Goal: Transaction & Acquisition: Purchase product/service

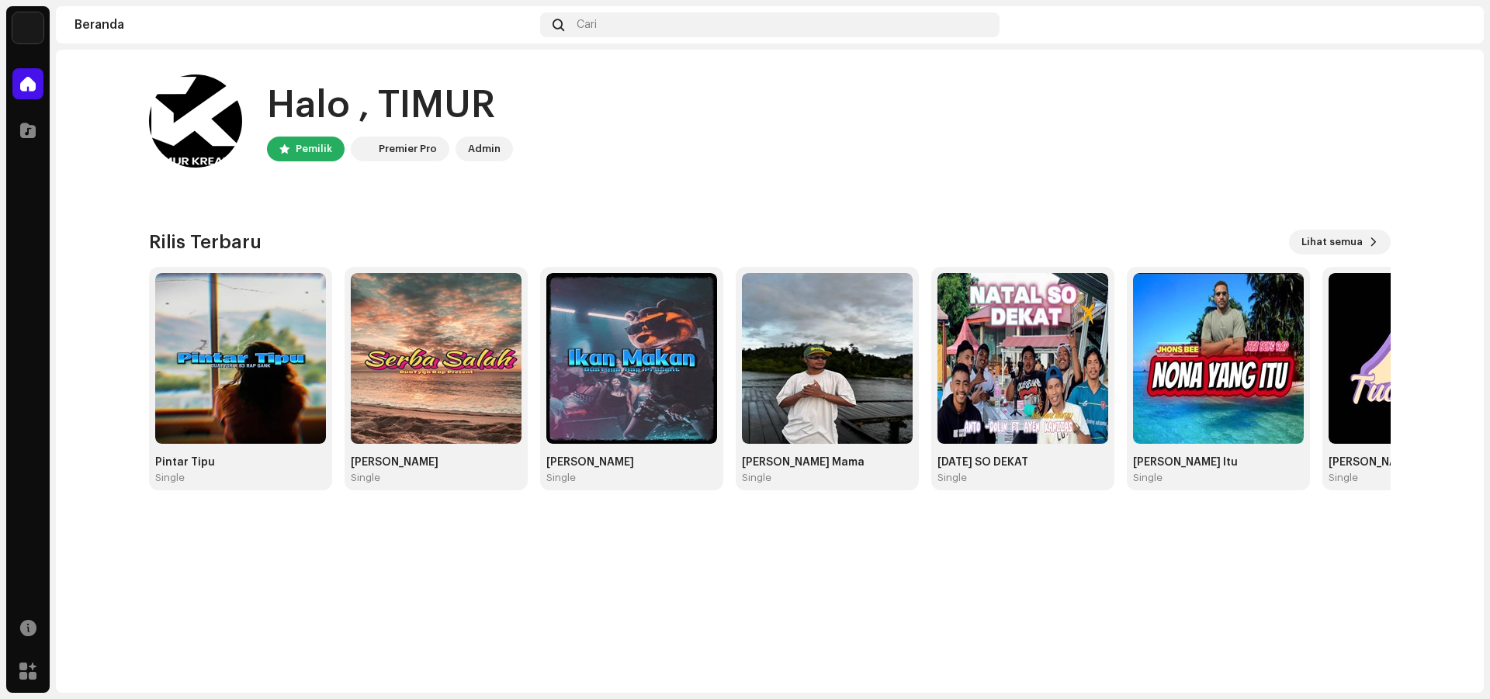
click at [24, 22] on img at bounding box center [27, 27] width 31 height 31
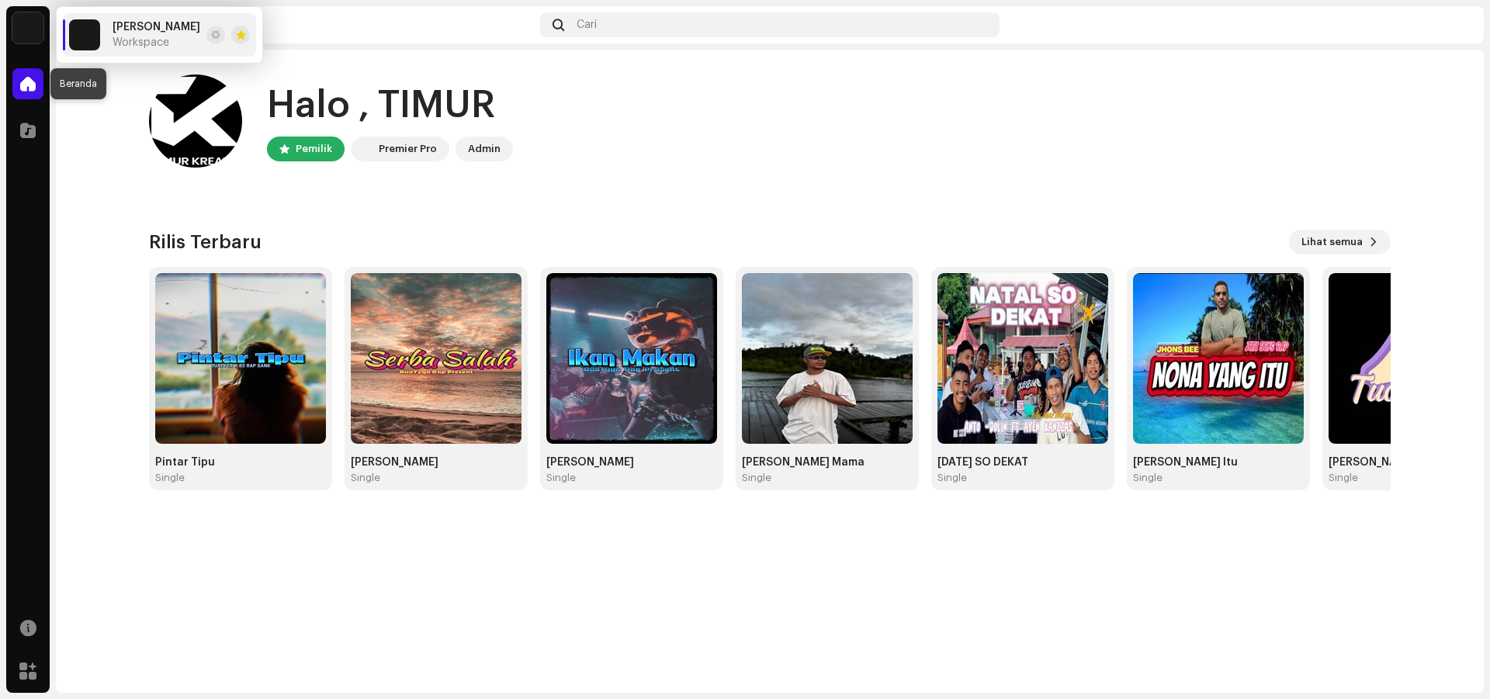
click at [20, 78] on span at bounding box center [28, 84] width 16 height 12
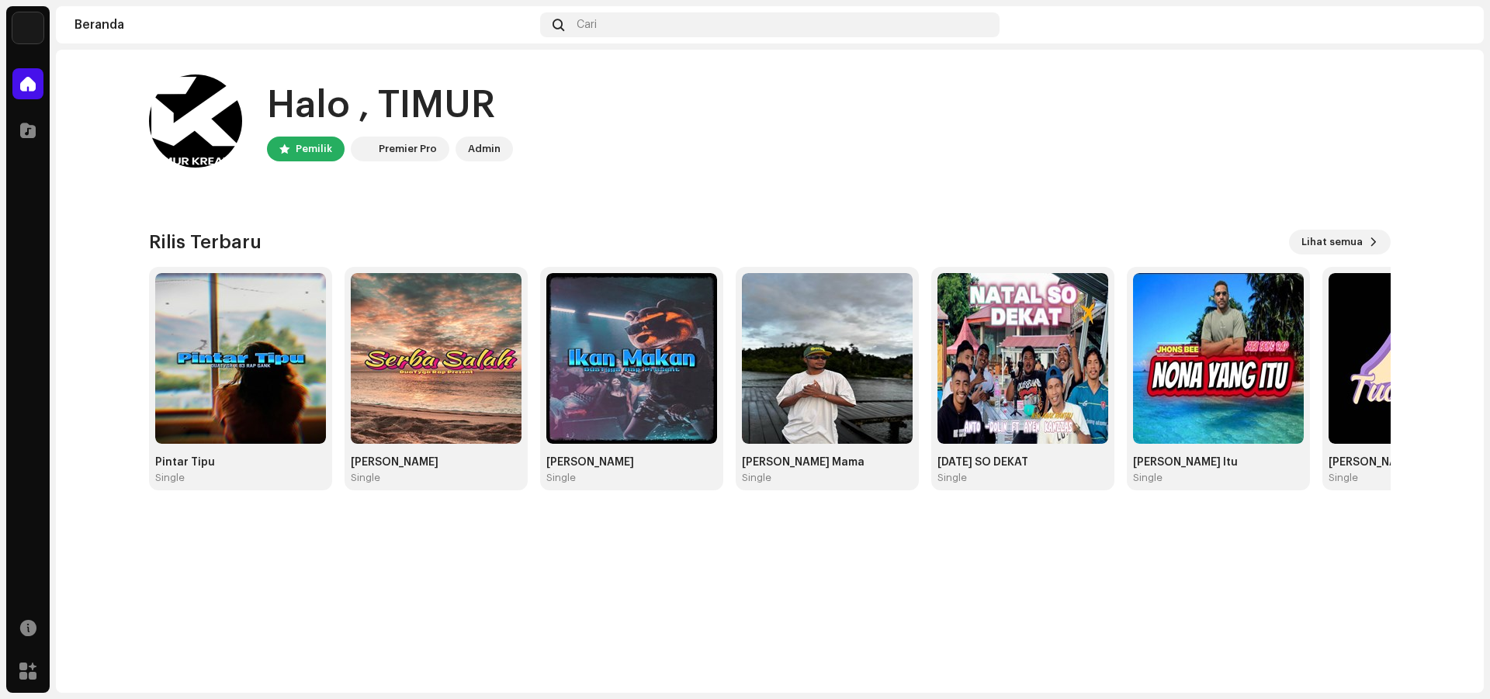
click at [21, 85] on span at bounding box center [28, 84] width 16 height 12
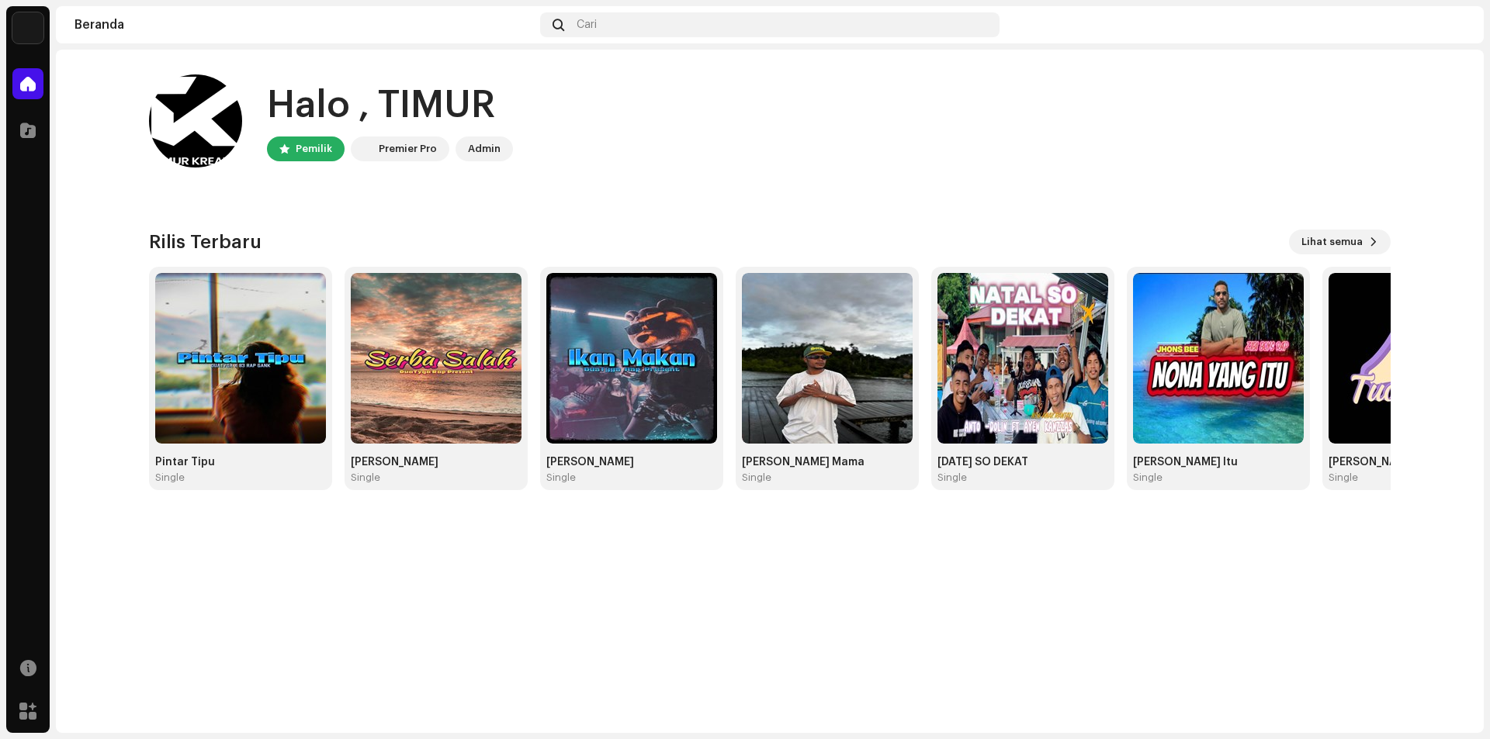
click at [1111, 29] on div at bounding box center [1235, 24] width 459 height 25
click at [22, 125] on span at bounding box center [28, 130] width 16 height 12
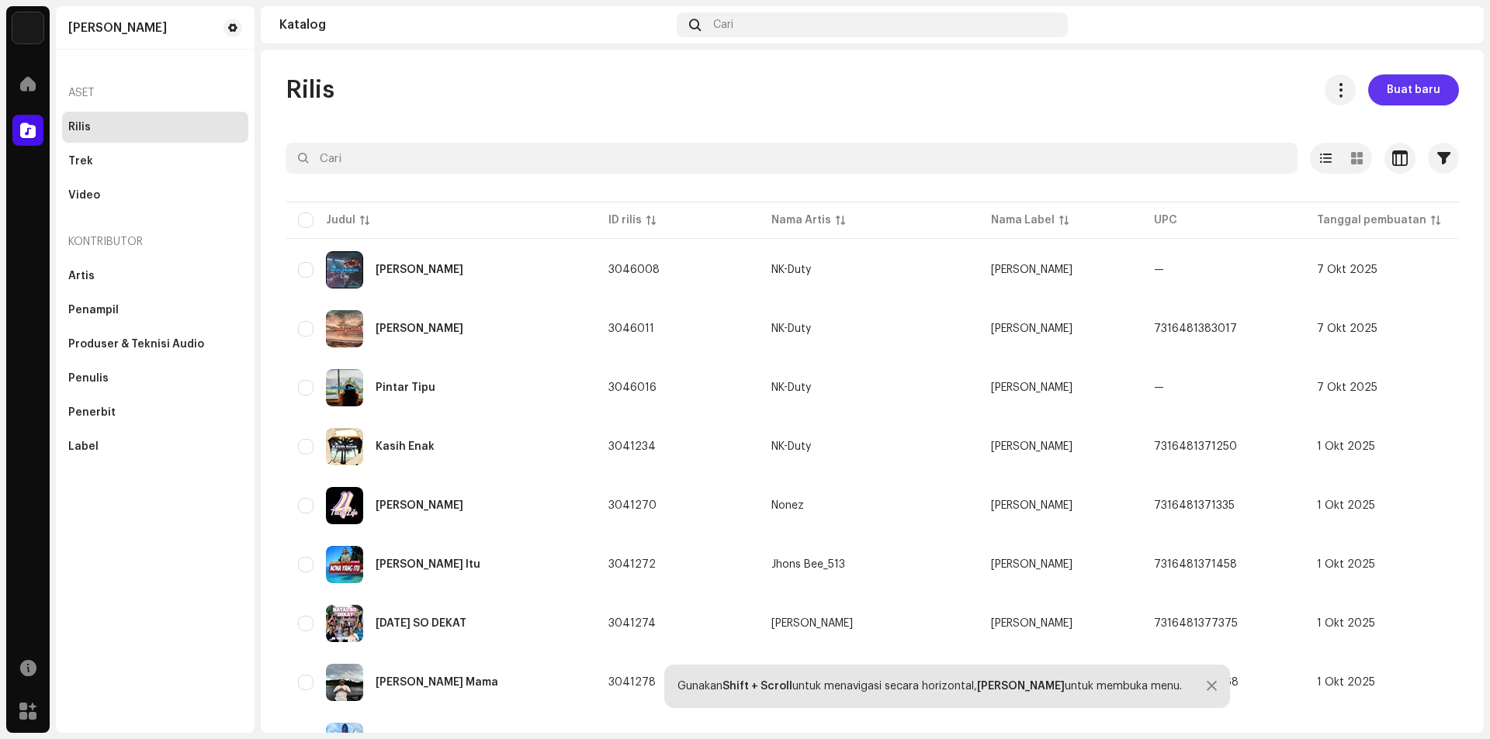
click at [1401, 92] on span "Buat baru" at bounding box center [1414, 89] width 54 height 31
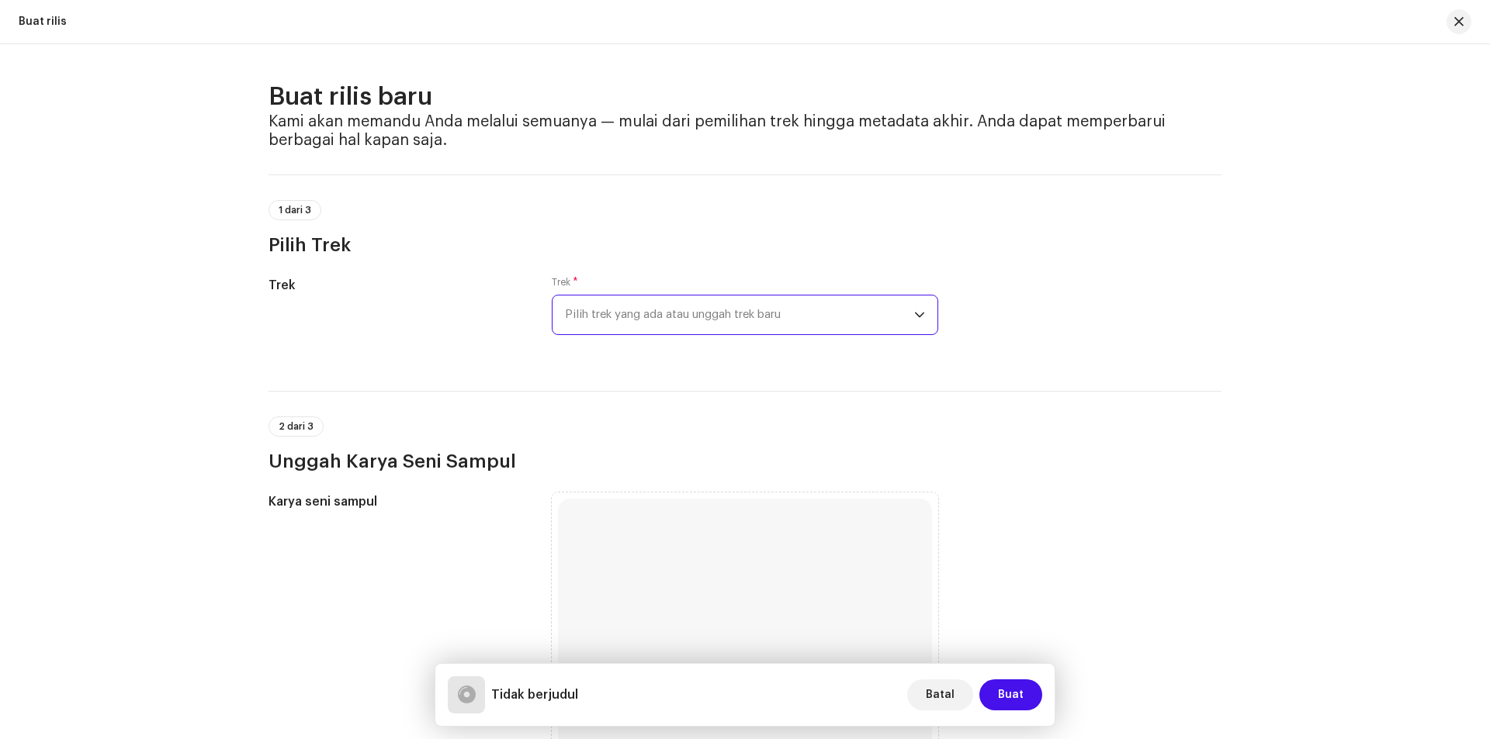
click at [840, 318] on span "Pilih trek yang ada atau unggah trek baru" at bounding box center [739, 315] width 349 height 39
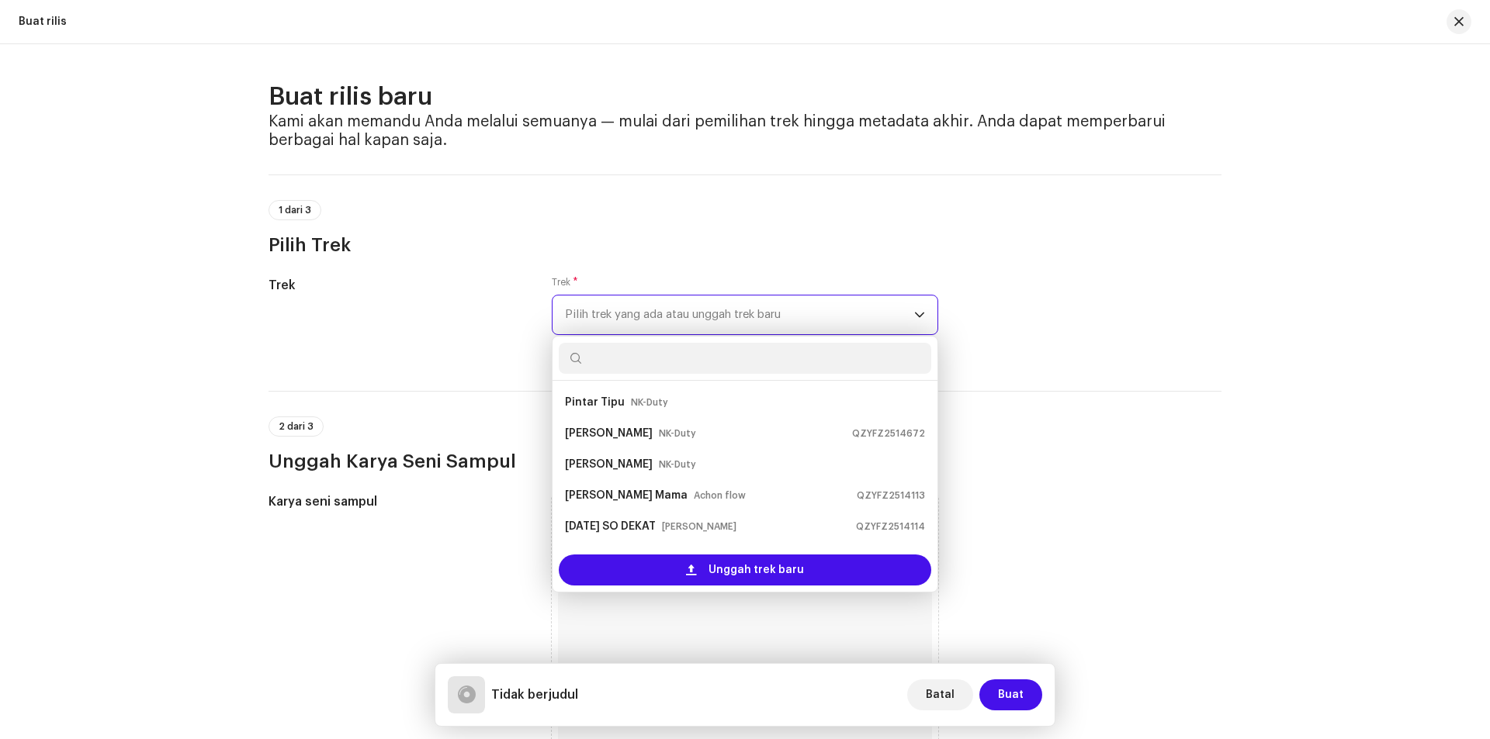
click at [840, 318] on span "Pilih trek yang ada atau unggah trek baru" at bounding box center [739, 315] width 349 height 39
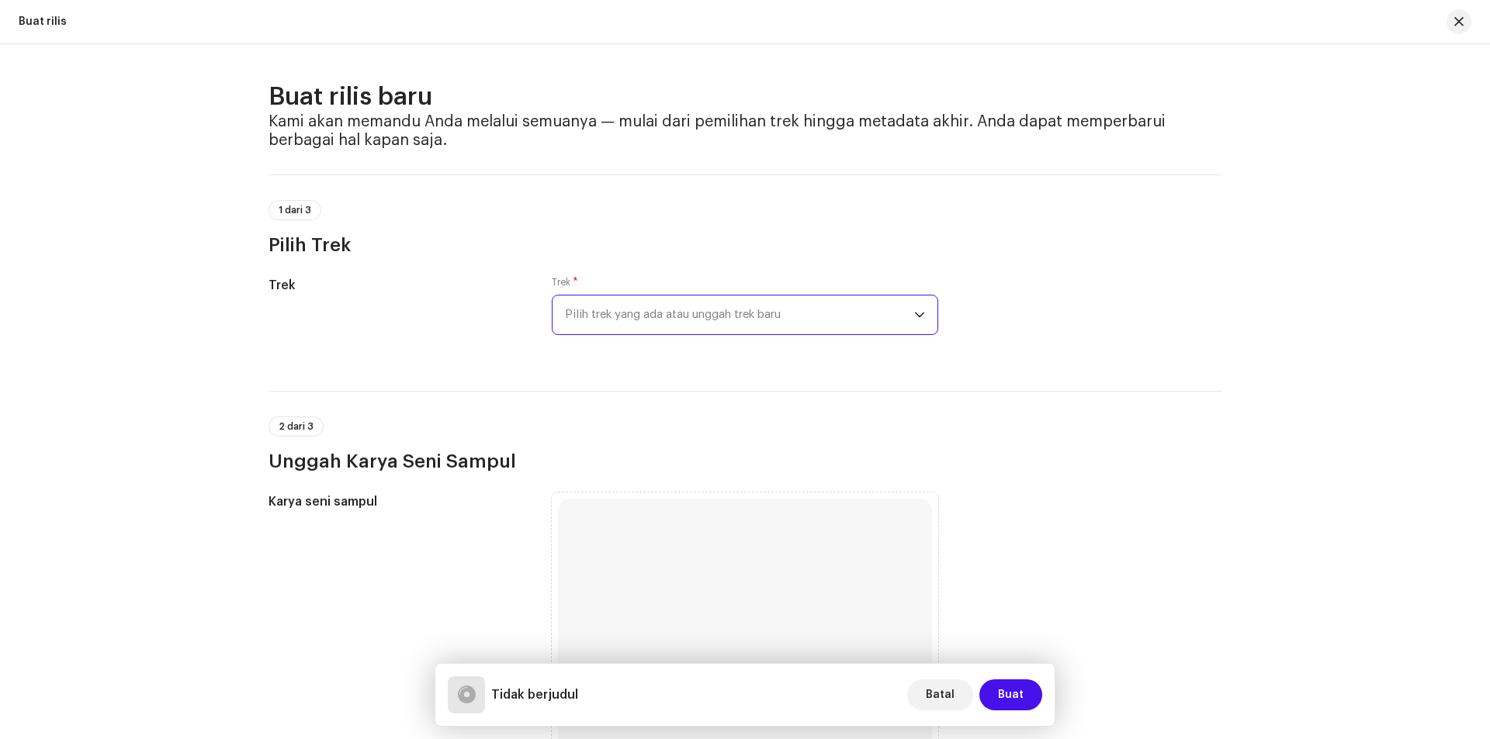
click at [937, 318] on div "Trek Trek * Pilih trek [PERSON_NAME] atau unggah trek baru" at bounding box center [744, 315] width 953 height 78
click at [914, 310] on icon "dropdown trigger" at bounding box center [919, 315] width 11 height 11
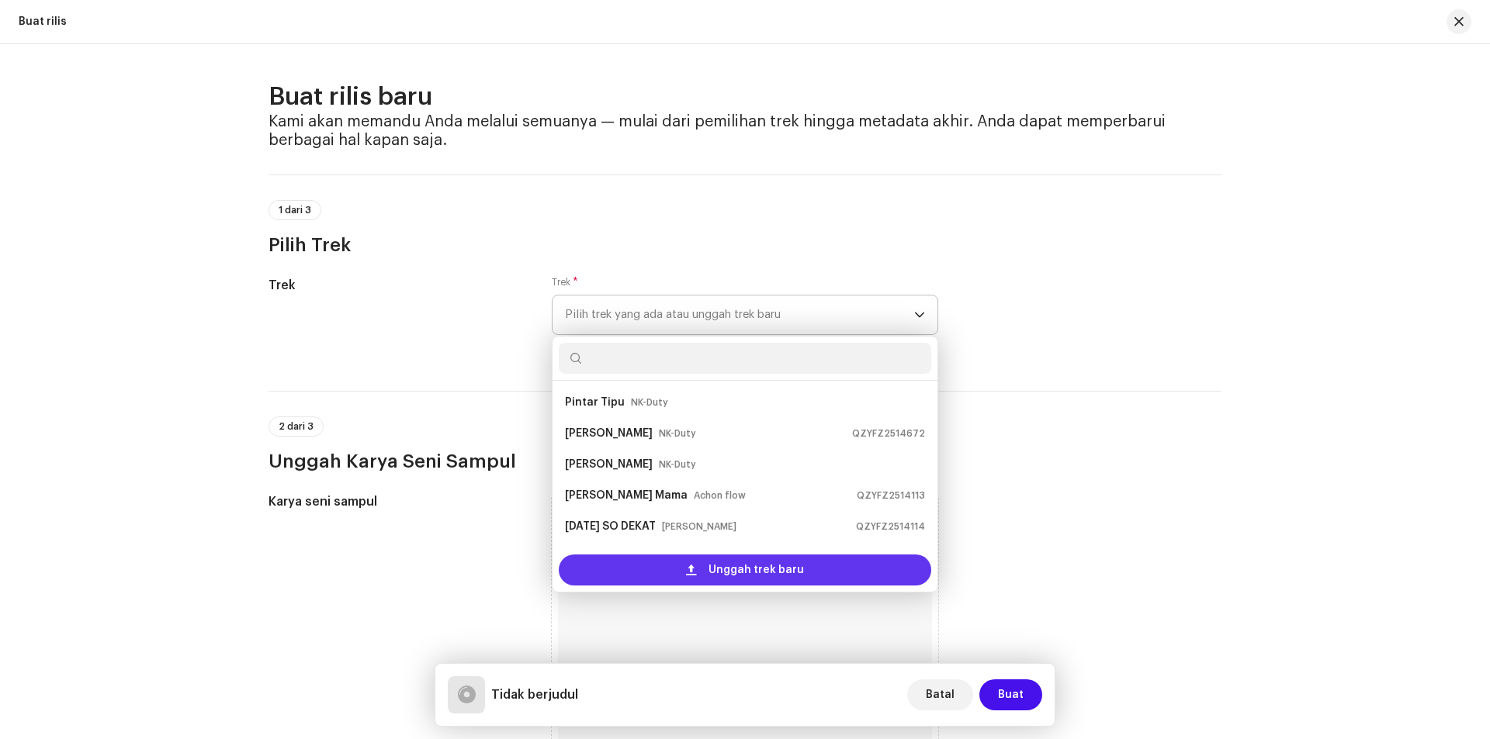
scroll to position [25, 0]
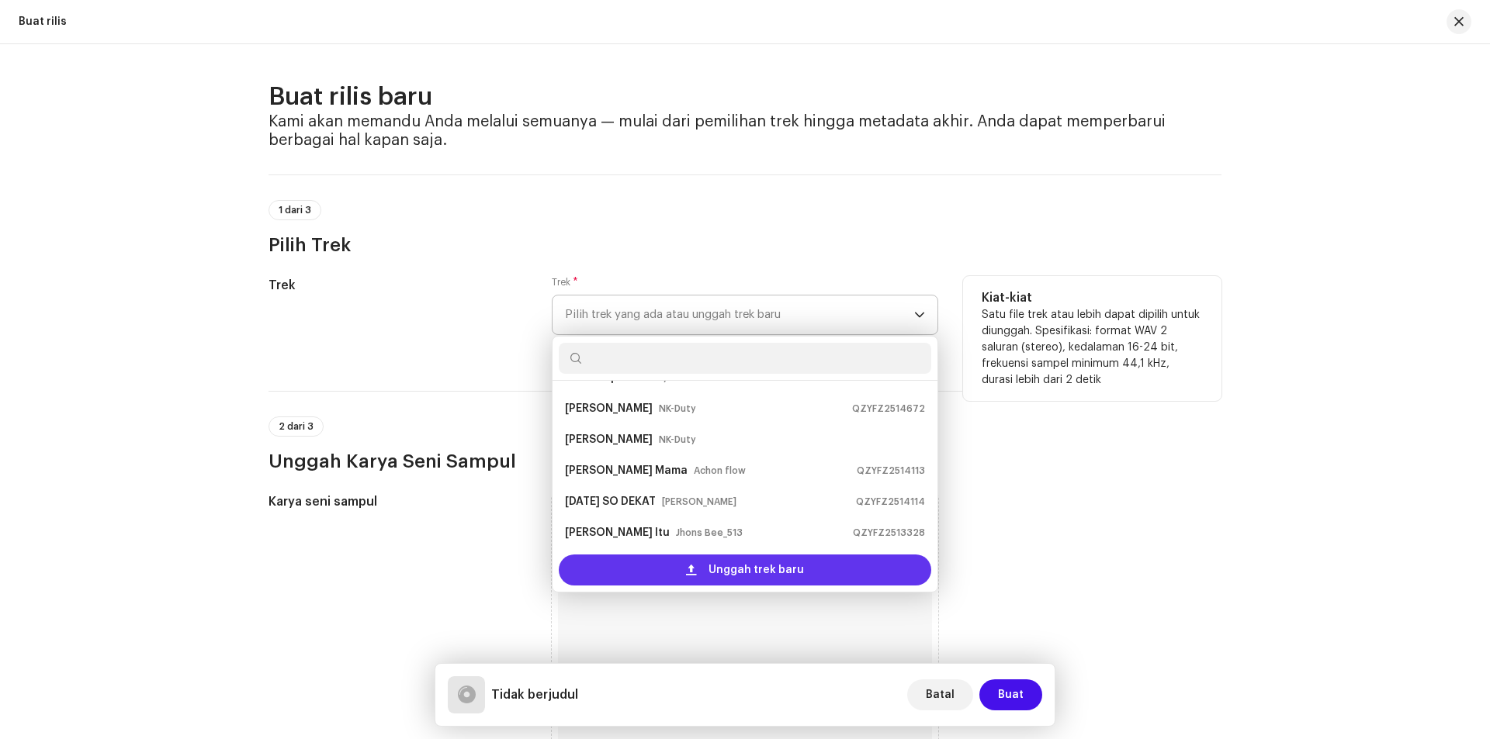
click at [767, 570] on span "Unggah trek baru" at bounding box center [755, 570] width 95 height 31
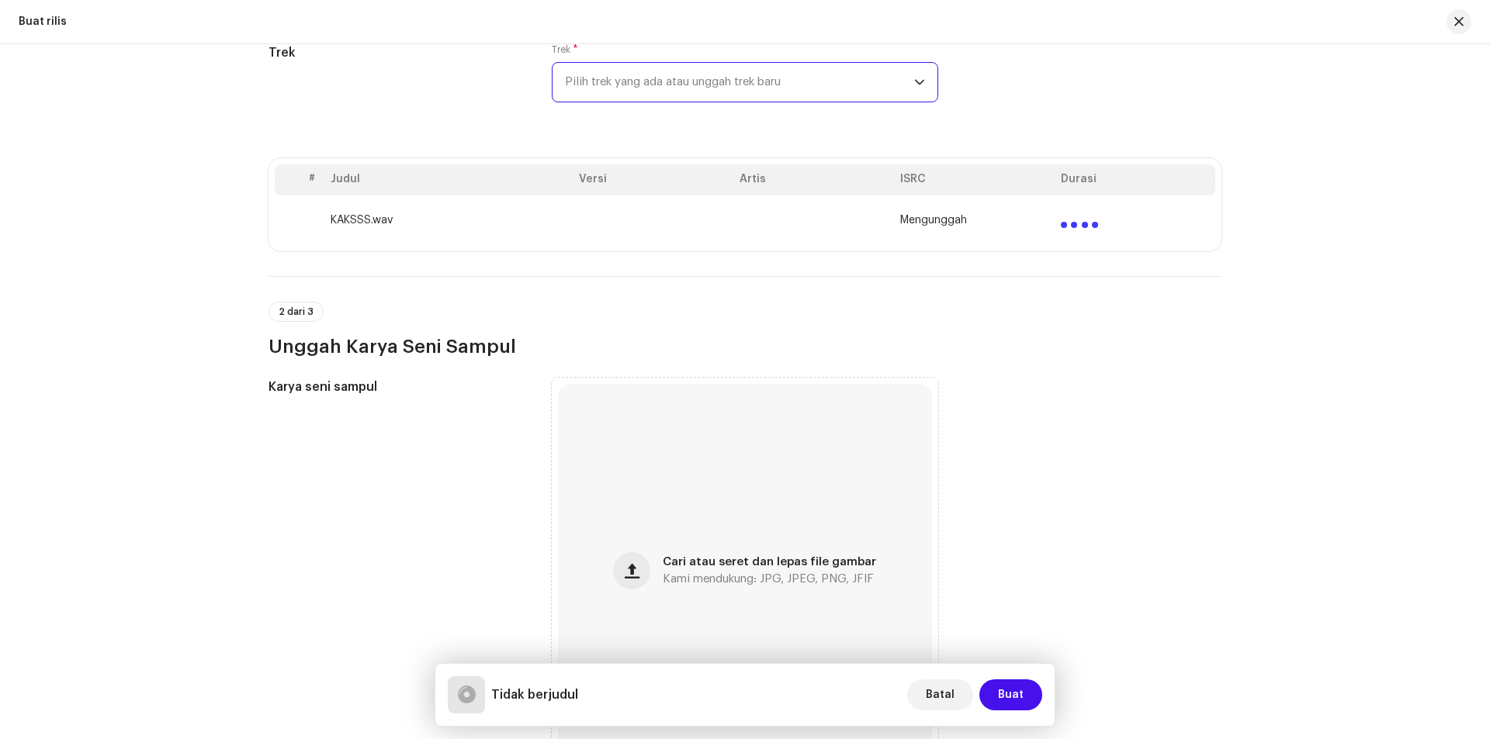
scroll to position [466, 0]
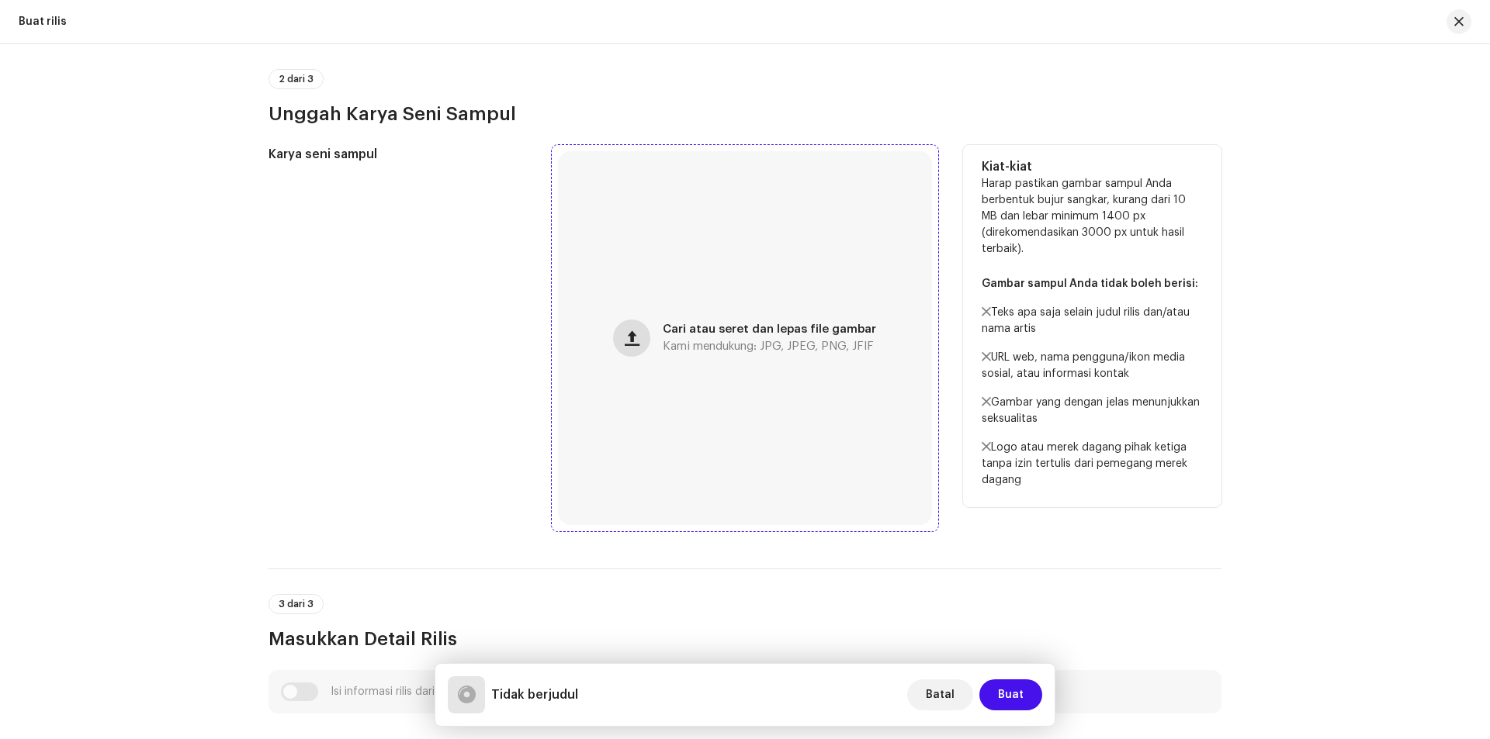
click at [625, 334] on span "button" at bounding box center [632, 338] width 15 height 12
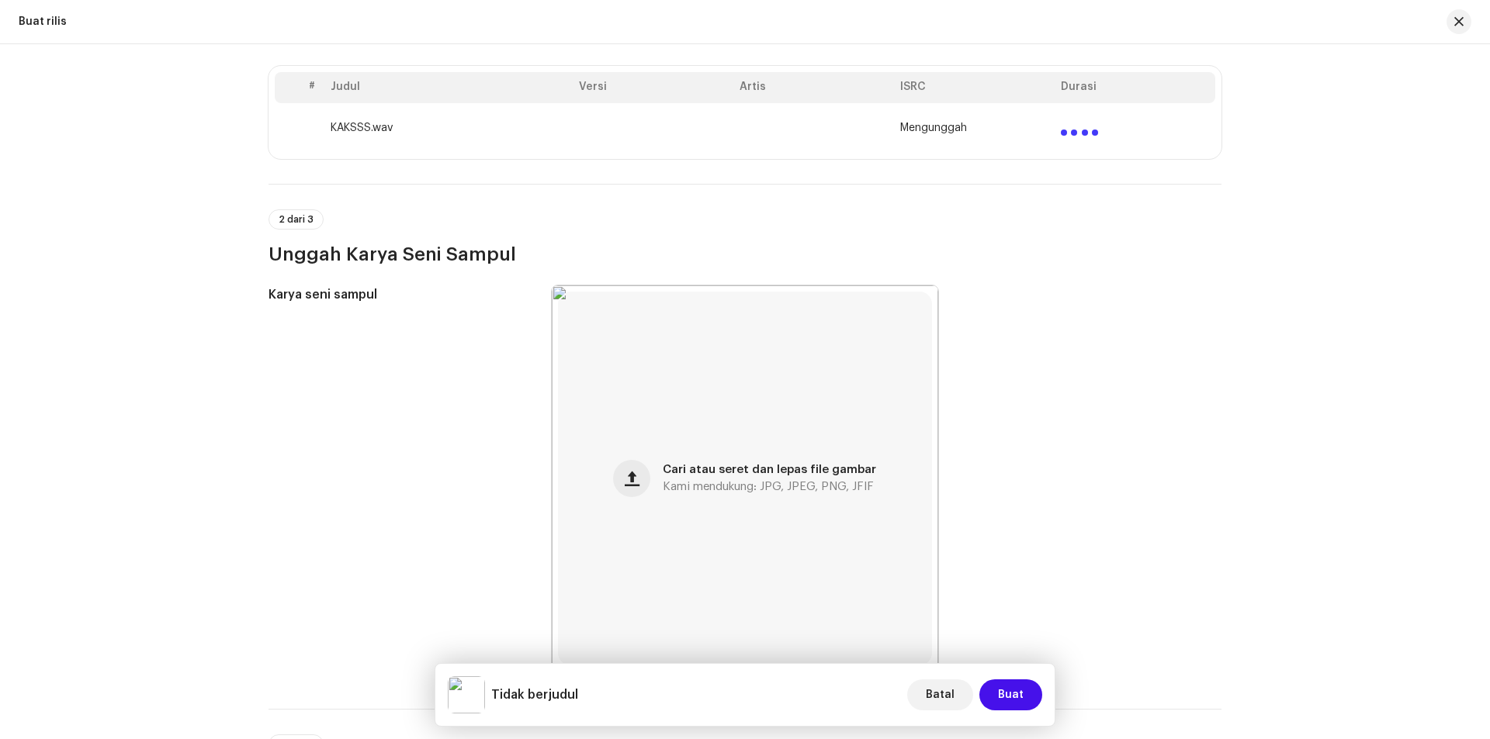
scroll to position [189, 0]
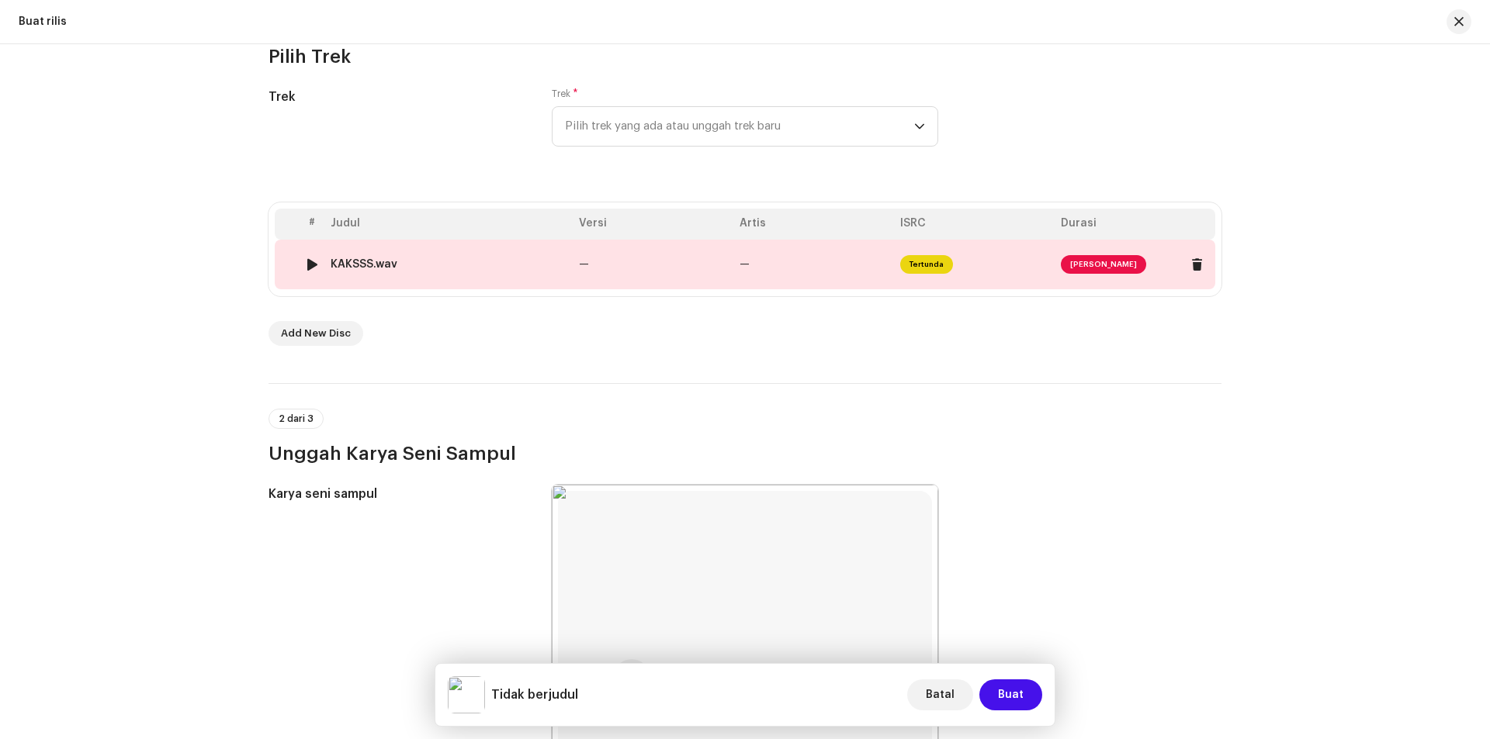
click at [1110, 263] on span "[PERSON_NAME]" at bounding box center [1103, 264] width 85 height 19
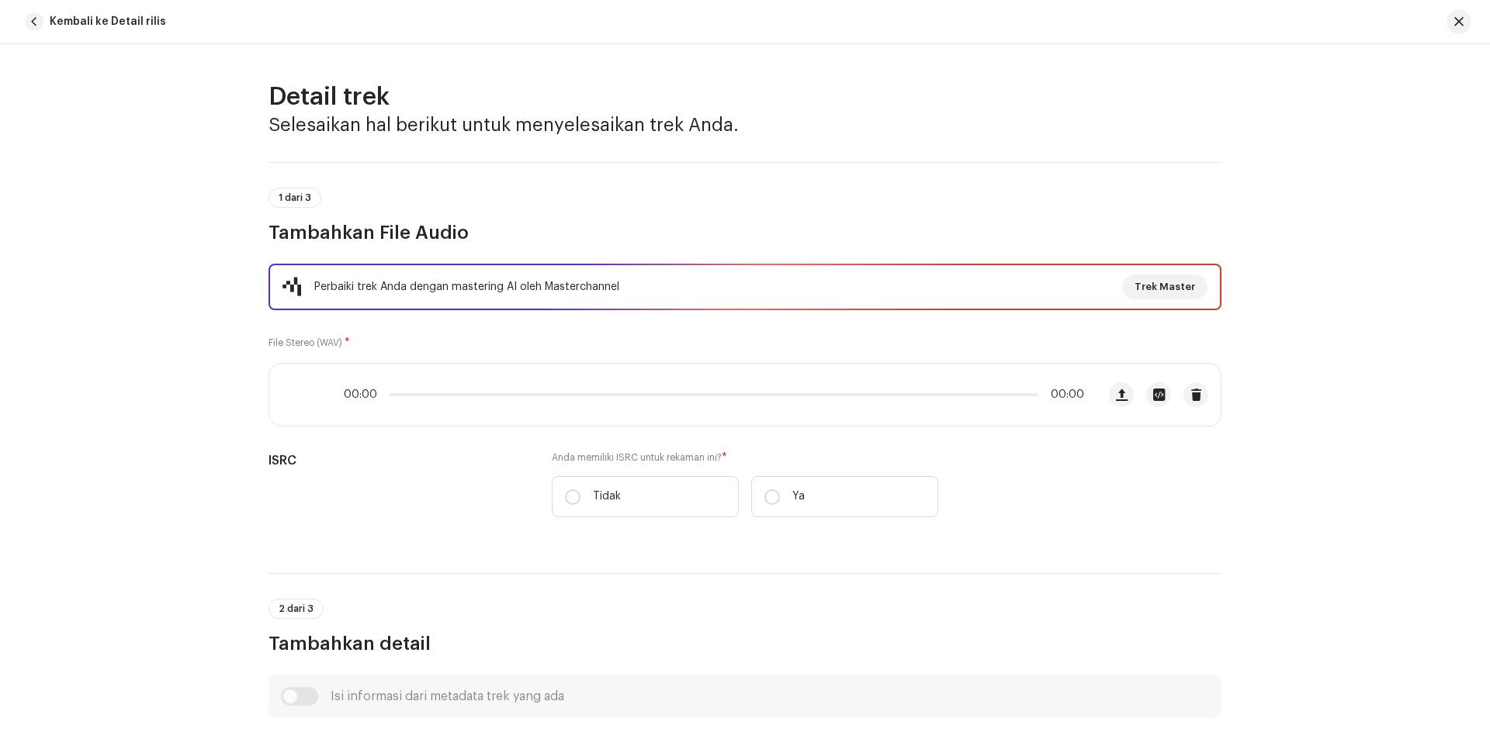
scroll to position [609, 0]
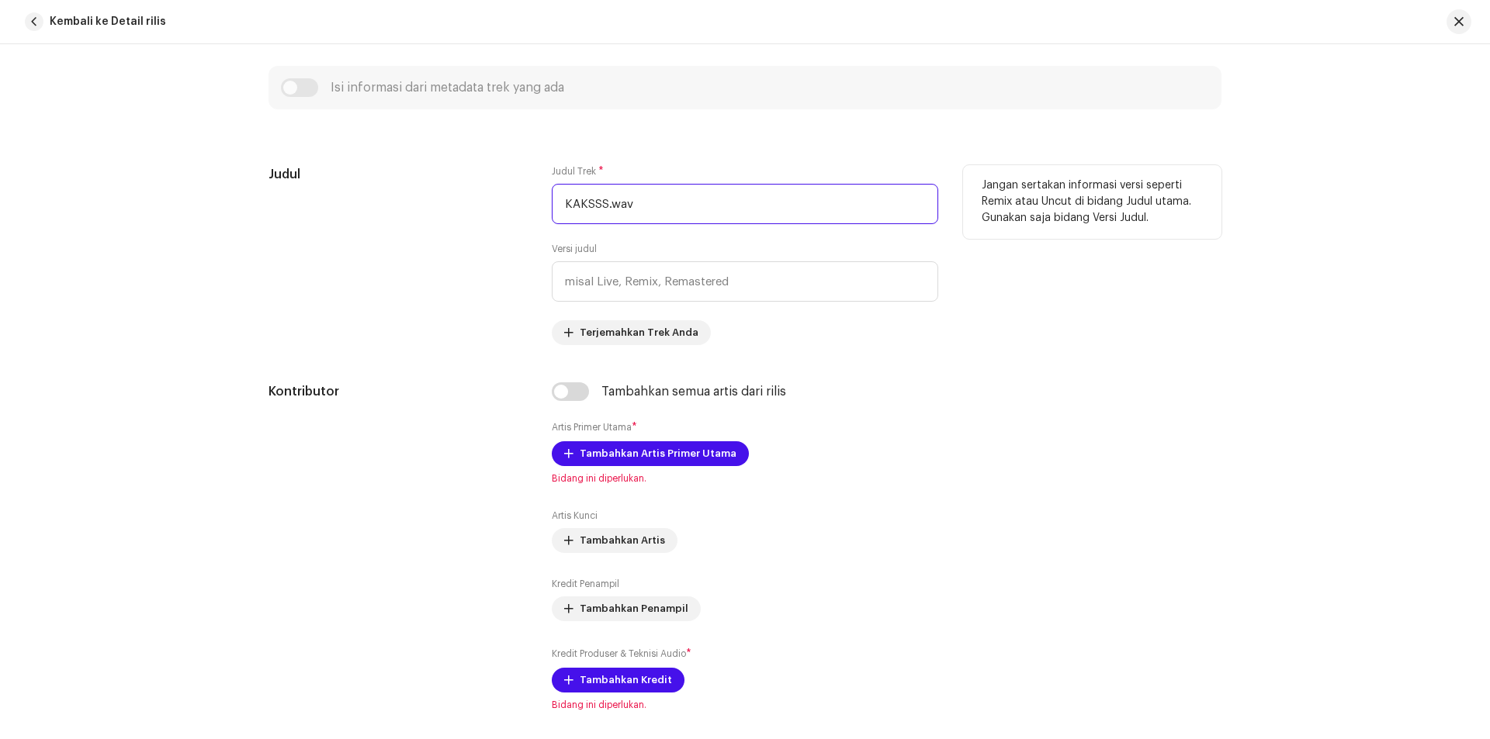
drag, startPoint x: 659, startPoint y: 199, endPoint x: 592, endPoint y: 209, distance: 67.4
click at [592, 209] on input "KAKSSS.wav" at bounding box center [745, 204] width 386 height 40
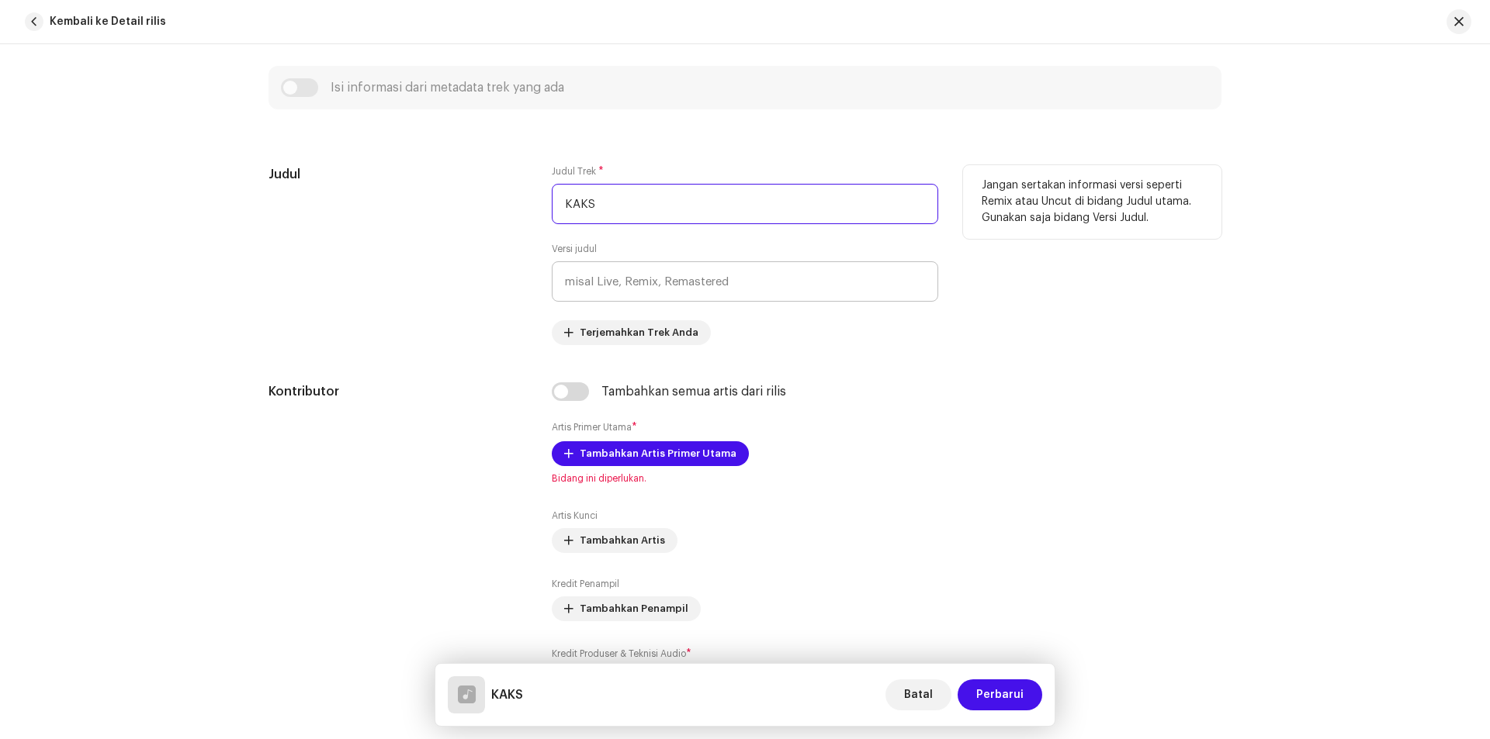
type input "KAKS"
click at [642, 285] on input "text" at bounding box center [745, 282] width 386 height 40
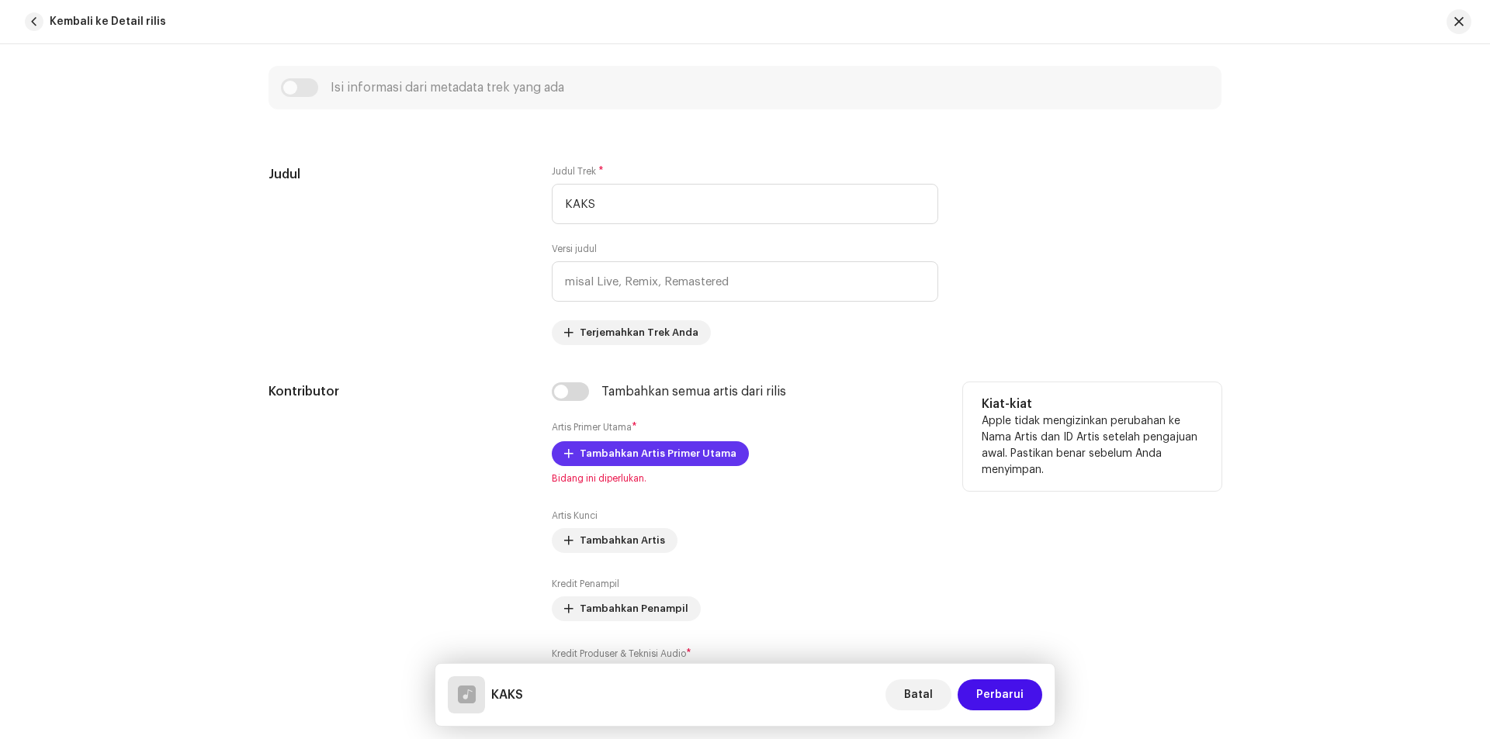
click at [649, 452] on span "Tambahkan Artis Primer Utama" at bounding box center [658, 453] width 157 height 31
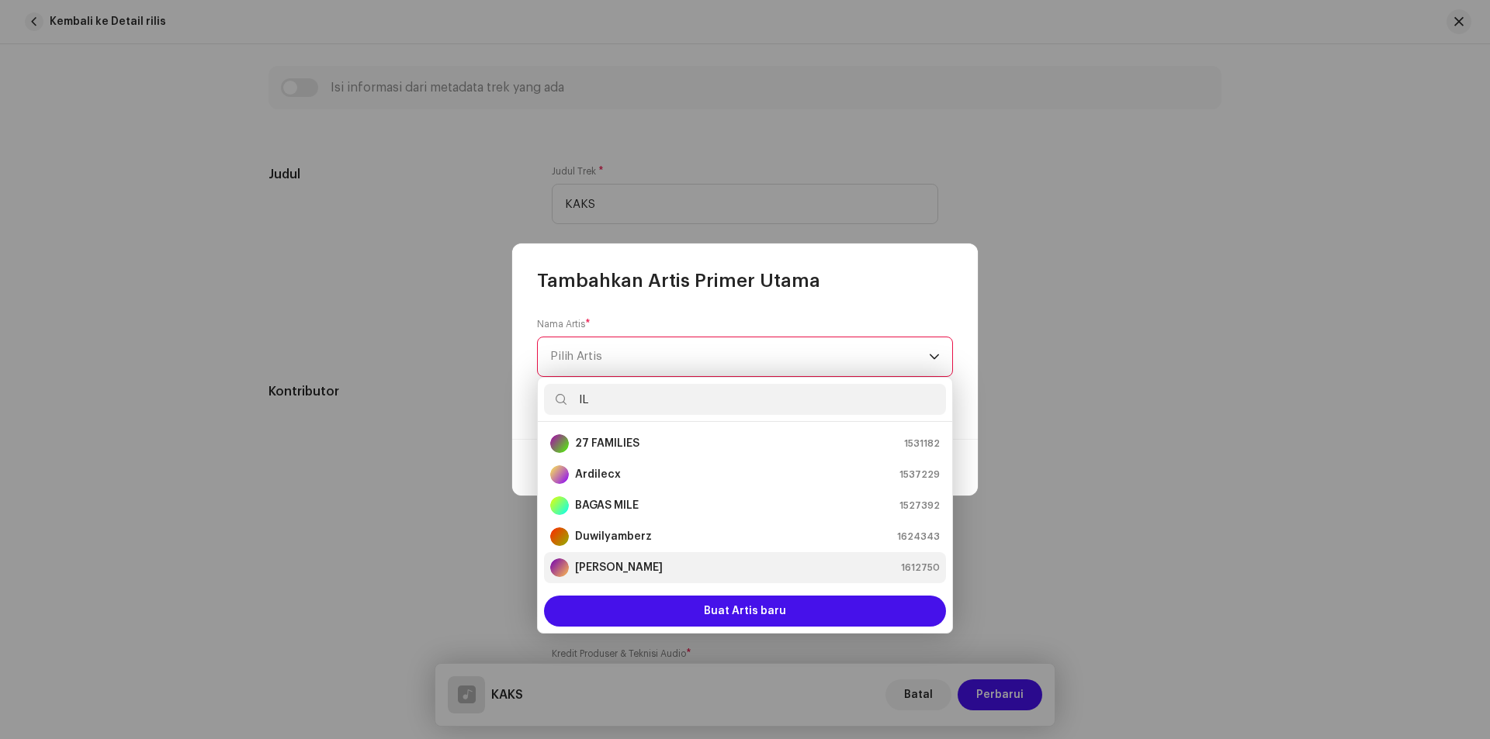
type input "IL"
click at [612, 569] on strong "[PERSON_NAME]" at bounding box center [619, 568] width 88 height 16
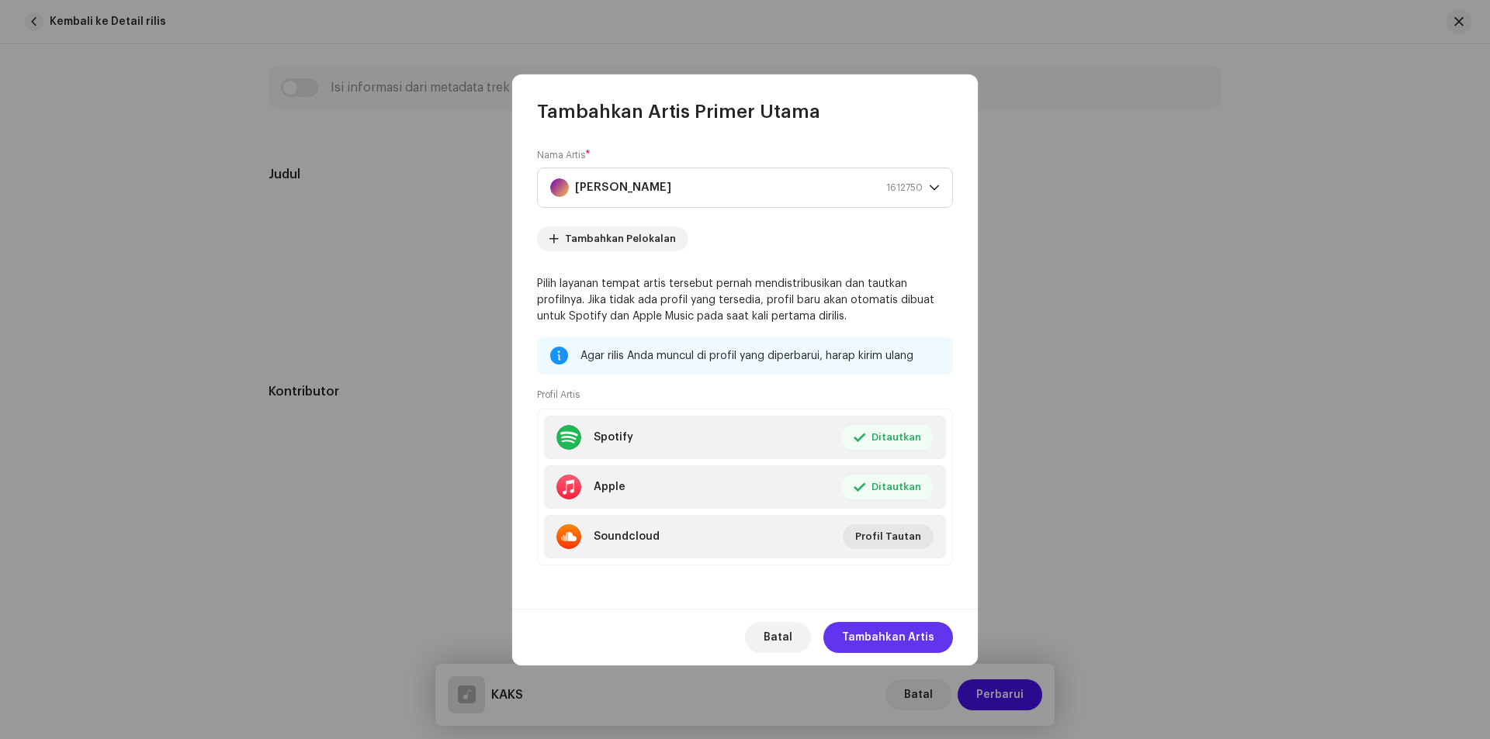
click at [871, 634] on span "Tambahkan Artis" at bounding box center [888, 637] width 92 height 31
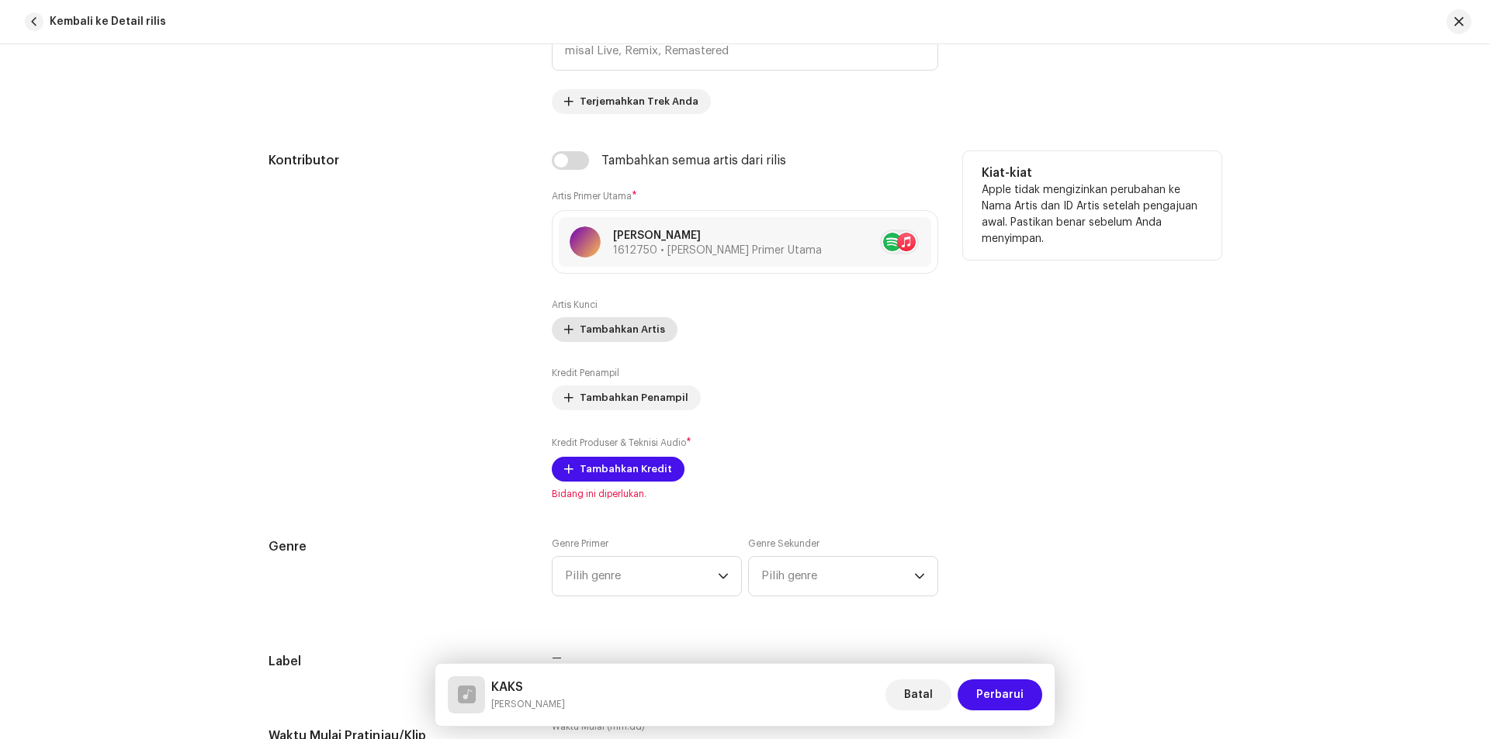
scroll to position [842, 0]
click at [580, 327] on span "Tambahkan Artis" at bounding box center [622, 328] width 85 height 31
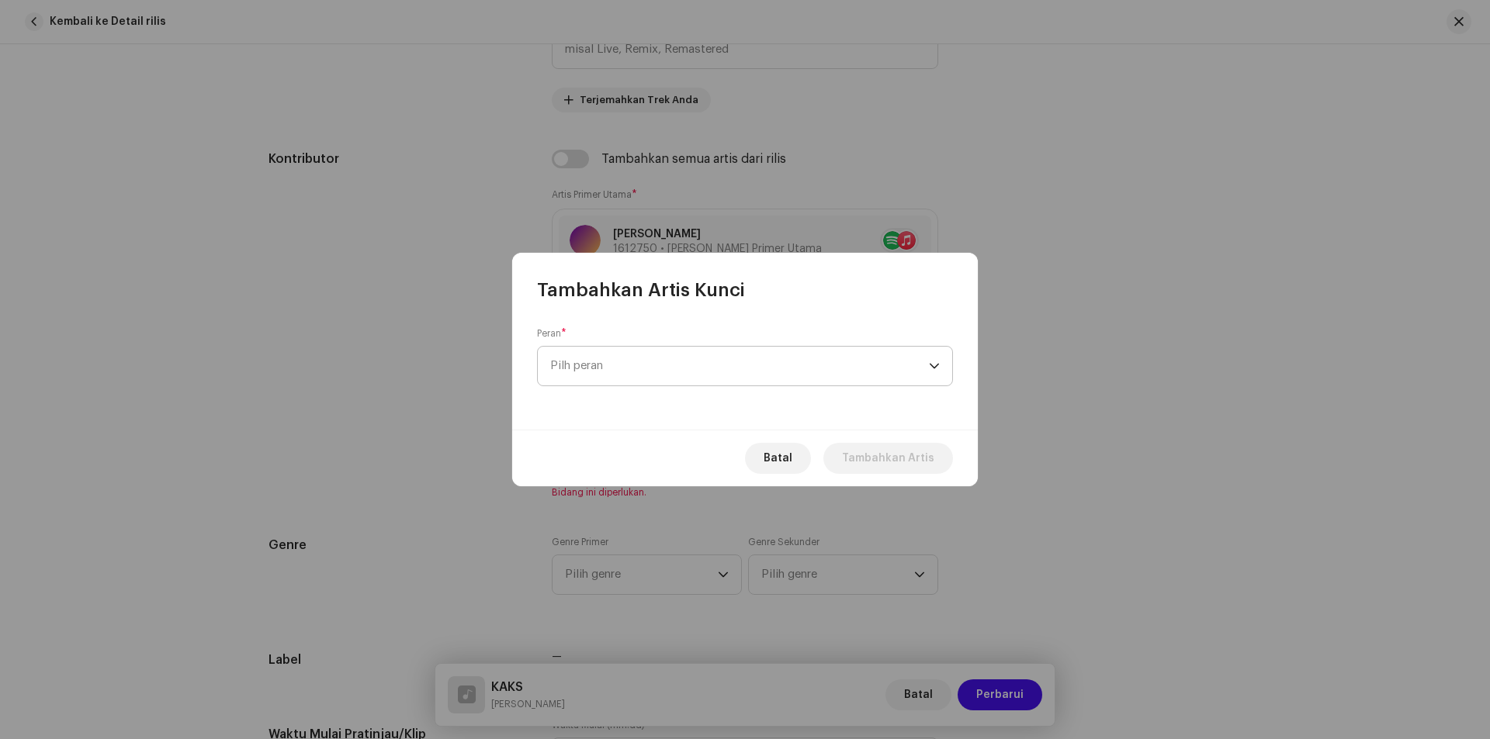
click at [792, 358] on span "Pilh peran" at bounding box center [739, 366] width 379 height 39
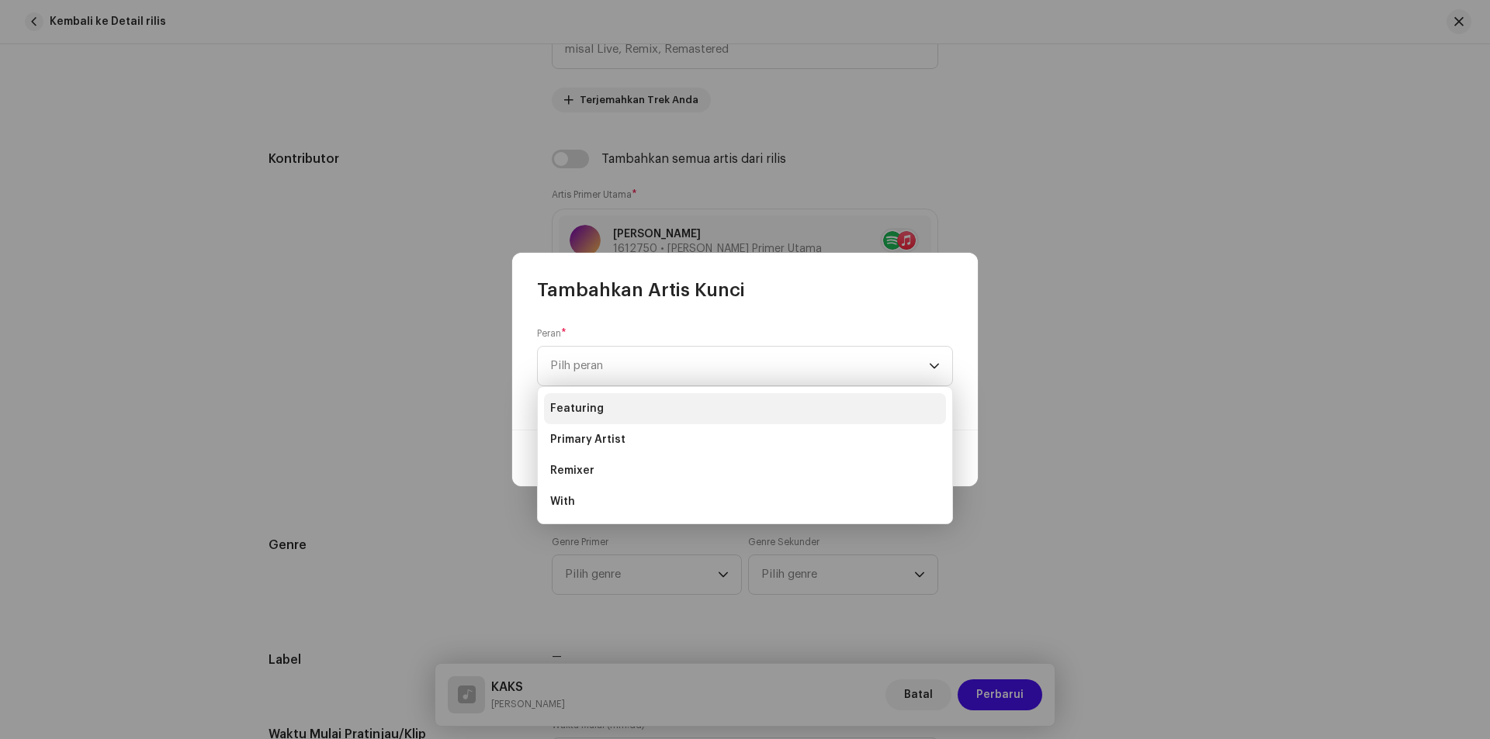
click at [686, 404] on li "Featuring" at bounding box center [745, 408] width 402 height 31
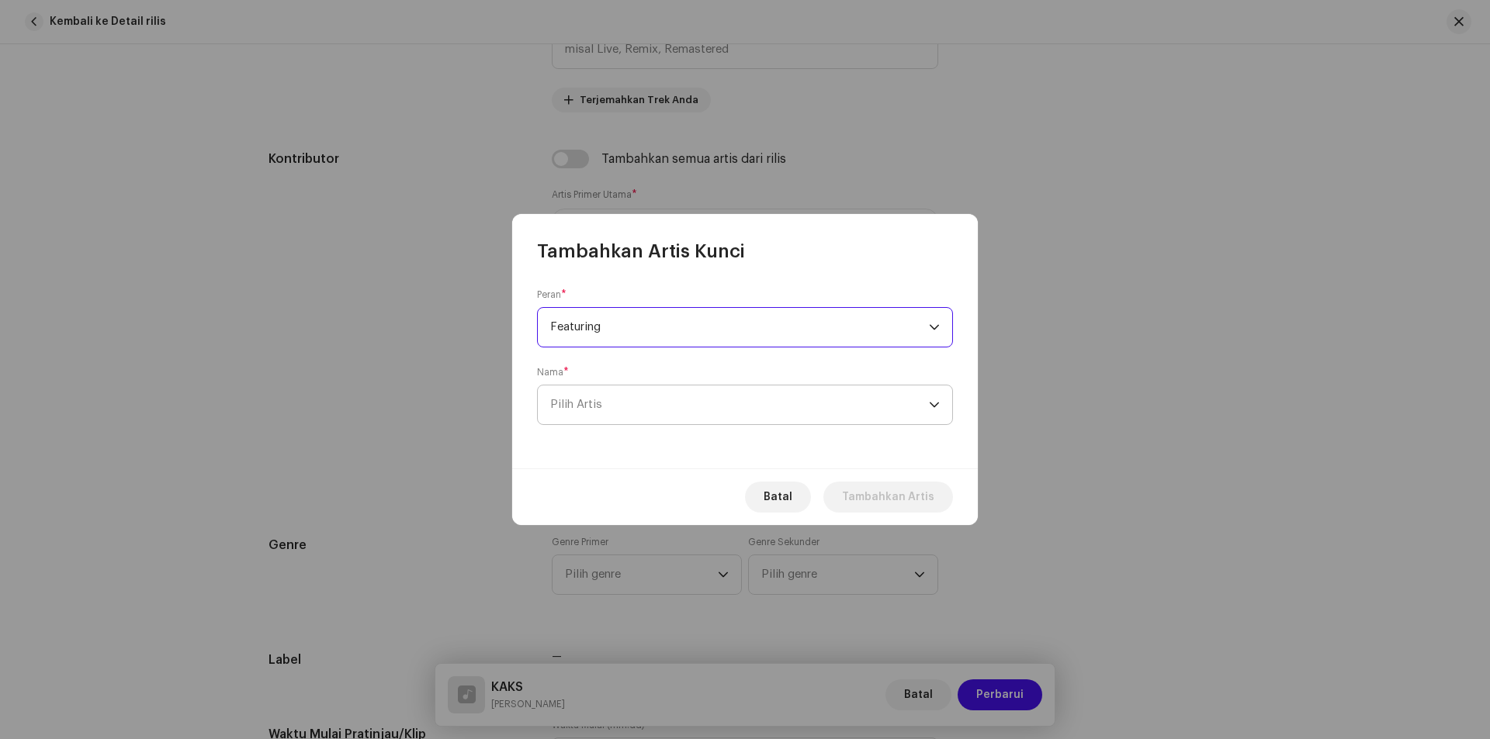
click at [609, 402] on span "Pilih Artis" at bounding box center [739, 405] width 379 height 39
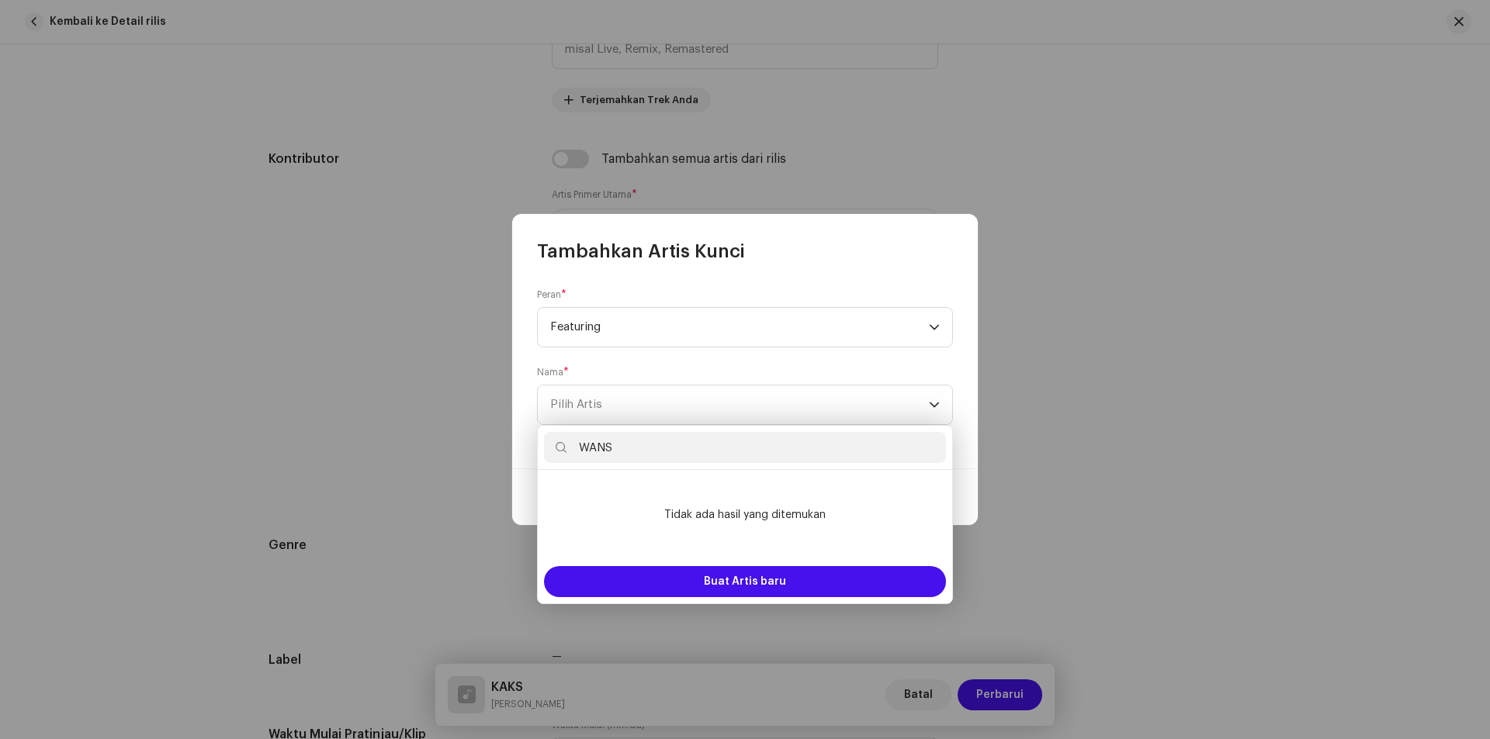
drag, startPoint x: 622, startPoint y: 442, endPoint x: 561, endPoint y: 442, distance: 61.3
click at [561, 442] on p-iconfield "WANS" at bounding box center [745, 447] width 402 height 31
paste input "[PERSON_NAME]"
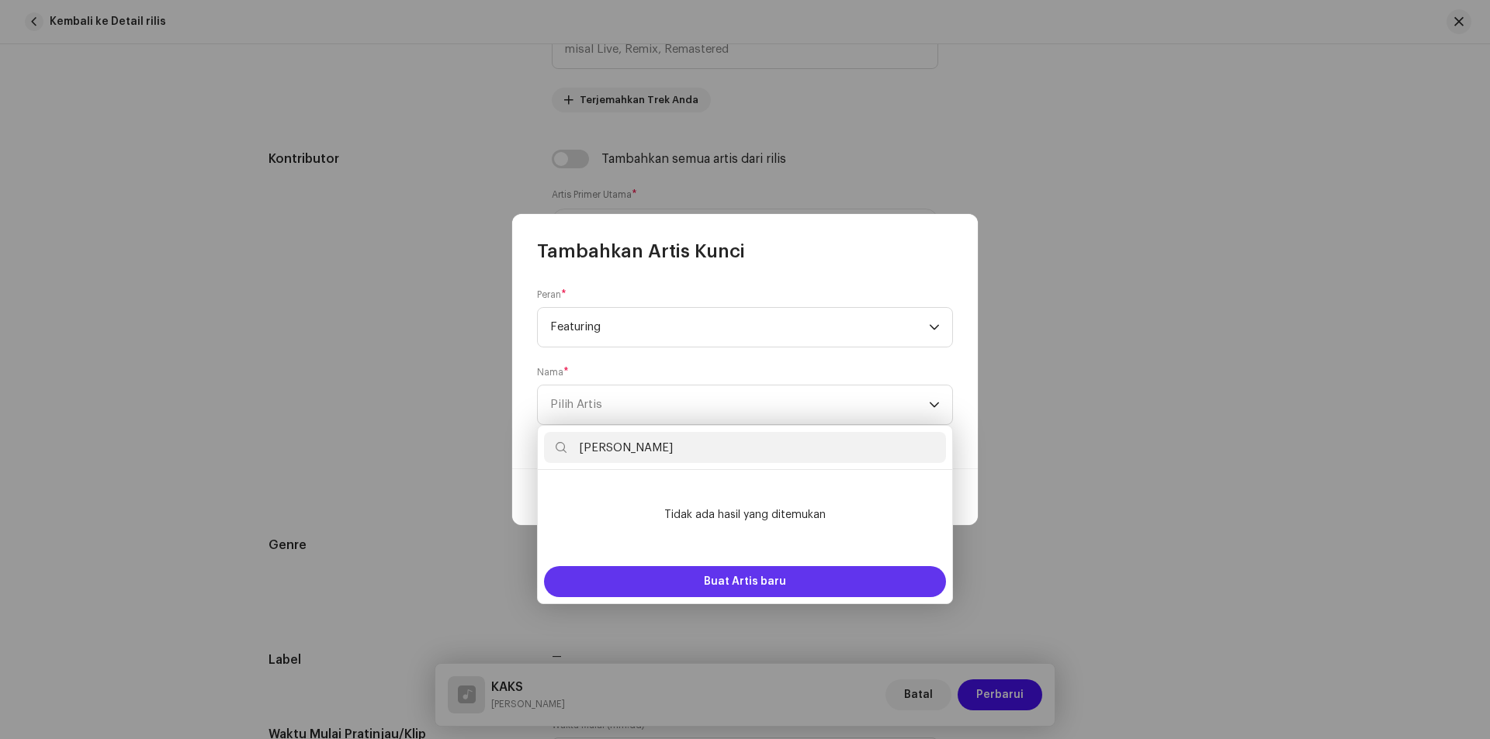
type input "[PERSON_NAME]"
click at [769, 580] on span "Buat Artis baru" at bounding box center [745, 581] width 82 height 31
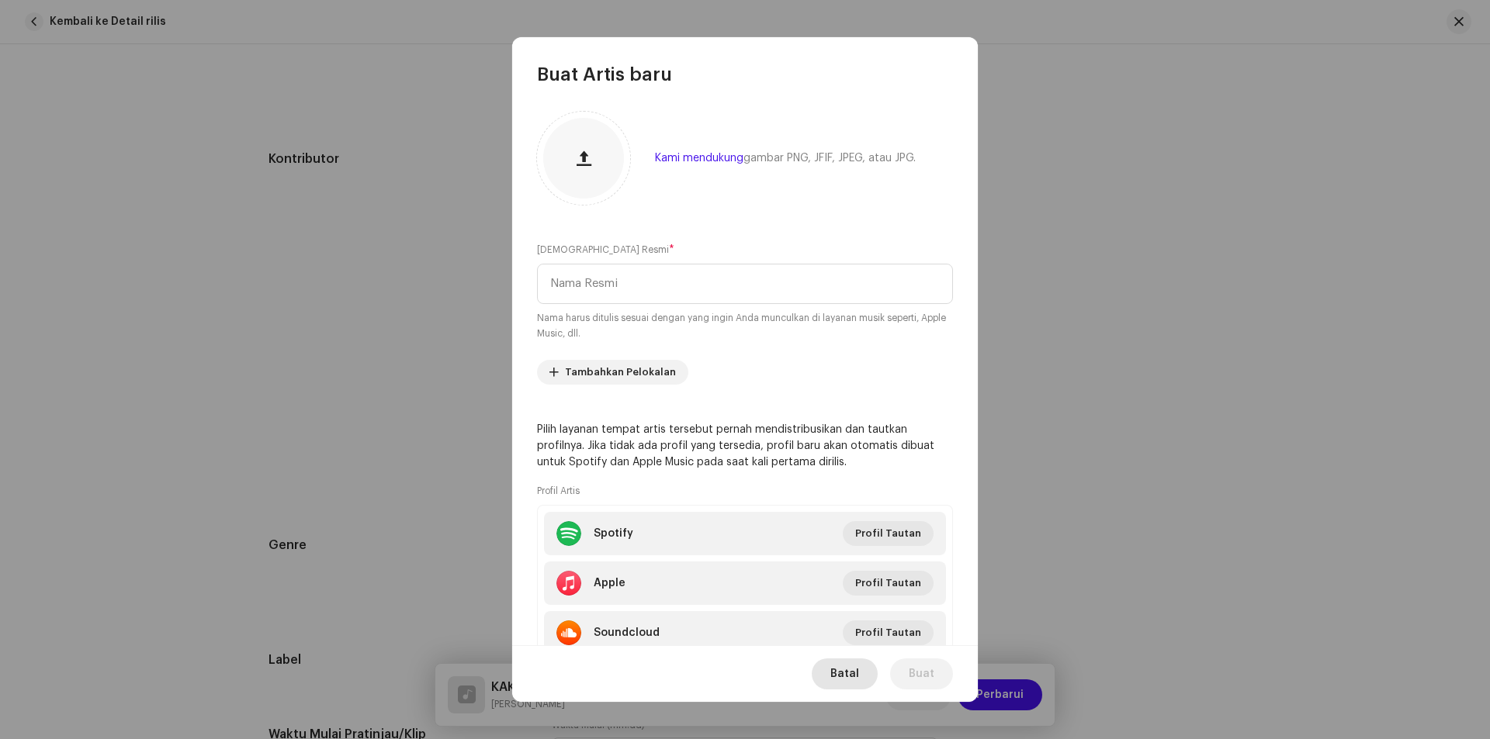
click at [852, 681] on span "Batal" at bounding box center [844, 674] width 29 height 31
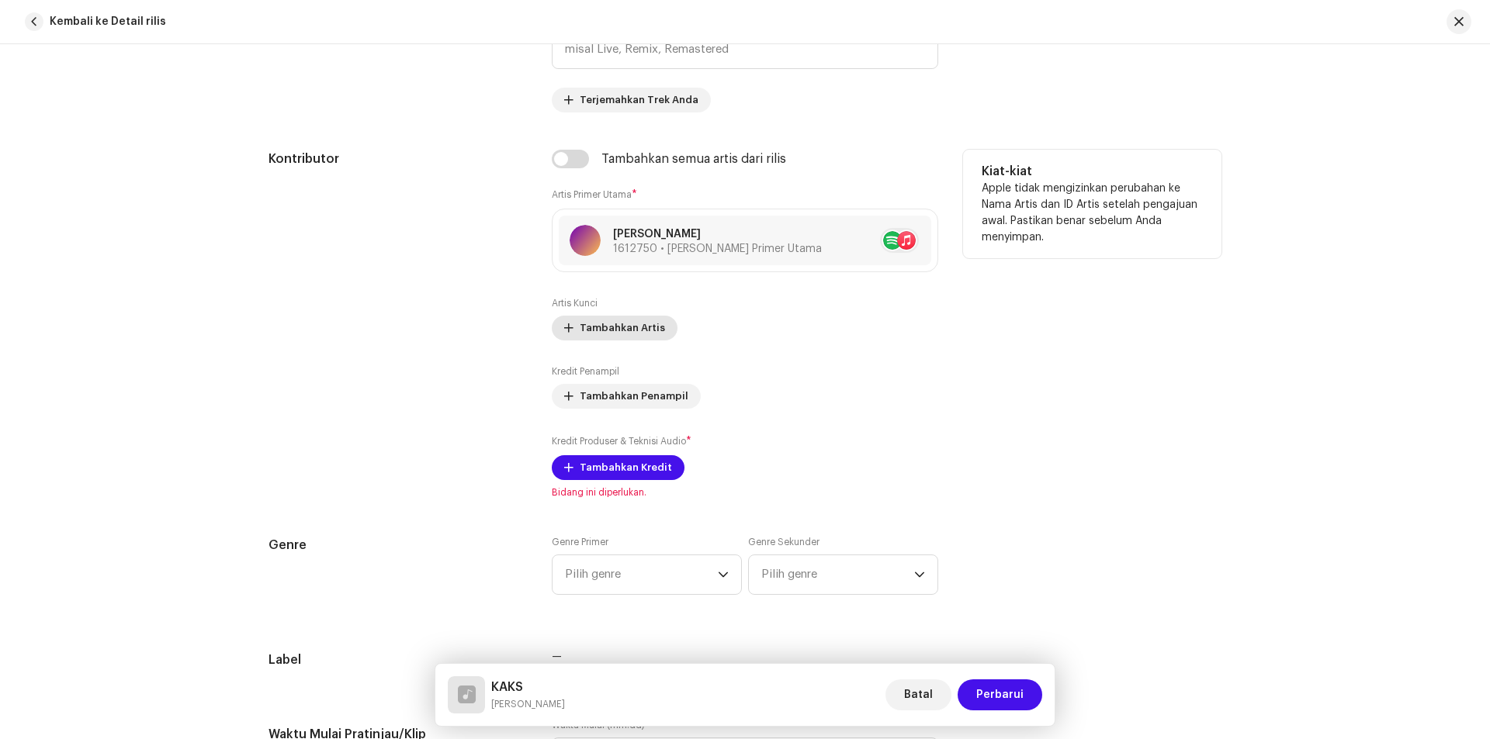
click at [599, 323] on span "Tambahkan Artis" at bounding box center [622, 328] width 85 height 31
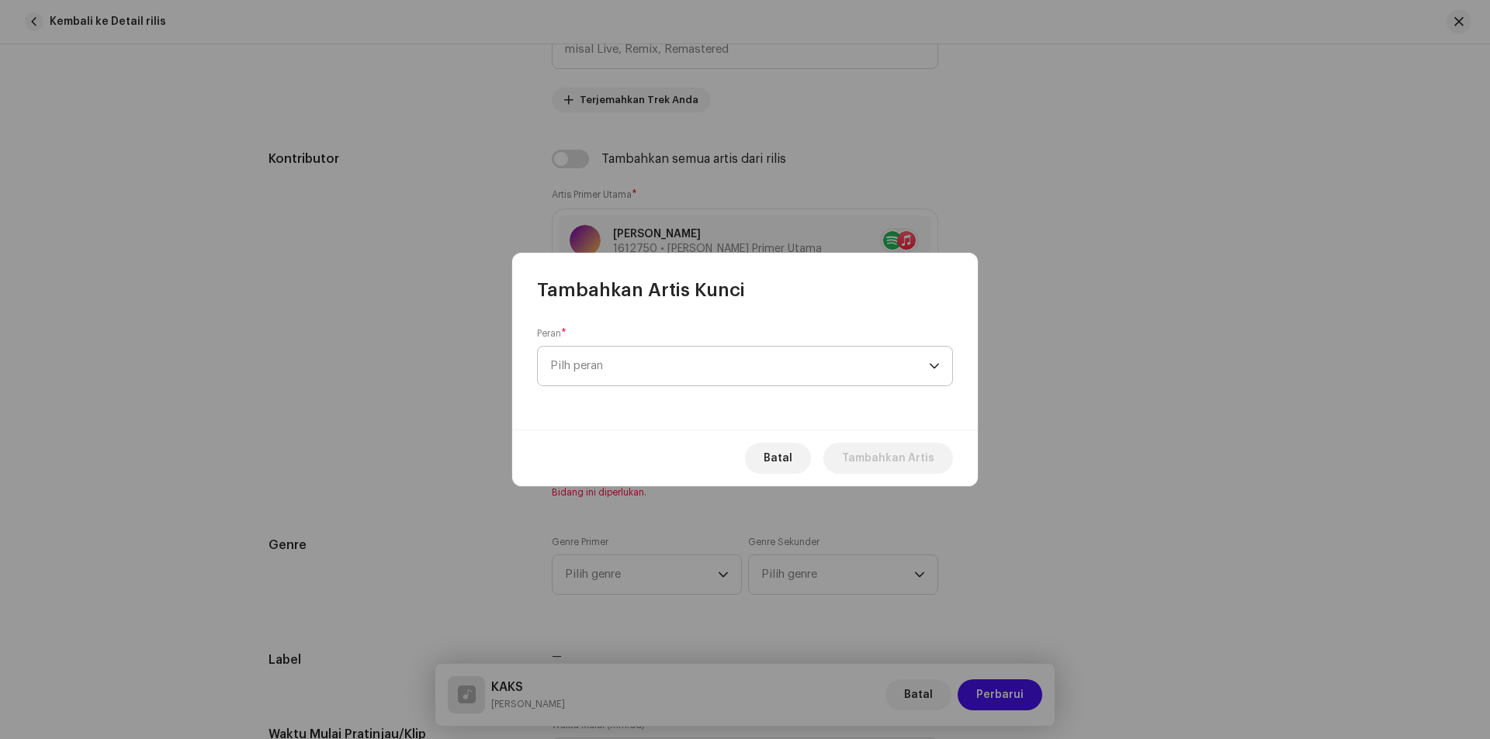
click at [633, 363] on span "Pilh peran" at bounding box center [739, 366] width 379 height 39
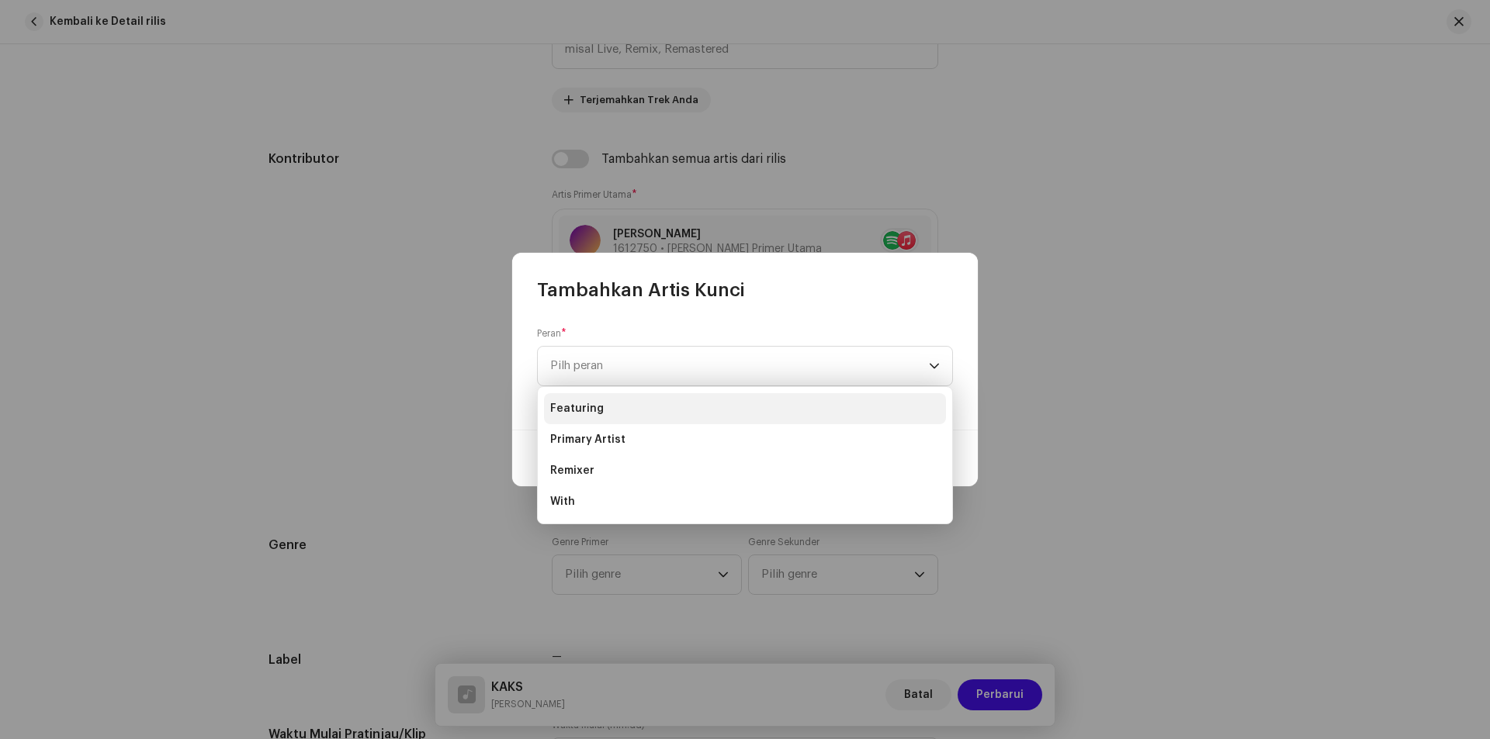
click at [601, 410] on li "Featuring" at bounding box center [745, 408] width 402 height 31
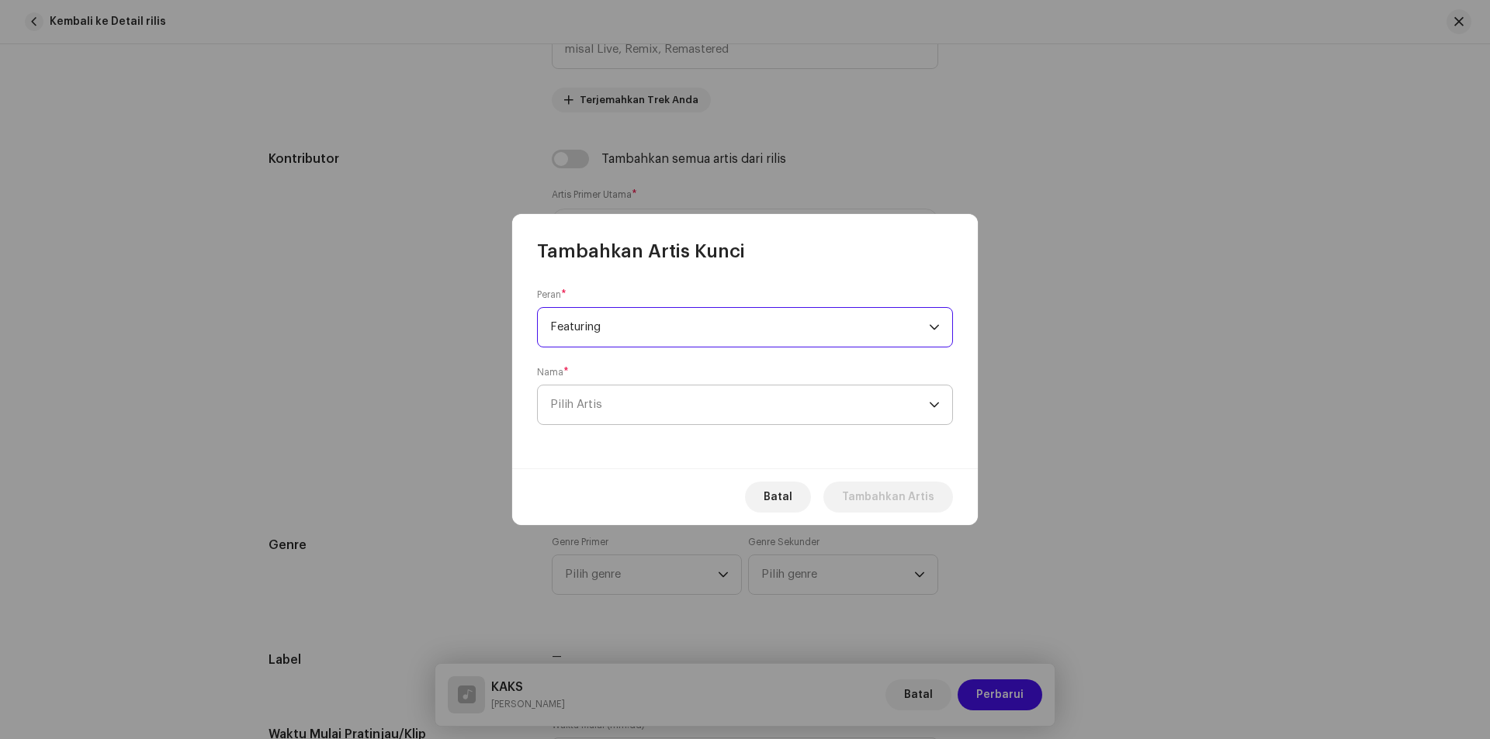
click at [622, 397] on span "Pilih Artis" at bounding box center [739, 405] width 379 height 39
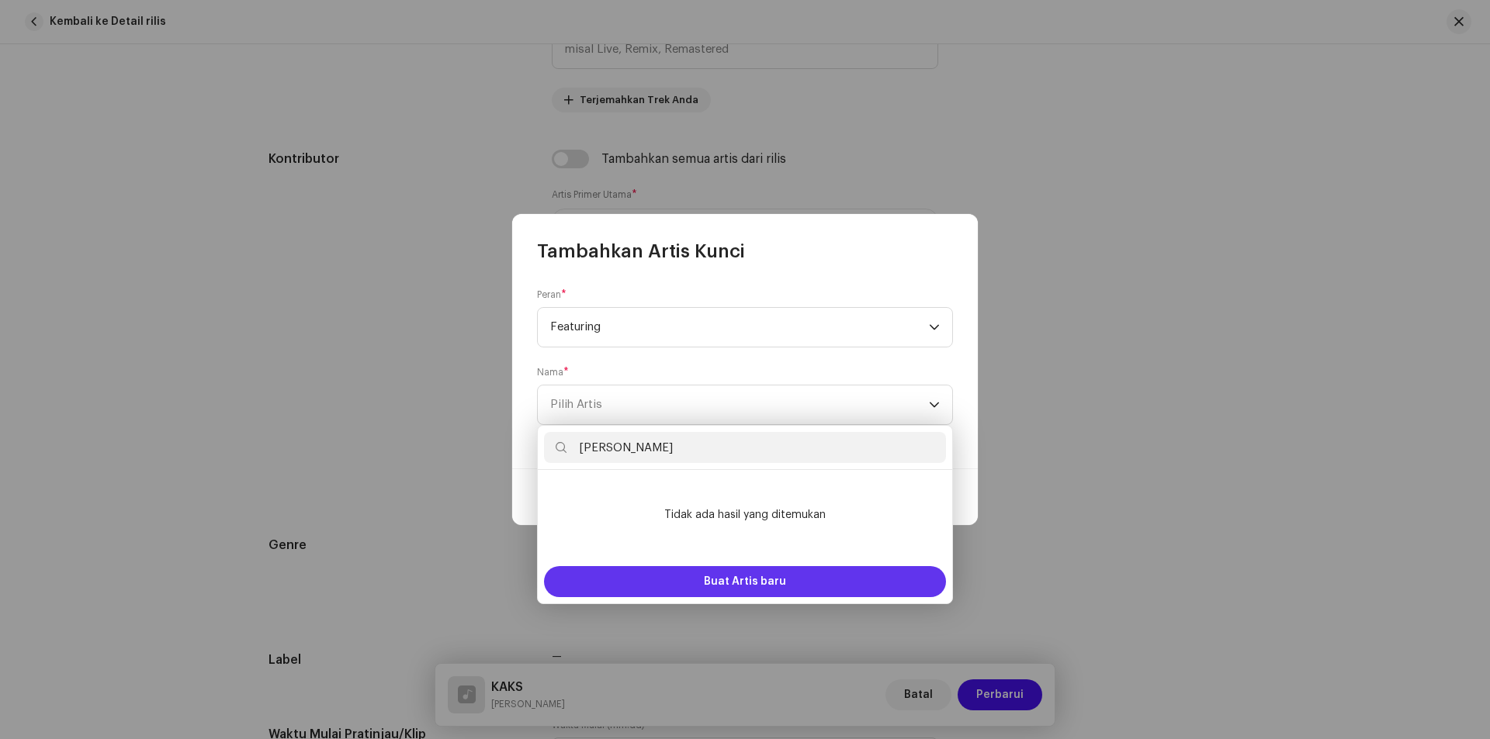
type input "[PERSON_NAME]"
click at [736, 580] on span "Buat Artis baru" at bounding box center [745, 581] width 82 height 31
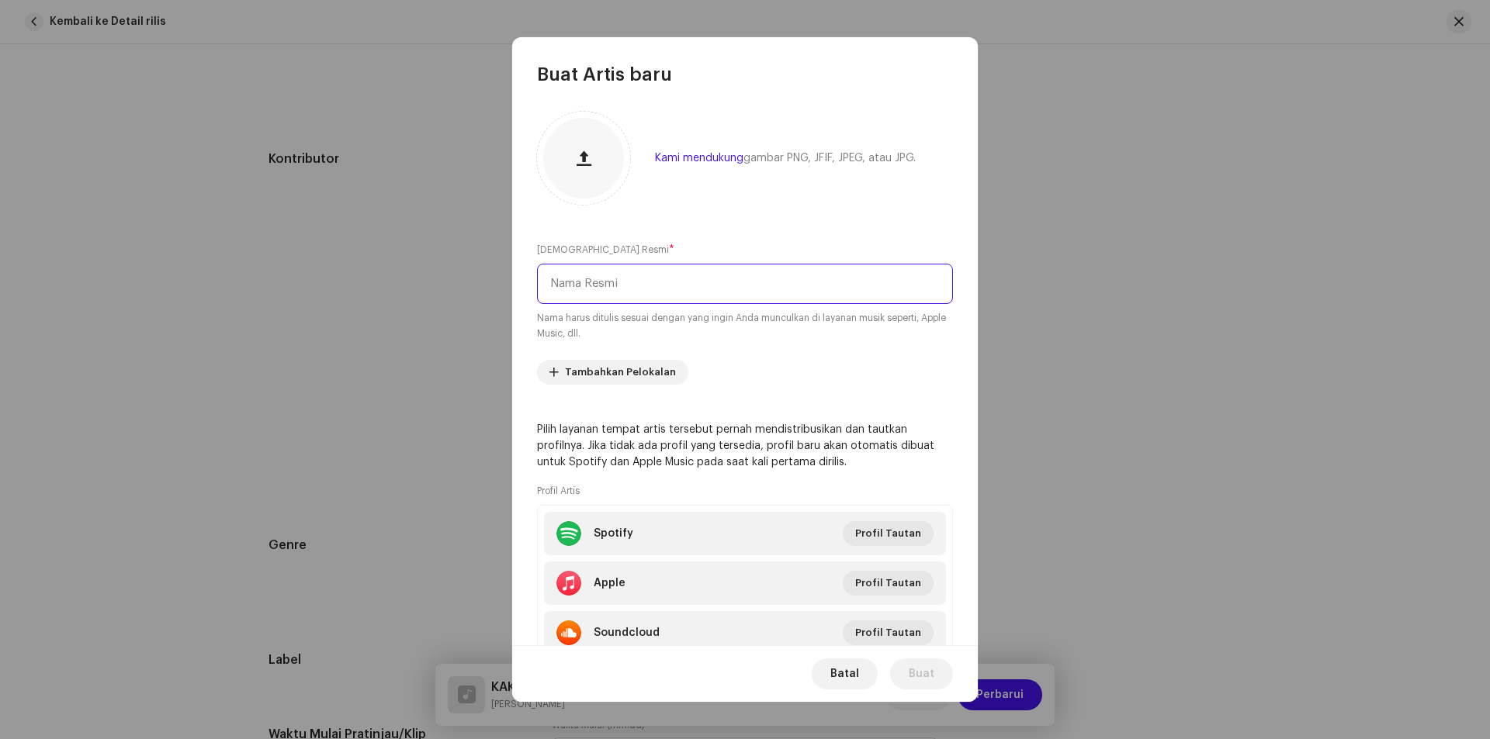
click at [613, 286] on input "text" at bounding box center [745, 284] width 416 height 40
paste input "[PERSON_NAME]"
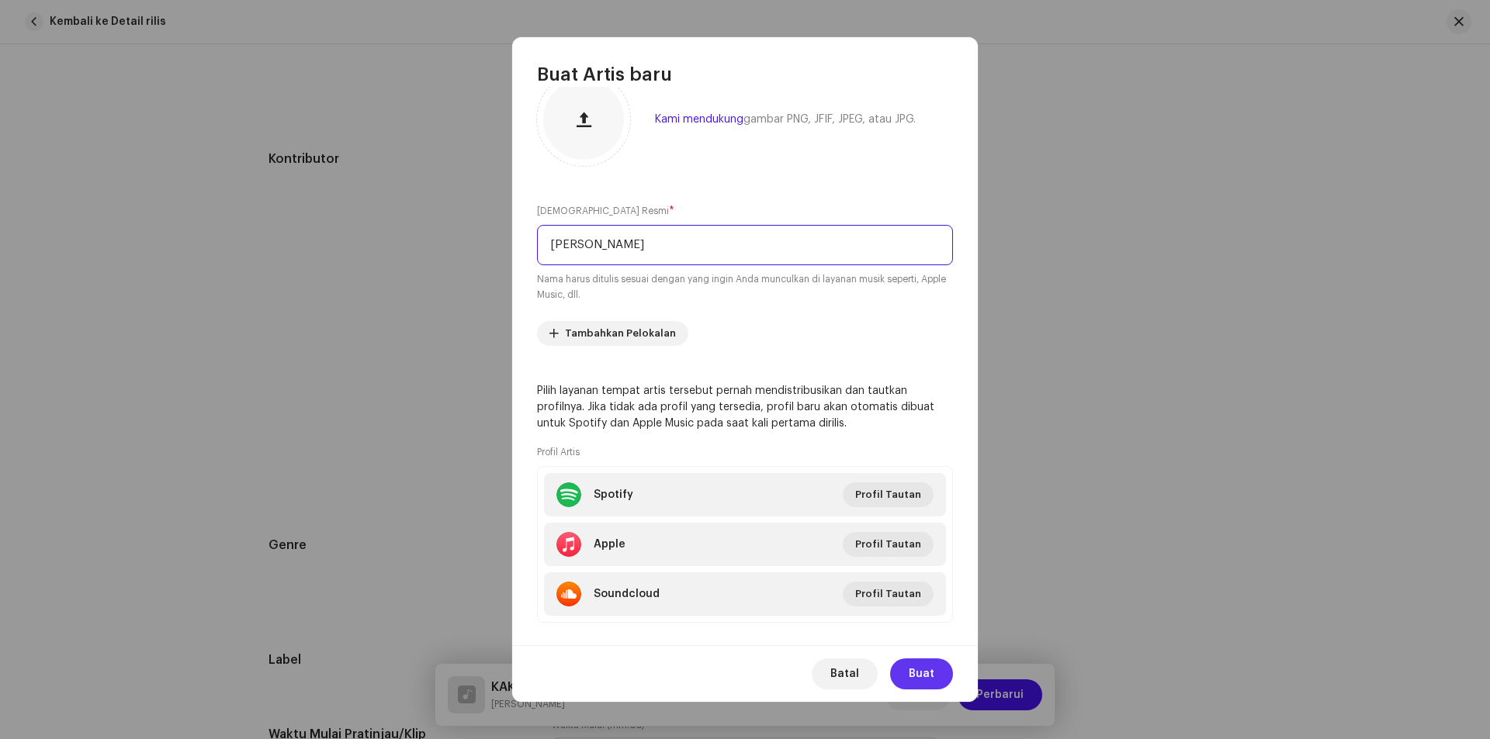
scroll to position [59, 0]
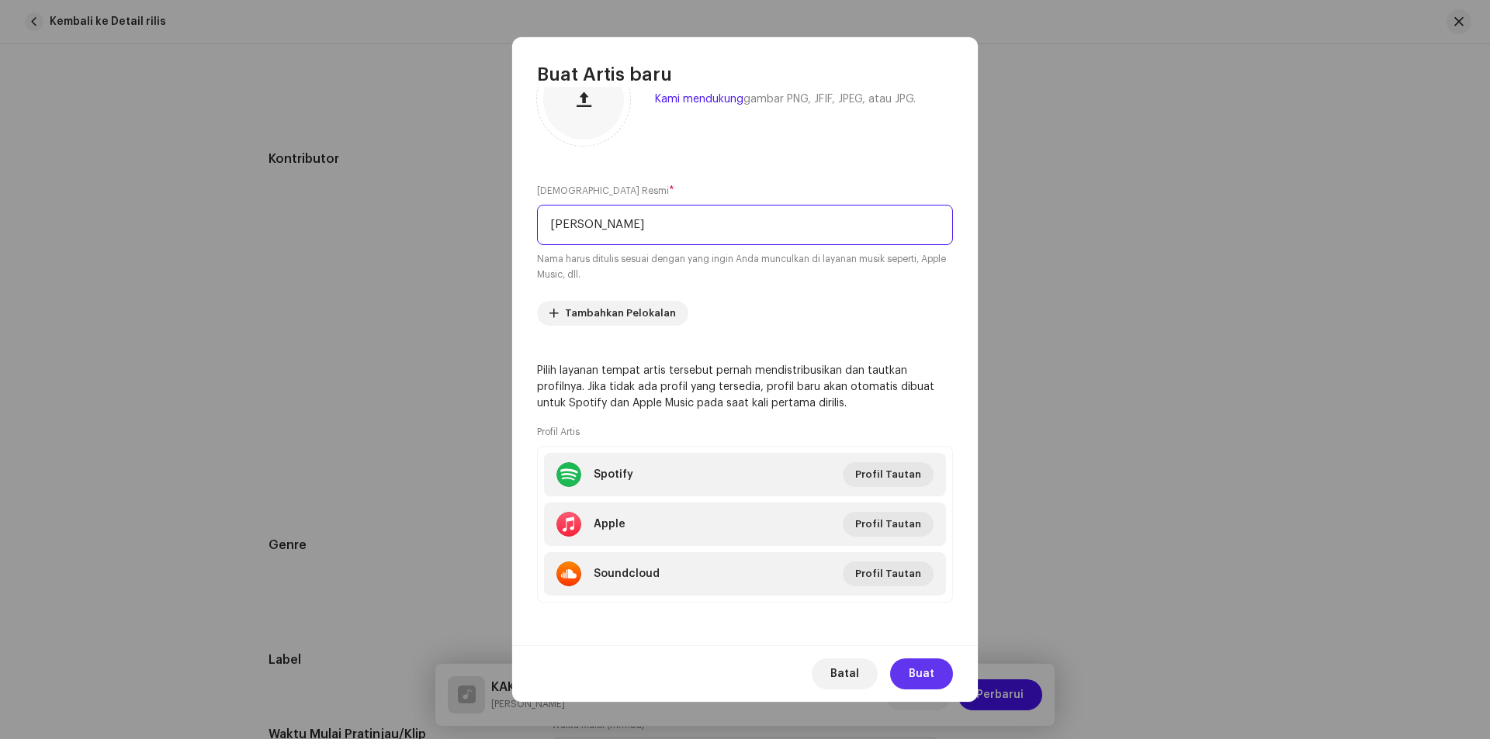
type input "[PERSON_NAME]"
click at [929, 669] on span "Buat" at bounding box center [922, 674] width 26 height 31
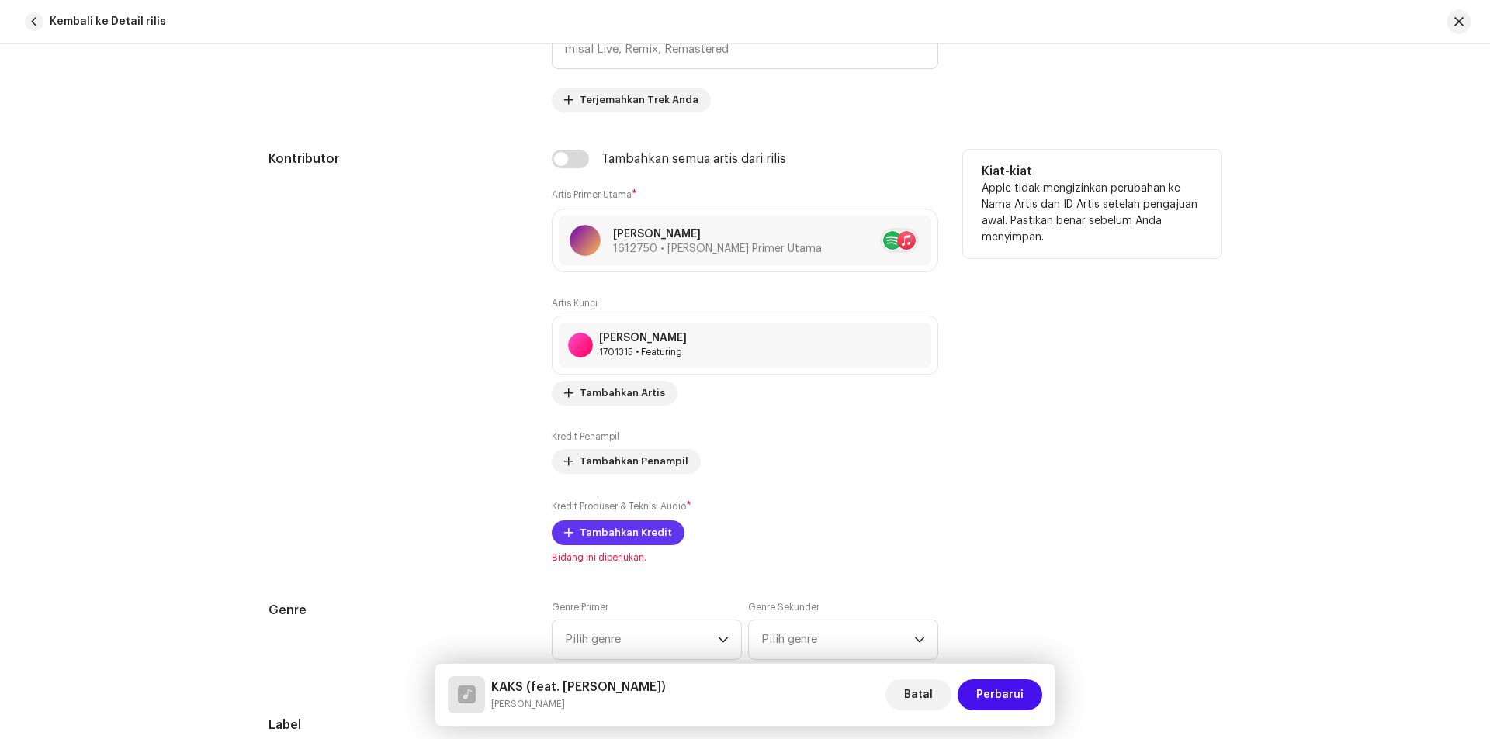
click at [605, 528] on span "Tambahkan Kredit" at bounding box center [626, 533] width 92 height 31
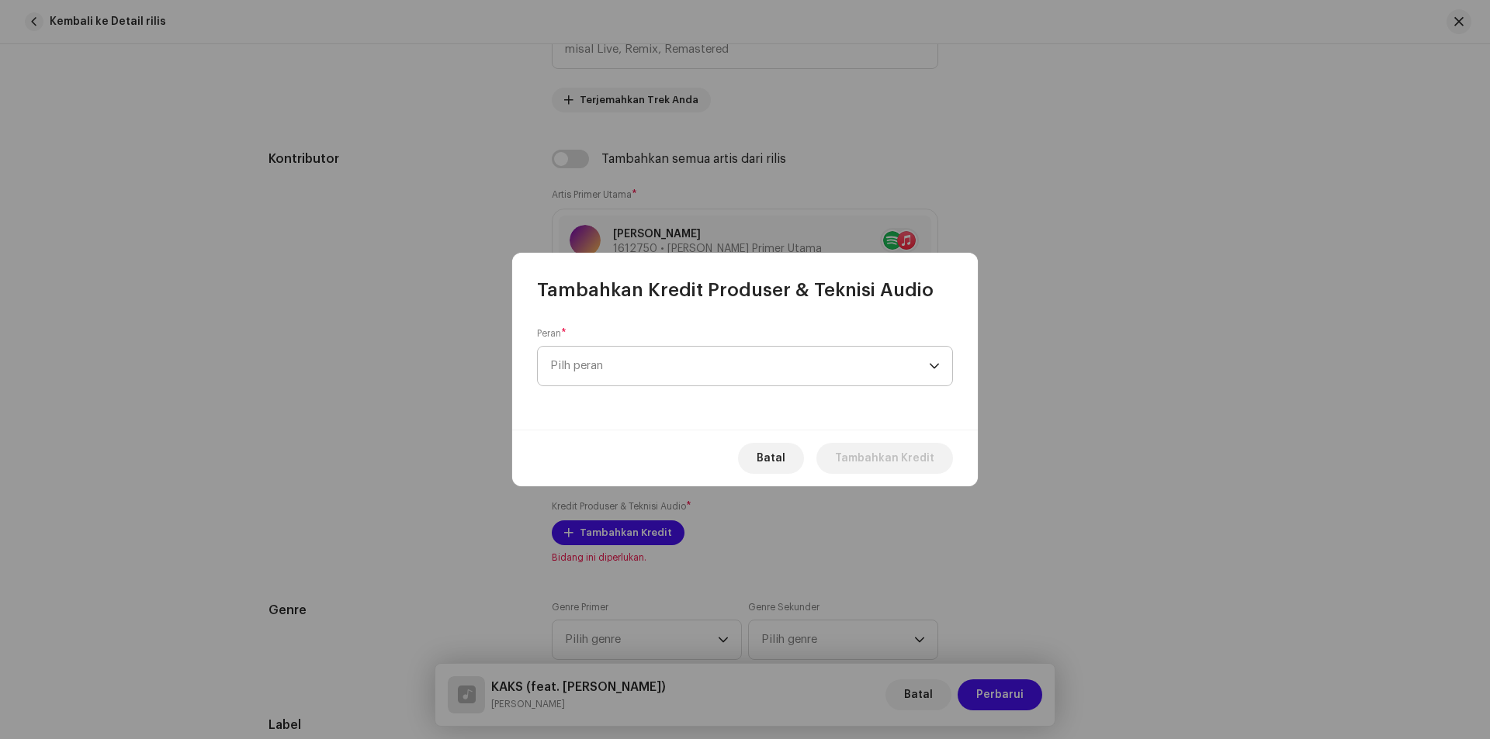
click at [694, 358] on span "Pilh peran" at bounding box center [739, 366] width 379 height 39
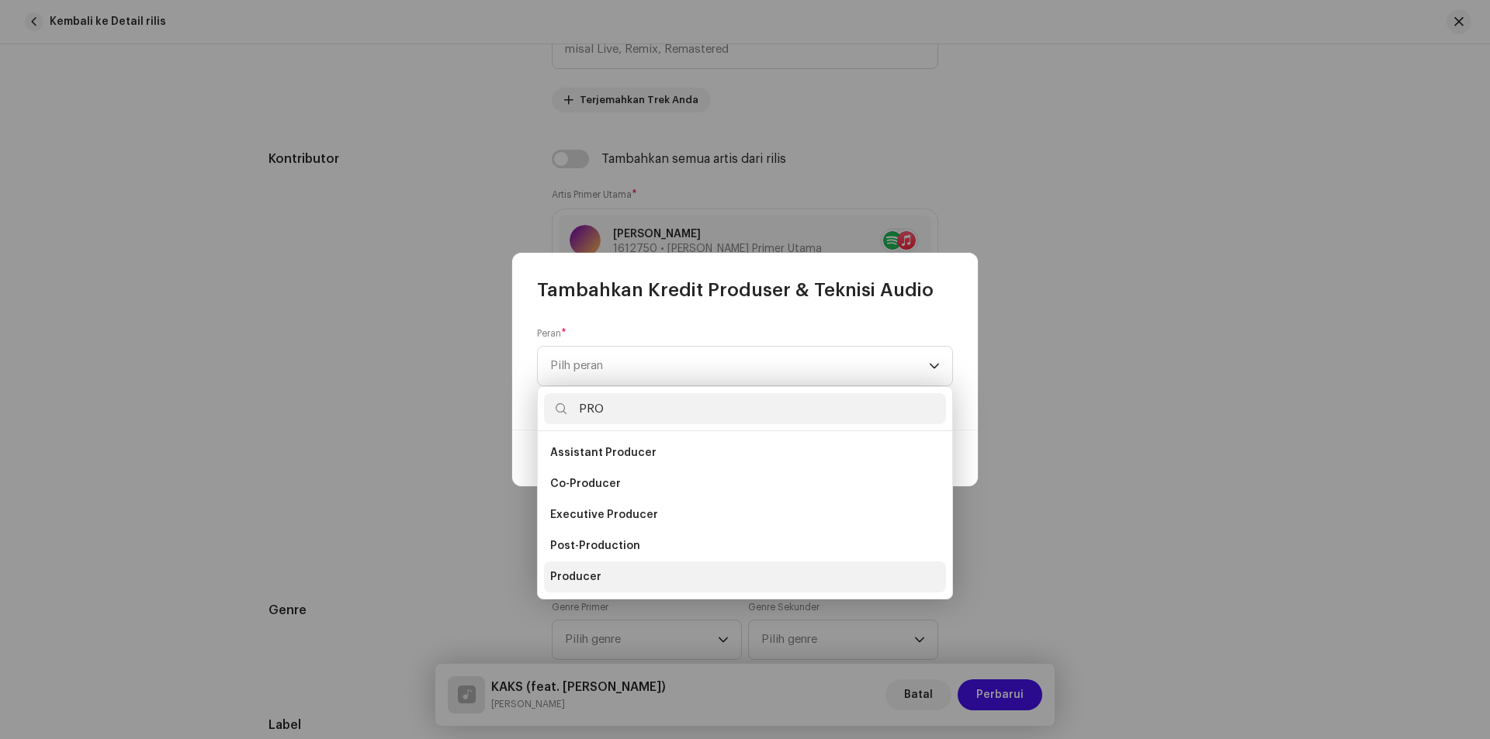
type input "PRO"
click at [581, 580] on span "Producer" at bounding box center [575, 578] width 51 height 16
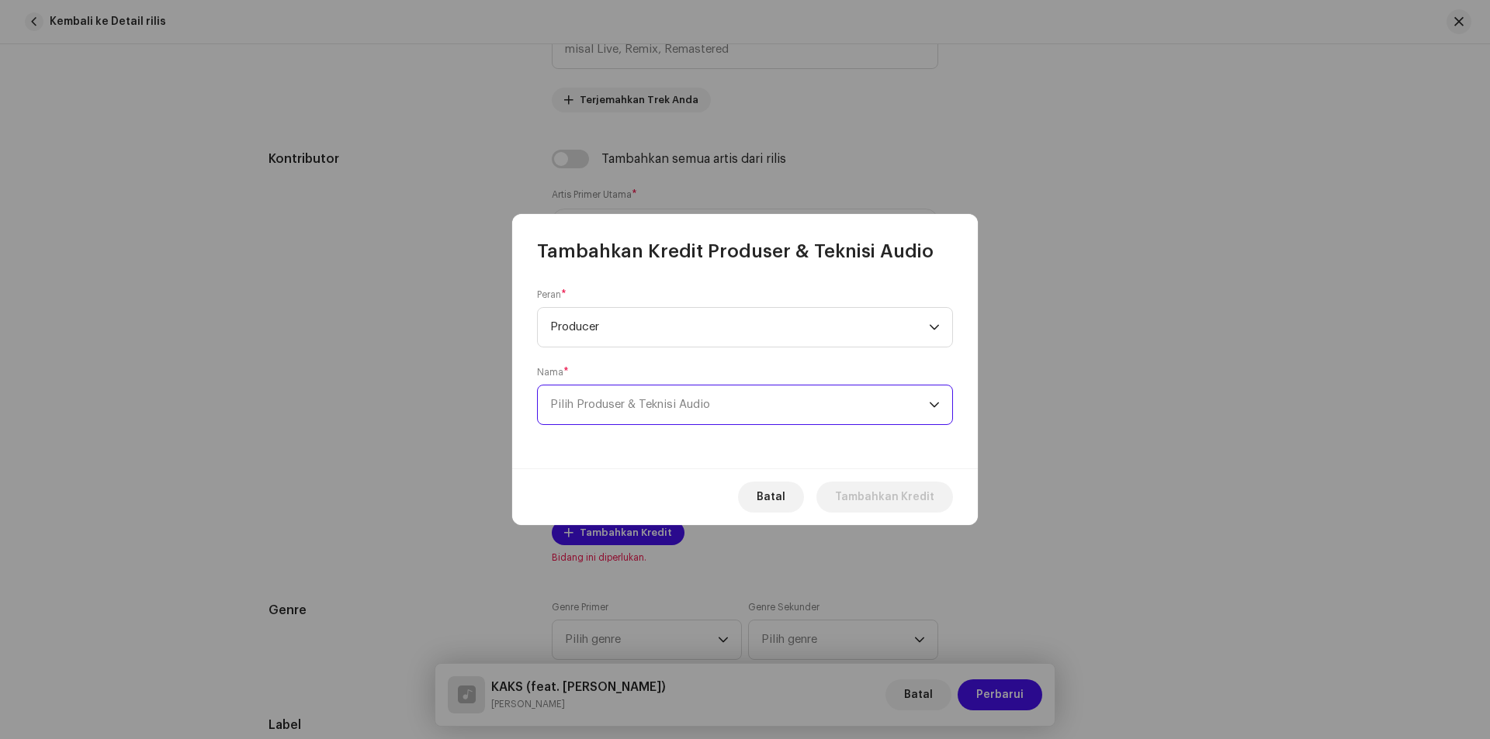
click at [659, 396] on span "Pilih Produser & Teknisi Audio" at bounding box center [739, 405] width 379 height 39
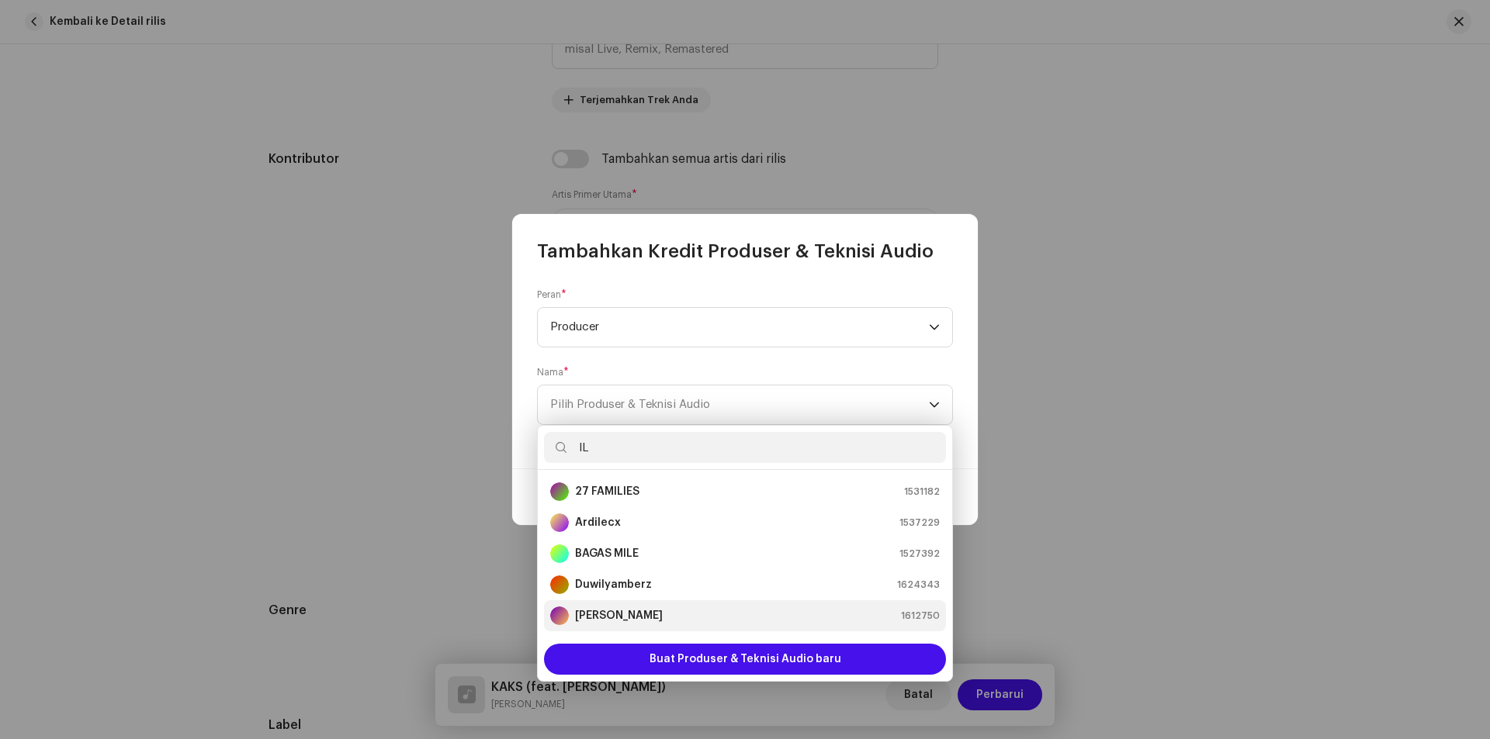
type input "IL"
click at [617, 619] on strong "[PERSON_NAME]" at bounding box center [619, 616] width 88 height 16
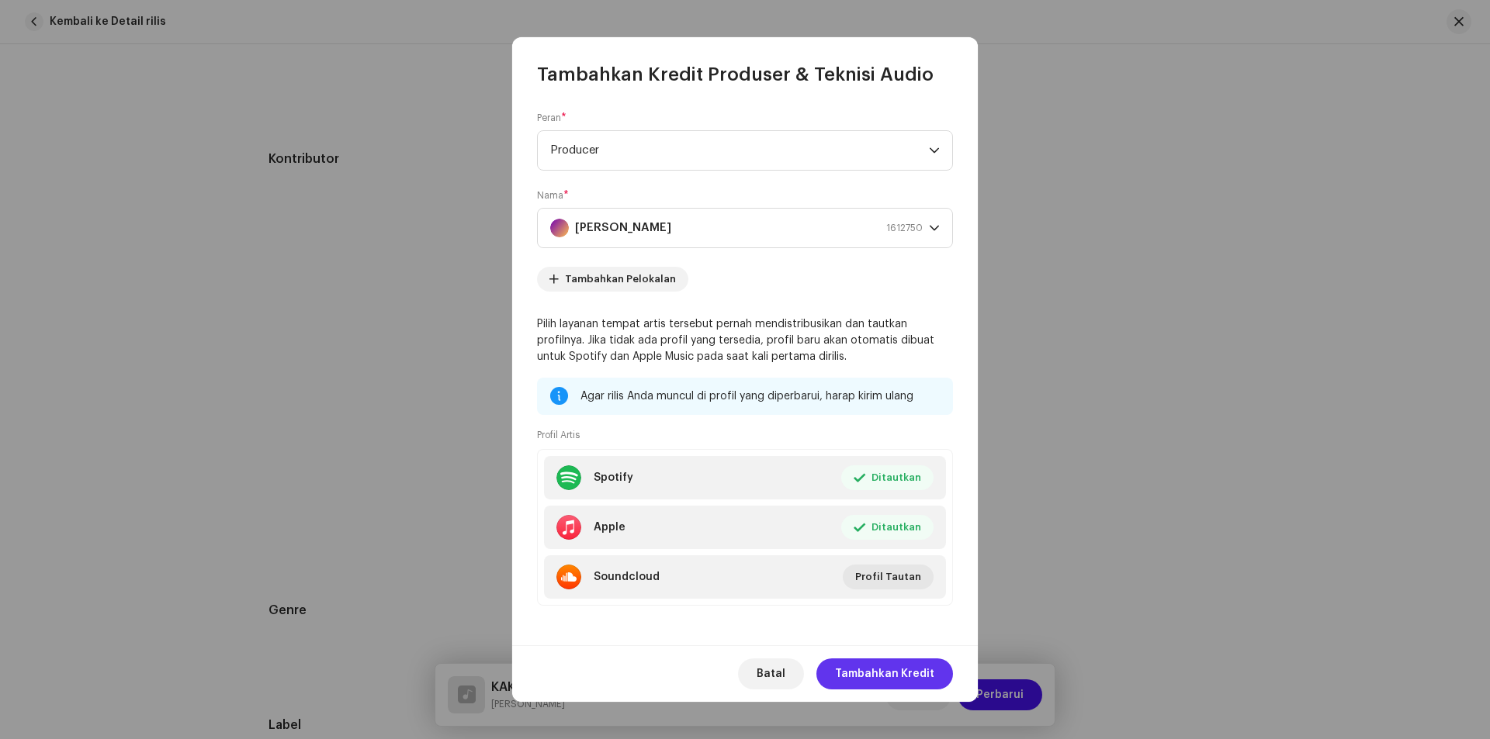
click at [883, 674] on span "Tambahkan Kredit" at bounding box center [884, 674] width 99 height 31
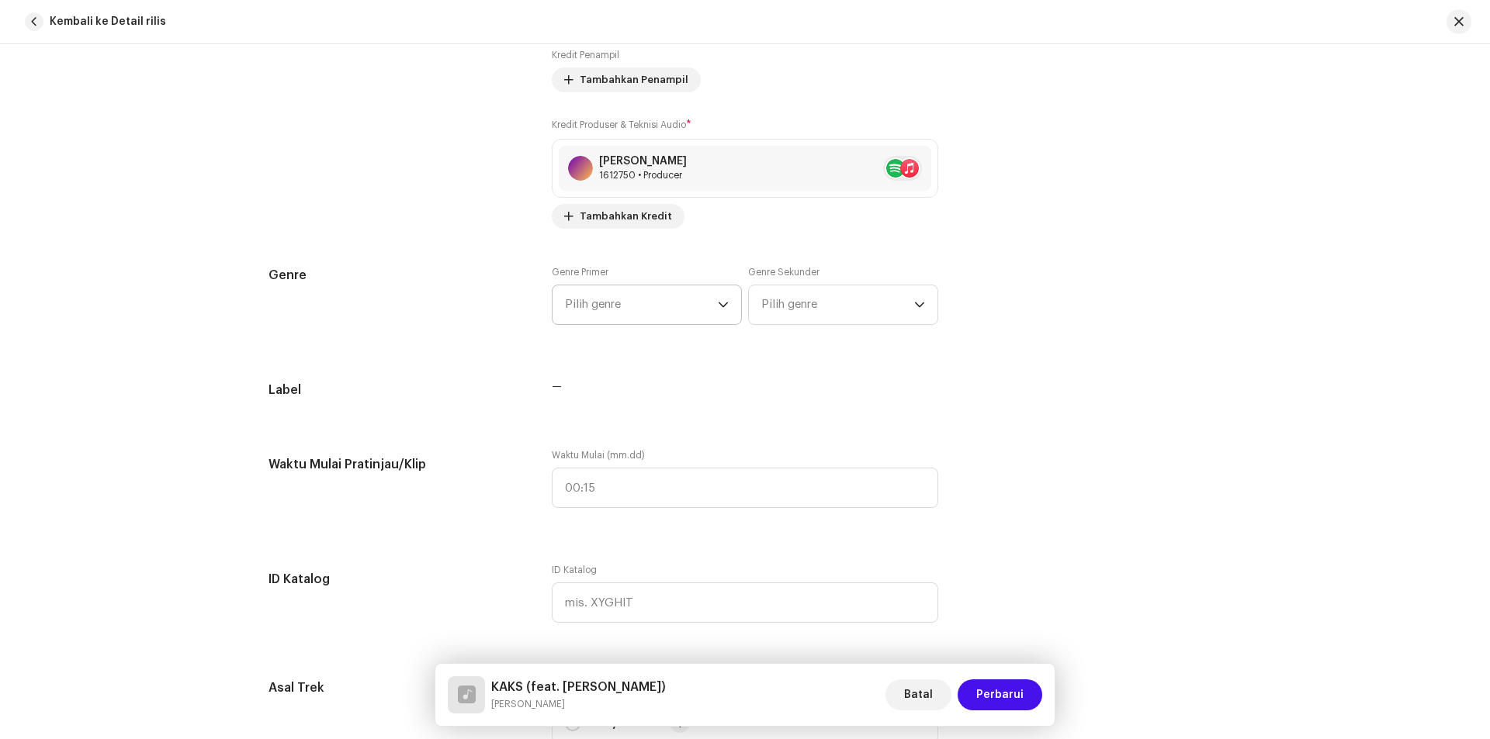
scroll to position [1230, 0]
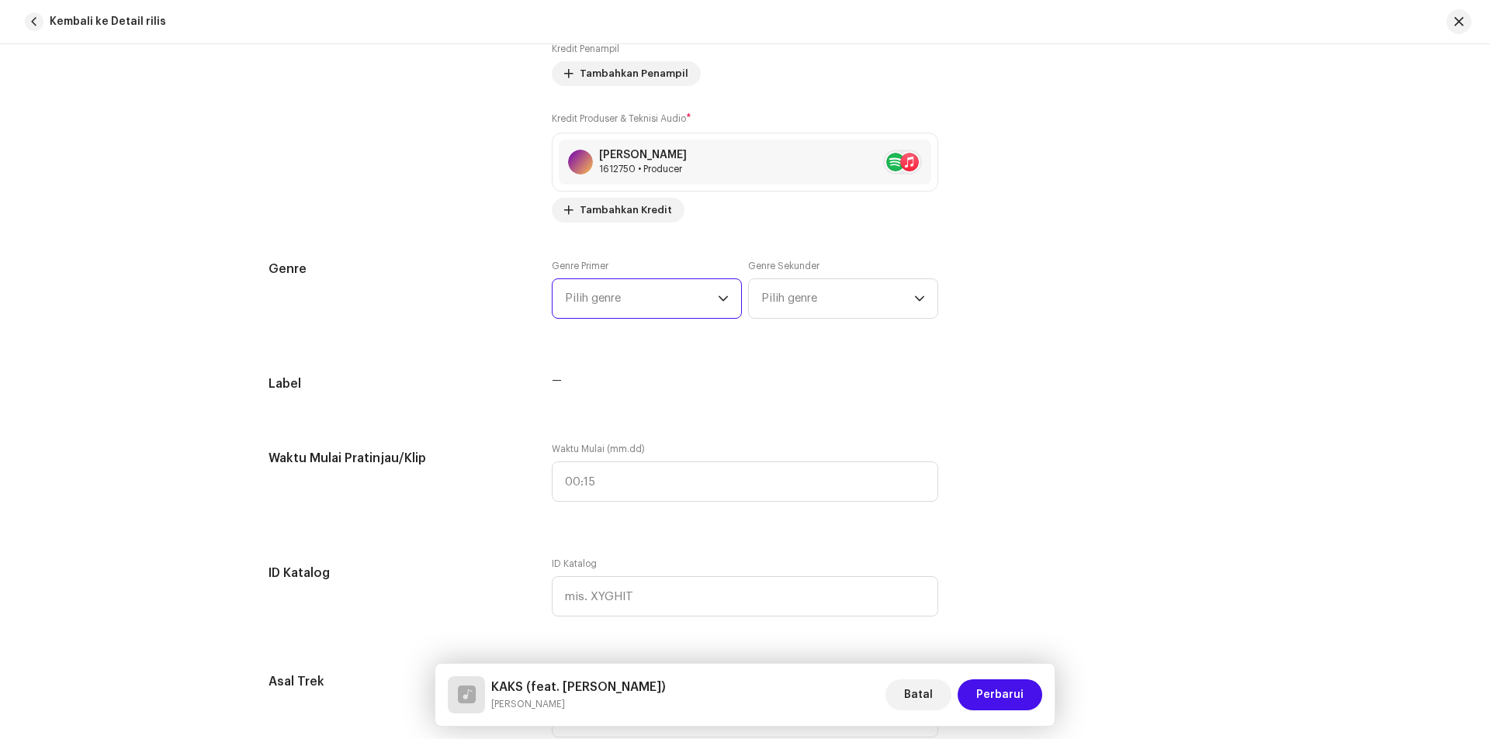
click at [696, 303] on span "Pilih genre" at bounding box center [641, 298] width 153 height 39
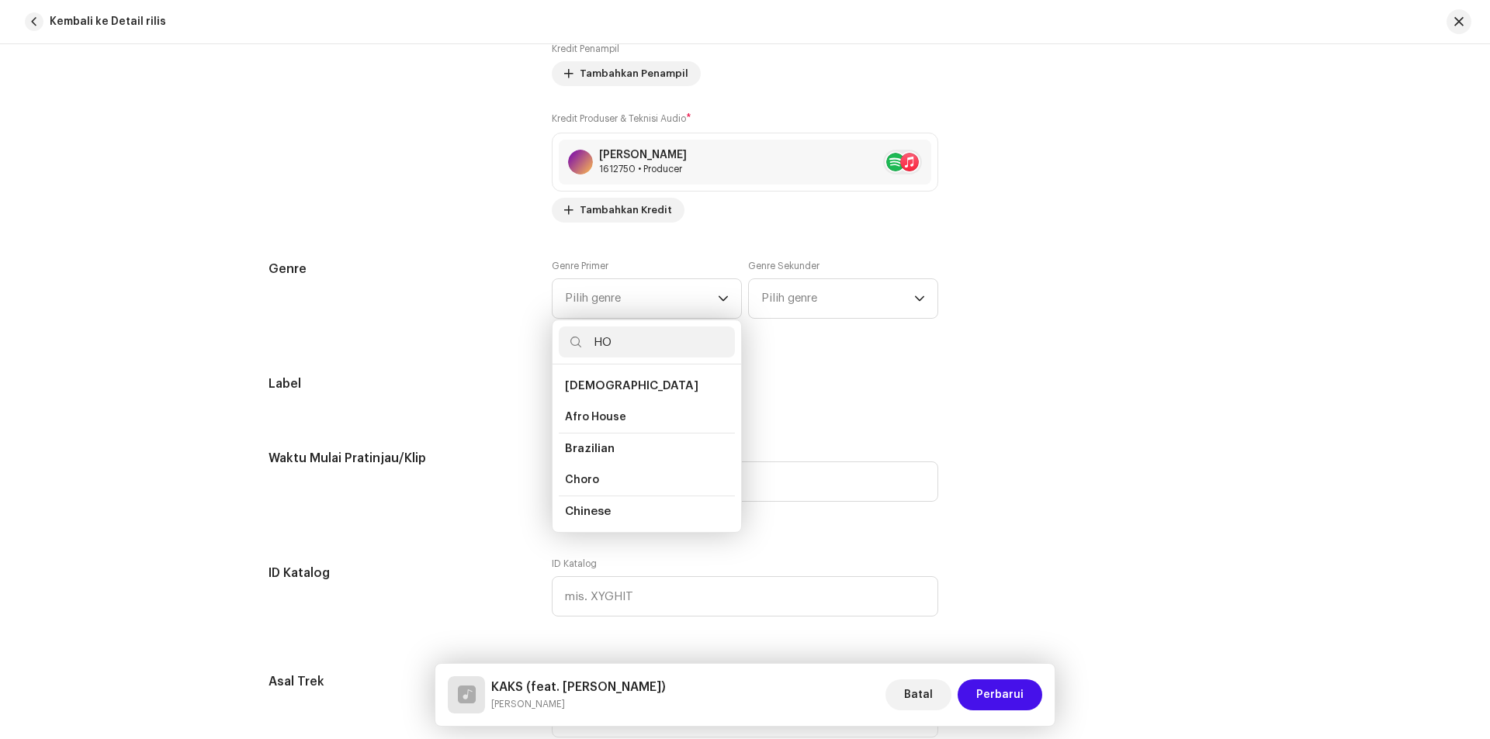
type input "H"
type input "HIP"
click at [599, 518] on span "Hip Hop/Rap" at bounding box center [600, 524] width 71 height 12
click at [614, 518] on span "Hip Hop/Rap" at bounding box center [600, 524] width 71 height 12
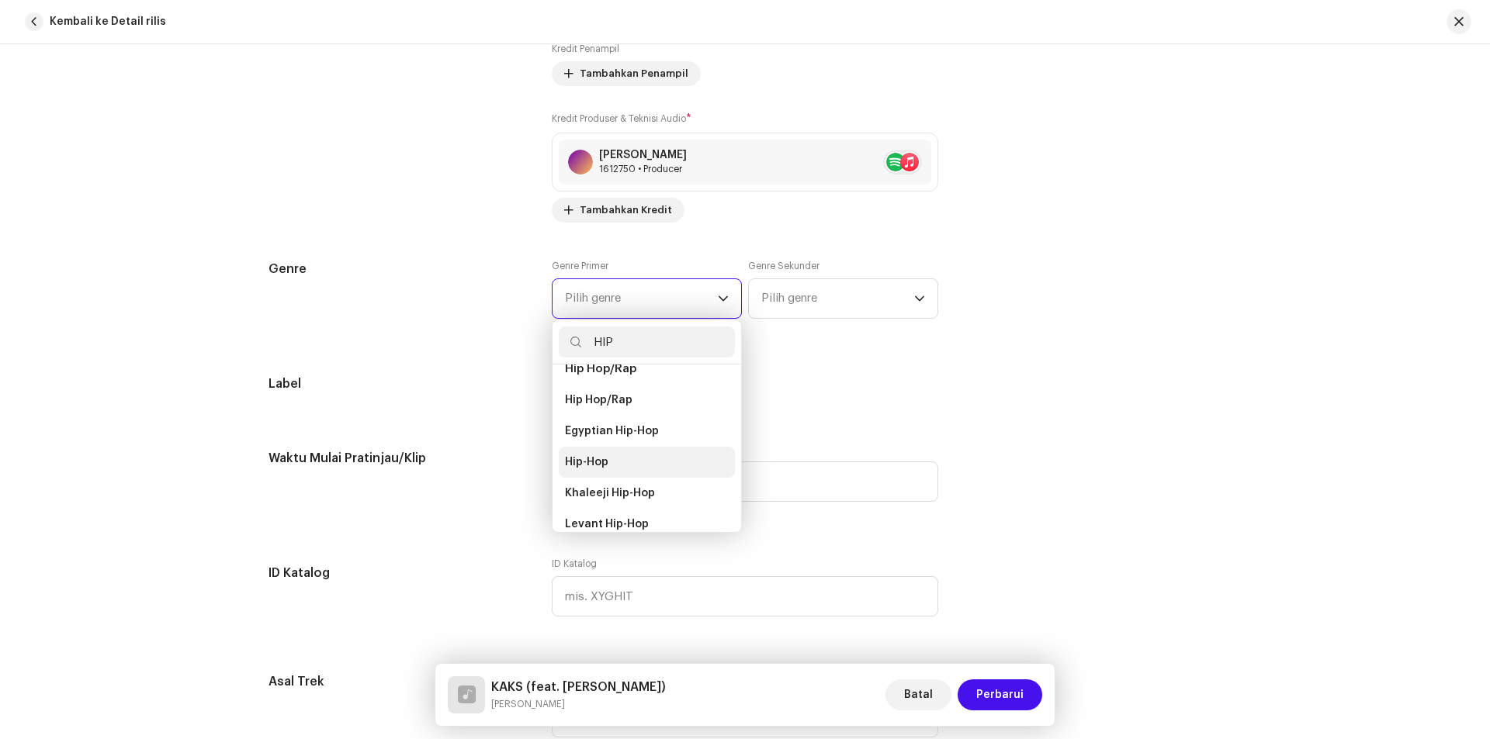
click at [596, 455] on span "Hip-Hop" at bounding box center [586, 463] width 43 height 16
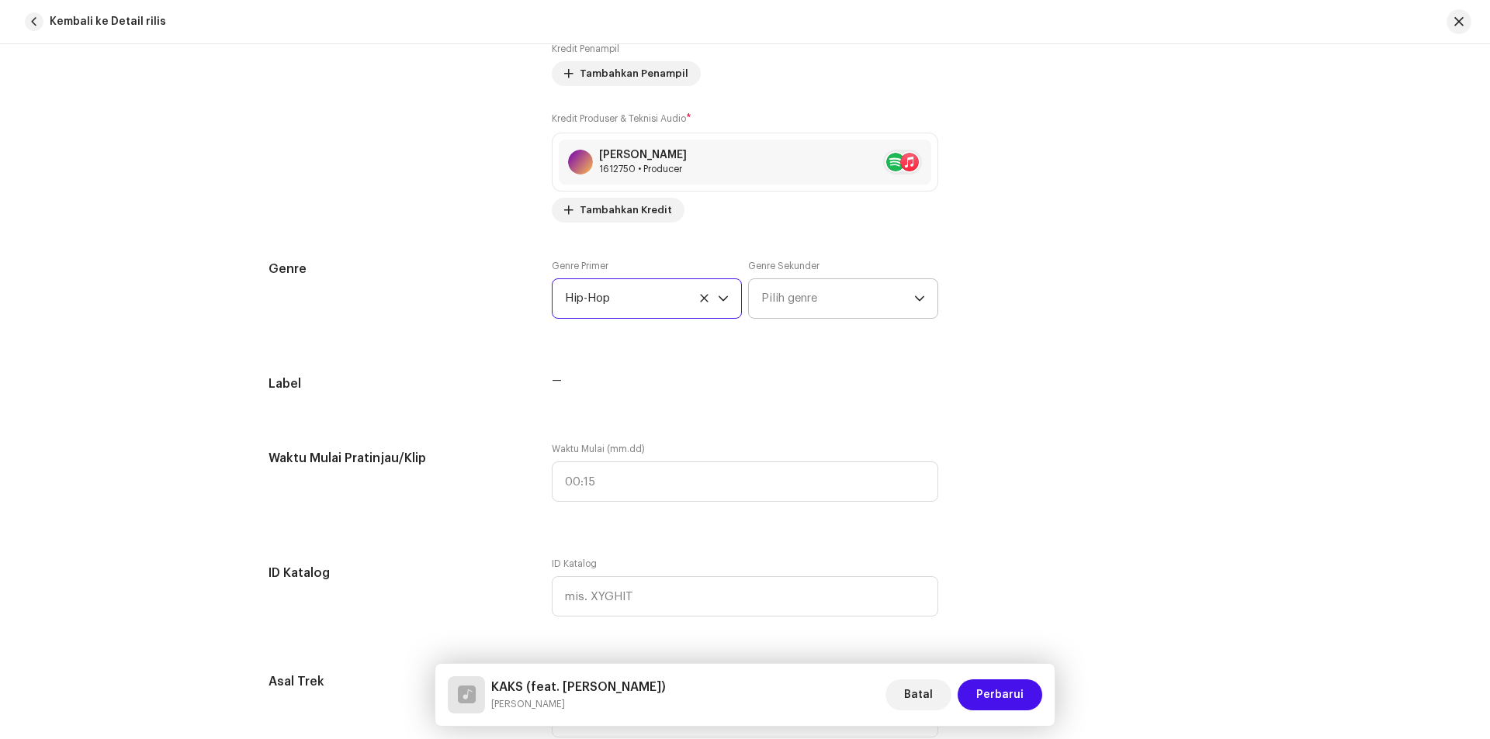
click at [791, 293] on span "Pilih genre" at bounding box center [837, 298] width 153 height 39
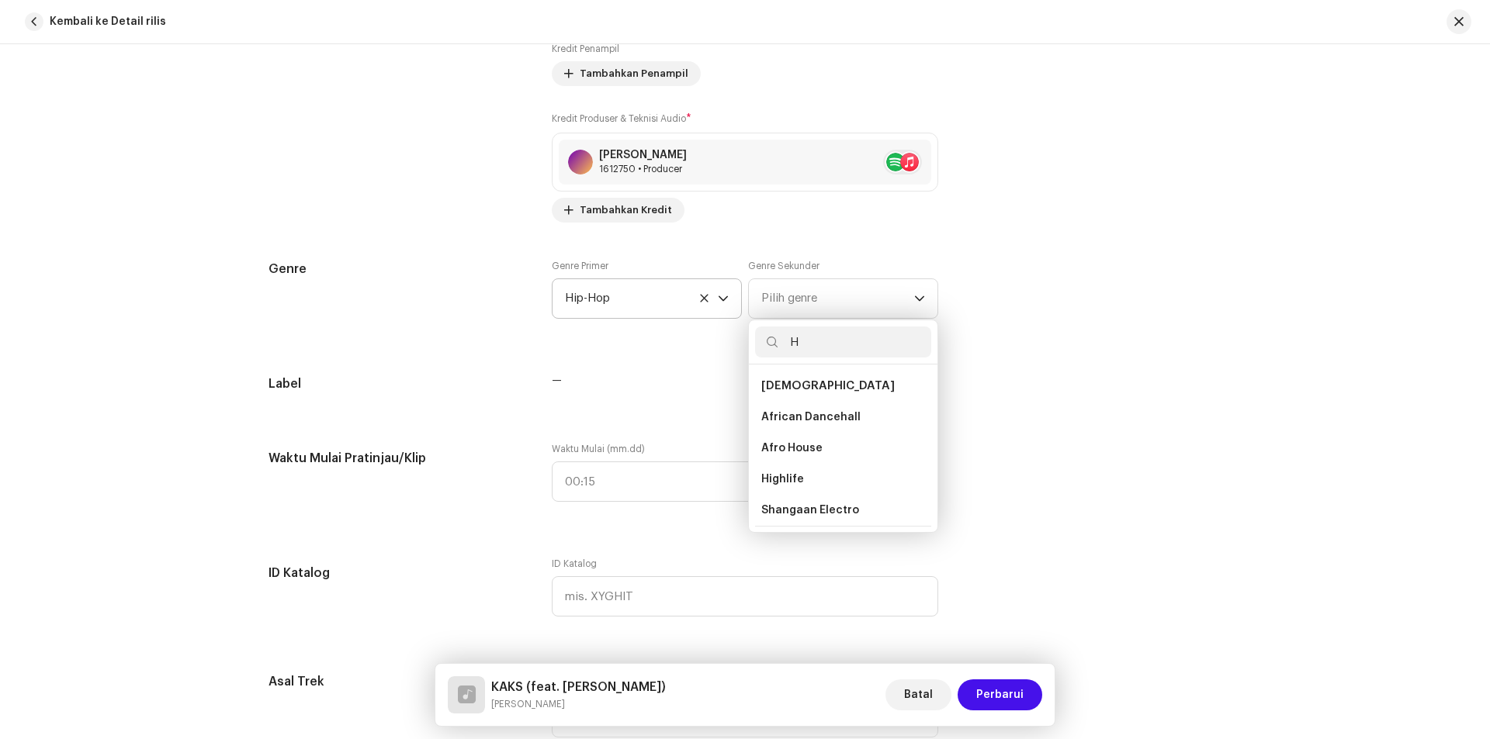
type input "H"
click at [661, 358] on div "Detail trek Selesaikan hal berikut untuk menyelesaikan trek Anda. 1 dari 3 Tamb…" at bounding box center [745, 565] width 1003 height 3427
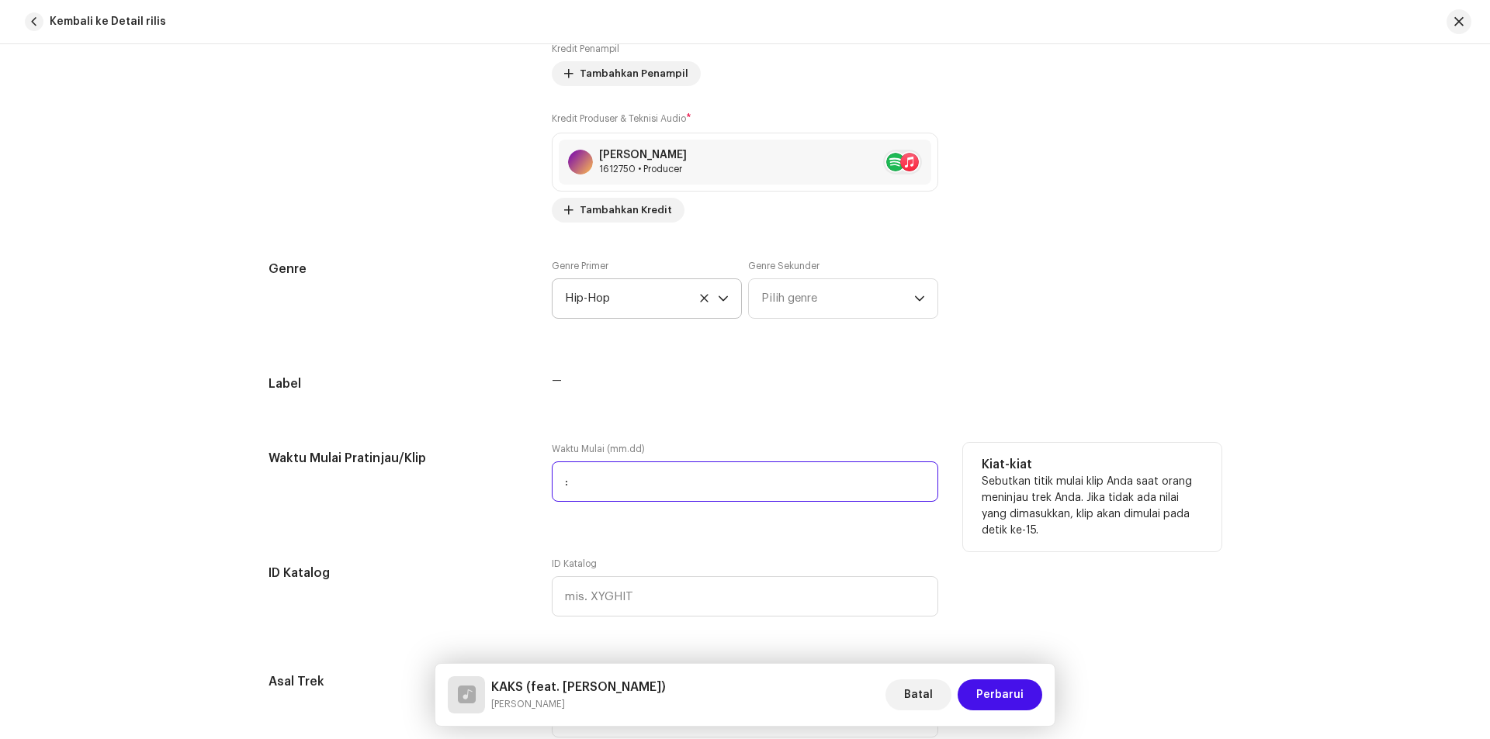
click at [615, 482] on input ":" at bounding box center [745, 482] width 386 height 40
click at [636, 480] on input "00:00" at bounding box center [745, 482] width 386 height 40
type input "00:01"
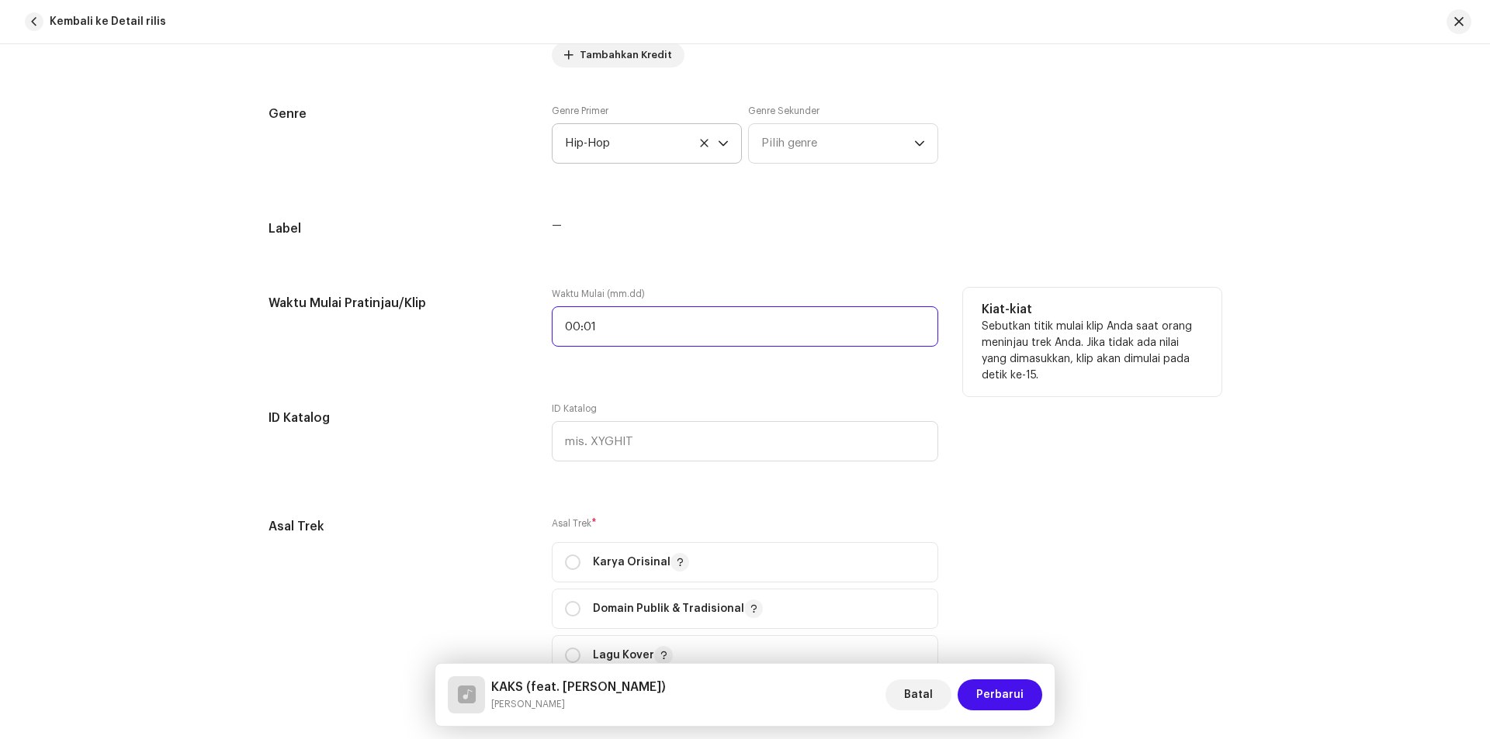
scroll to position [1463, 0]
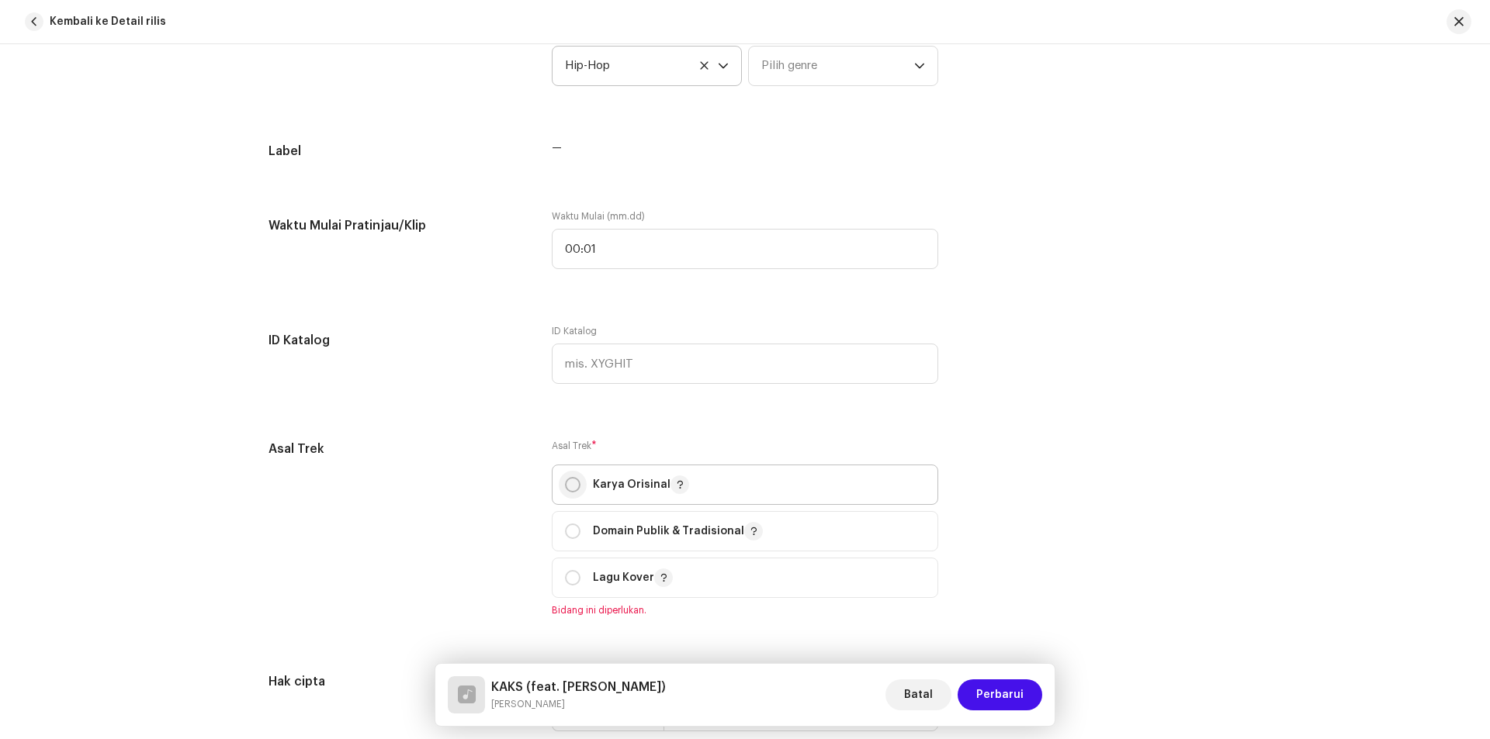
click at [570, 485] on input "radio" at bounding box center [573, 485] width 16 height 16
radio input "true"
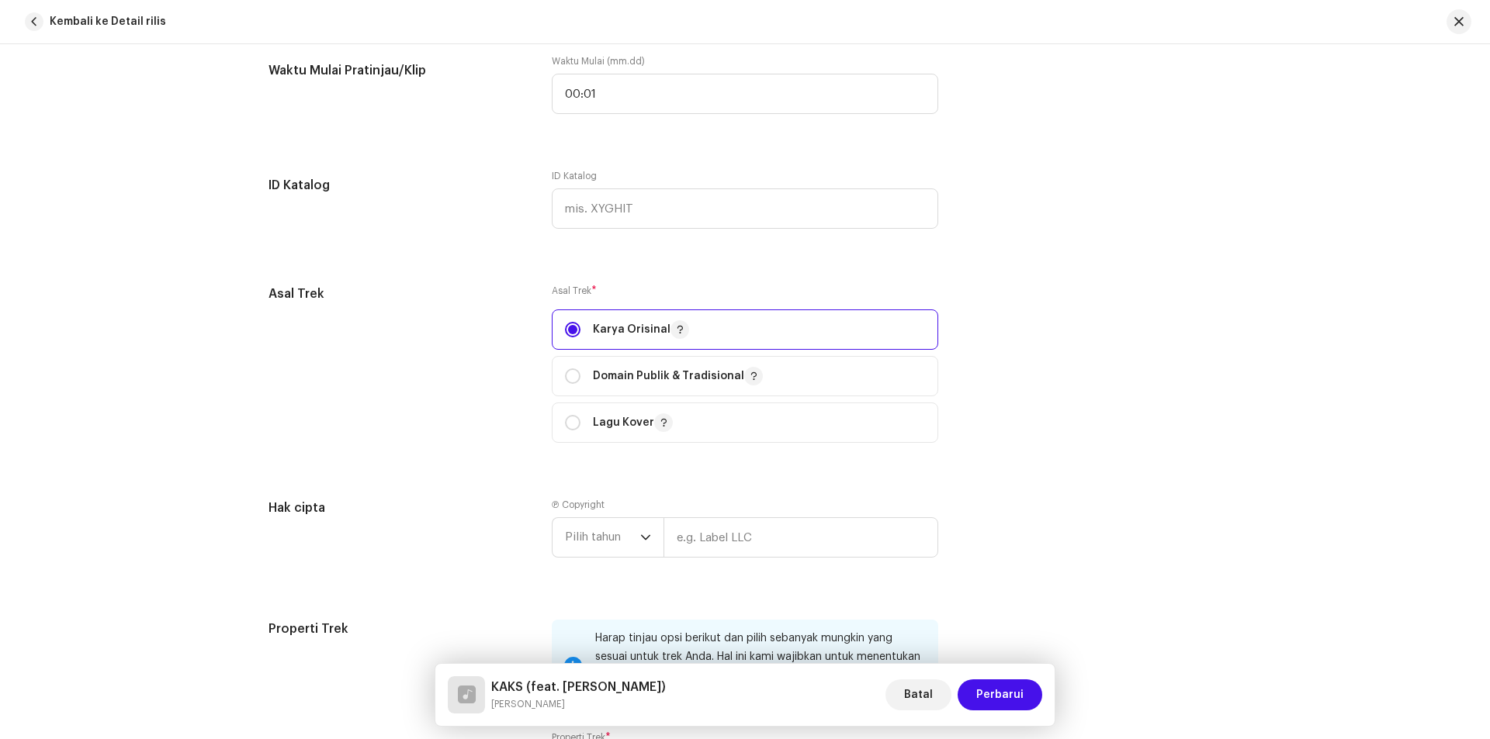
scroll to position [1773, 0]
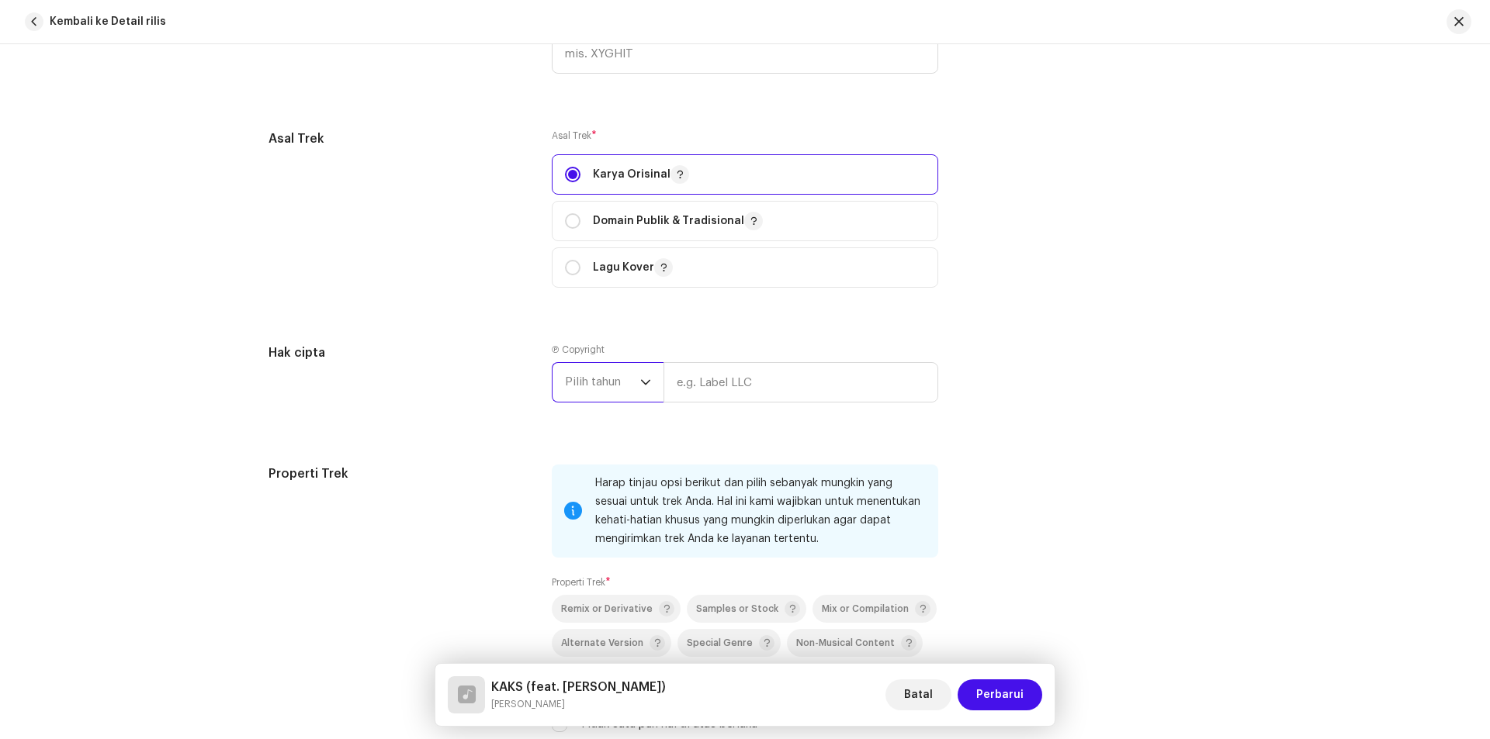
click at [615, 374] on span "Pilih tahun" at bounding box center [602, 382] width 75 height 39
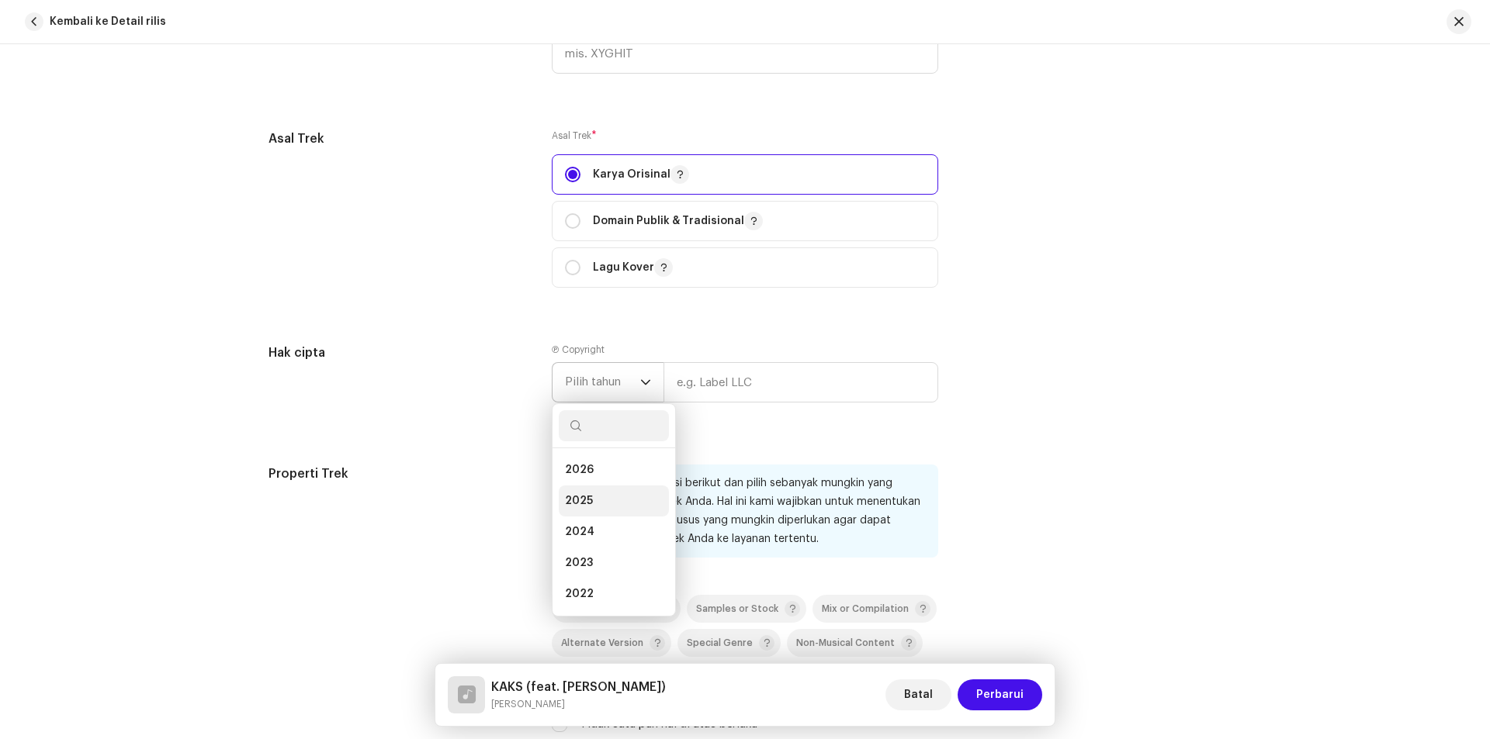
click at [579, 493] on li "2025" at bounding box center [614, 501] width 110 height 31
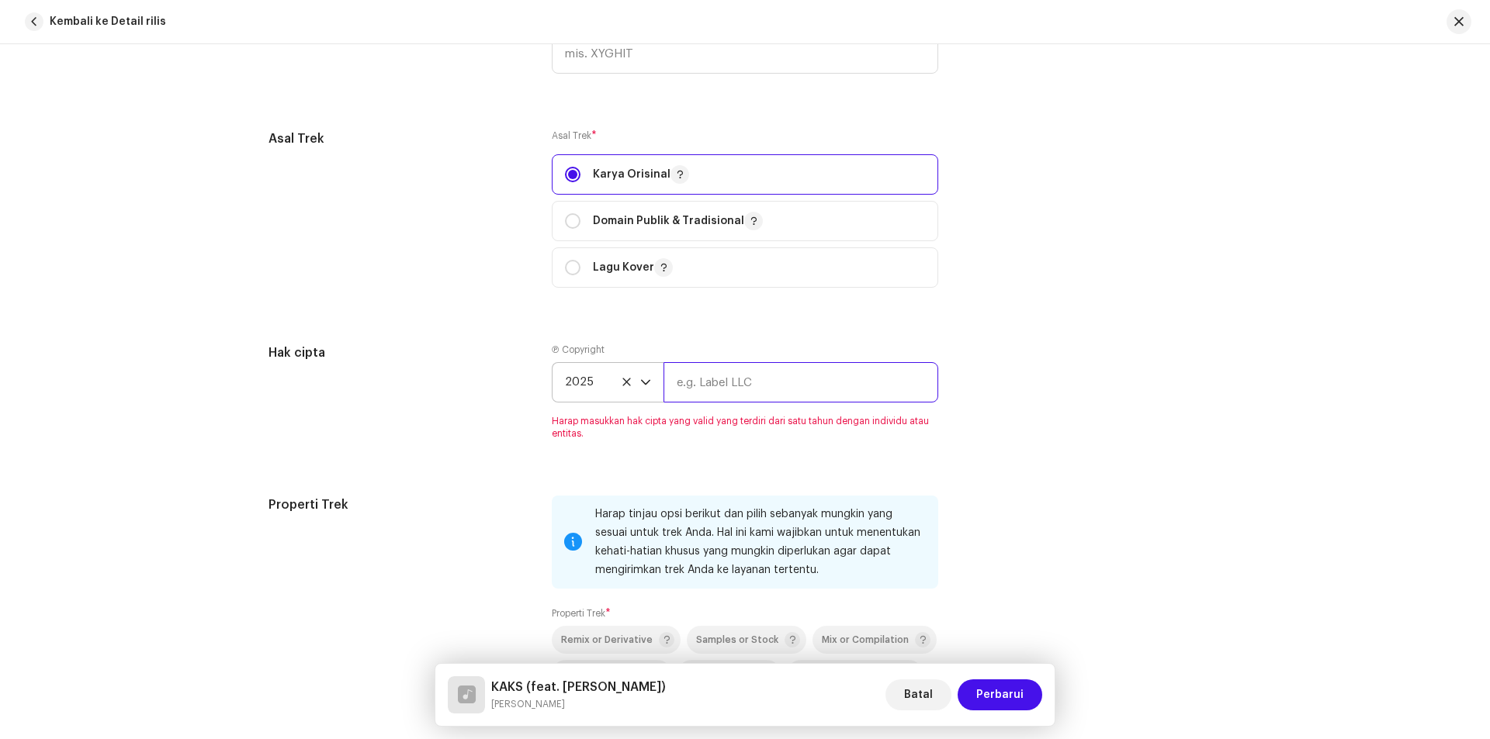
click at [722, 383] on input "text" at bounding box center [800, 382] width 275 height 40
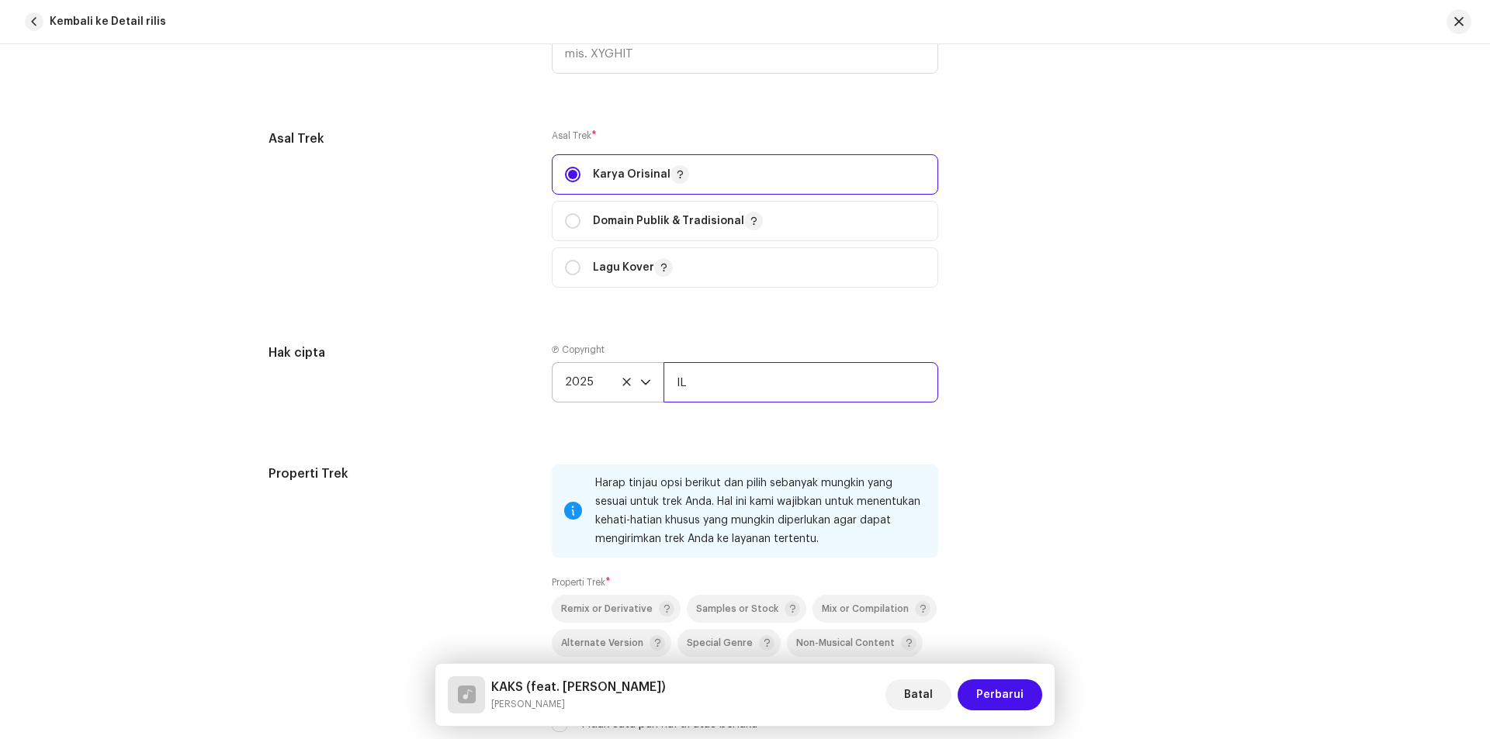
drag, startPoint x: 701, startPoint y: 382, endPoint x: 646, endPoint y: 384, distance: 54.4
click at [646, 384] on div "2025 IL" at bounding box center [745, 382] width 386 height 40
paste input "an Lamante"
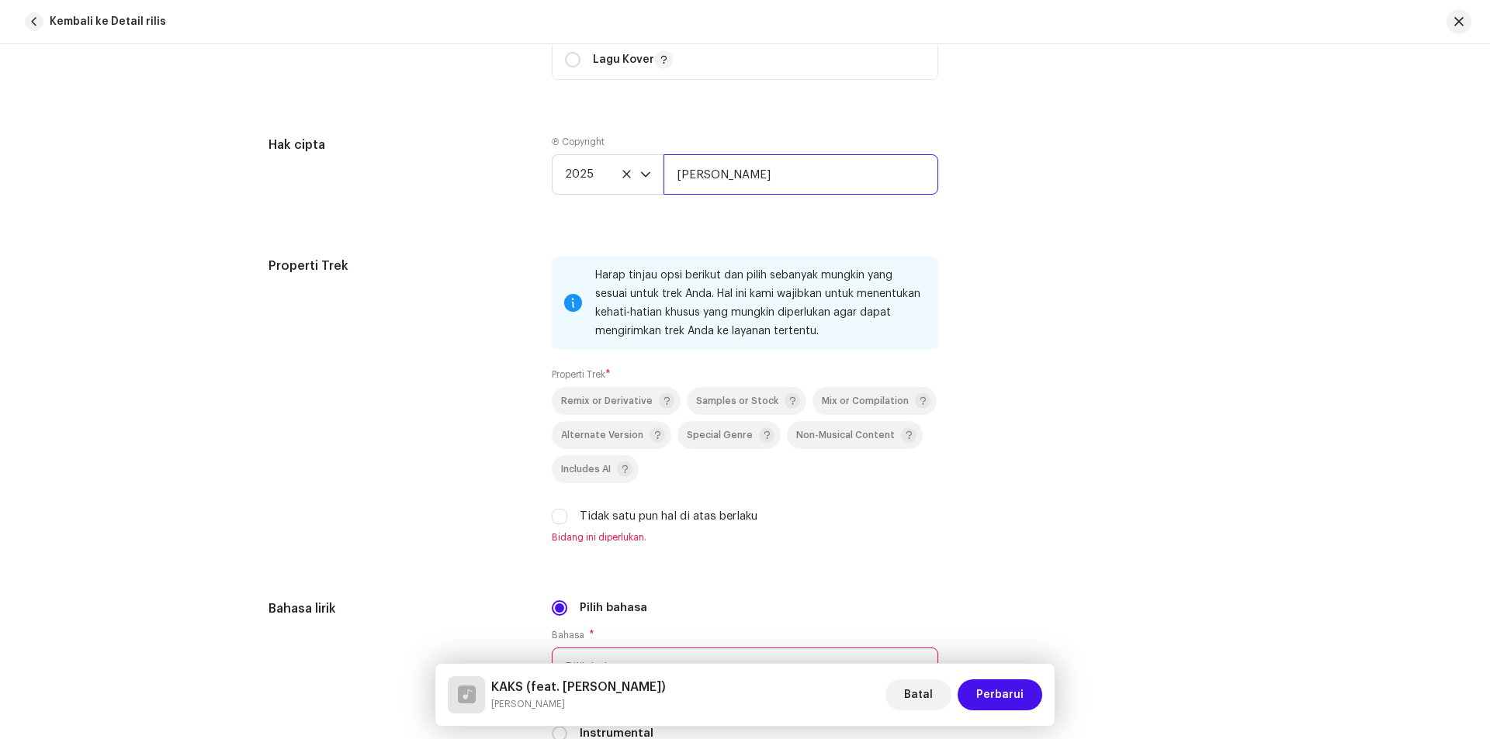
scroll to position [2006, 0]
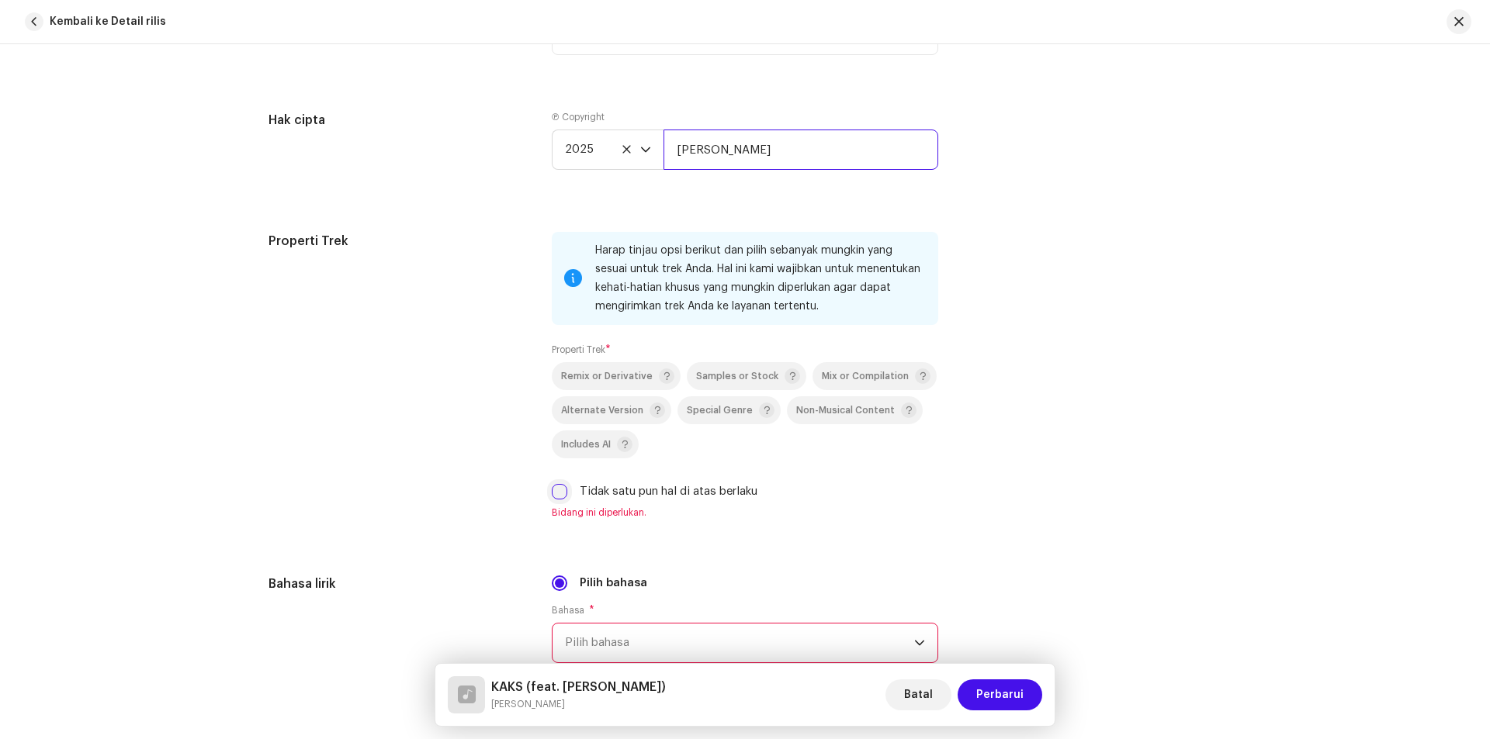
type input "[PERSON_NAME]"
click at [563, 494] on input "Tidak satu pun hal di atas berlaku" at bounding box center [560, 492] width 16 height 16
checkbox input "true"
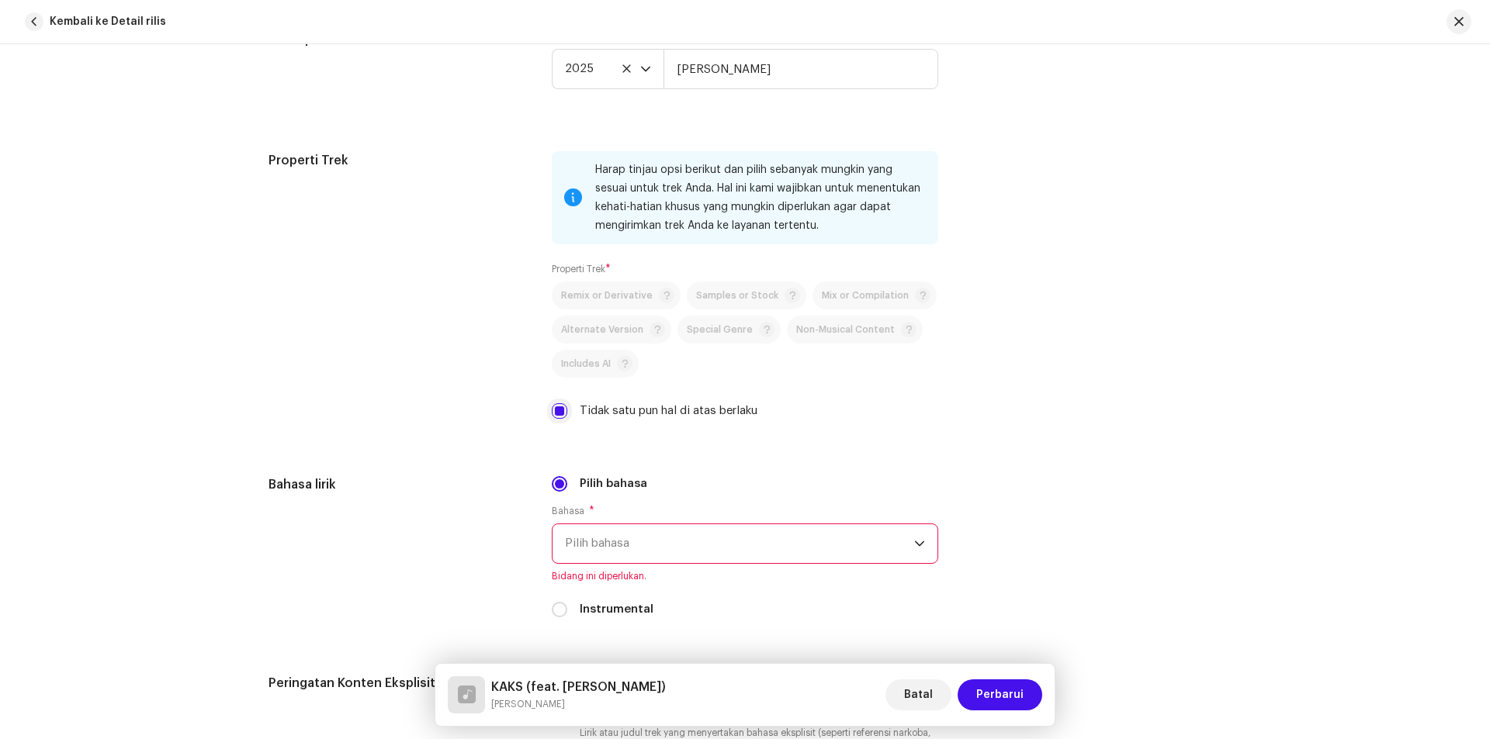
scroll to position [2239, 0]
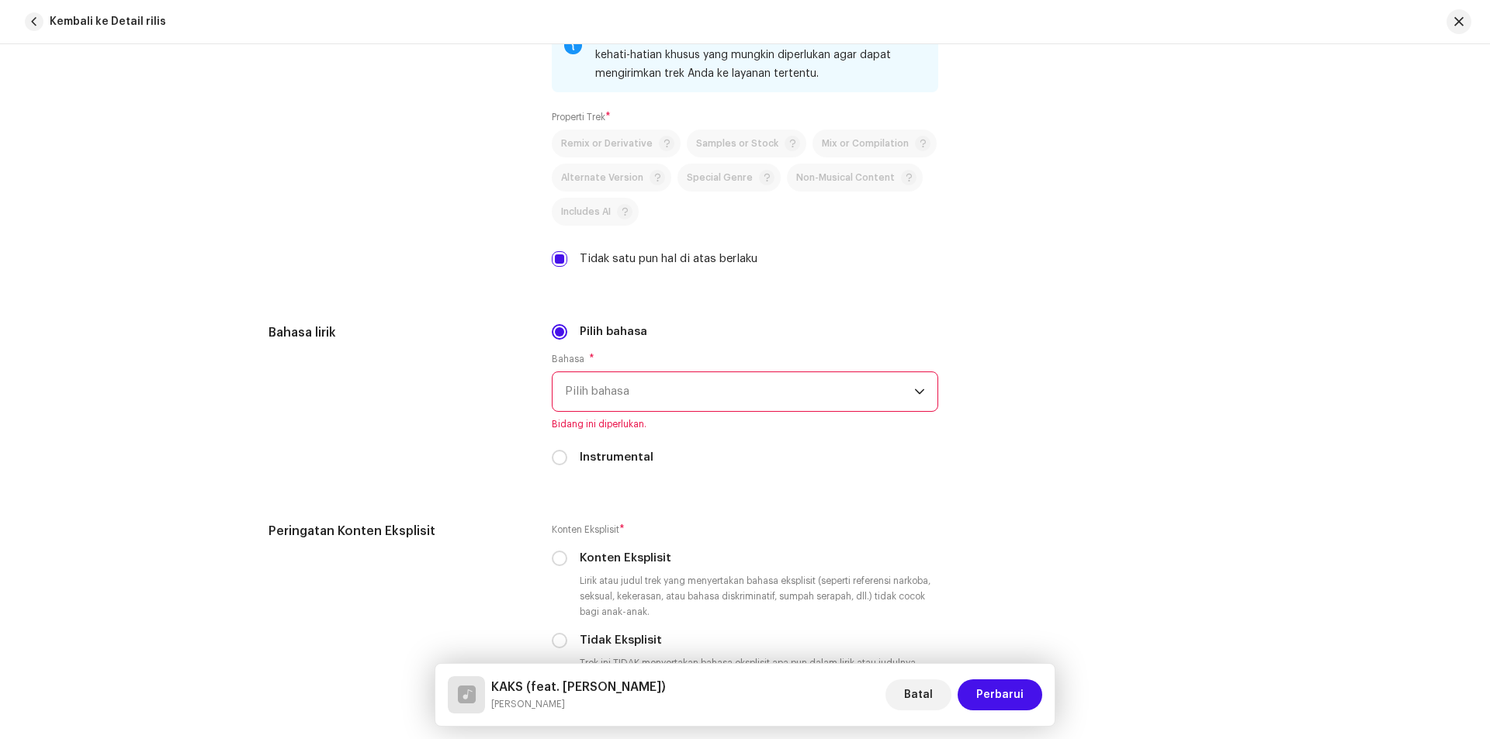
click at [633, 390] on span "Pilih bahasa" at bounding box center [739, 391] width 349 height 39
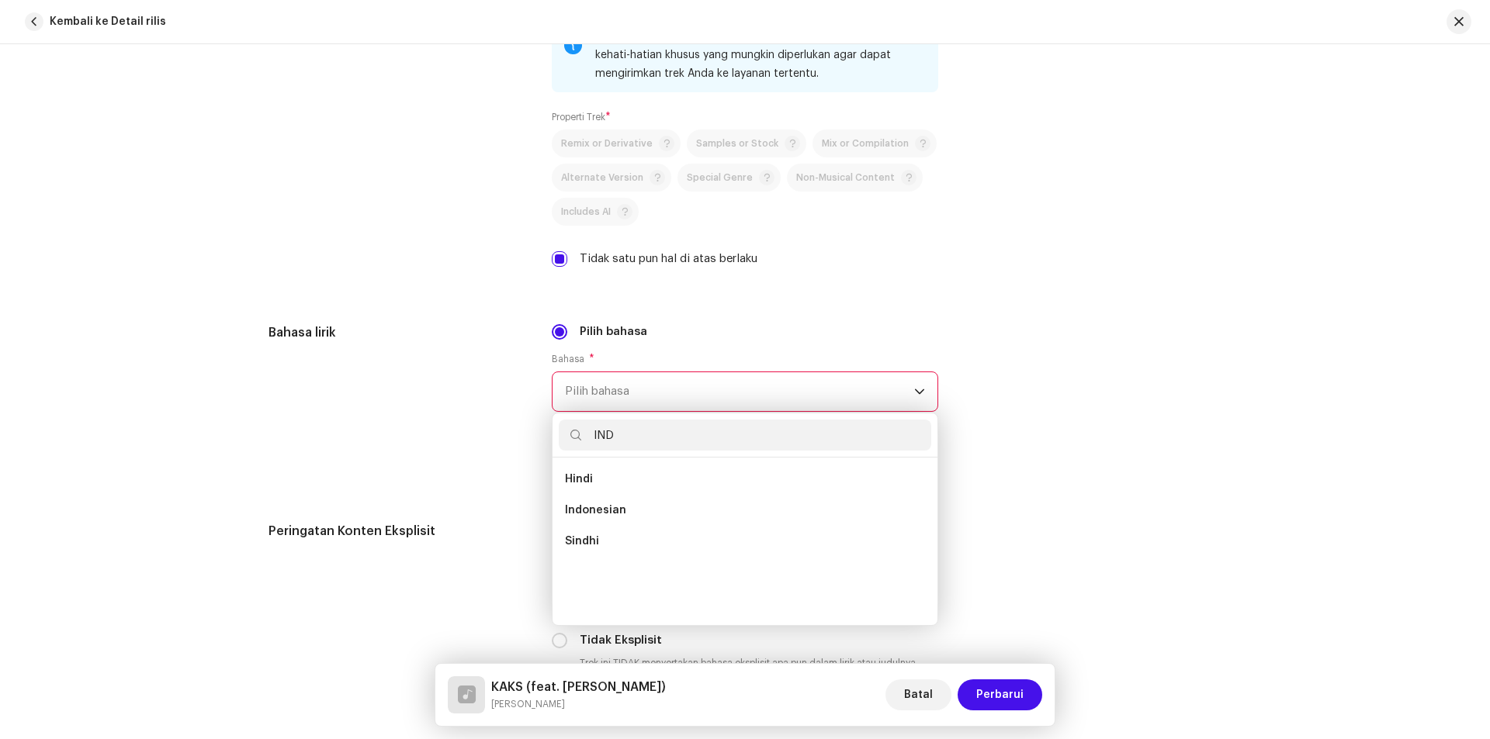
scroll to position [0, 0]
type input "IND"
click at [616, 511] on span "Indonesian" at bounding box center [595, 511] width 61 height 16
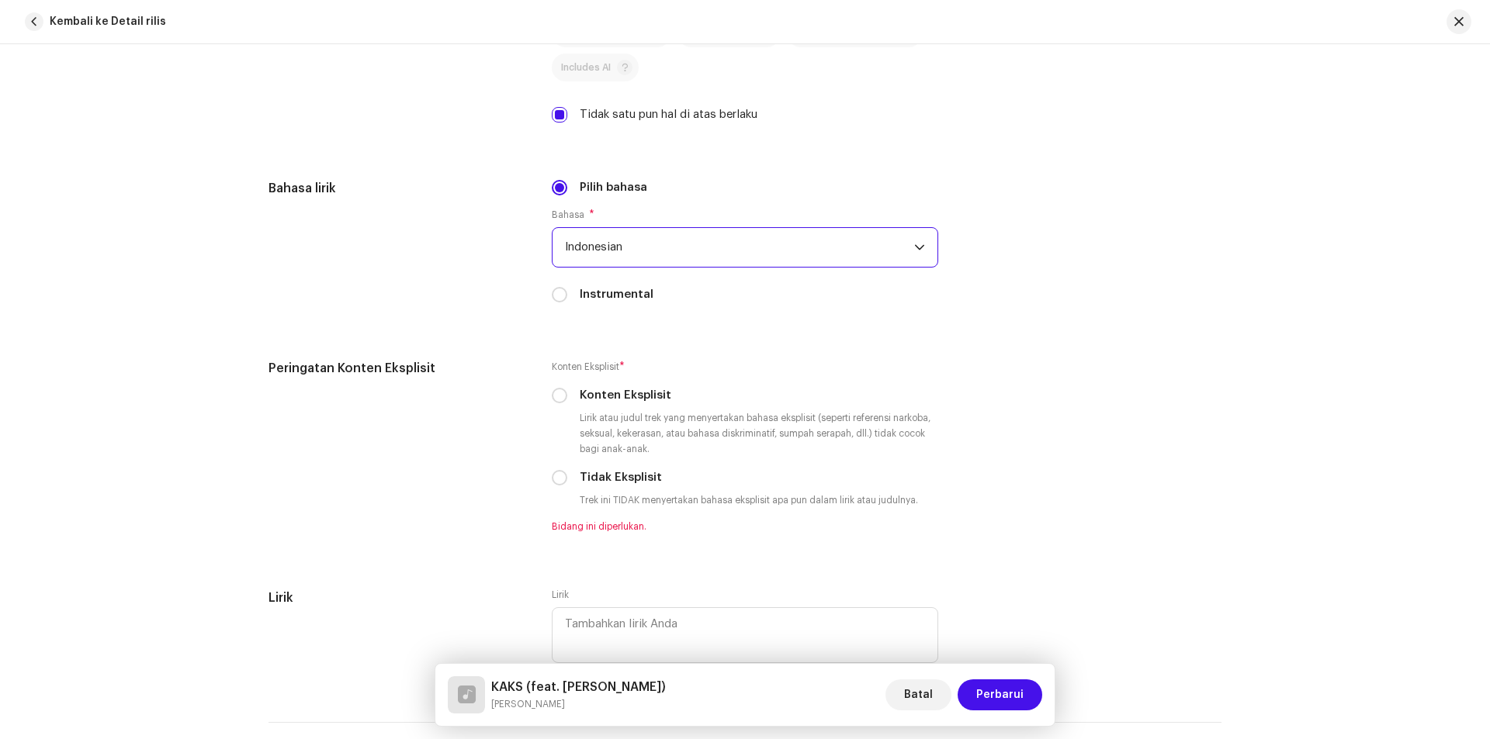
scroll to position [2394, 0]
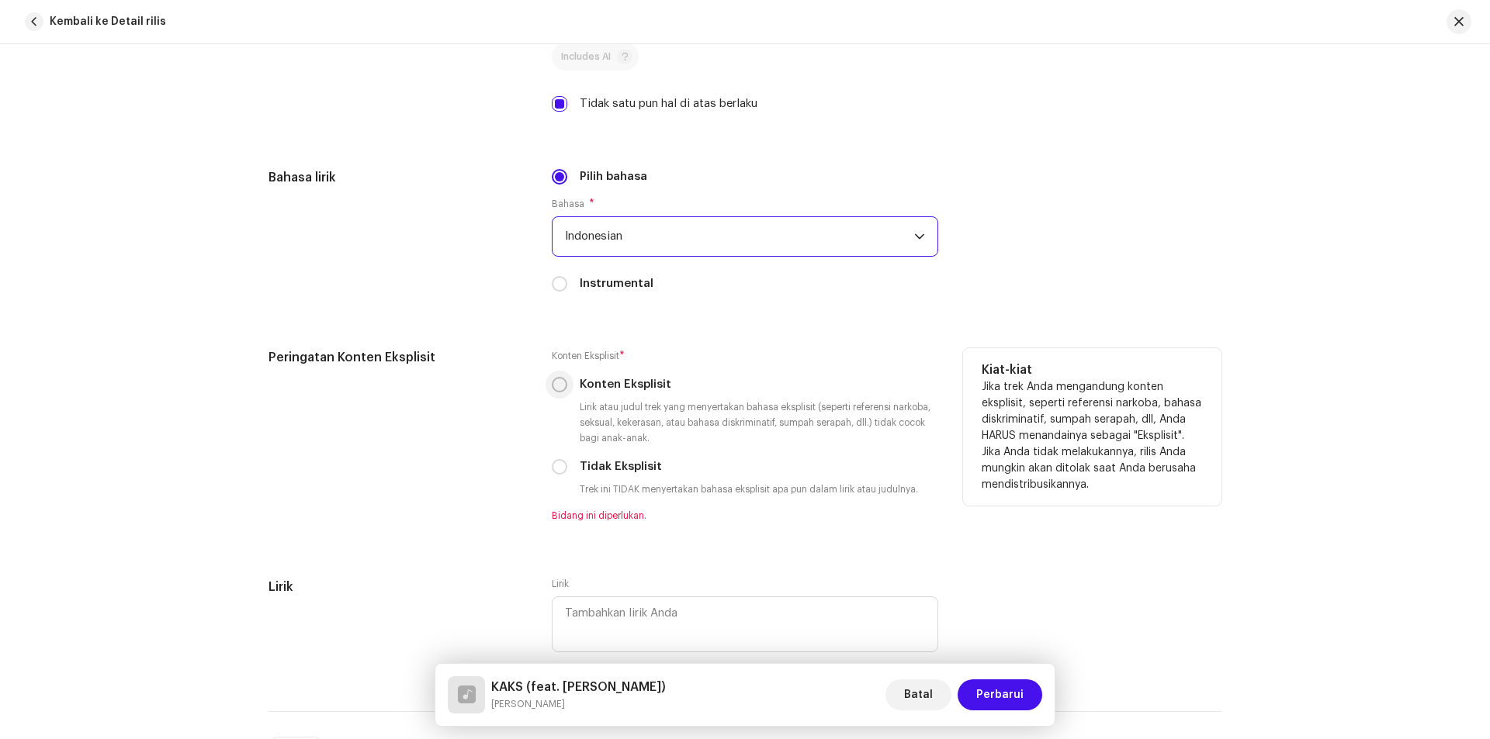
click at [560, 381] on input "Konten Eksplisit" at bounding box center [560, 385] width 16 height 16
radio input "true"
click at [557, 467] on input "Tidak Eksplisit" at bounding box center [560, 467] width 16 height 16
radio input "true"
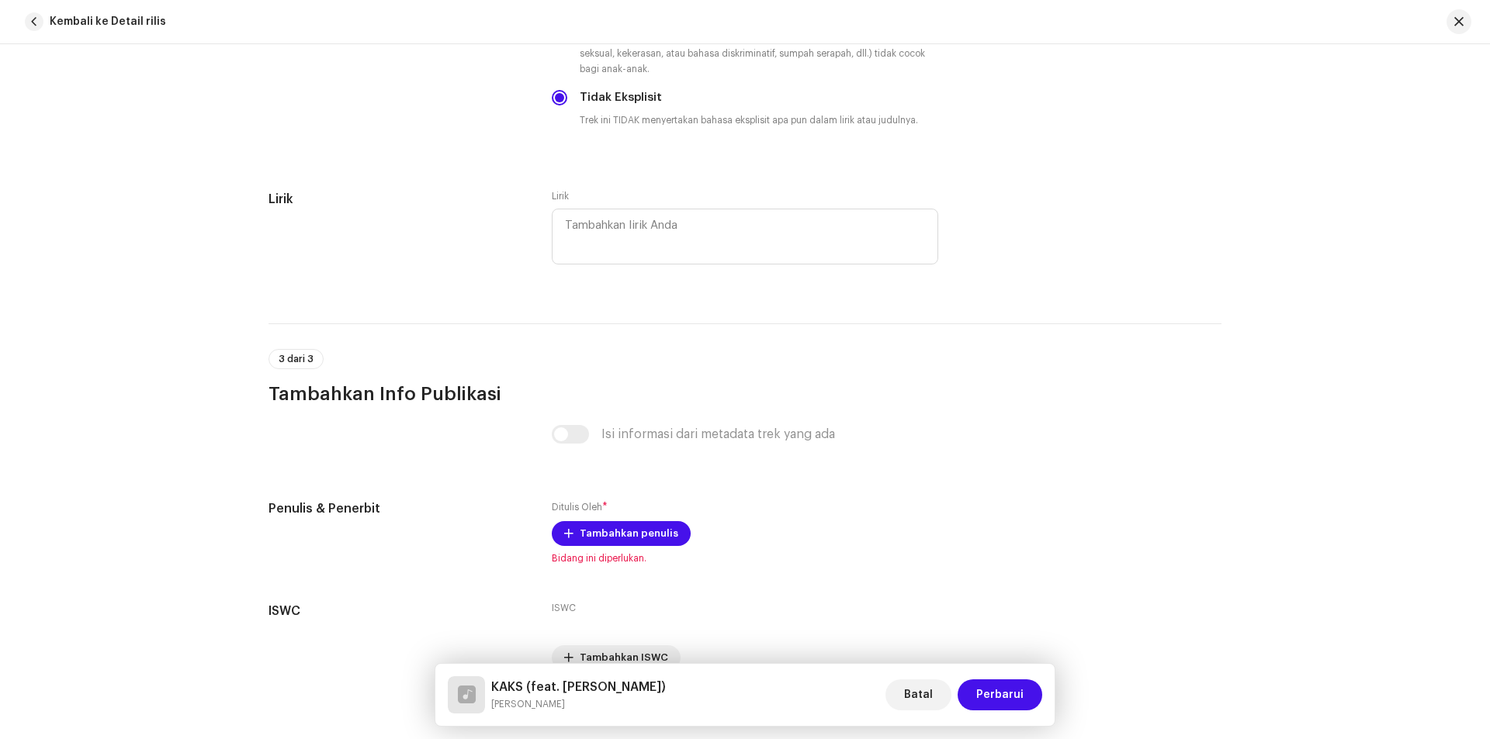
scroll to position [2843, 0]
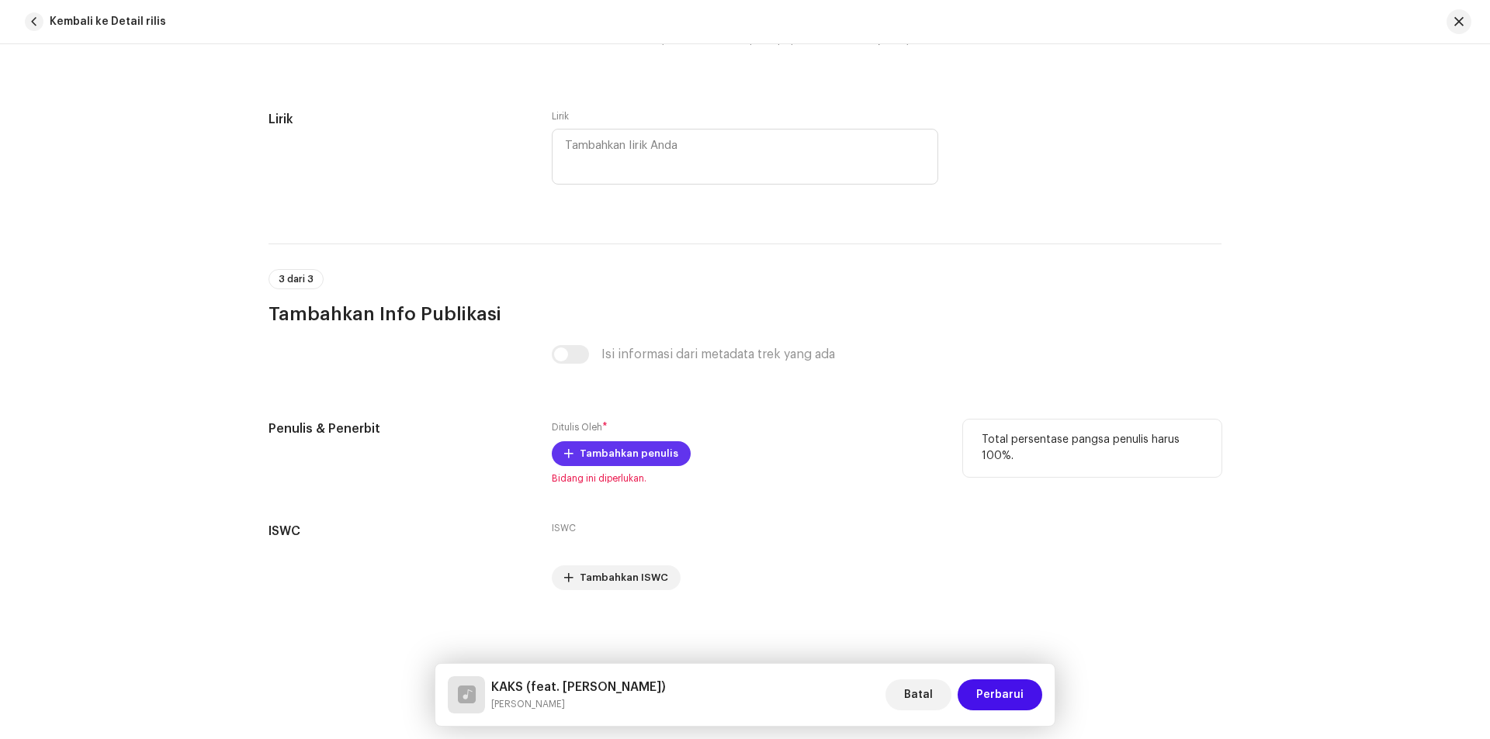
click at [607, 452] on span "Tambahkan penulis" at bounding box center [629, 453] width 99 height 31
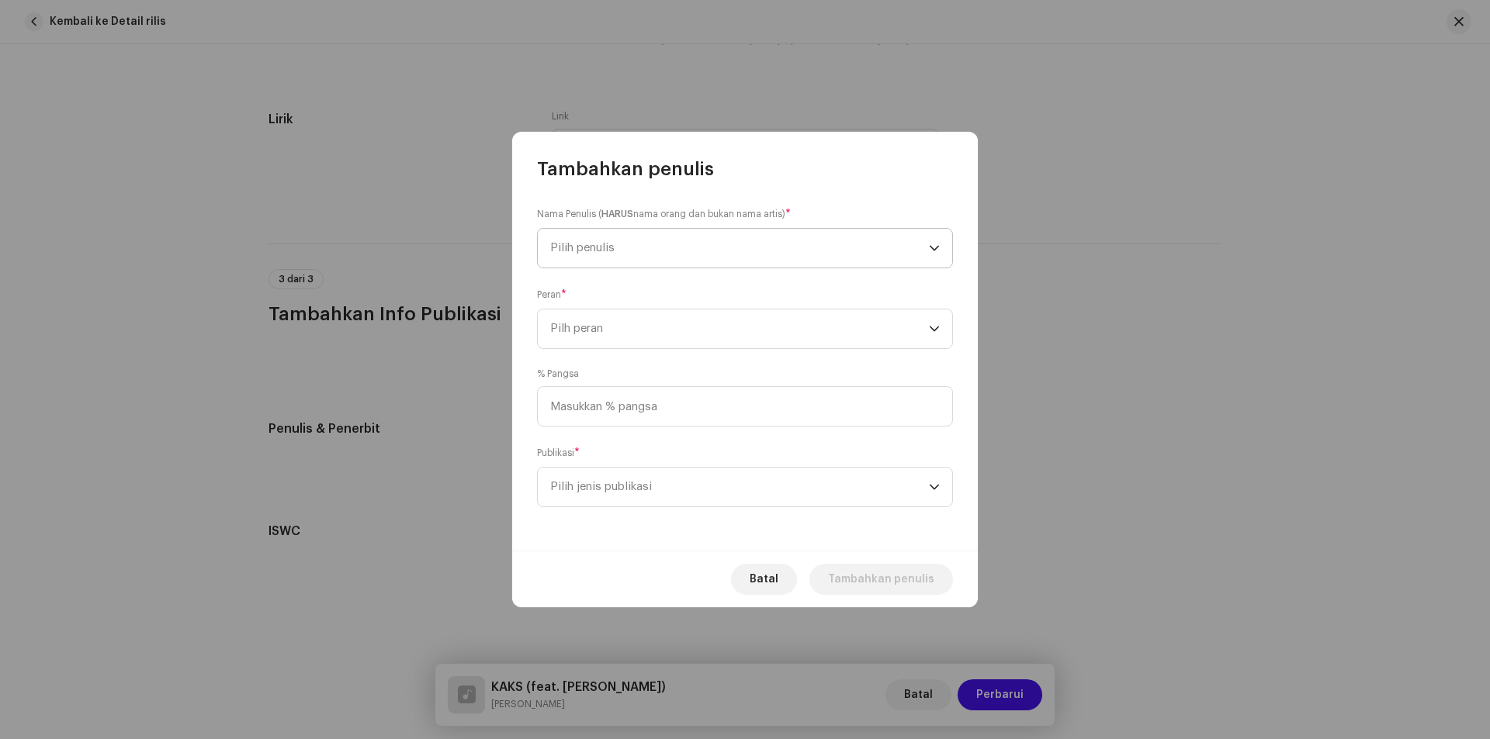
click at [647, 252] on span "Pilih penulis" at bounding box center [739, 248] width 379 height 39
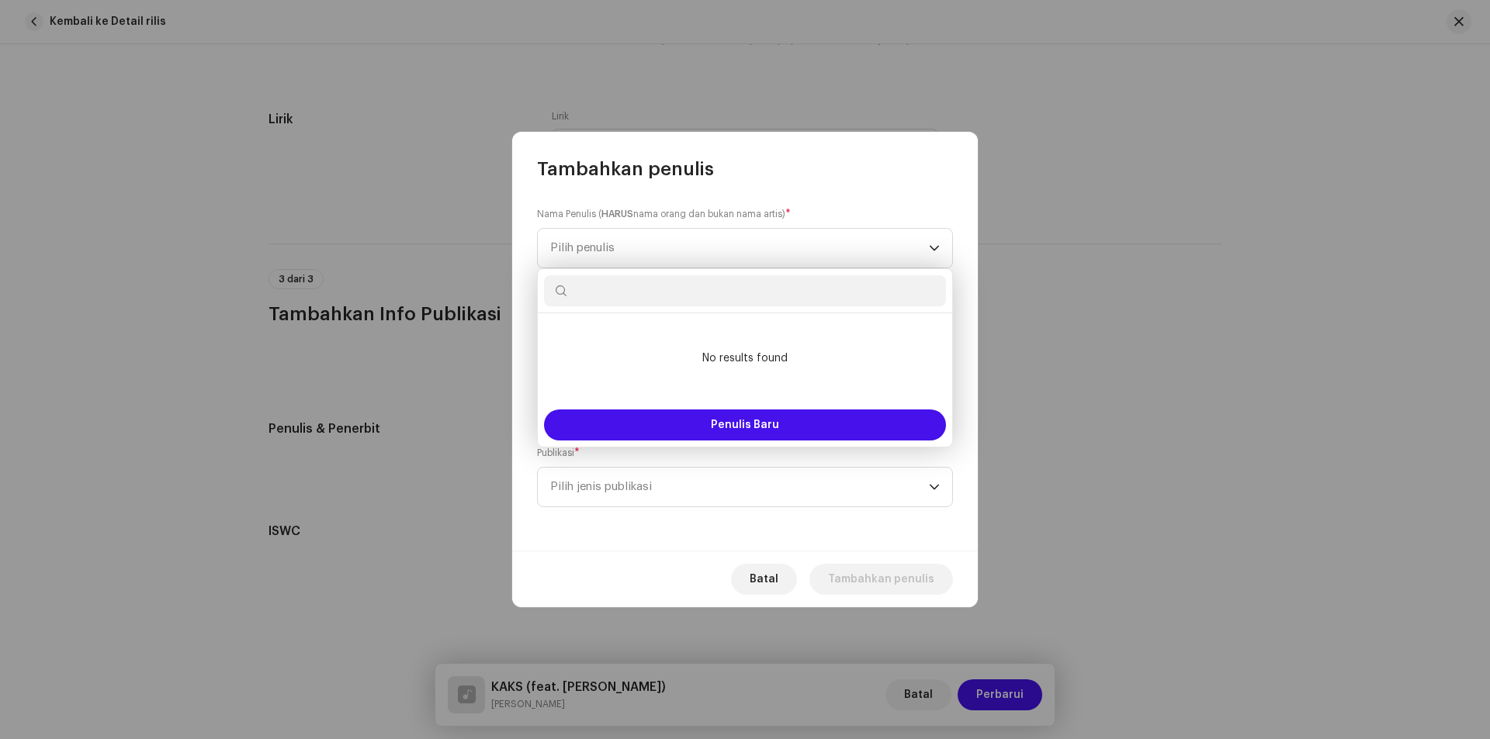
paste input "ILHAN LAMANTE"
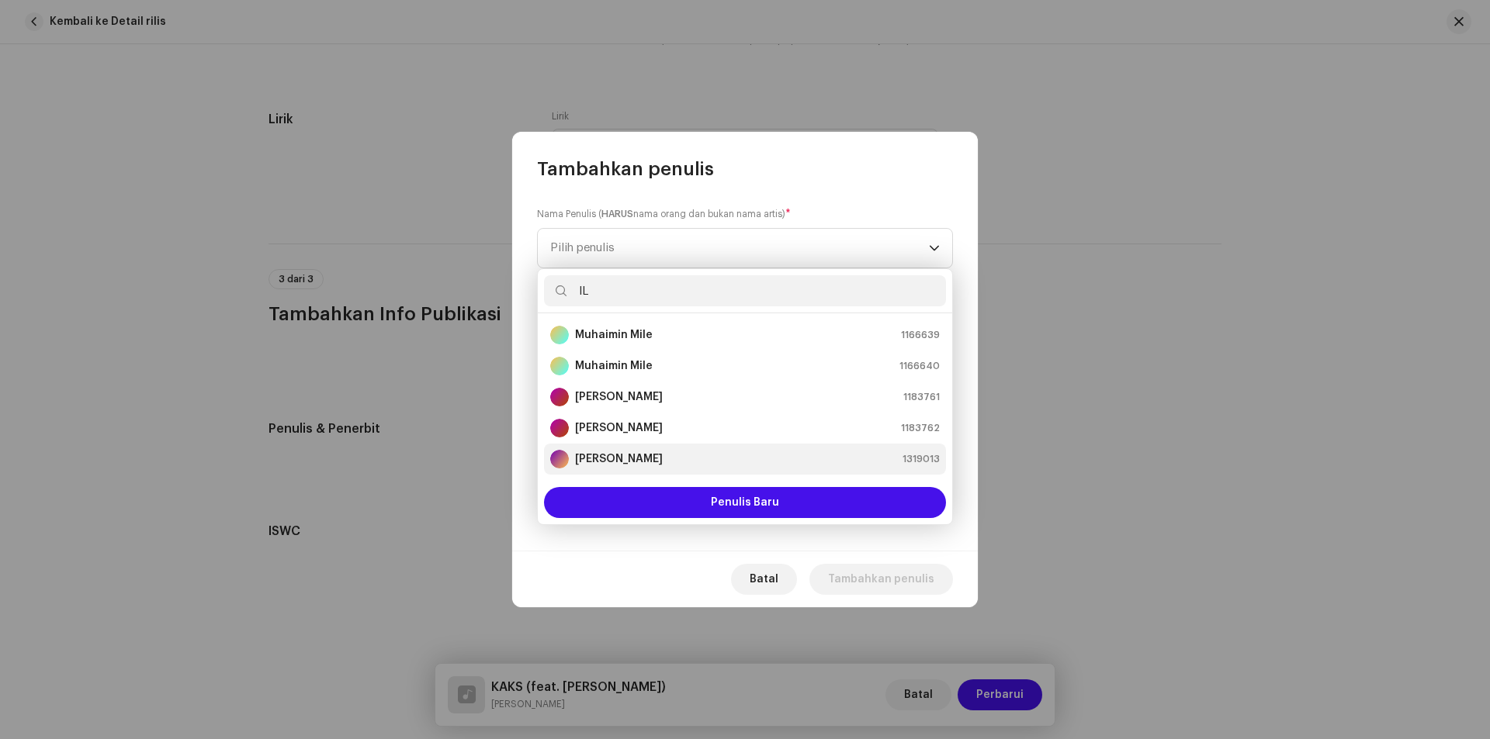
type input "IL"
click at [646, 455] on div "[PERSON_NAME] 1319013" at bounding box center [745, 459] width 390 height 19
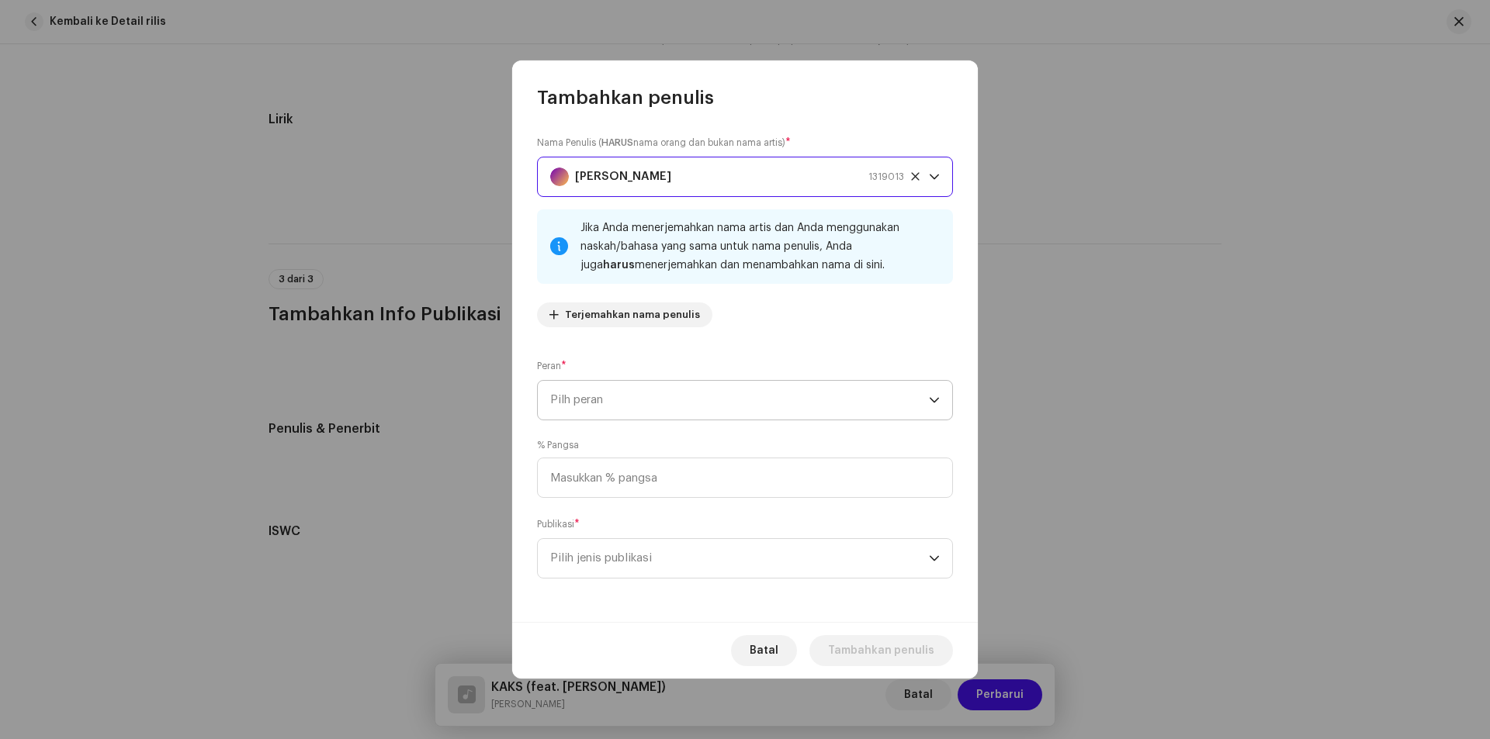
click at [668, 393] on span "Pilh peran" at bounding box center [739, 400] width 379 height 39
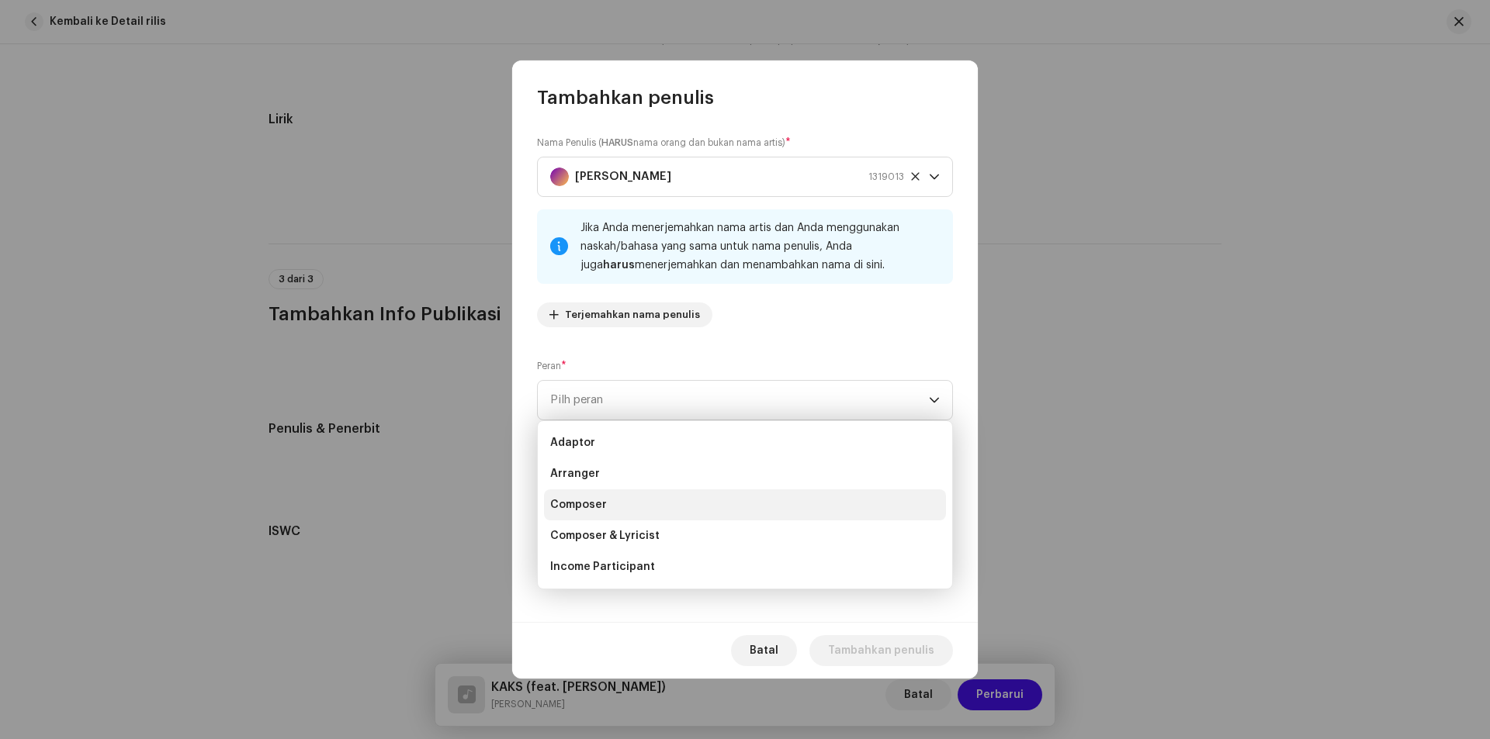
click at [602, 502] on span "Composer" at bounding box center [578, 505] width 57 height 16
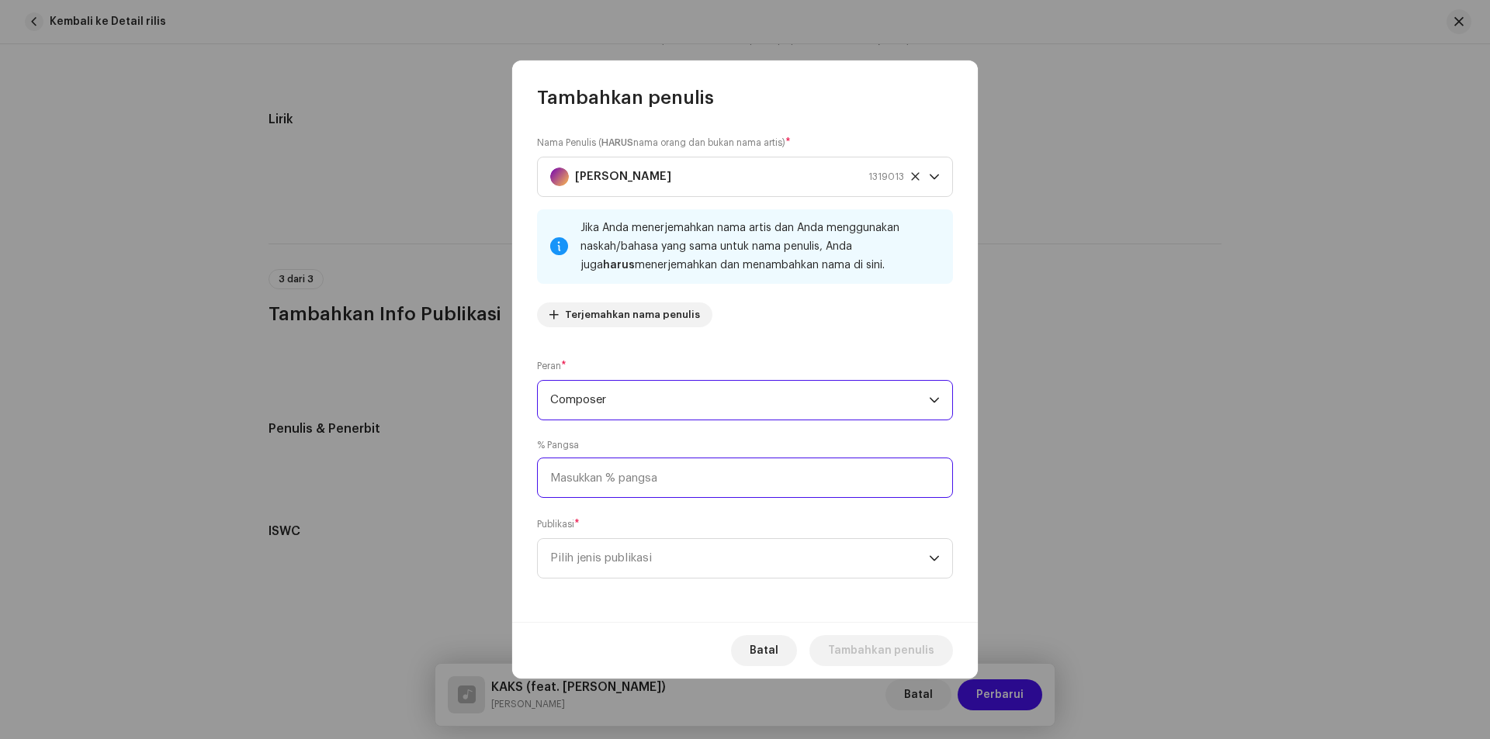
click at [627, 472] on input at bounding box center [745, 478] width 416 height 40
click at [698, 402] on span "Composer" at bounding box center [739, 400] width 379 height 39
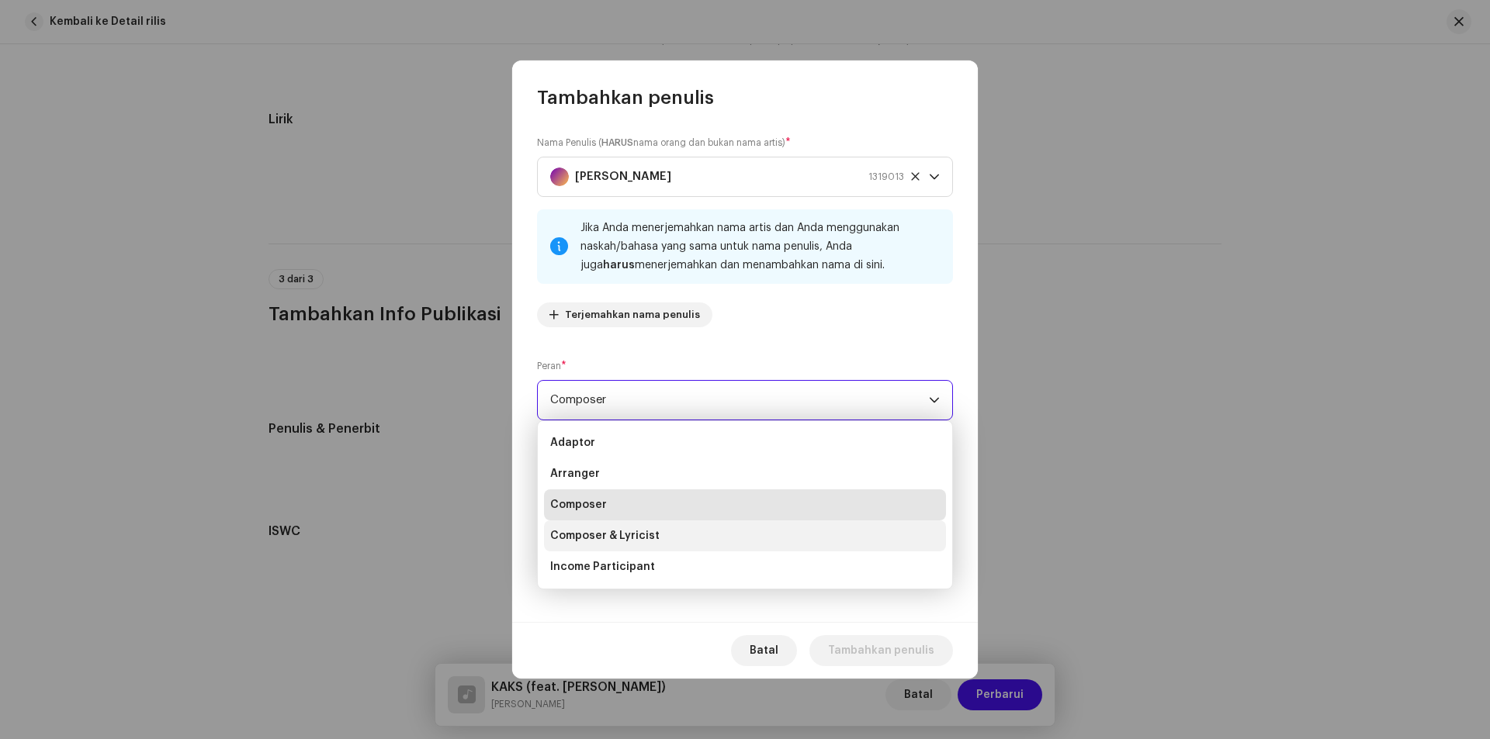
scroll to position [78, 0]
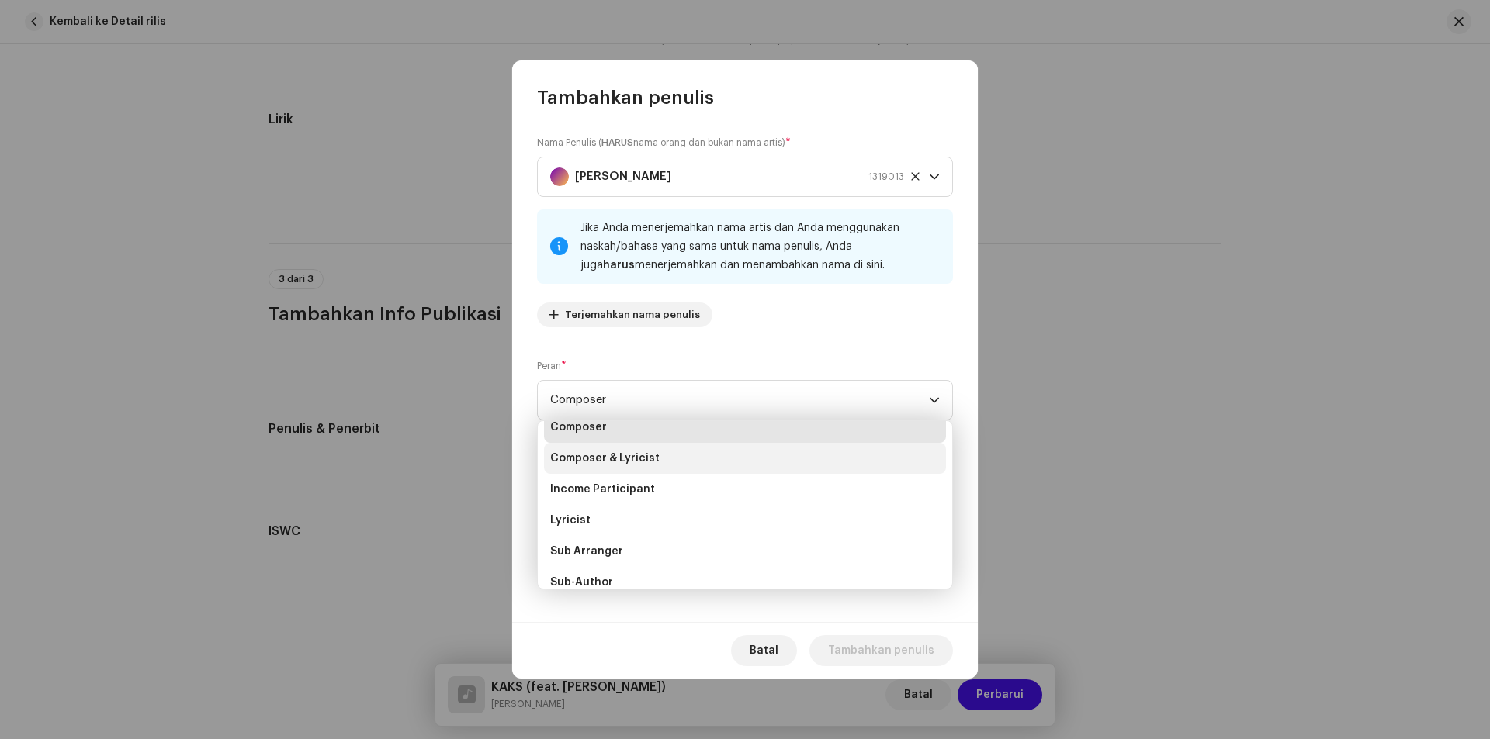
click at [606, 446] on li "Composer & Lyricist" at bounding box center [745, 458] width 402 height 31
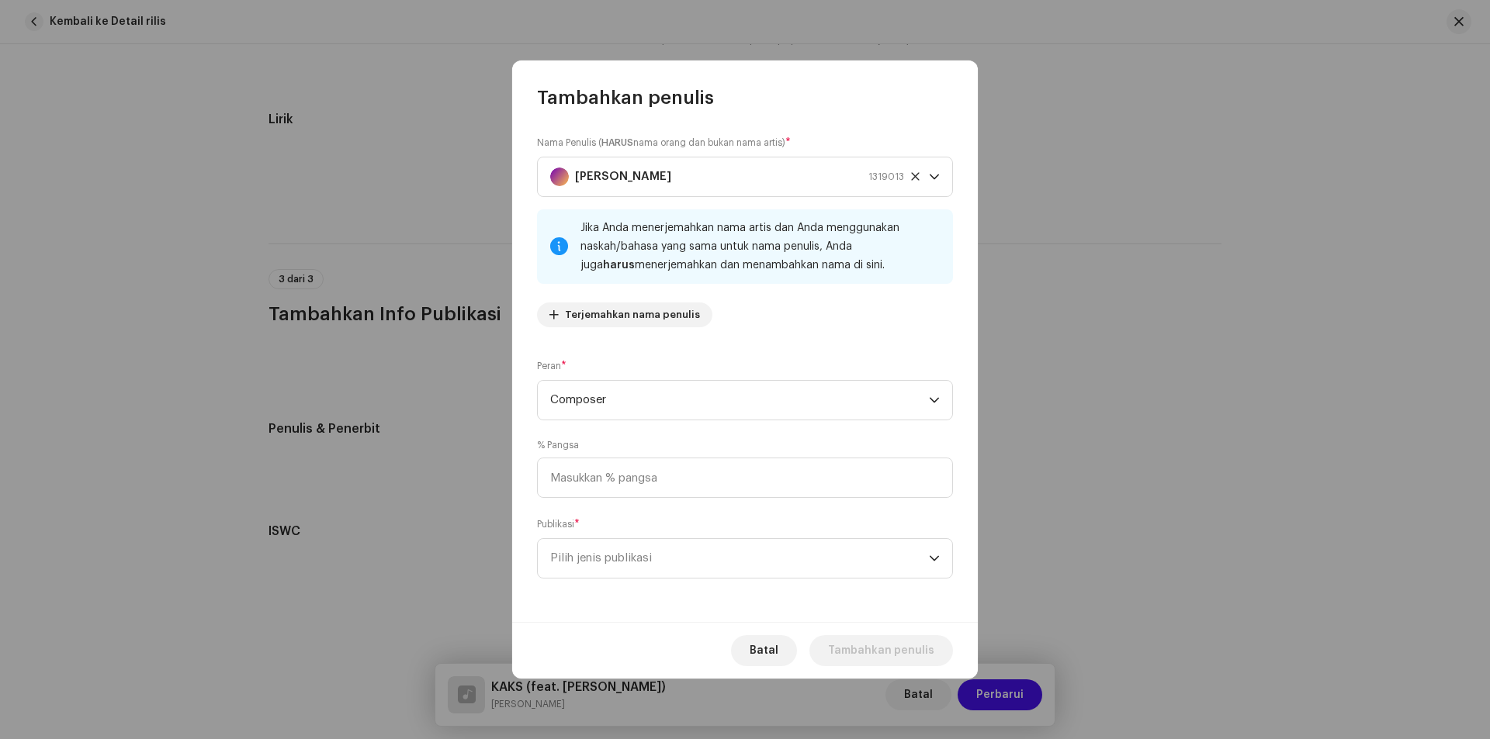
scroll to position [68, 0]
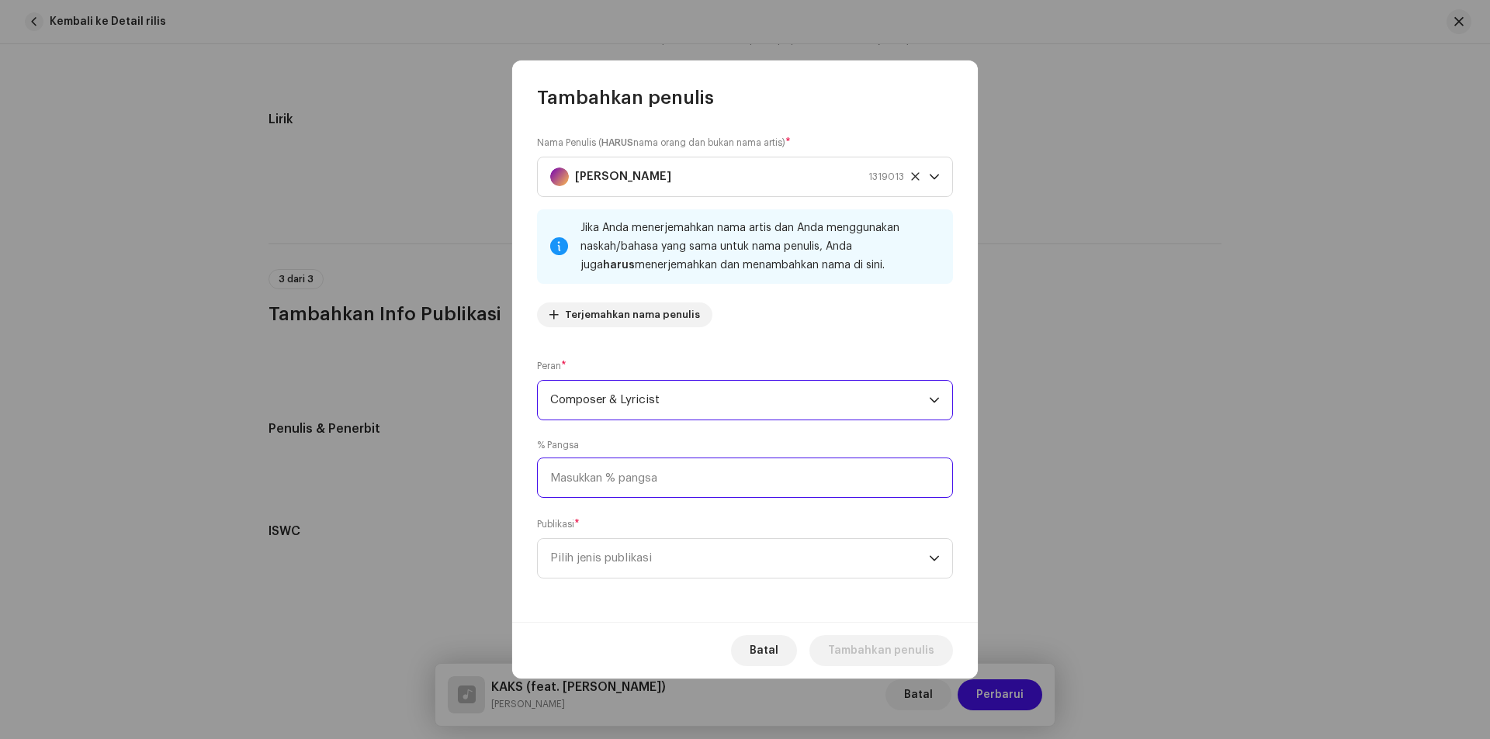
click at [611, 478] on input at bounding box center [745, 478] width 416 height 40
type input "100,00"
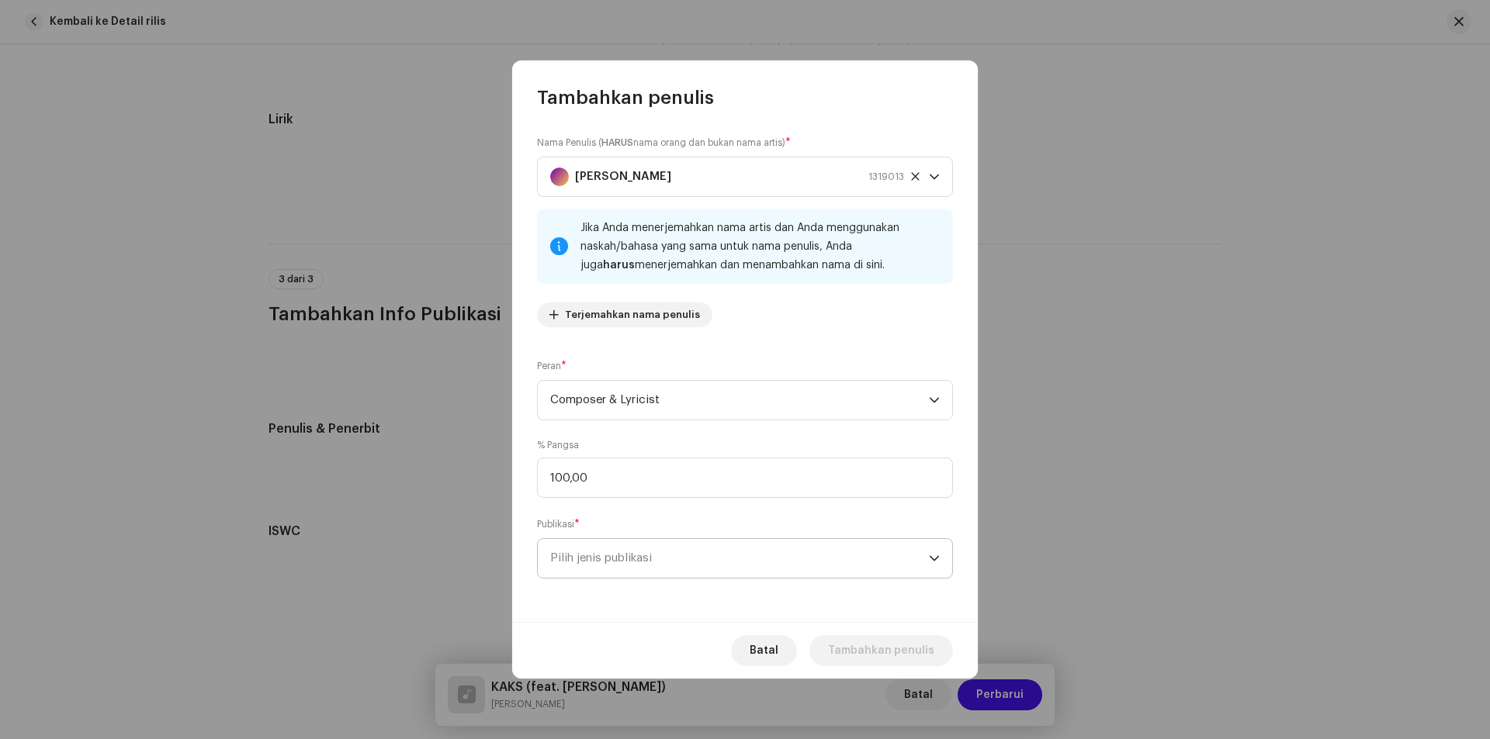
click at [656, 564] on span "Pilih jenis publikasi" at bounding box center [739, 558] width 379 height 39
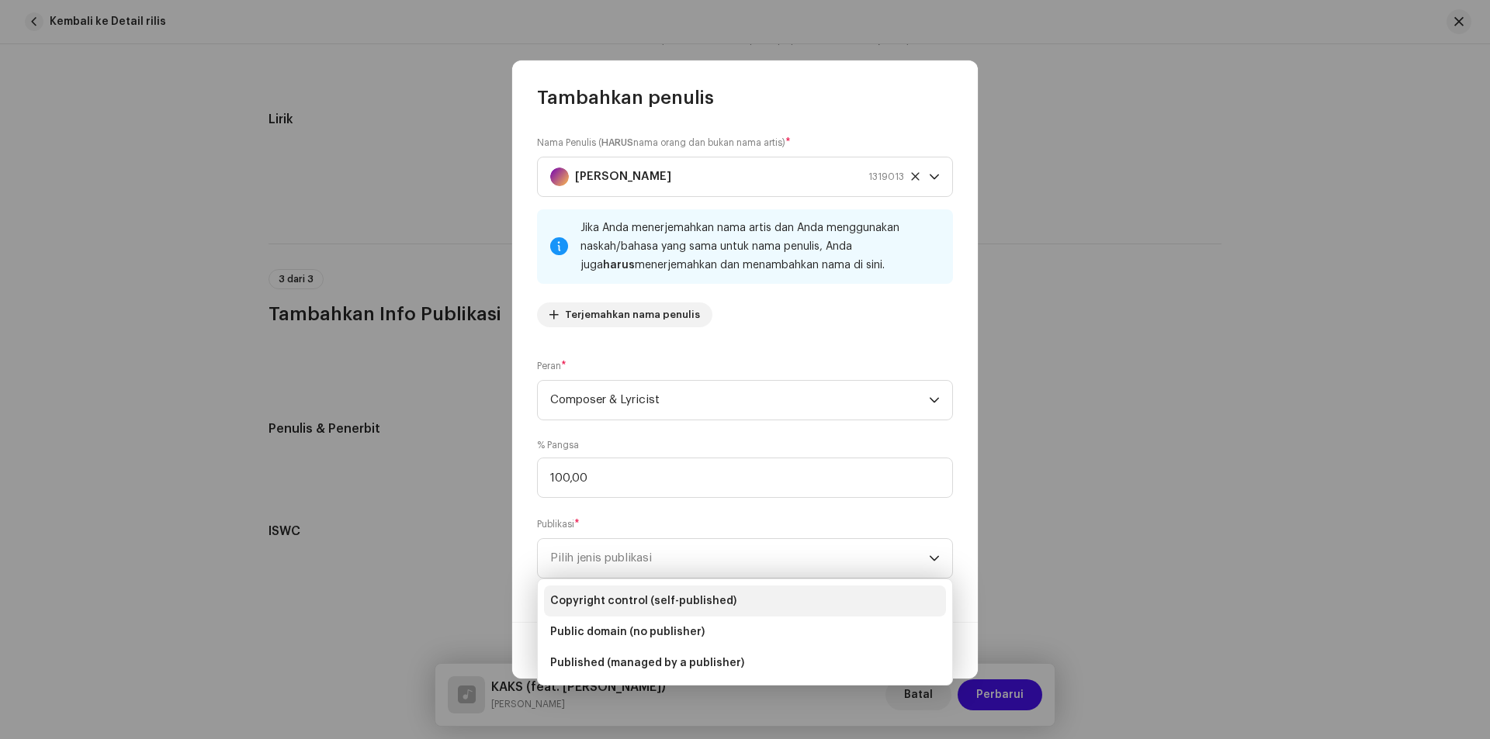
click at [654, 601] on span "Copyright control (self-published)" at bounding box center [643, 602] width 186 height 16
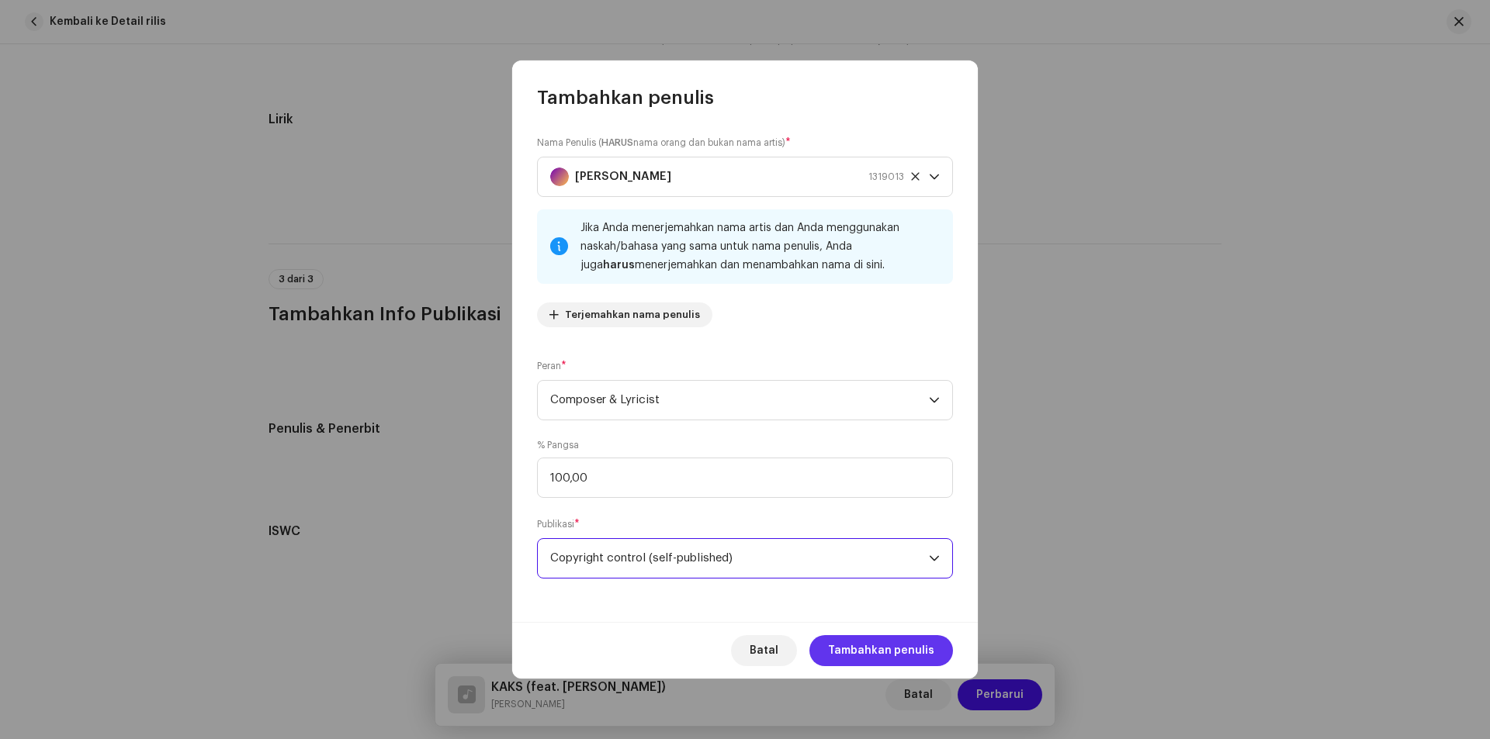
click at [871, 647] on span "Tambahkan penulis" at bounding box center [881, 651] width 106 height 31
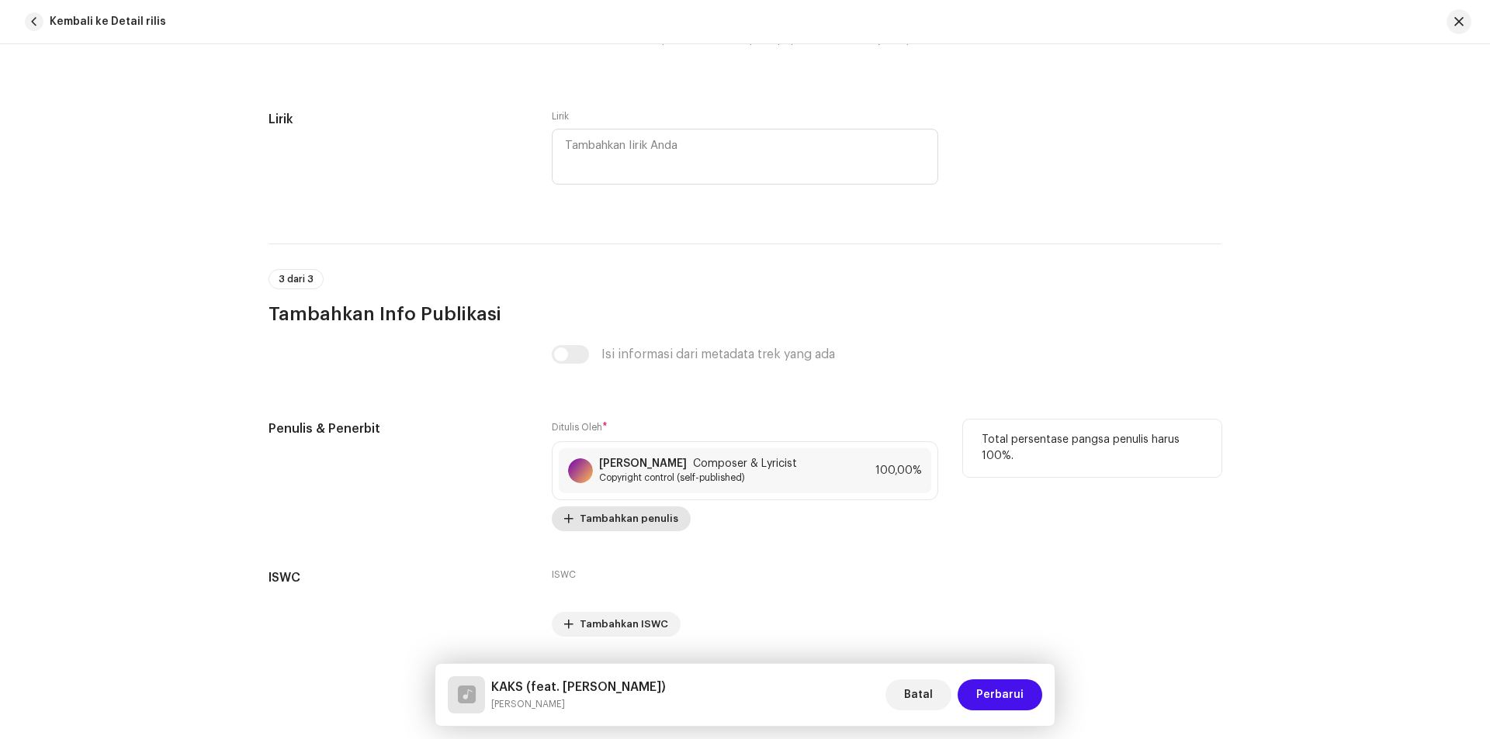
scroll to position [2890, 0]
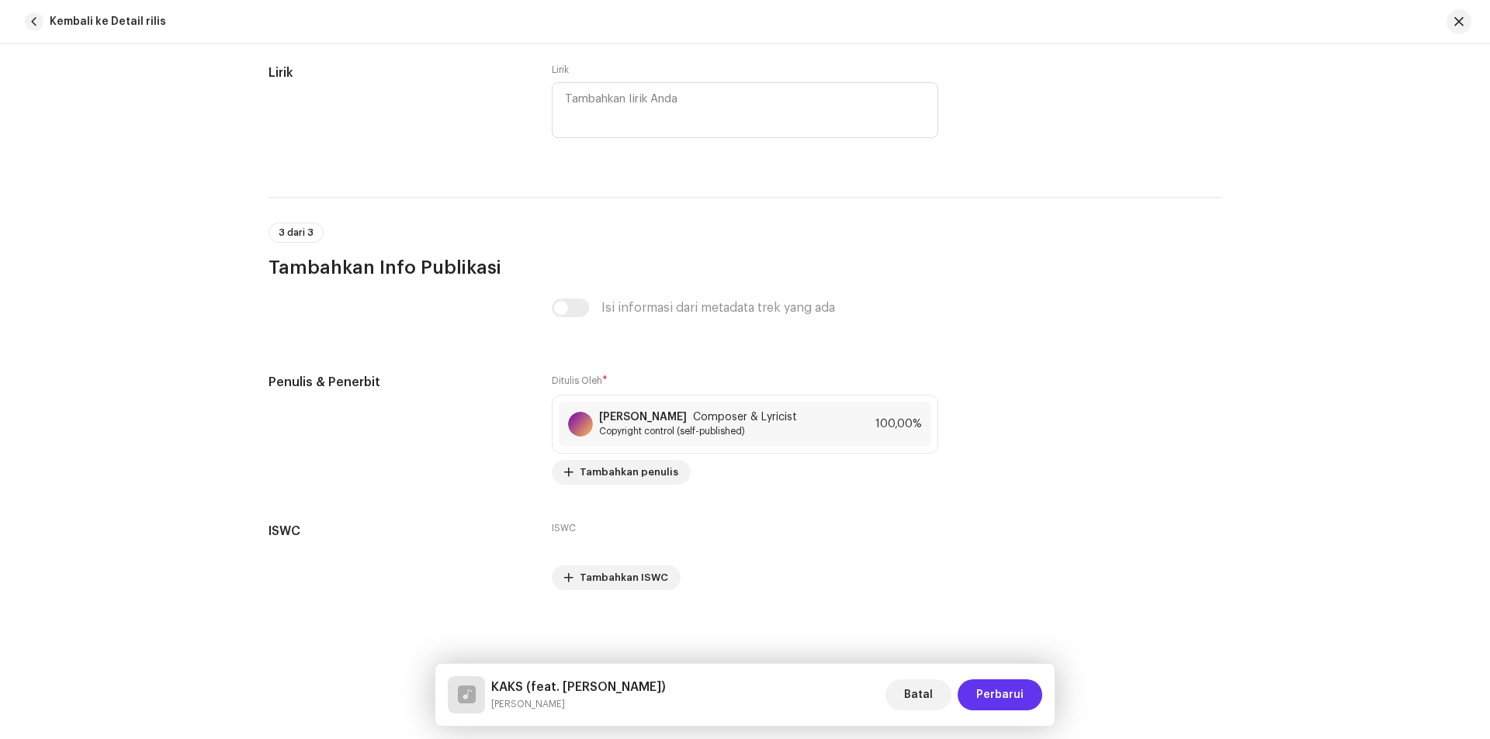
click at [1006, 694] on span "Perbarui" at bounding box center [999, 695] width 47 height 31
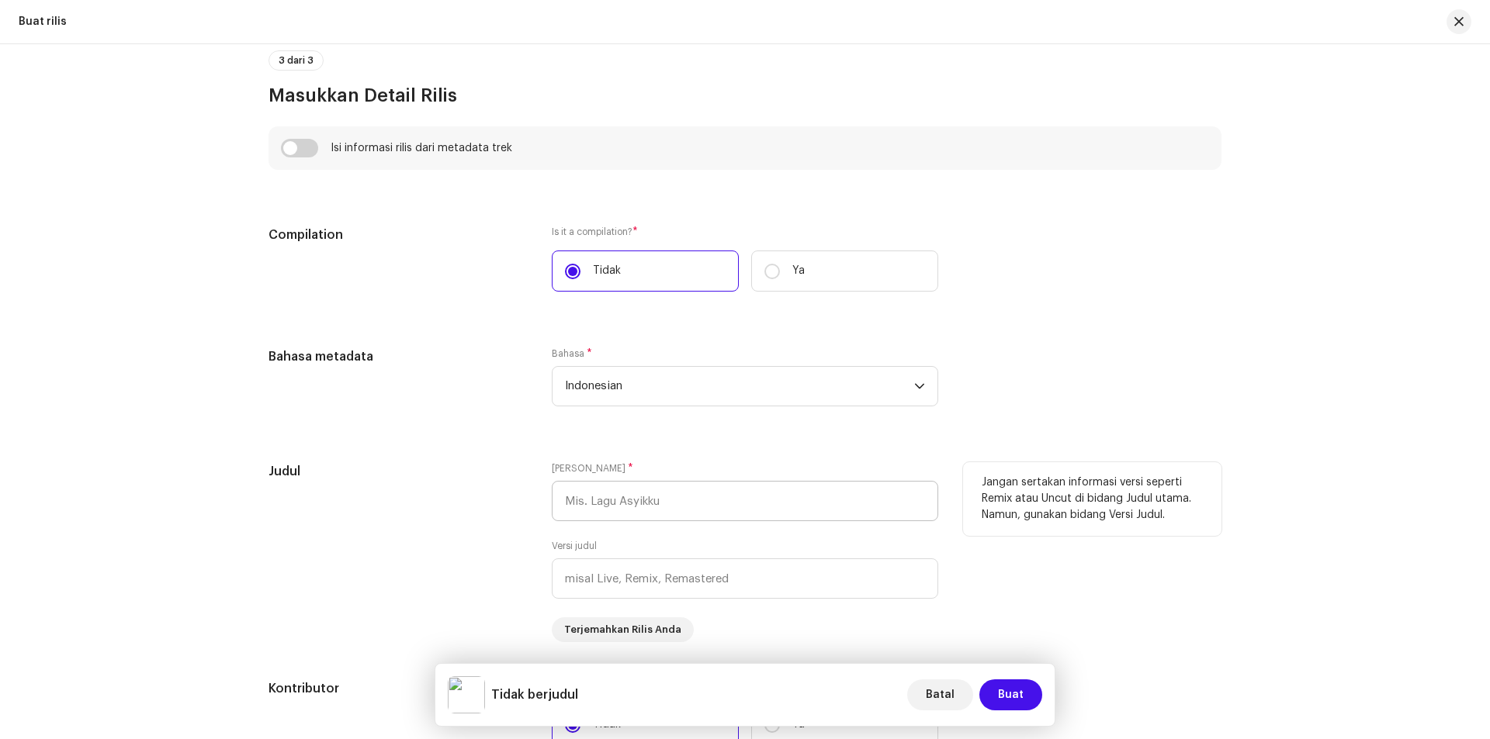
scroll to position [1042, 0]
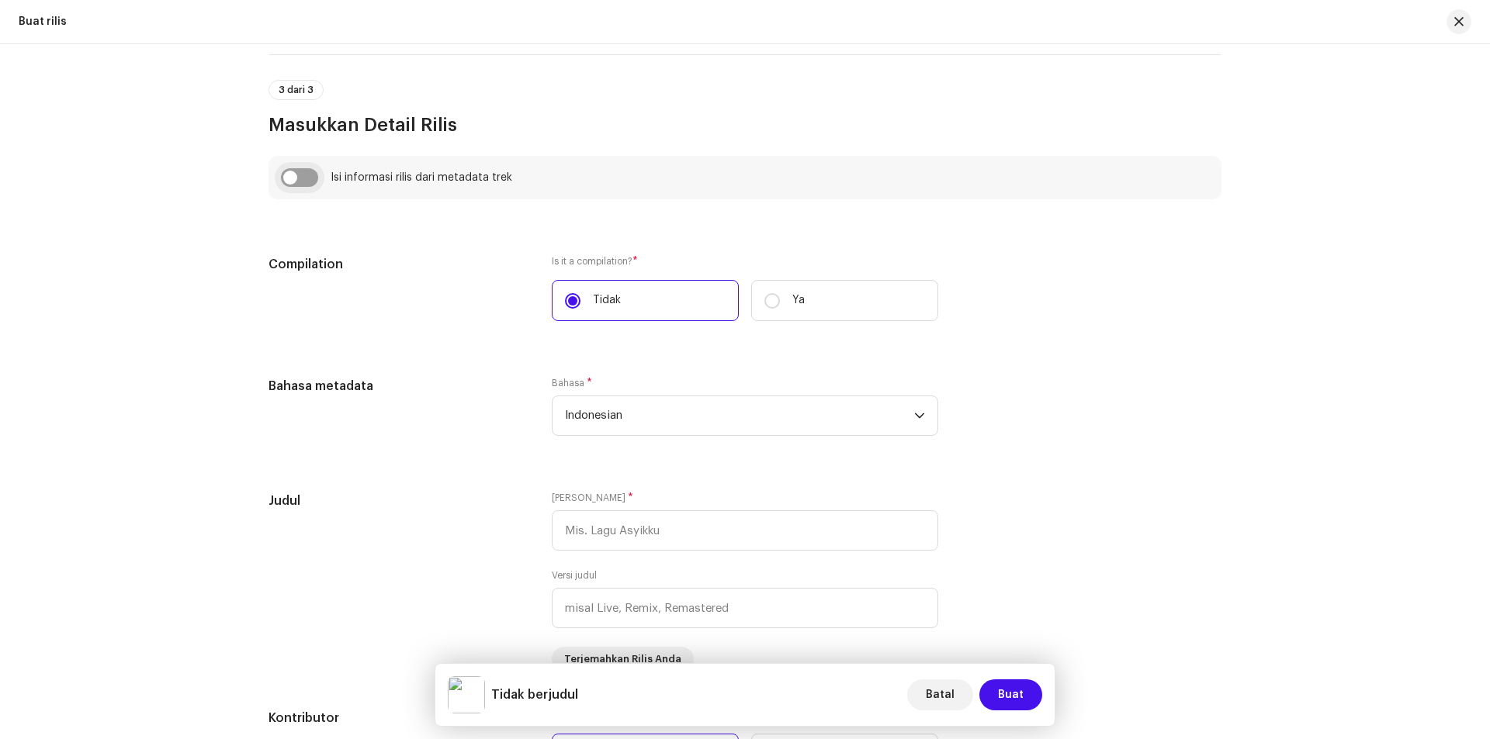
click at [307, 182] on input "checkbox" at bounding box center [299, 177] width 37 height 19
checkbox input "true"
type input "KAKS"
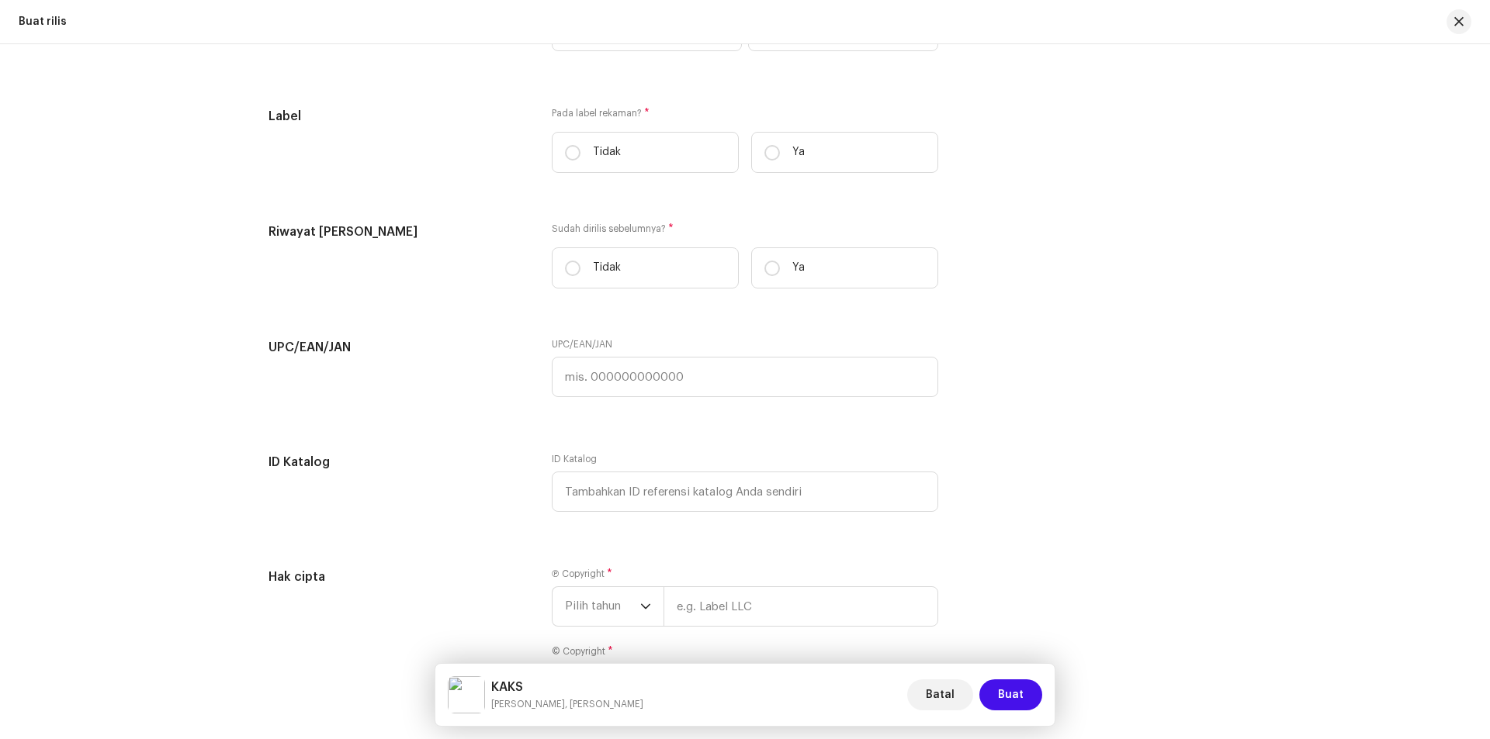
scroll to position [2361, 0]
click at [570, 147] on input "Tidak" at bounding box center [573, 152] width 16 height 16
radio input "true"
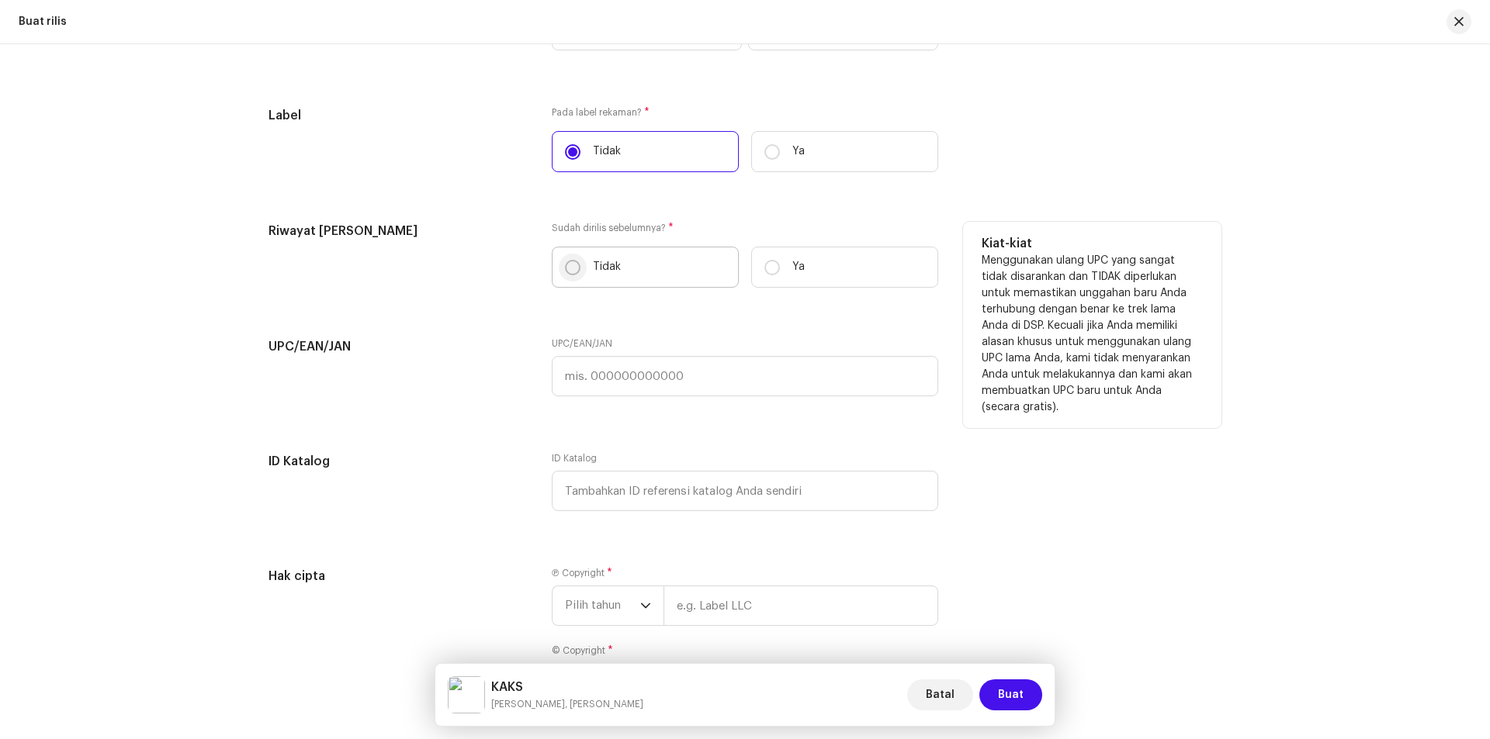
click at [570, 260] on input "Tidak" at bounding box center [573, 268] width 16 height 16
radio input "true"
click at [767, 265] on input "Ya" at bounding box center [772, 268] width 16 height 16
radio input "true"
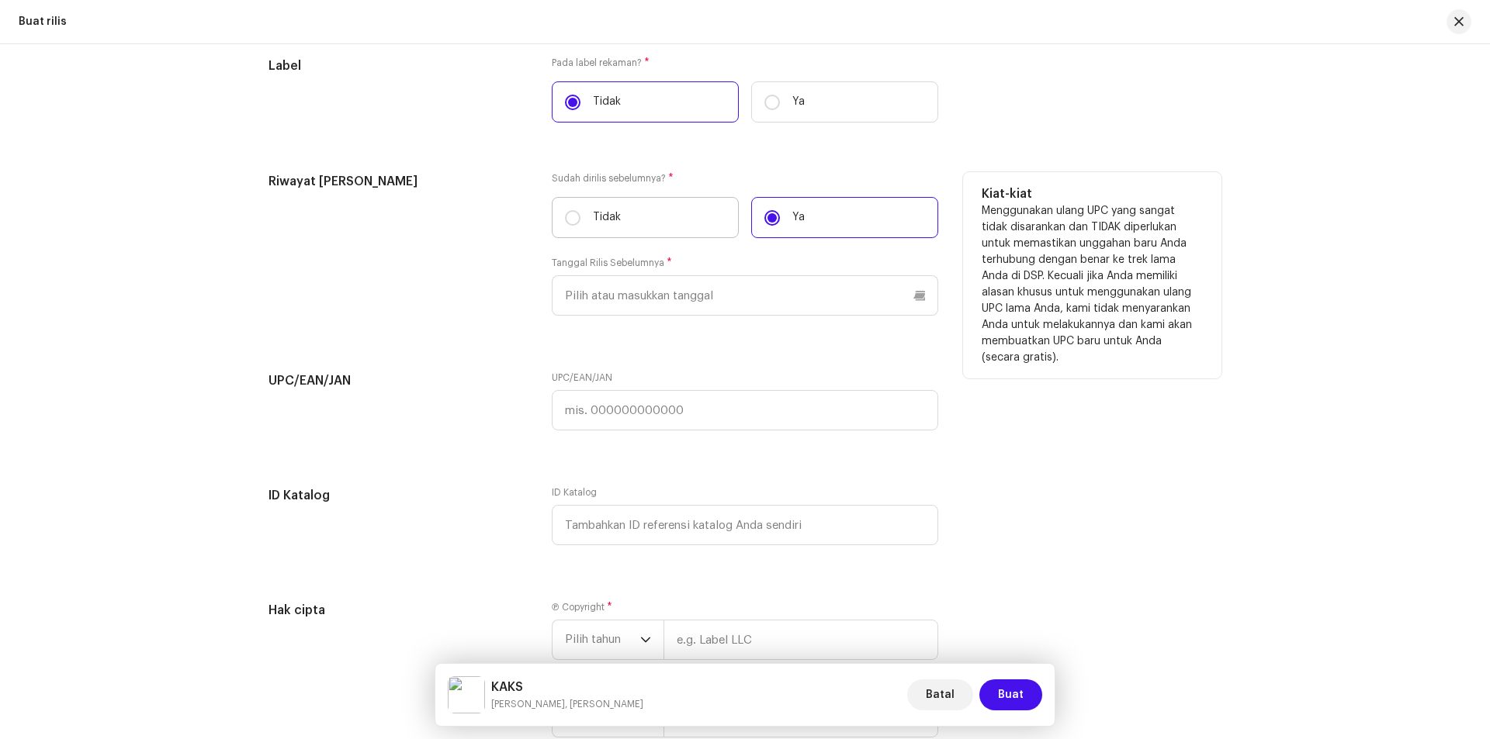
scroll to position [2439, 0]
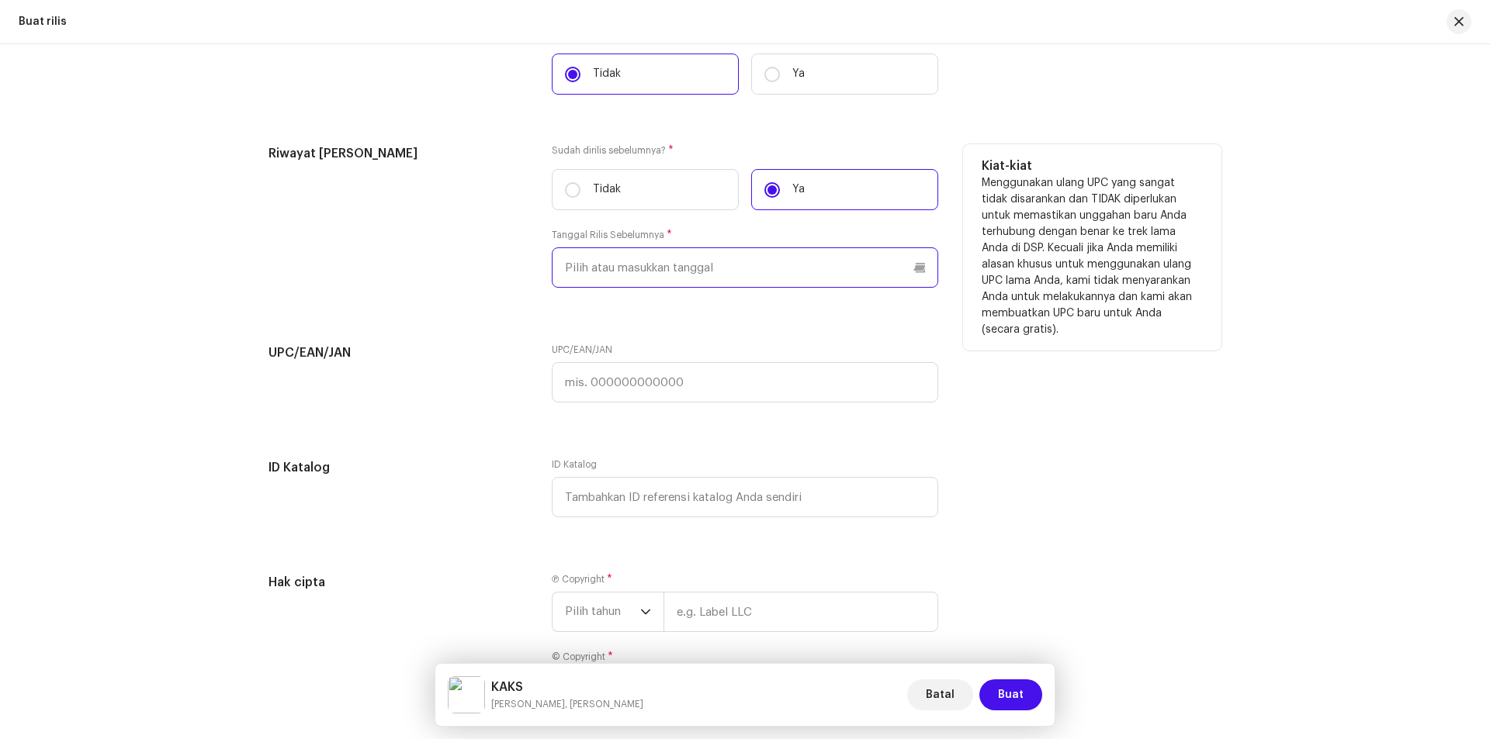
click at [668, 272] on input "text" at bounding box center [745, 268] width 386 height 40
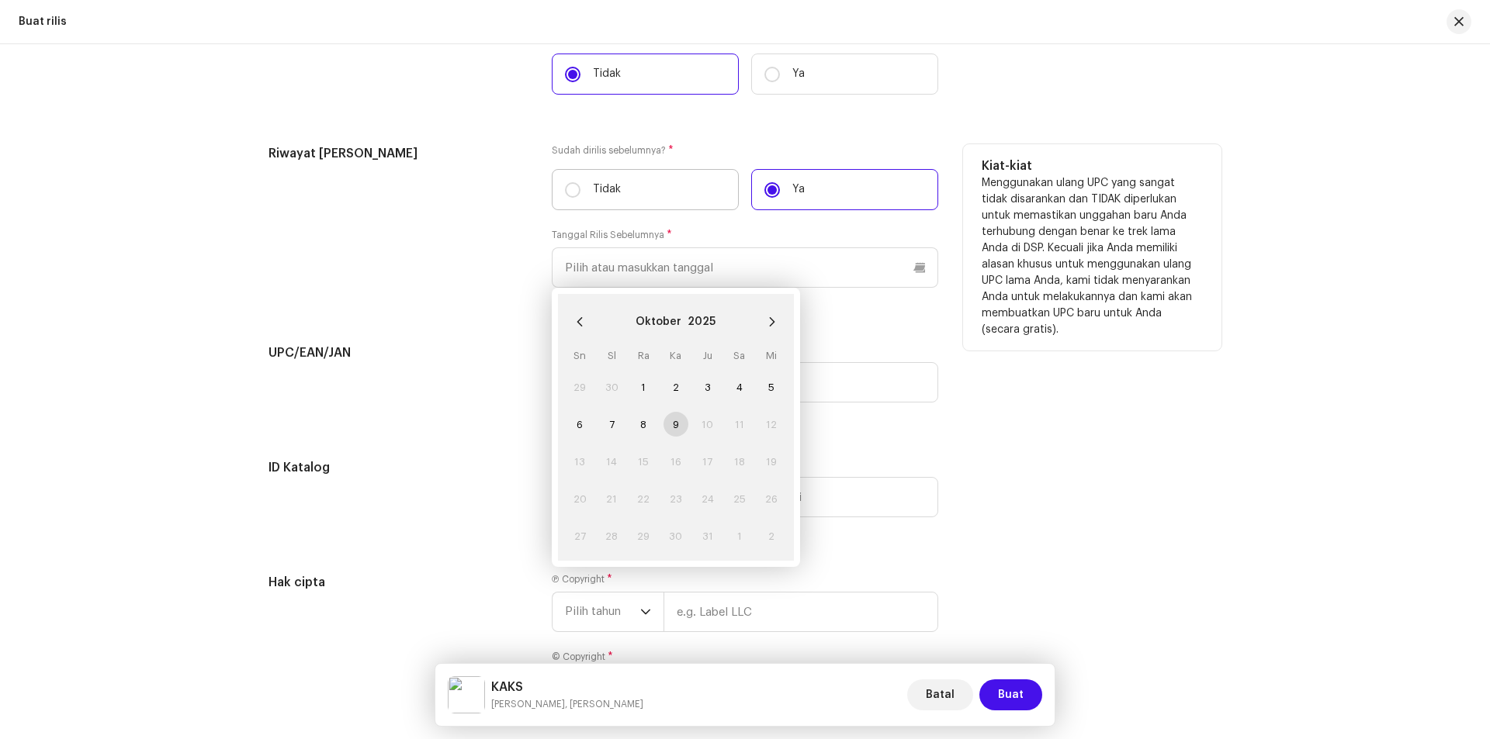
click at [598, 189] on p "Tidak" at bounding box center [607, 190] width 28 height 16
click at [580, 189] on input "Tidak" at bounding box center [573, 190] width 16 height 16
radio input "true"
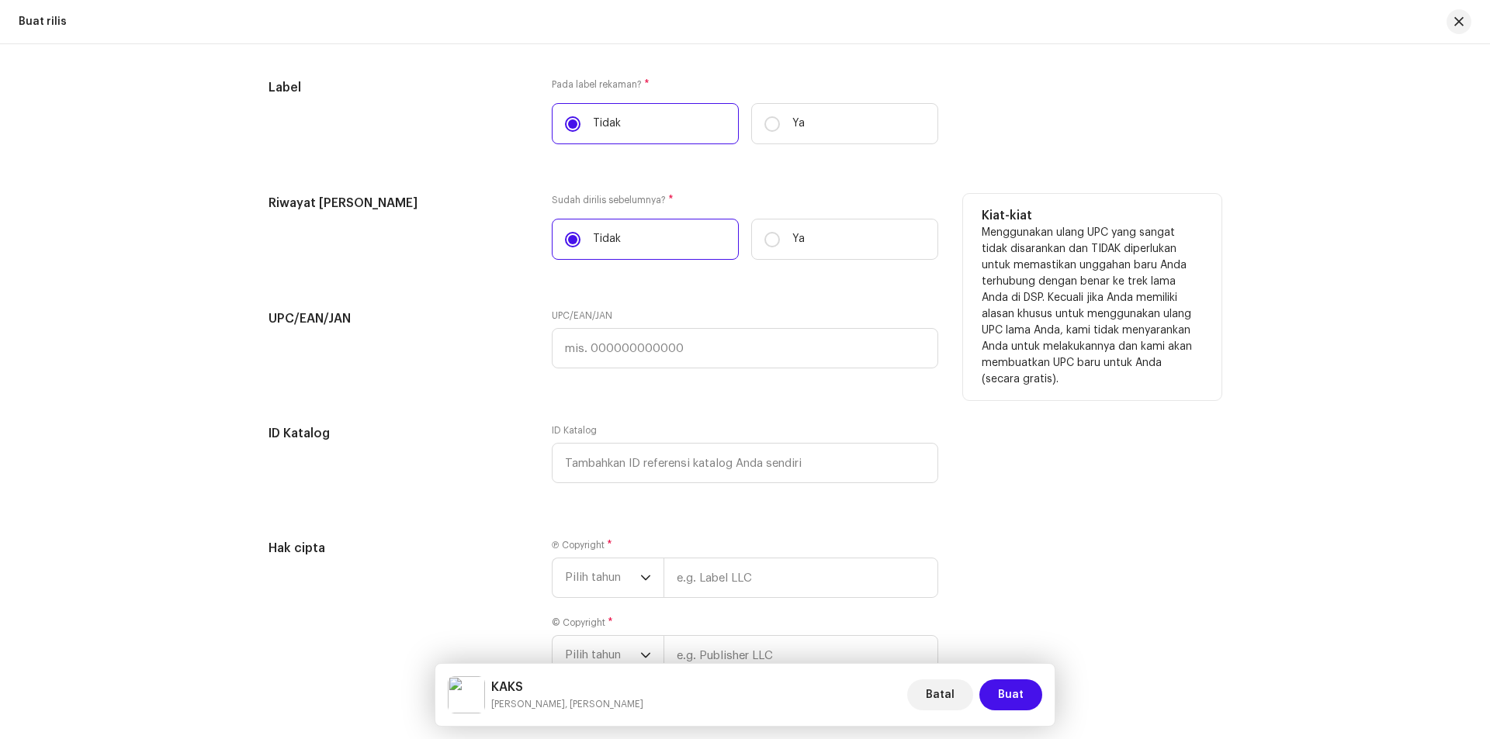
scroll to position [2361, 0]
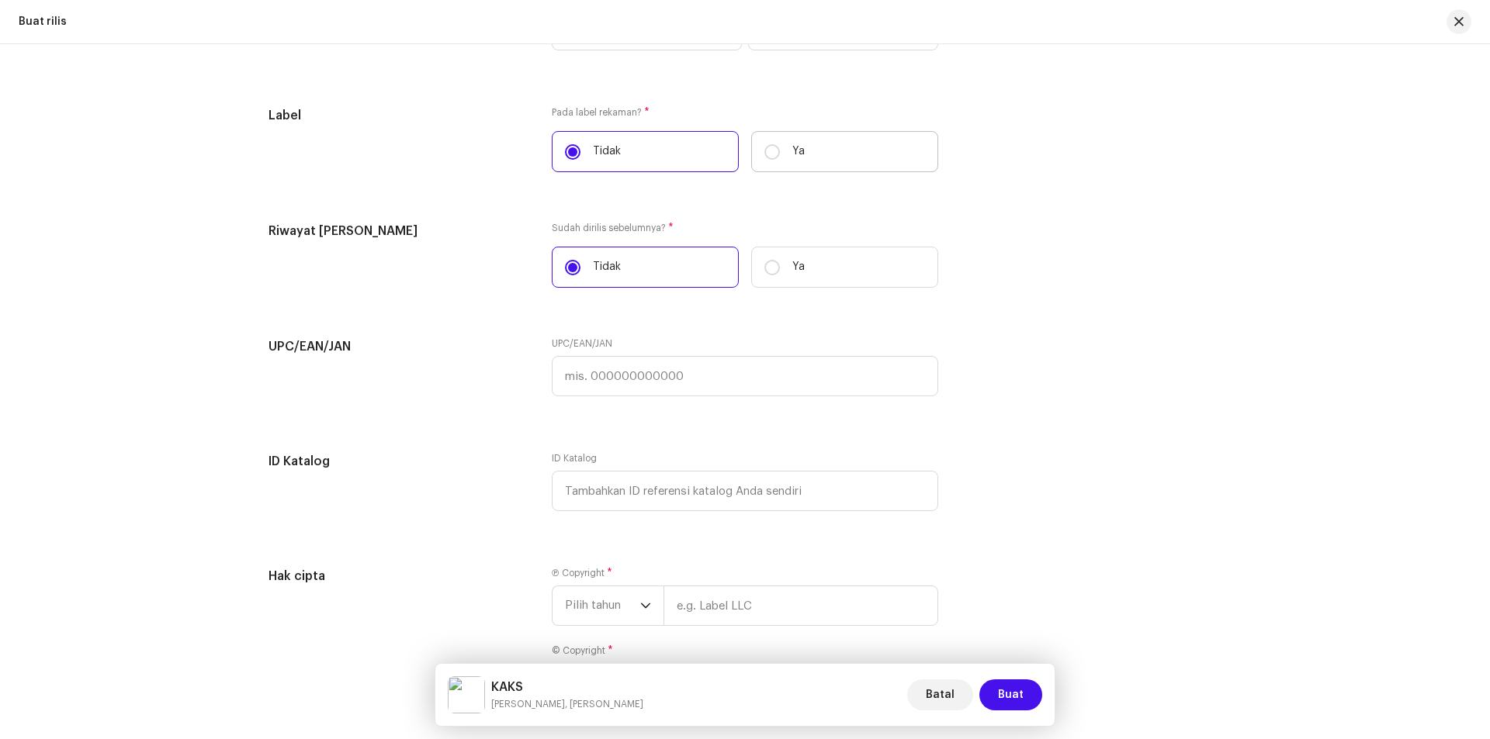
click at [760, 147] on label "Ya" at bounding box center [844, 151] width 187 height 41
click at [764, 147] on input "Ya" at bounding box center [772, 152] width 16 height 16
radio input "true"
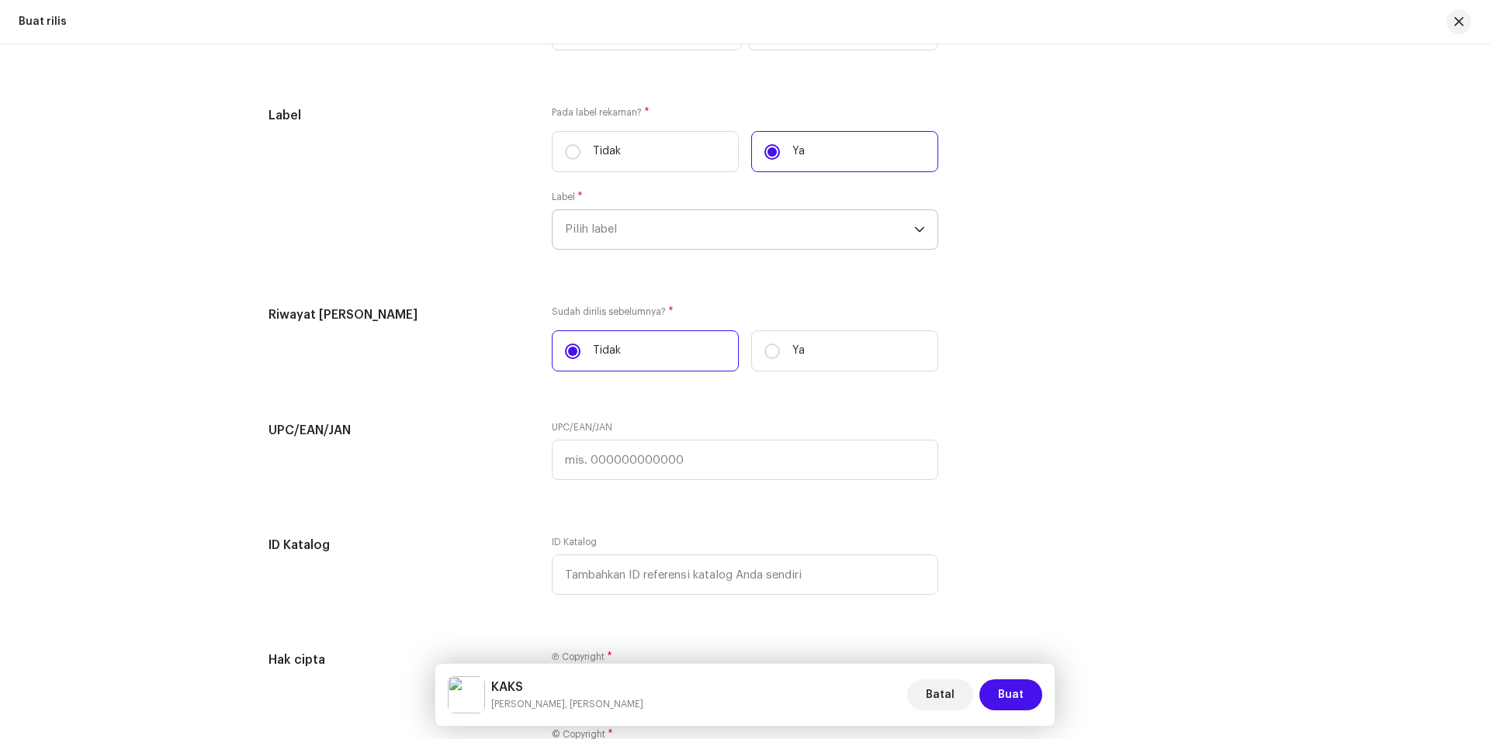
click at [622, 230] on span "Pilih label" at bounding box center [739, 229] width 349 height 39
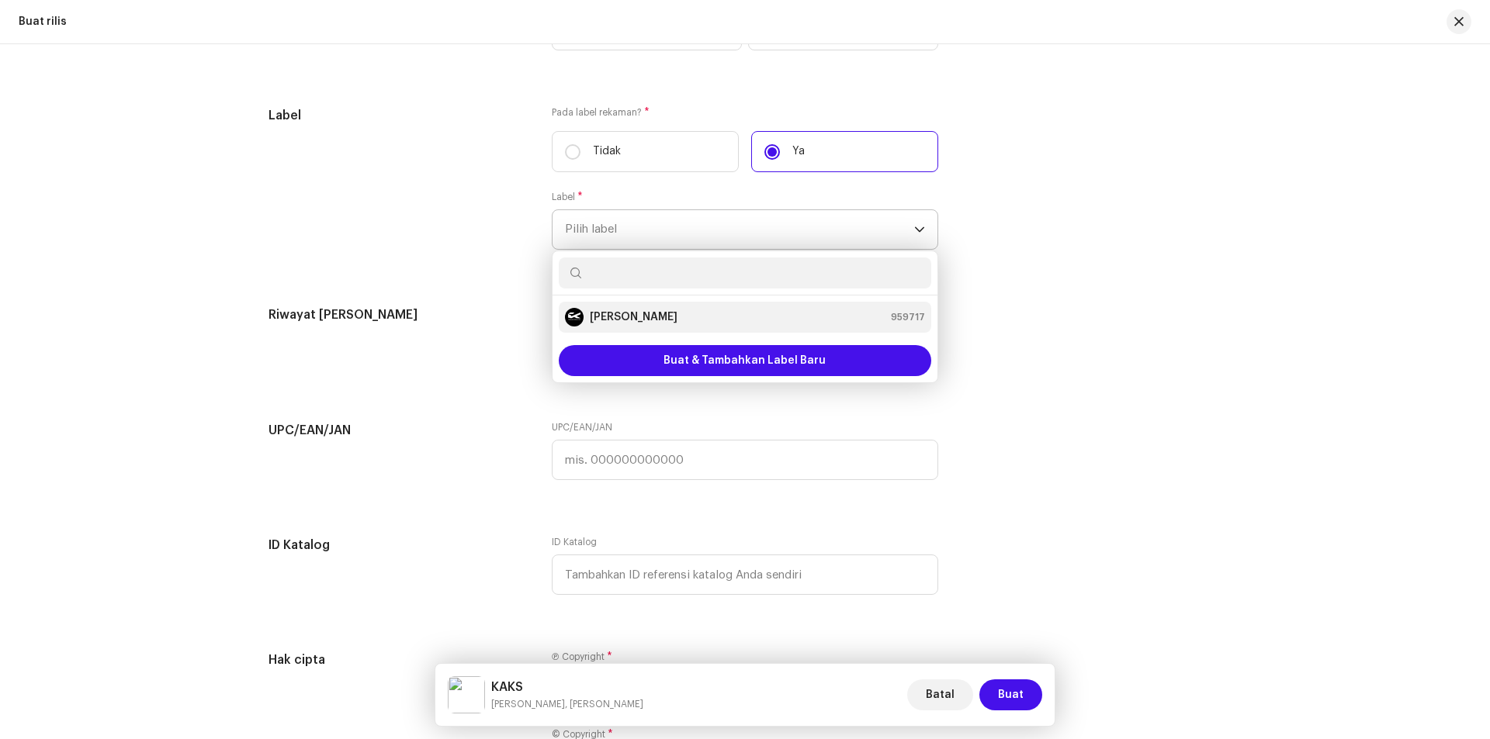
click at [646, 314] on strong "[PERSON_NAME]" at bounding box center [634, 318] width 88 height 16
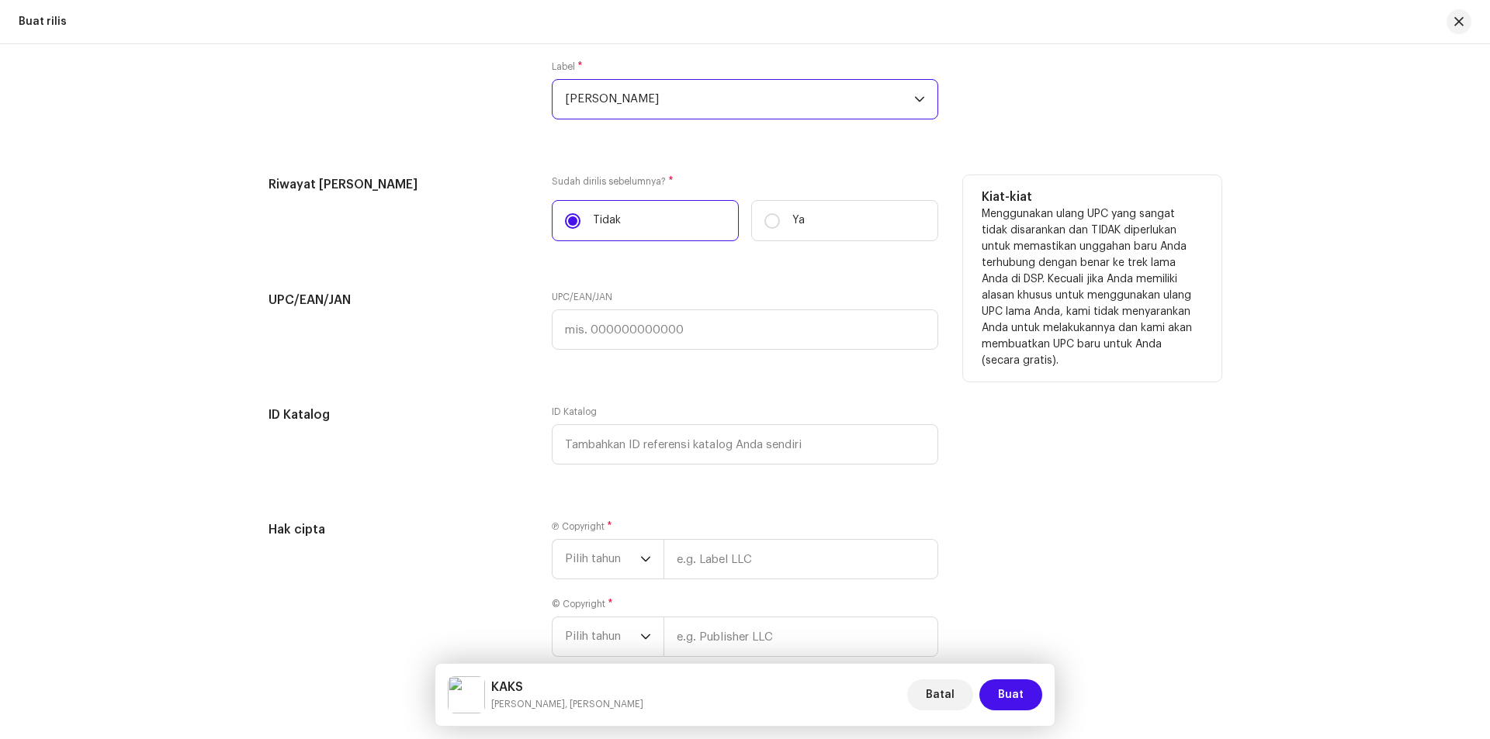
scroll to position [2516, 0]
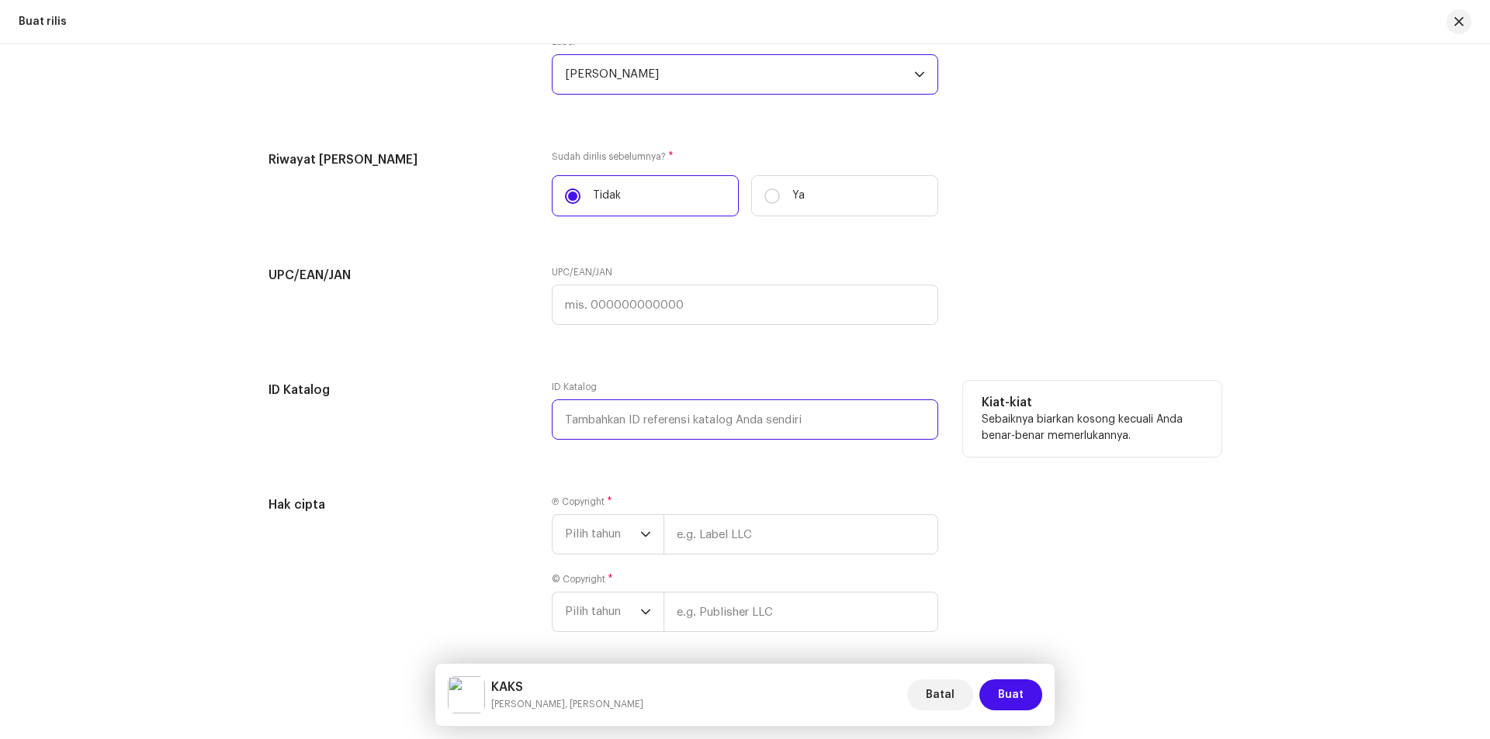
click at [638, 417] on input "text" at bounding box center [745, 420] width 386 height 40
type input "I"
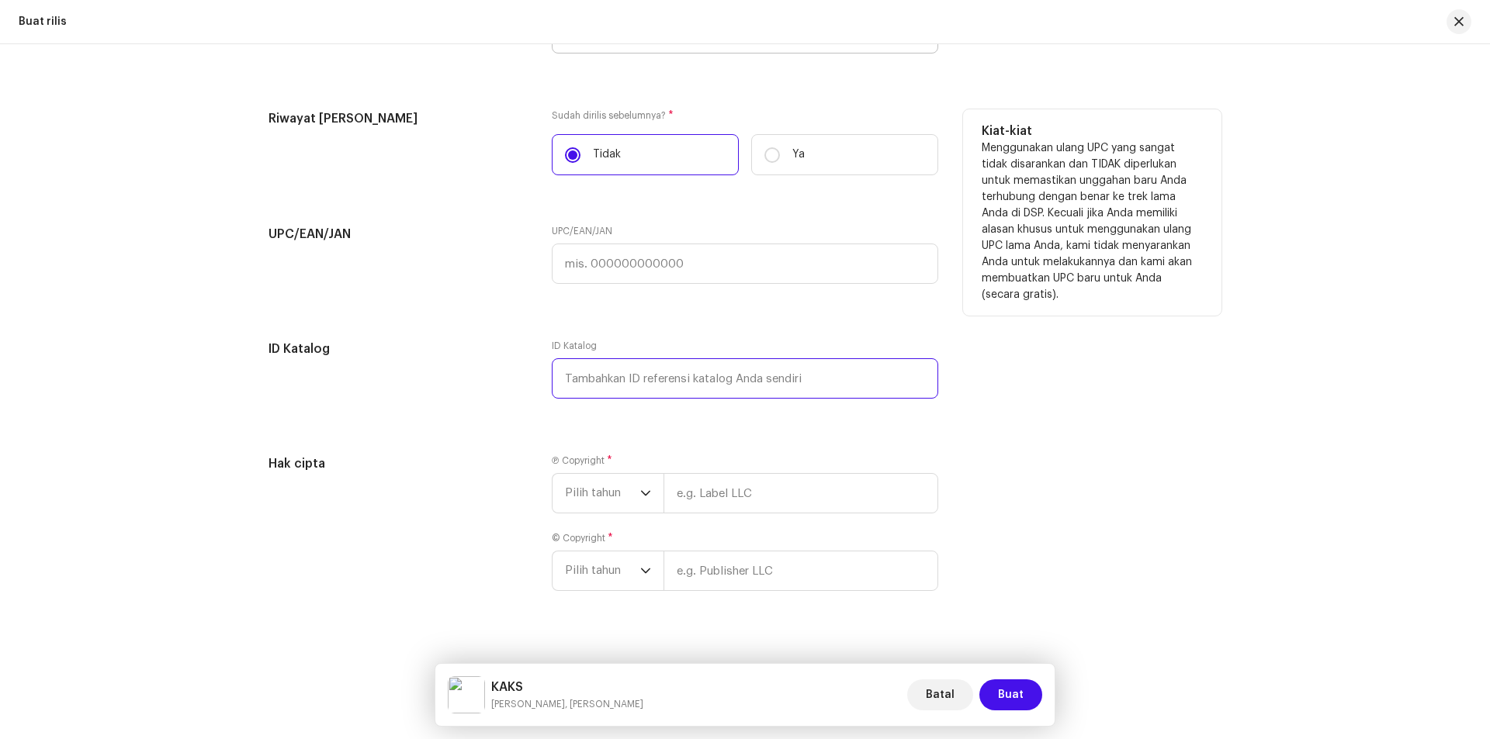
scroll to position [2577, 0]
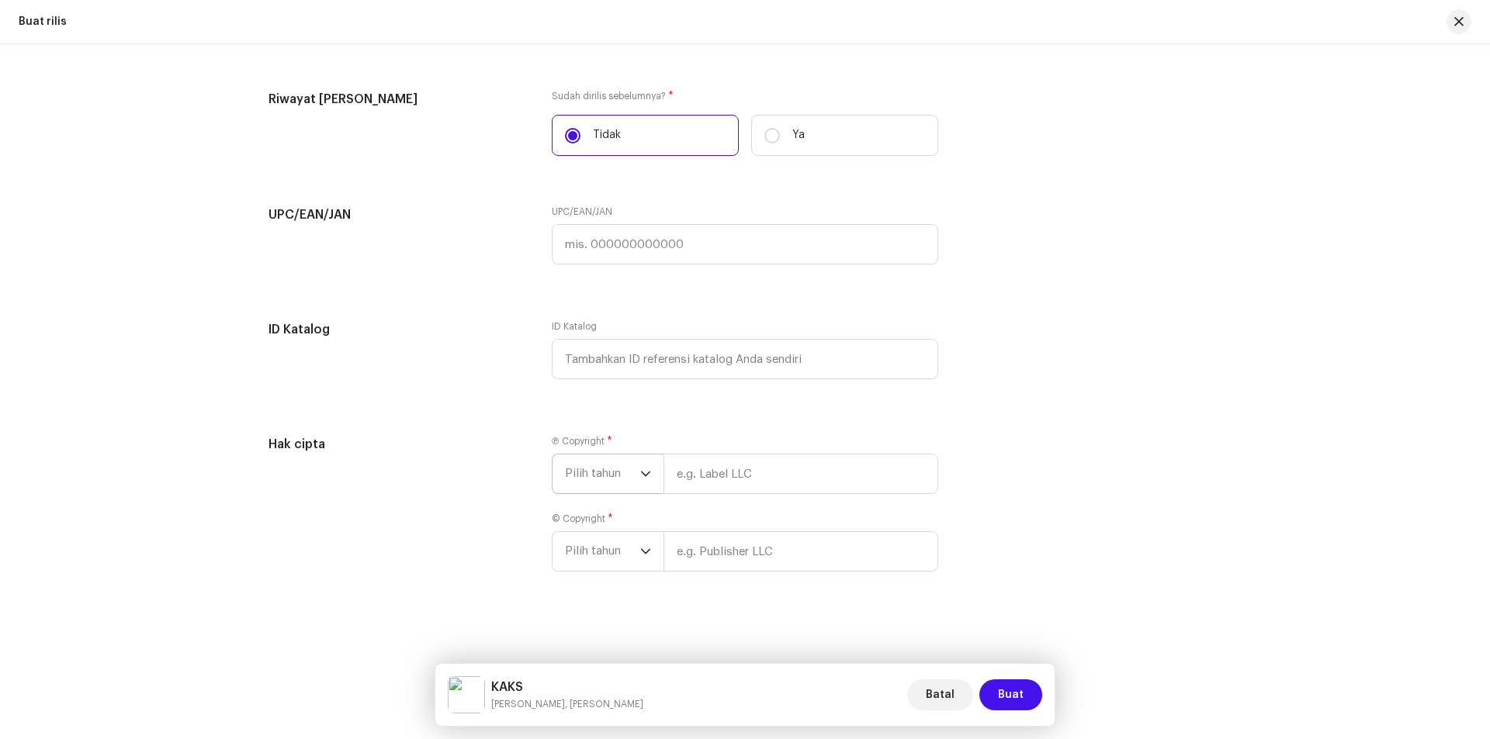
click at [640, 464] on div "dropdown trigger" at bounding box center [645, 474] width 11 height 39
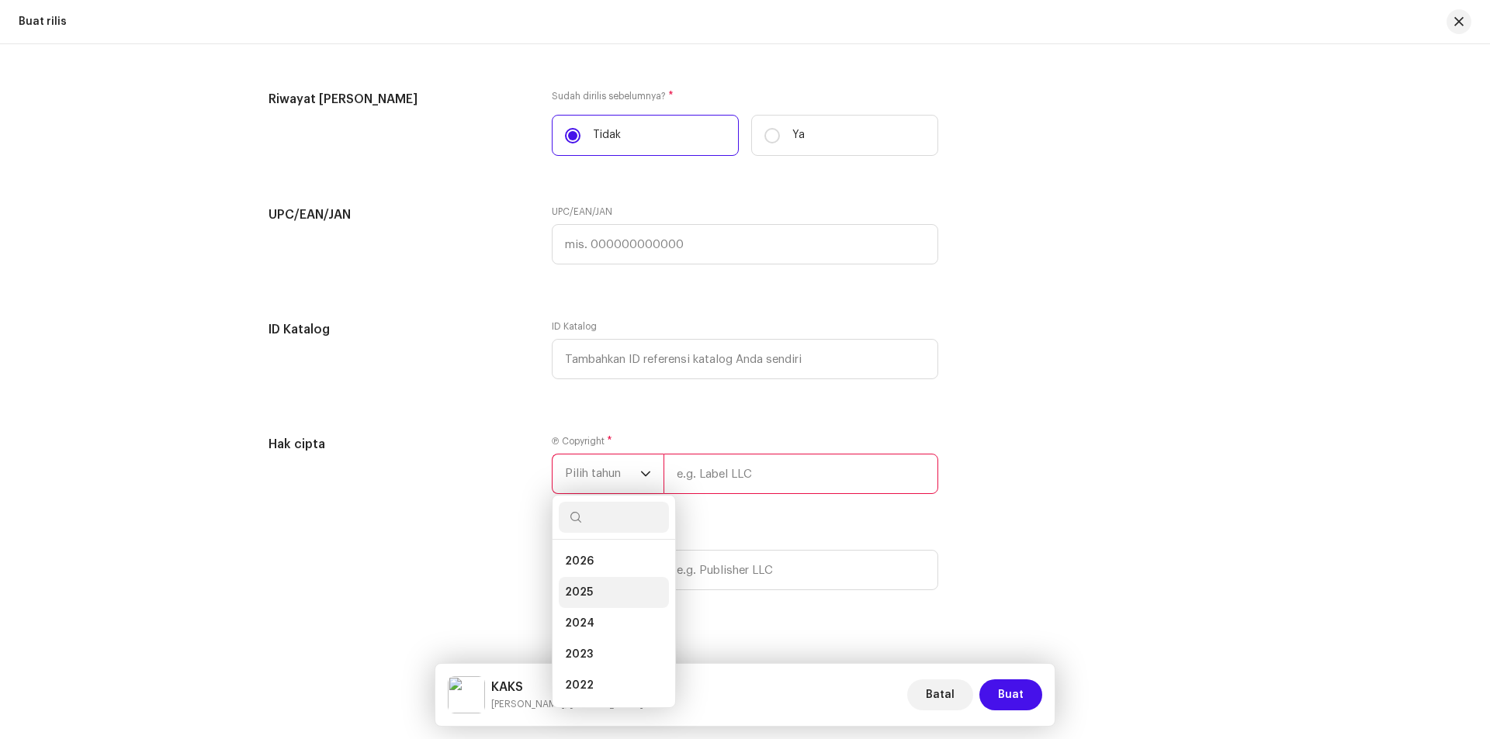
click at [593, 591] on li "2025" at bounding box center [614, 592] width 110 height 31
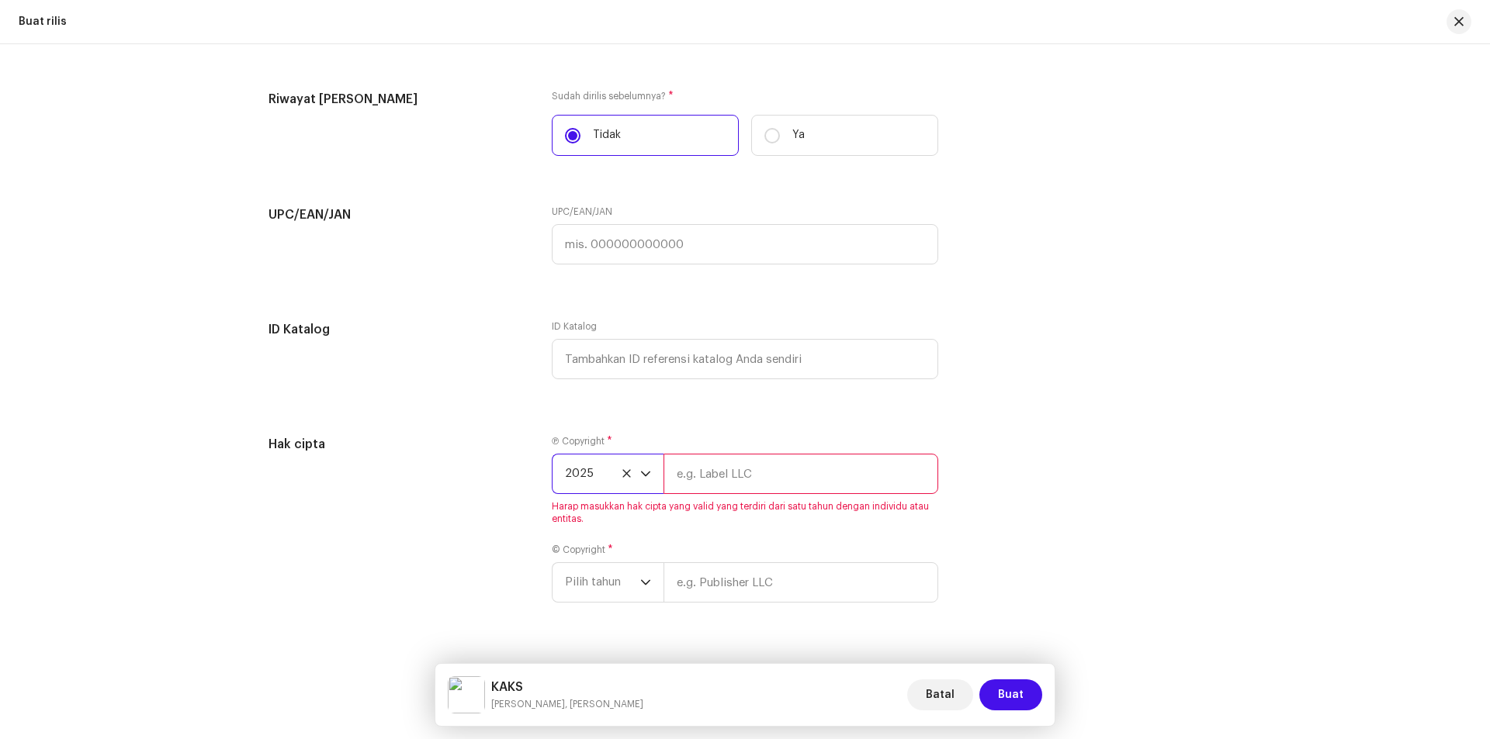
click at [705, 475] on input "text" at bounding box center [800, 474] width 275 height 40
type input "[PERSON_NAME]"
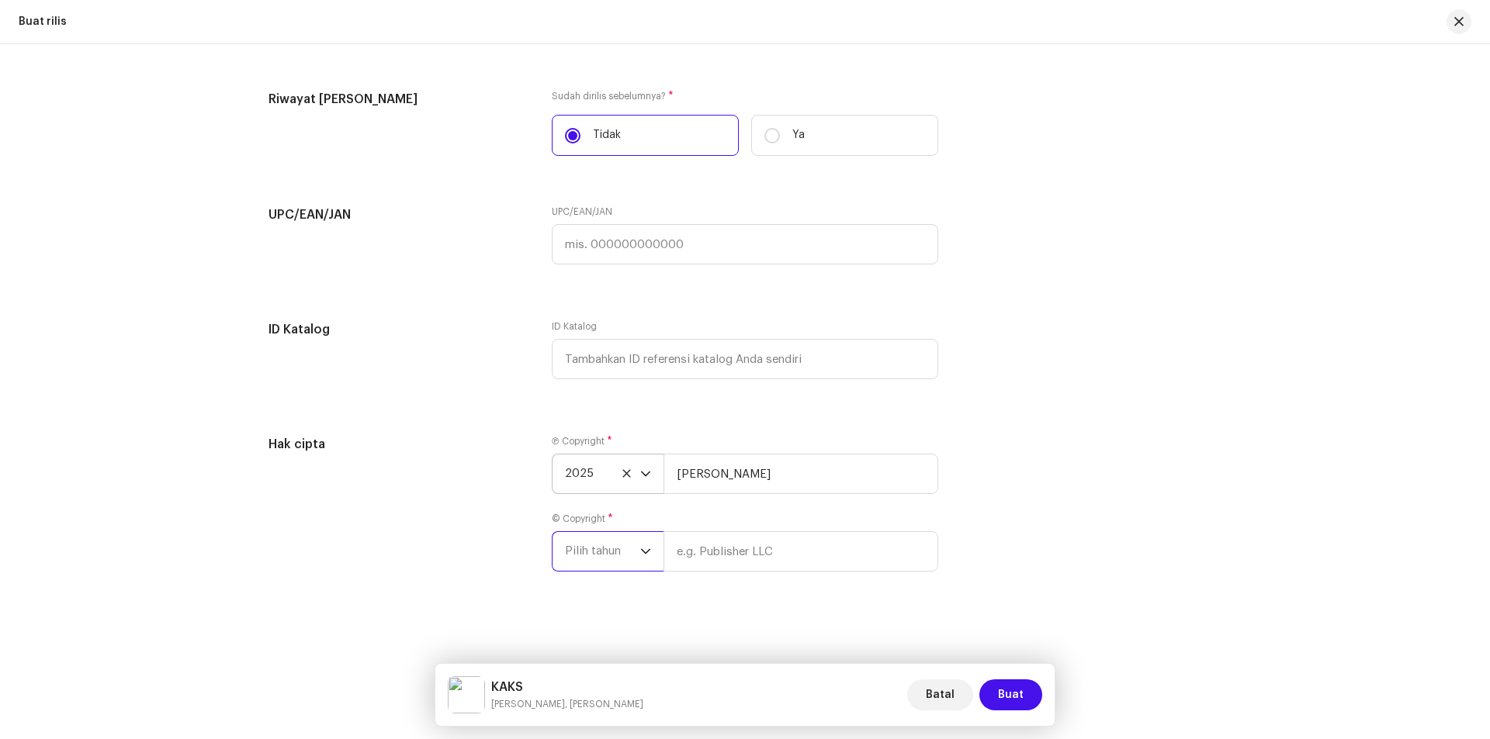
click at [601, 549] on span "Pilih tahun" at bounding box center [602, 551] width 75 height 39
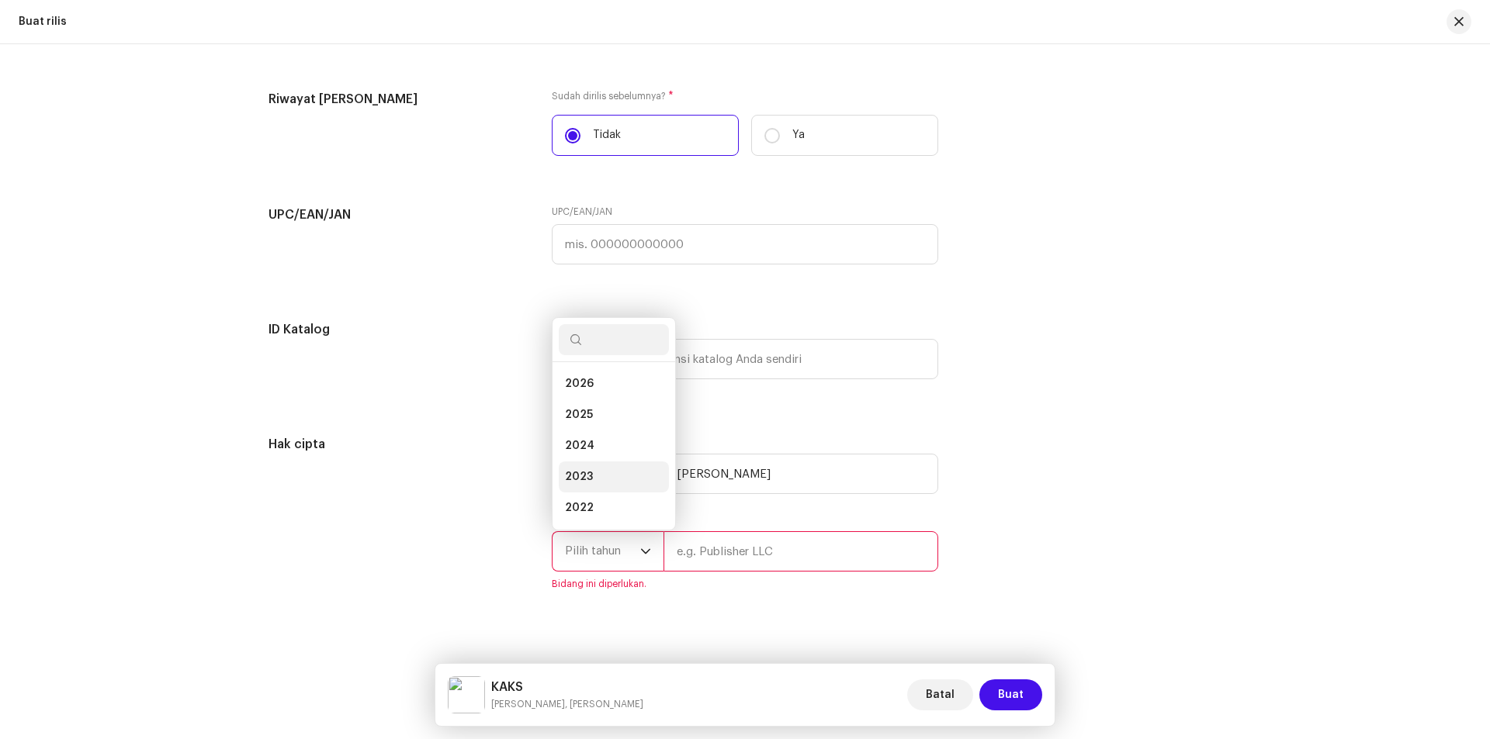
scroll to position [25, 0]
click at [590, 389] on li "2025" at bounding box center [614, 390] width 110 height 31
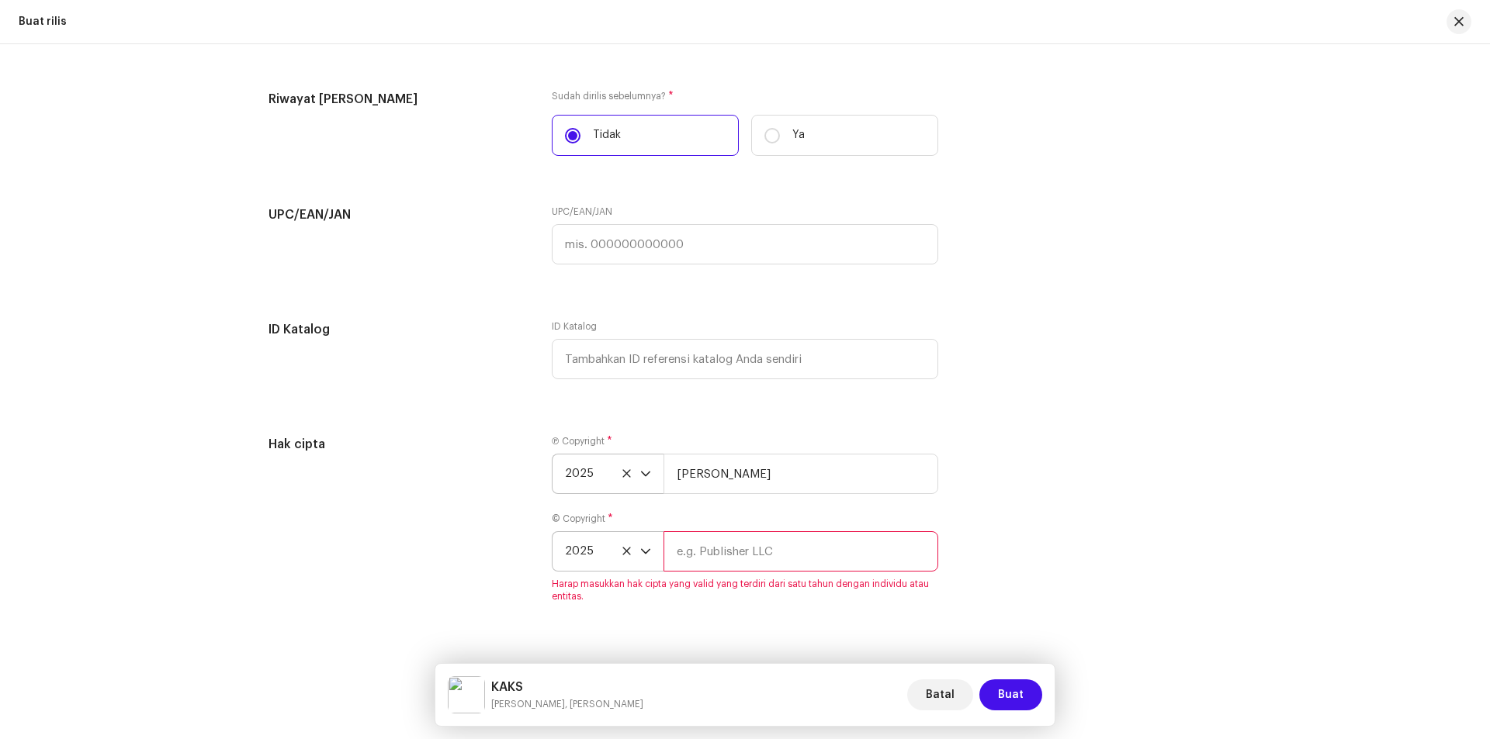
click at [715, 550] on input "text" at bounding box center [800, 552] width 275 height 40
type input "[PERSON_NAME]"
click at [1018, 694] on span "Buat" at bounding box center [1011, 695] width 26 height 31
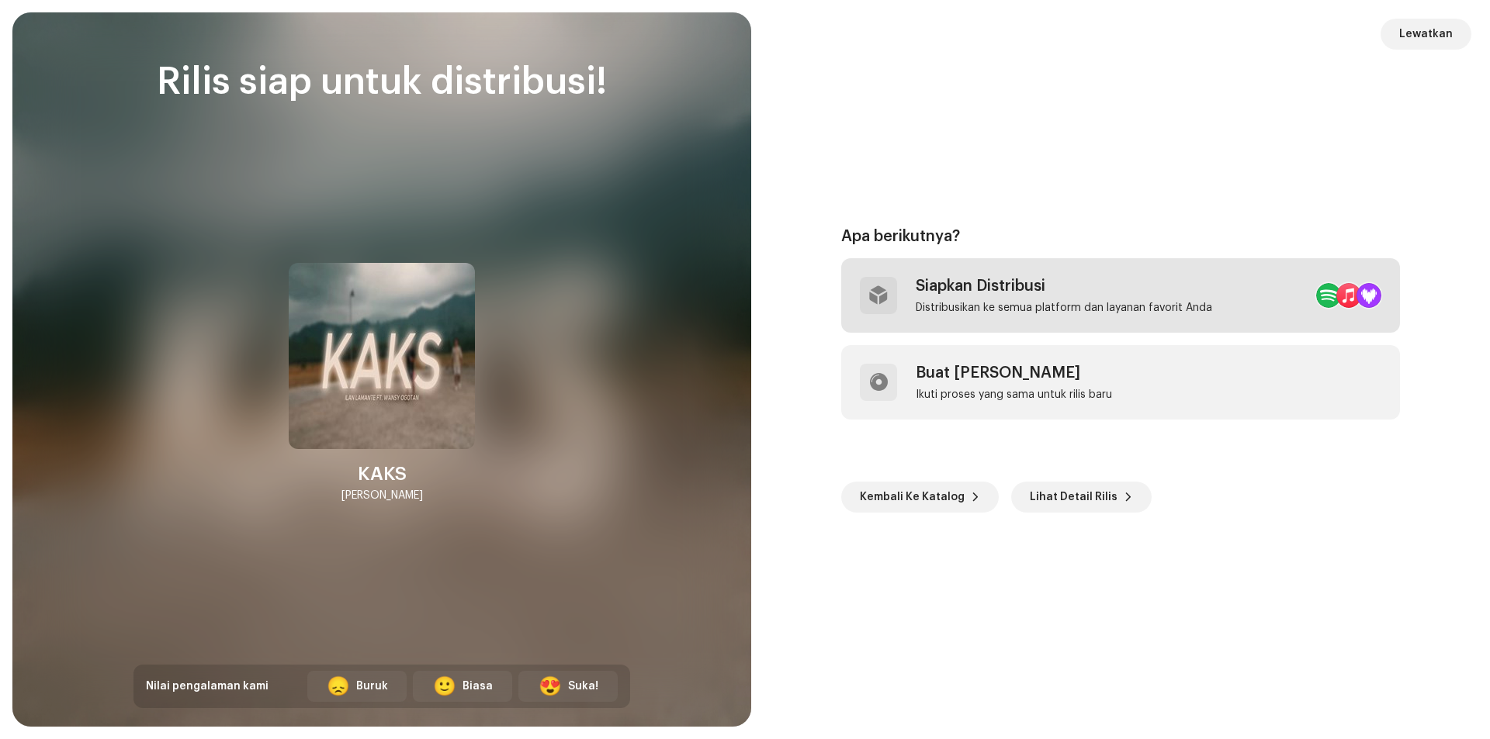
click at [1014, 293] on div "Siapkan Distribusi" at bounding box center [1064, 286] width 296 height 19
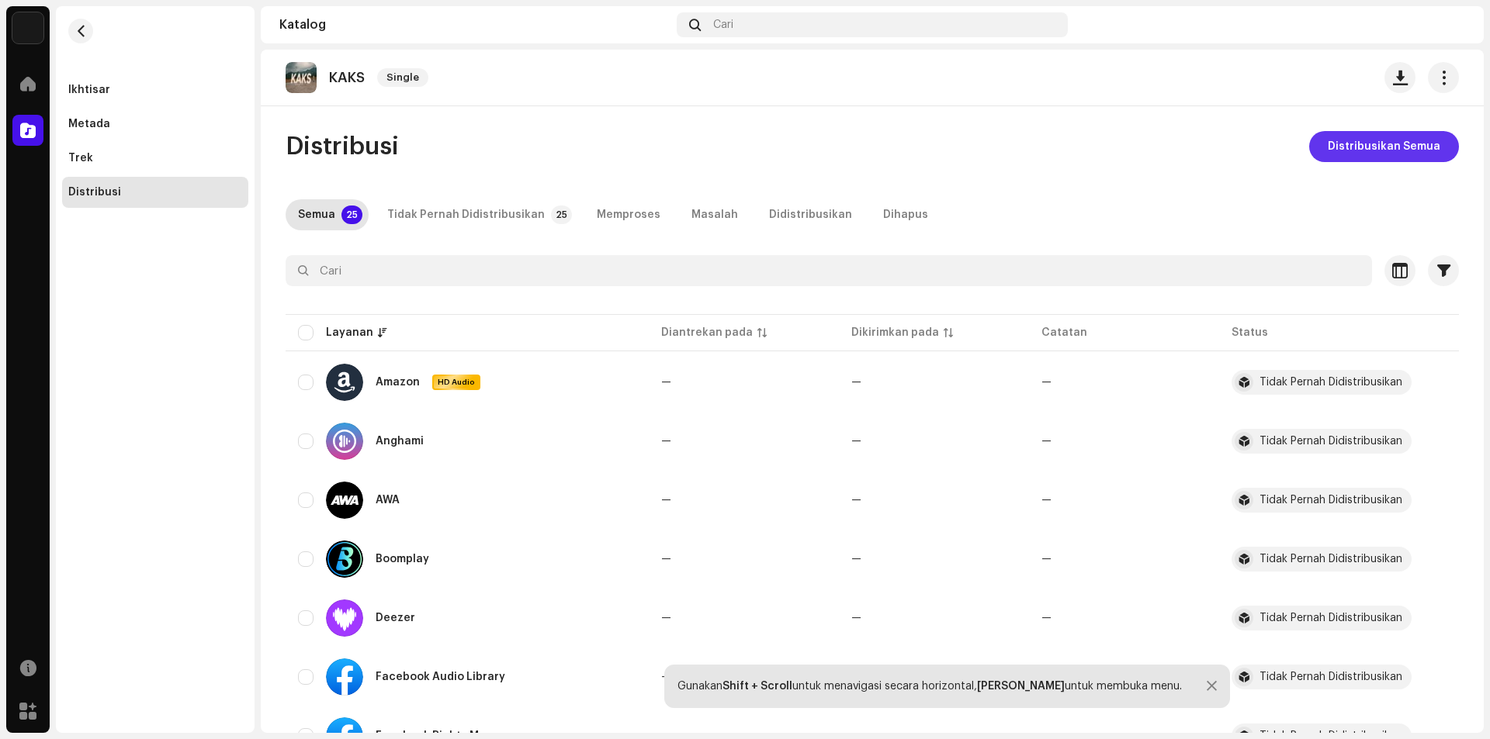
click at [1365, 151] on span "Distribusikan Semua" at bounding box center [1384, 146] width 113 height 31
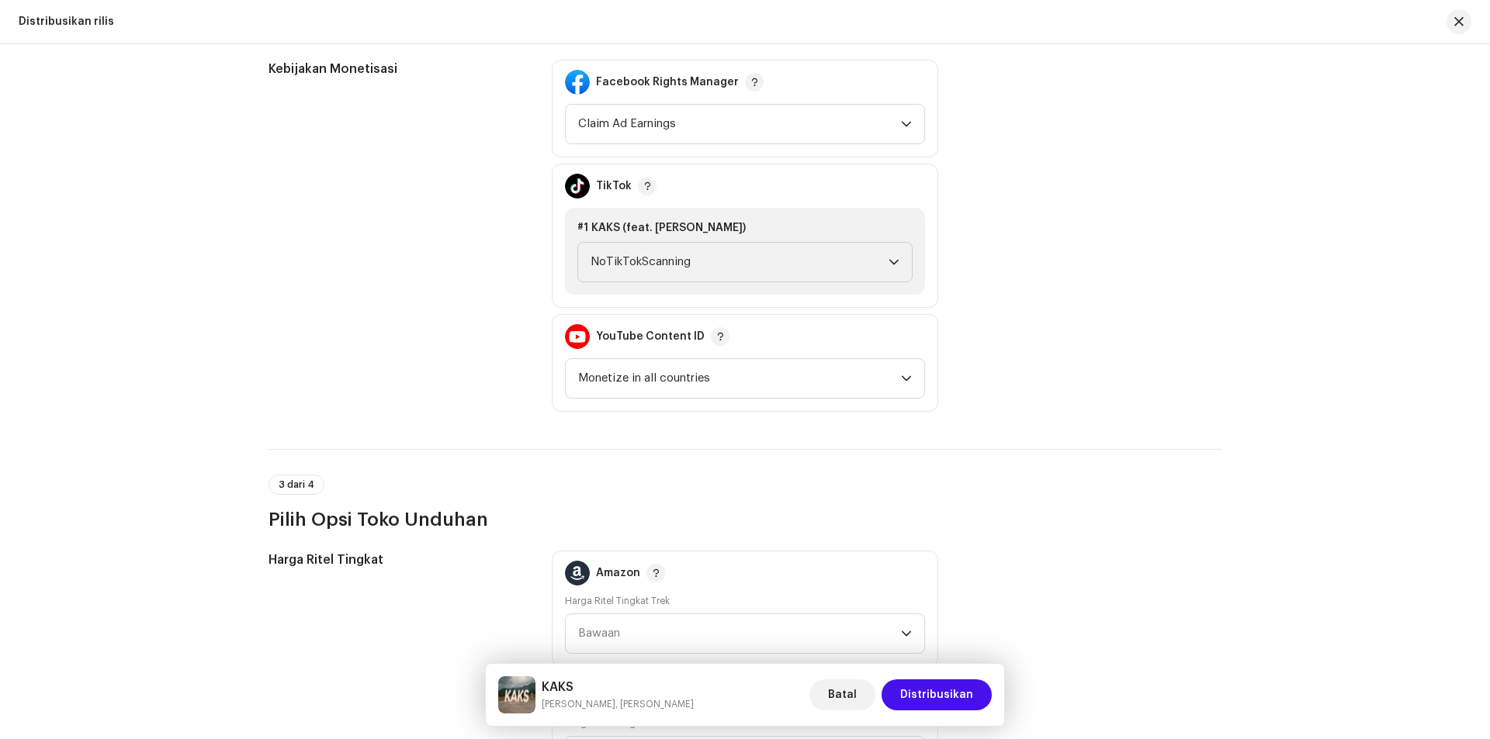
scroll to position [1552, 0]
click at [711, 261] on span "NoTikTokScanning" at bounding box center [740, 260] width 298 height 39
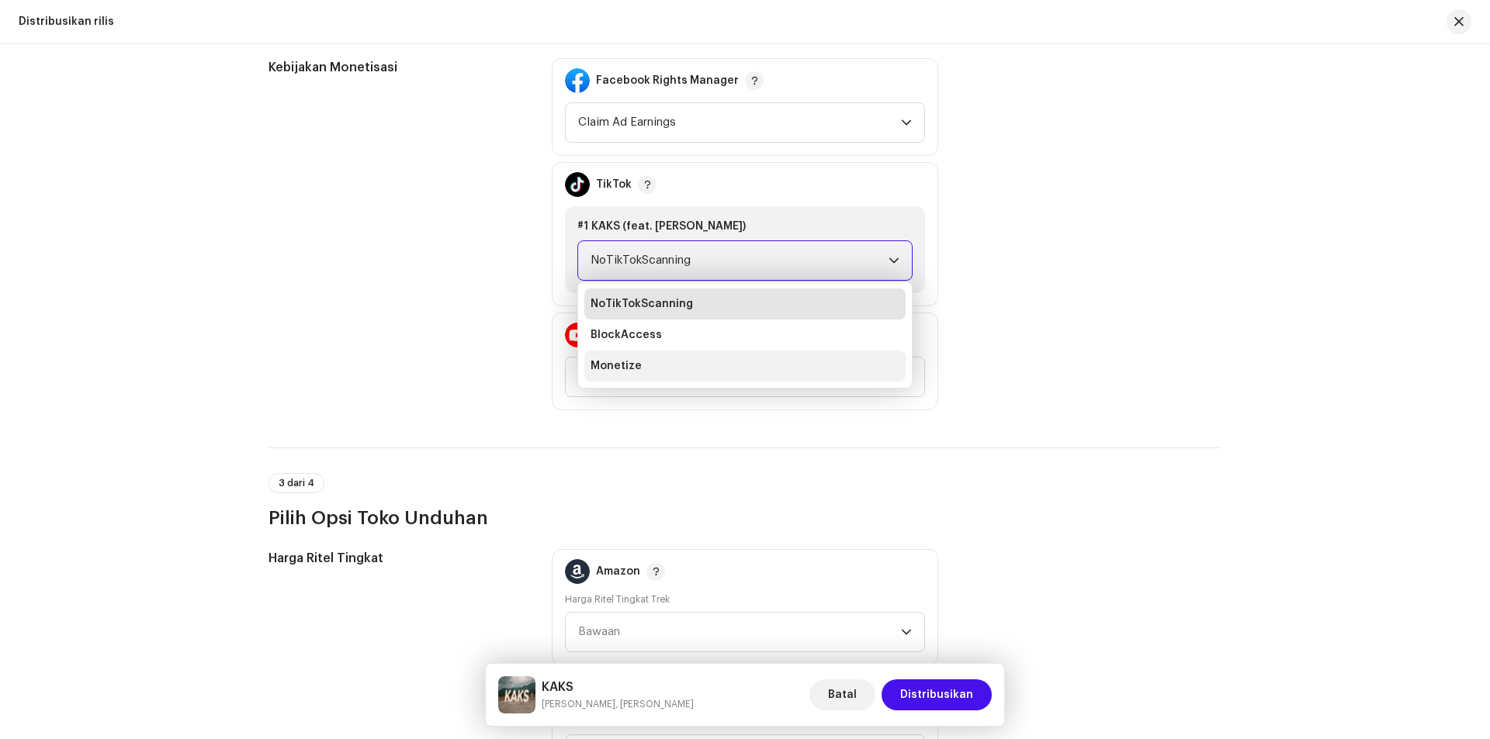
click at [626, 365] on span "Monetize" at bounding box center [616, 366] width 51 height 16
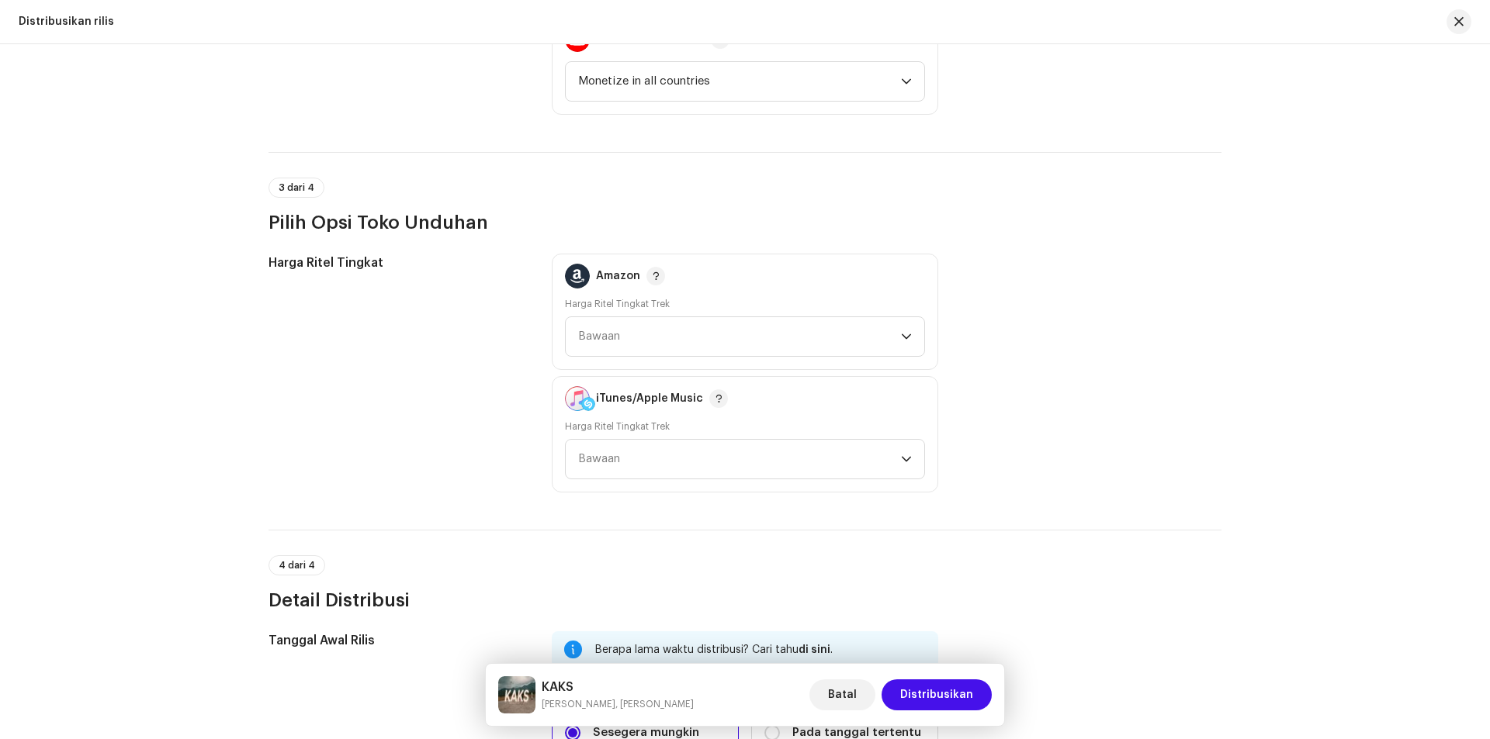
scroll to position [1862, 0]
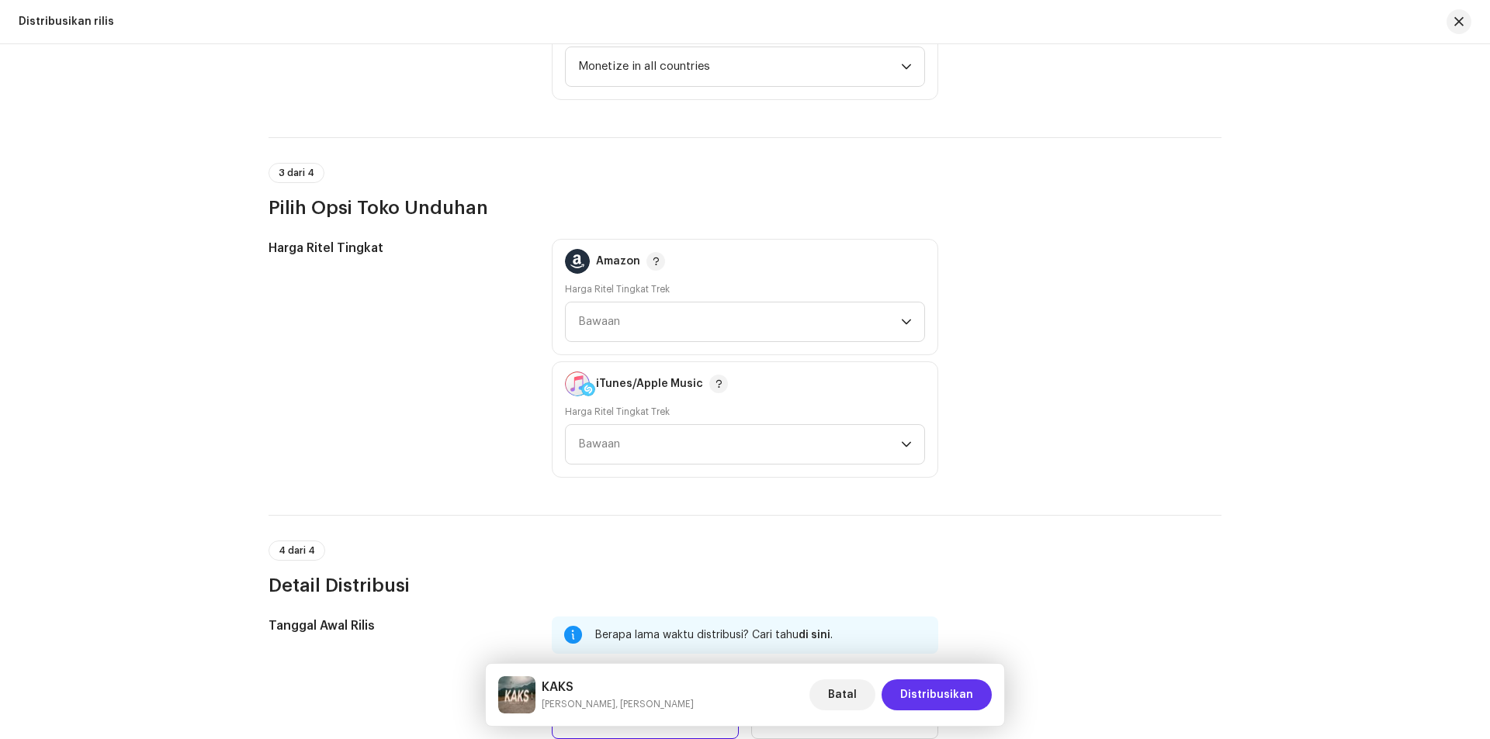
click at [919, 692] on span "Distribusikan" at bounding box center [936, 695] width 73 height 31
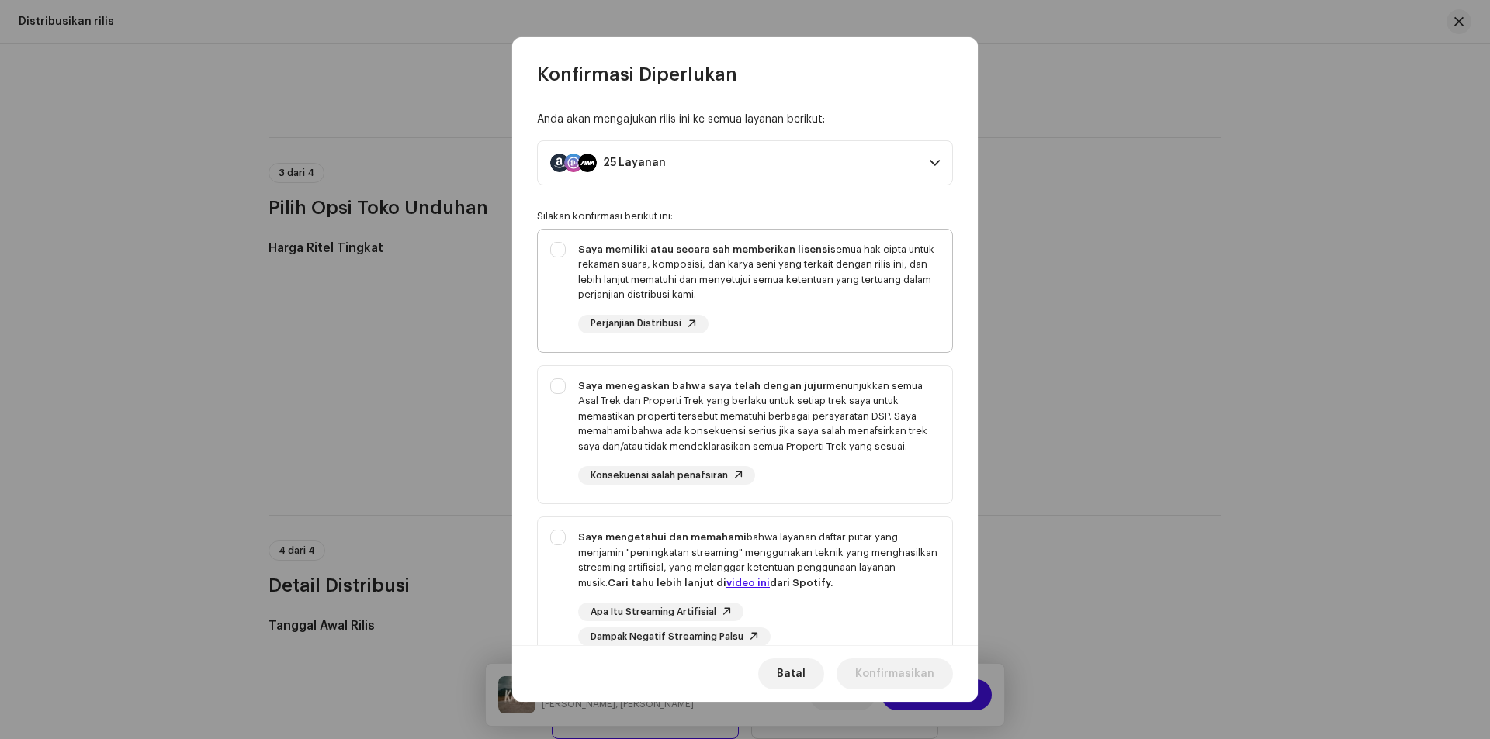
click at [559, 250] on div "Saya memiliki atau secara sah memberikan lisensi semua hak cipta untuk rekaman …" at bounding box center [745, 288] width 414 height 116
checkbox input "true"
click at [553, 383] on div "Saya menegaskan bahwa saya telah dengan jujur menunjukkan semua Asal Trek dan P…" at bounding box center [745, 432] width 414 height 132
checkbox input "true"
click at [564, 540] on div "Saya mengetahui dan memahami bahwa layanan daftar putar yang menjamin "peningka…" at bounding box center [745, 588] width 414 height 141
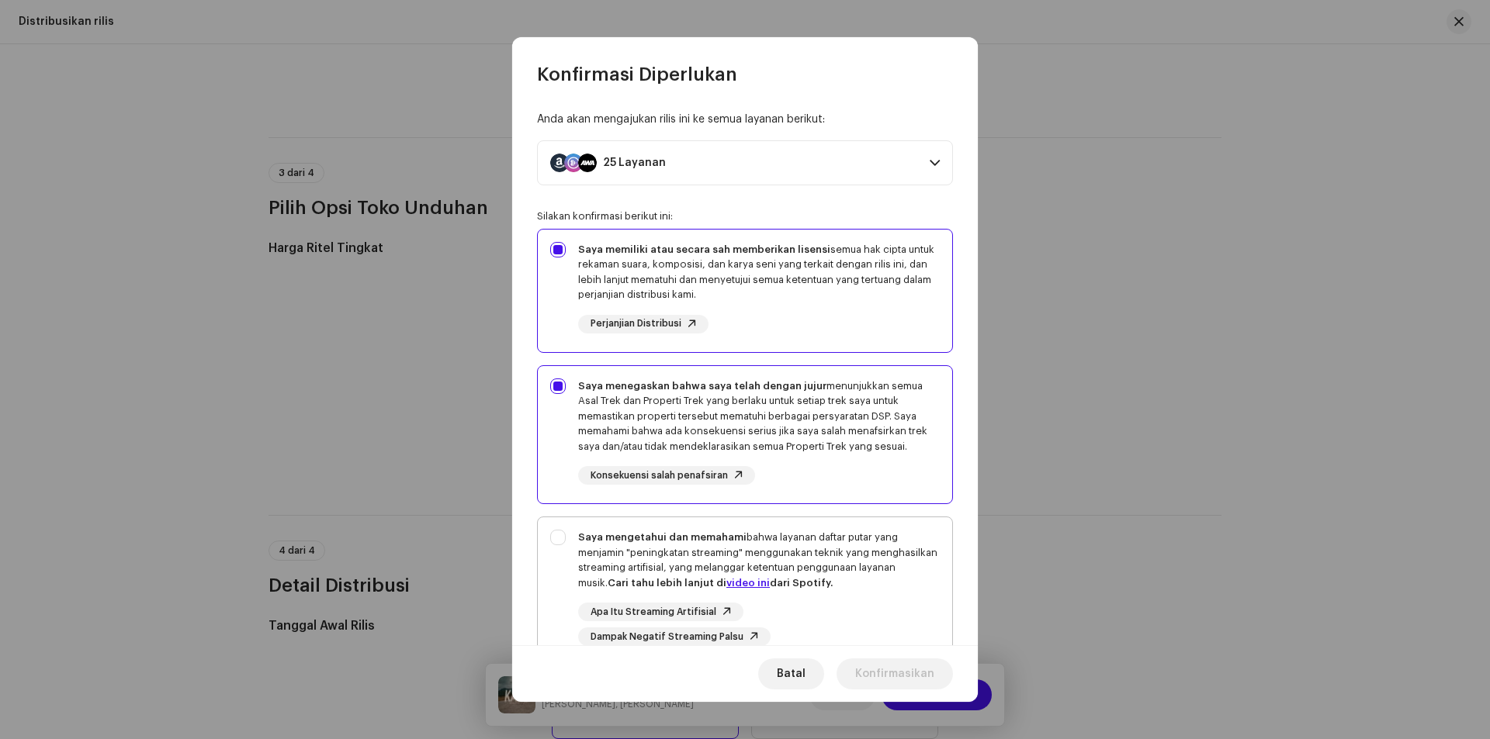
checkbox input "true"
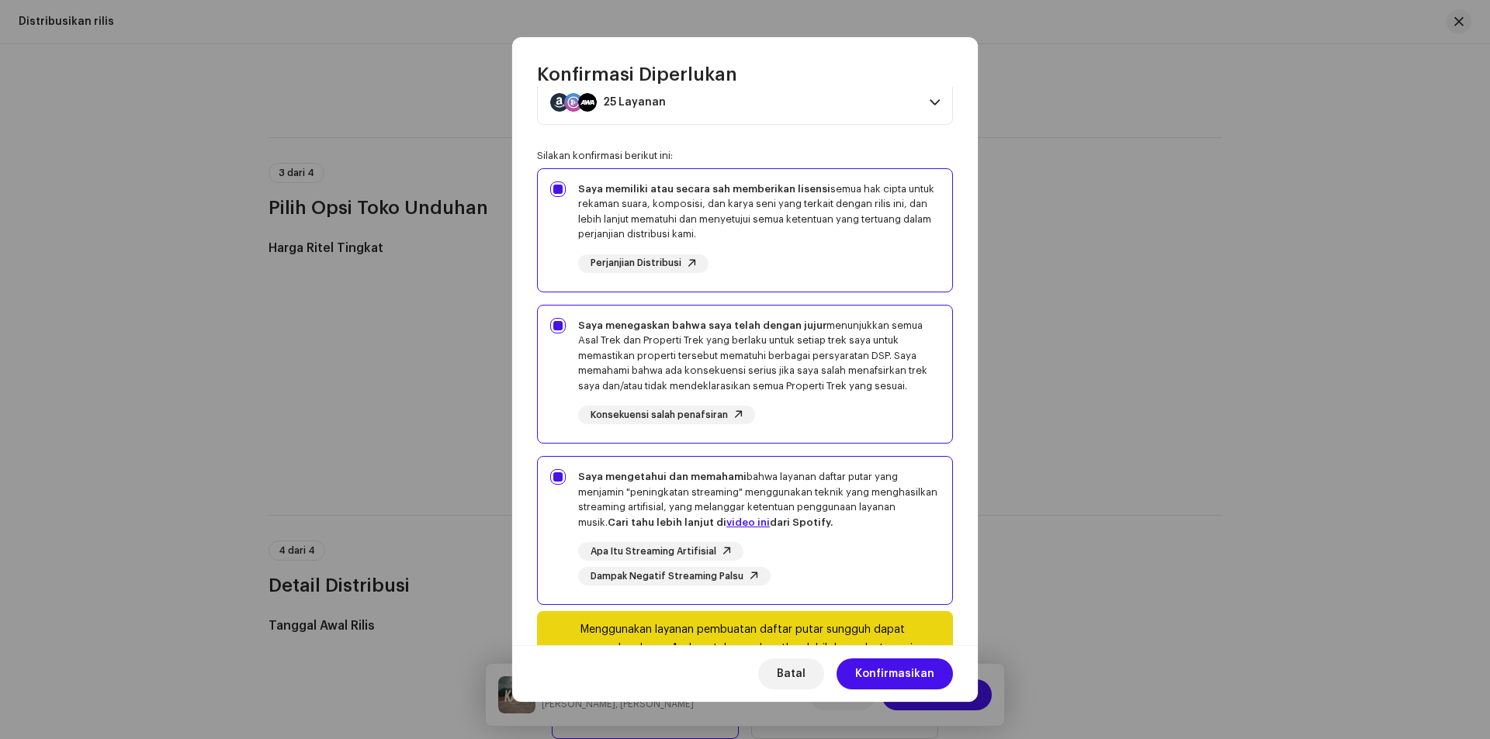
scroll to position [119, 0]
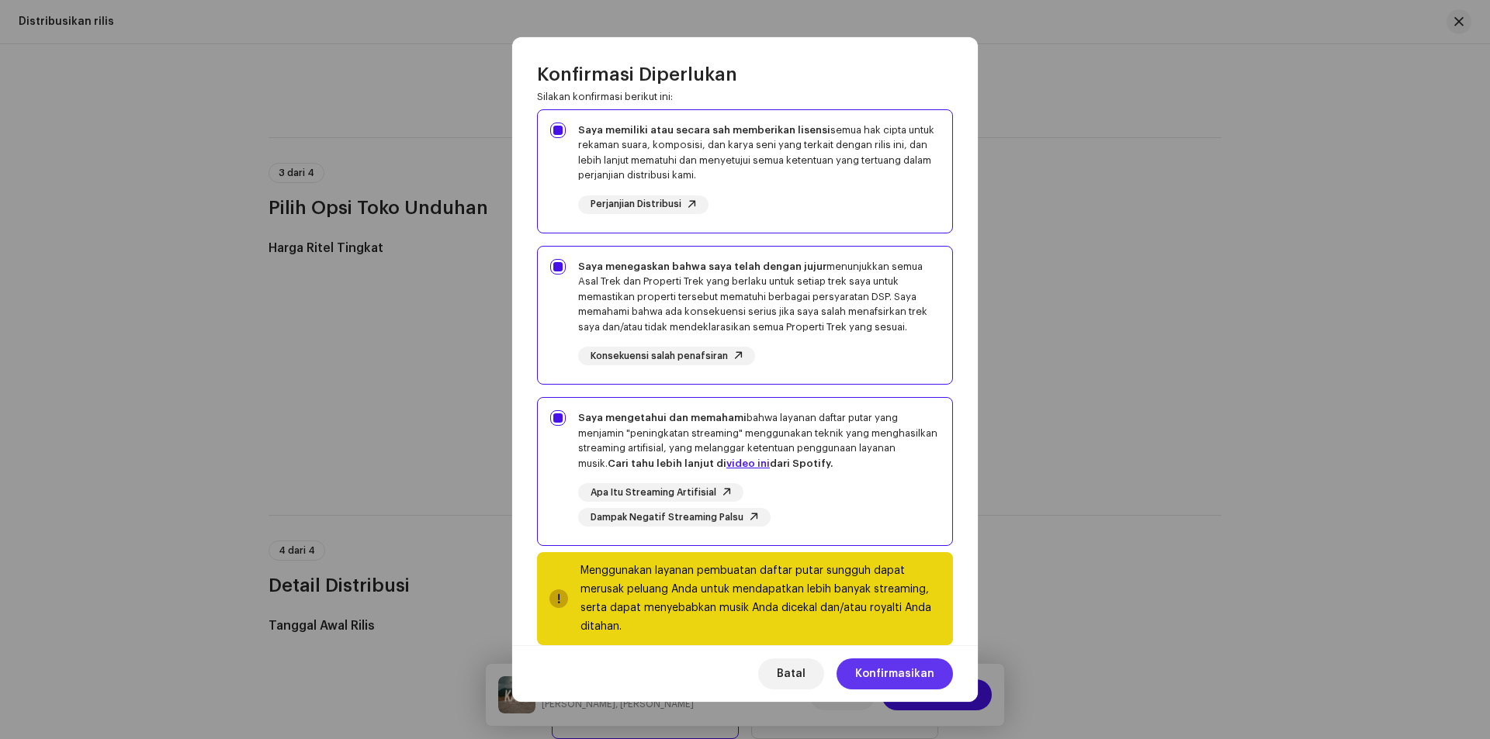
click at [890, 670] on span "Konfirmasikan" at bounding box center [894, 674] width 79 height 31
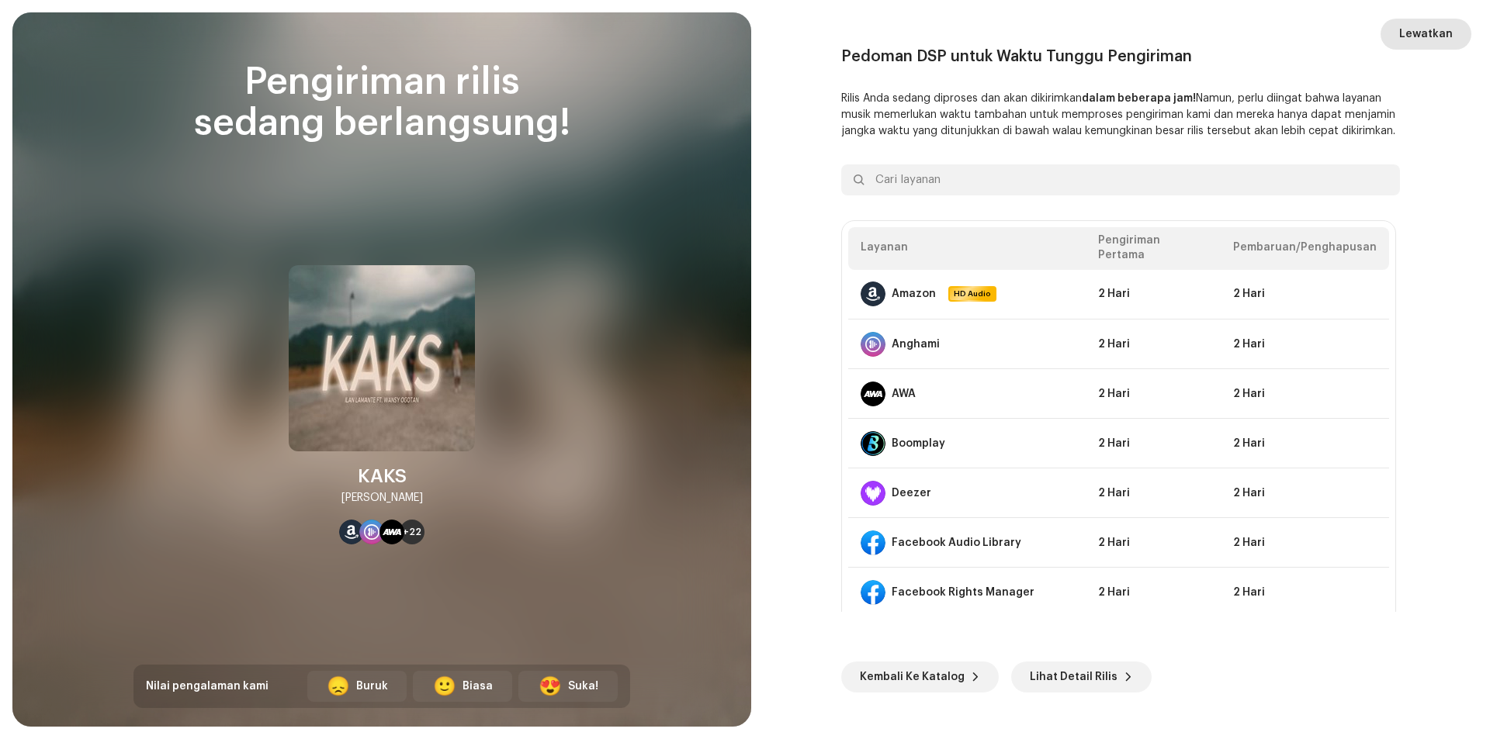
click at [1428, 33] on span "Lewatkan" at bounding box center [1426, 34] width 54 height 31
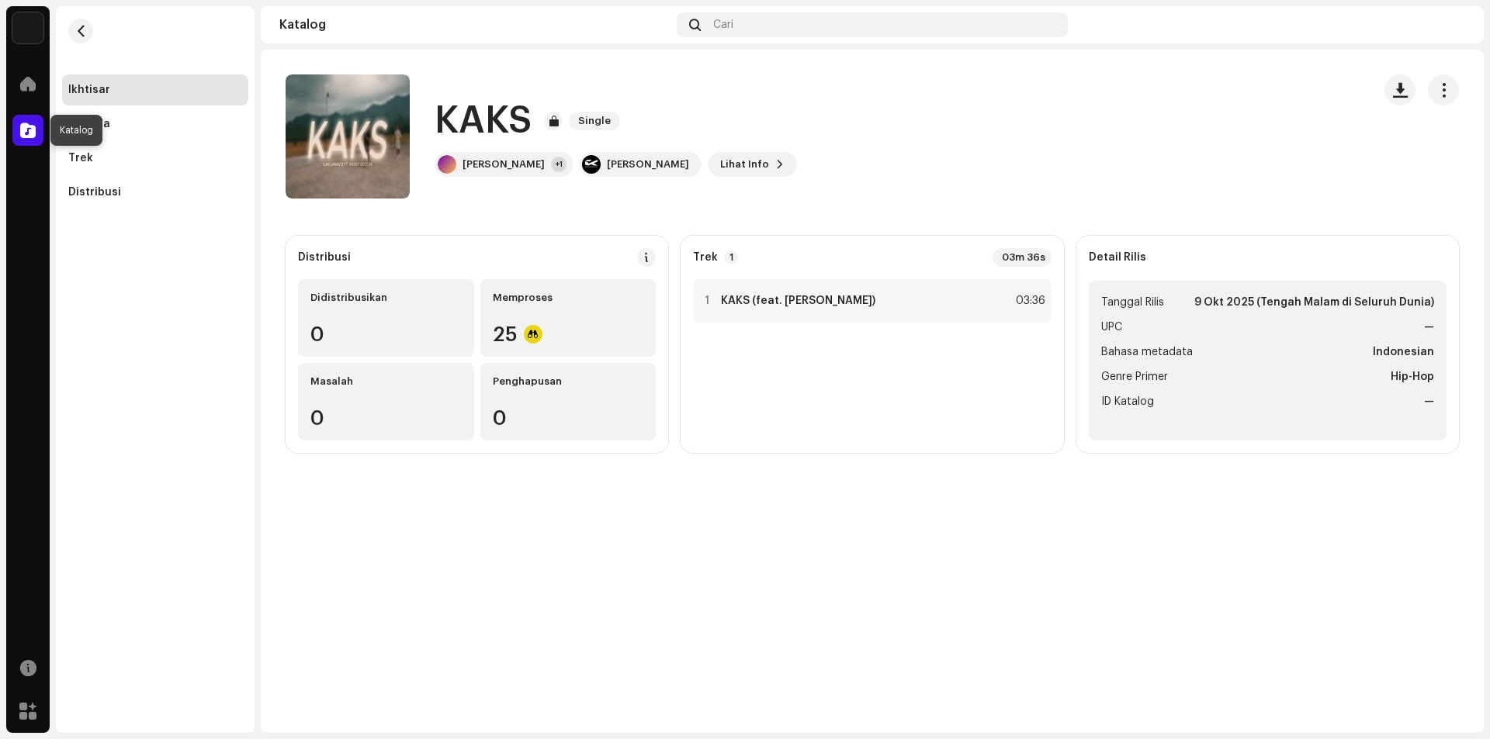
click at [28, 130] on span at bounding box center [28, 130] width 16 height 12
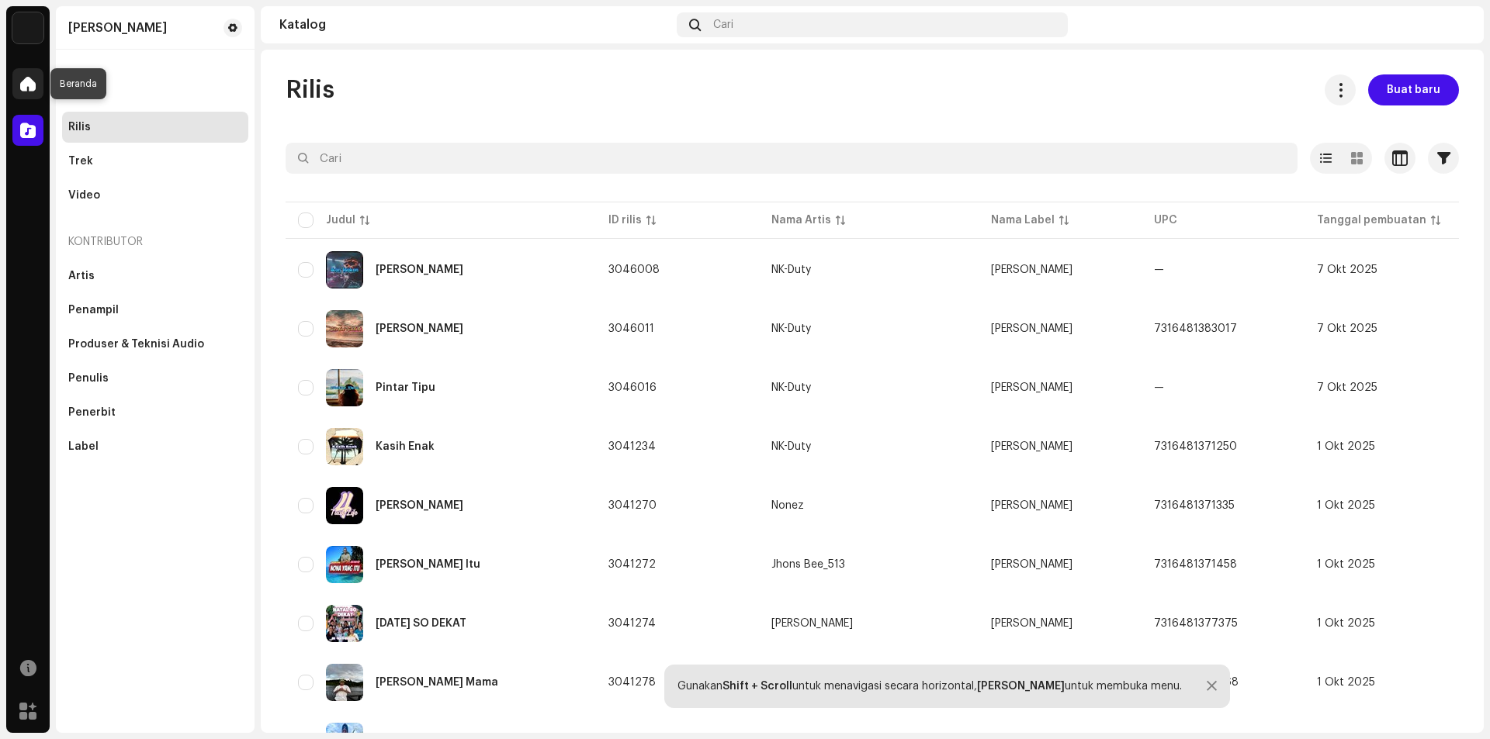
click at [28, 92] on div at bounding box center [27, 83] width 31 height 31
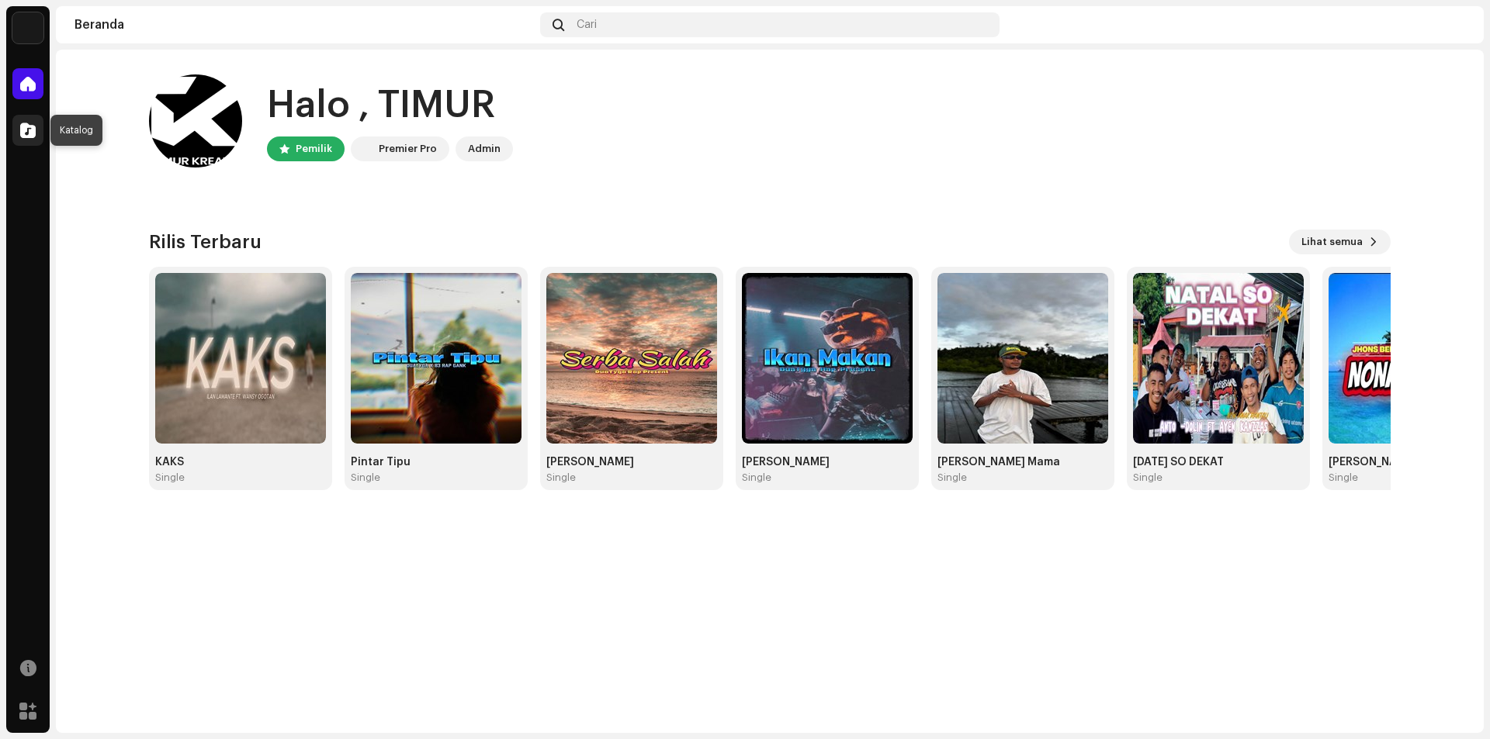
click at [21, 132] on span at bounding box center [28, 130] width 16 height 12
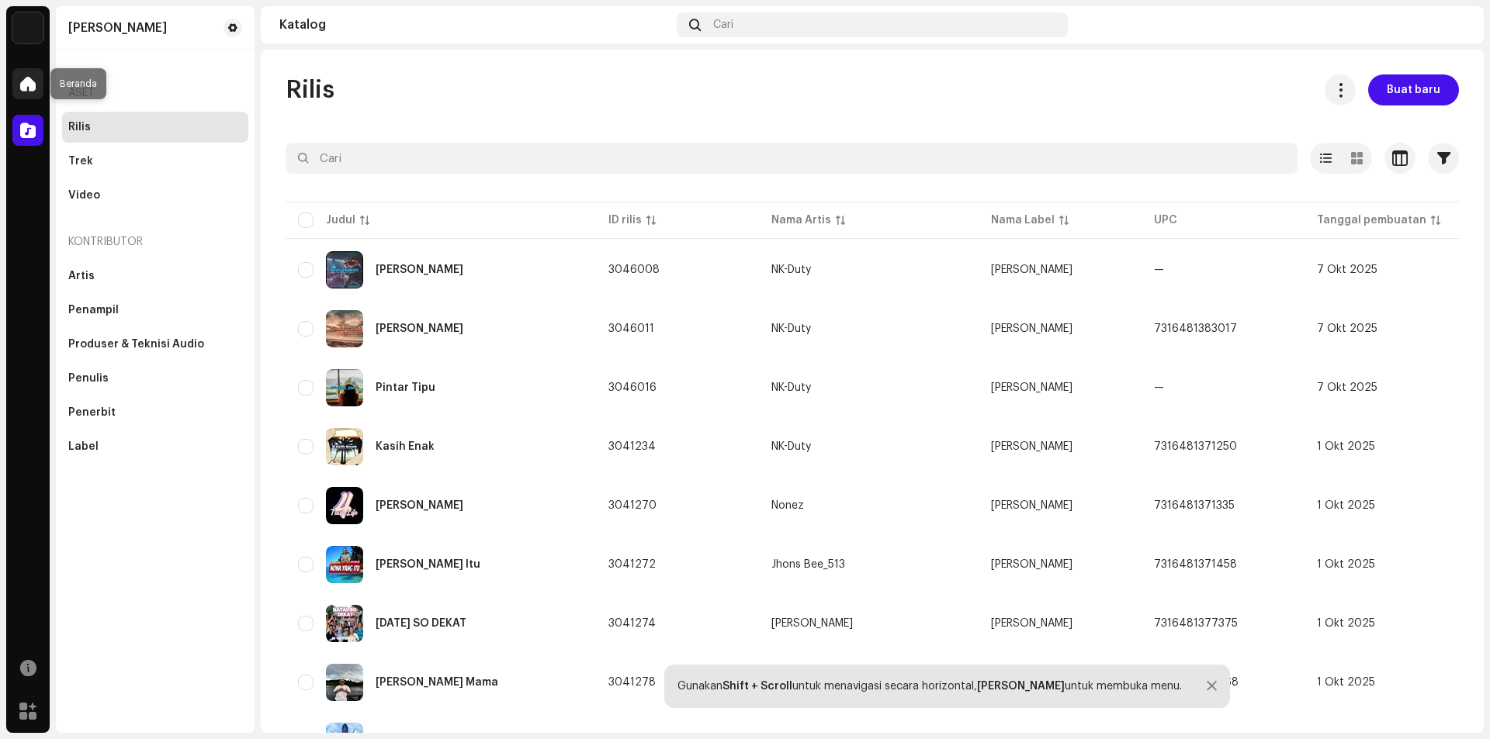
click at [33, 84] on span at bounding box center [28, 84] width 16 height 12
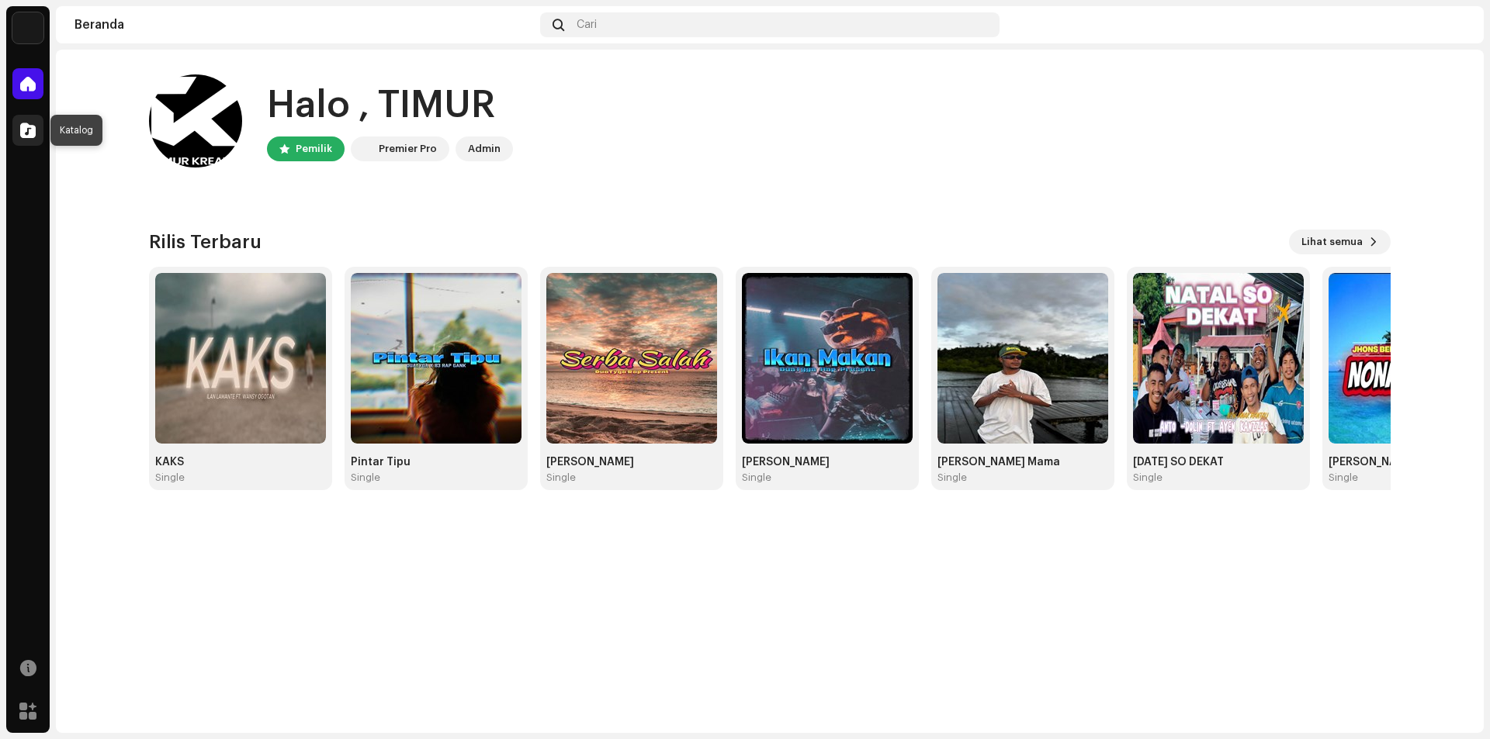
click at [31, 132] on span at bounding box center [28, 130] width 16 height 12
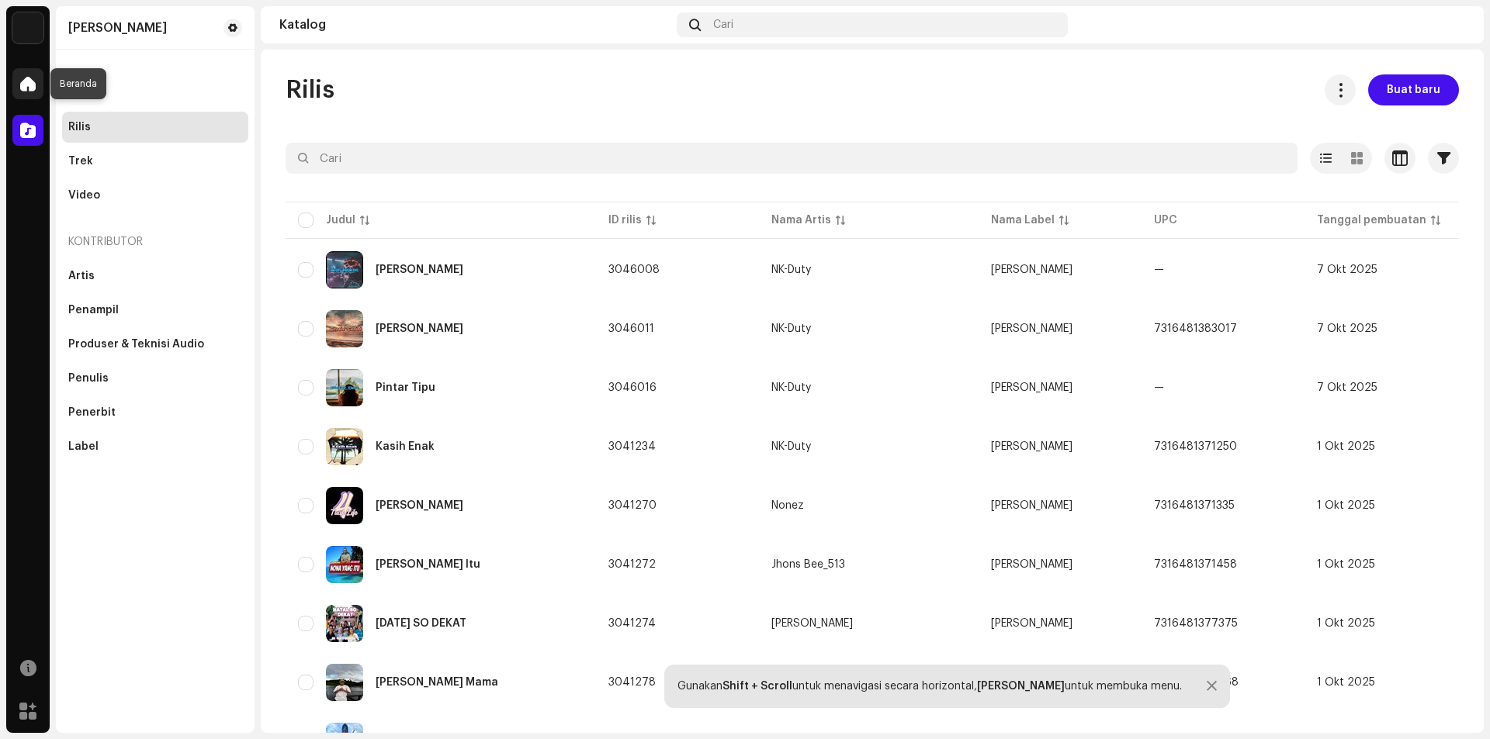
click at [23, 78] on span at bounding box center [28, 84] width 16 height 12
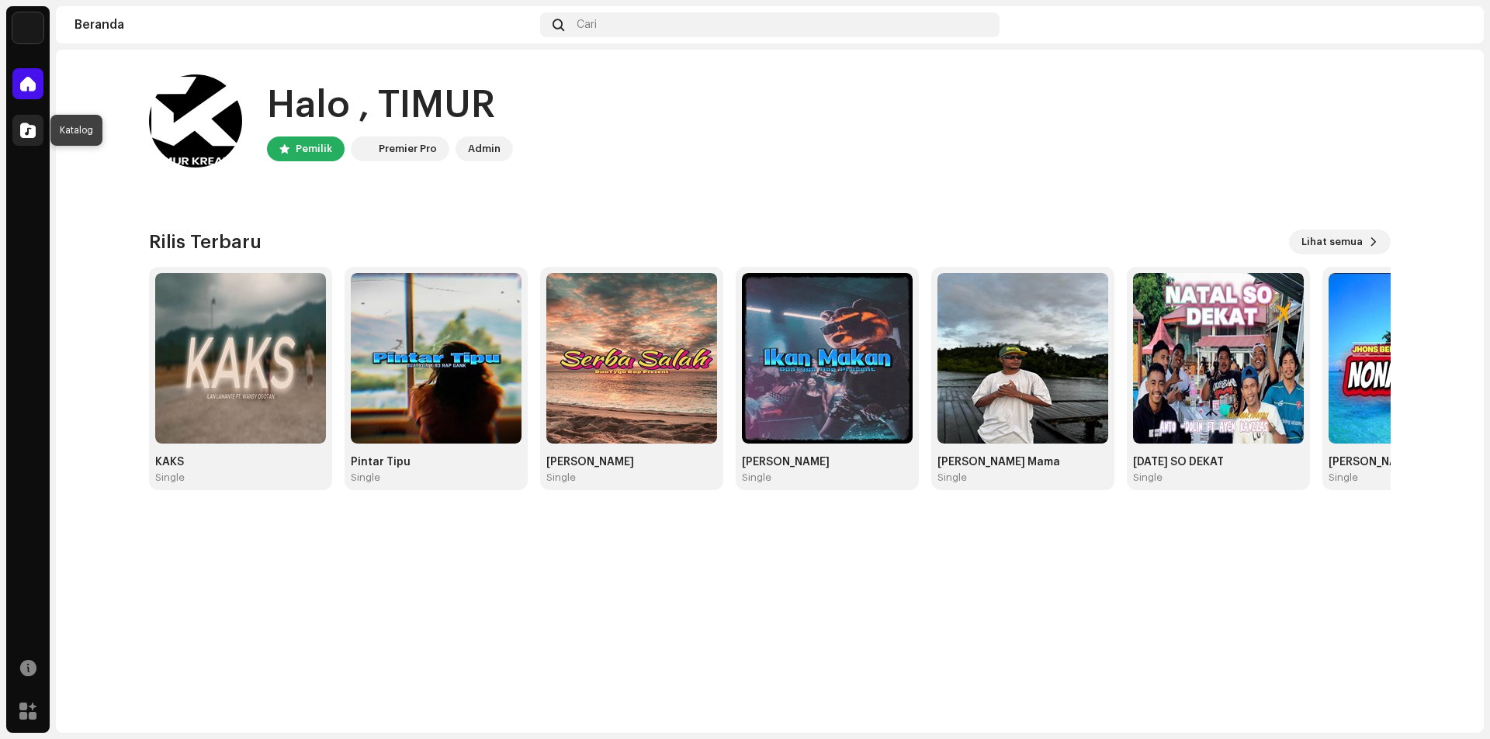
click at [25, 130] on span at bounding box center [28, 130] width 16 height 12
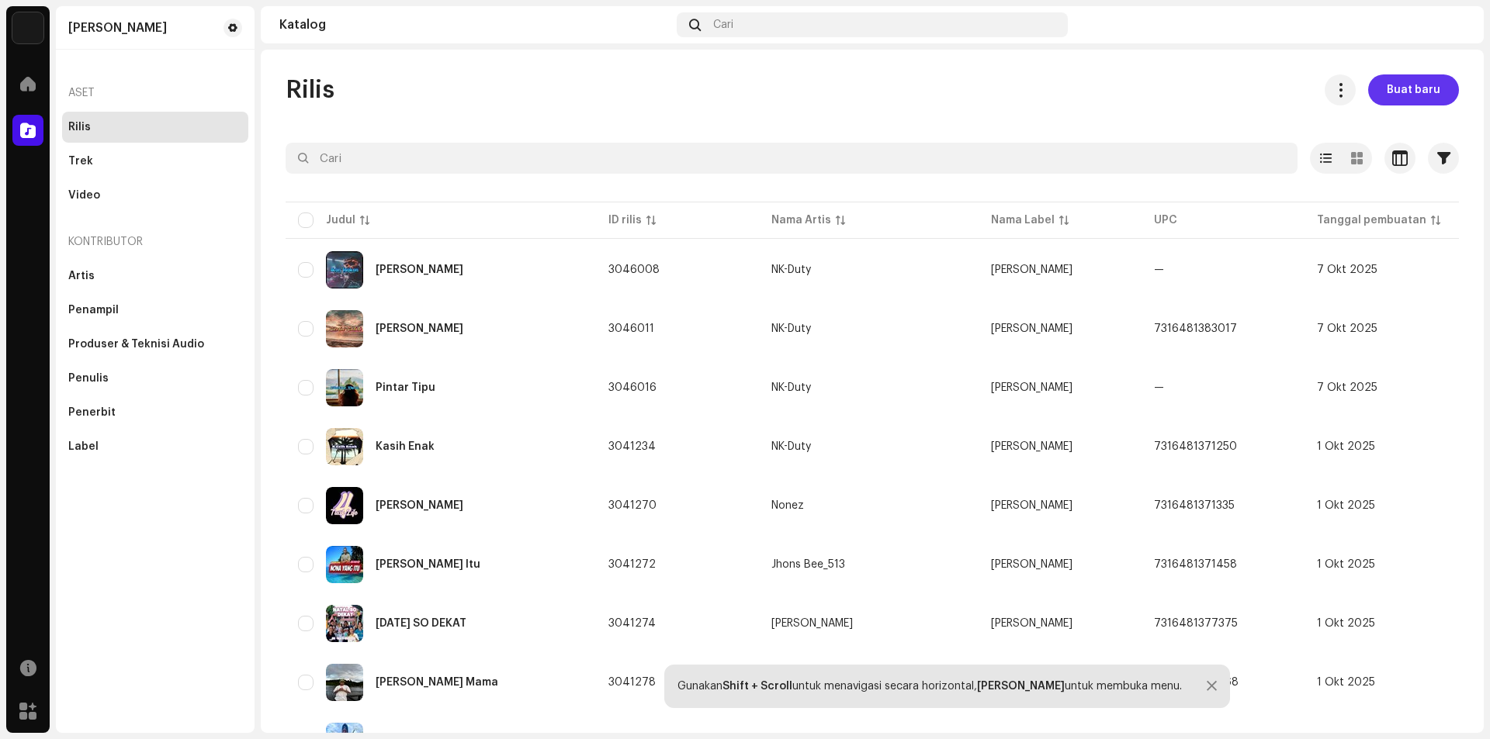
click at [1415, 94] on span "Buat baru" at bounding box center [1414, 89] width 54 height 31
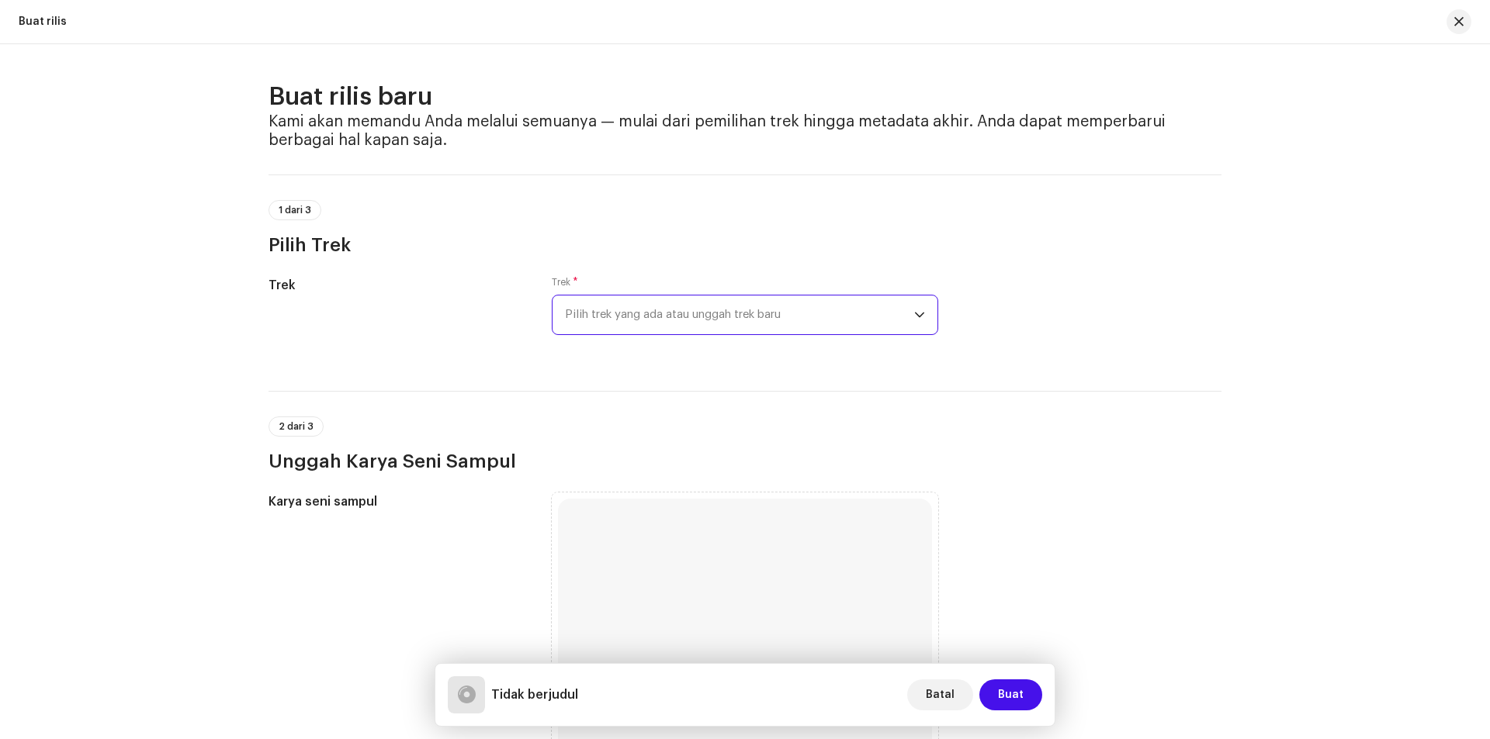
click at [819, 320] on span "Pilih trek yang ada atau unggah trek baru" at bounding box center [739, 315] width 349 height 39
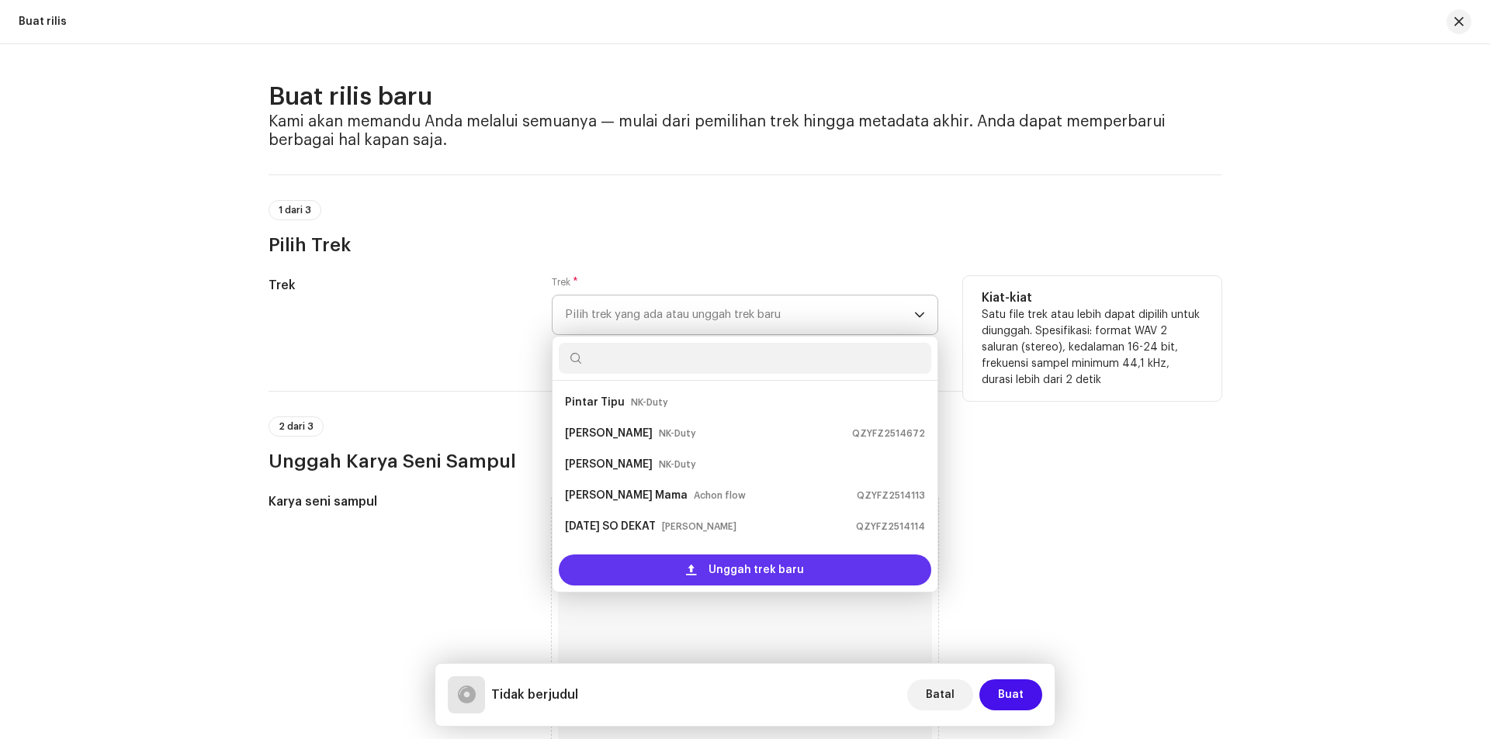
click at [699, 570] on div "Unggah trek baru" at bounding box center [745, 570] width 372 height 31
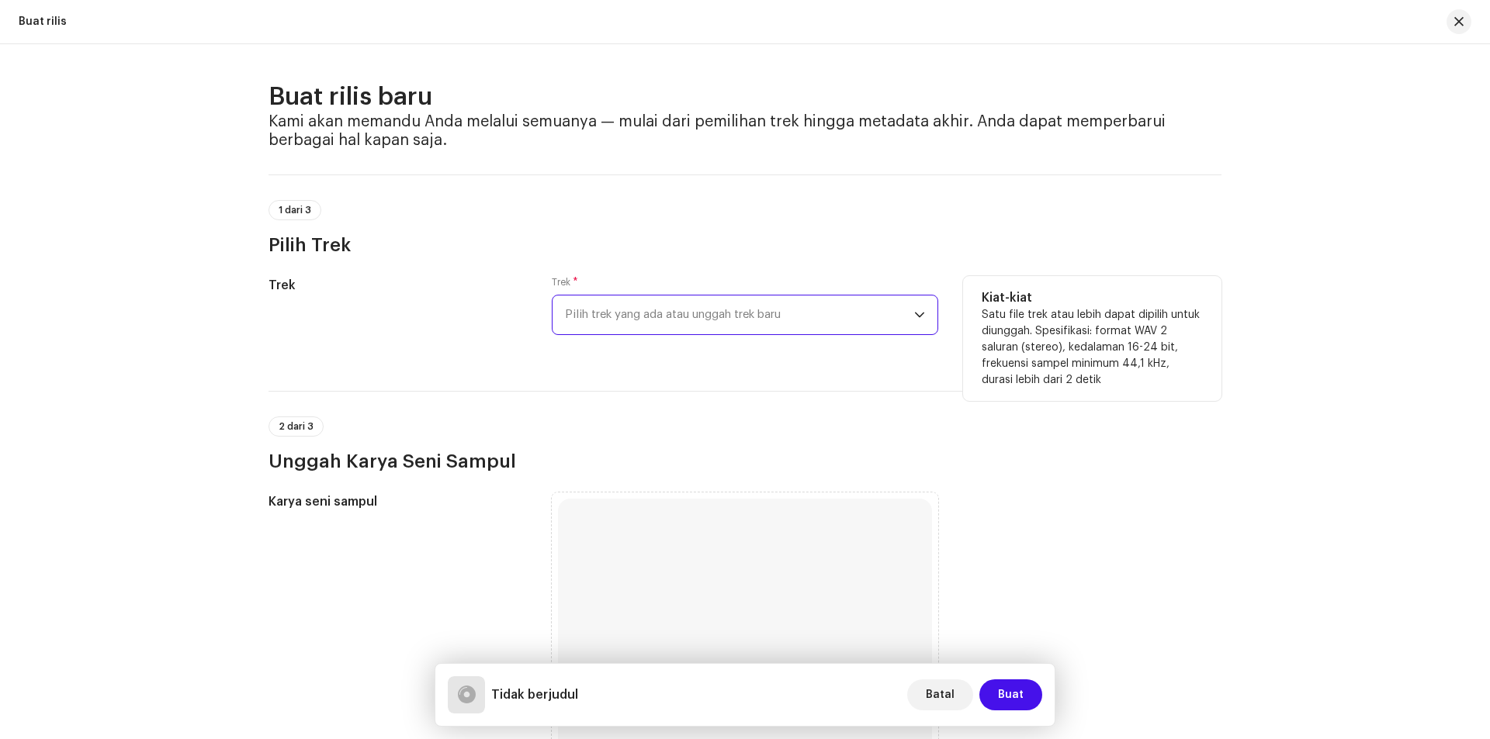
click at [836, 320] on span "Pilih trek yang ada atau unggah trek baru" at bounding box center [739, 315] width 349 height 39
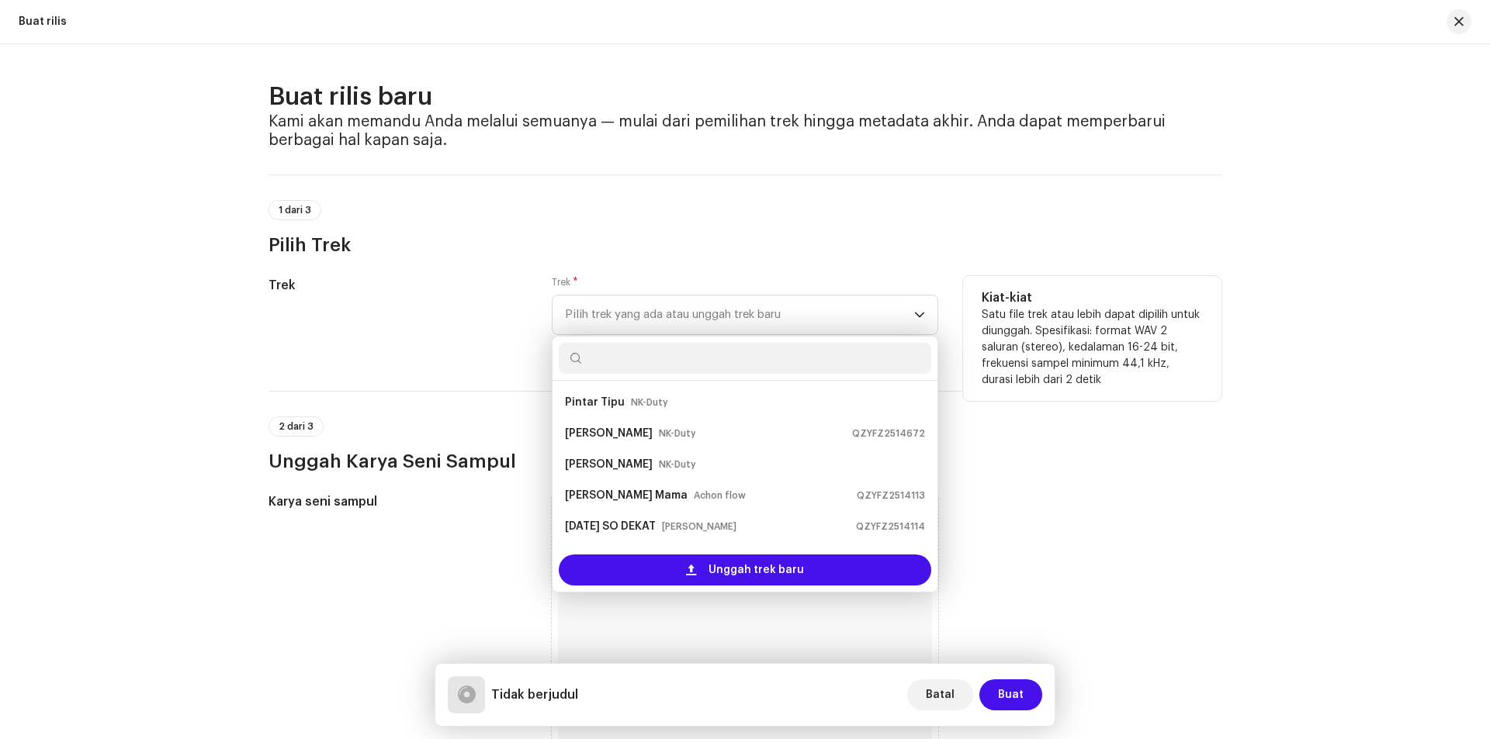
scroll to position [25, 0]
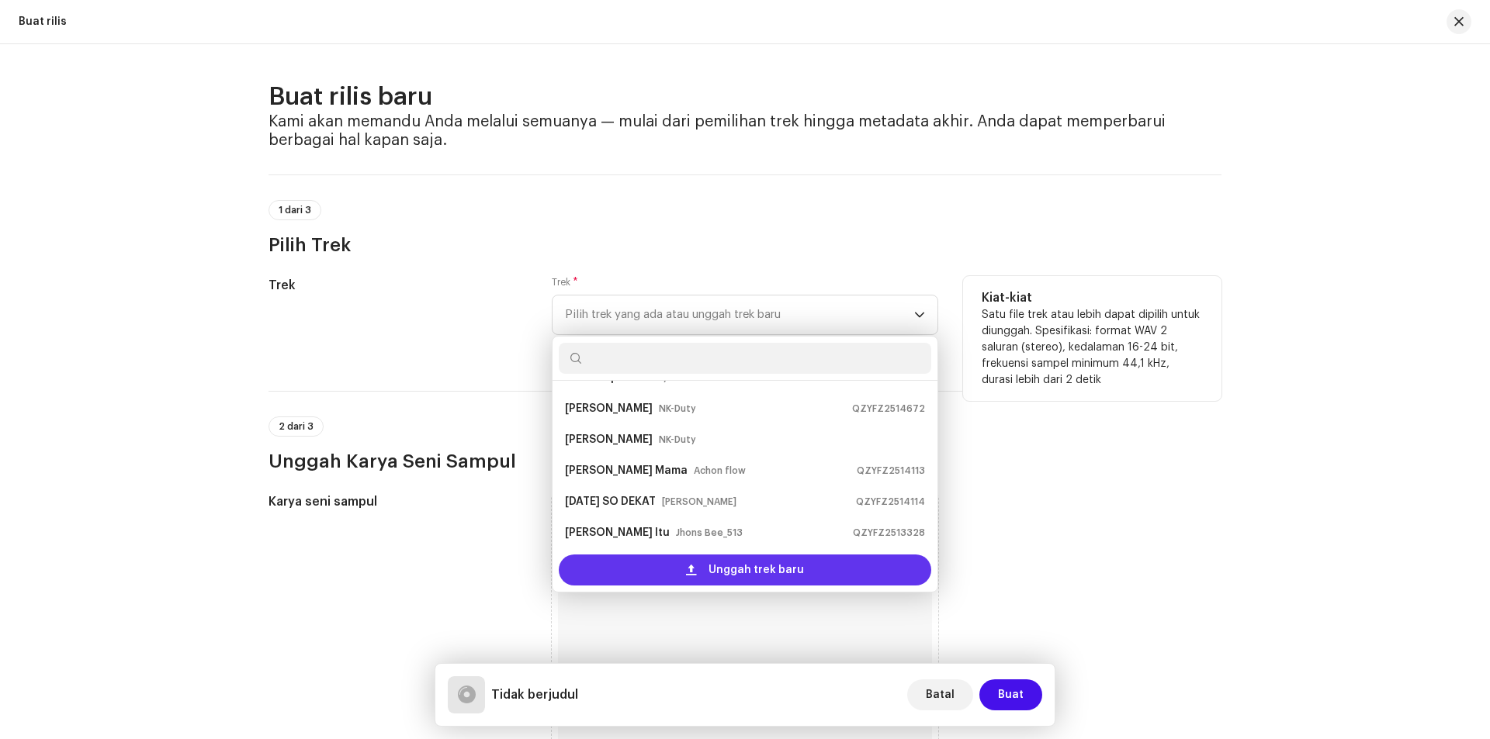
click at [694, 564] on span at bounding box center [691, 570] width 10 height 12
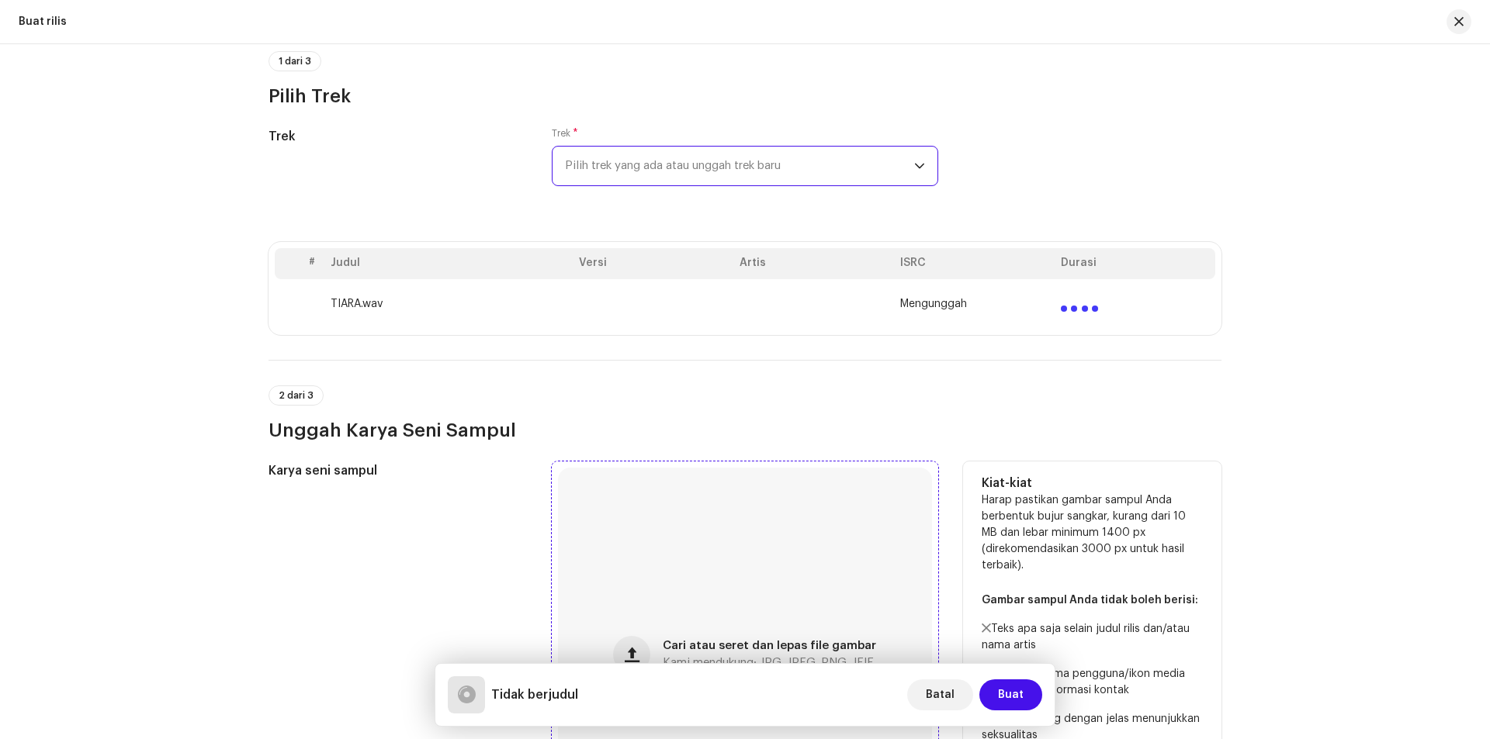
scroll to position [310, 0]
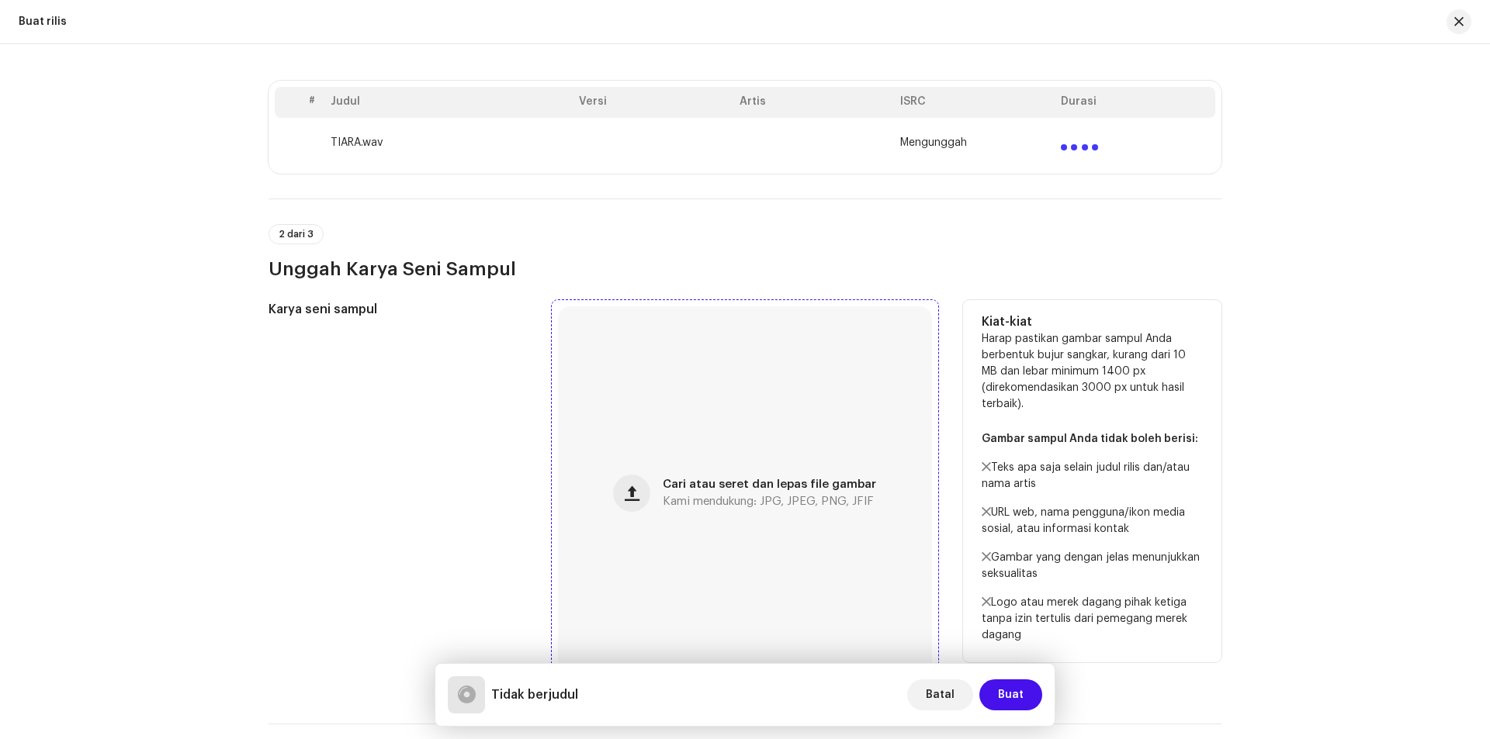
click at [664, 502] on span "Kami mendukung: JPG, JPEG, PNG, JFIF" at bounding box center [768, 502] width 211 height 11
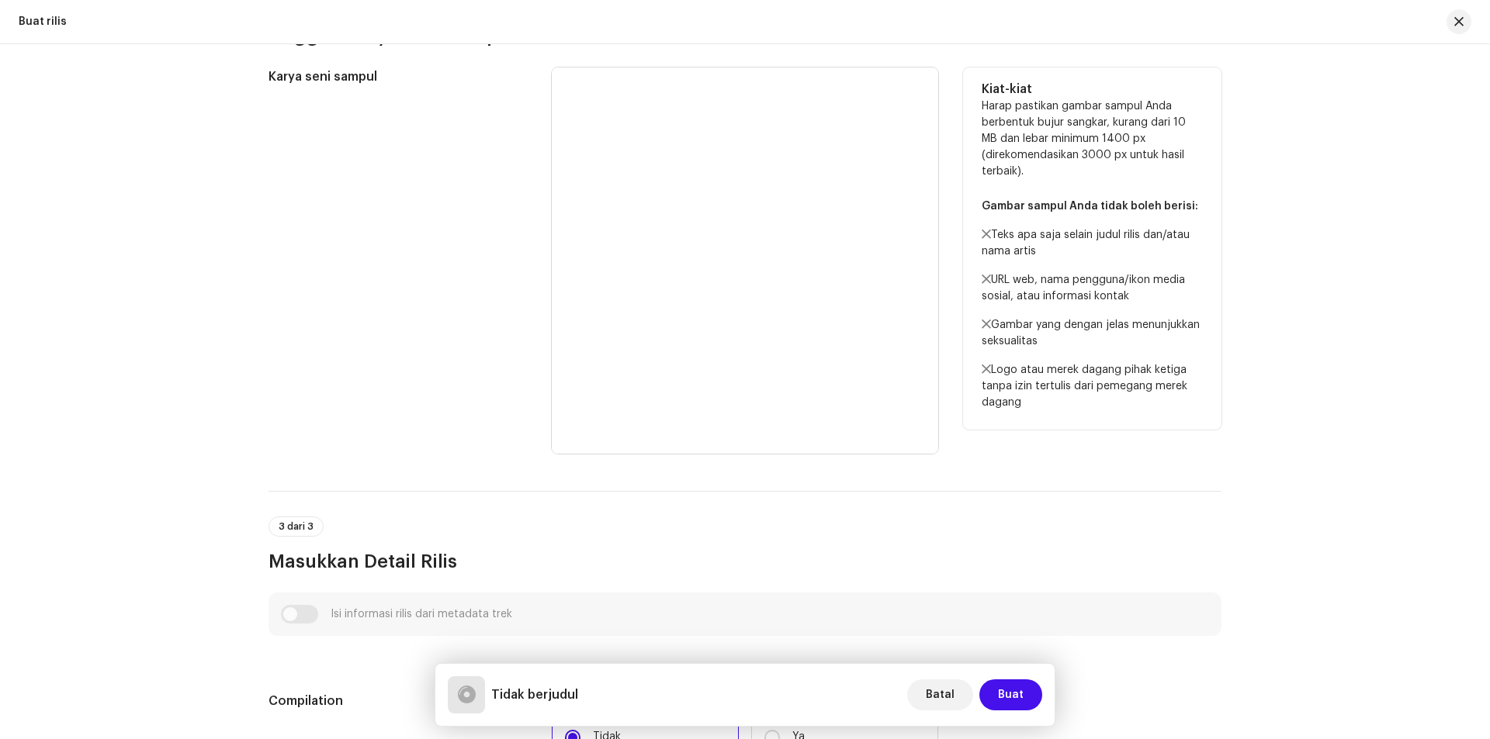
scroll to position [233, 0]
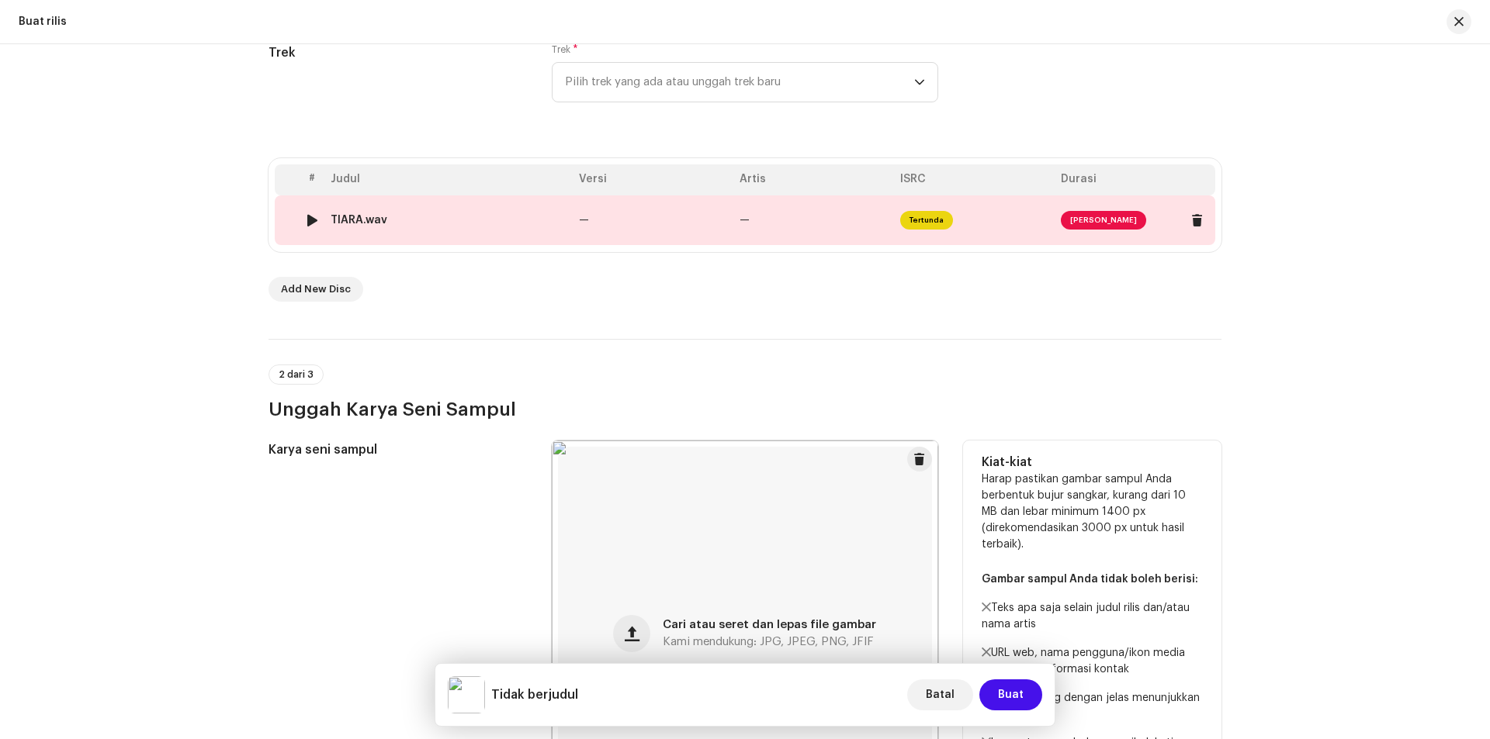
click at [1086, 217] on span "[PERSON_NAME]" at bounding box center [1103, 220] width 85 height 19
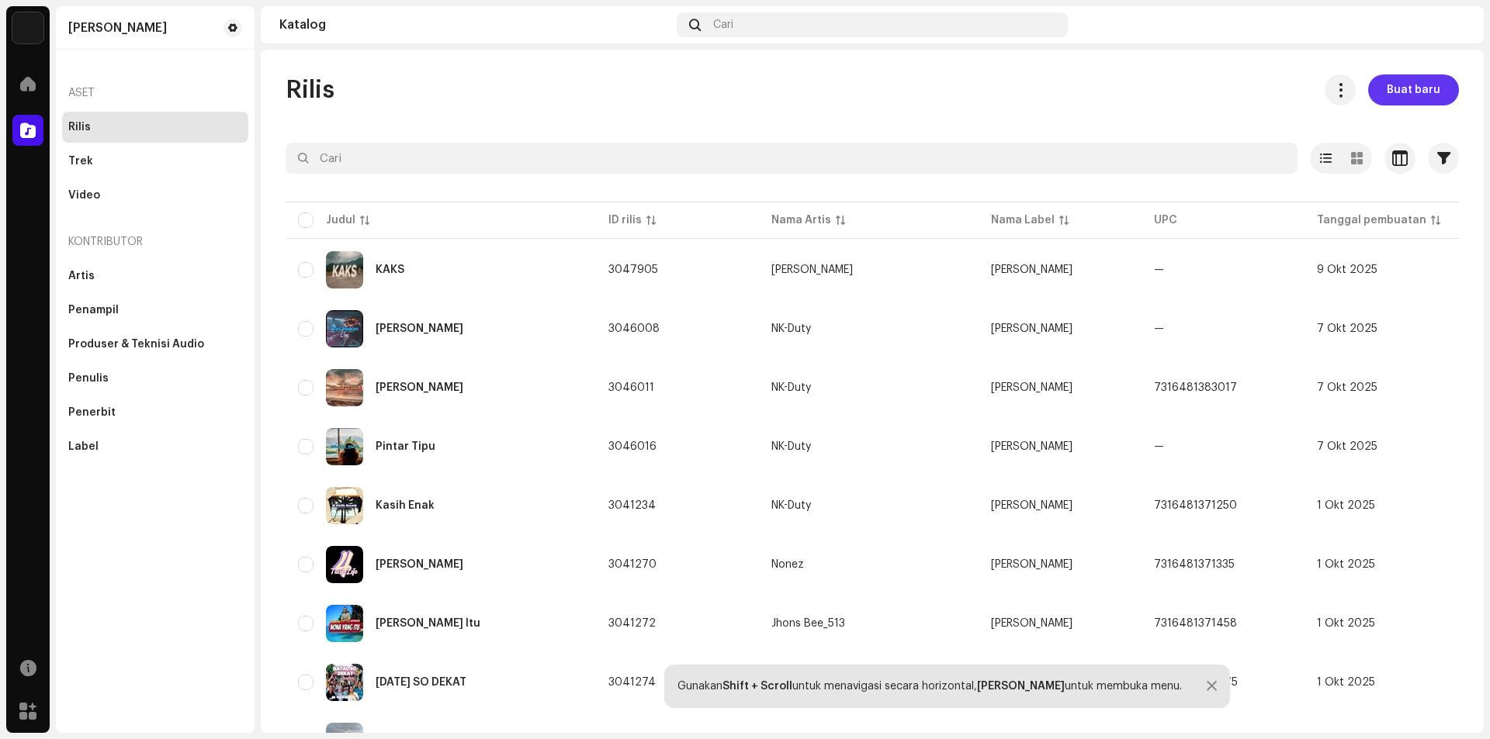
click at [1376, 88] on button "Buat baru" at bounding box center [1413, 89] width 91 height 31
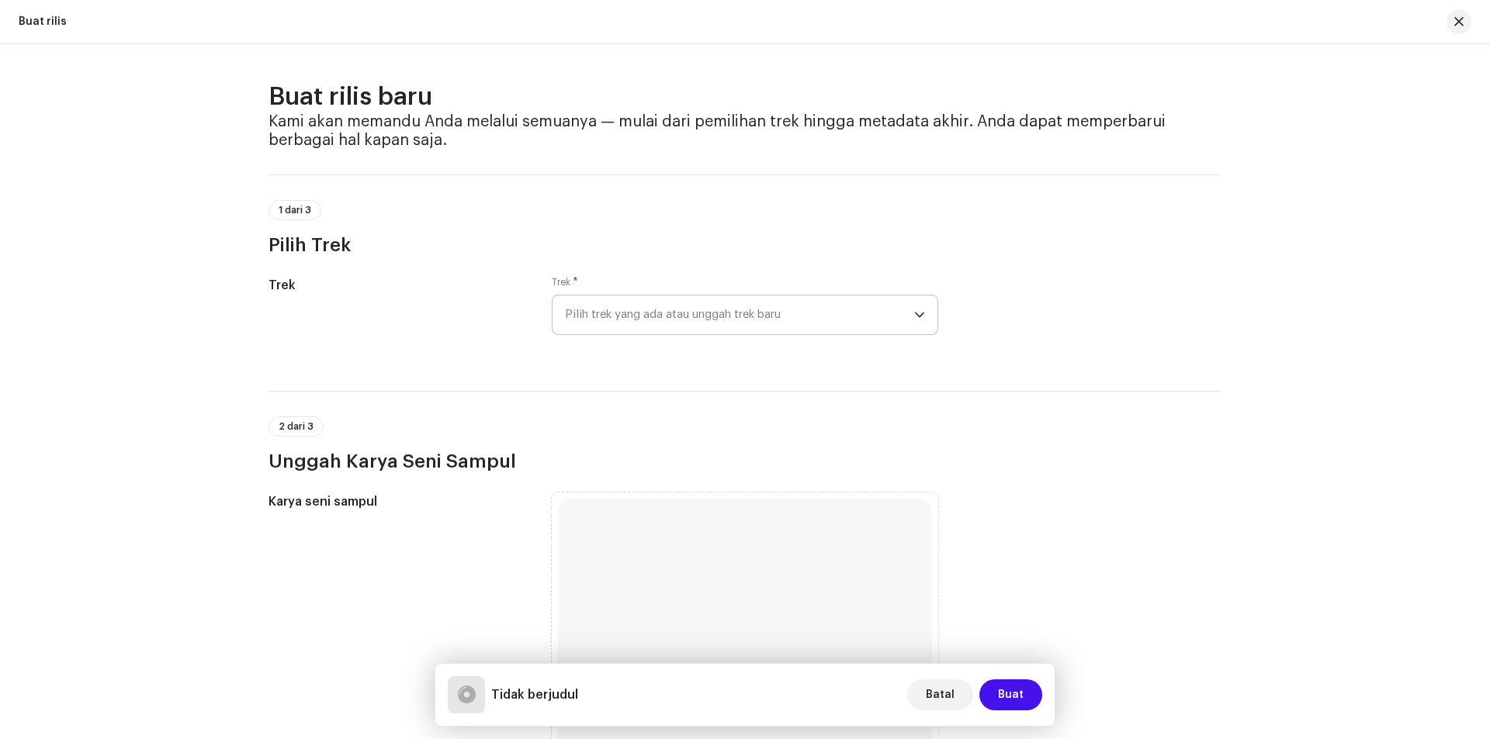
click at [706, 318] on span "Pilih trek yang ada atau unggah trek baru" at bounding box center [739, 315] width 349 height 39
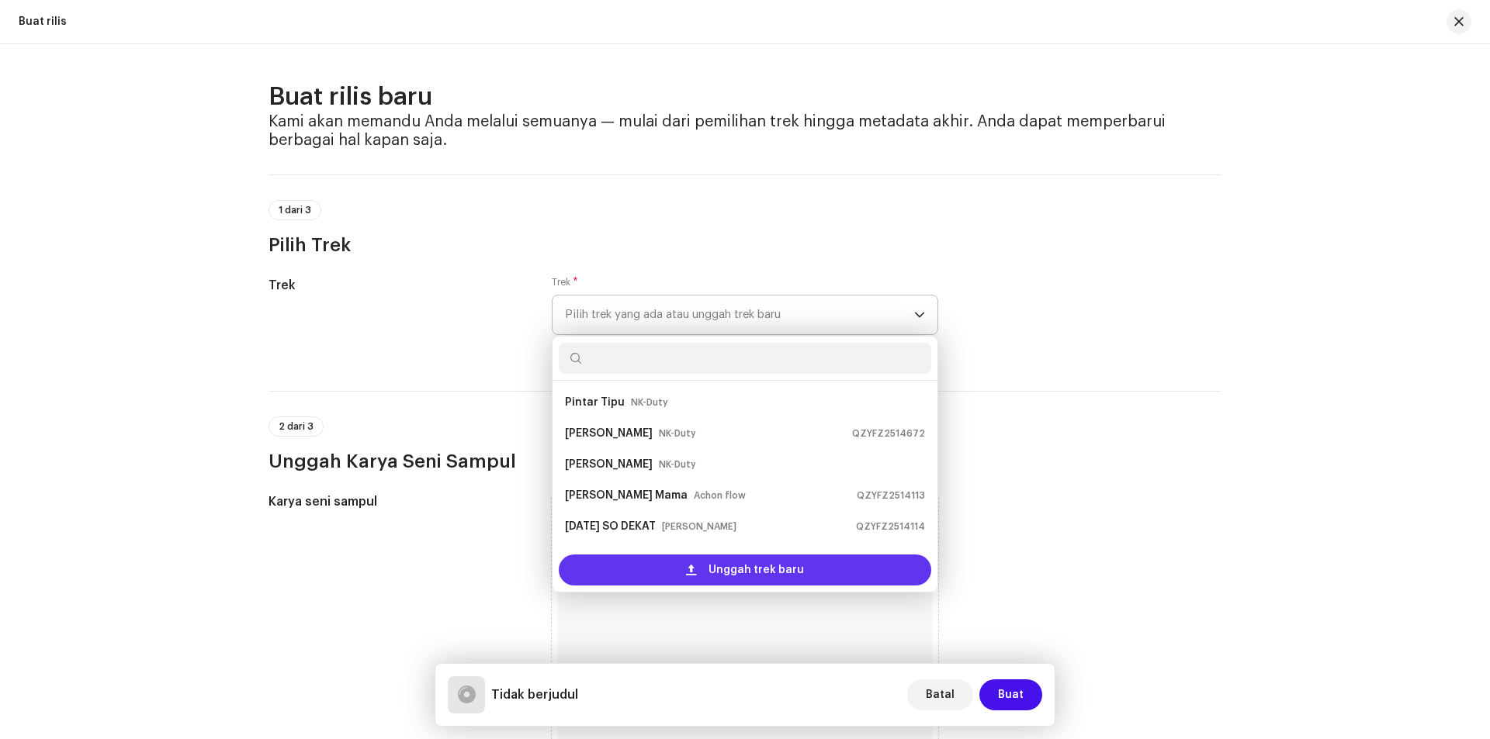
scroll to position [25, 0]
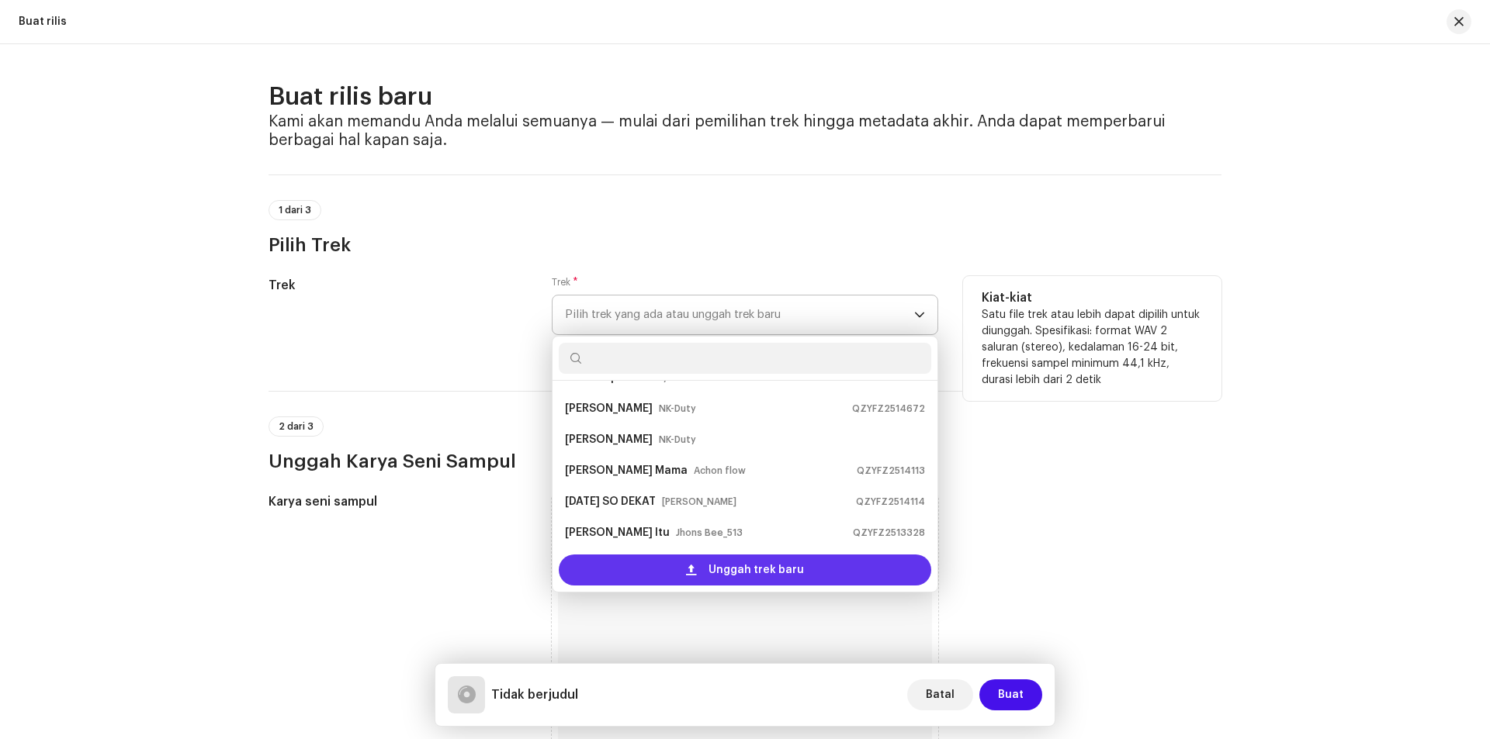
click at [717, 571] on span "Unggah trek baru" at bounding box center [755, 570] width 95 height 31
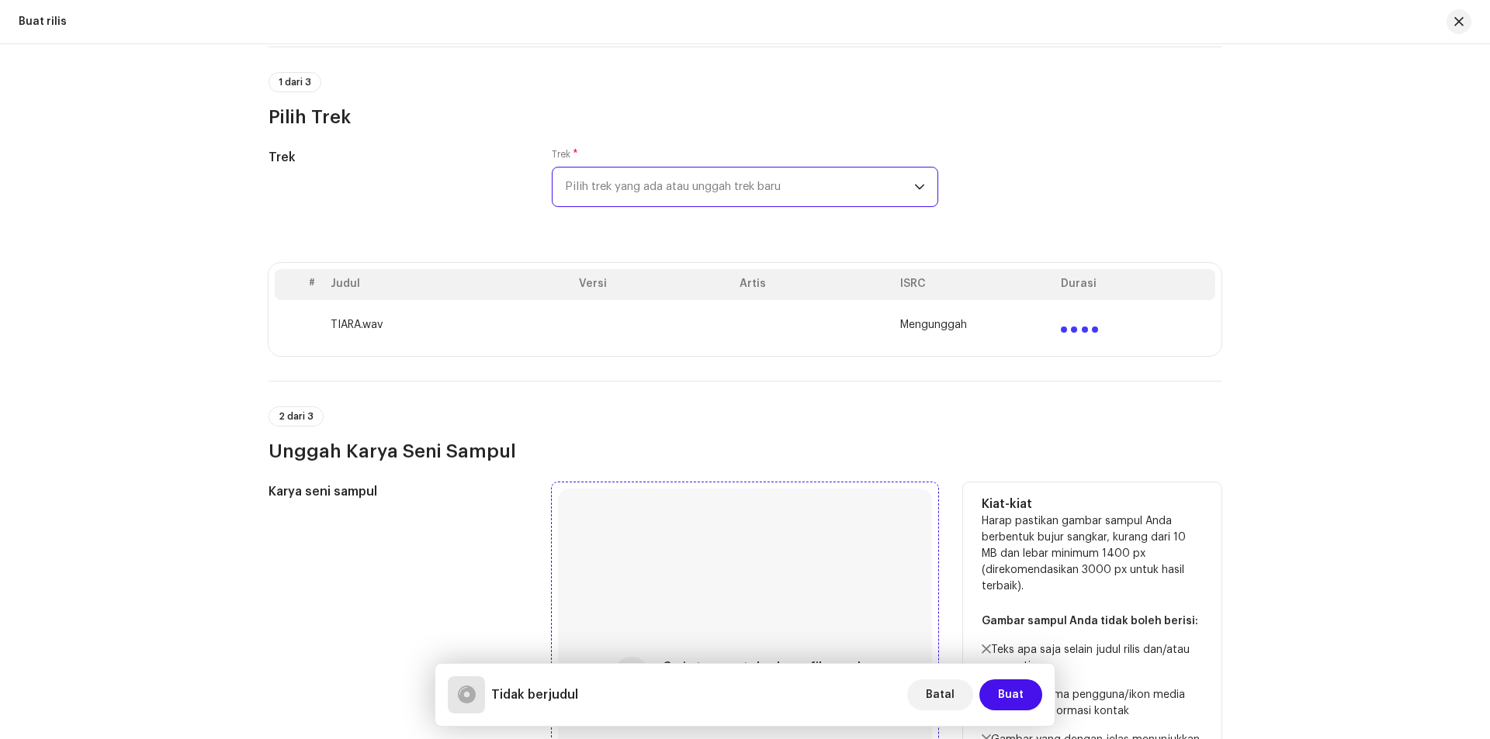
scroll to position [233, 0]
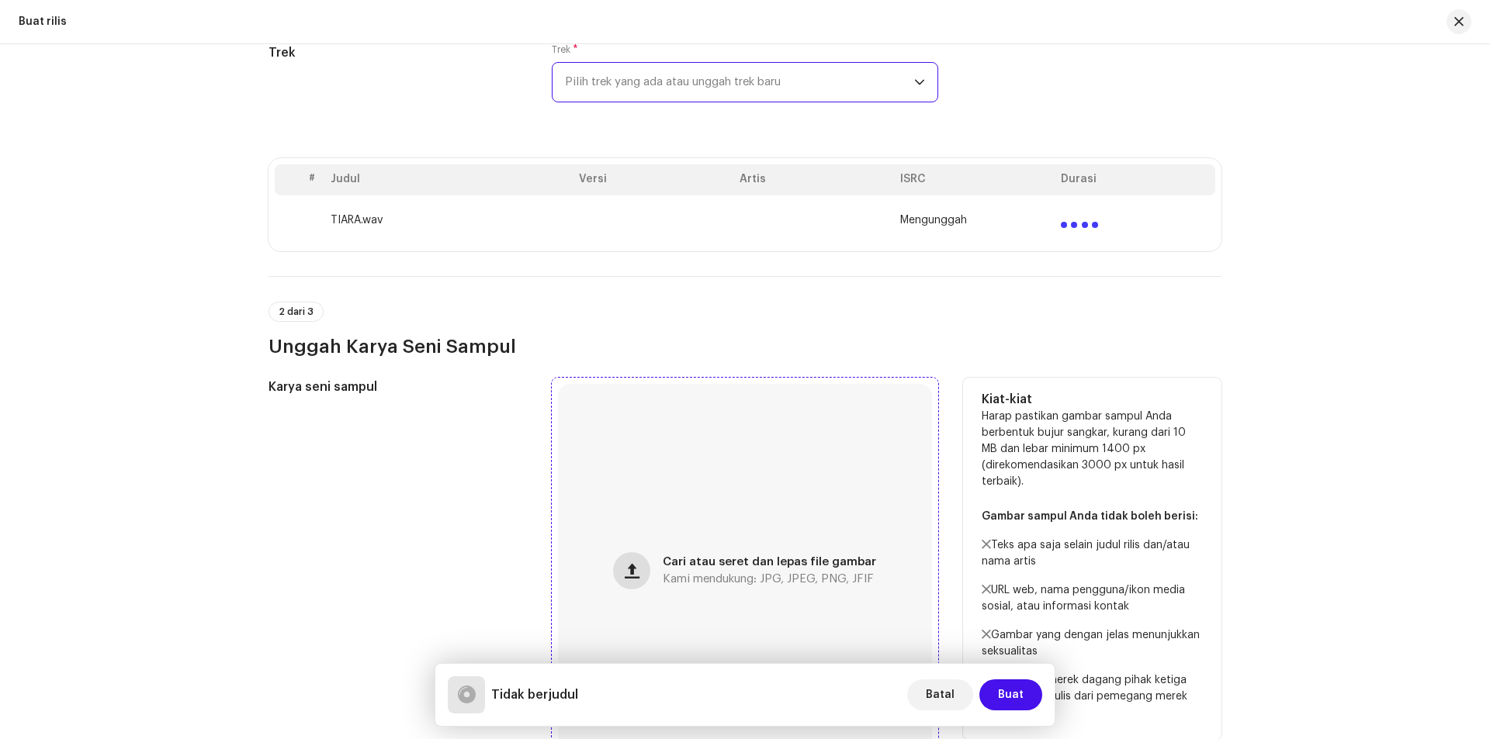
click at [628, 577] on span "button" at bounding box center [632, 571] width 15 height 12
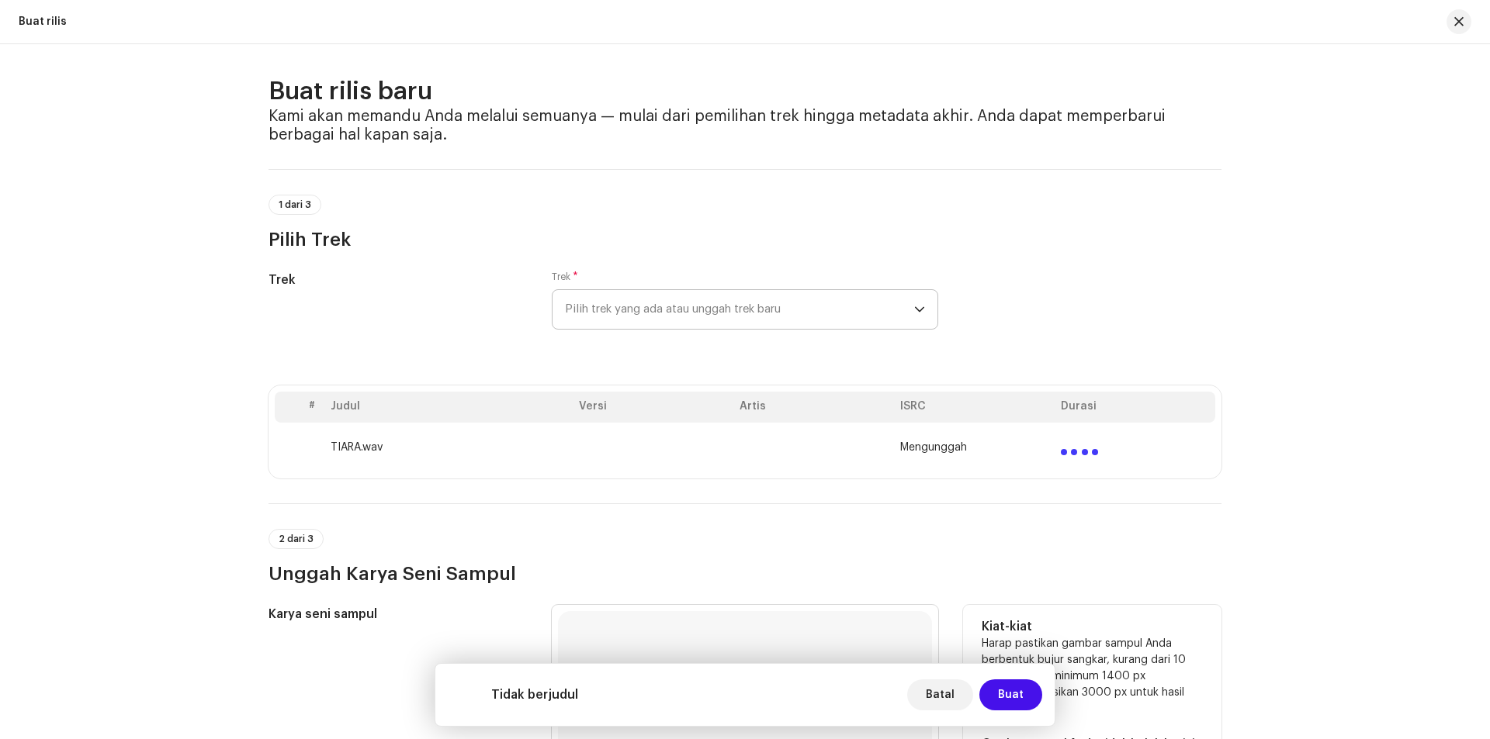
scroll to position [0, 0]
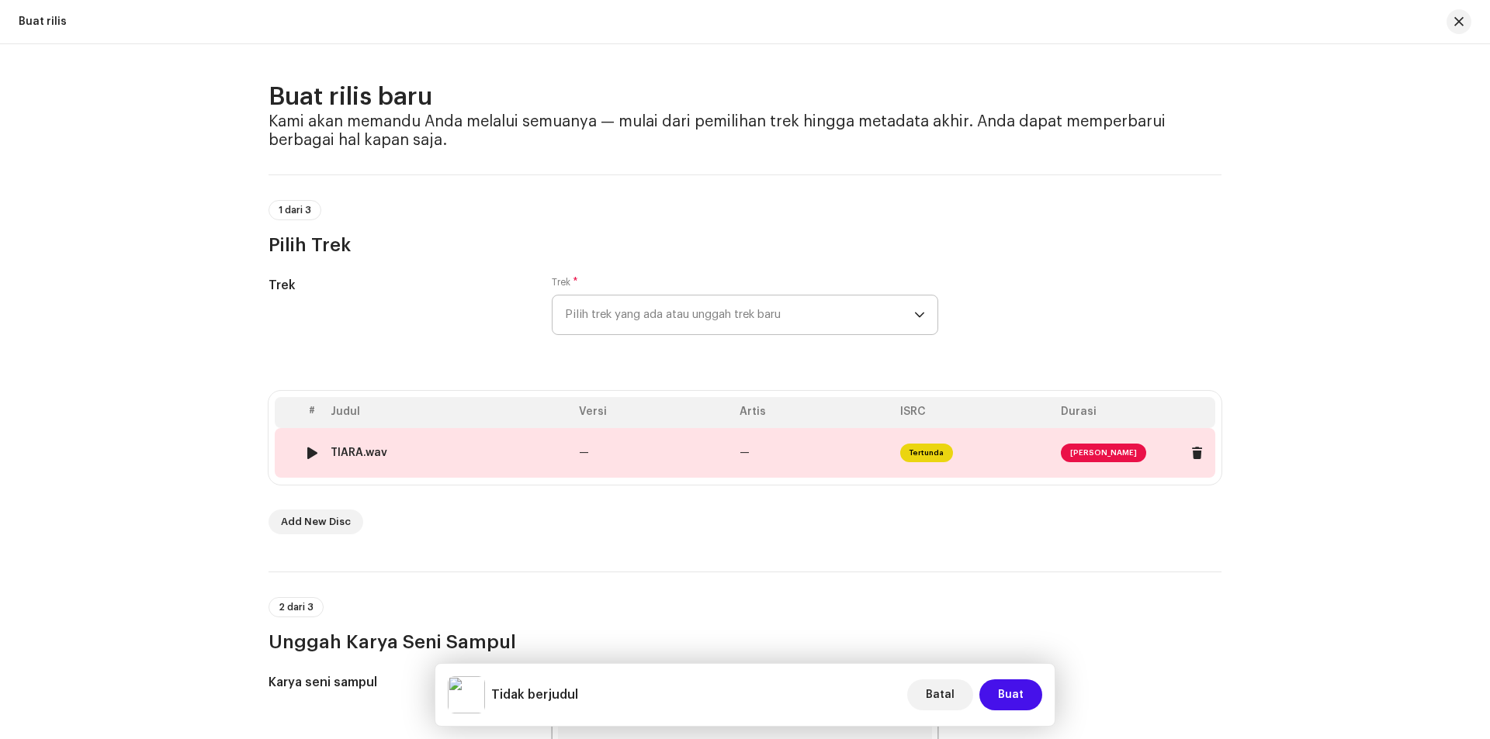
click at [1108, 451] on span "[PERSON_NAME]" at bounding box center [1103, 453] width 85 height 19
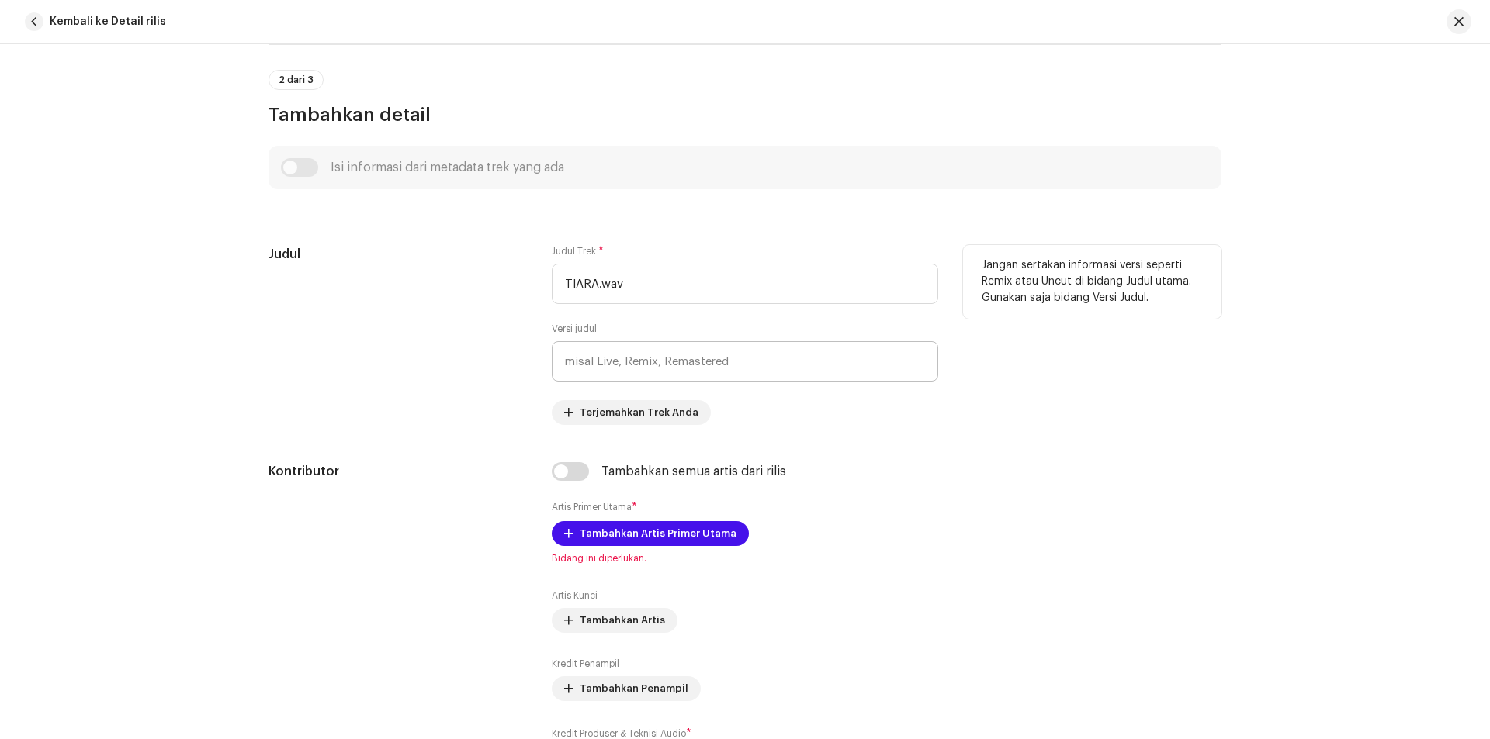
scroll to position [543, 0]
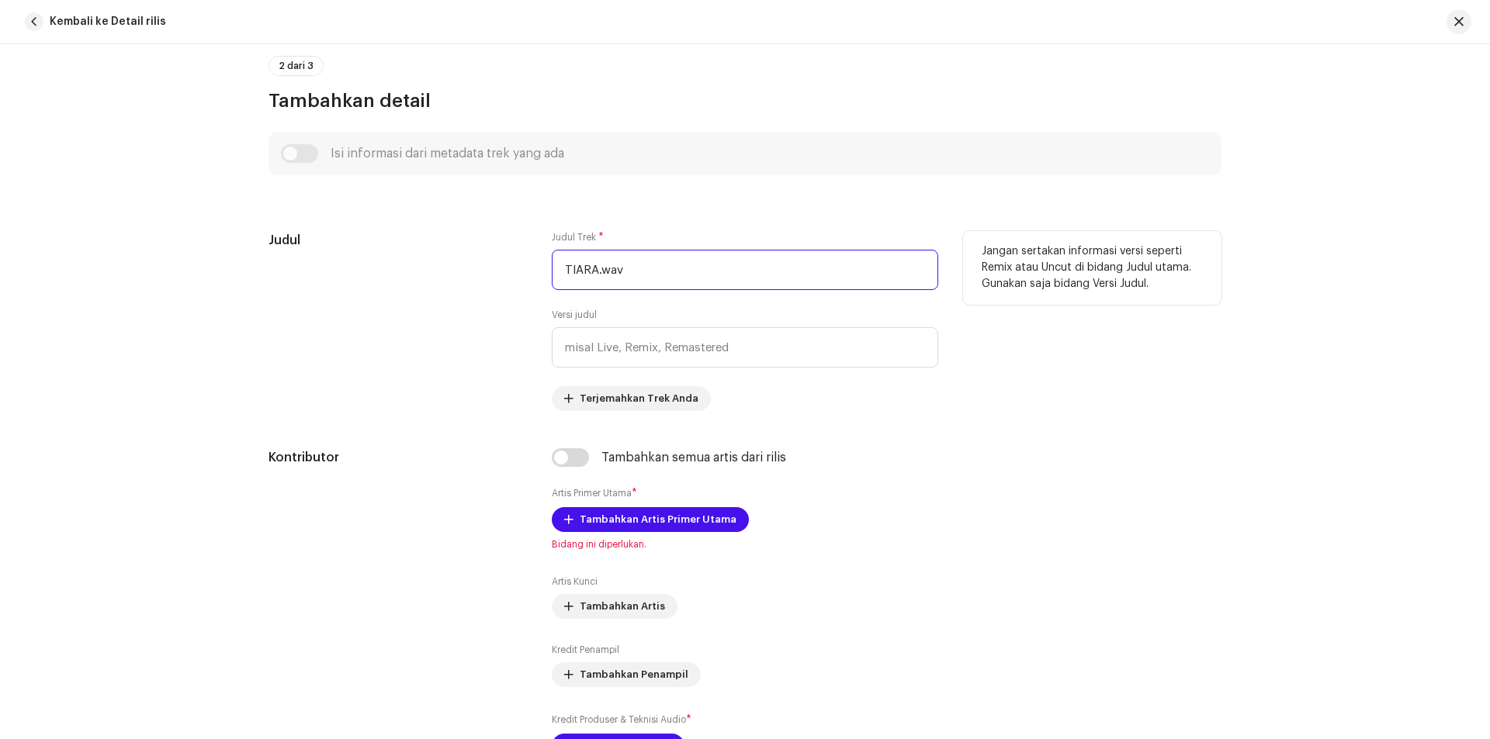
click at [681, 271] on input "TIARA.wav" at bounding box center [745, 270] width 386 height 40
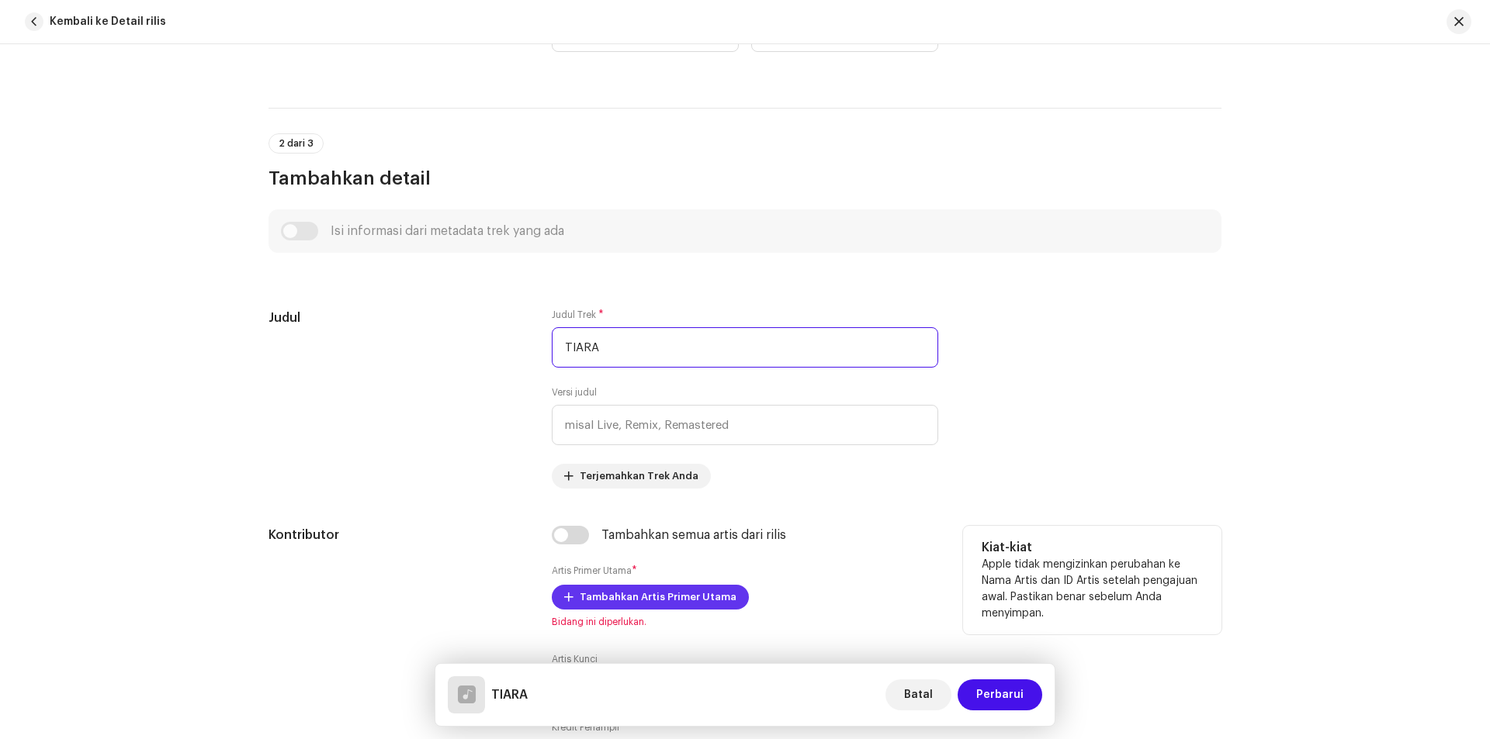
scroll to position [621, 0]
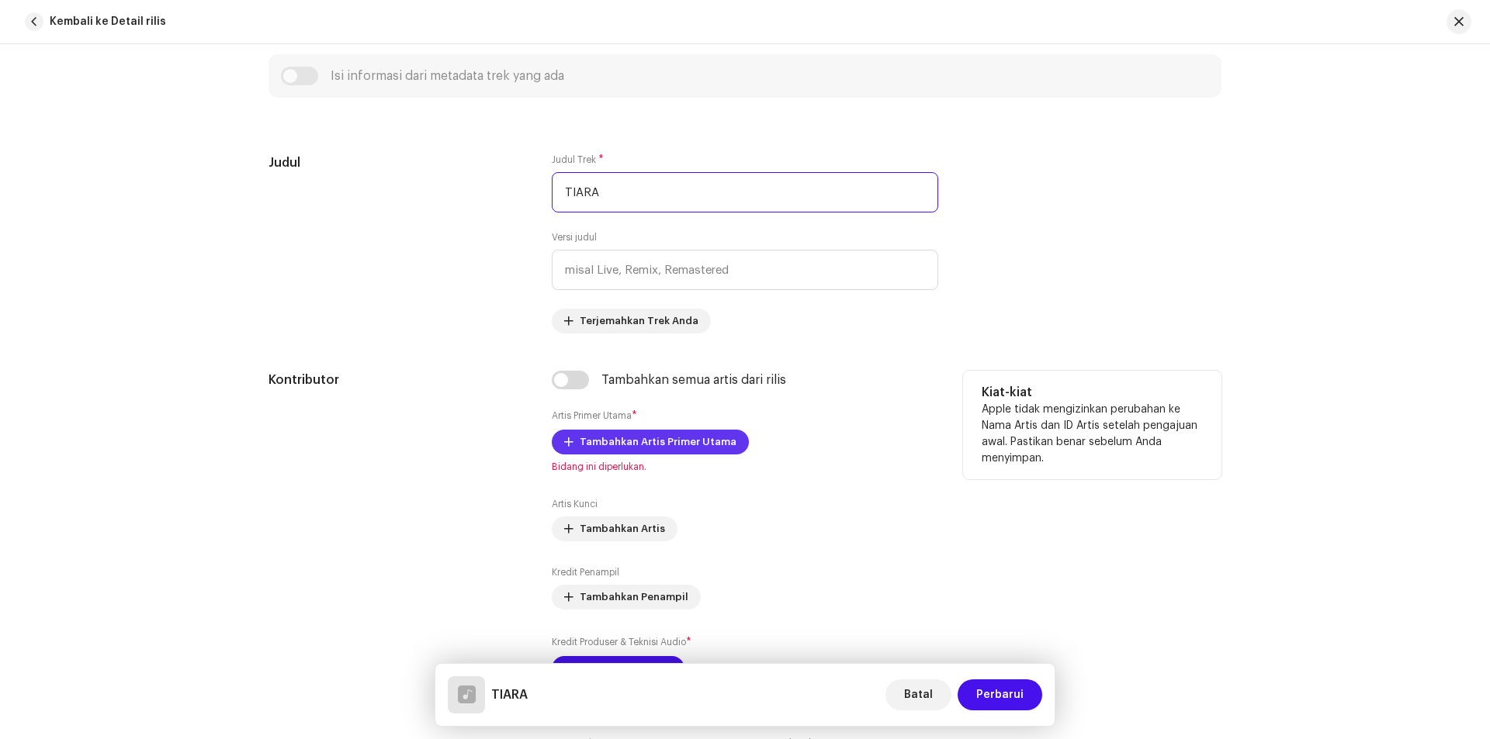
type input "TIARA"
click at [625, 438] on span "Tambahkan Artis Primer Utama" at bounding box center [658, 442] width 157 height 31
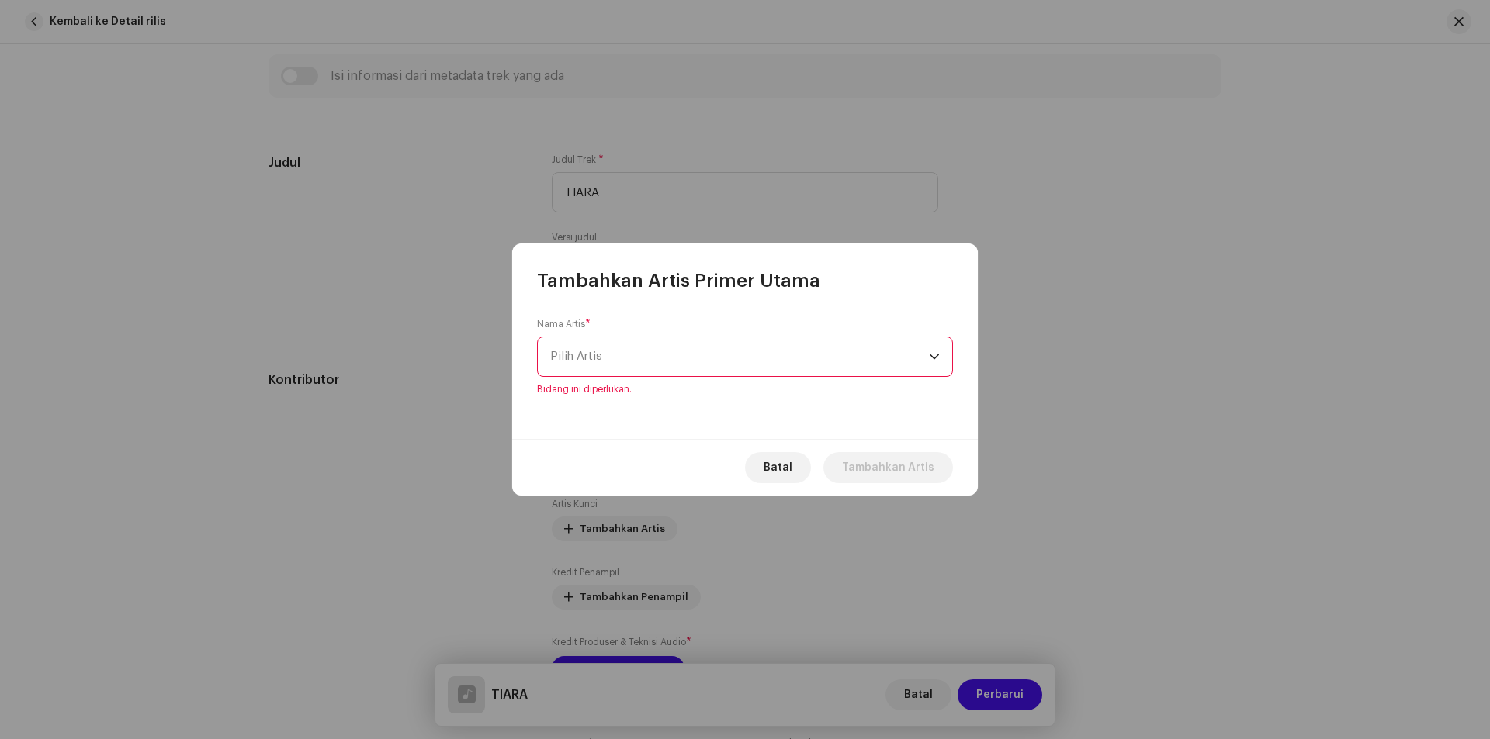
click at [643, 348] on span "Pilih Artis" at bounding box center [739, 357] width 379 height 39
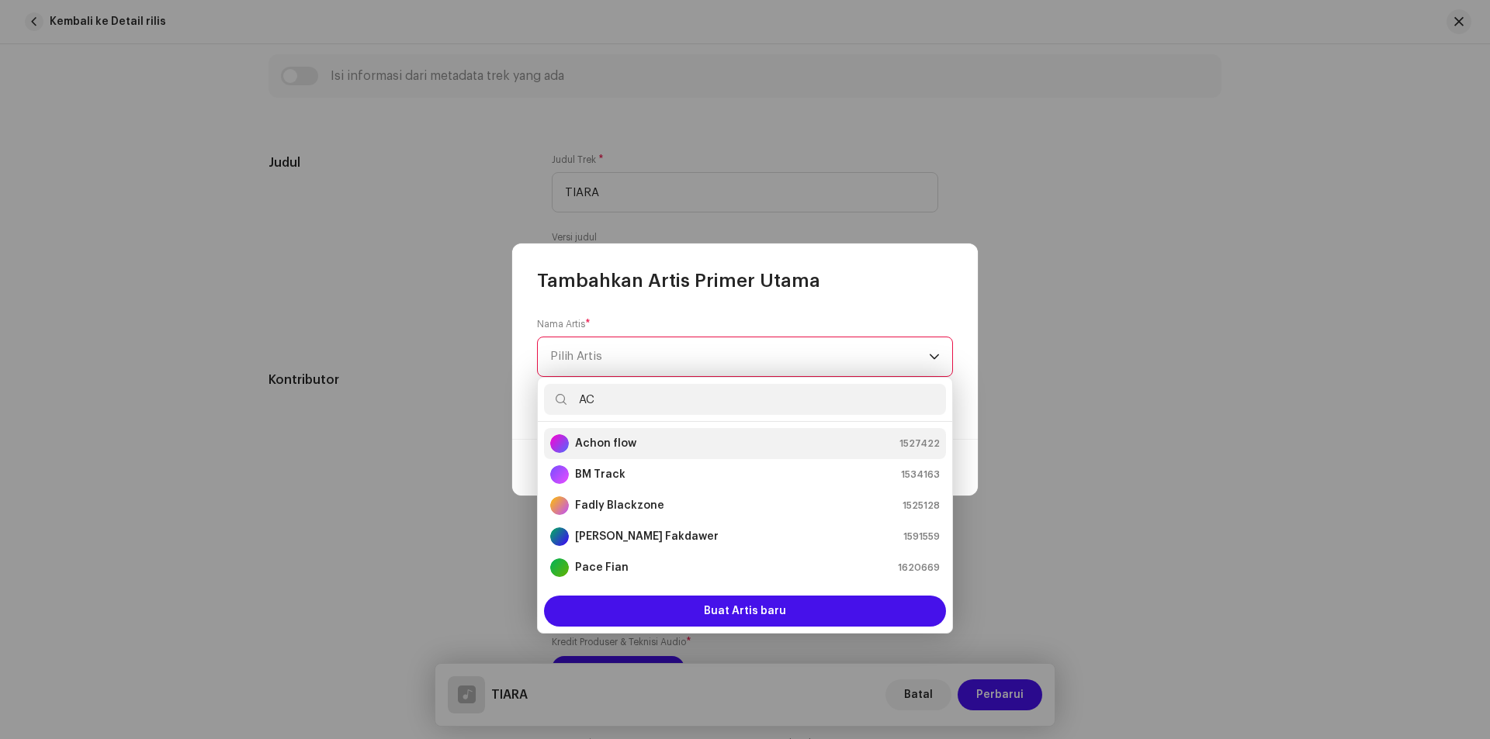
type input "AC"
click at [618, 439] on strong "Achon flow" at bounding box center [605, 444] width 61 height 16
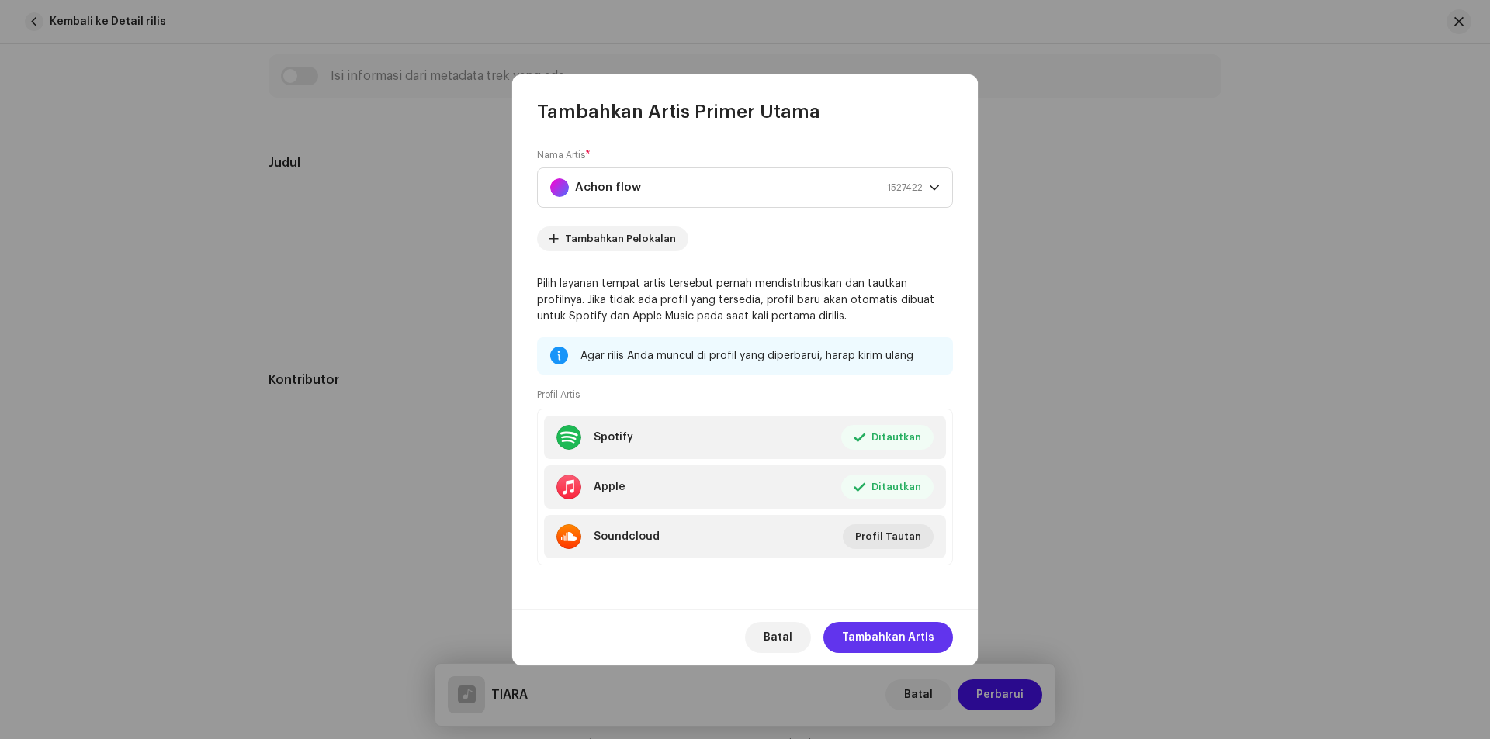
click at [879, 629] on span "Tambahkan Artis" at bounding box center [888, 637] width 92 height 31
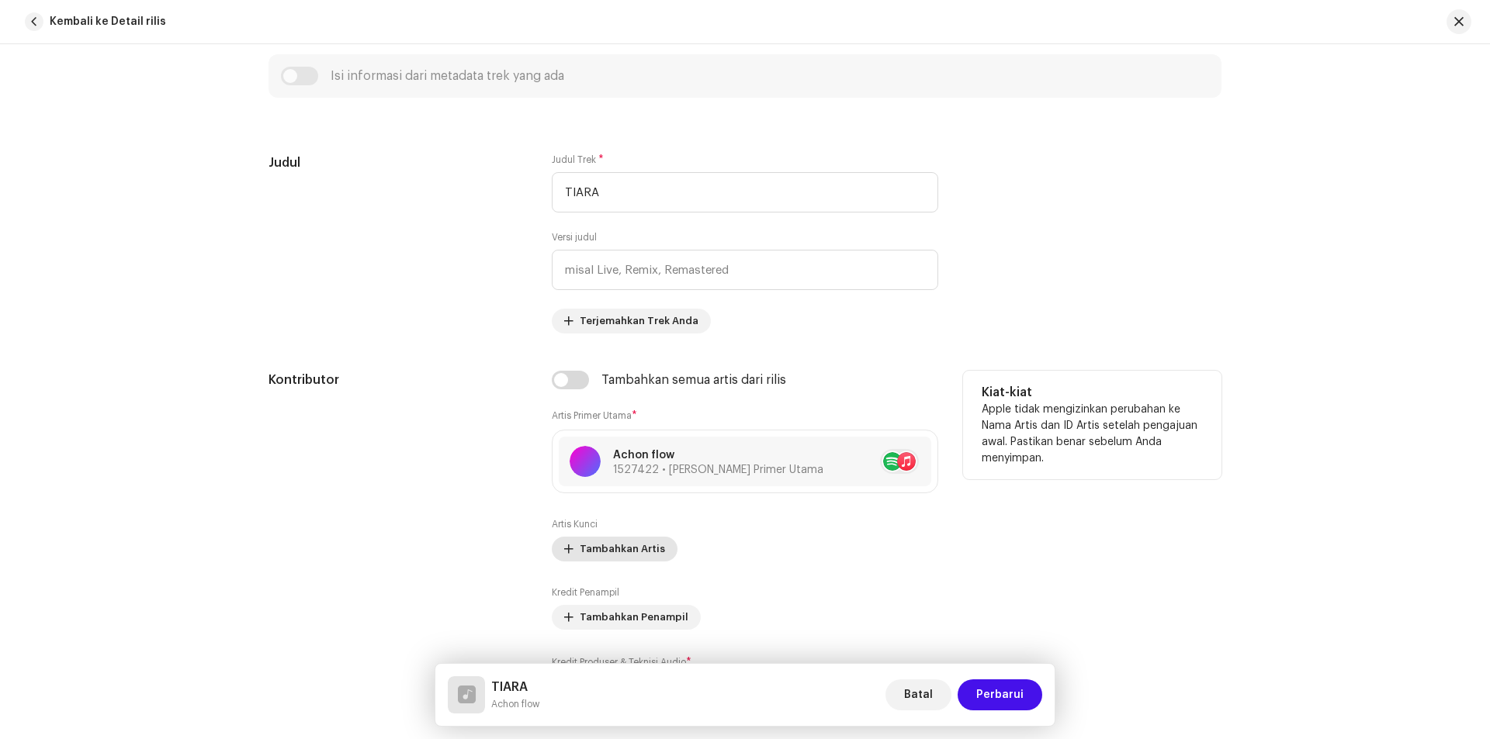
click at [597, 549] on span "Tambahkan Artis" at bounding box center [622, 549] width 85 height 31
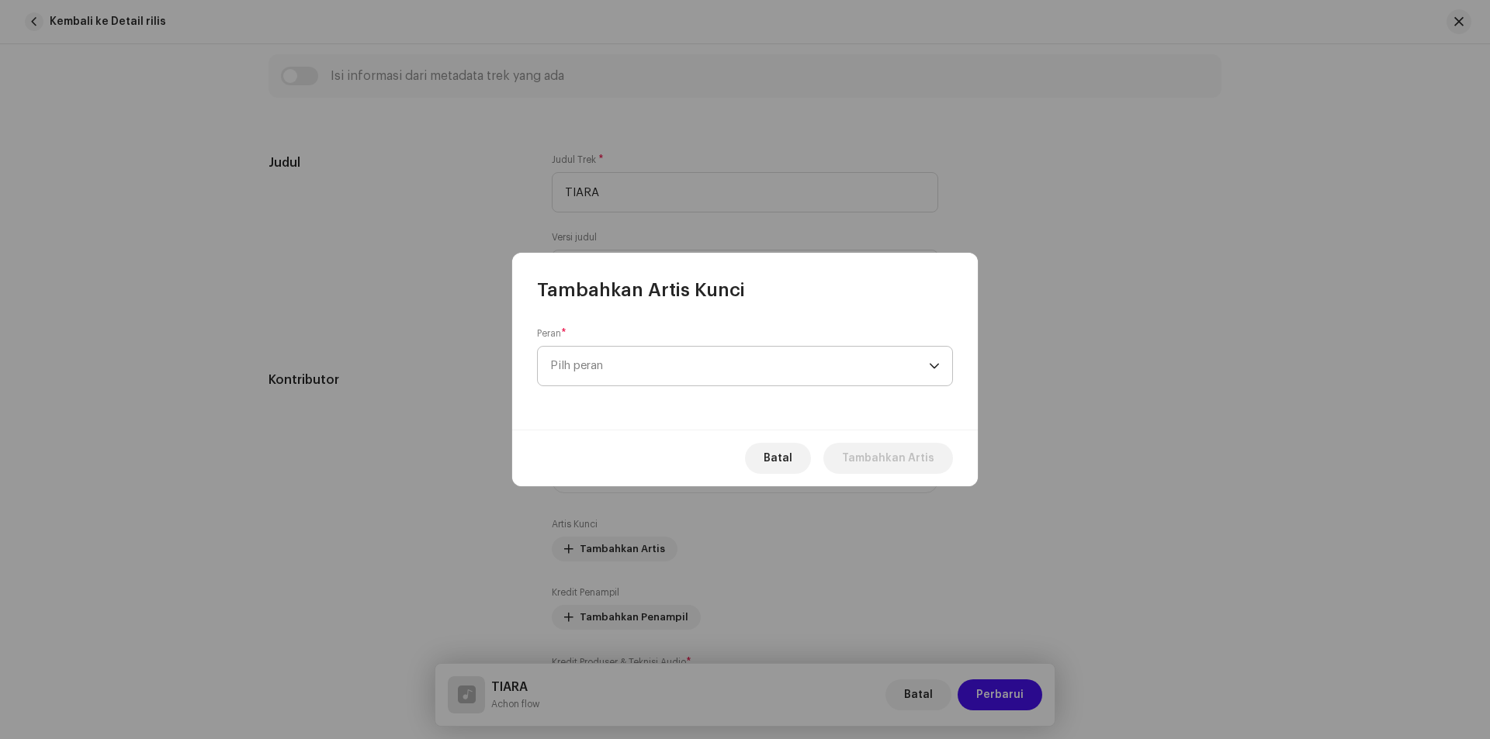
click at [599, 362] on span "Pilh peran" at bounding box center [739, 366] width 379 height 39
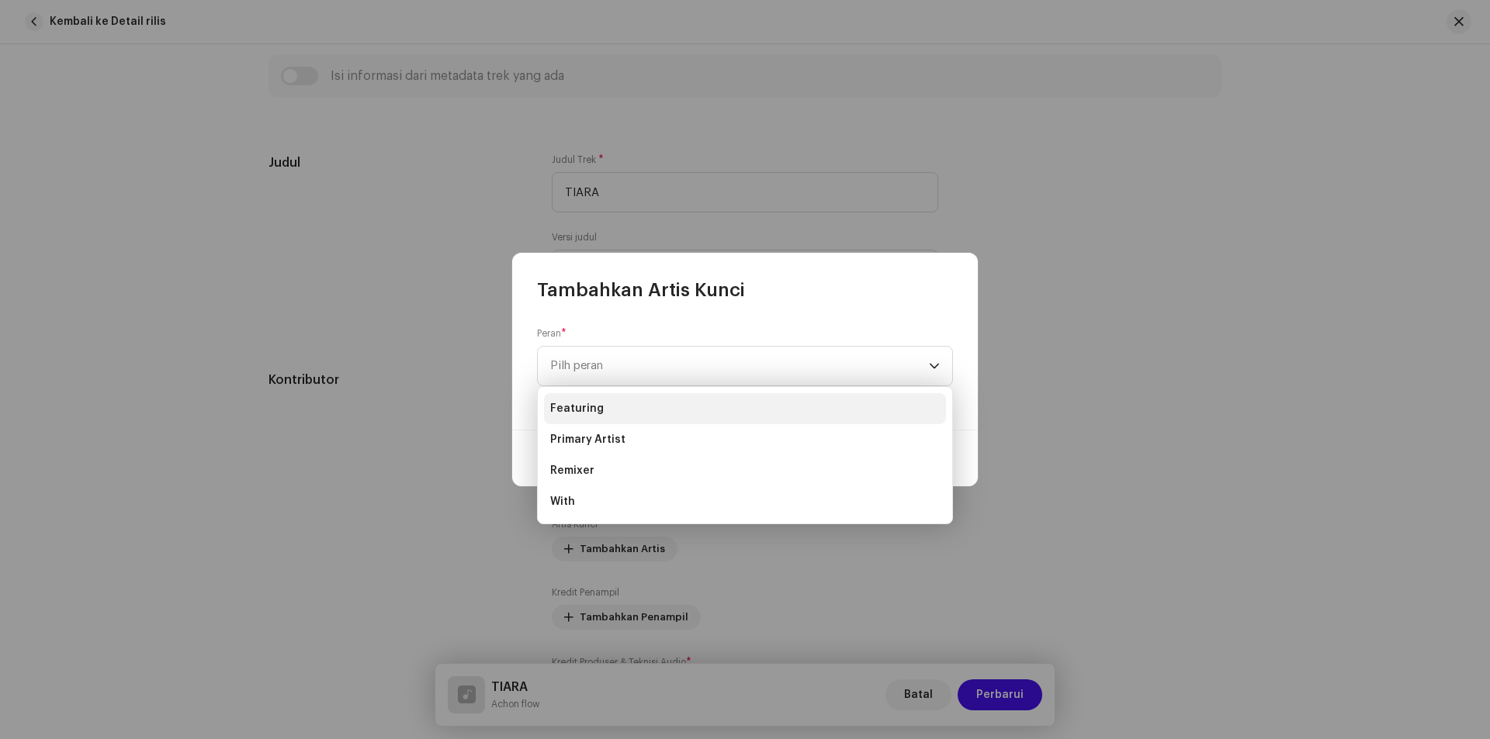
click at [597, 405] on span "Featuring" at bounding box center [577, 409] width 54 height 16
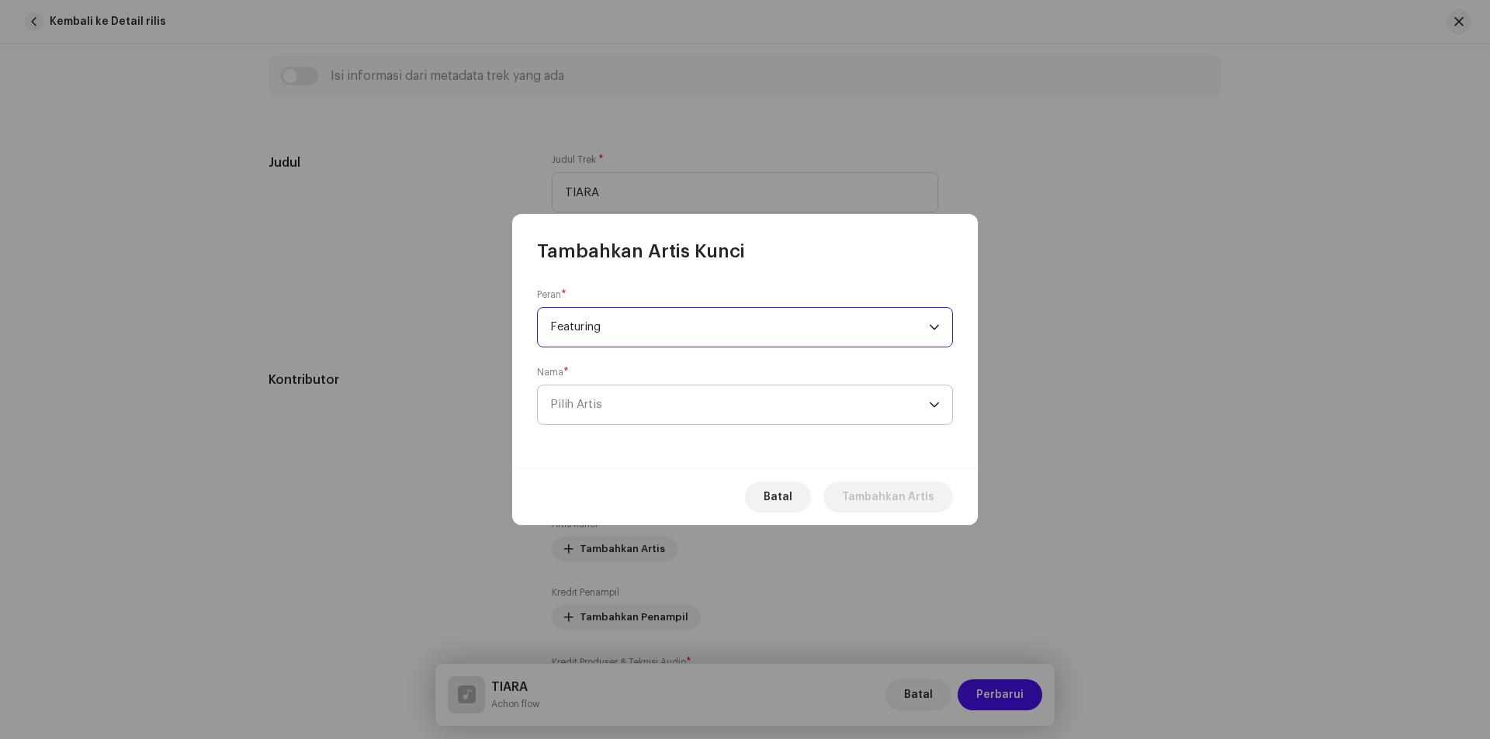
click at [587, 400] on span "Pilih Artis" at bounding box center [576, 405] width 52 height 12
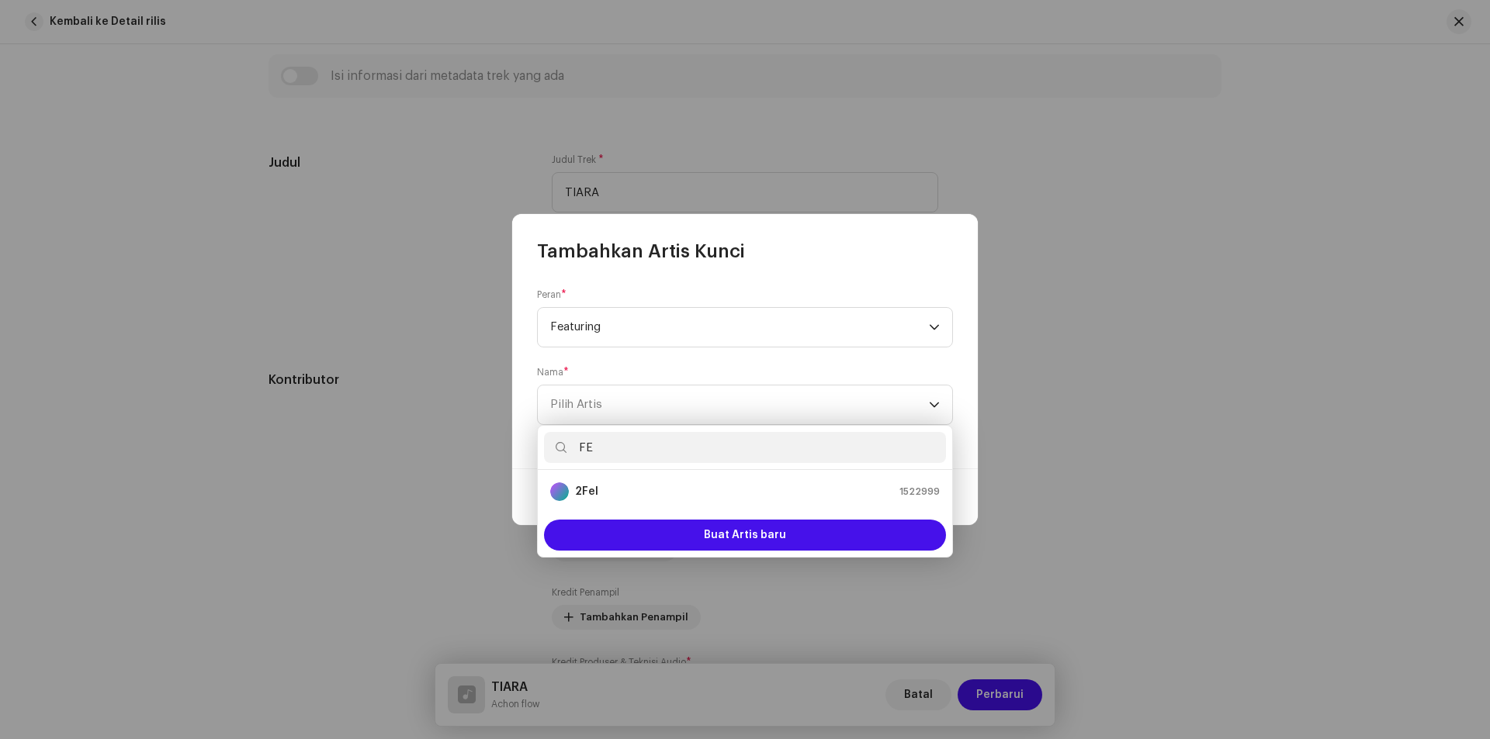
type input "F"
paste input "Fellu Imbir"
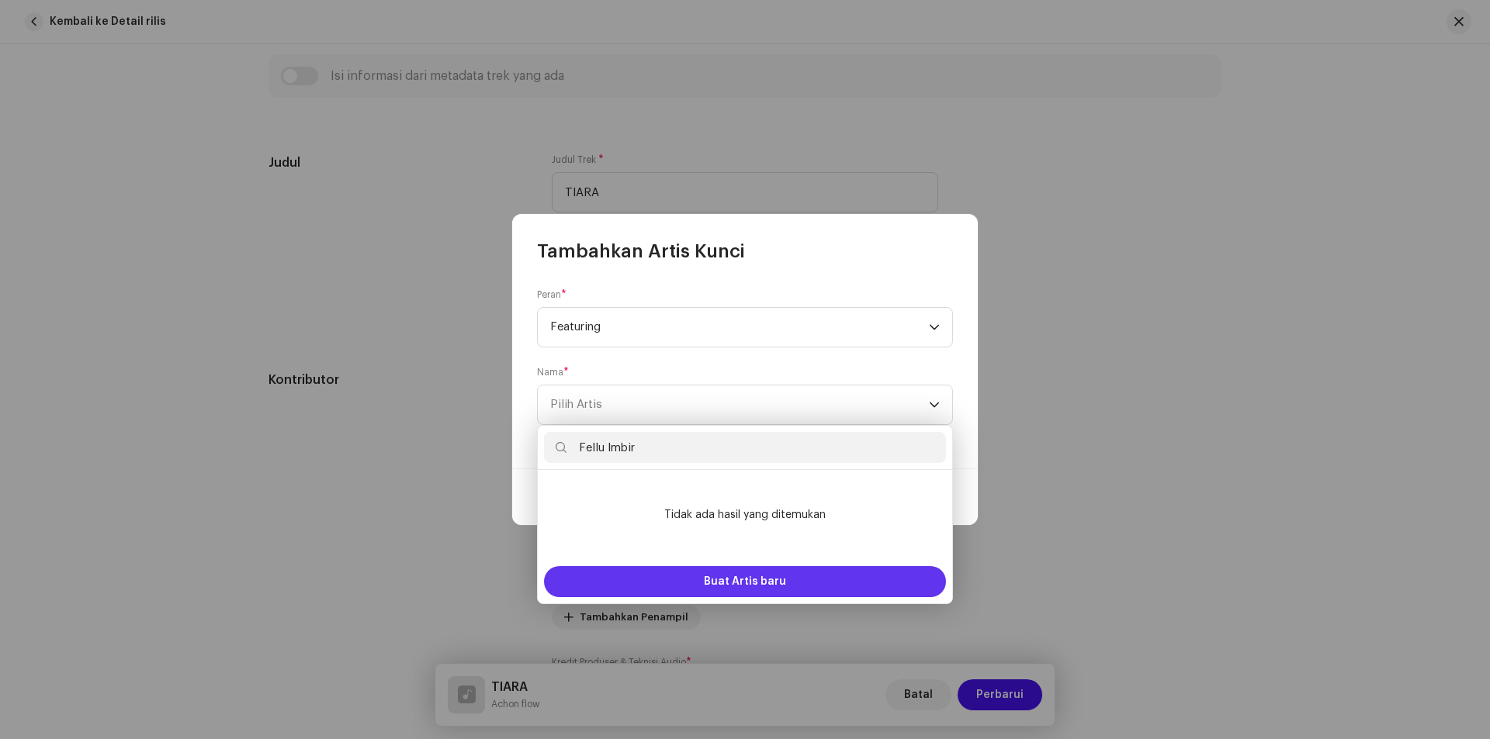
type input "Fellu Imbir"
click at [722, 577] on span "Buat Artis baru" at bounding box center [745, 581] width 82 height 31
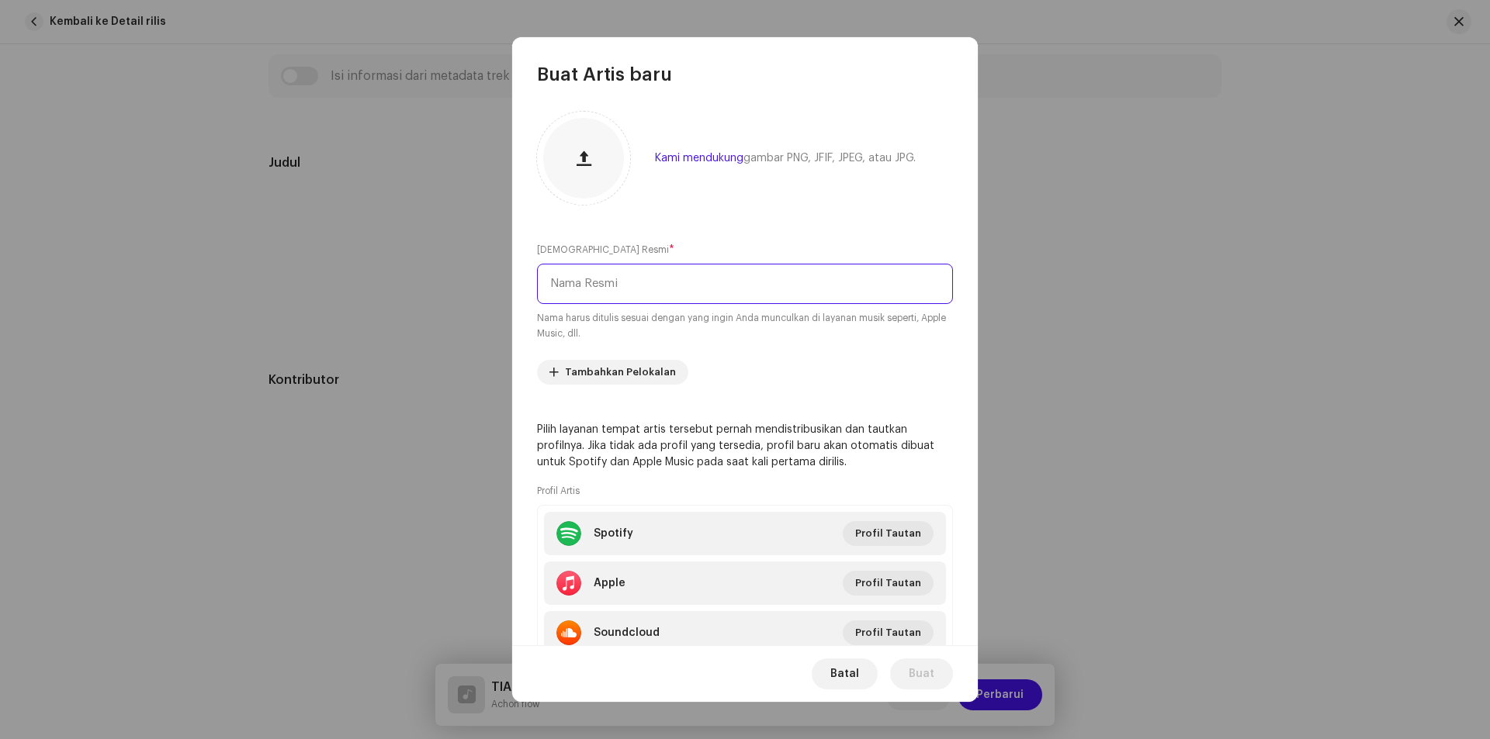
click at [587, 279] on input "text" at bounding box center [745, 284] width 416 height 40
paste input "Fellu Imbir"
type input "Fellu Imbir"
click at [914, 670] on span "Buat" at bounding box center [922, 674] width 26 height 31
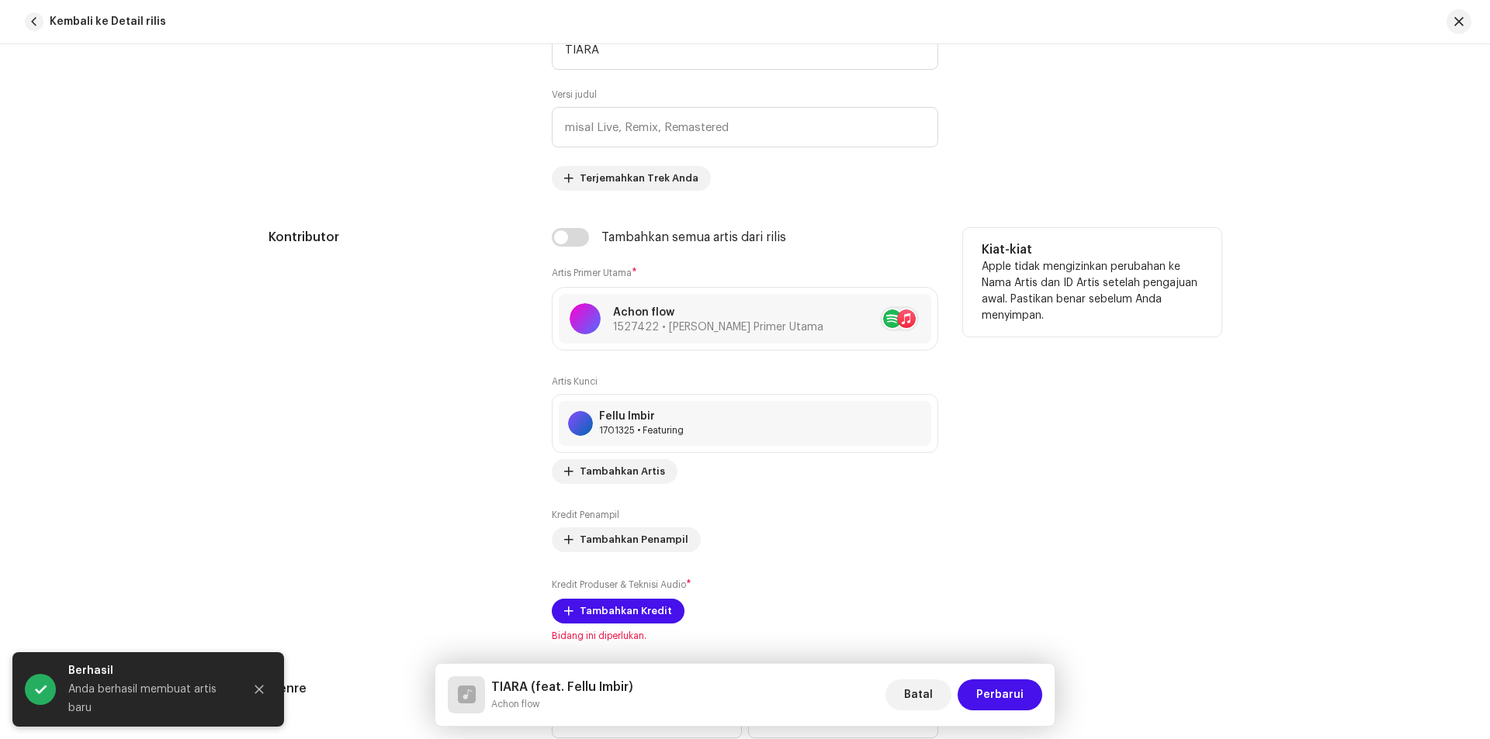
scroll to position [776, 0]
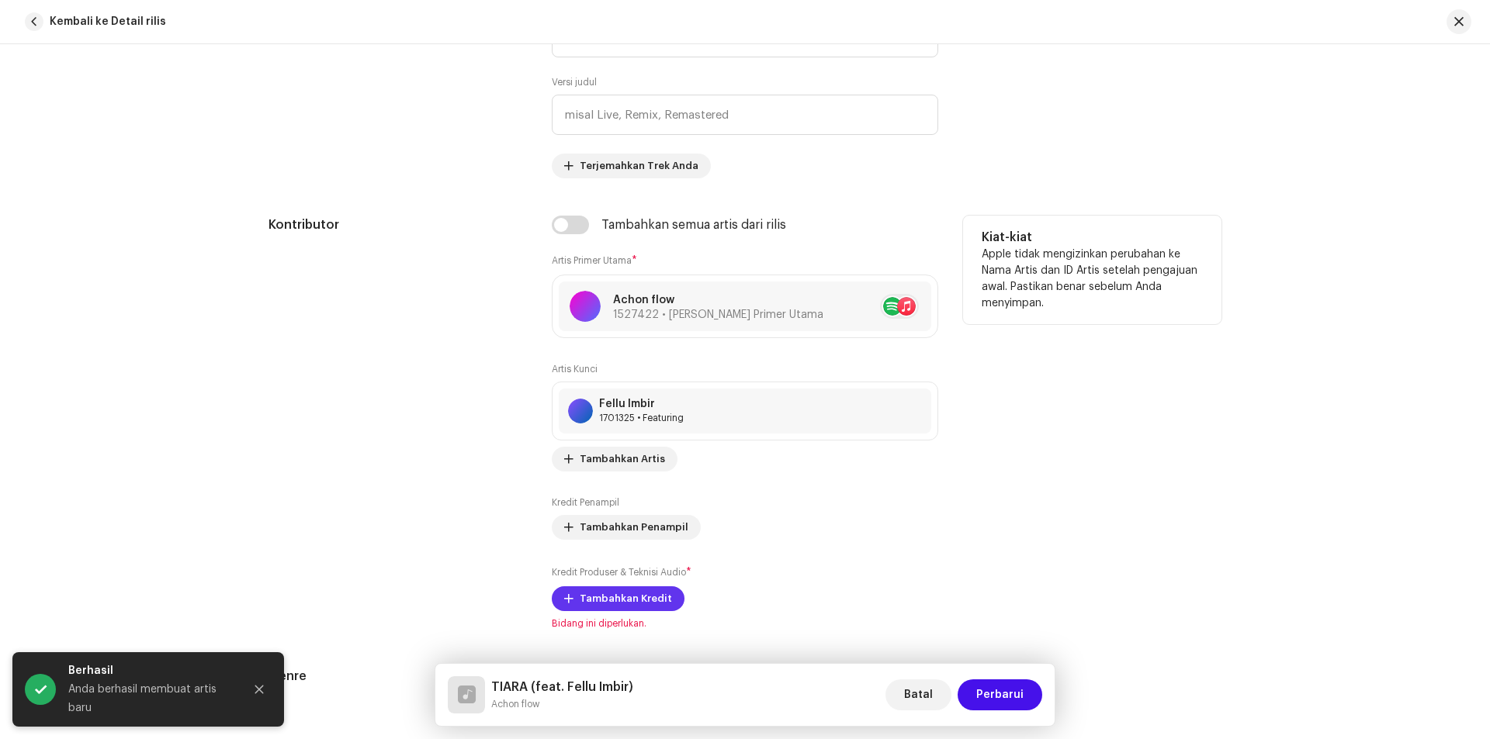
click at [645, 601] on span "Tambahkan Kredit" at bounding box center [626, 599] width 92 height 31
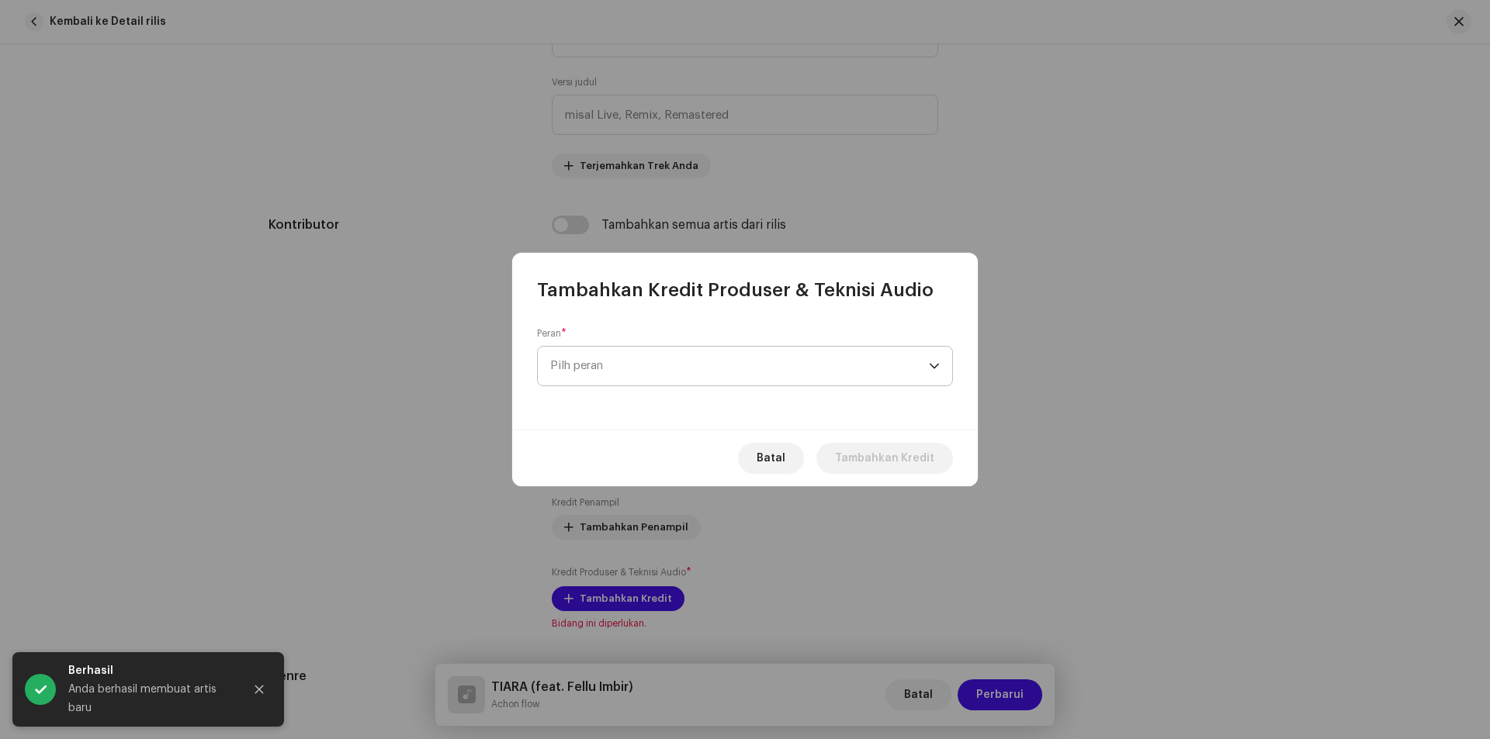
click at [616, 364] on span "Pilh peran" at bounding box center [739, 366] width 379 height 39
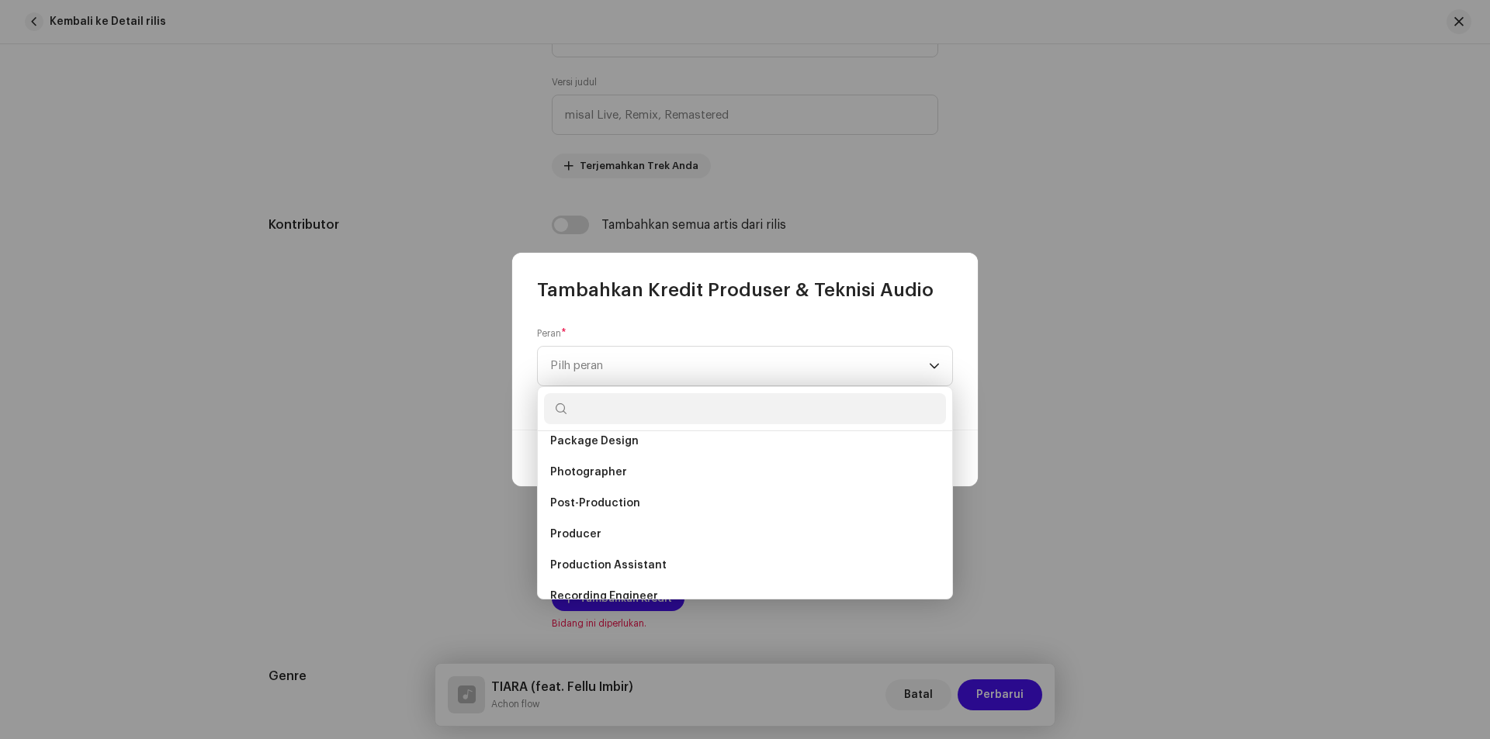
scroll to position [543, 0]
click at [601, 528] on li "Producer" at bounding box center [745, 530] width 402 height 31
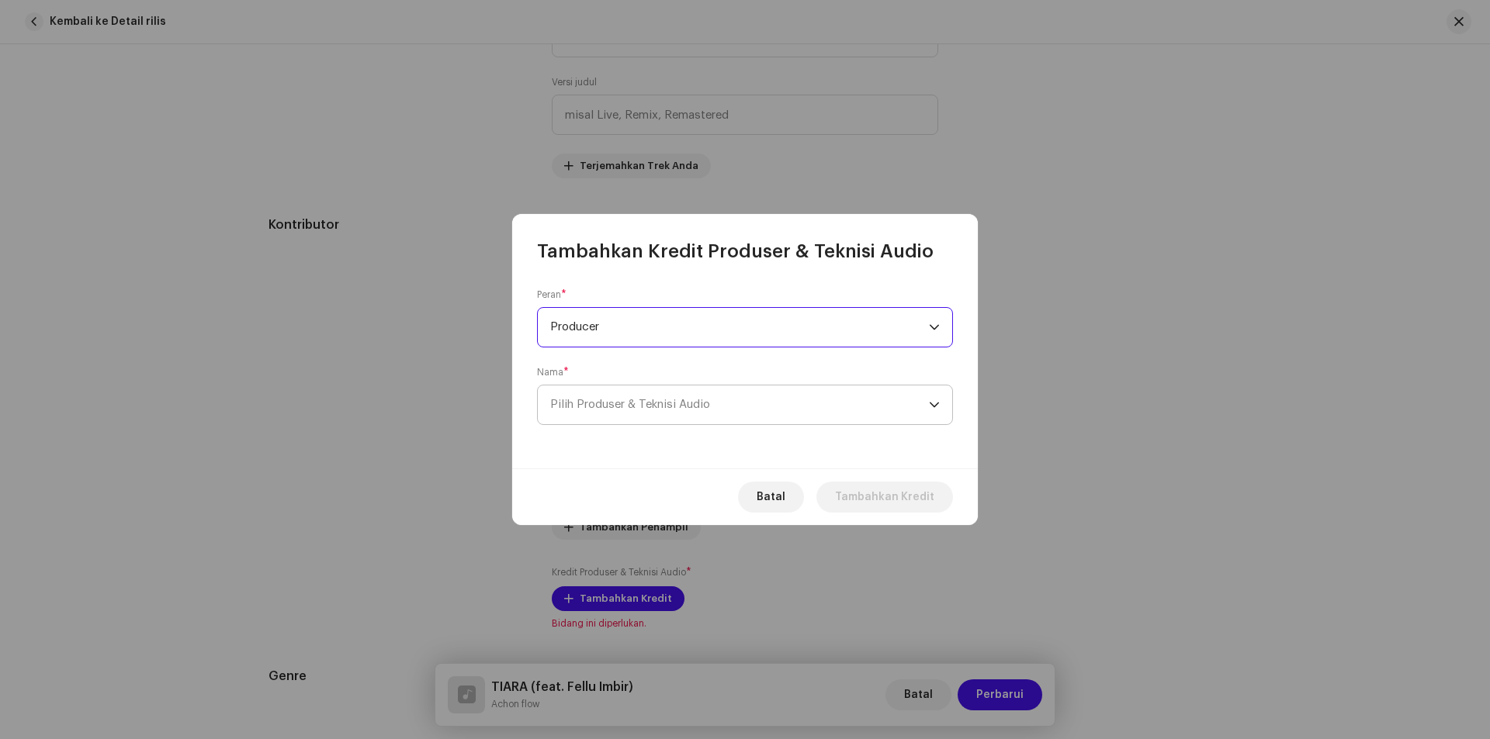
click at [729, 410] on span "Pilih Produser & Teknisi Audio" at bounding box center [739, 405] width 379 height 39
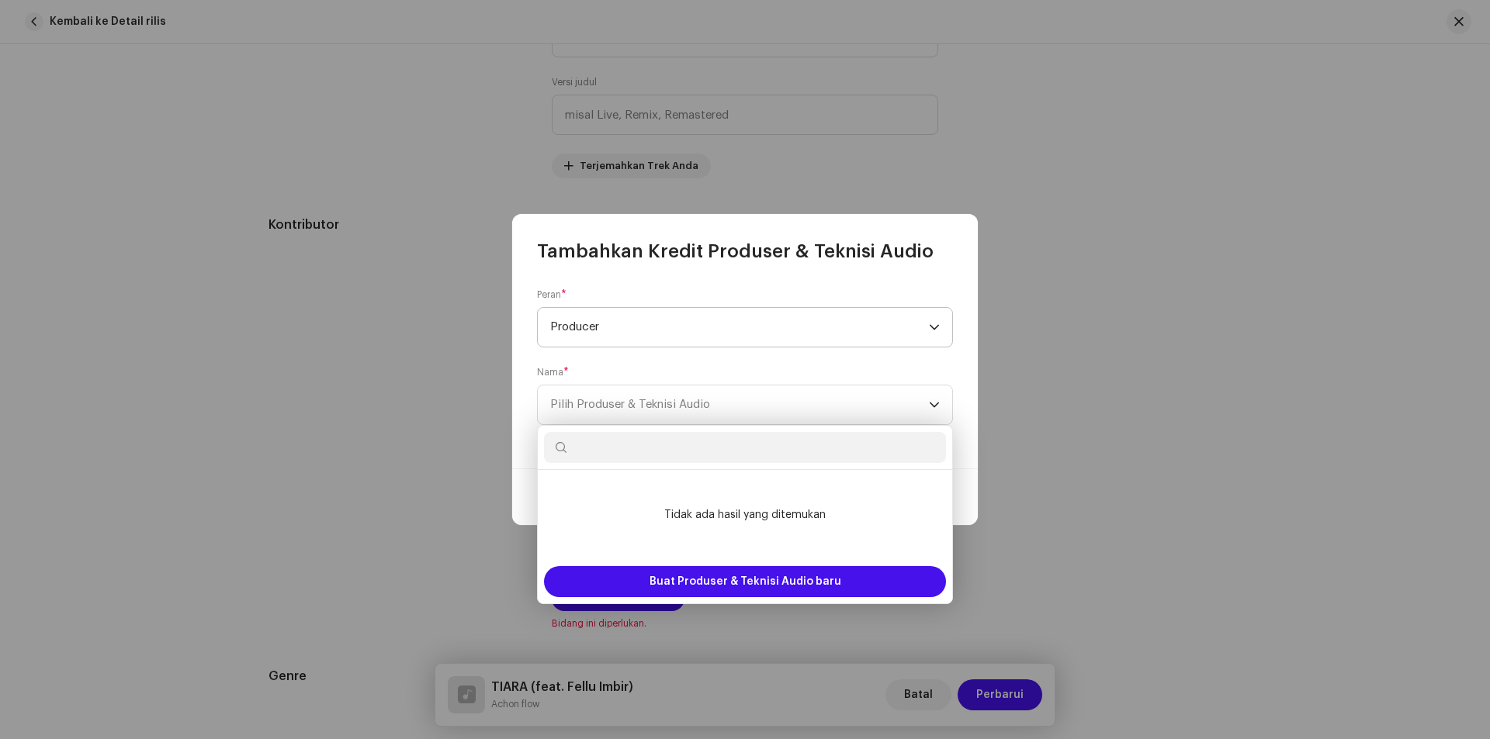
click at [634, 320] on span "Producer" at bounding box center [739, 327] width 379 height 39
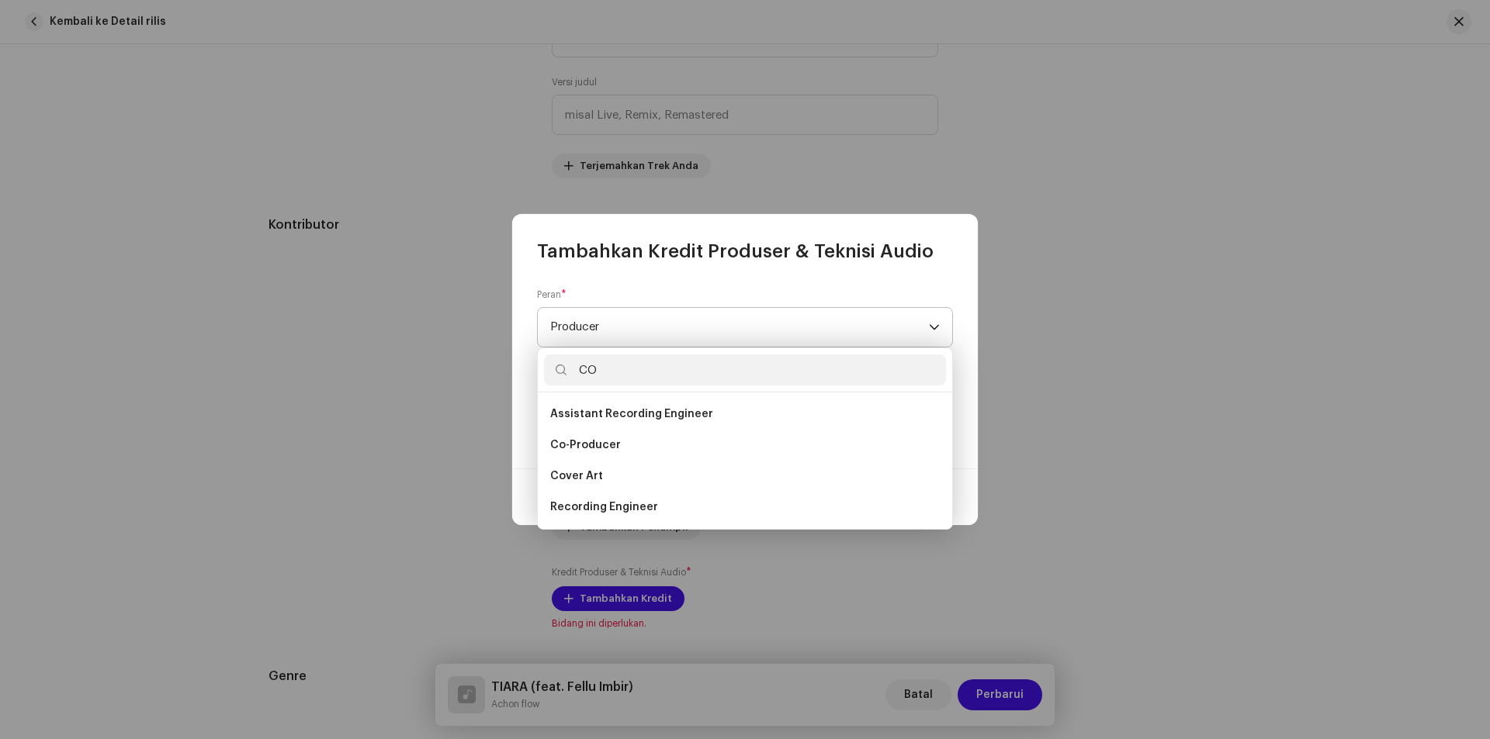
scroll to position [0, 0]
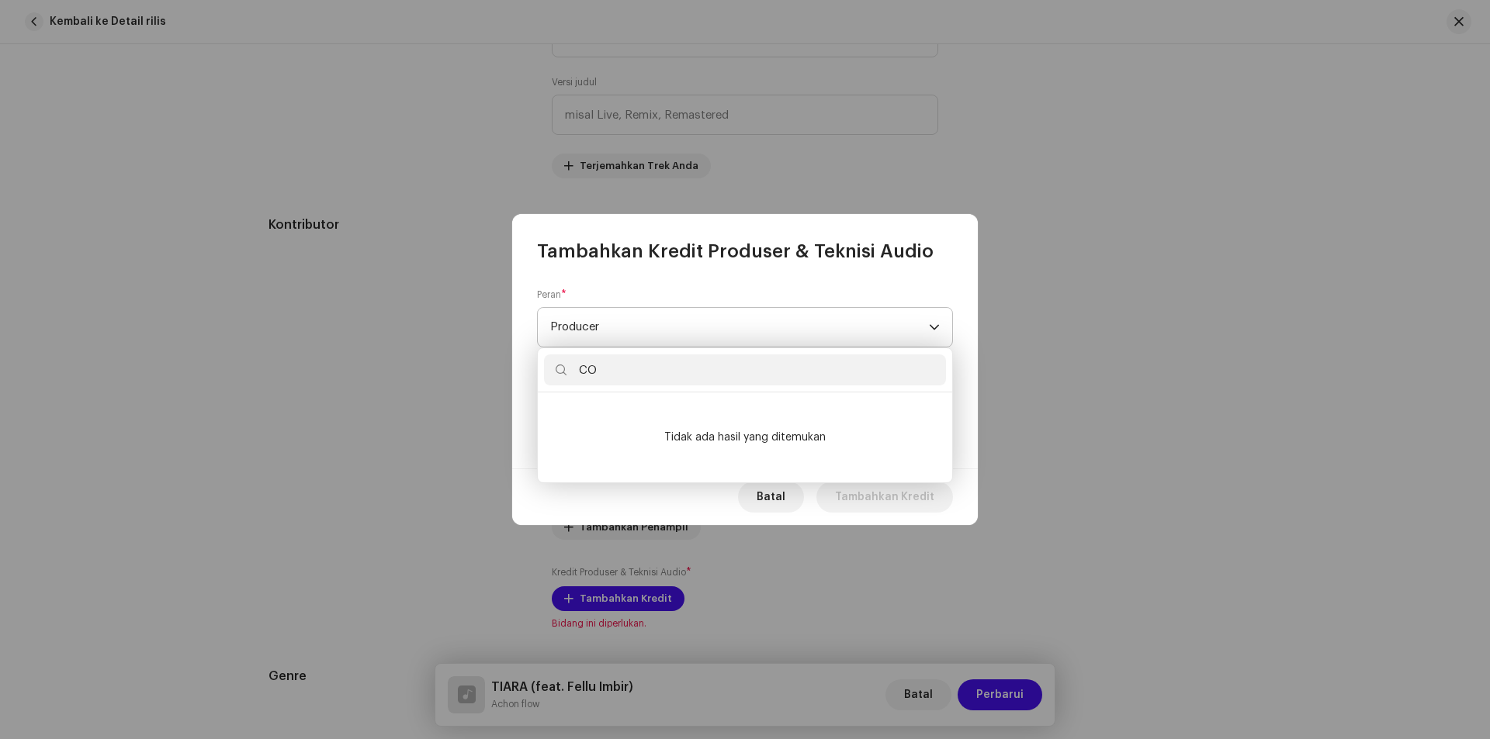
type input "C"
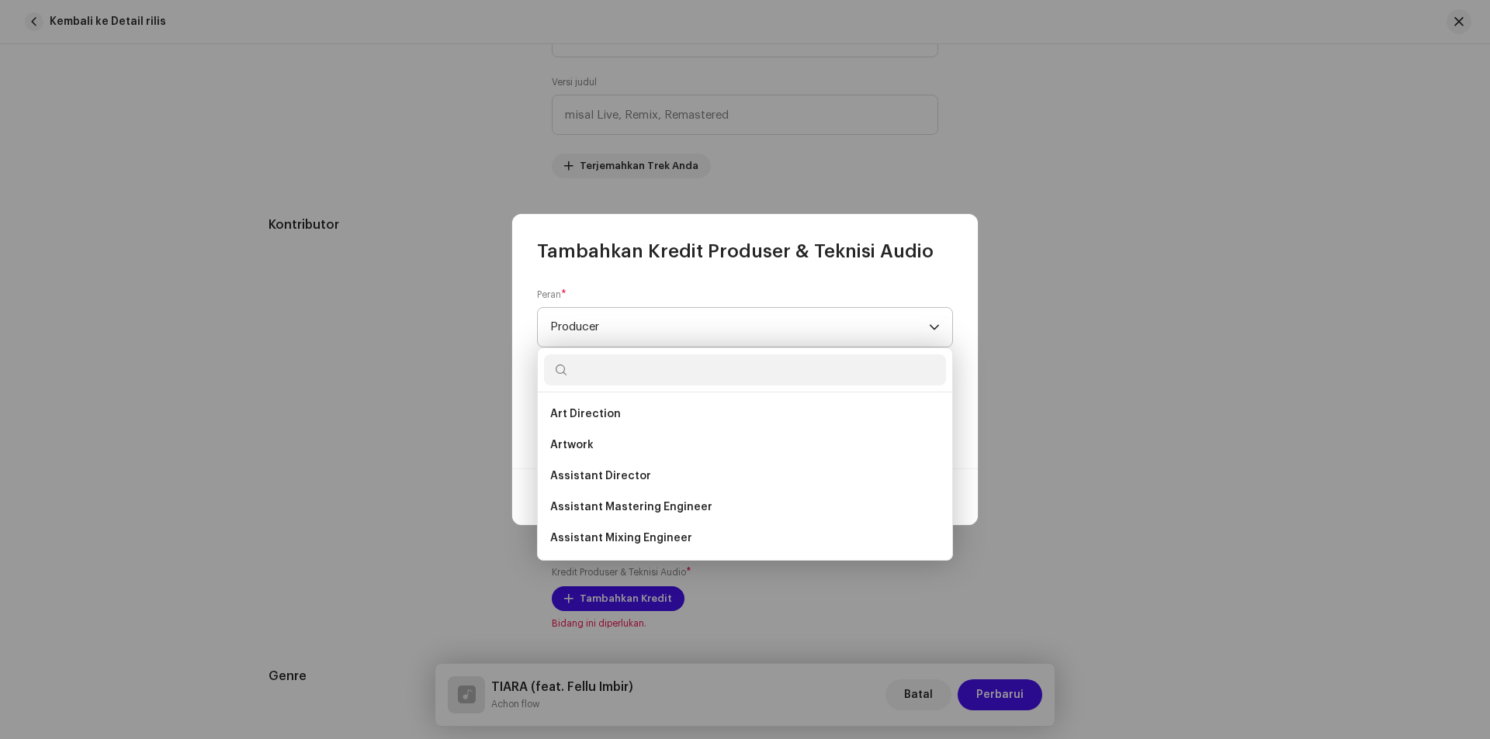
click at [634, 320] on span "Producer" at bounding box center [739, 327] width 379 height 39
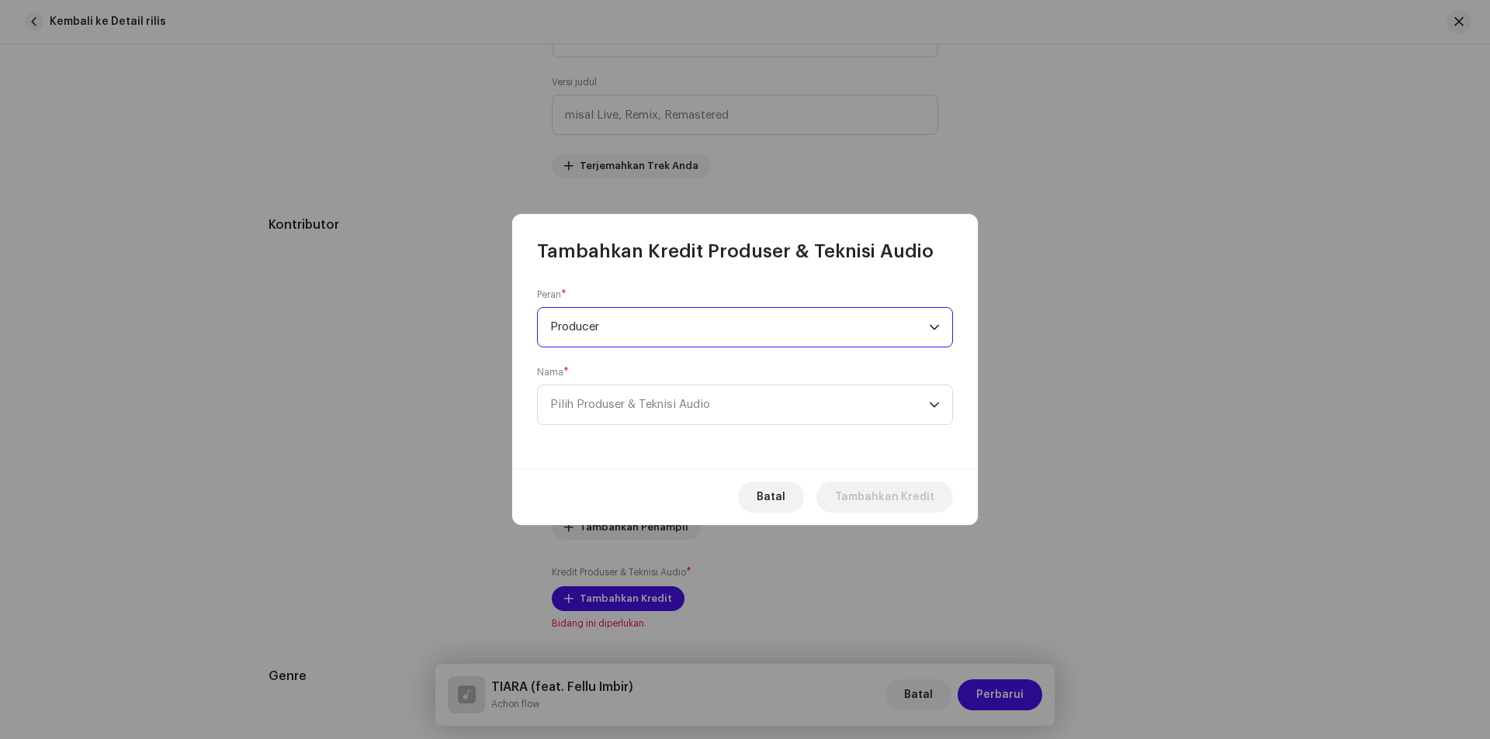
click at [634, 320] on span "Producer" at bounding box center [739, 327] width 379 height 39
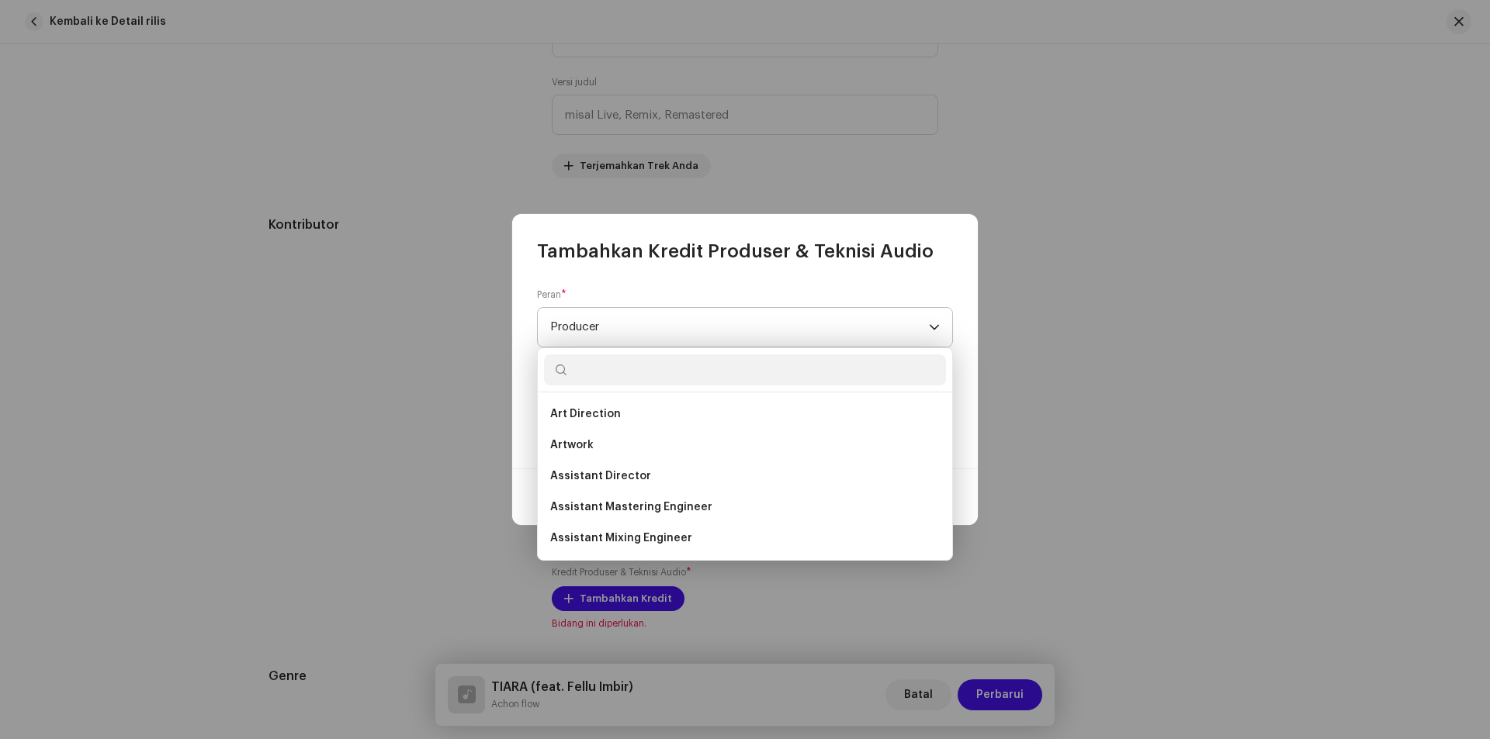
scroll to position [490, 0]
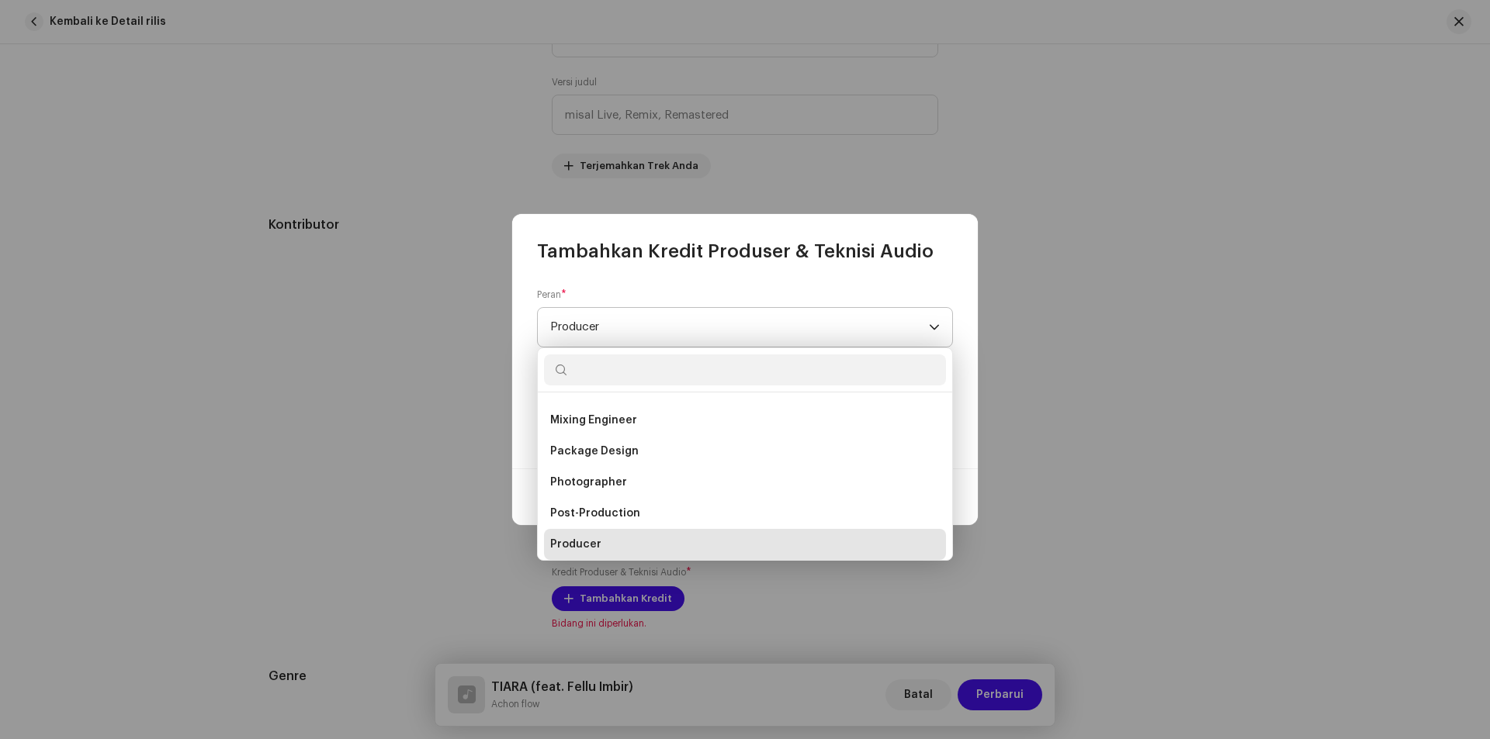
click at [634, 320] on span "Producer" at bounding box center [739, 327] width 379 height 39
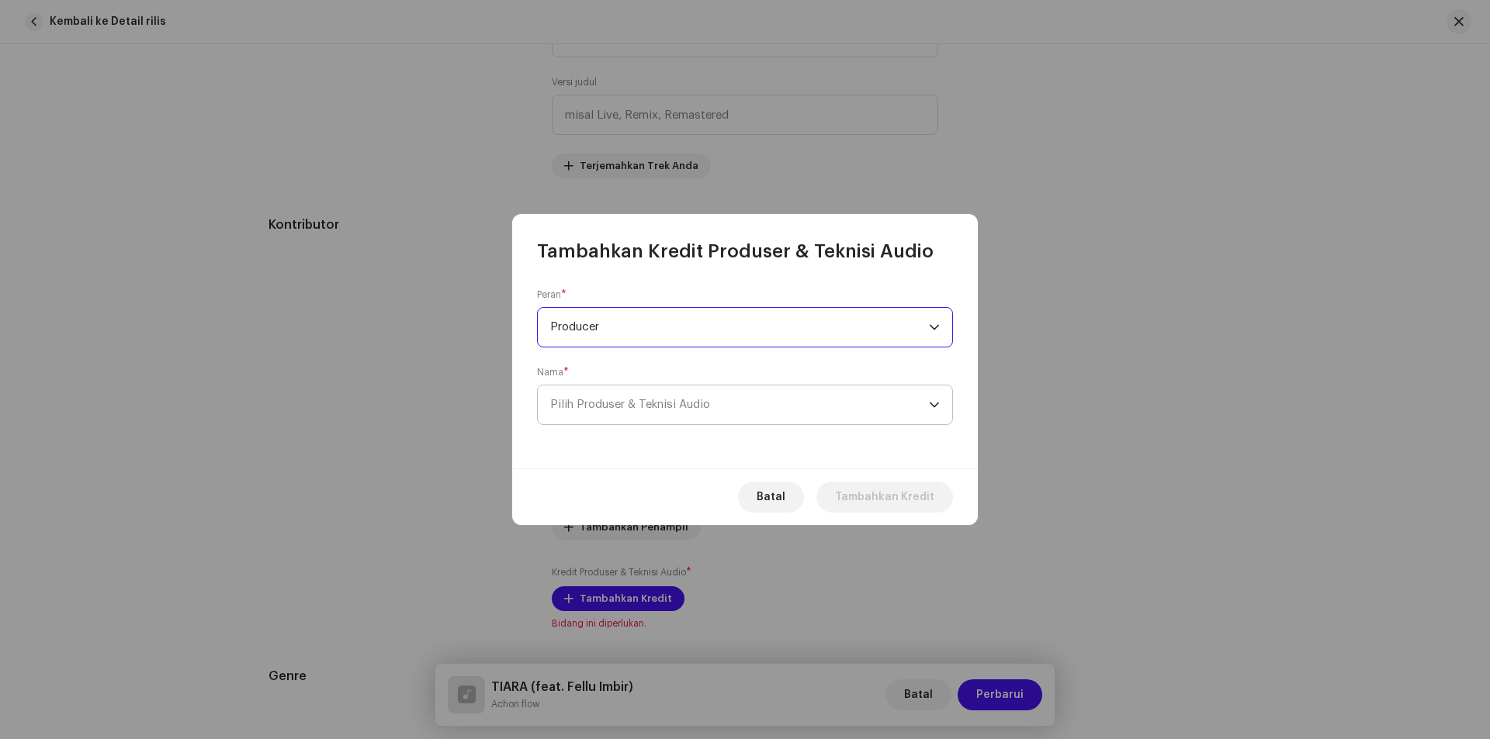
click at [698, 395] on span "Pilih Produser & Teknisi Audio" at bounding box center [739, 405] width 379 height 39
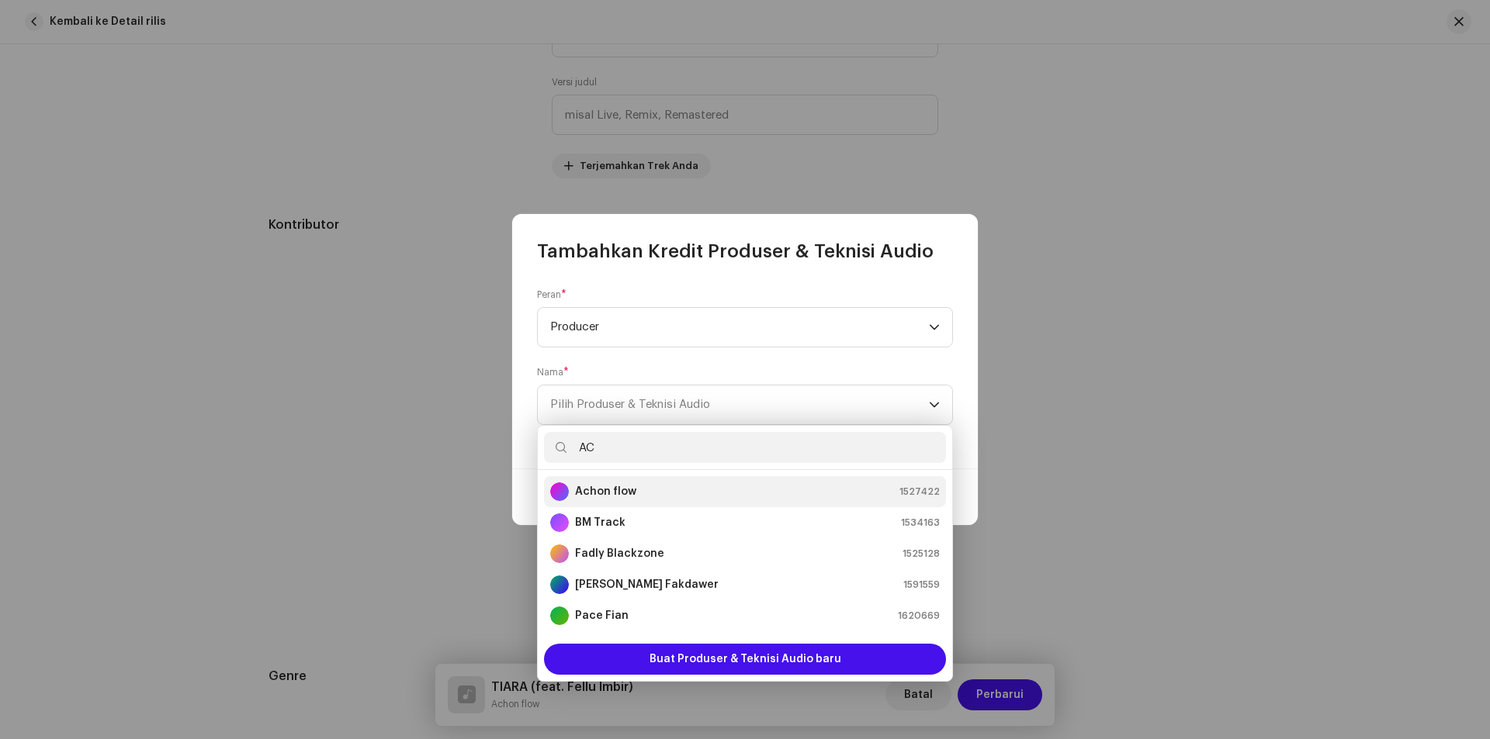
type input "AC"
click at [615, 493] on strong "Achon flow" at bounding box center [605, 492] width 61 height 16
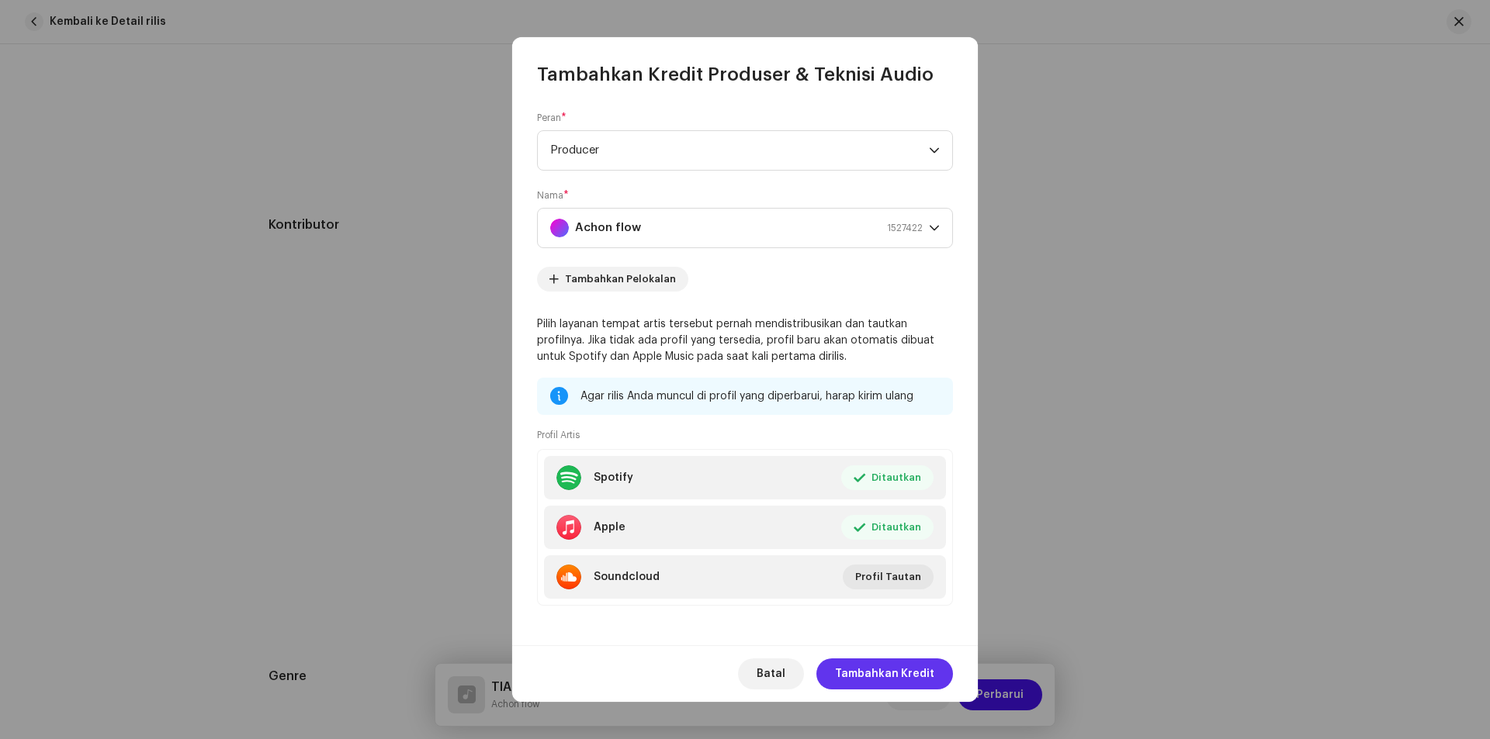
click at [888, 667] on span "Tambahkan Kredit" at bounding box center [884, 674] width 99 height 31
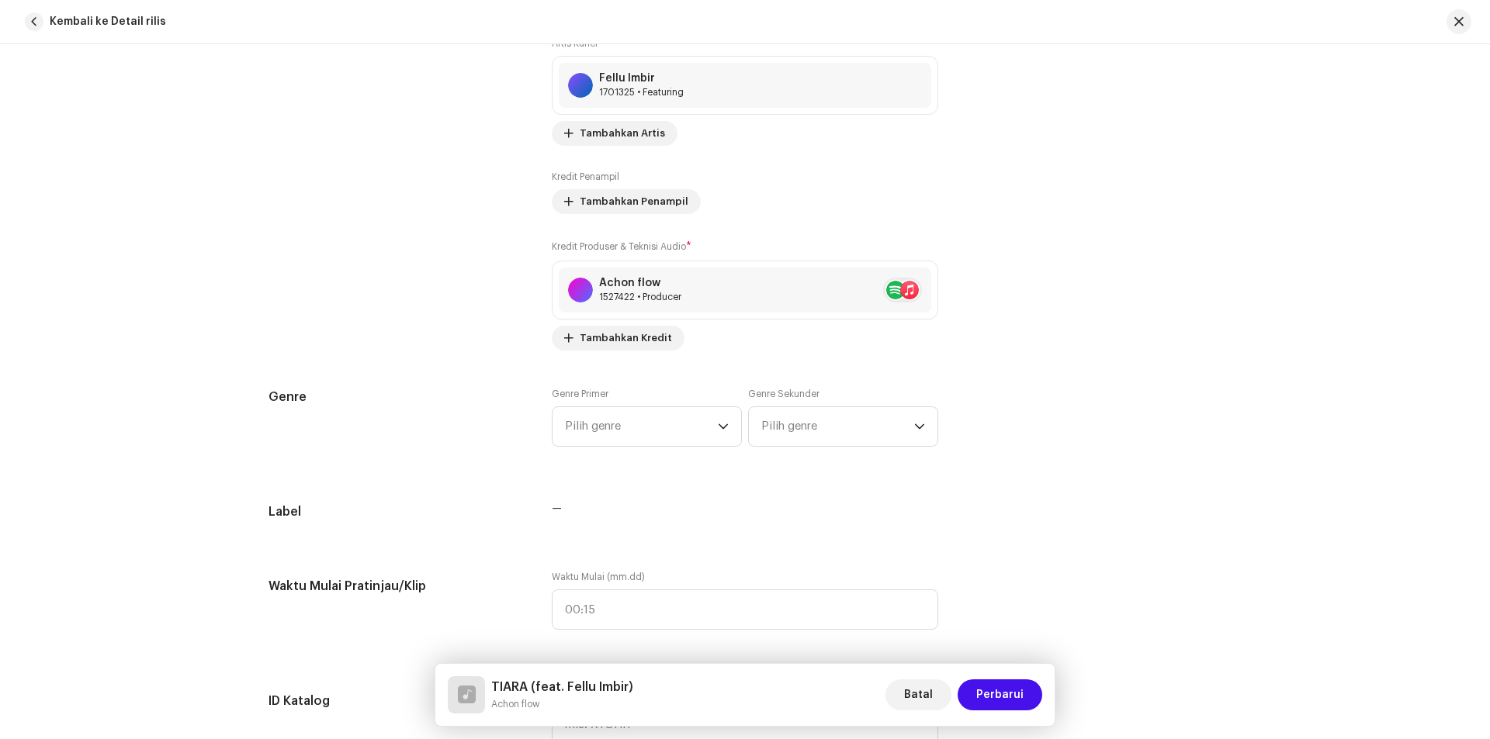
scroll to position [1164, 0]
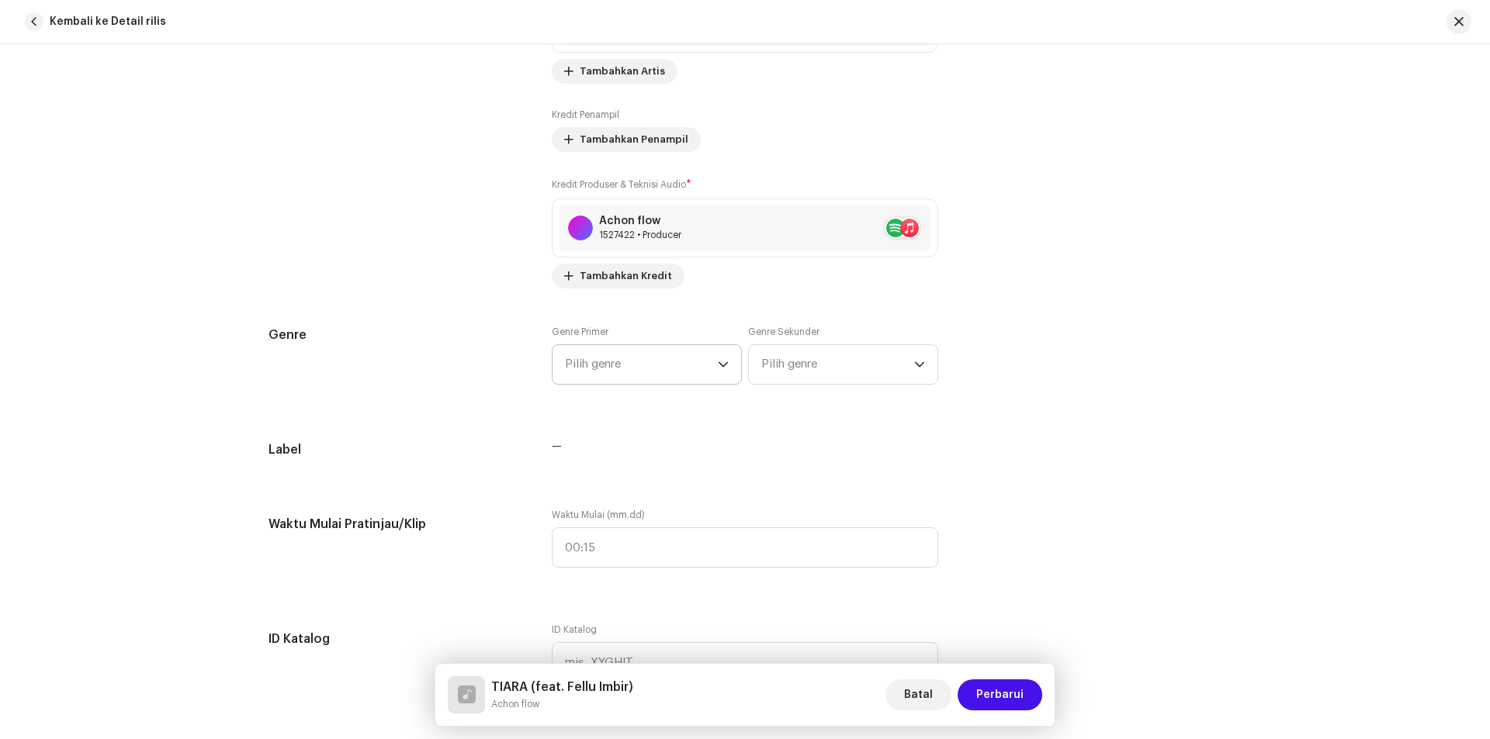
click at [639, 348] on span "Pilih genre" at bounding box center [641, 364] width 153 height 39
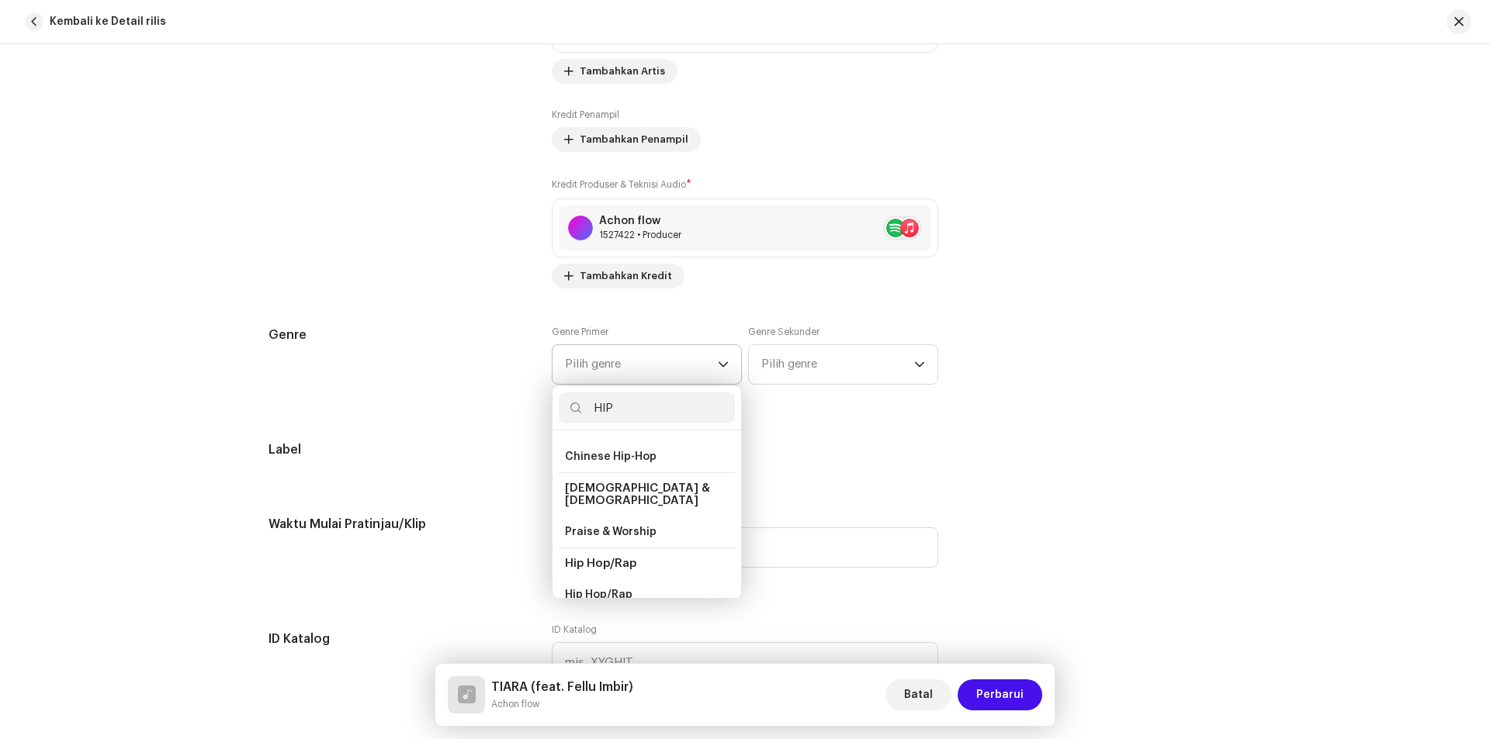
scroll to position [104, 0]
type input "HIP"
click at [596, 510] on span "Hip Hop/Rap" at bounding box center [599, 518] width 68 height 16
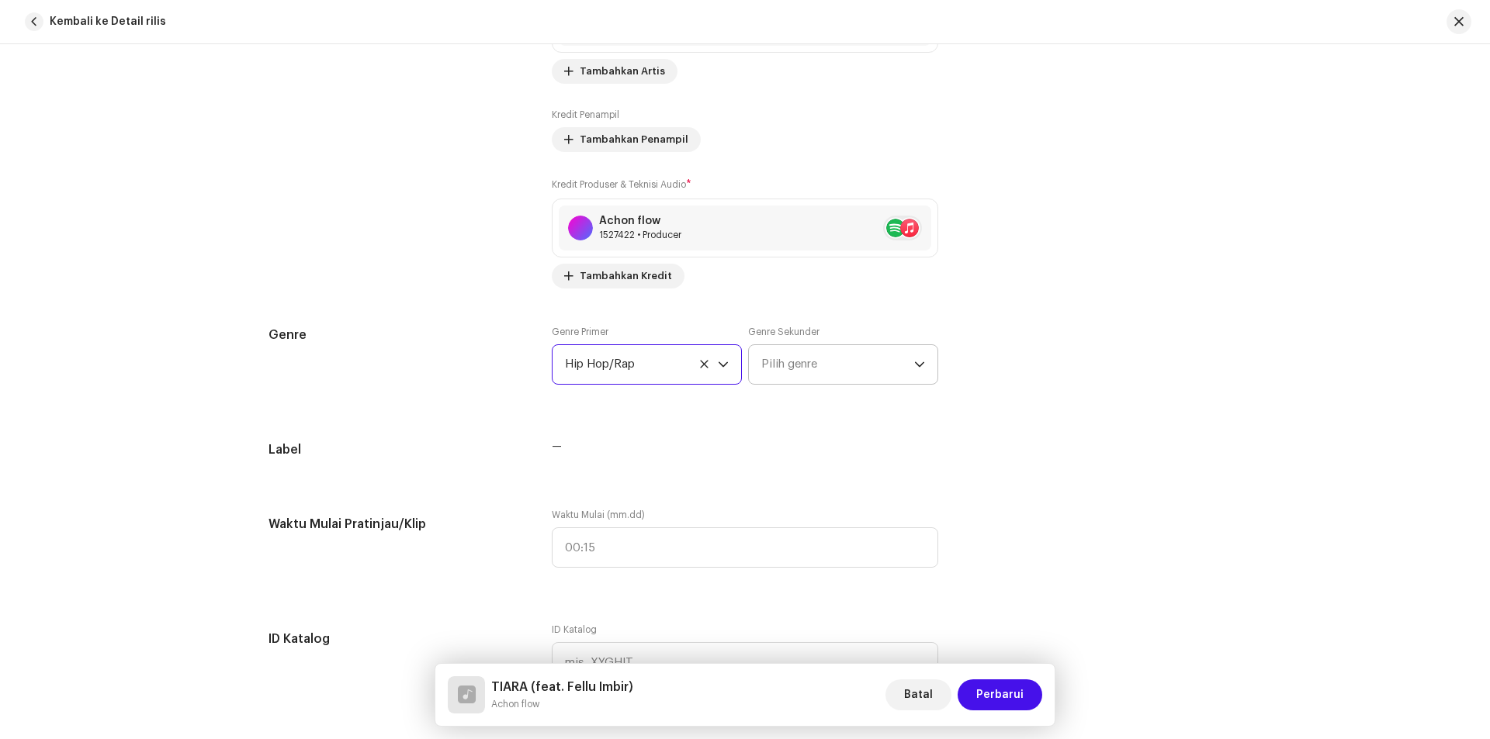
click at [815, 368] on span "Pilih genre" at bounding box center [837, 364] width 153 height 39
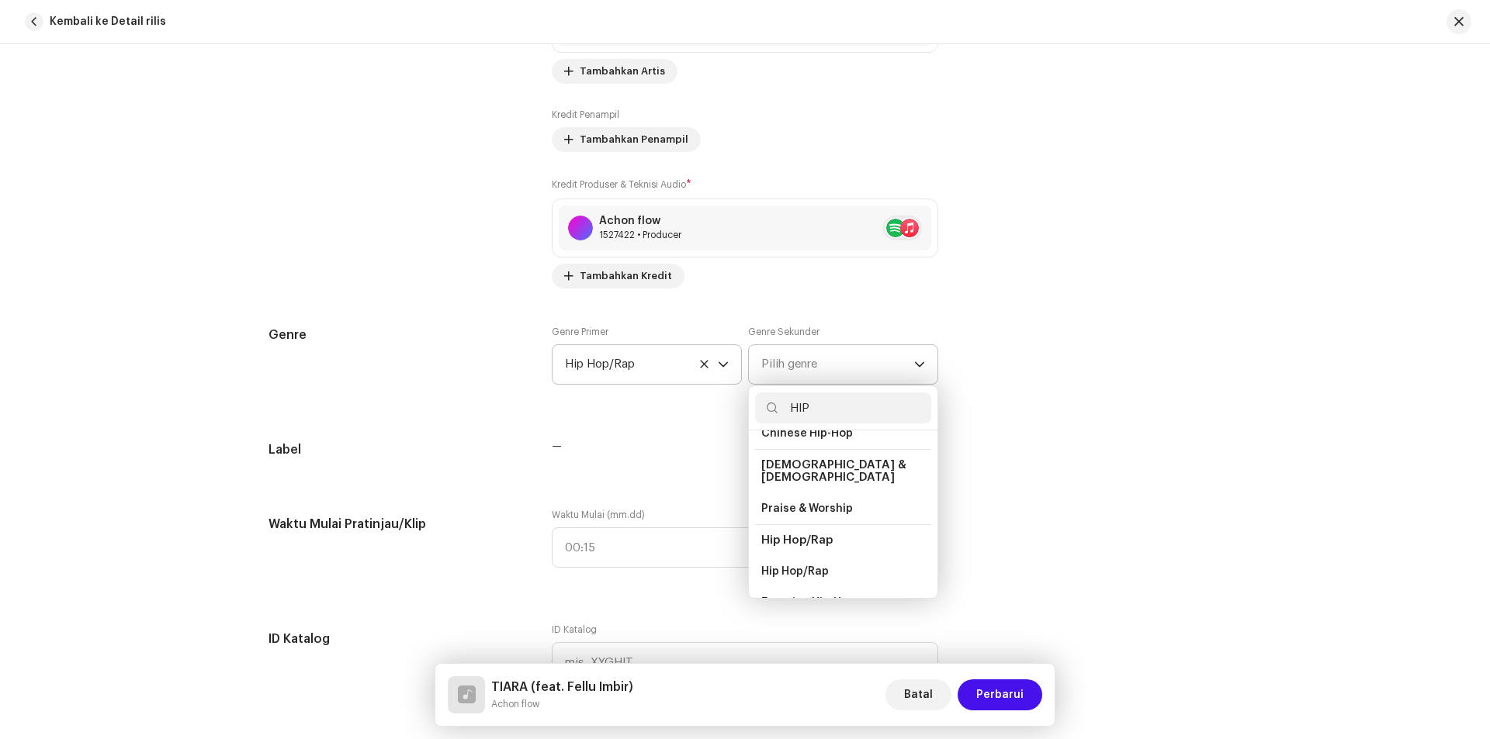
scroll to position [78, 0]
type input "HIP"
click at [797, 536] on span "Hip Hop/Rap" at bounding box center [795, 544] width 68 height 16
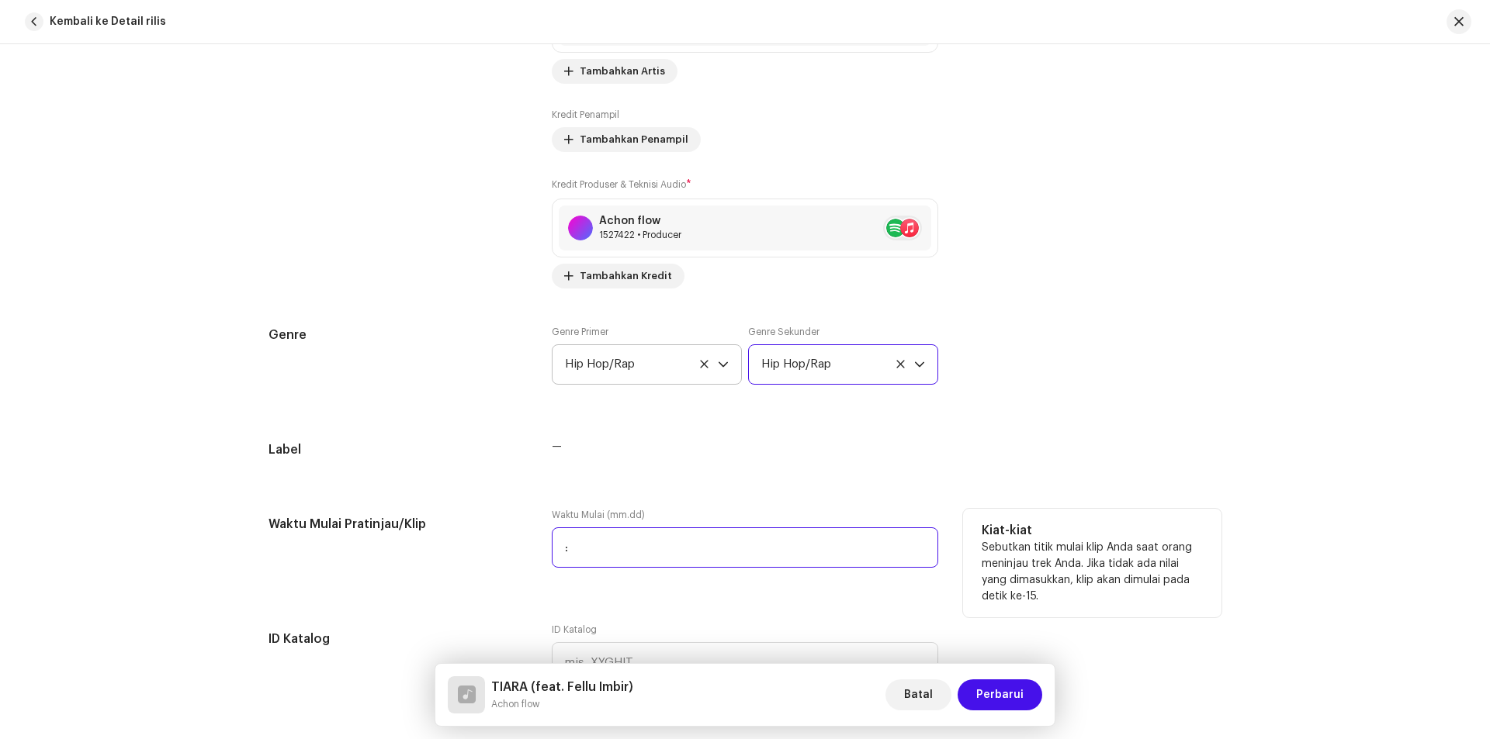
drag, startPoint x: 658, startPoint y: 556, endPoint x: 649, endPoint y: 553, distance: 9.1
click at [658, 556] on input ":" at bounding box center [745, 548] width 386 height 40
type input "00:01"
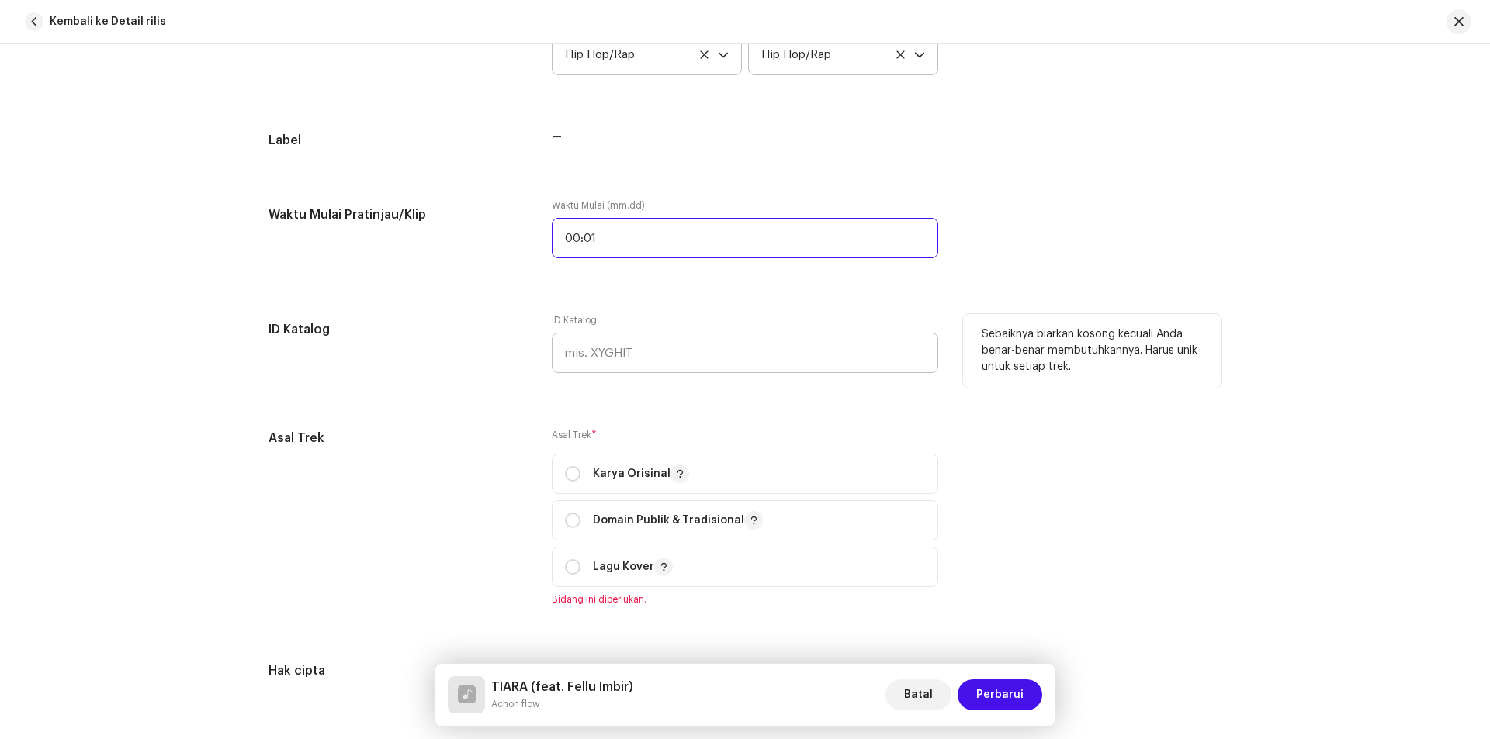
scroll to position [1474, 0]
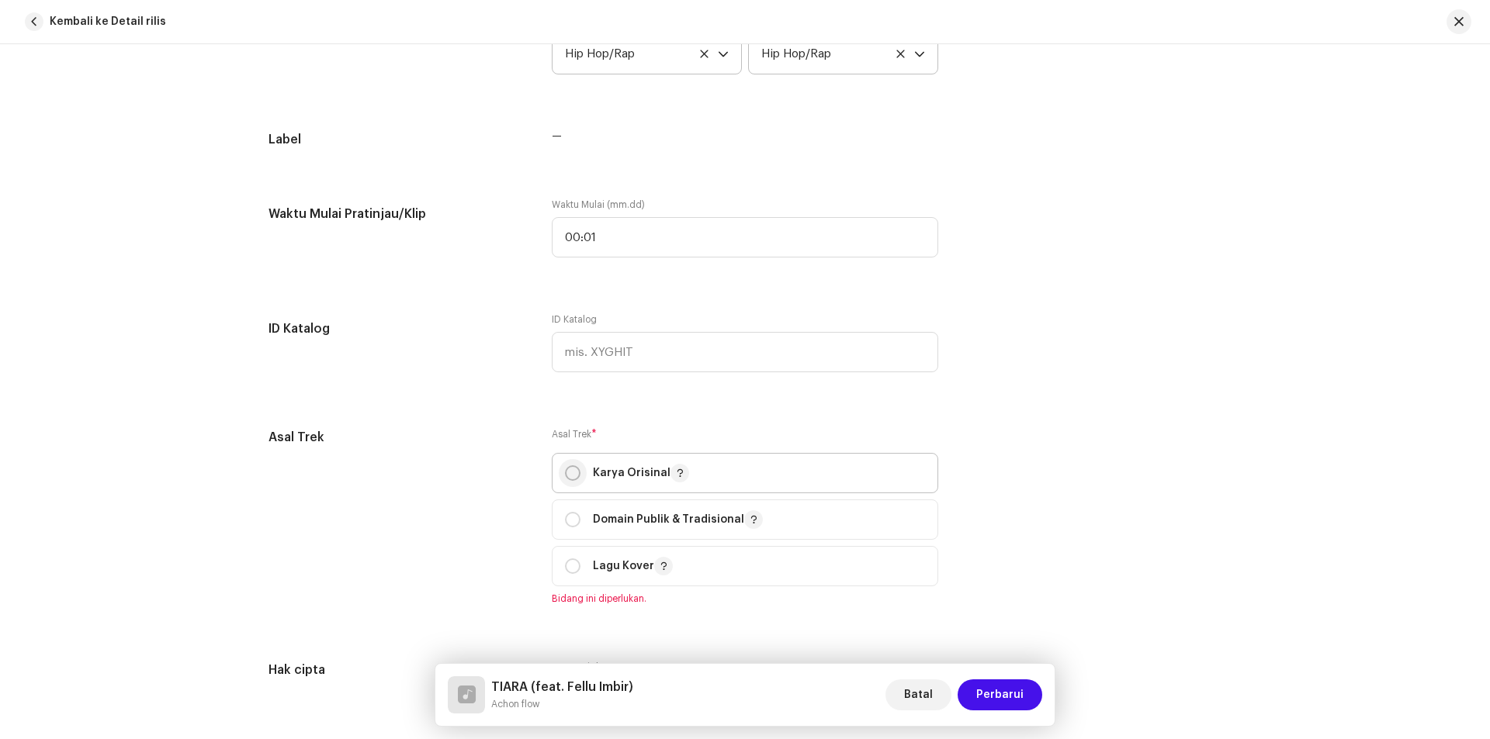
click at [574, 476] on input "radio" at bounding box center [573, 474] width 16 height 16
radio input "true"
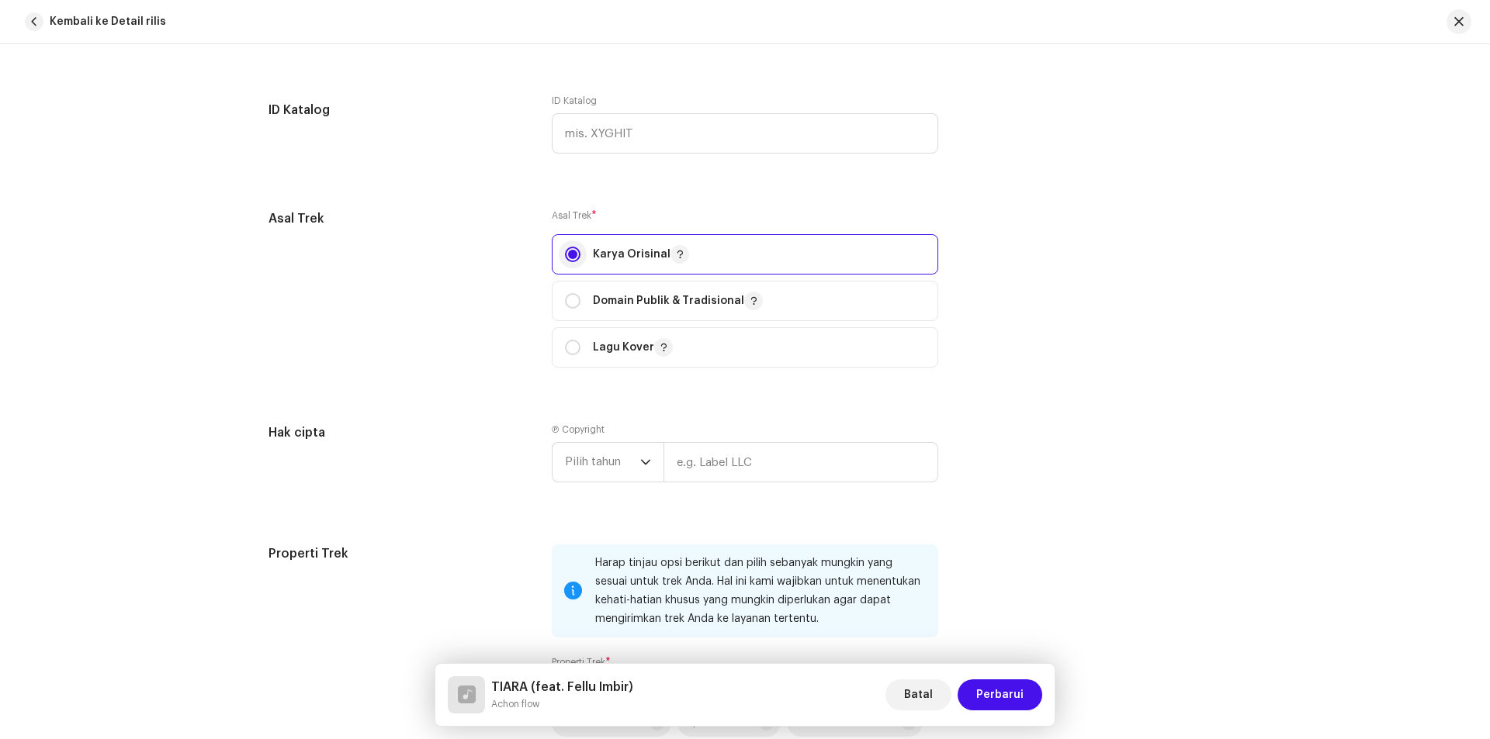
scroll to position [1707, 0]
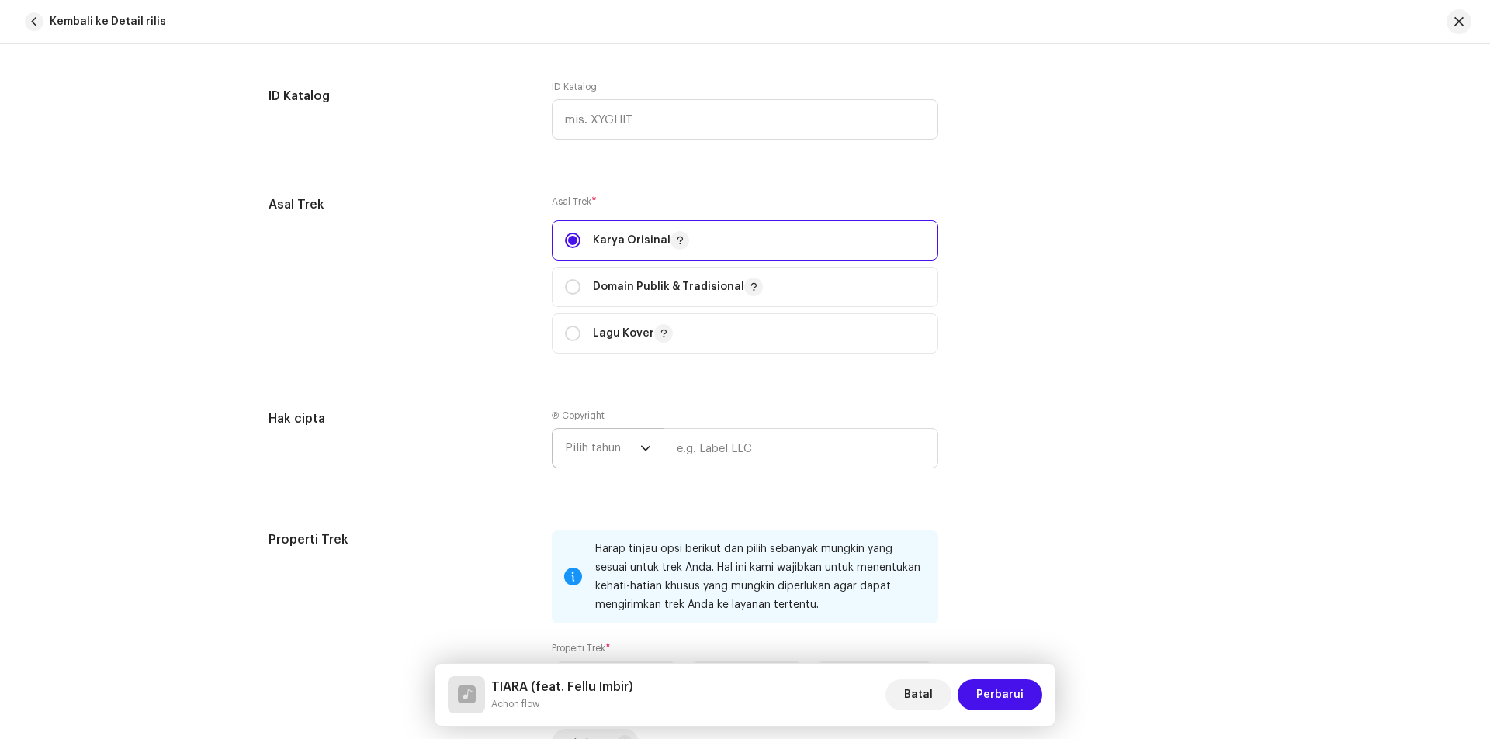
click at [598, 455] on span "Pilih tahun" at bounding box center [602, 448] width 75 height 39
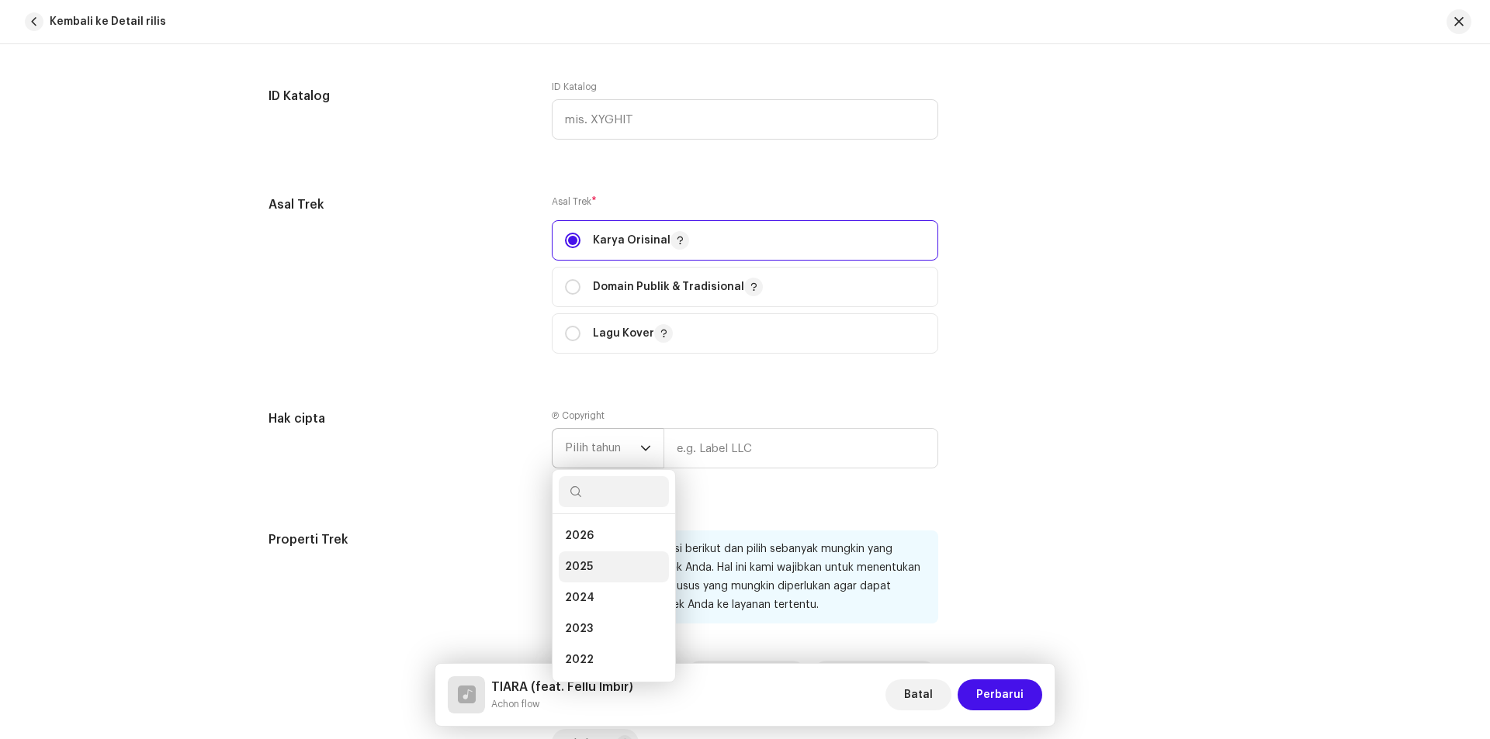
click at [588, 563] on span "2025" at bounding box center [579, 567] width 28 height 16
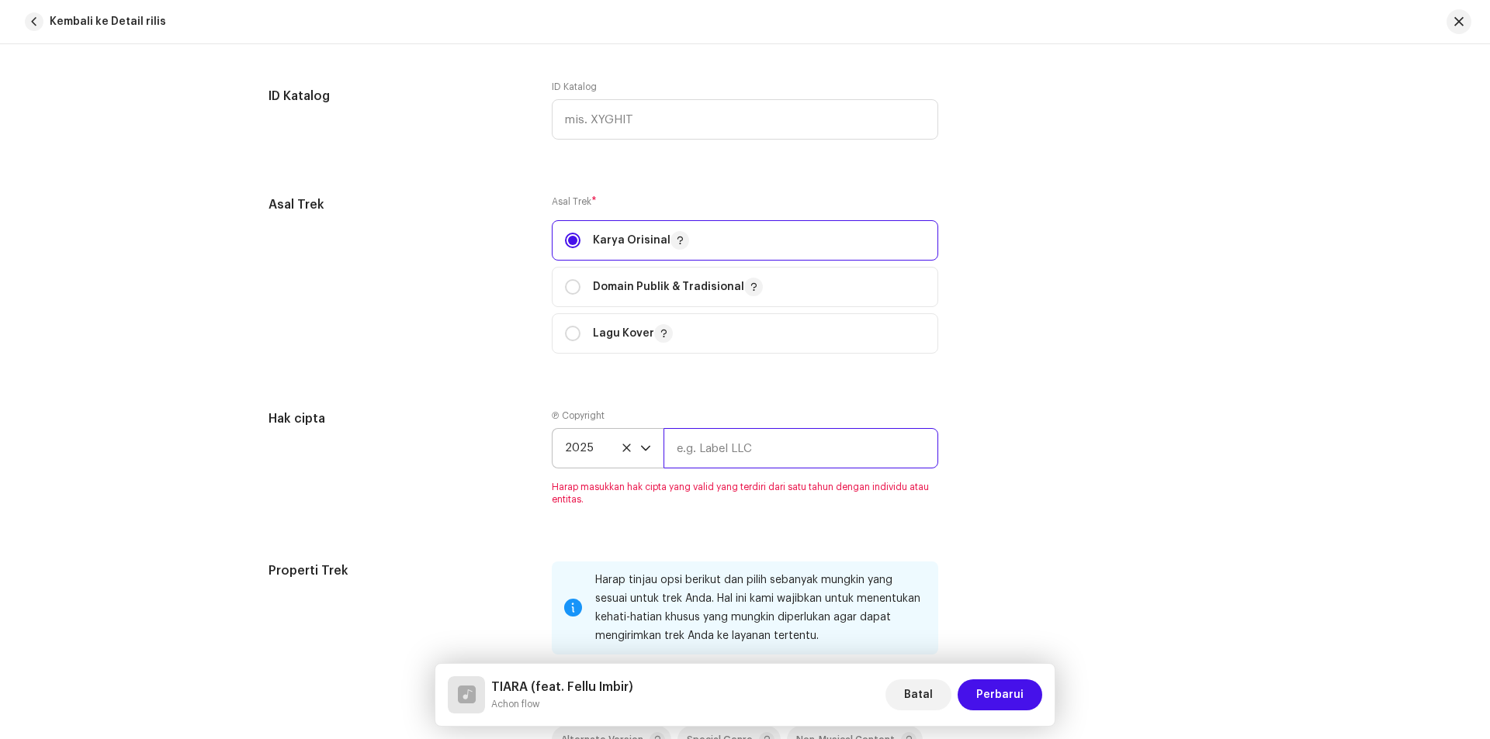
click at [722, 447] on input "text" at bounding box center [800, 448] width 275 height 40
click at [706, 449] on input "text" at bounding box center [800, 448] width 275 height 40
paste input "Achon Flow"
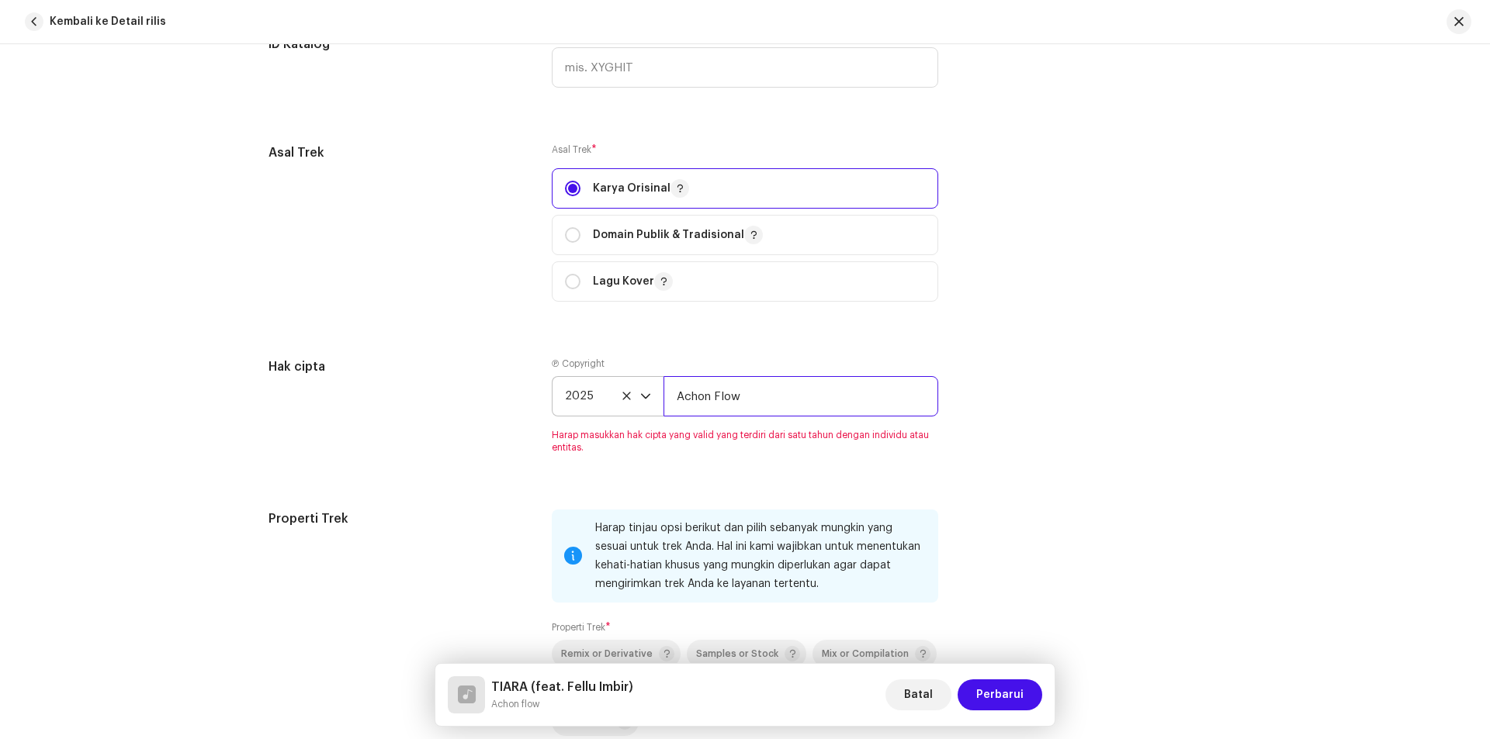
scroll to position [1785, 0]
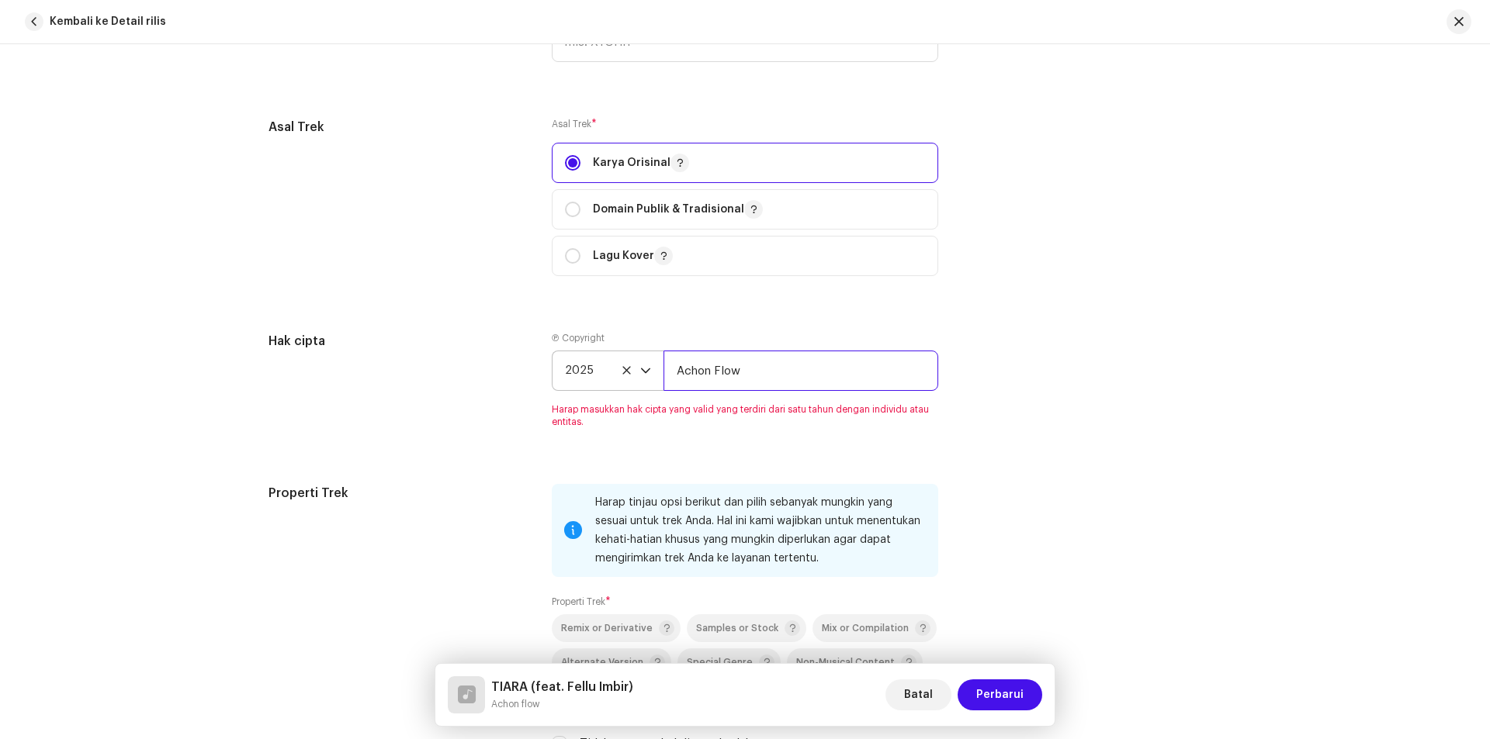
click at [838, 365] on input "Achon Flow" at bounding box center [800, 371] width 275 height 40
type input "Achon Flow"
click at [724, 428] on div "Detail trek Selesaikan hal berikut untuk menyelesaikan trek Anda. 1 dari 3 Tamb…" at bounding box center [745, 16] width 1003 height 3439
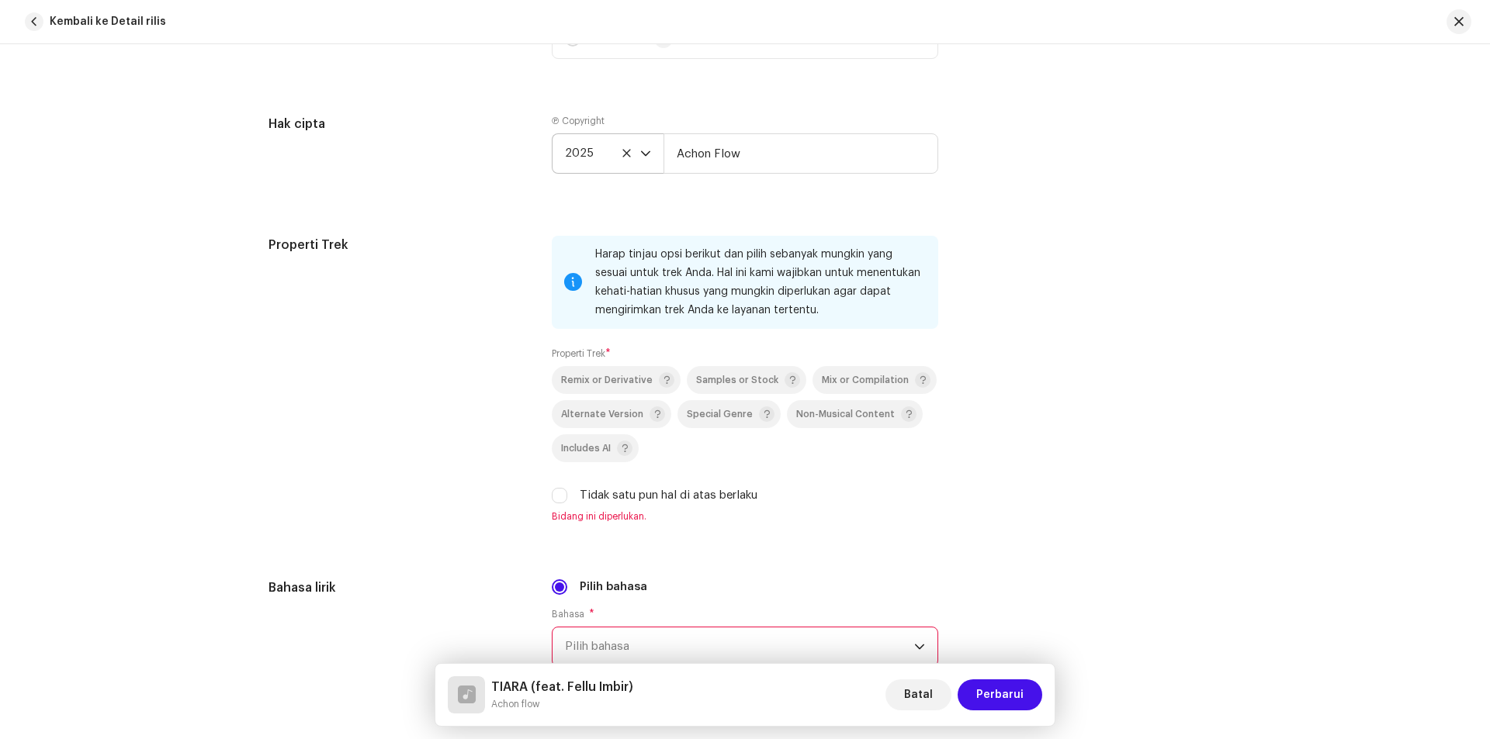
scroll to position [2018, 0]
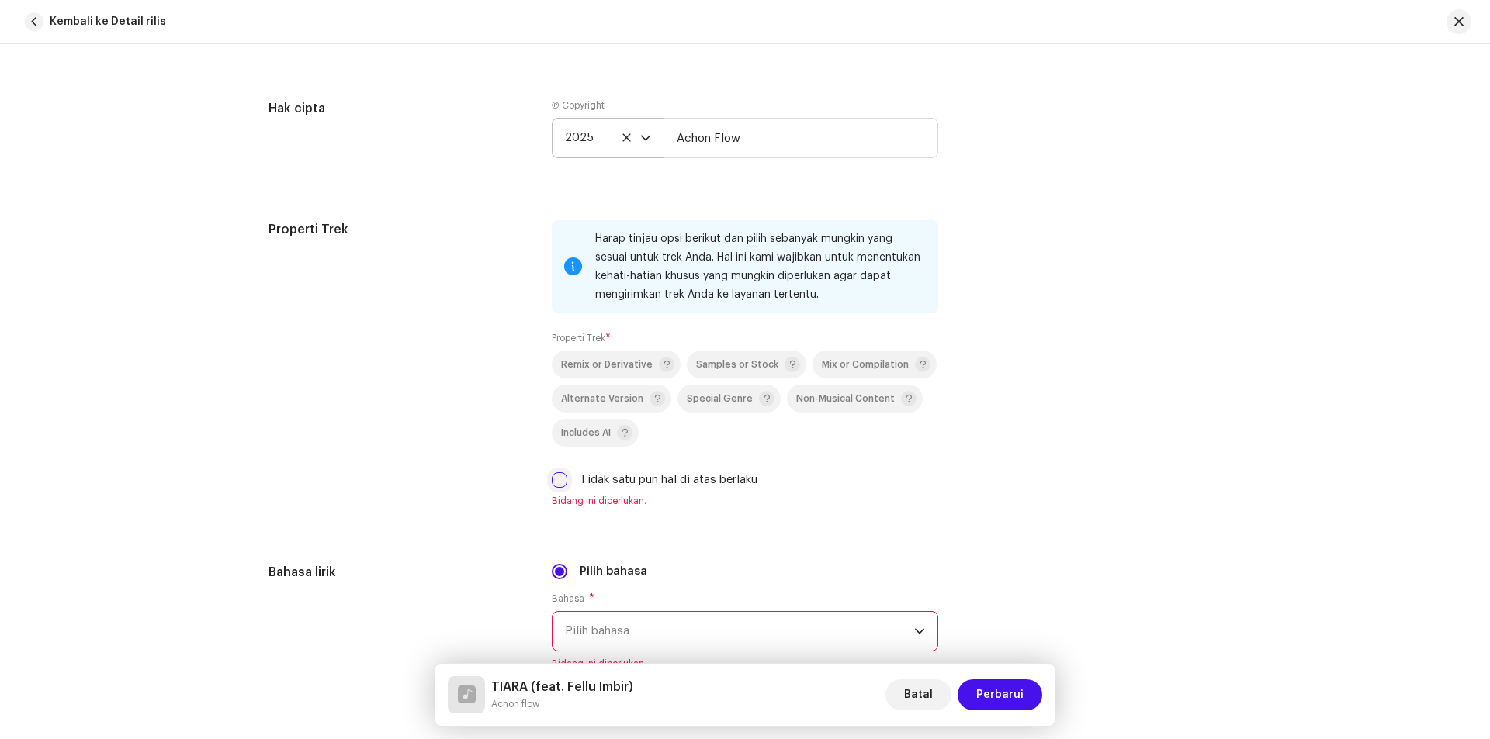
click at [553, 483] on input "Tidak satu pun hal di atas berlaku" at bounding box center [560, 481] width 16 height 16
checkbox input "true"
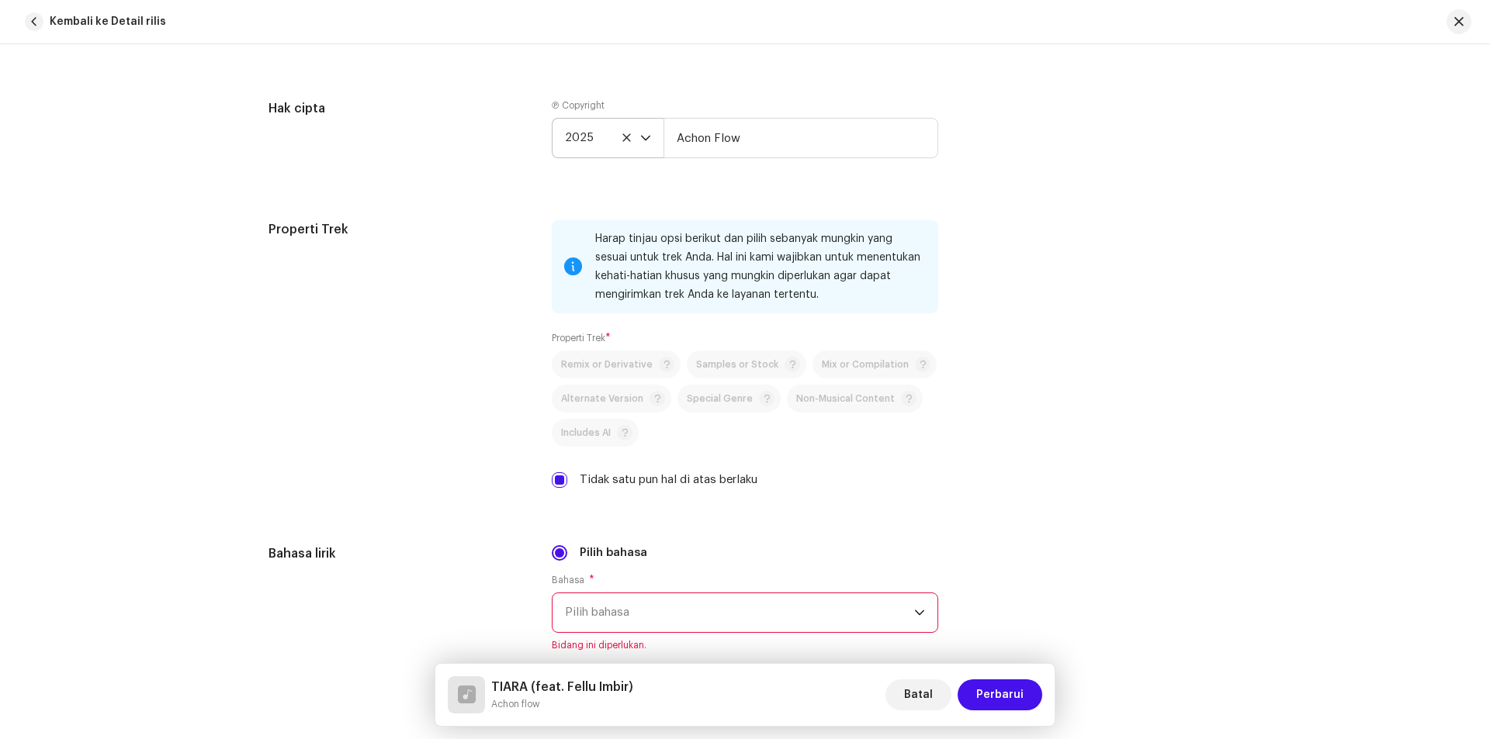
scroll to position [2250, 0]
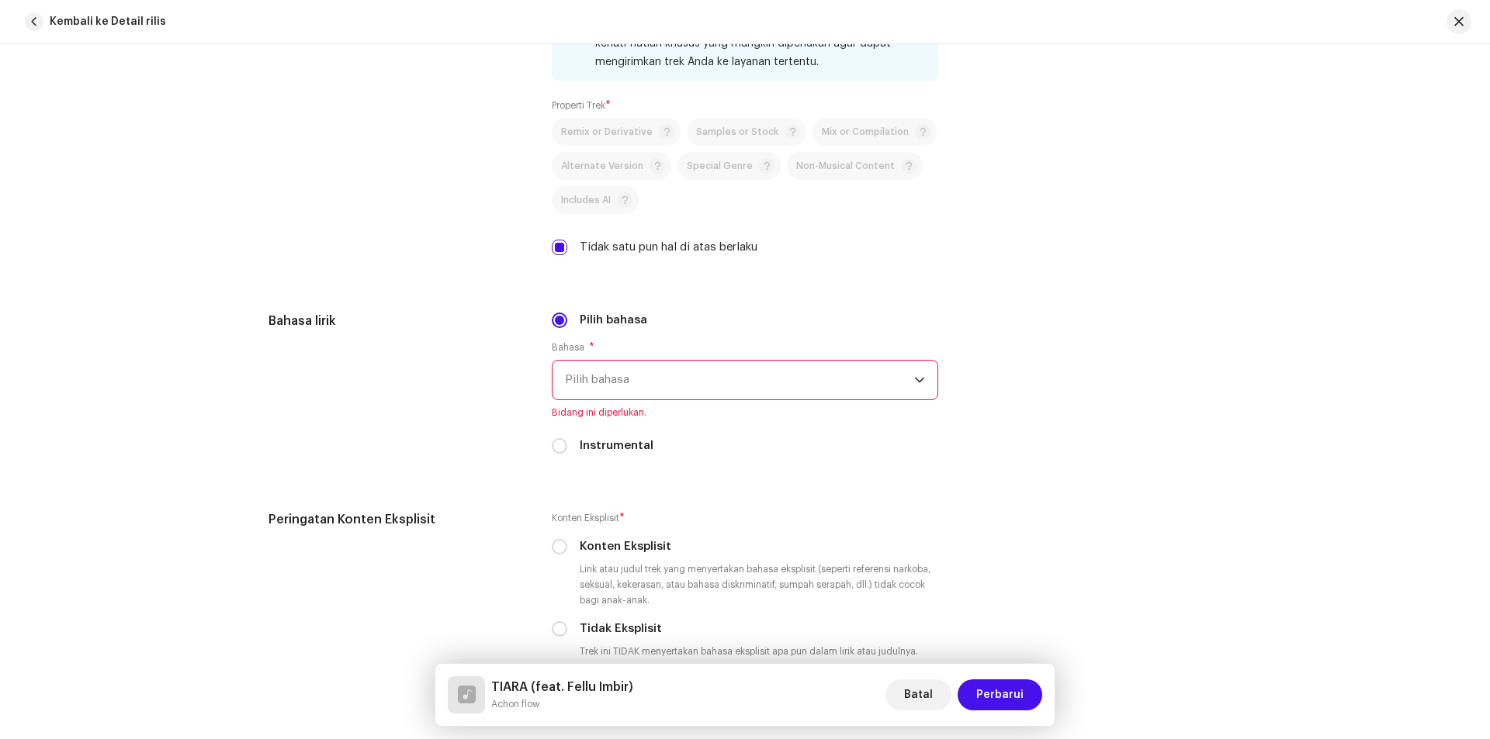
click at [731, 372] on span "Pilih bahasa" at bounding box center [739, 380] width 349 height 39
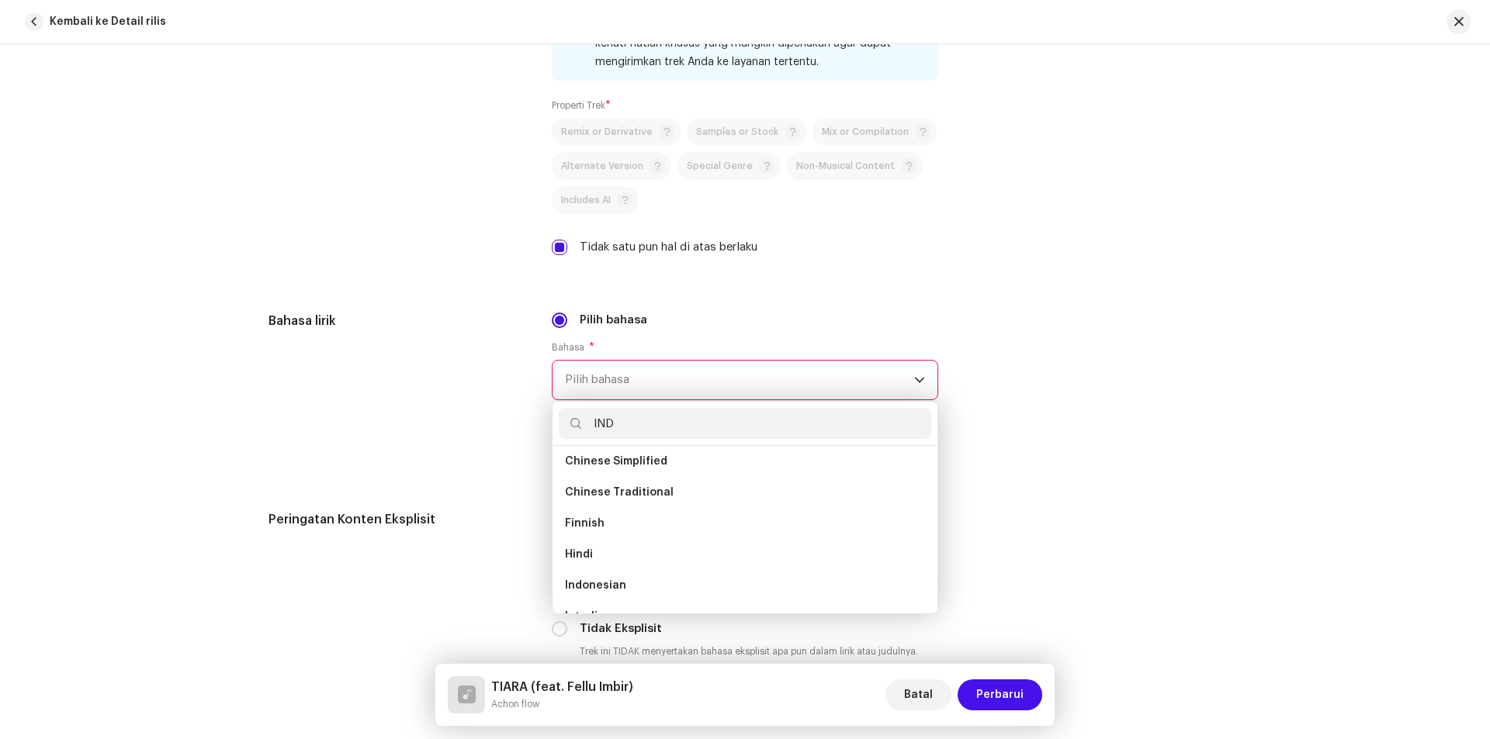
scroll to position [0, 0]
type input "IND"
click at [607, 496] on span "Indonesian" at bounding box center [595, 499] width 61 height 16
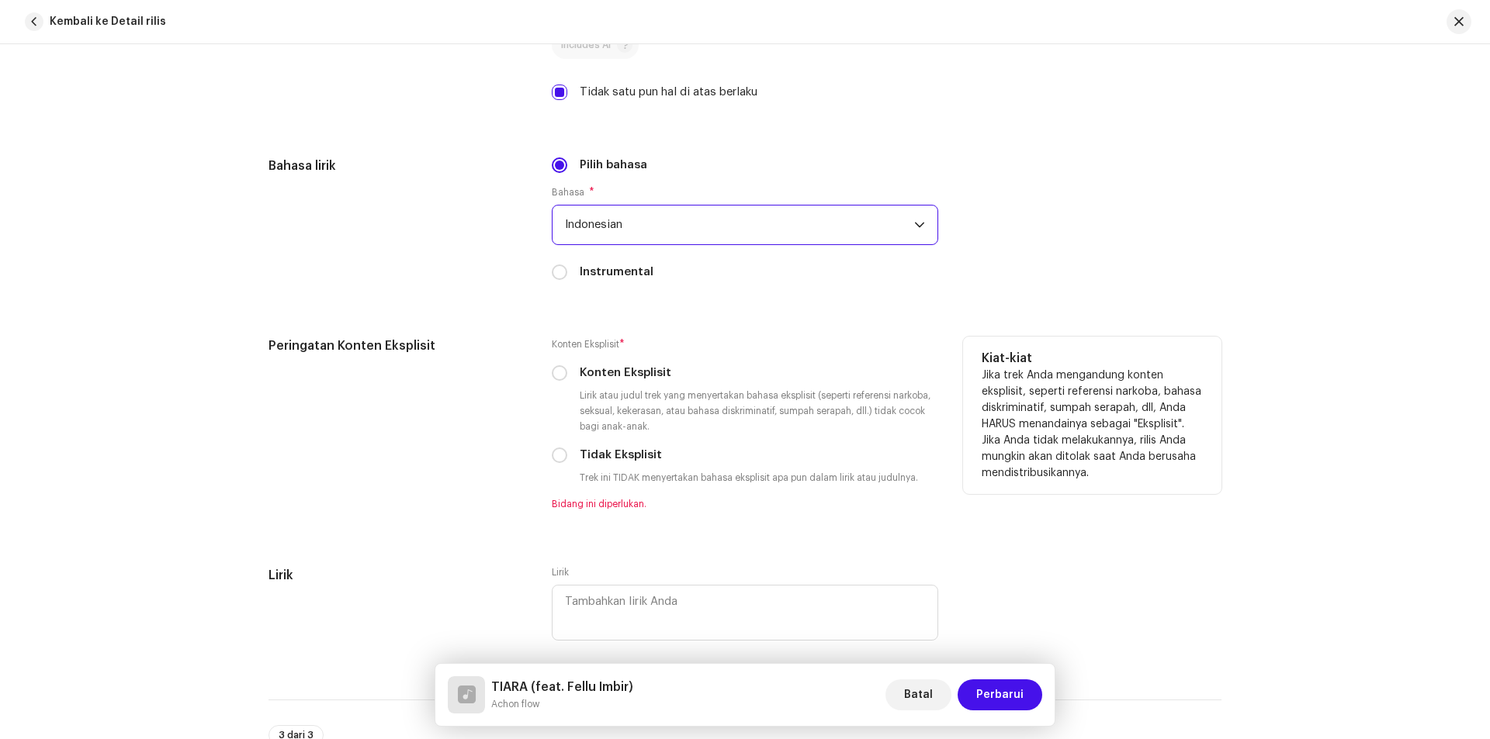
scroll to position [2483, 0]
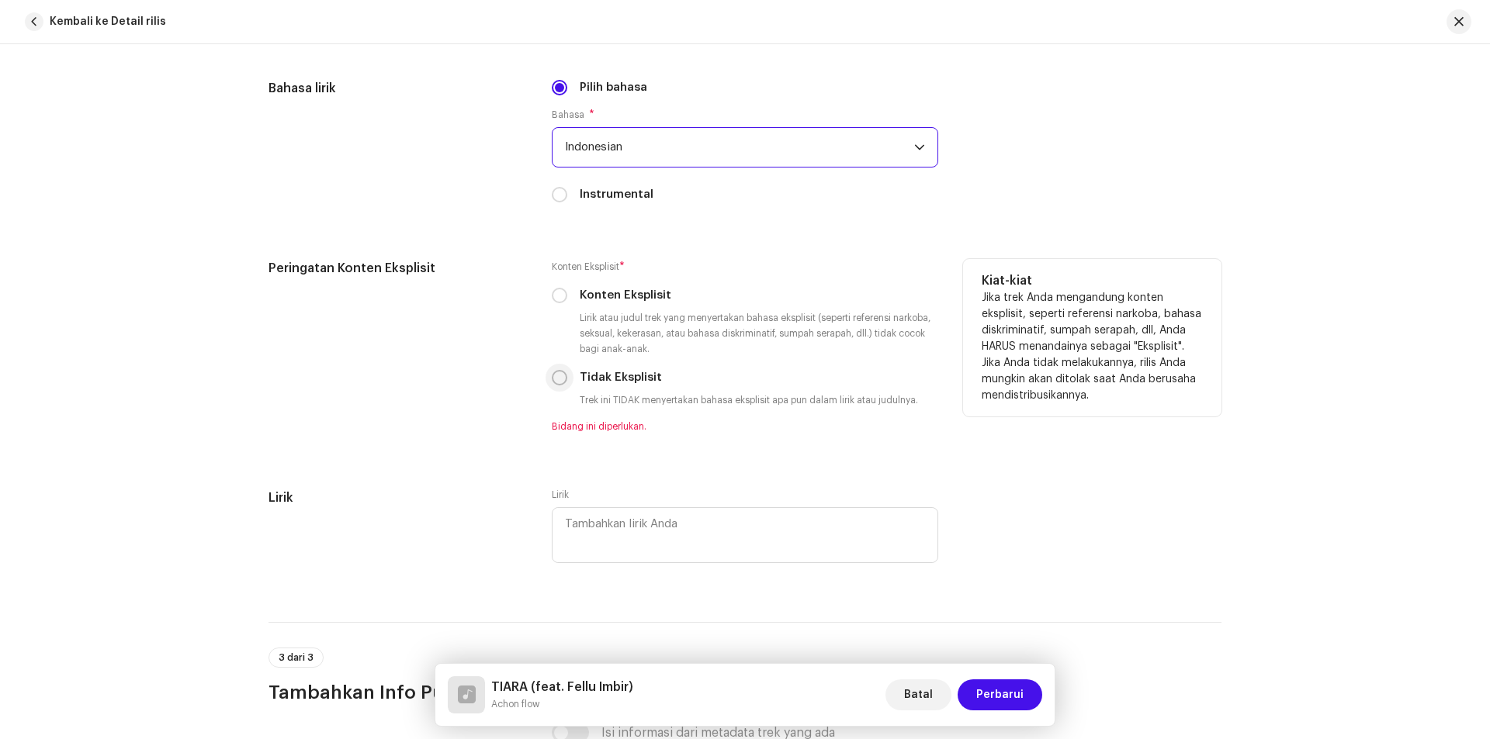
click at [559, 381] on input "Tidak Eksplisit" at bounding box center [560, 378] width 16 height 16
radio input "true"
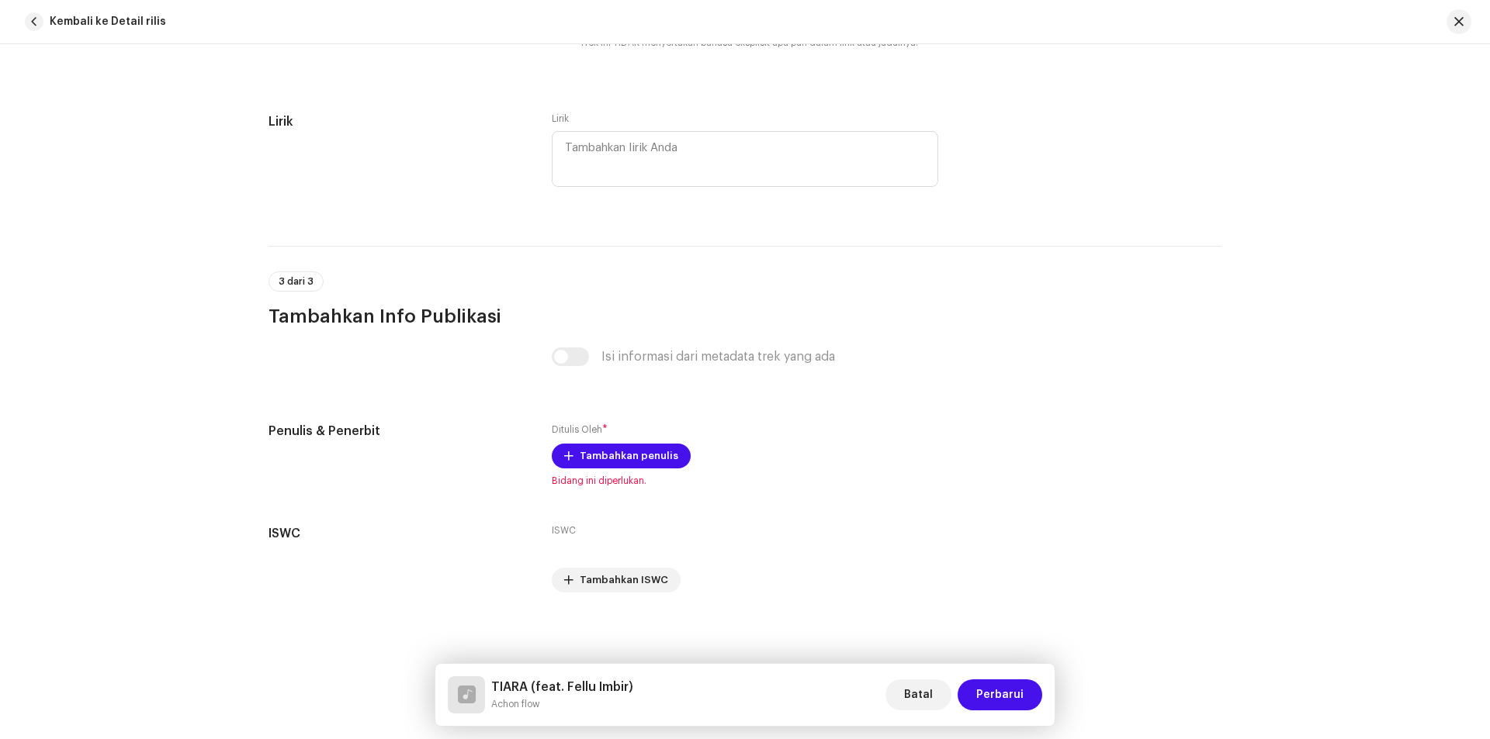
scroll to position [2843, 0]
click at [635, 459] on span "Tambahkan penulis" at bounding box center [629, 453] width 99 height 31
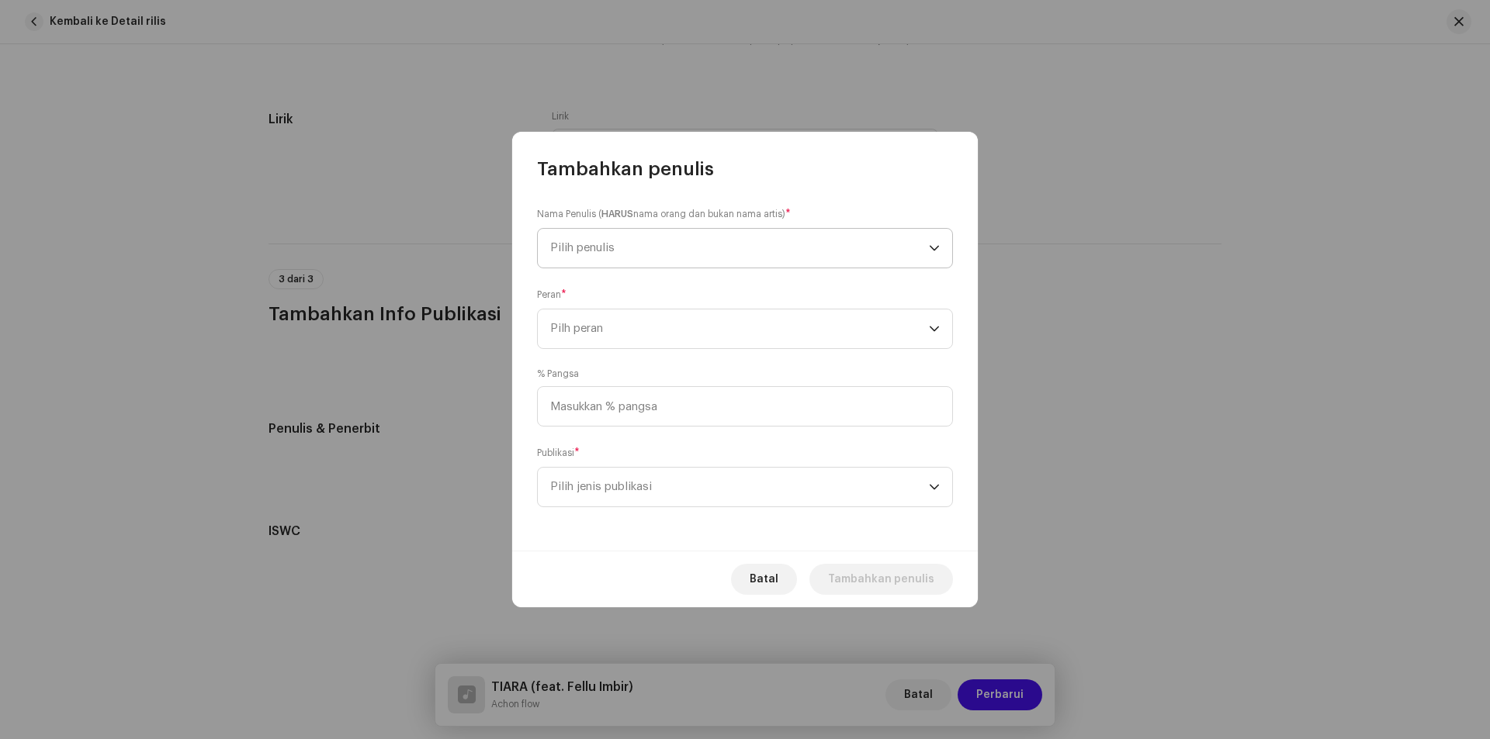
click at [700, 252] on span "Pilih penulis" at bounding box center [739, 248] width 379 height 39
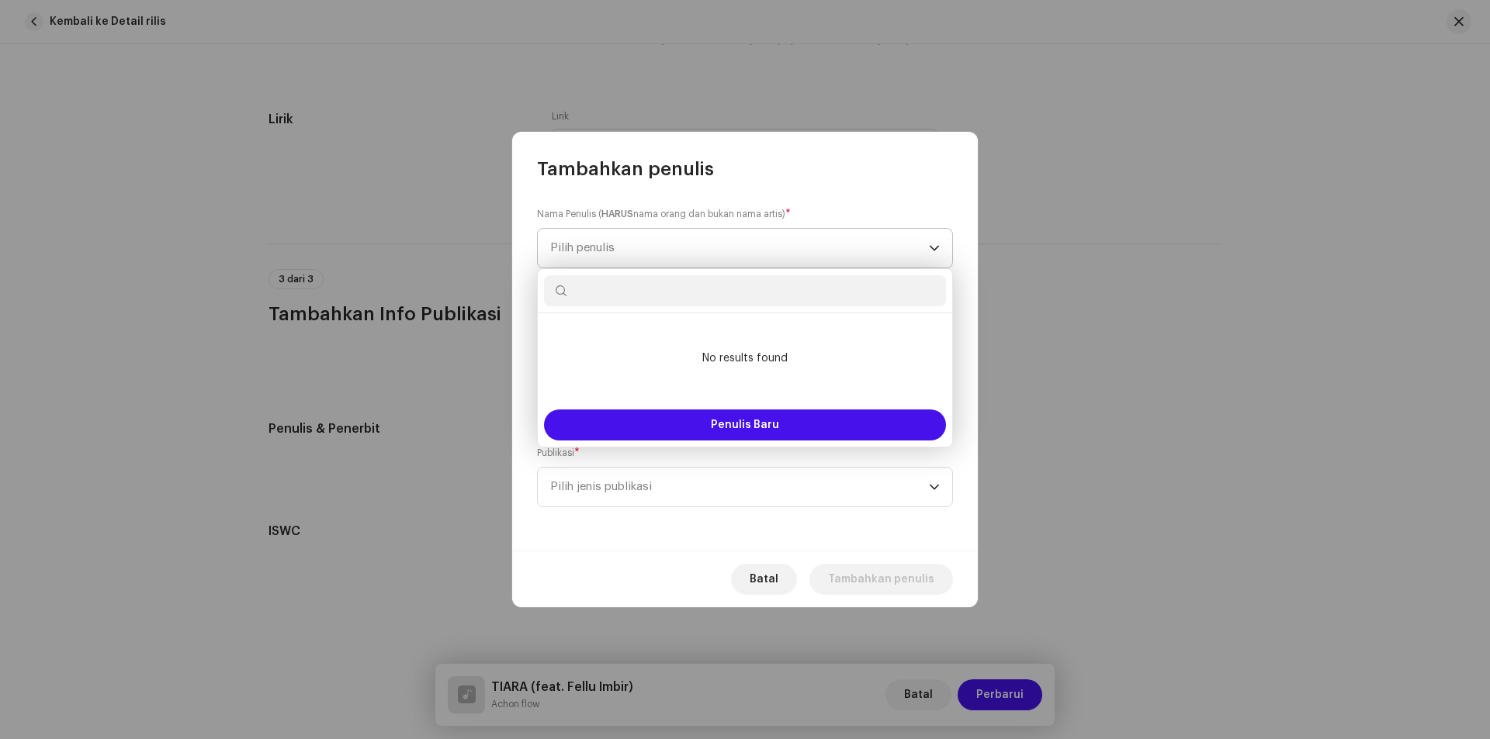
click at [700, 252] on span "Pilih penulis" at bounding box center [739, 248] width 379 height 39
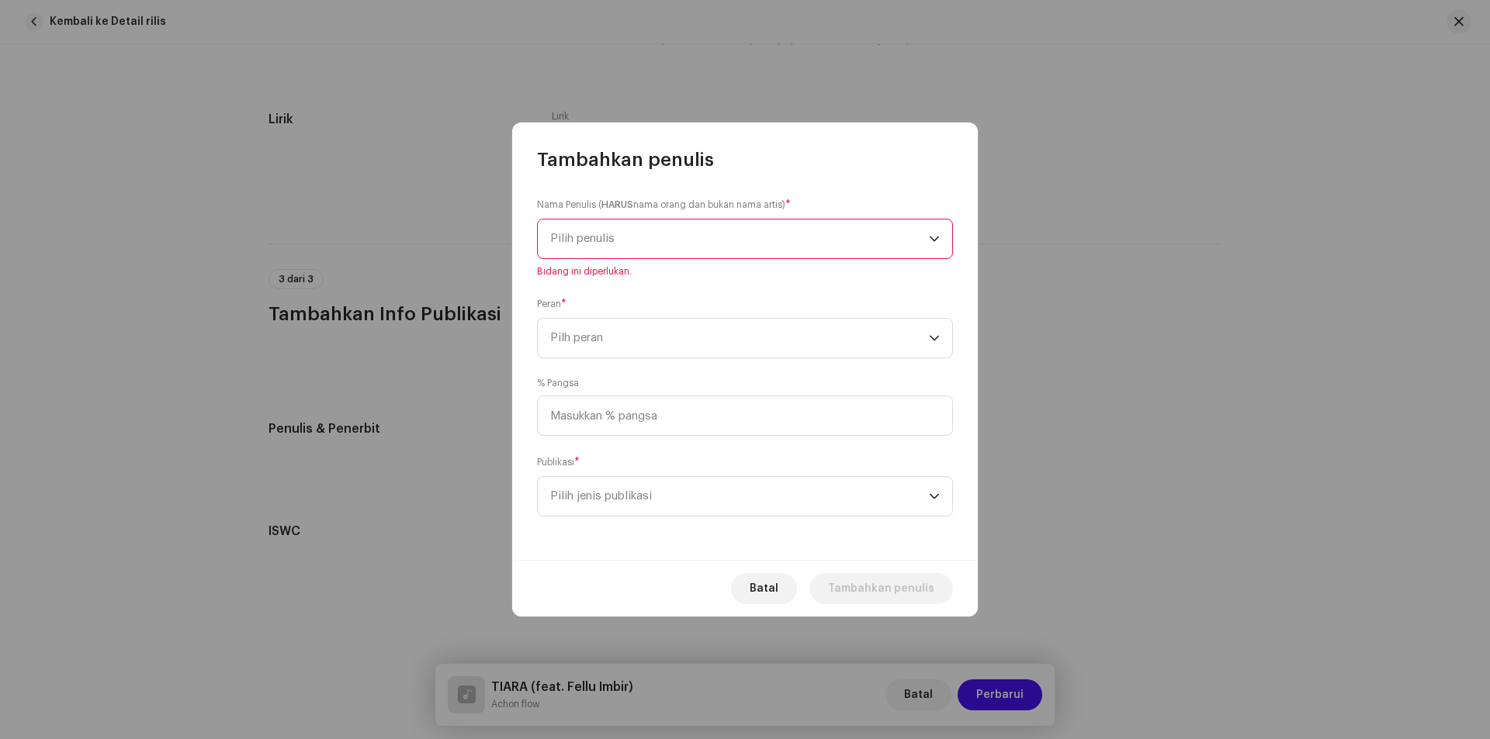
click at [605, 223] on span "Pilih penulis" at bounding box center [739, 239] width 379 height 39
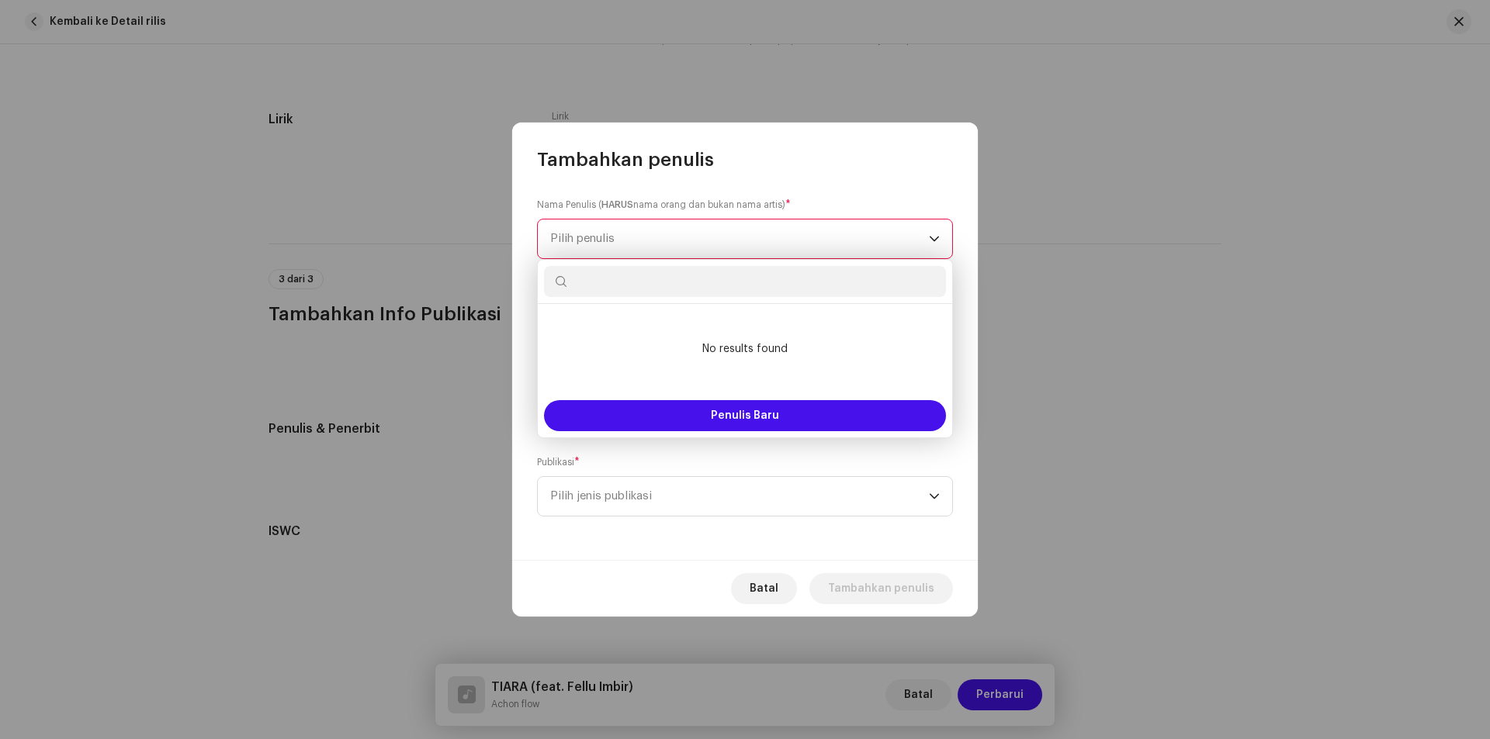
drag, startPoint x: 602, startPoint y: 237, endPoint x: 570, endPoint y: 242, distance: 33.0
click at [573, 241] on span "Pilih penulis" at bounding box center [582, 239] width 64 height 12
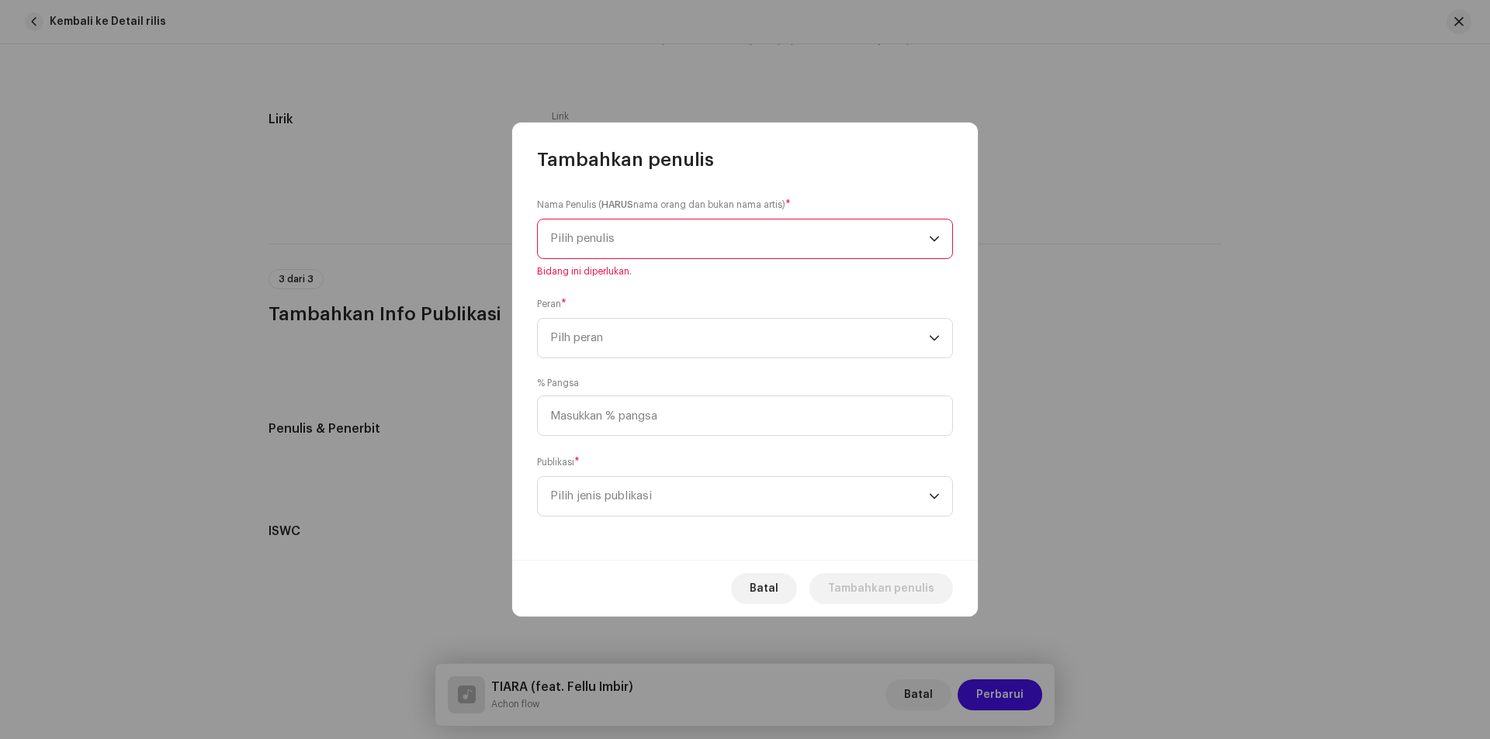
click at [883, 236] on span "Pilih penulis" at bounding box center [739, 239] width 379 height 39
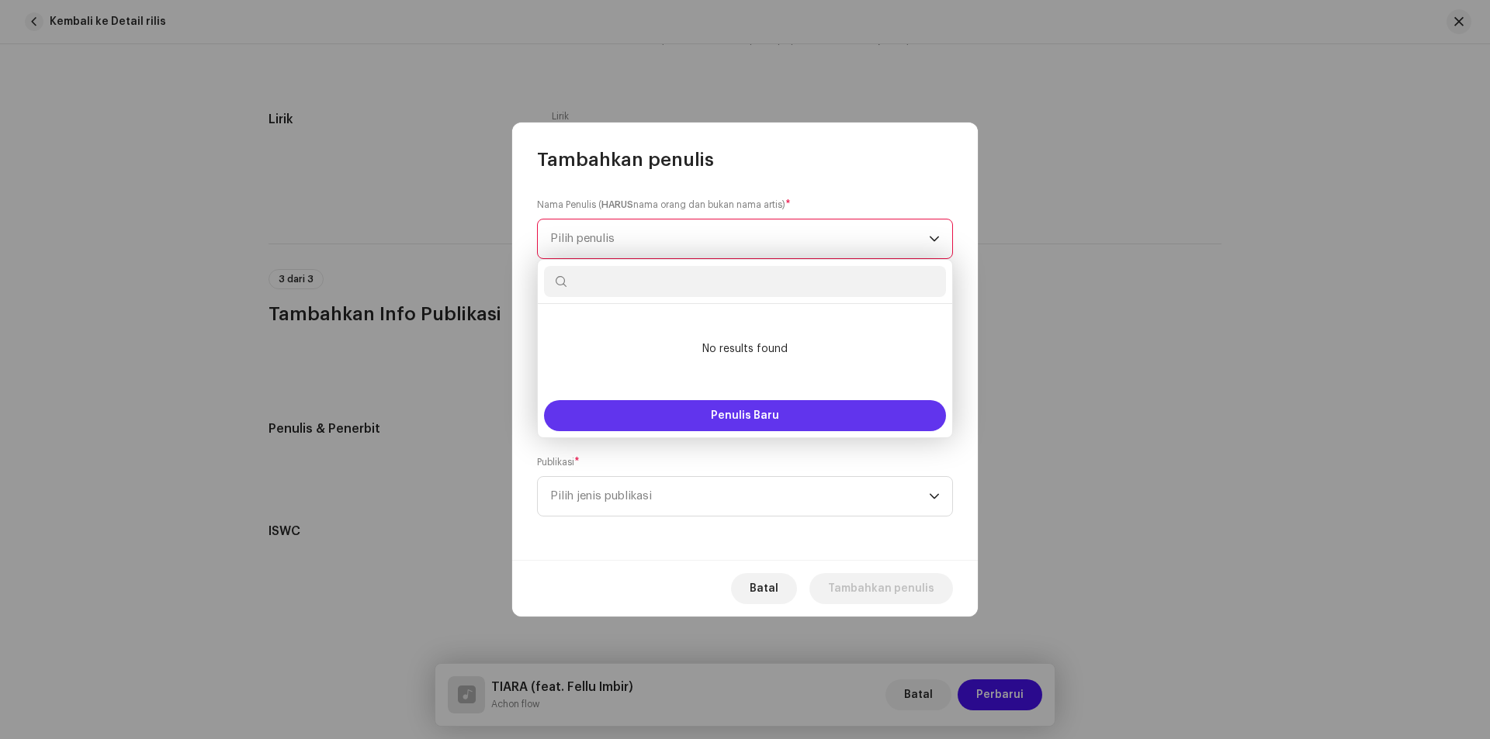
click at [710, 415] on button "Penulis Baru" at bounding box center [745, 415] width 402 height 31
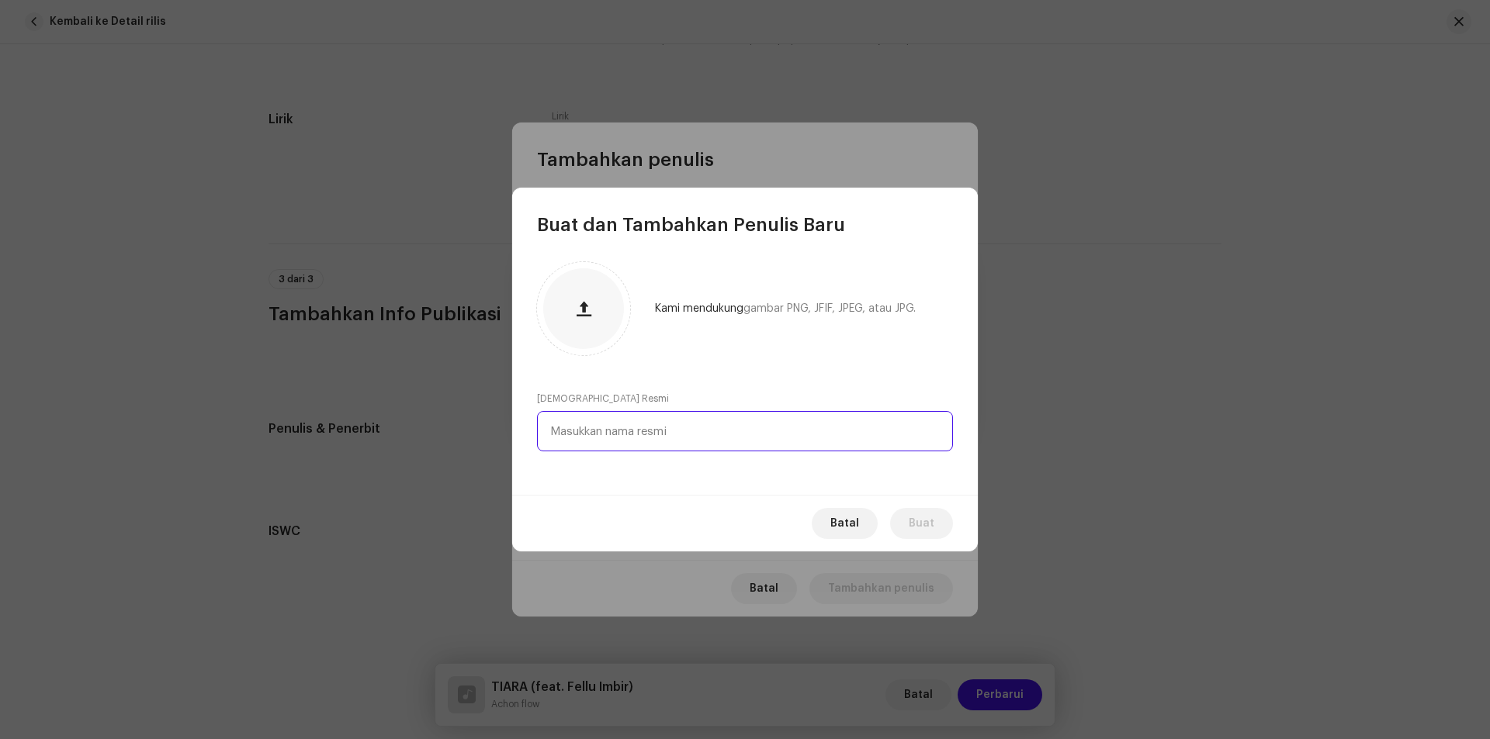
click at [624, 436] on input "text" at bounding box center [745, 431] width 416 height 40
click at [830, 524] on button "Batal" at bounding box center [845, 523] width 66 height 31
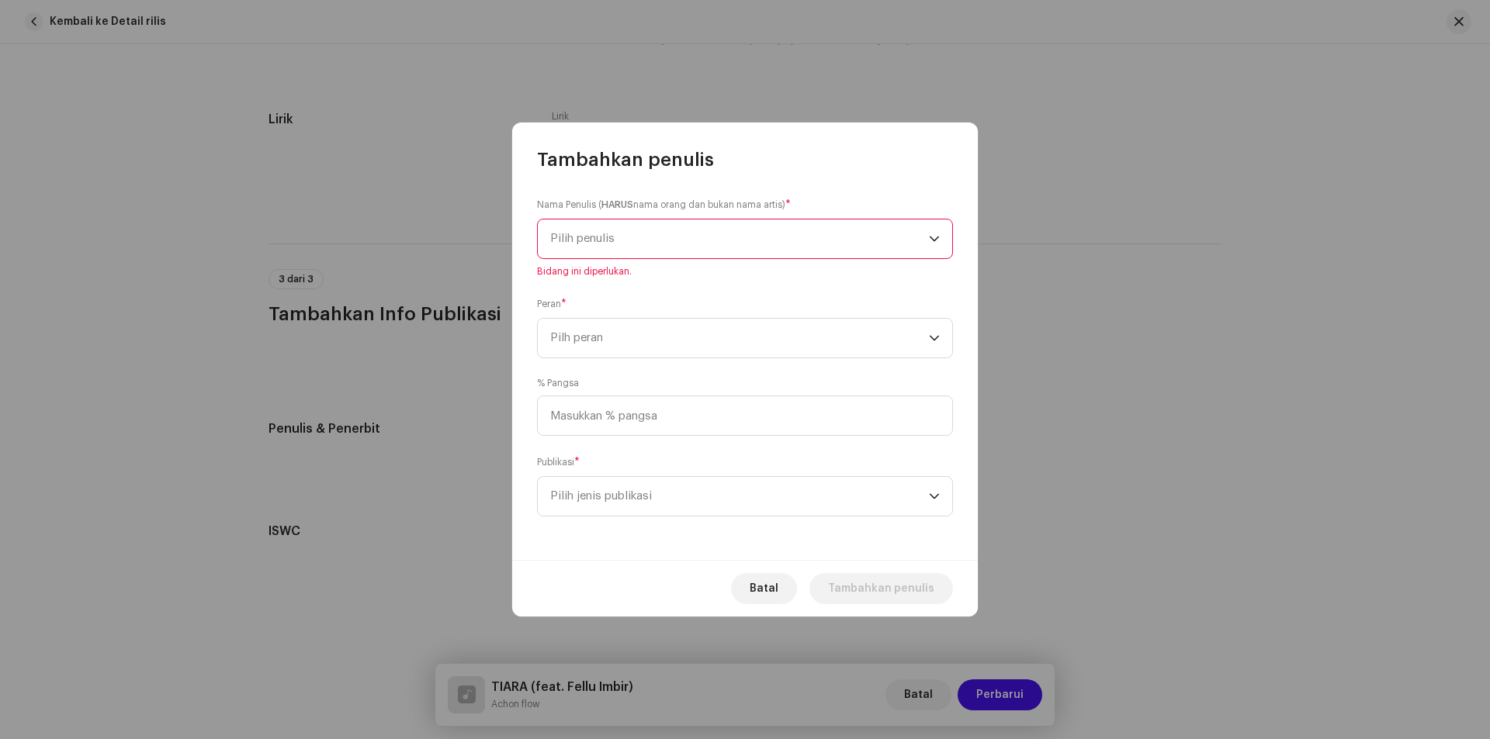
click at [729, 238] on span "Pilih penulis" at bounding box center [739, 239] width 379 height 39
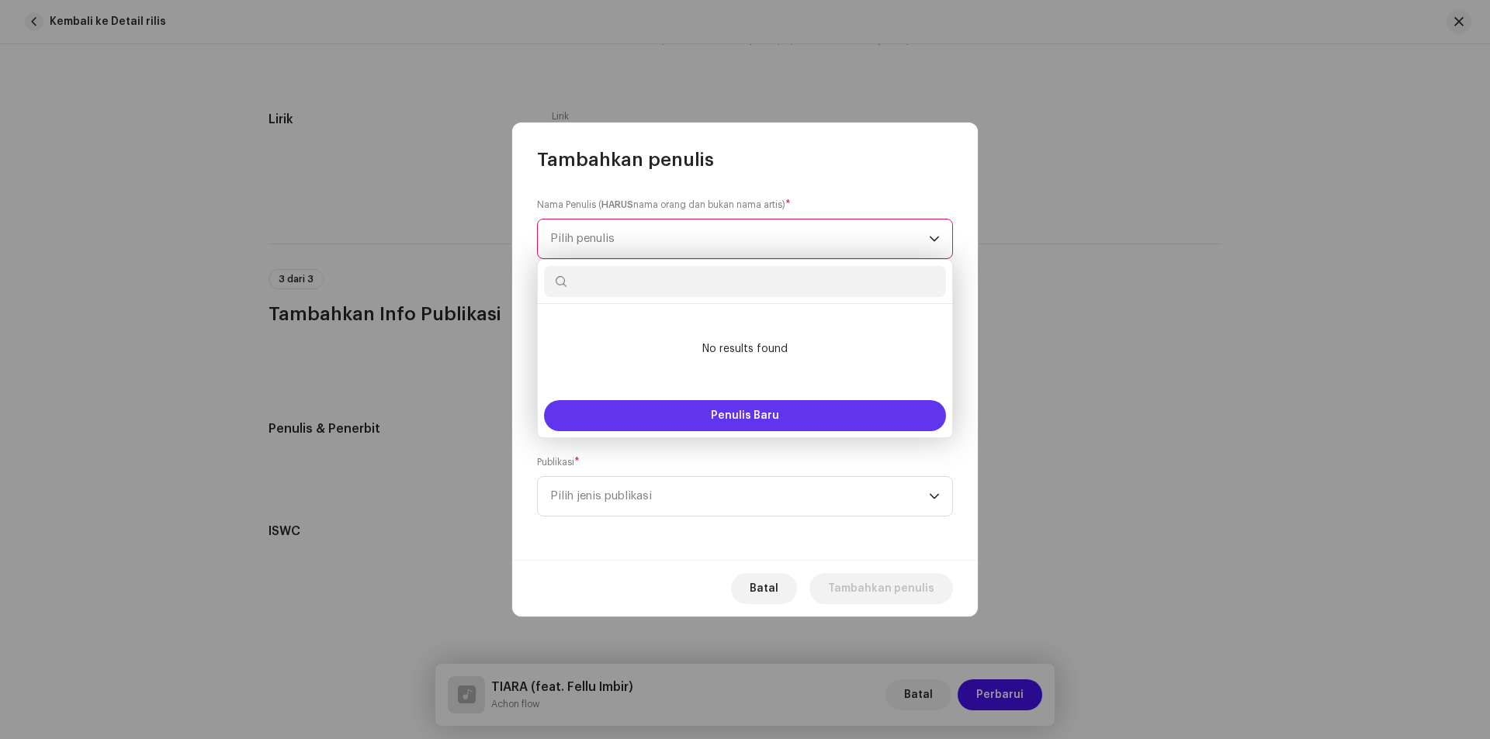
click at [737, 412] on span "Penulis Baru" at bounding box center [745, 415] width 68 height 11
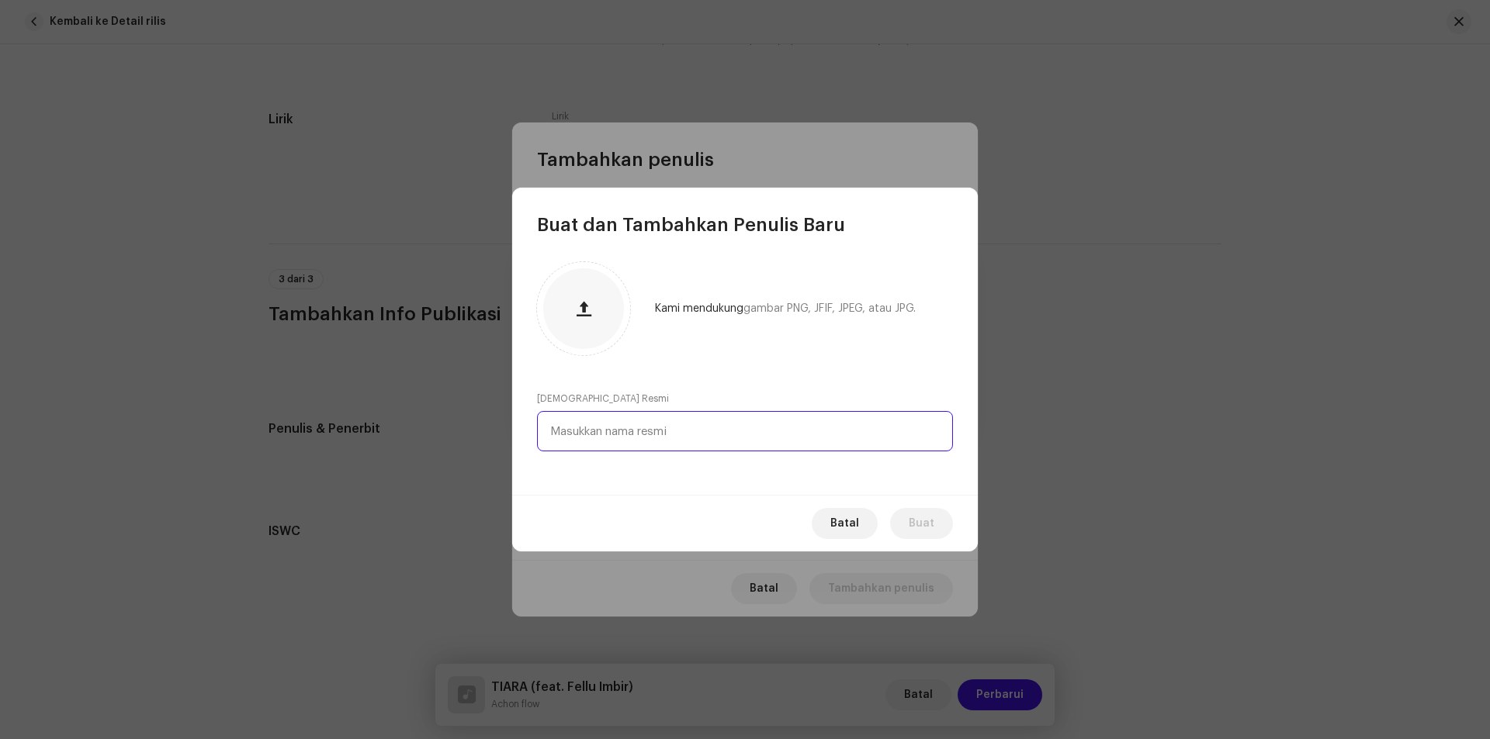
click at [681, 431] on input "text" at bounding box center [745, 431] width 416 height 40
paste input "Achon Flow"
type input "Achon Flow"
click at [918, 521] on span "Buat" at bounding box center [922, 523] width 26 height 31
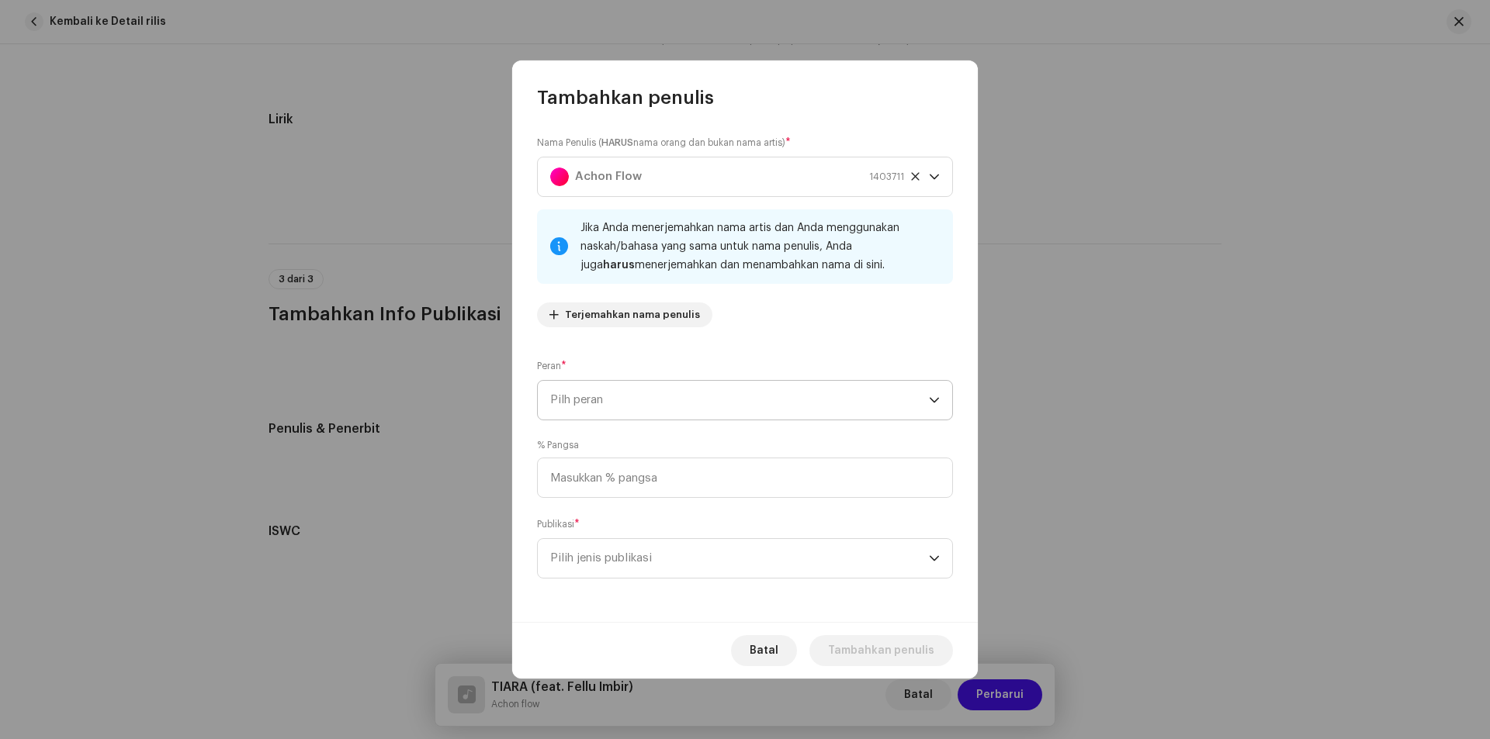
click at [847, 401] on span "Pilh peran" at bounding box center [739, 400] width 379 height 39
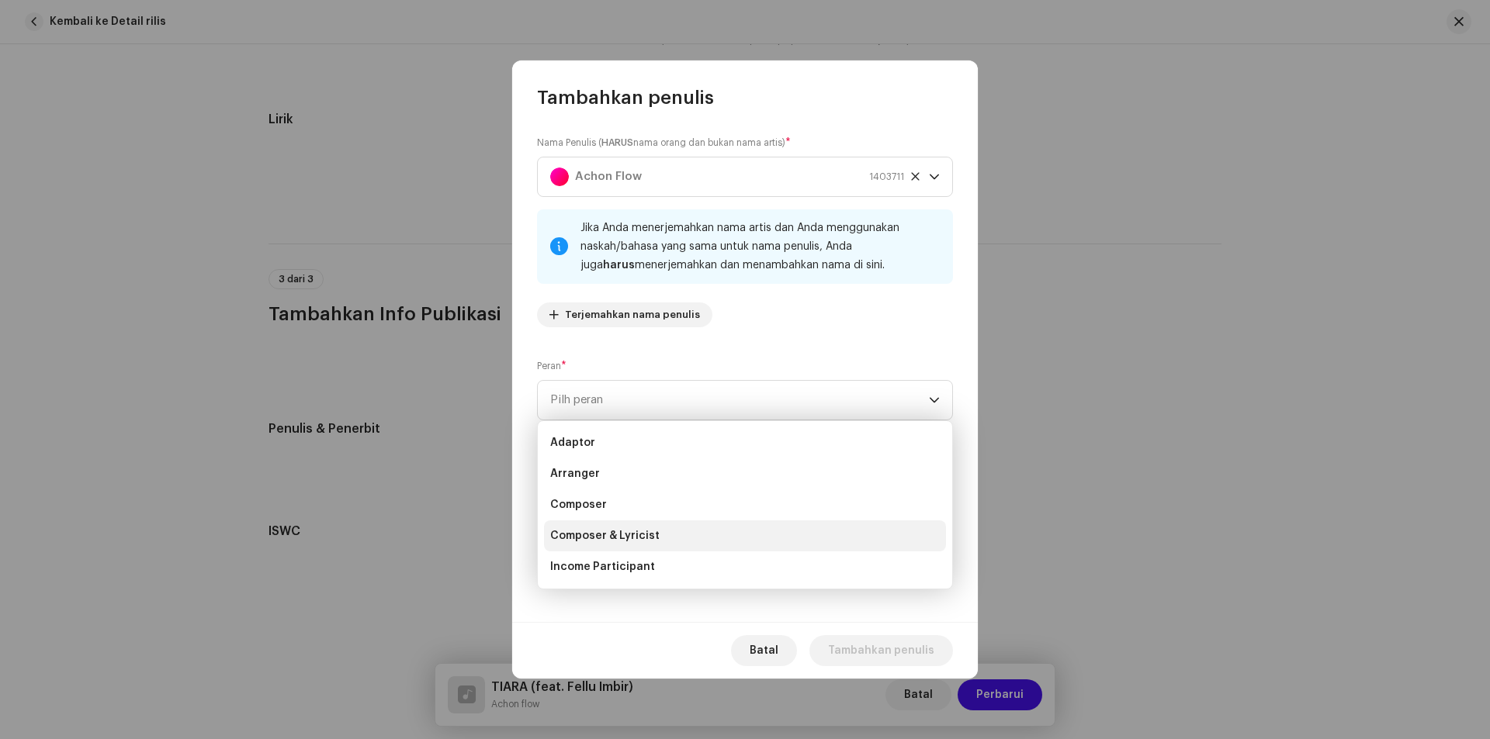
click at [639, 535] on span "Composer & Lyricist" at bounding box center [604, 536] width 109 height 16
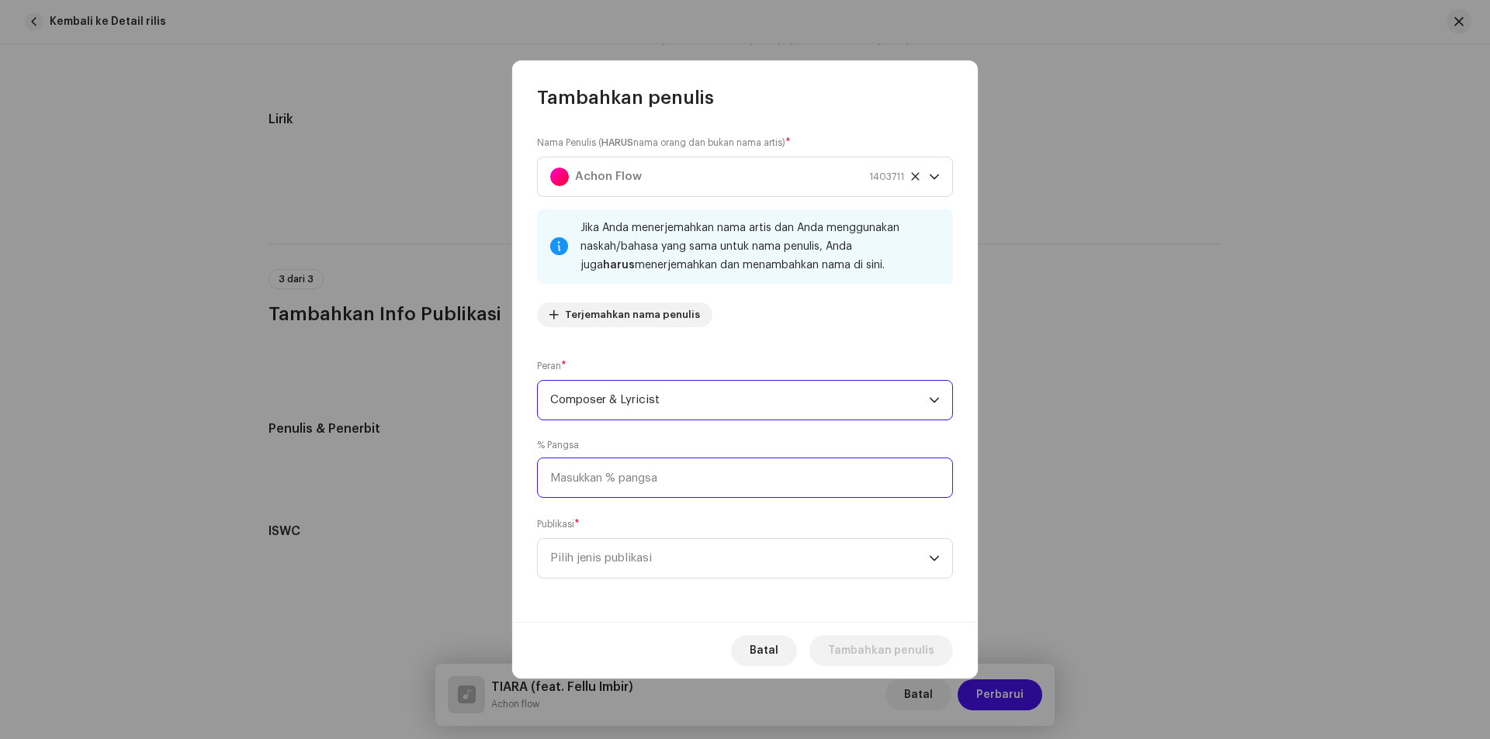
click at [624, 476] on input at bounding box center [745, 478] width 416 height 40
type input "100,00"
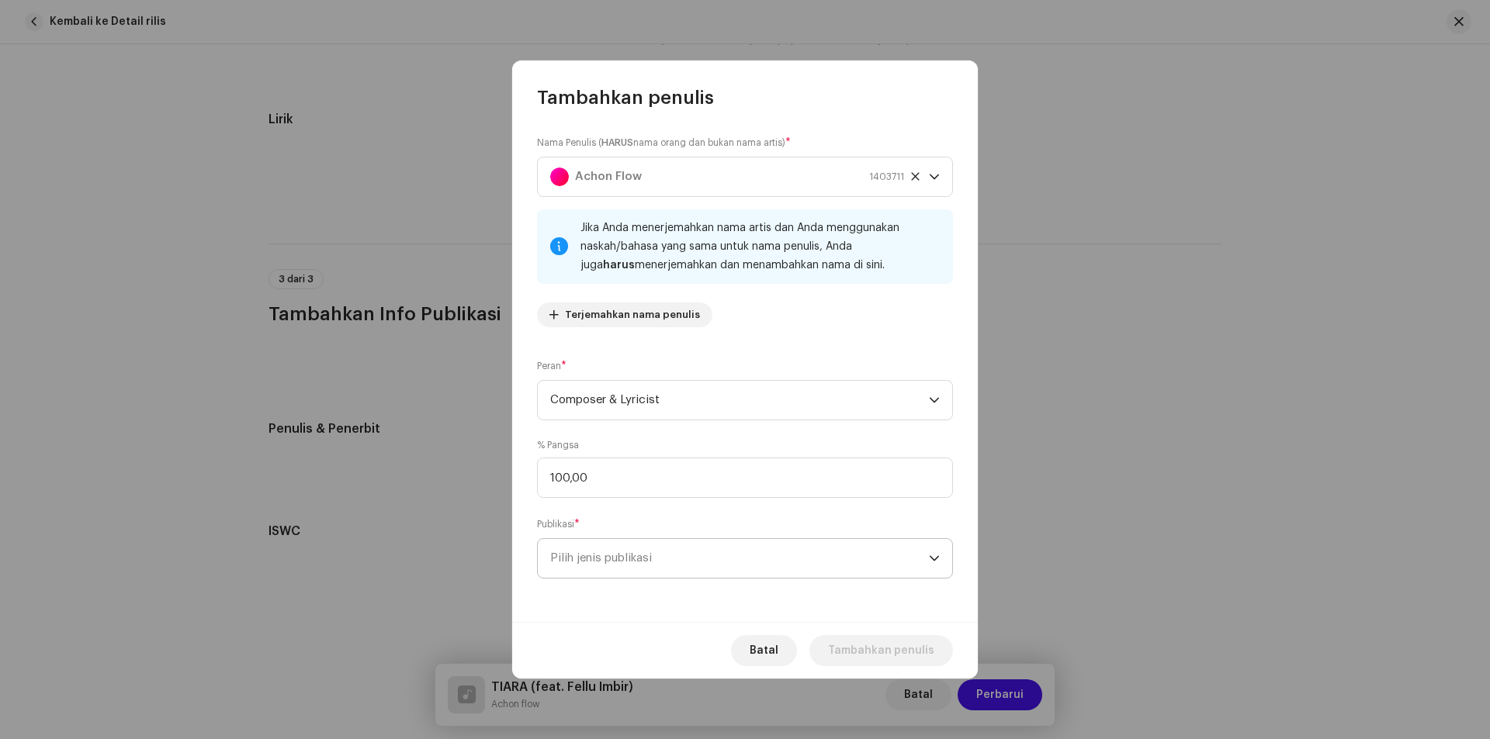
click at [649, 565] on span "Pilih jenis publikasi" at bounding box center [739, 558] width 379 height 39
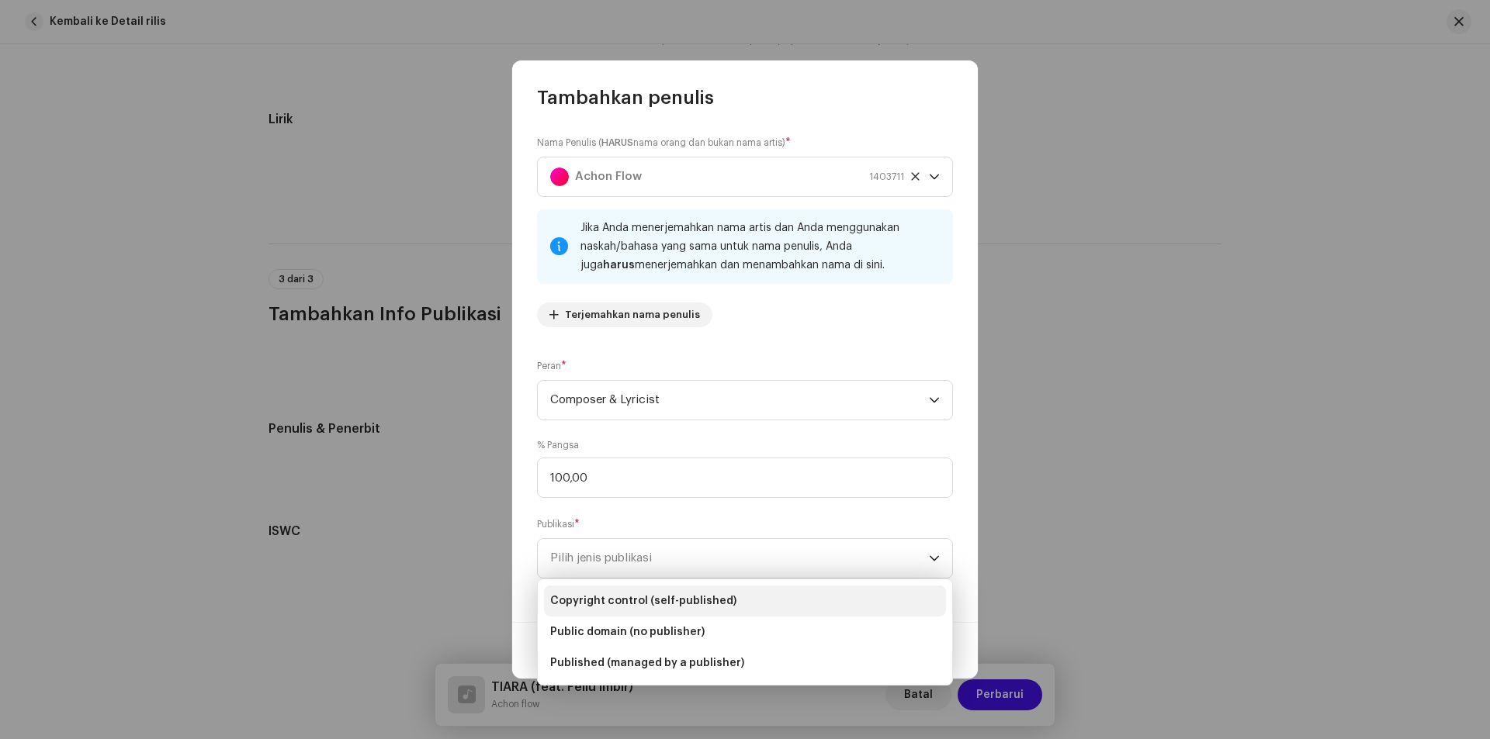
click at [667, 597] on span "Copyright control (self-published)" at bounding box center [643, 602] width 186 height 16
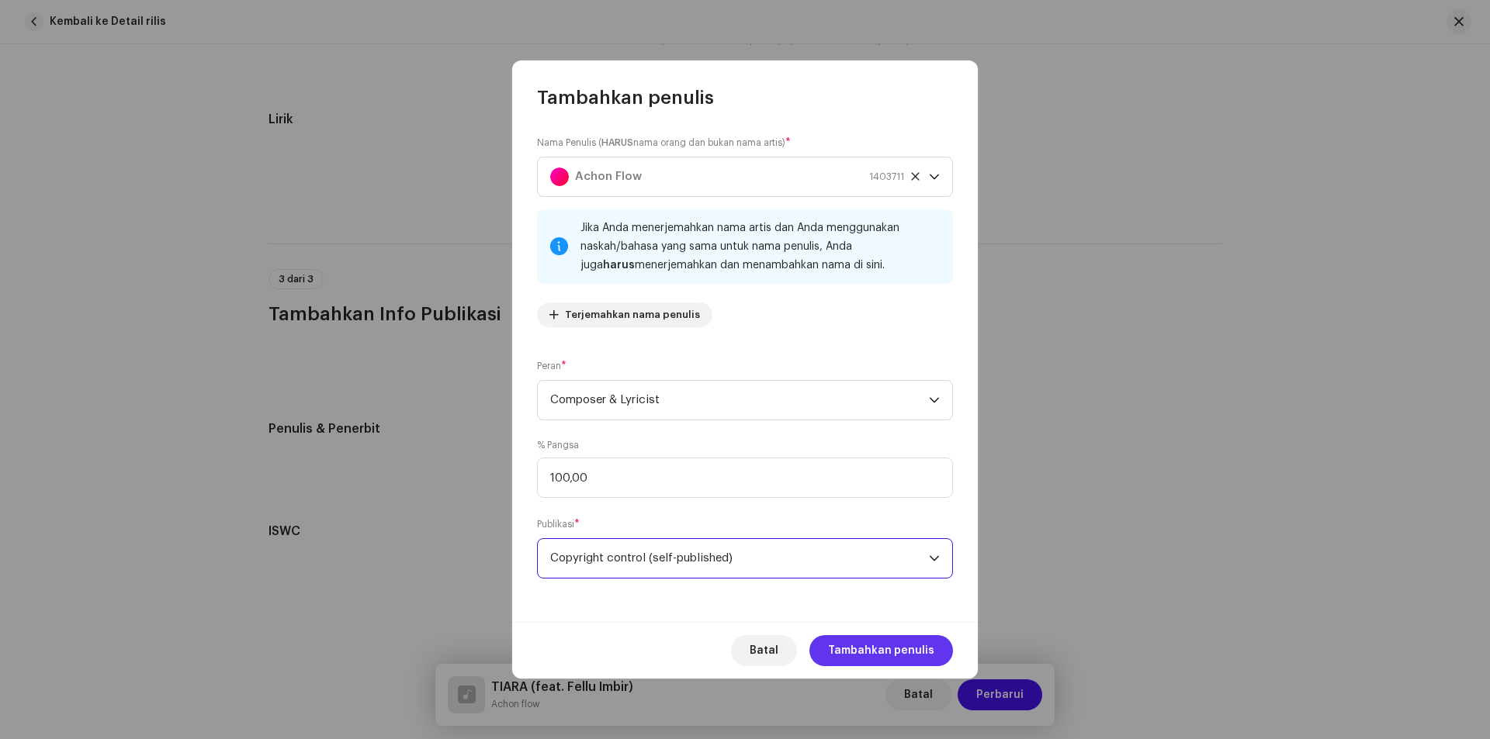
click at [875, 653] on span "Tambahkan penulis" at bounding box center [881, 651] width 106 height 31
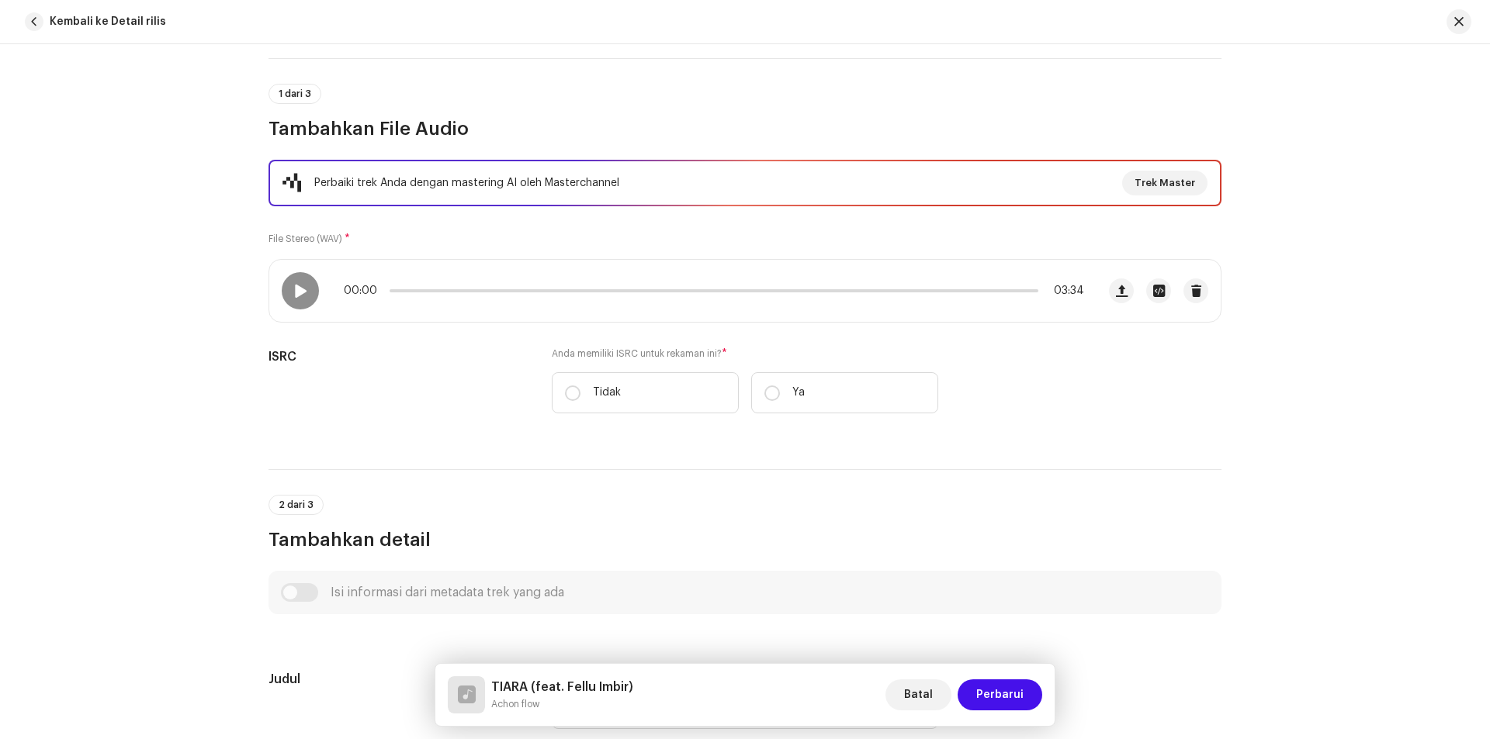
scroll to position [96, 0]
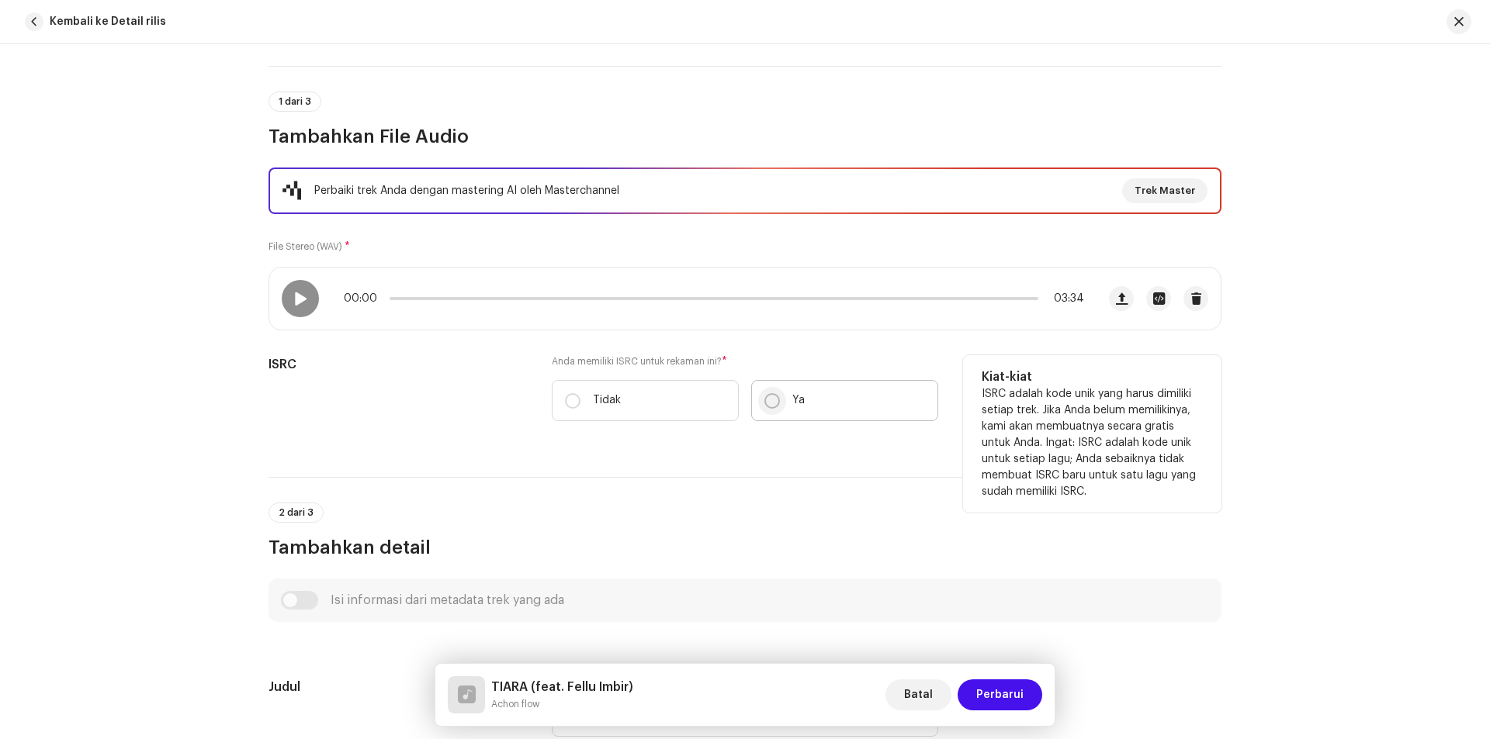
click at [771, 397] on input "Ya" at bounding box center [772, 401] width 16 height 16
radio input "true"
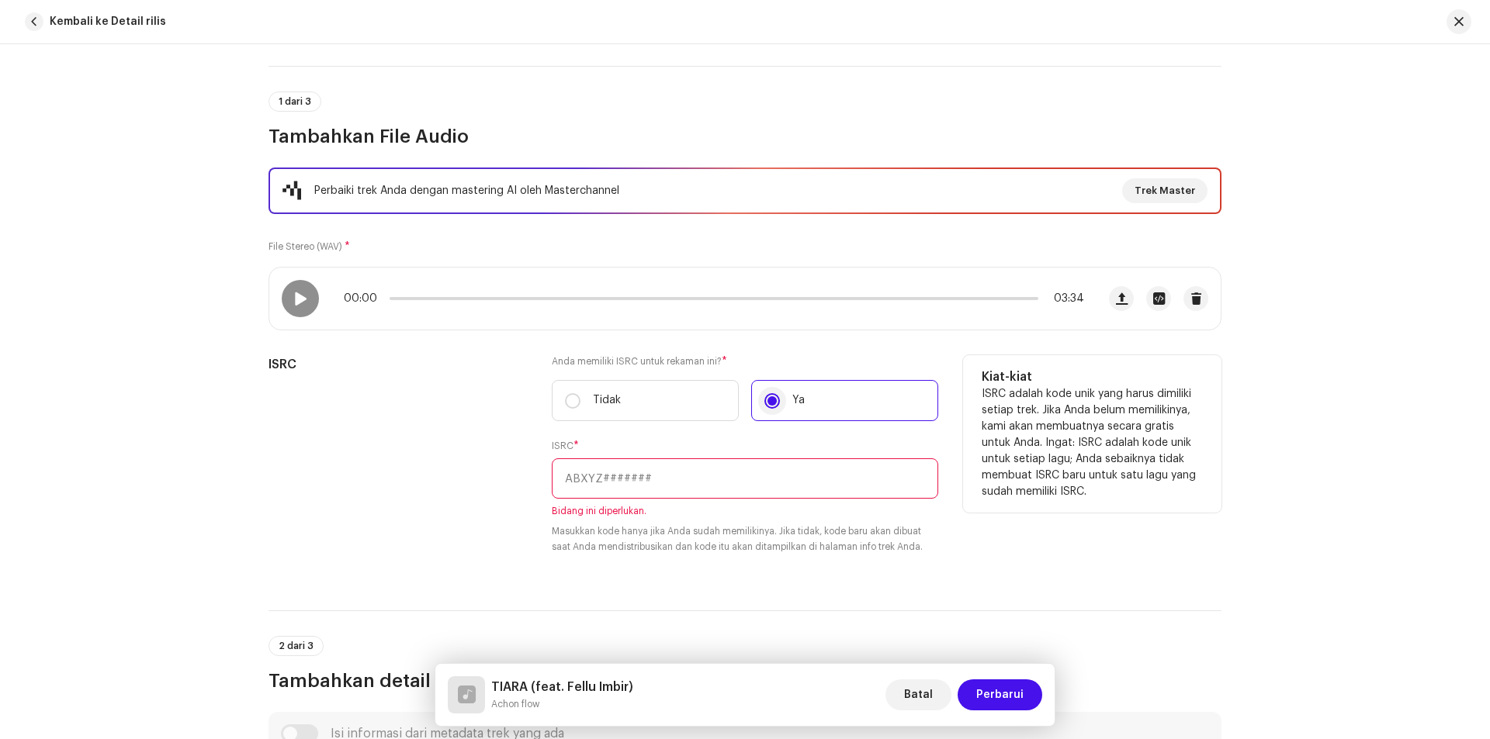
click at [771, 397] on input "Ya" at bounding box center [772, 401] width 16 height 16
click at [594, 403] on p "Tidak" at bounding box center [607, 401] width 28 height 16
click at [580, 403] on input "Tidak" at bounding box center [573, 401] width 16 height 16
radio input "true"
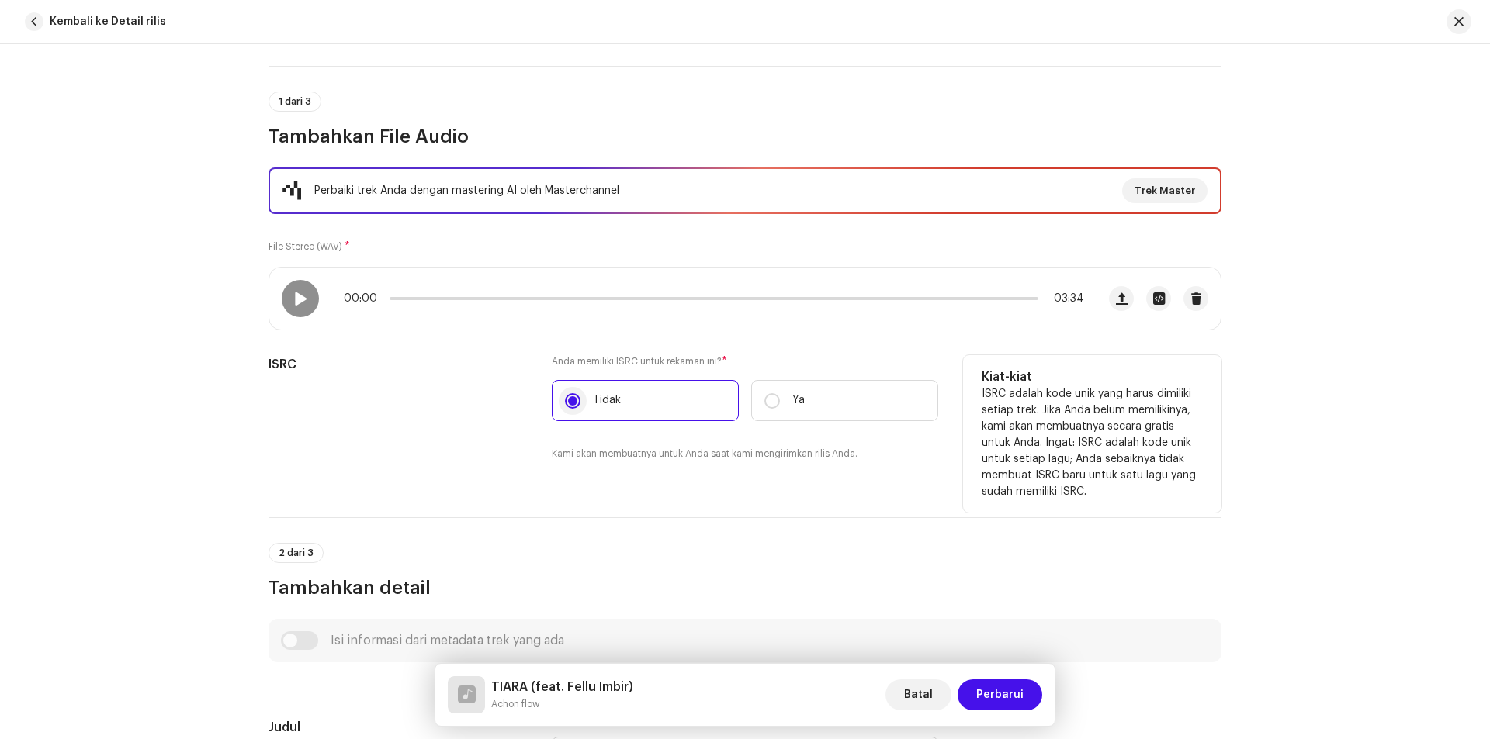
click at [565, 400] on input "Tidak" at bounding box center [573, 401] width 16 height 16
click at [487, 400] on div "ISRC" at bounding box center [397, 417] width 258 height 125
click at [572, 404] on input "Tidak" at bounding box center [573, 401] width 16 height 16
drag, startPoint x: 566, startPoint y: 398, endPoint x: 503, endPoint y: 398, distance: 63.6
click at [503, 398] on div "ISRC" at bounding box center [397, 417] width 258 height 125
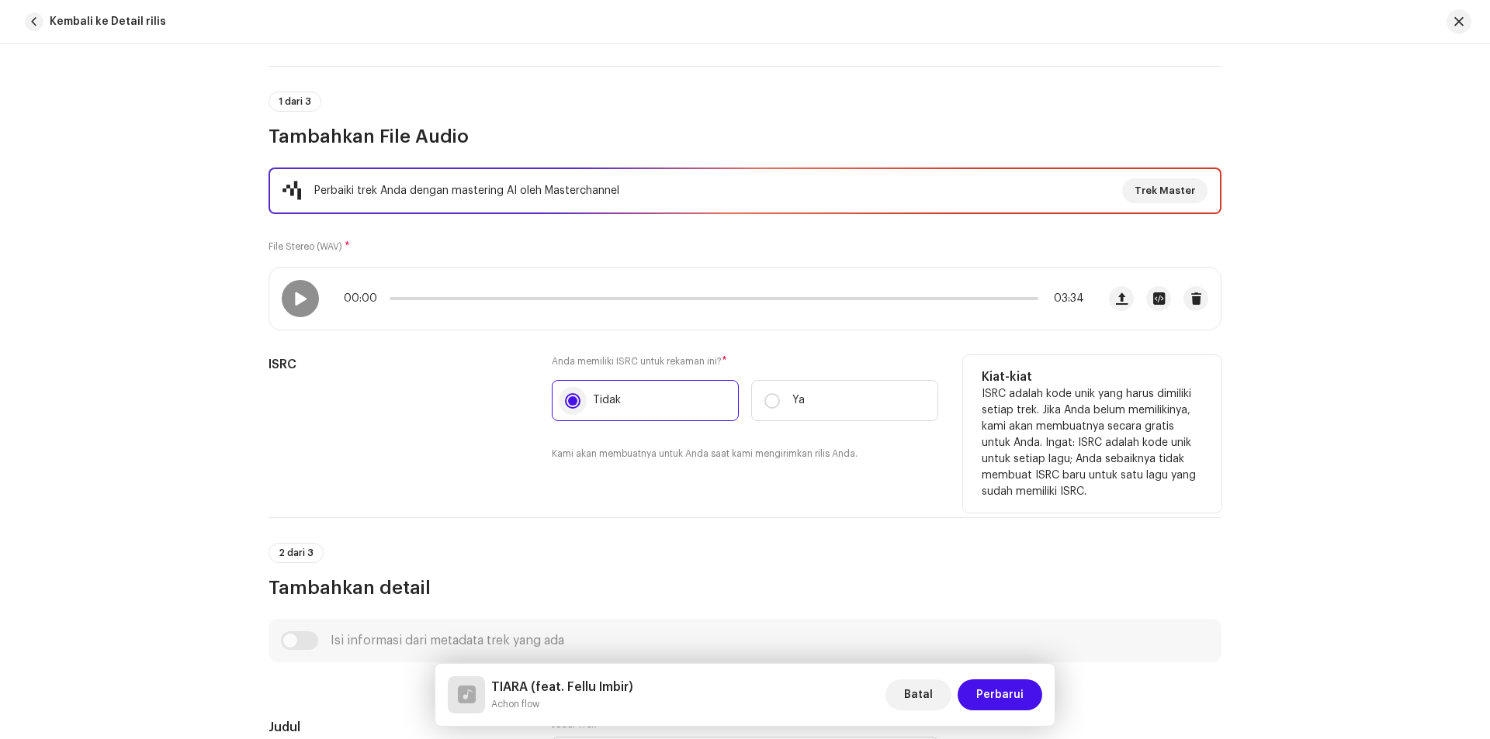
click at [567, 404] on input "Tidak" at bounding box center [573, 401] width 16 height 16
click at [572, 399] on input "Tidak" at bounding box center [573, 401] width 16 height 16
click at [485, 399] on div "ISRC" at bounding box center [397, 417] width 258 height 125
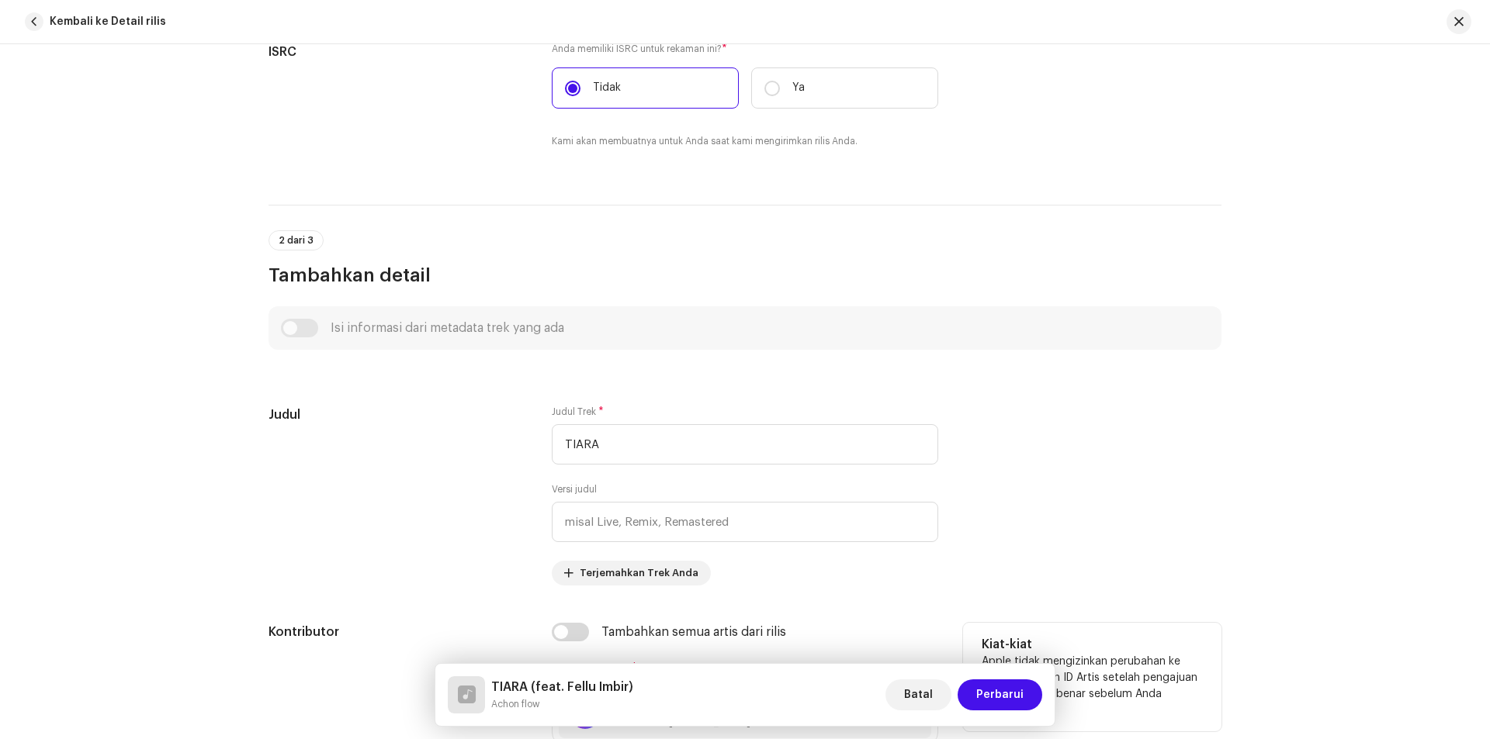
scroll to position [543, 0]
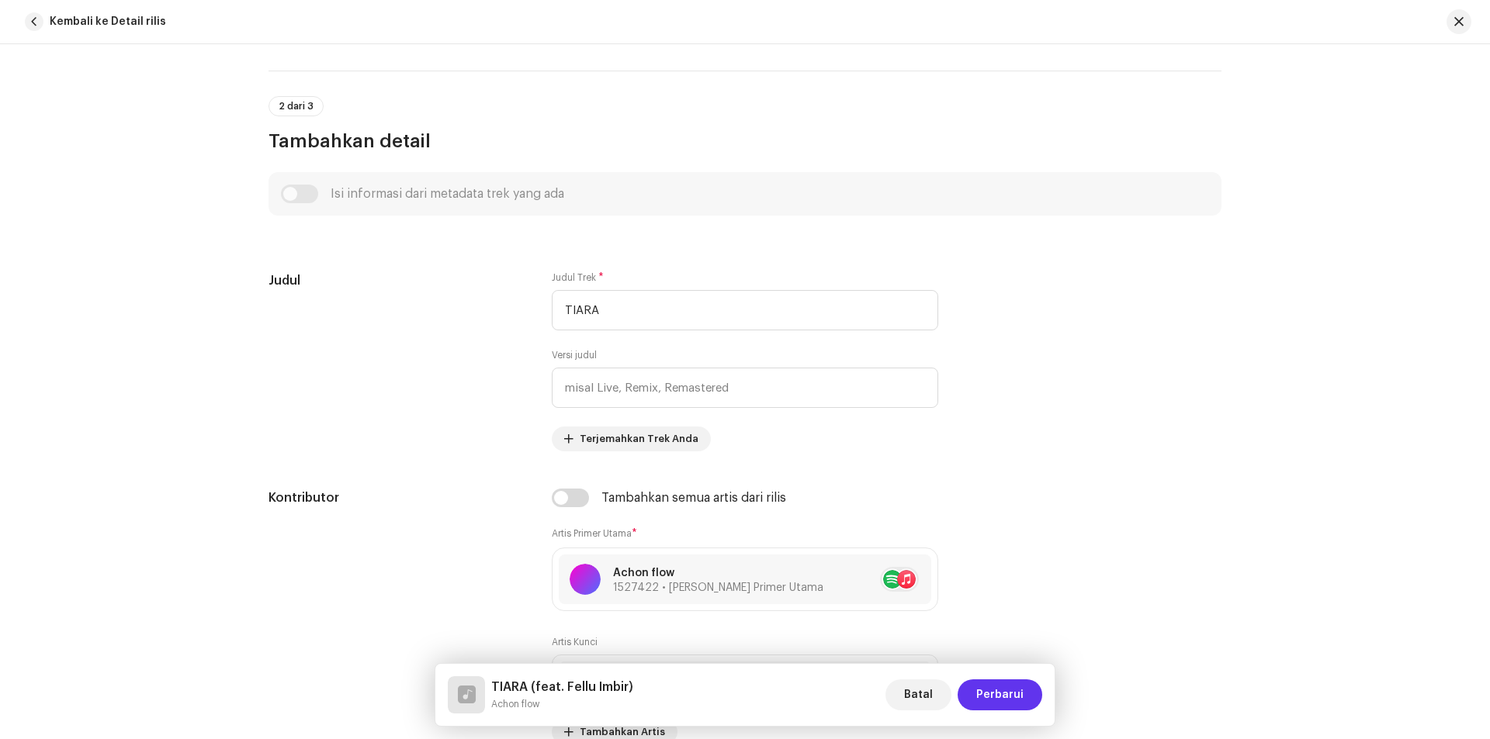
click at [983, 684] on span "Perbarui" at bounding box center [999, 695] width 47 height 31
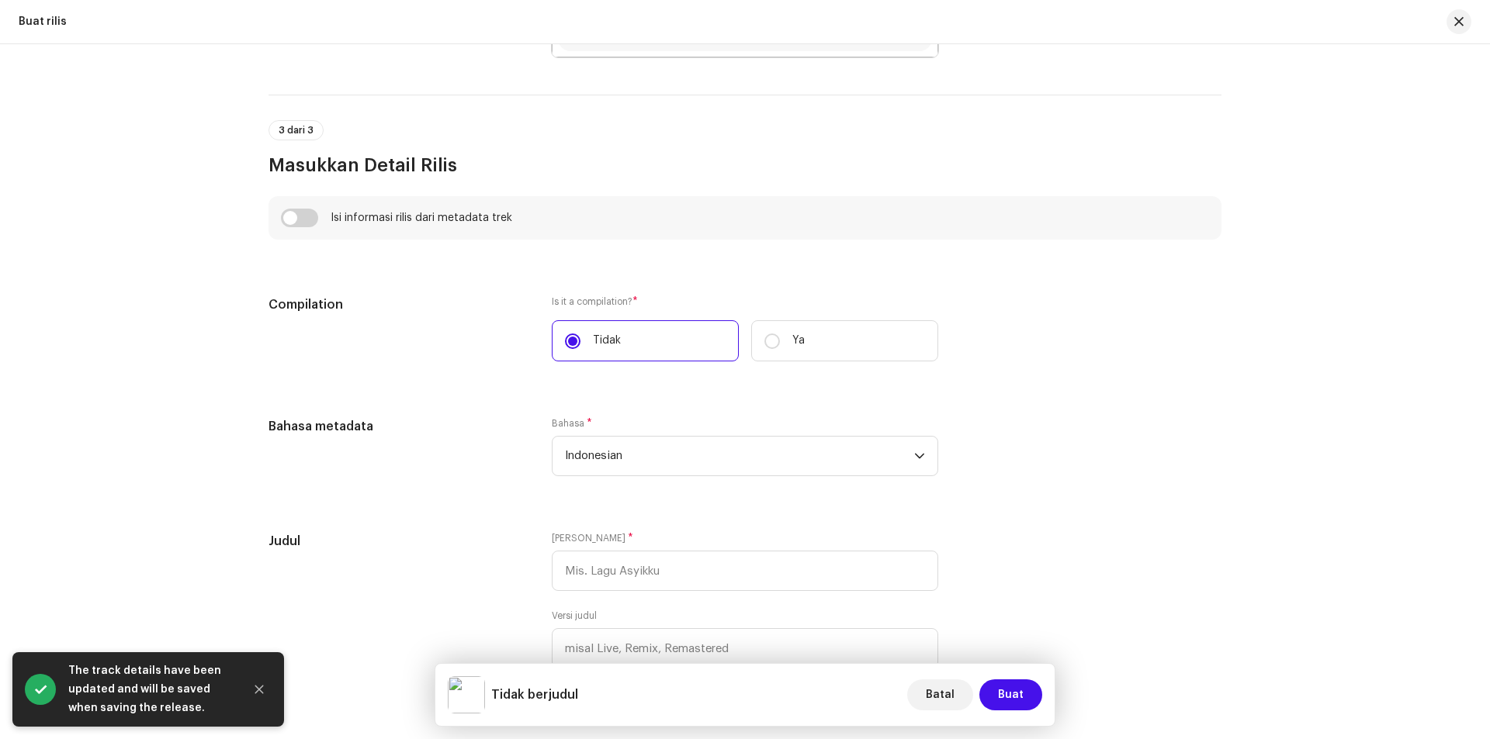
scroll to position [1009, 0]
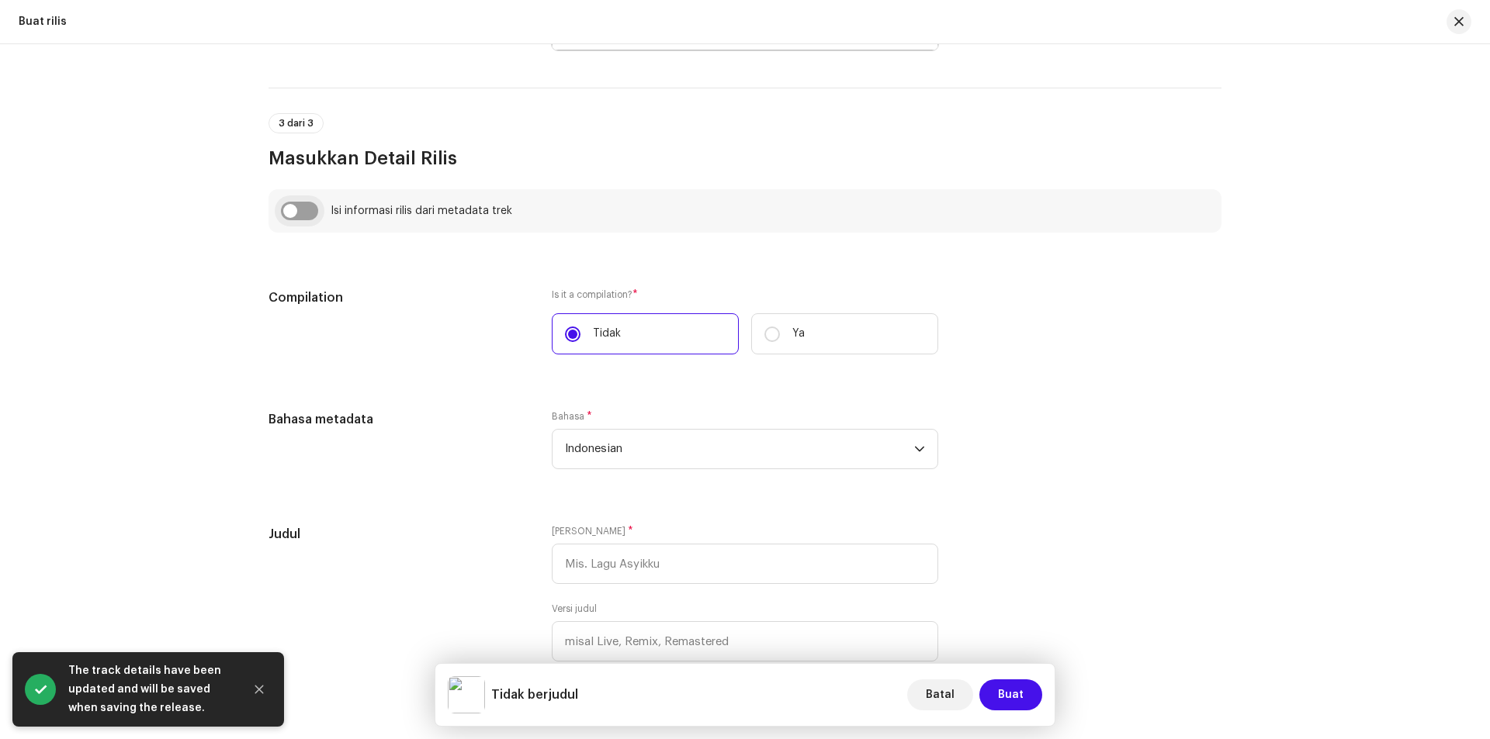
click at [291, 213] on input "checkbox" at bounding box center [299, 211] width 37 height 19
checkbox input "true"
type input "TIARA"
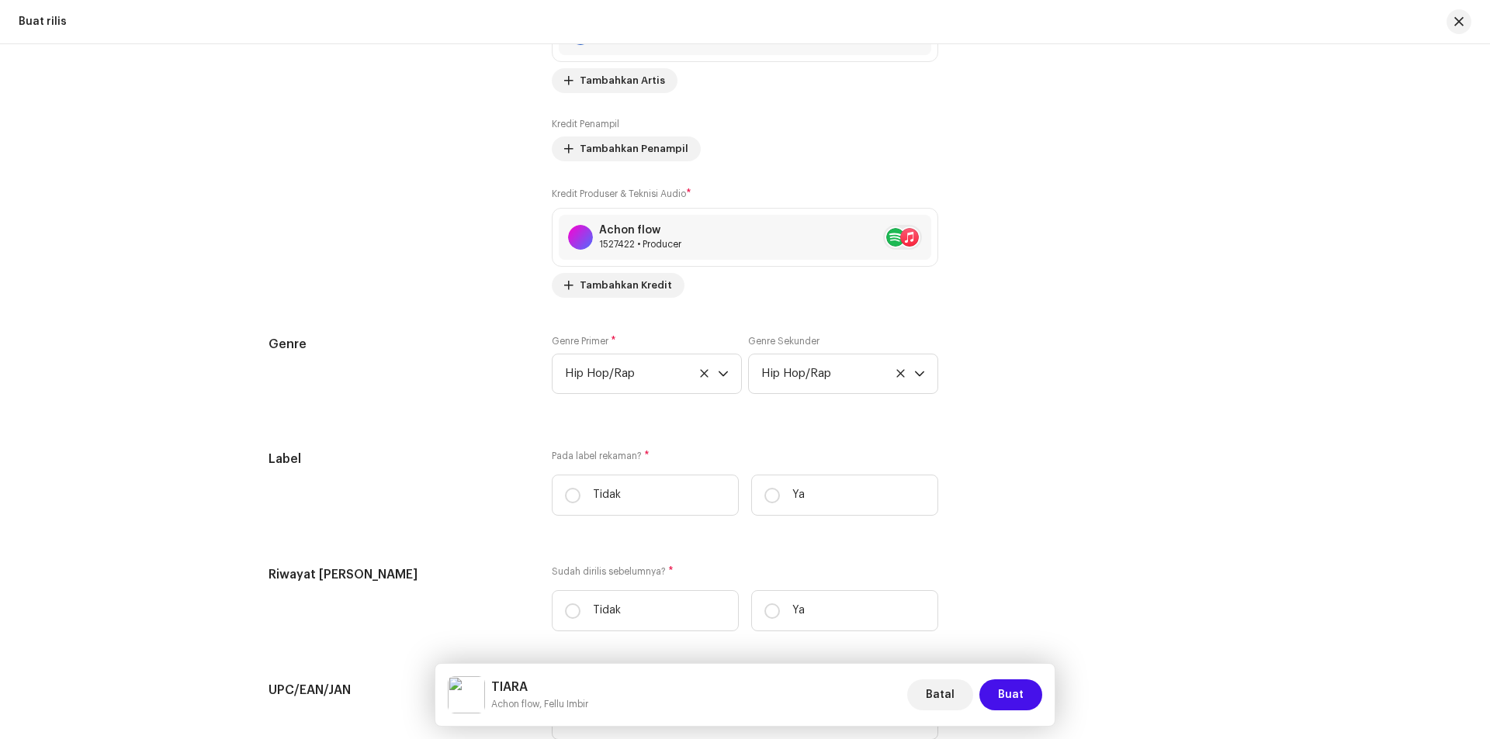
scroll to position [2250, 0]
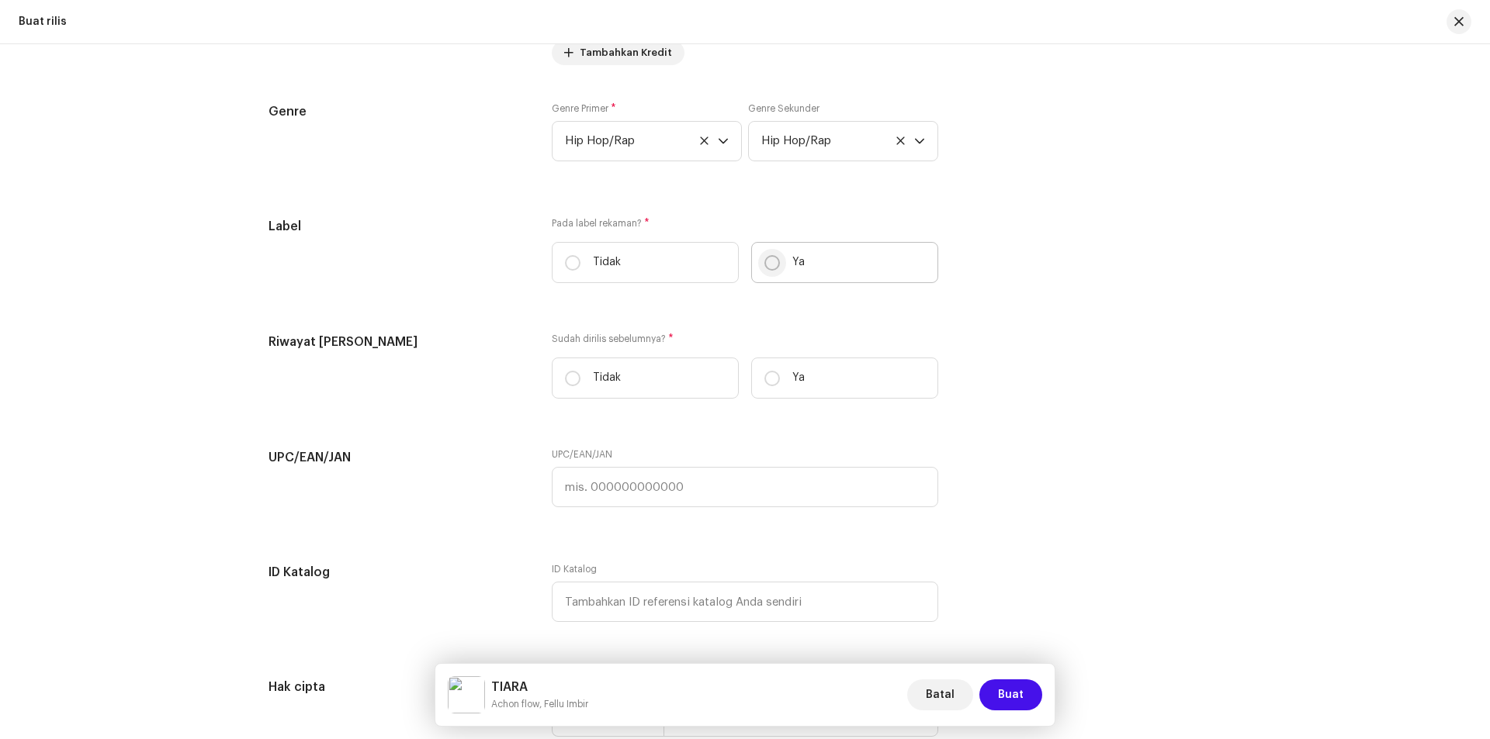
click at [769, 269] on input "Ya" at bounding box center [772, 263] width 16 height 16
radio input "true"
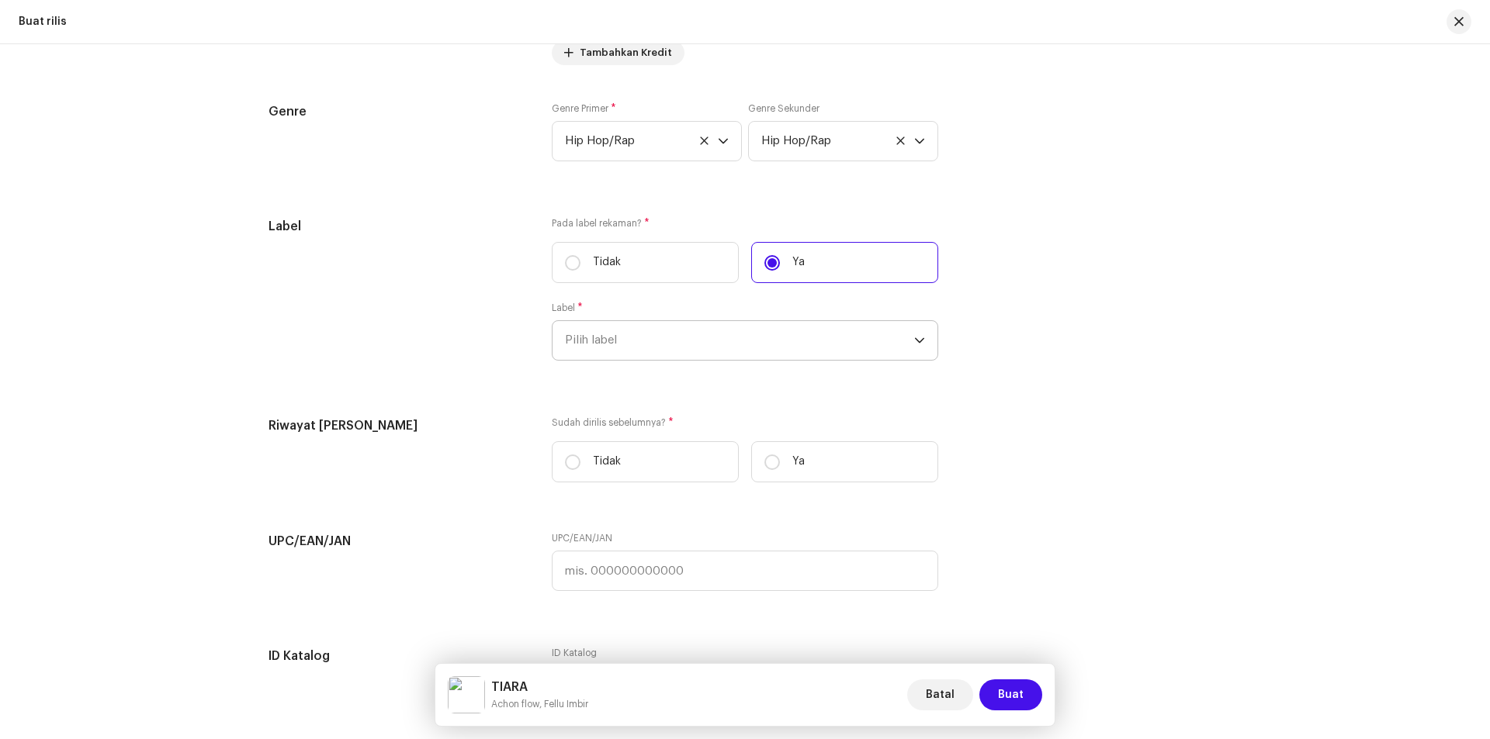
click at [752, 345] on span "Pilih label" at bounding box center [739, 340] width 349 height 39
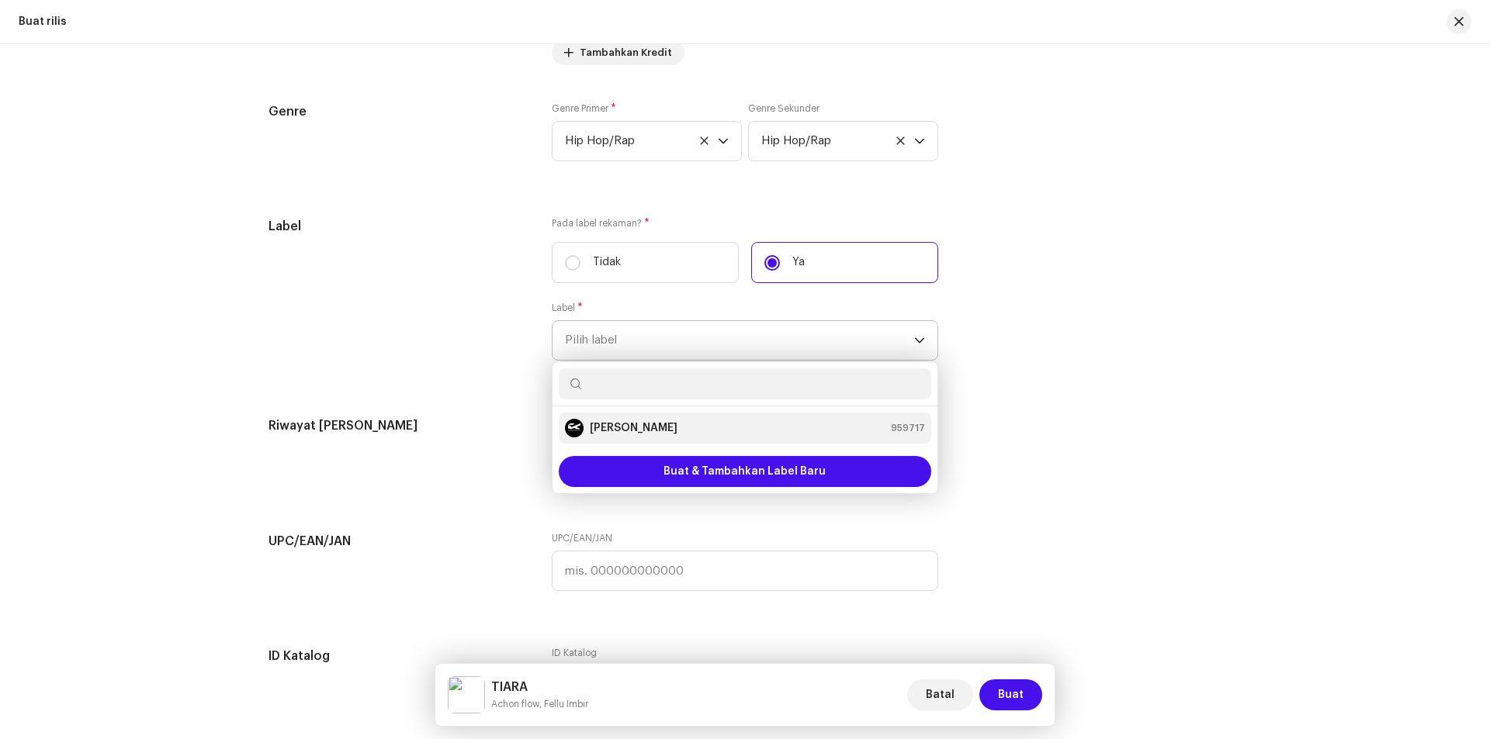
click at [680, 421] on div "TIMUR KREATIF 959717" at bounding box center [745, 428] width 360 height 19
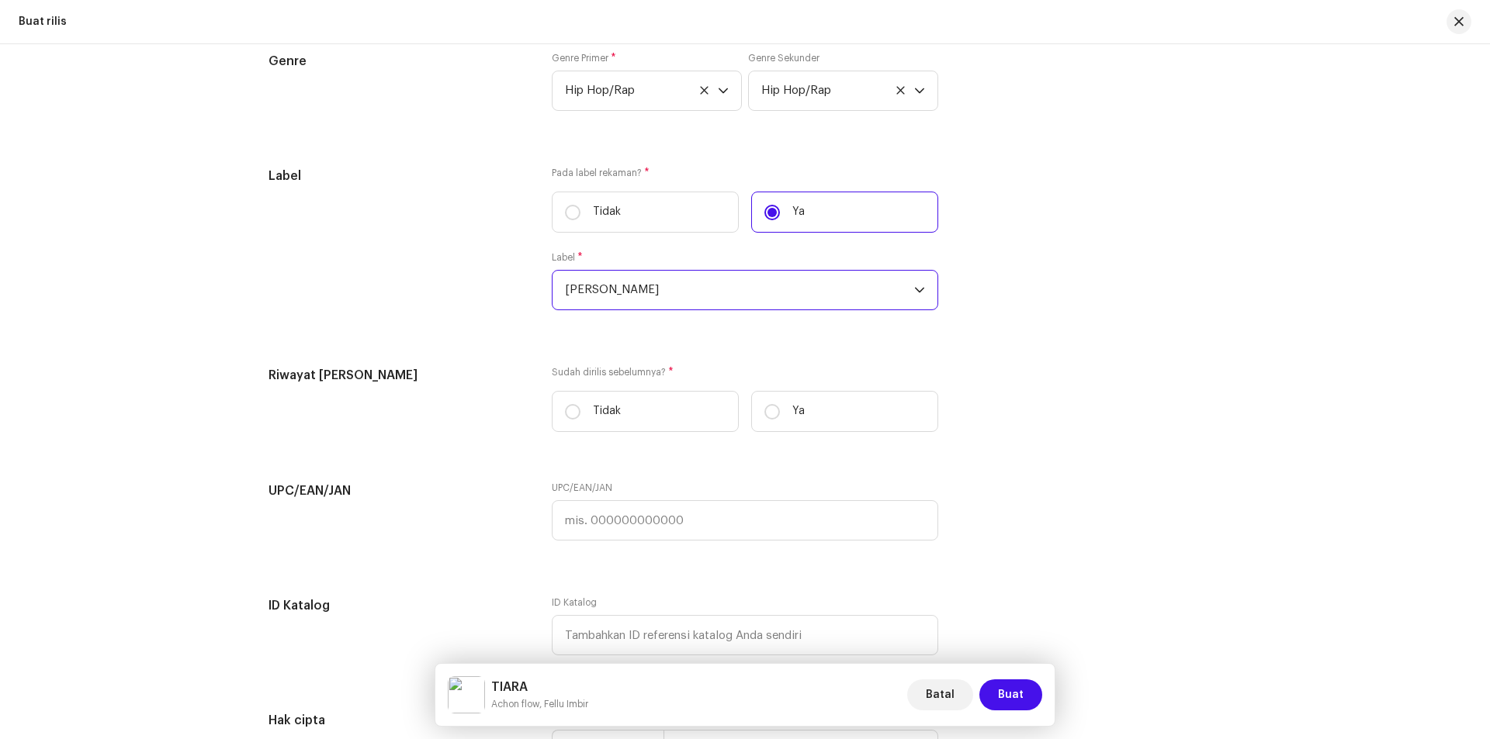
scroll to position [2328, 0]
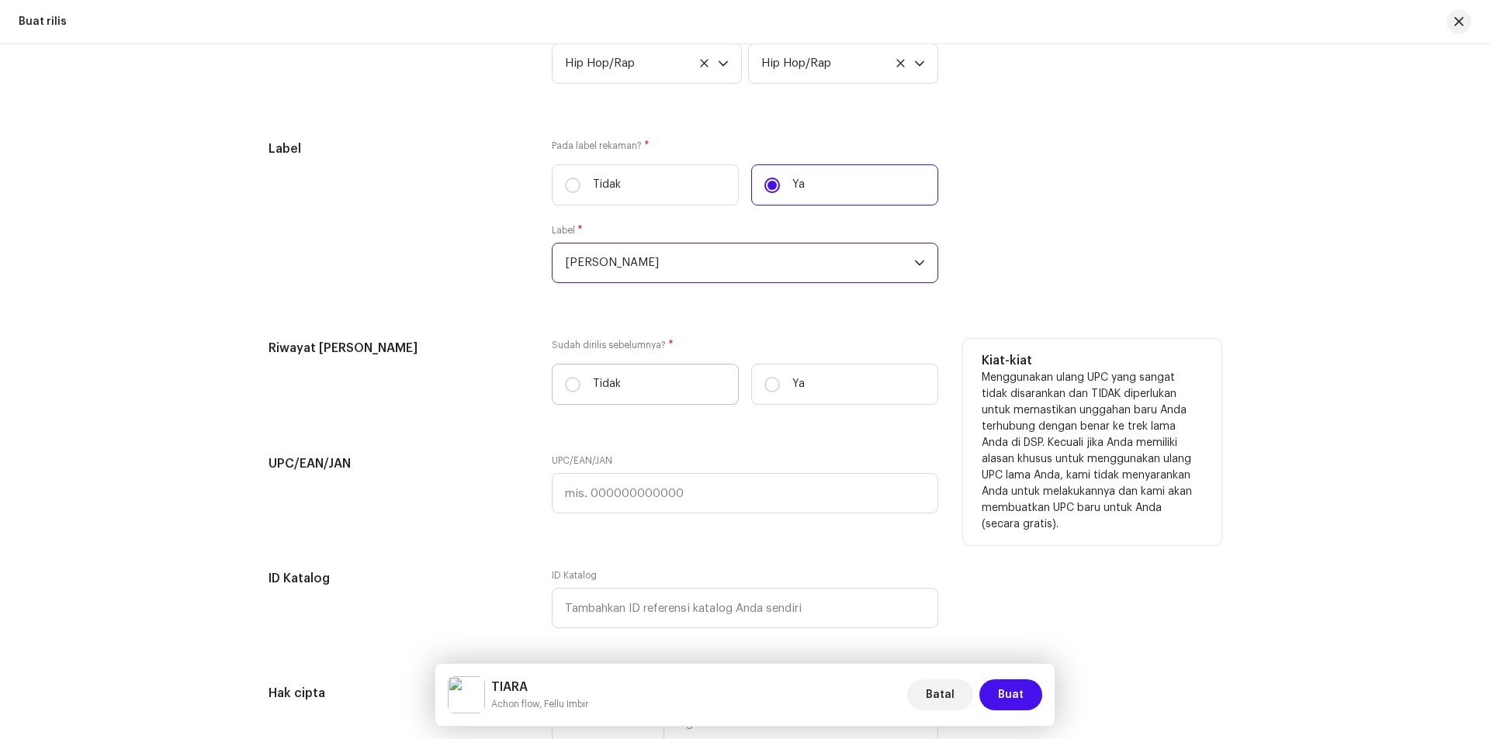
click at [593, 384] on p "Tidak" at bounding box center [607, 384] width 28 height 16
click at [580, 384] on input "Tidak" at bounding box center [573, 385] width 16 height 16
radio input "true"
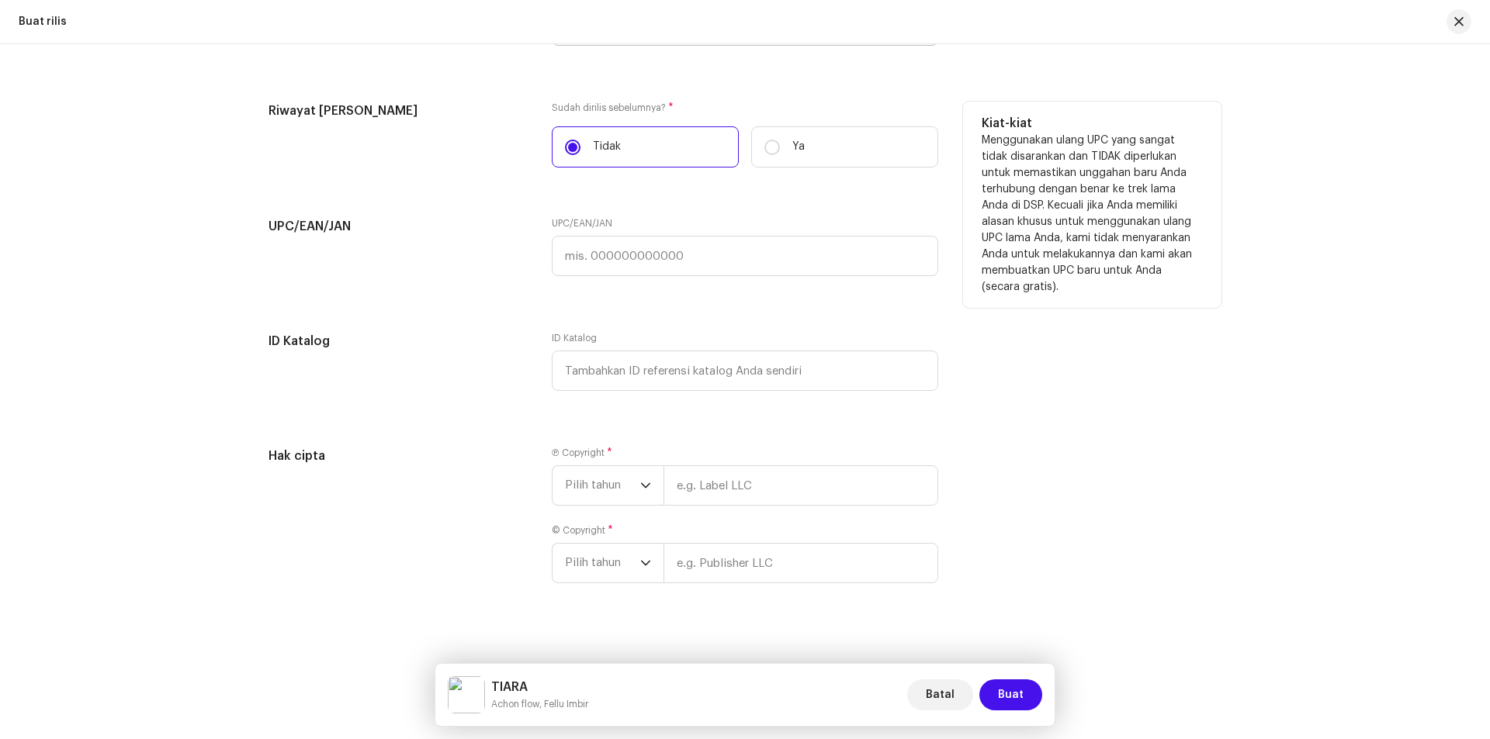
scroll to position [2577, 0]
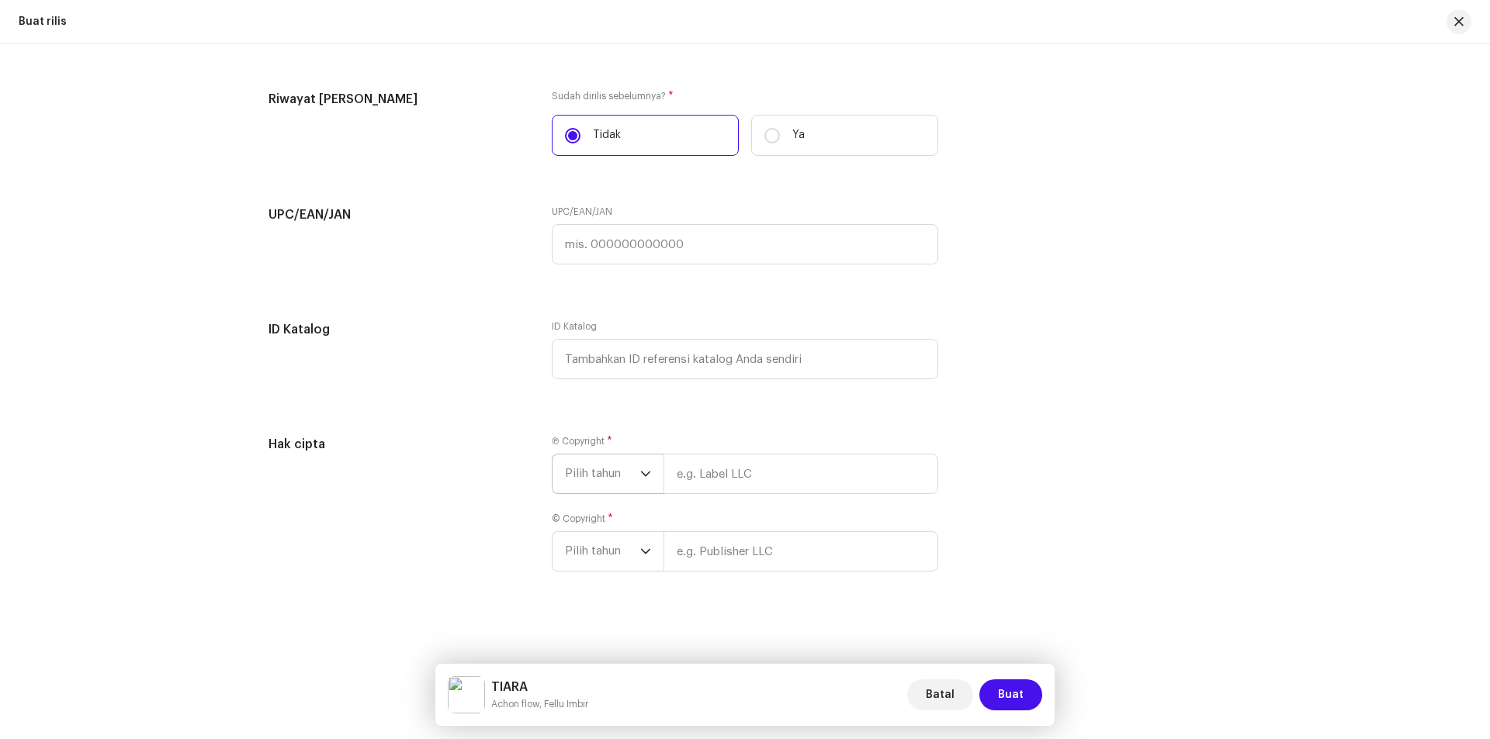
click at [608, 469] on span "Pilih tahun" at bounding box center [602, 474] width 75 height 39
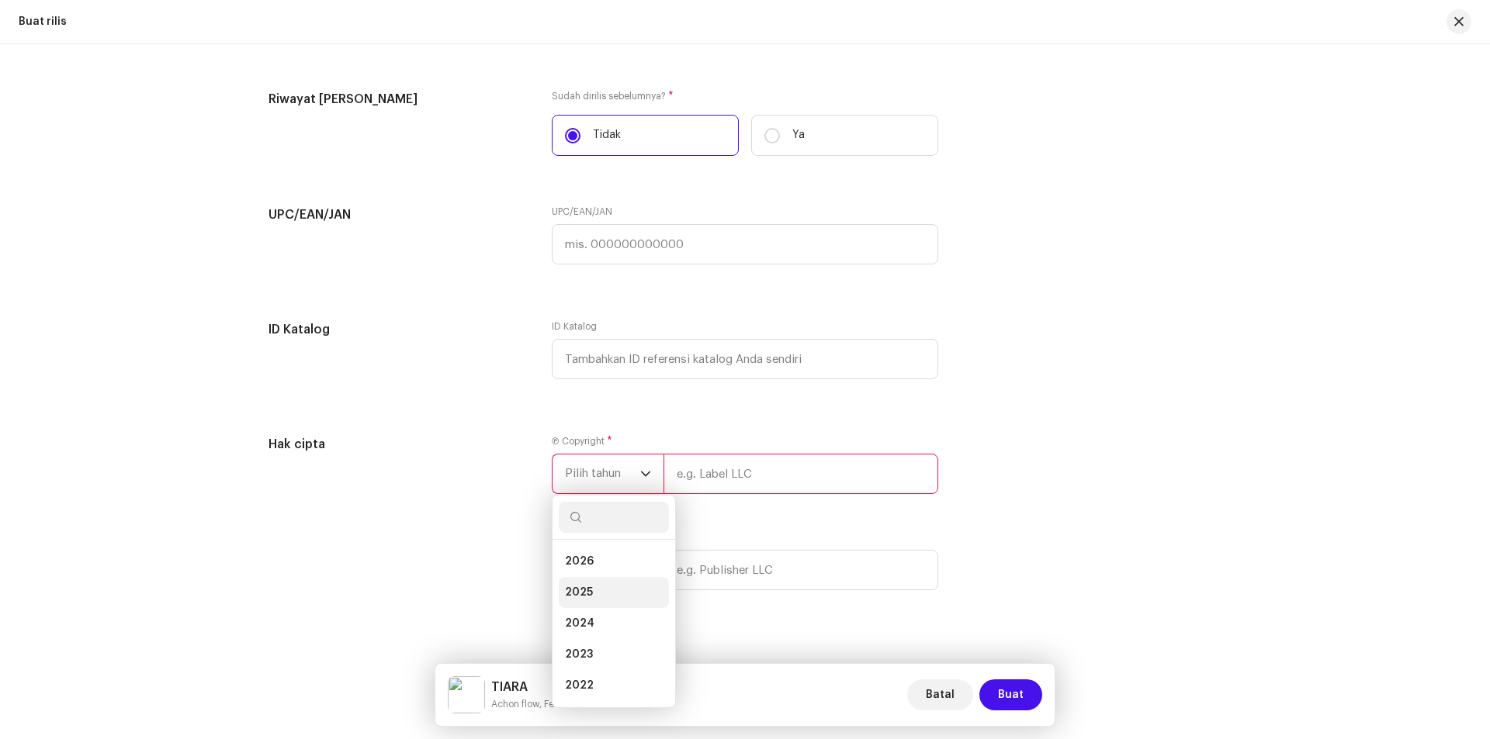
click at [582, 587] on span "2025" at bounding box center [579, 593] width 28 height 16
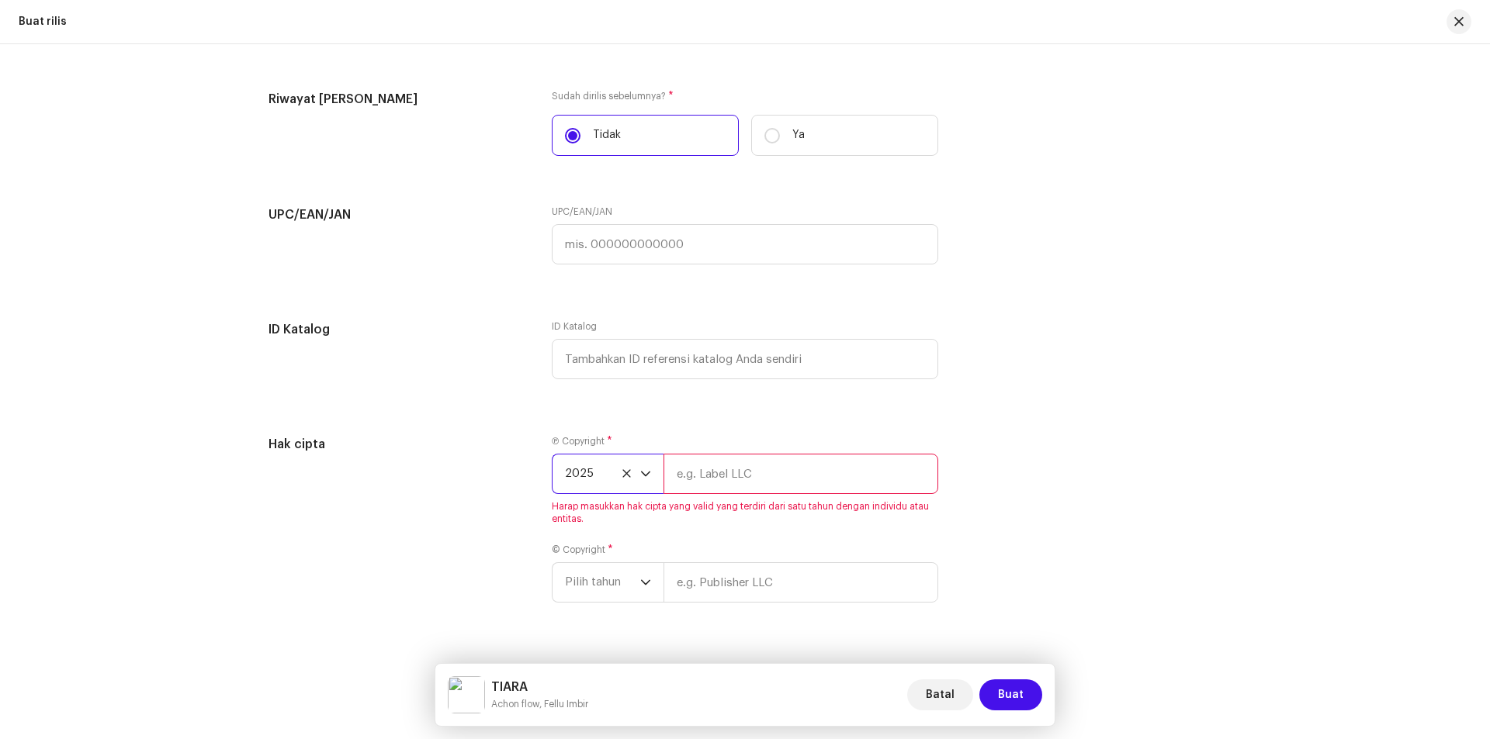
click at [758, 474] on input "text" at bounding box center [800, 474] width 275 height 40
type input "Achon Flow"
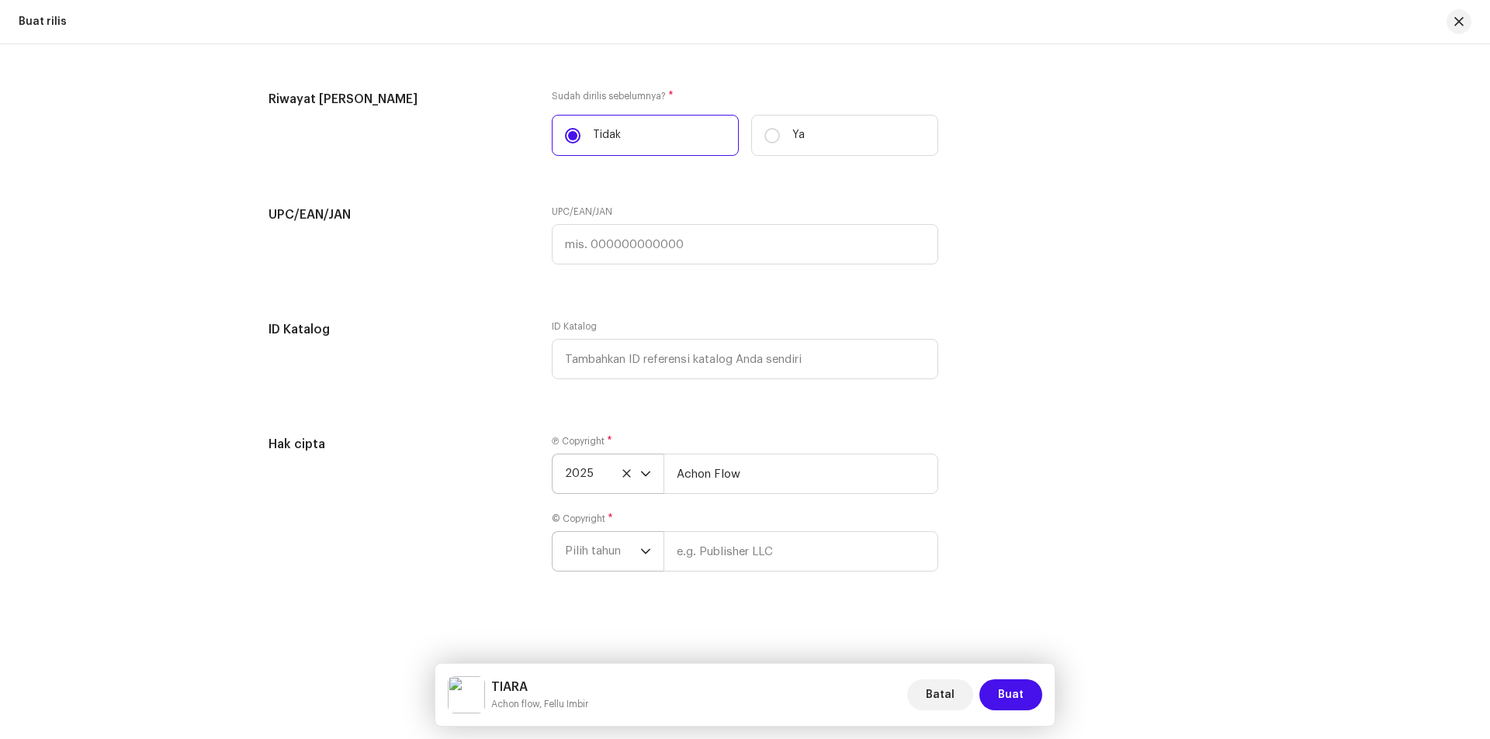
click at [640, 548] on icon "dropdown trigger" at bounding box center [645, 551] width 11 height 11
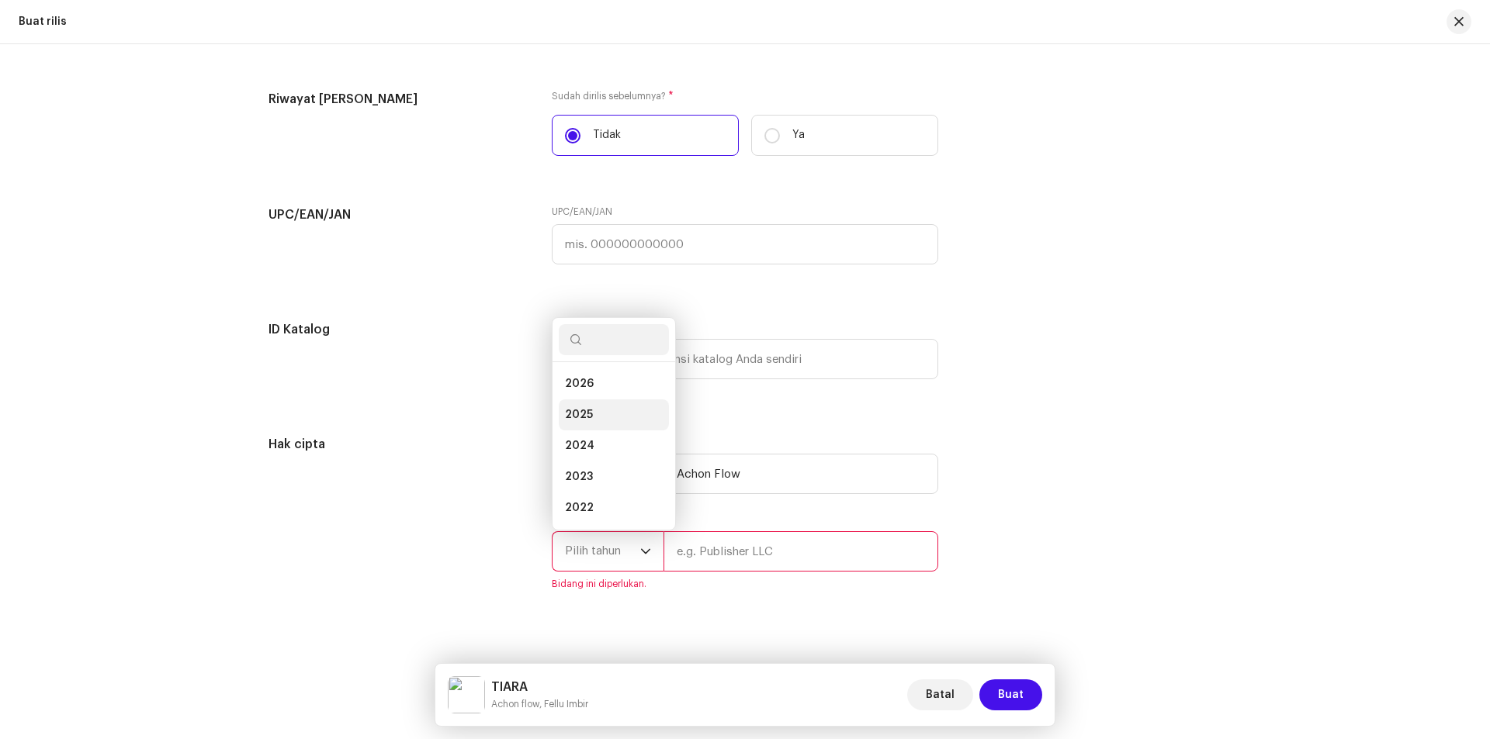
click at [587, 412] on span "2025" at bounding box center [579, 415] width 28 height 16
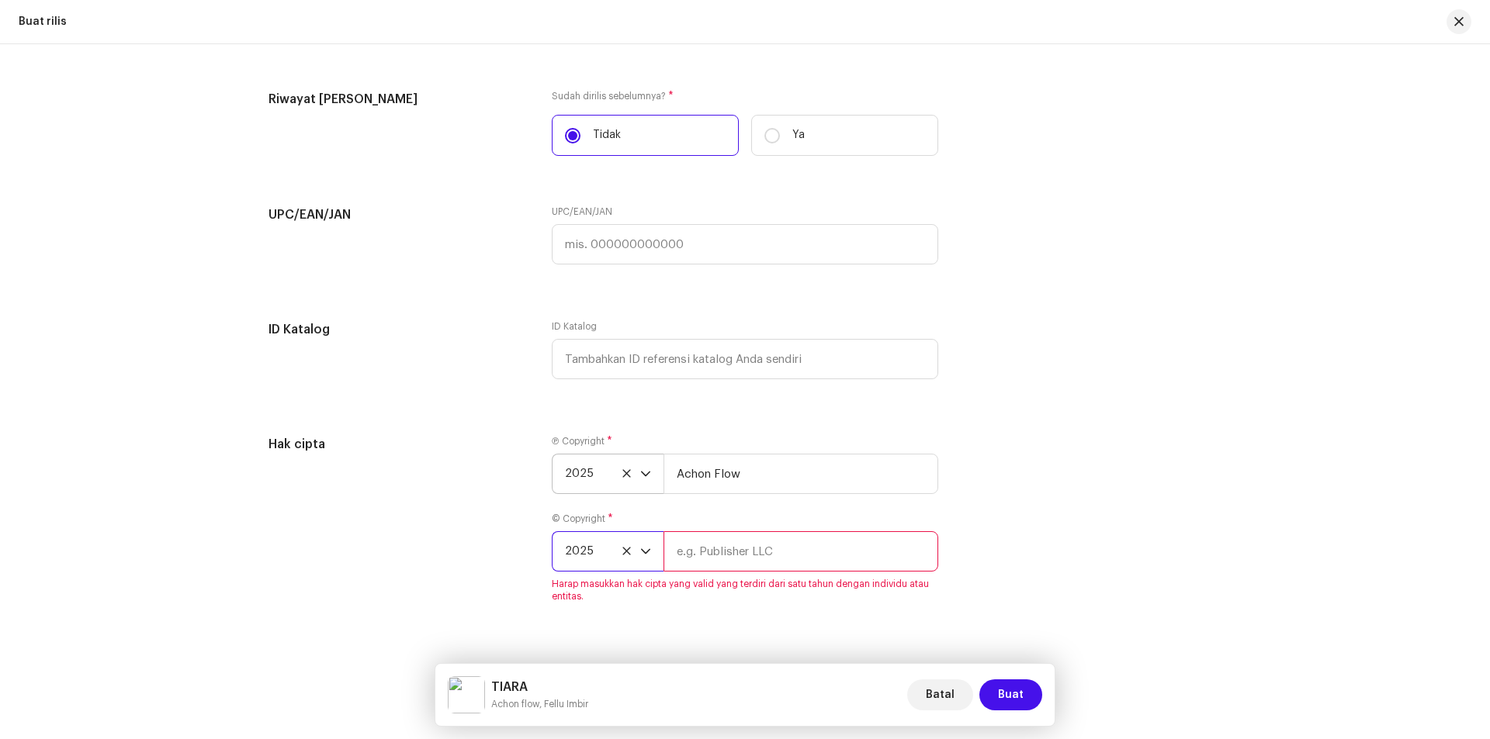
click at [715, 549] on input "text" at bounding box center [800, 552] width 275 height 40
type input "Achon Flow"
click at [1020, 694] on span "Buat" at bounding box center [1011, 695] width 26 height 31
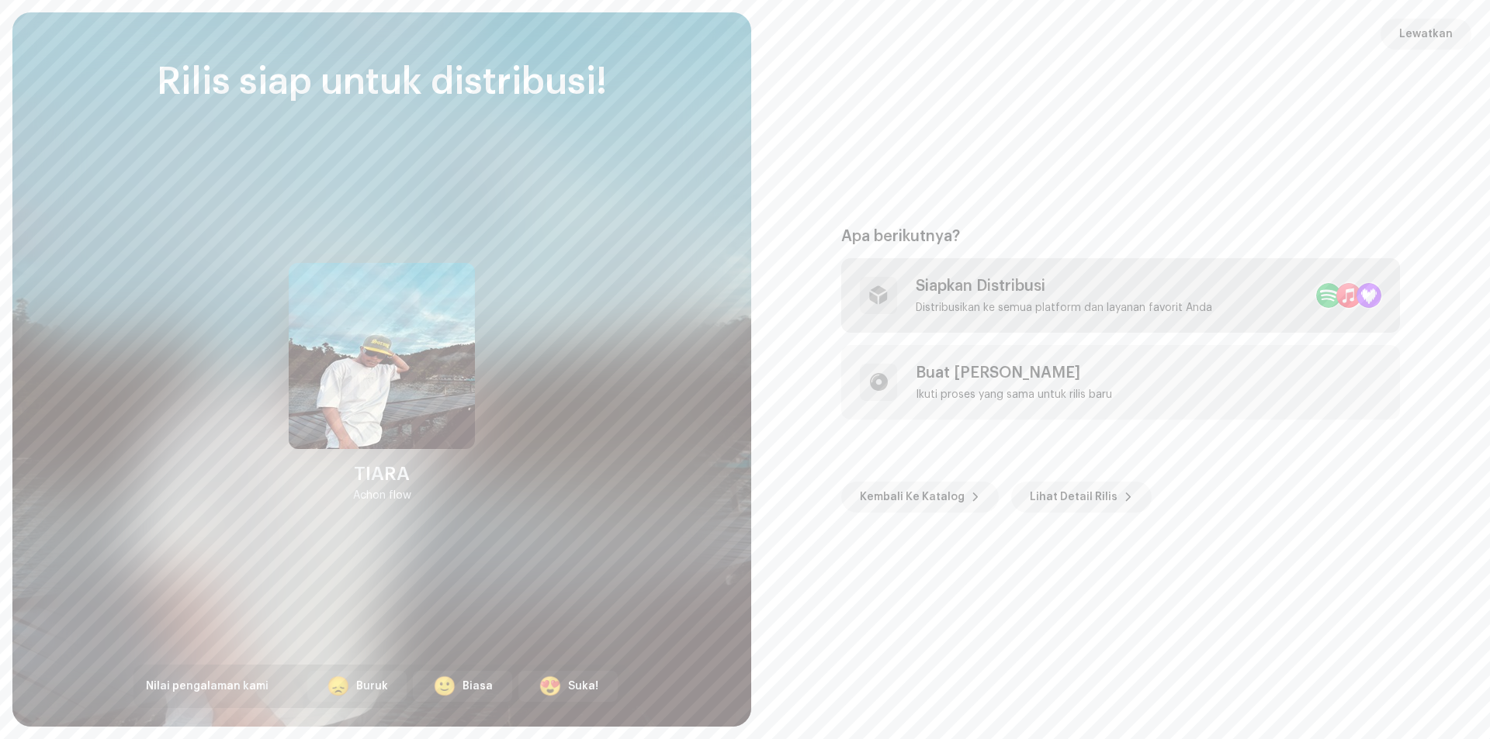
click at [1068, 298] on div "Siapkan Distribusi Distribusikan ke semua platform dan layanan favorit Anda" at bounding box center [1064, 295] width 296 height 37
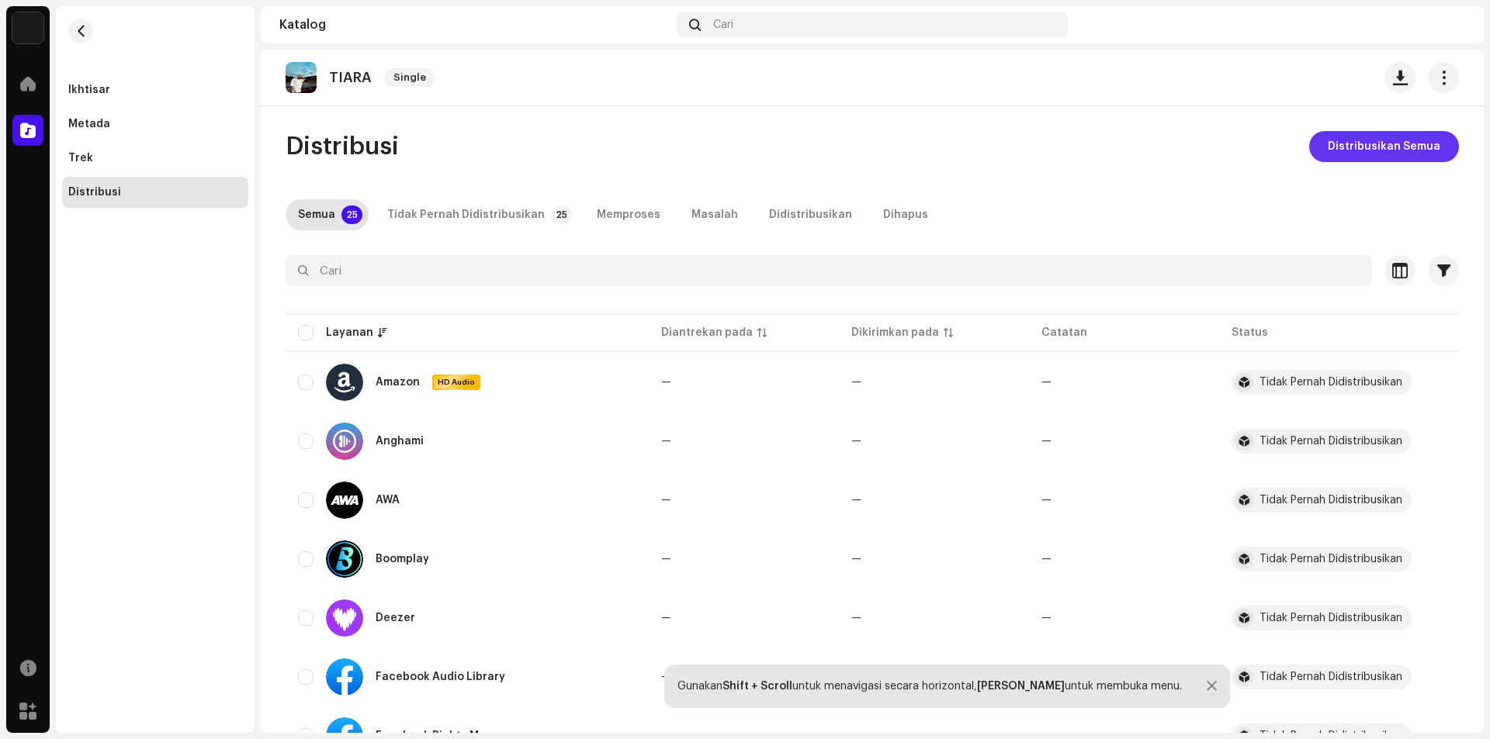
click at [1386, 143] on span "Distribusikan Semua" at bounding box center [1384, 146] width 113 height 31
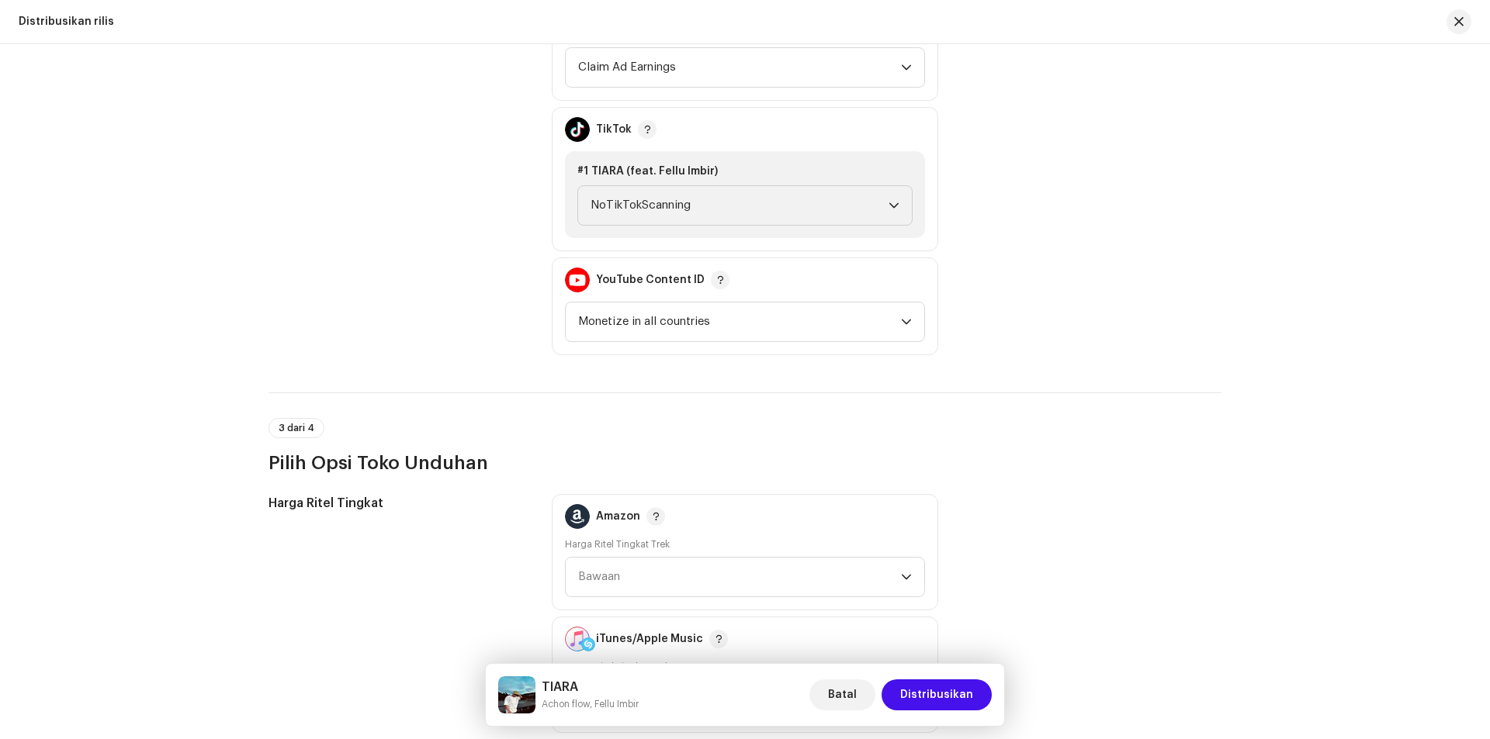
scroll to position [1474, 0]
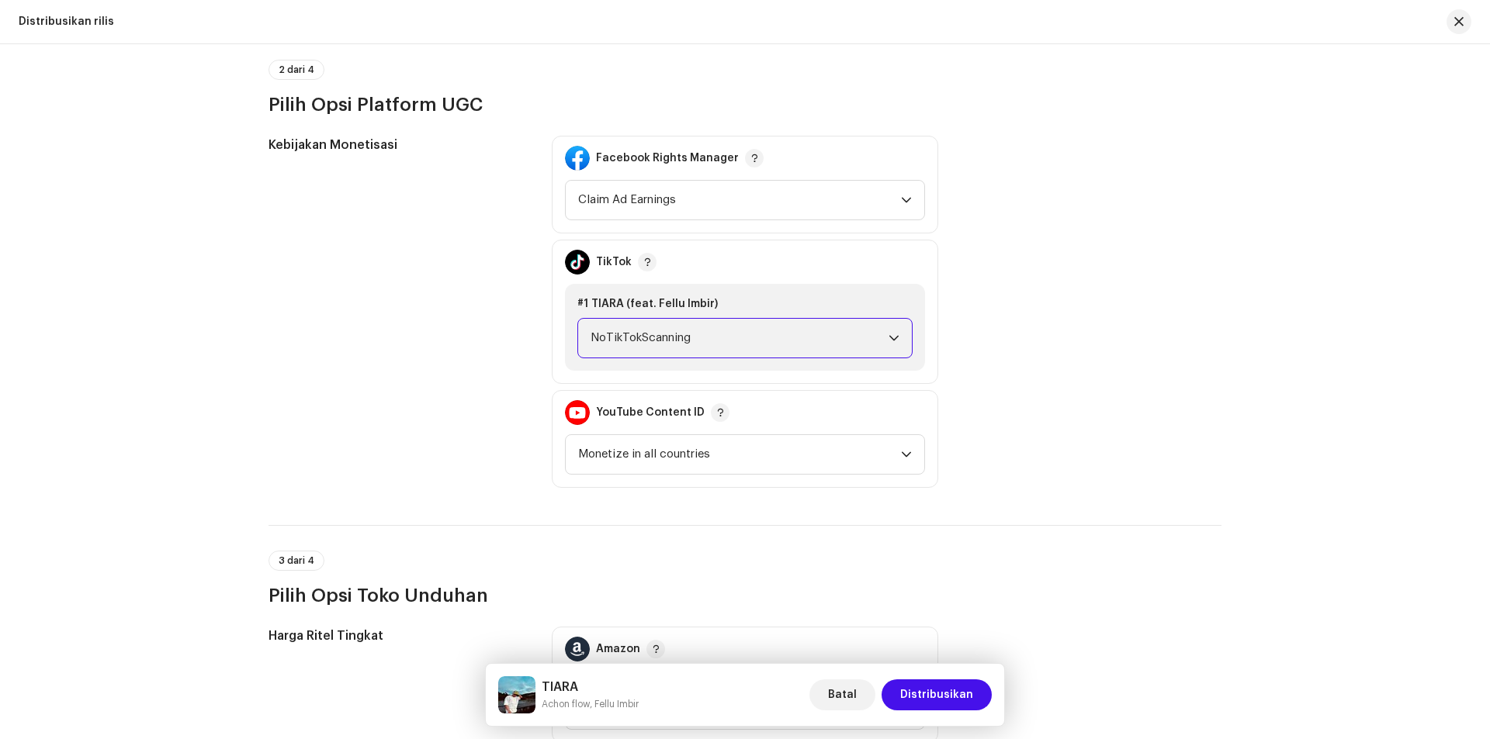
click at [824, 326] on span "NoTikTokScanning" at bounding box center [740, 338] width 298 height 39
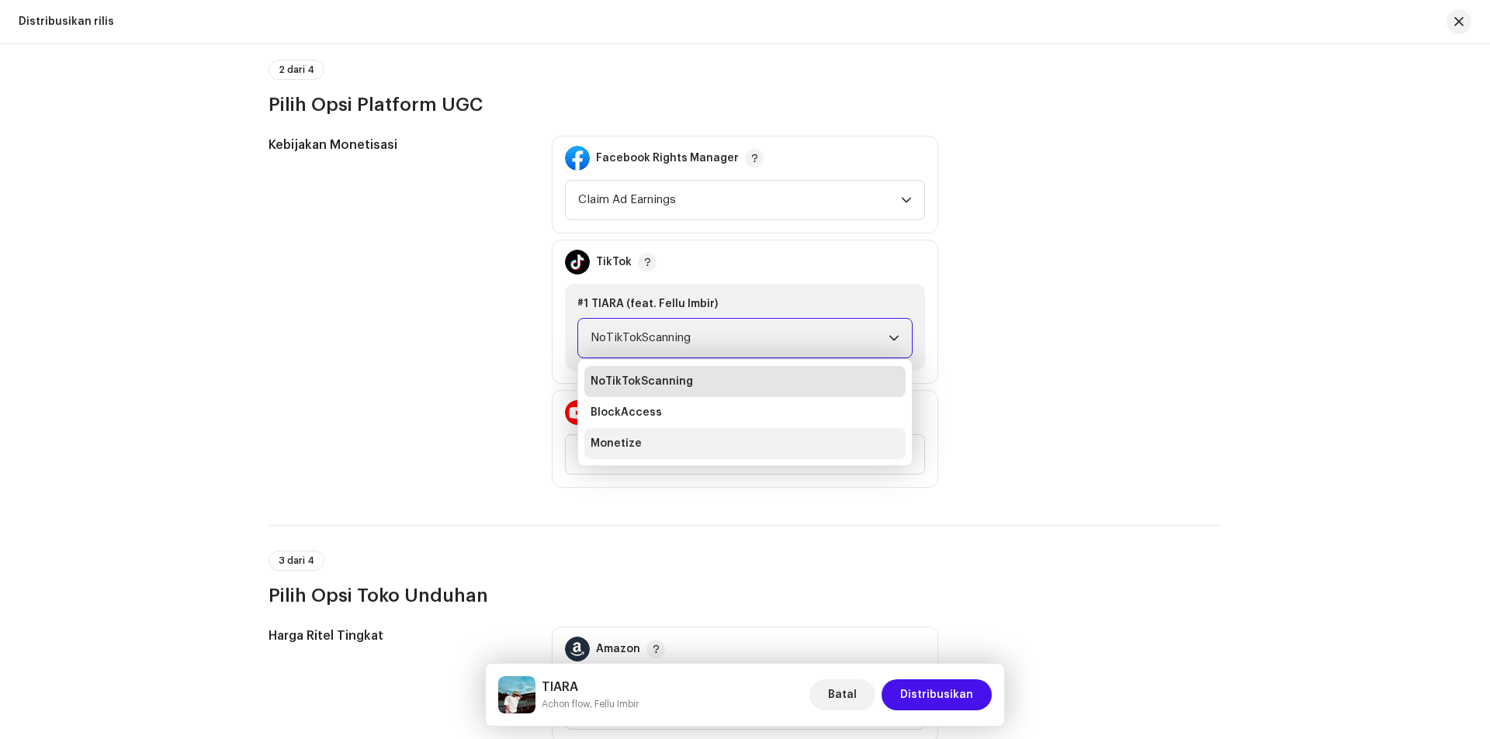
click at [673, 431] on li "Monetize" at bounding box center [744, 443] width 321 height 31
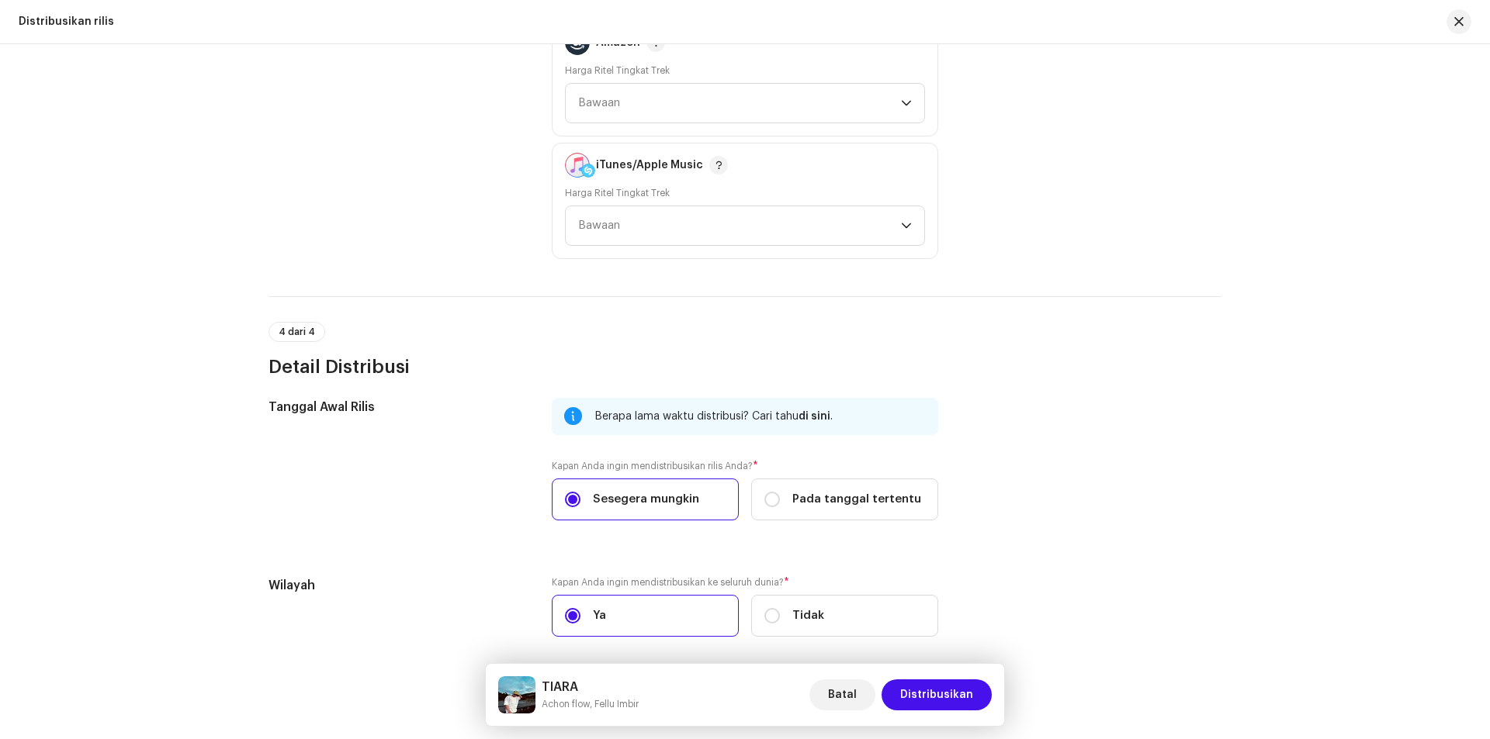
scroll to position [2146, 0]
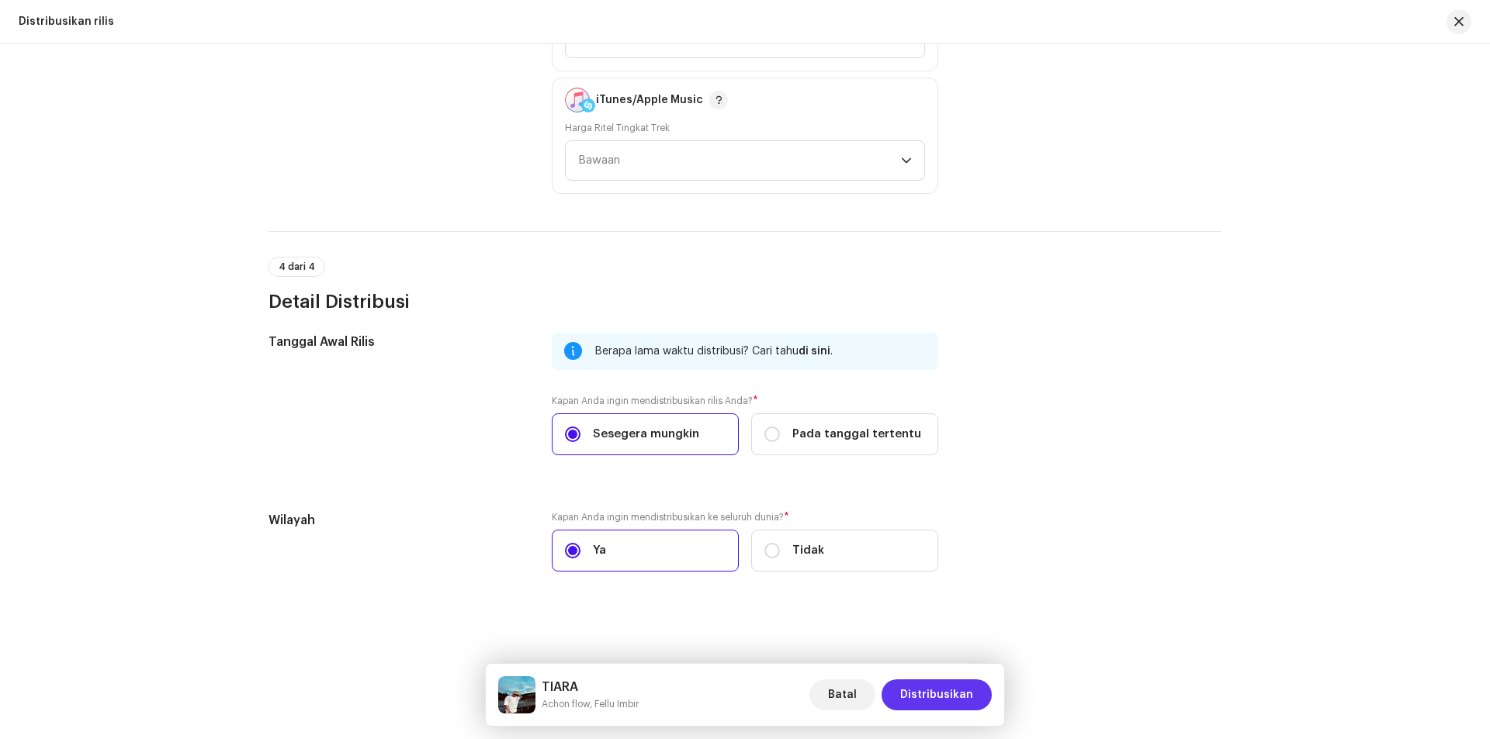
click at [937, 693] on span "Distribusikan" at bounding box center [936, 695] width 73 height 31
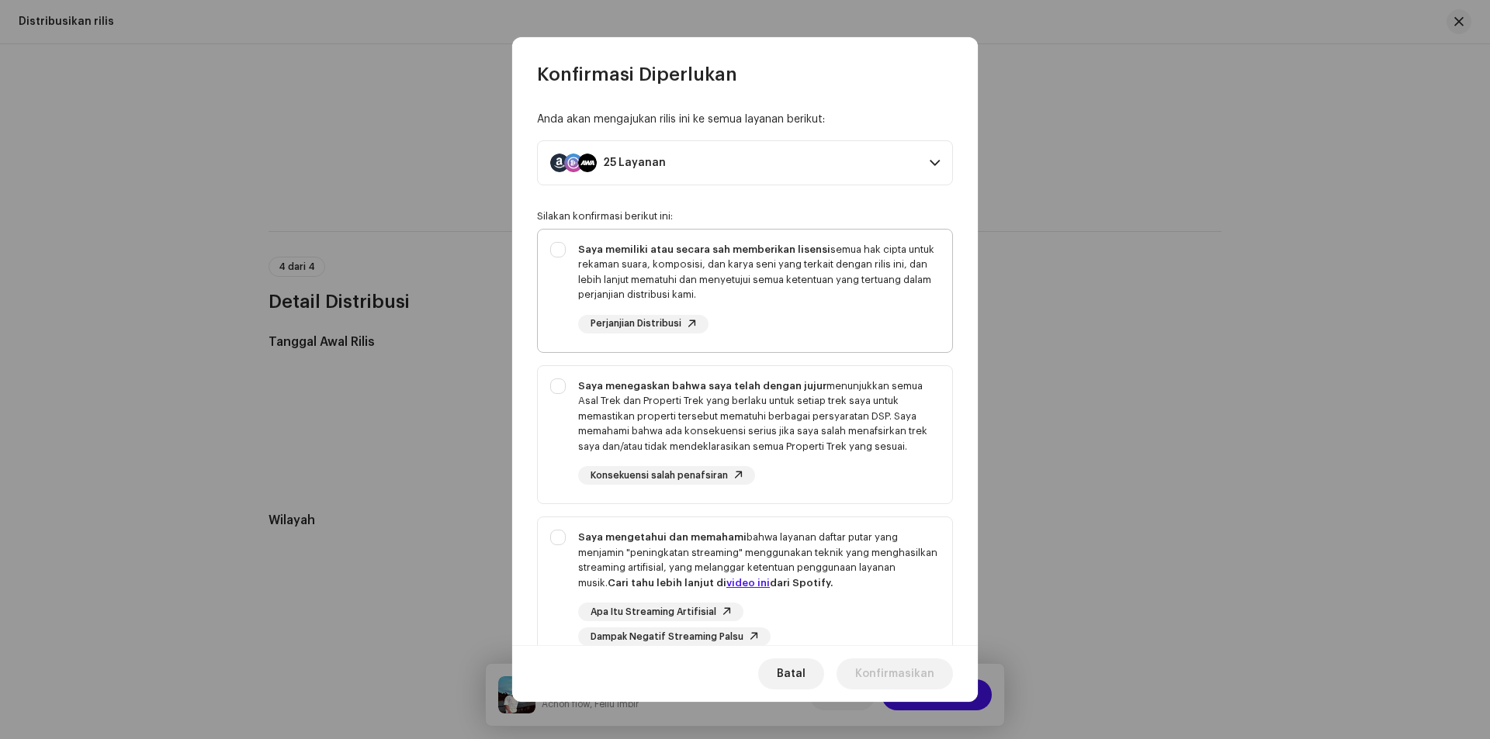
click at [561, 245] on div "Saya memiliki atau secara sah memberikan lisensi semua hak cipta untuk rekaman …" at bounding box center [745, 288] width 414 height 116
checkbox input "true"
click at [563, 387] on div "Saya menegaskan bahwa saya telah dengan jujur menunjukkan semua Asal Trek dan P…" at bounding box center [745, 432] width 414 height 132
checkbox input "true"
click at [565, 532] on div "Saya mengetahui dan memahami bahwa layanan daftar putar yang menjamin "peningka…" at bounding box center [745, 588] width 414 height 141
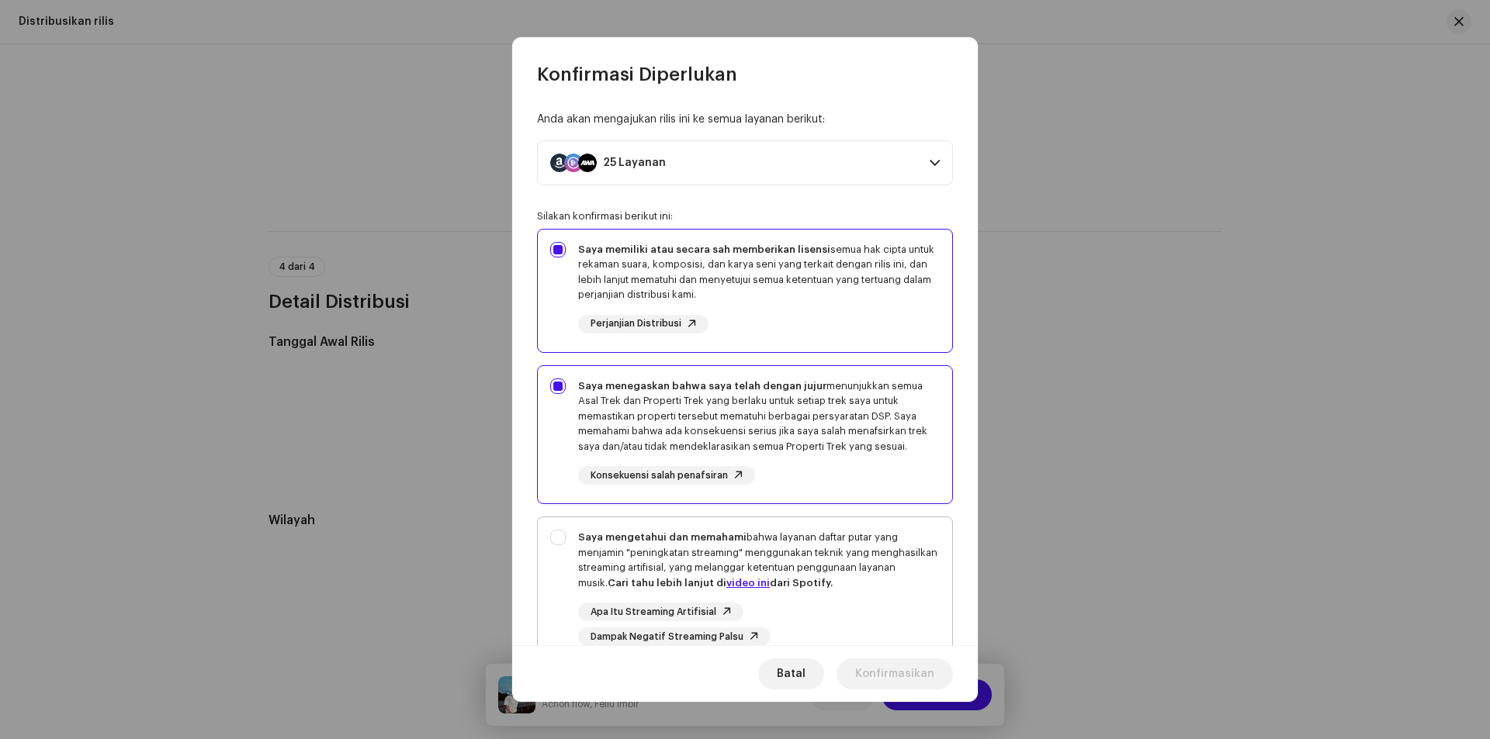
checkbox input "true"
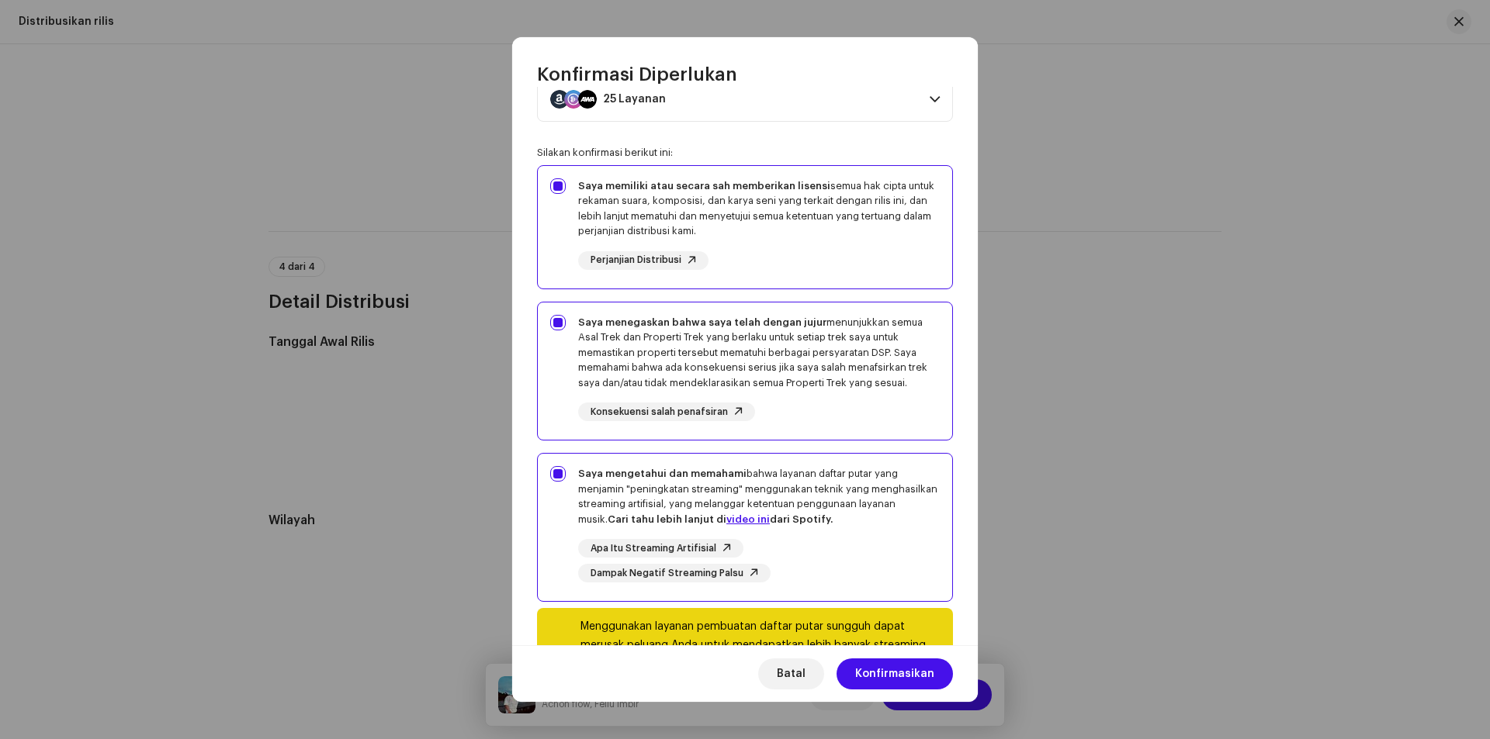
scroll to position [119, 0]
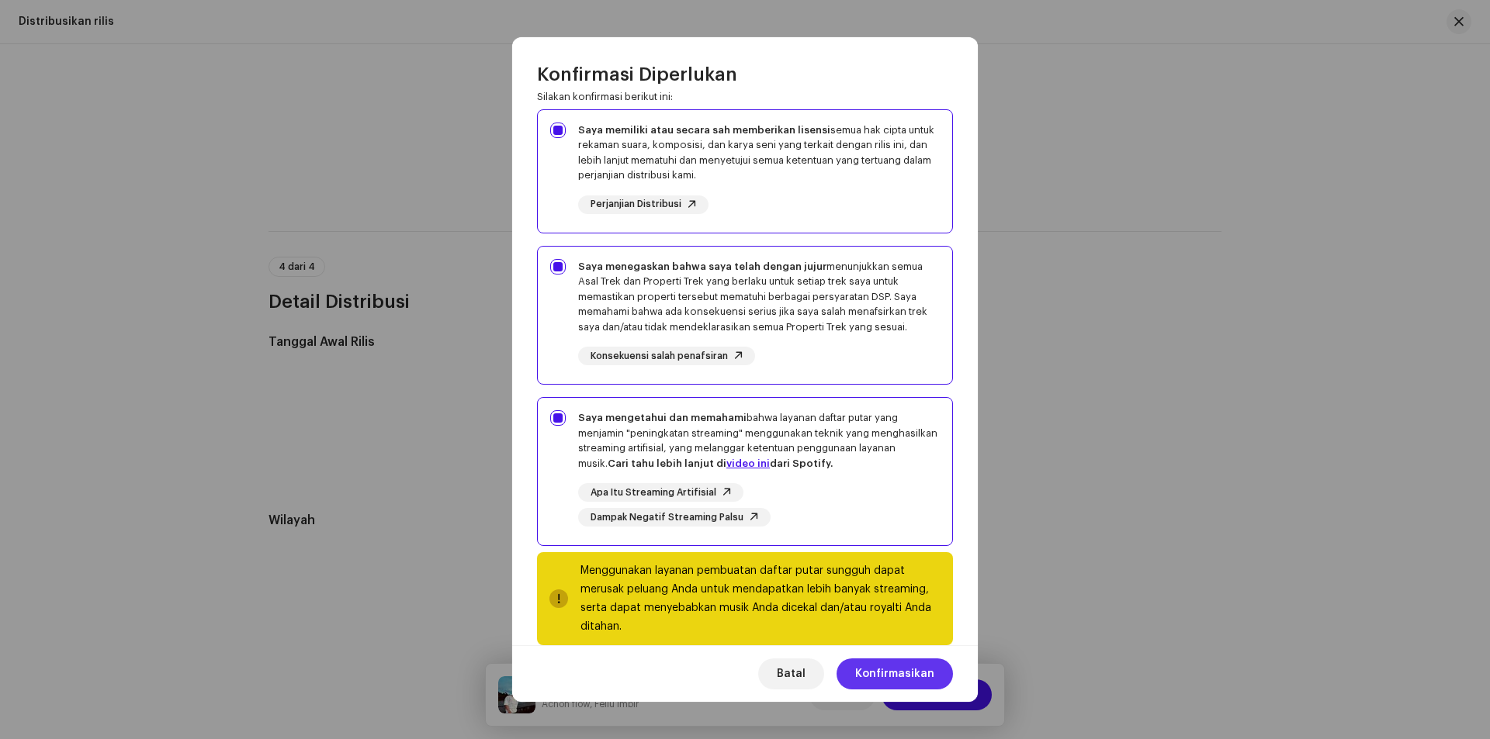
click at [920, 673] on span "Konfirmasikan" at bounding box center [894, 674] width 79 height 31
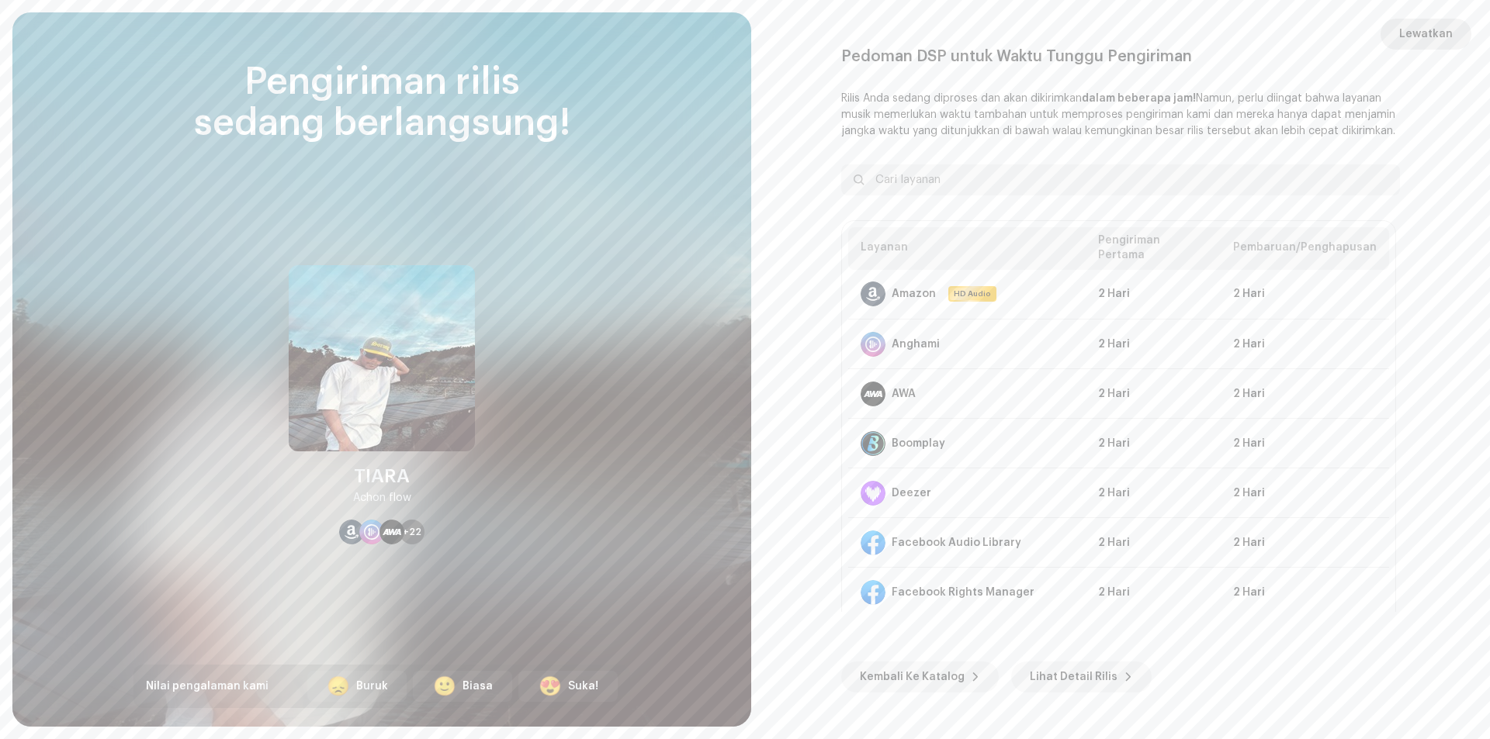
click at [1412, 28] on span "Lewatkan" at bounding box center [1426, 34] width 54 height 31
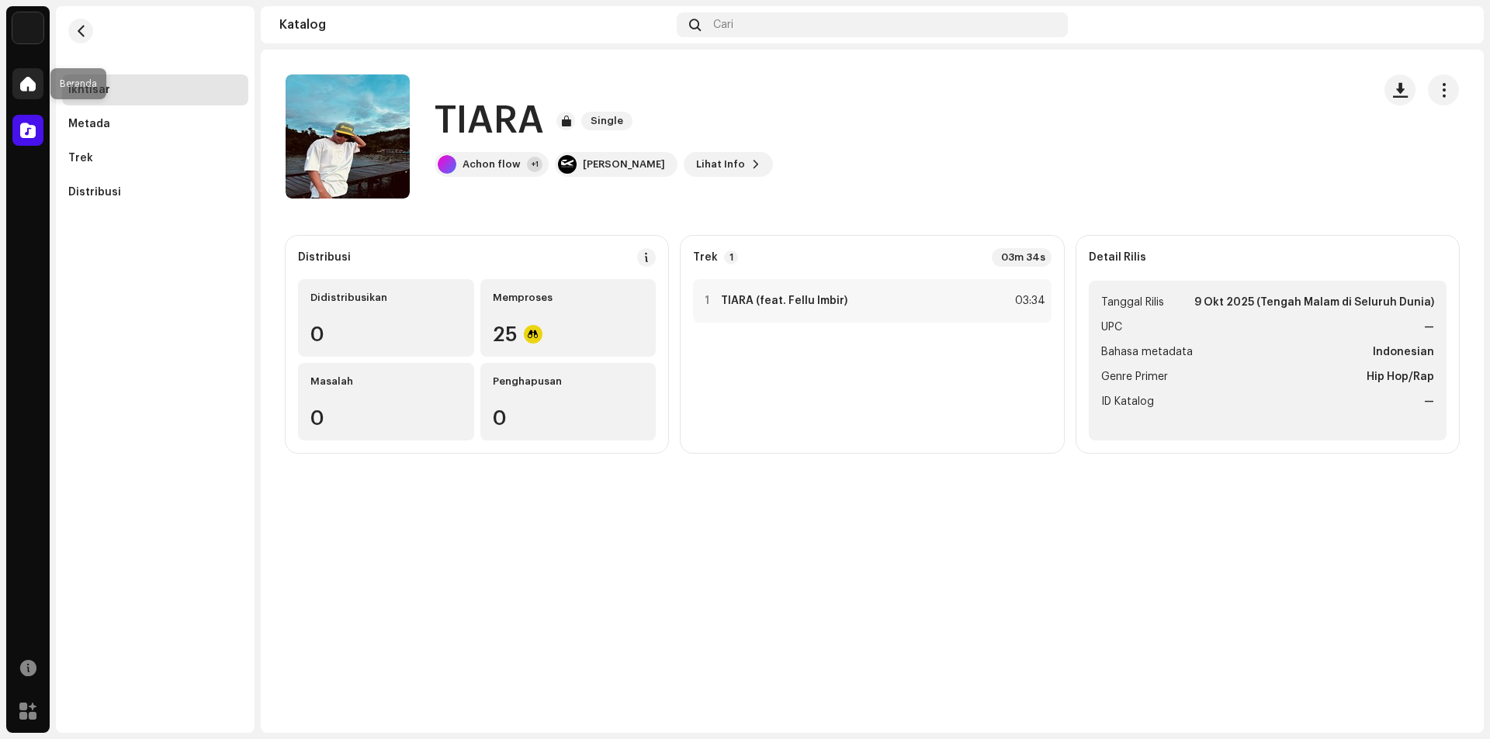
click at [19, 82] on div at bounding box center [27, 83] width 31 height 31
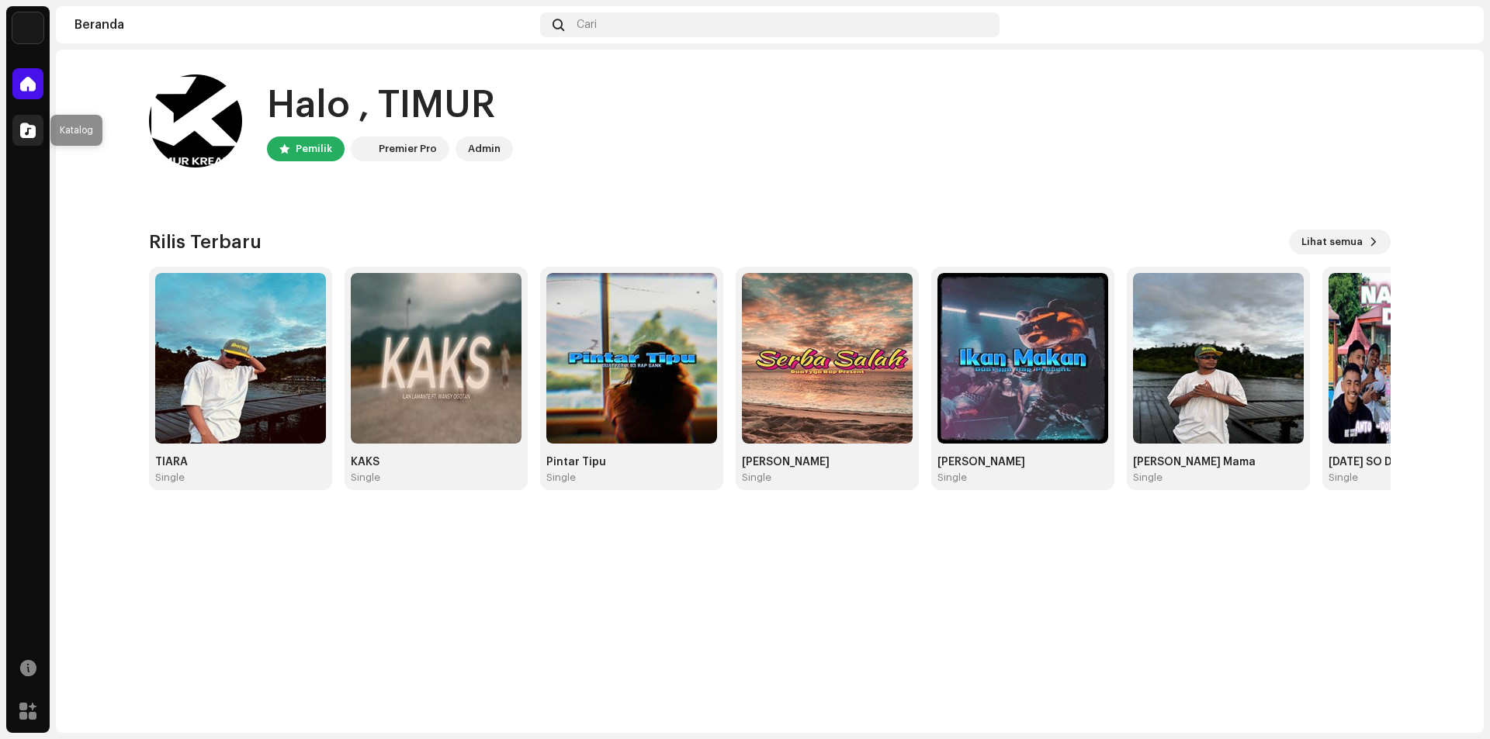
click at [35, 124] on span at bounding box center [28, 130] width 16 height 12
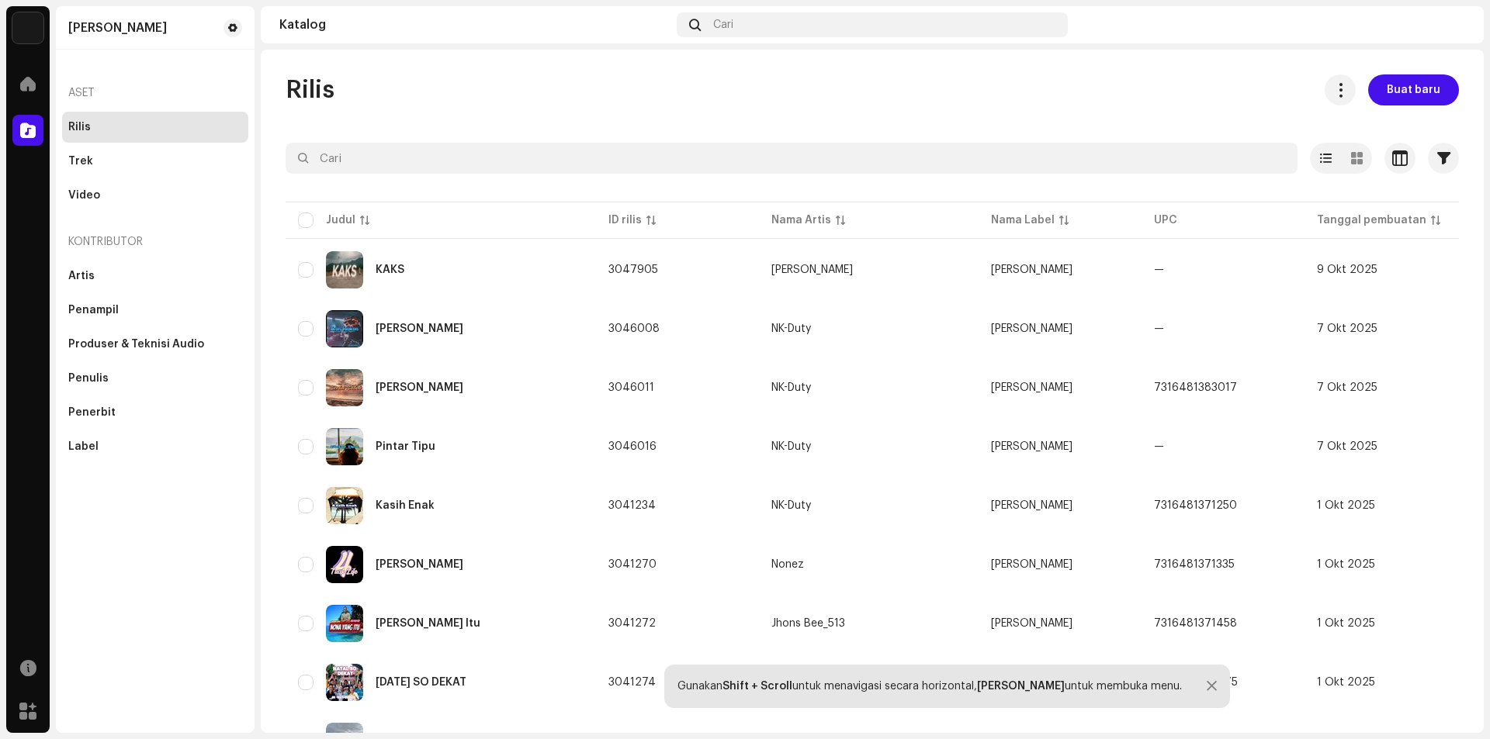
click at [90, 128] on div "Rilis" at bounding box center [155, 127] width 174 height 12
click at [79, 95] on div "Aset" at bounding box center [155, 92] width 186 height 37
click at [79, 87] on div "Aset" at bounding box center [155, 92] width 186 height 37
click at [24, 86] on span at bounding box center [28, 84] width 16 height 12
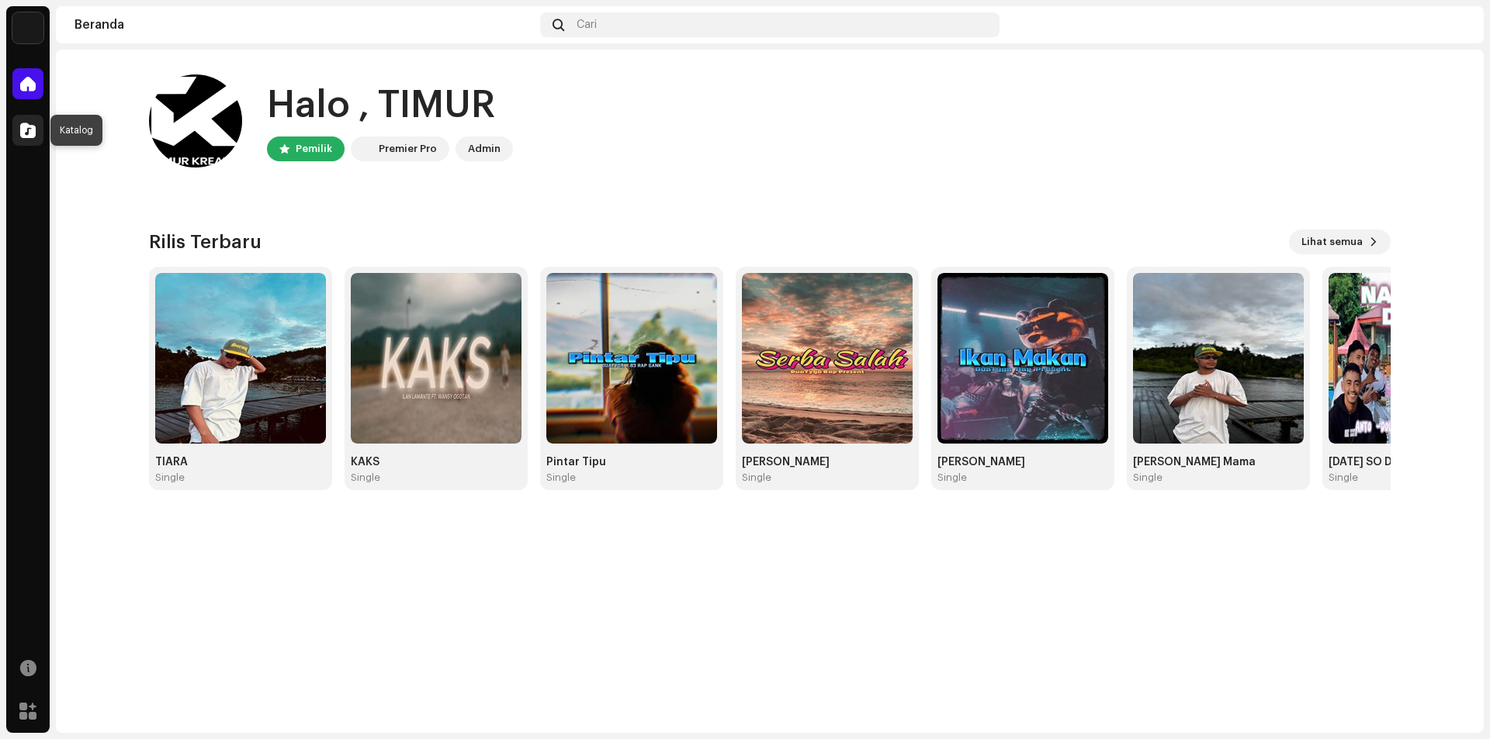
click at [18, 130] on div at bounding box center [27, 130] width 31 height 31
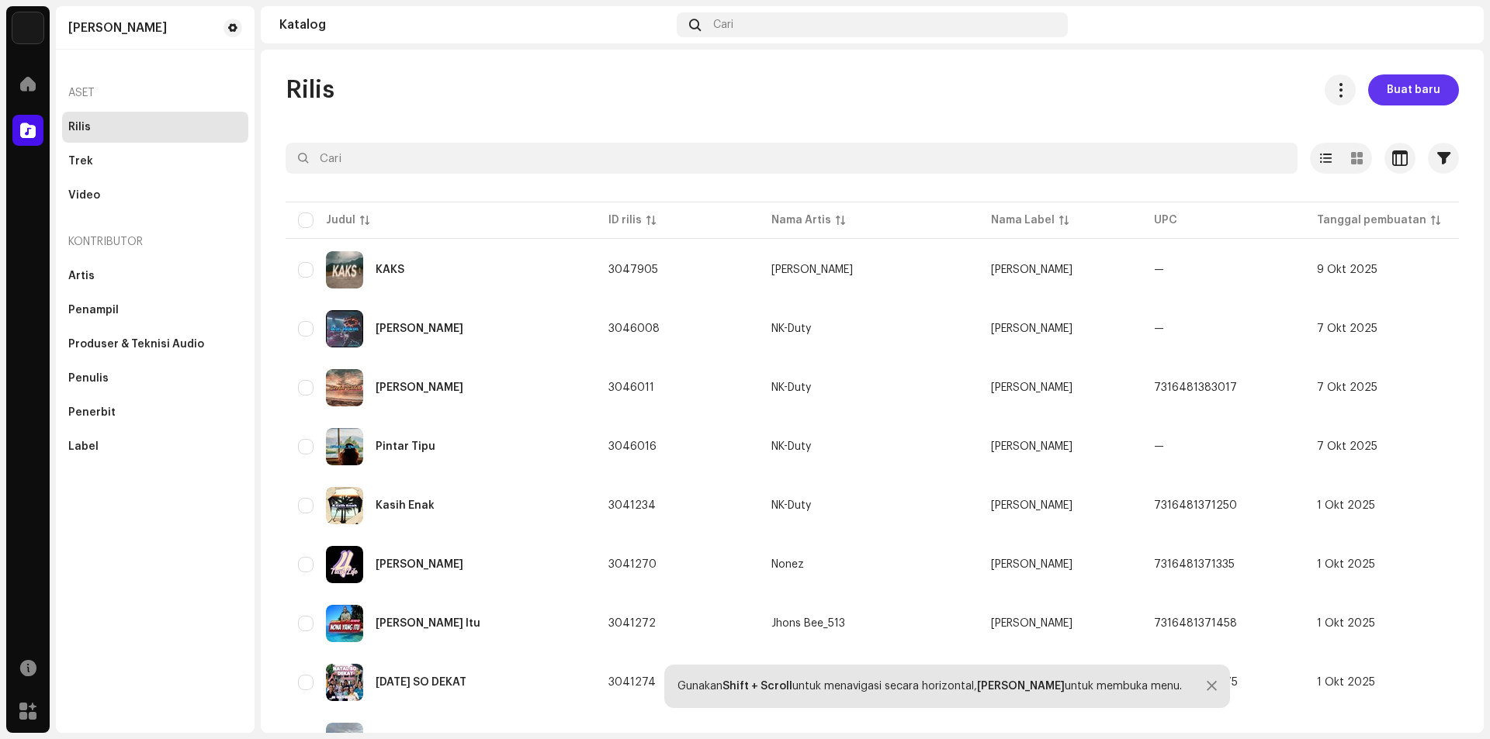
click at [1401, 93] on span "Buat baru" at bounding box center [1414, 89] width 54 height 31
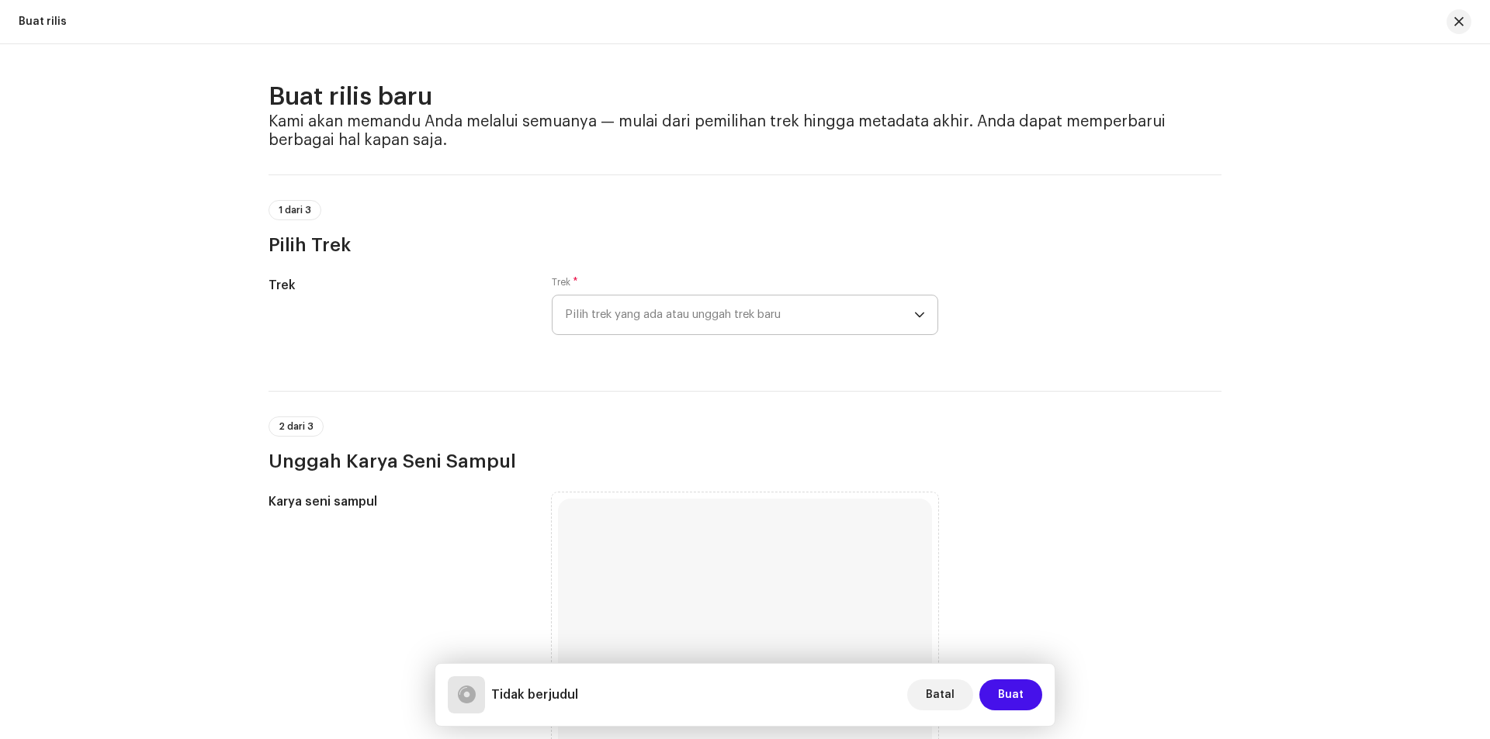
click at [778, 309] on span "Pilih trek yang ada atau unggah trek baru" at bounding box center [739, 315] width 349 height 39
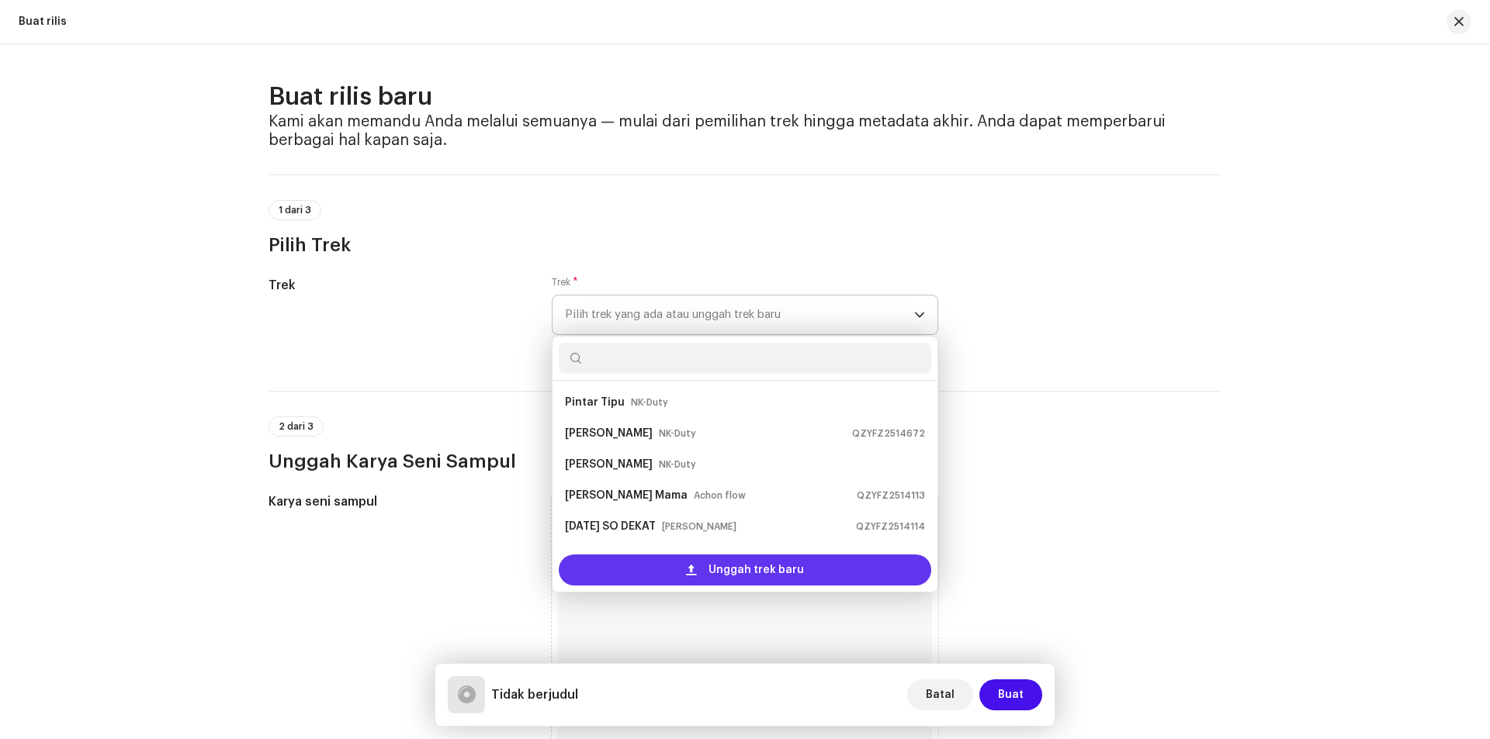
scroll to position [25, 0]
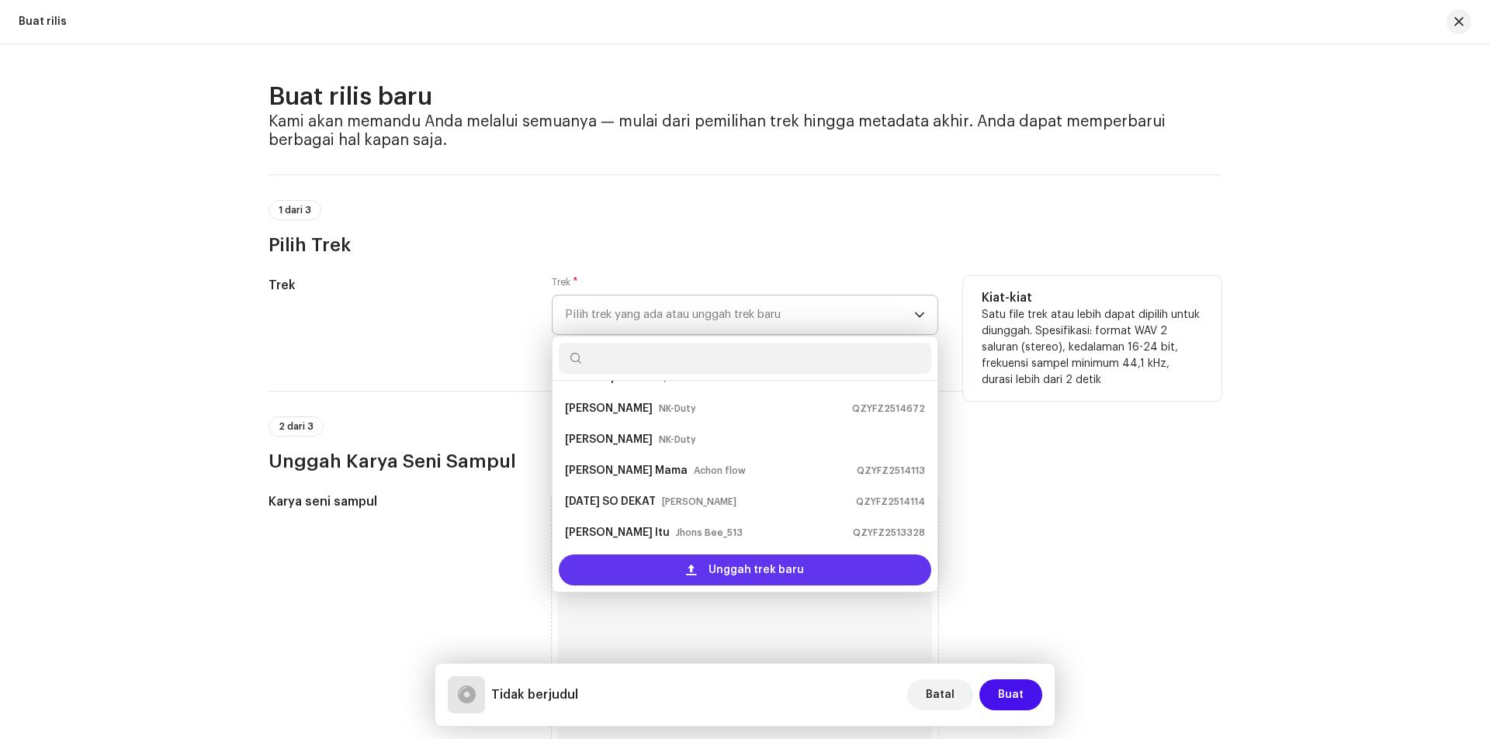
click at [619, 558] on div "Unggah trek baru" at bounding box center [745, 570] width 372 height 31
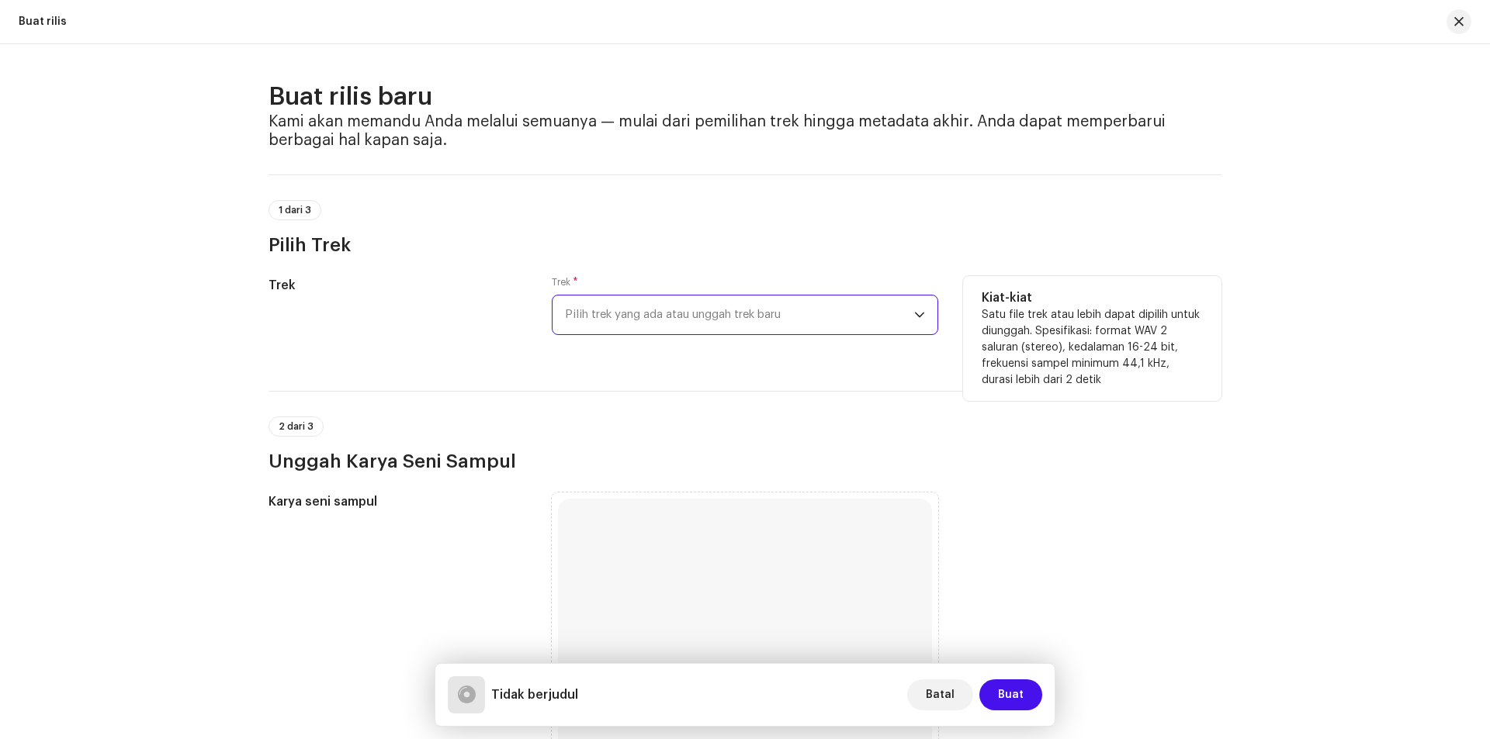
click at [746, 310] on span "Pilih trek yang ada atau unggah trek baru" at bounding box center [739, 315] width 349 height 39
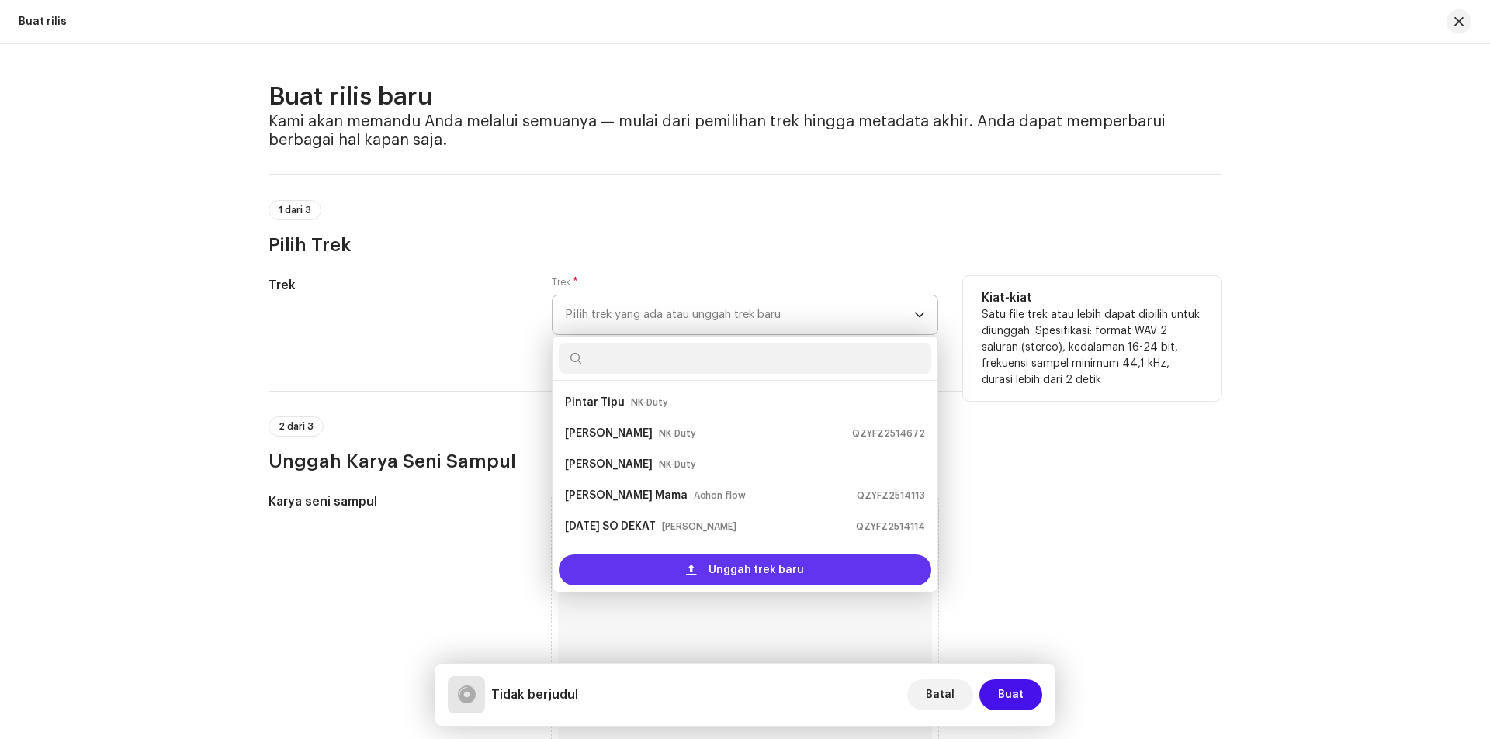
scroll to position [25, 0]
click at [626, 563] on div "Unggah trek baru" at bounding box center [745, 570] width 372 height 31
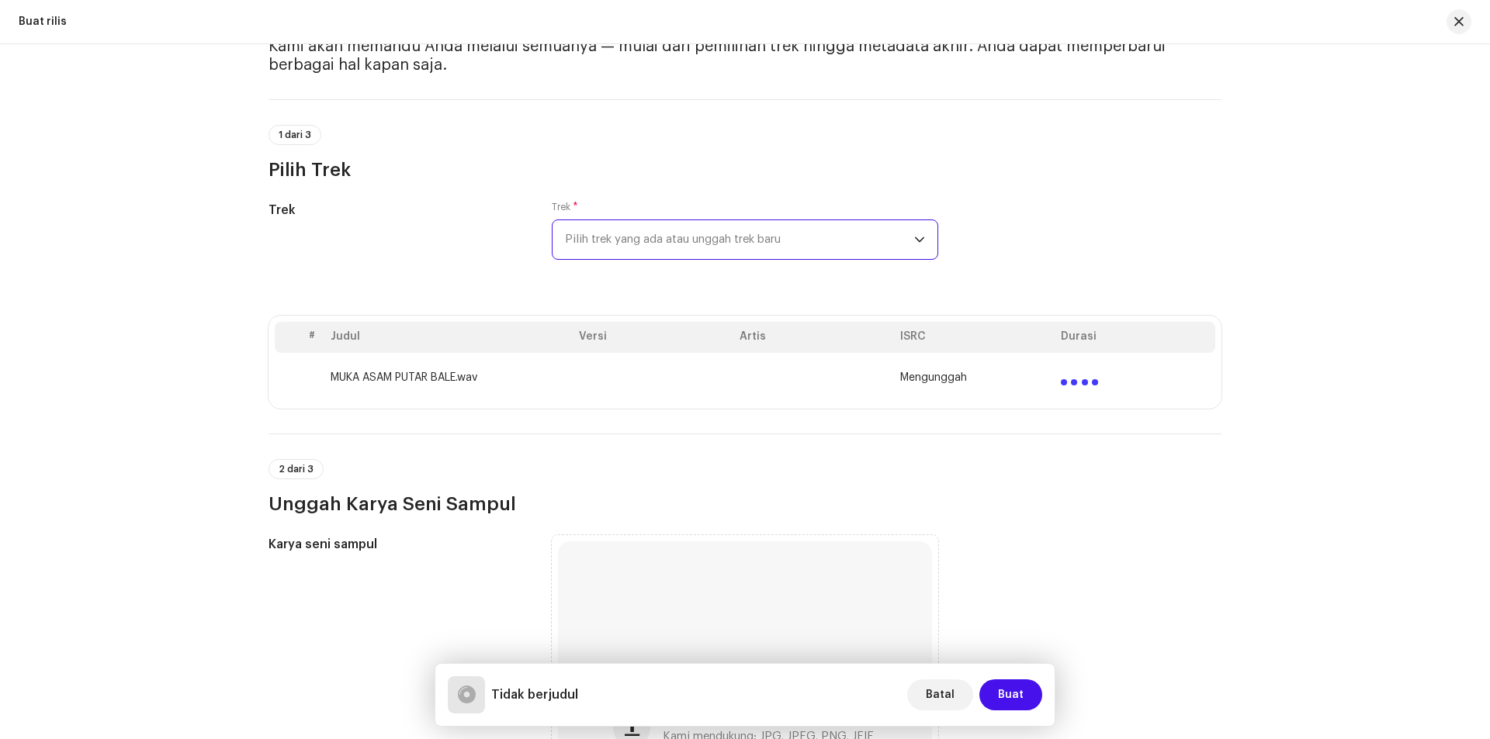
scroll to position [310, 0]
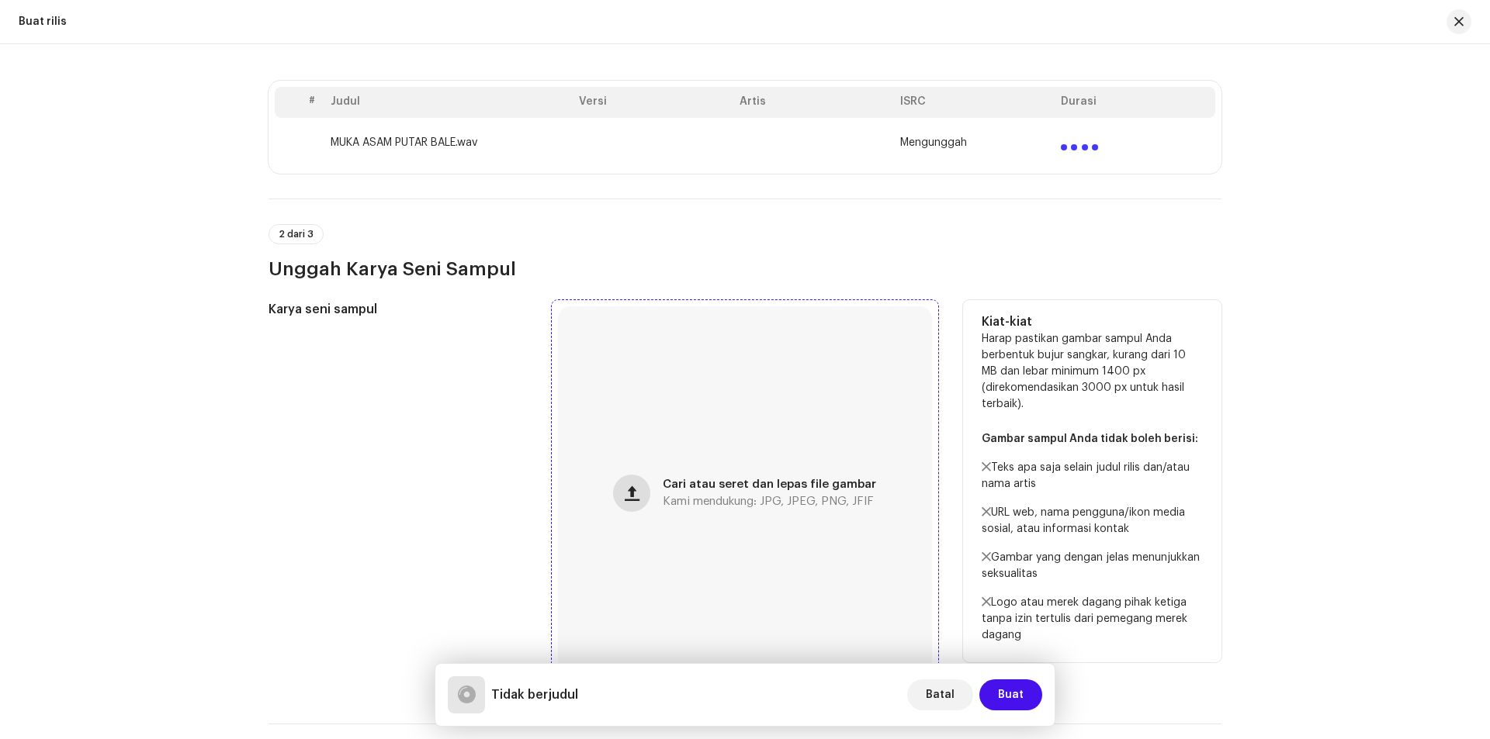
click at [633, 494] on span "button" at bounding box center [632, 493] width 15 height 12
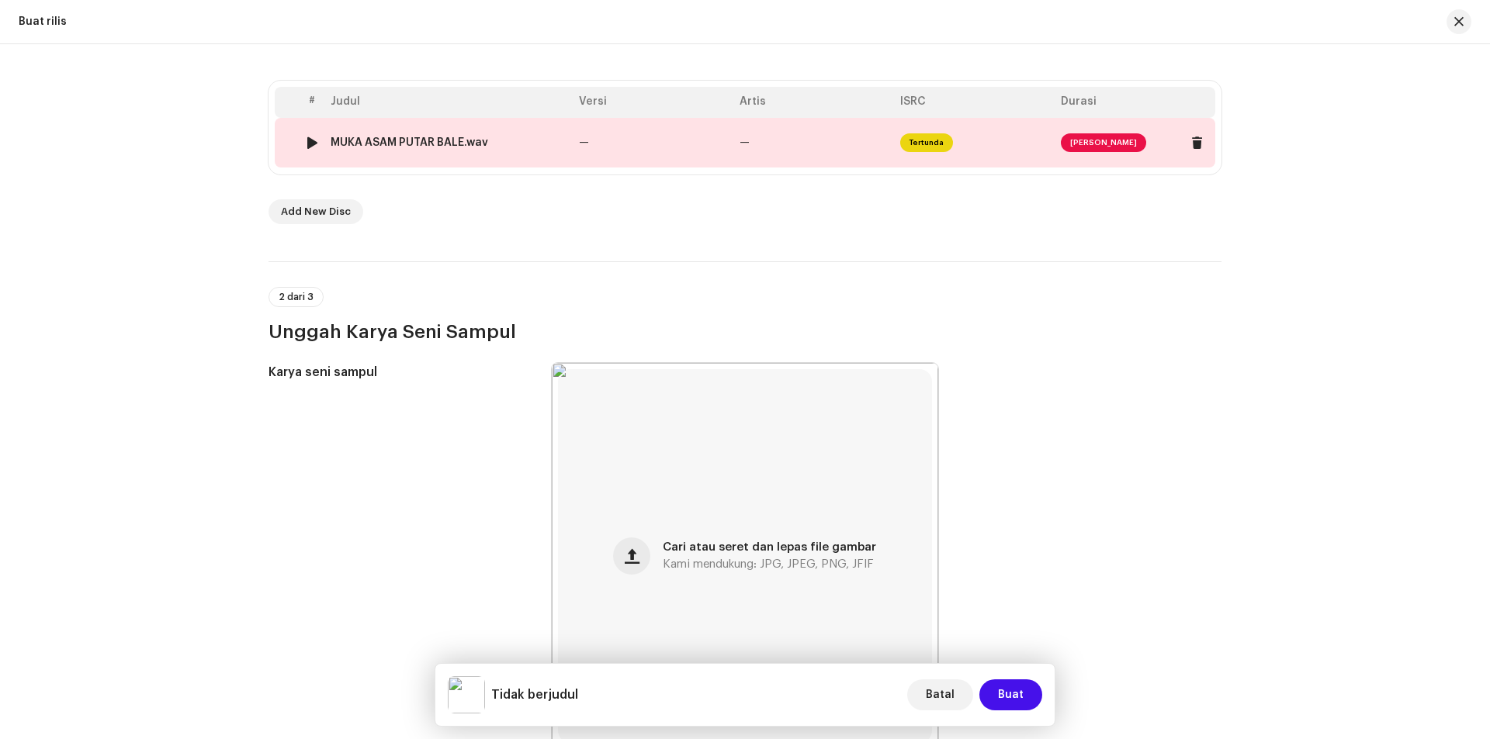
click at [1110, 144] on span "[PERSON_NAME]" at bounding box center [1103, 142] width 85 height 19
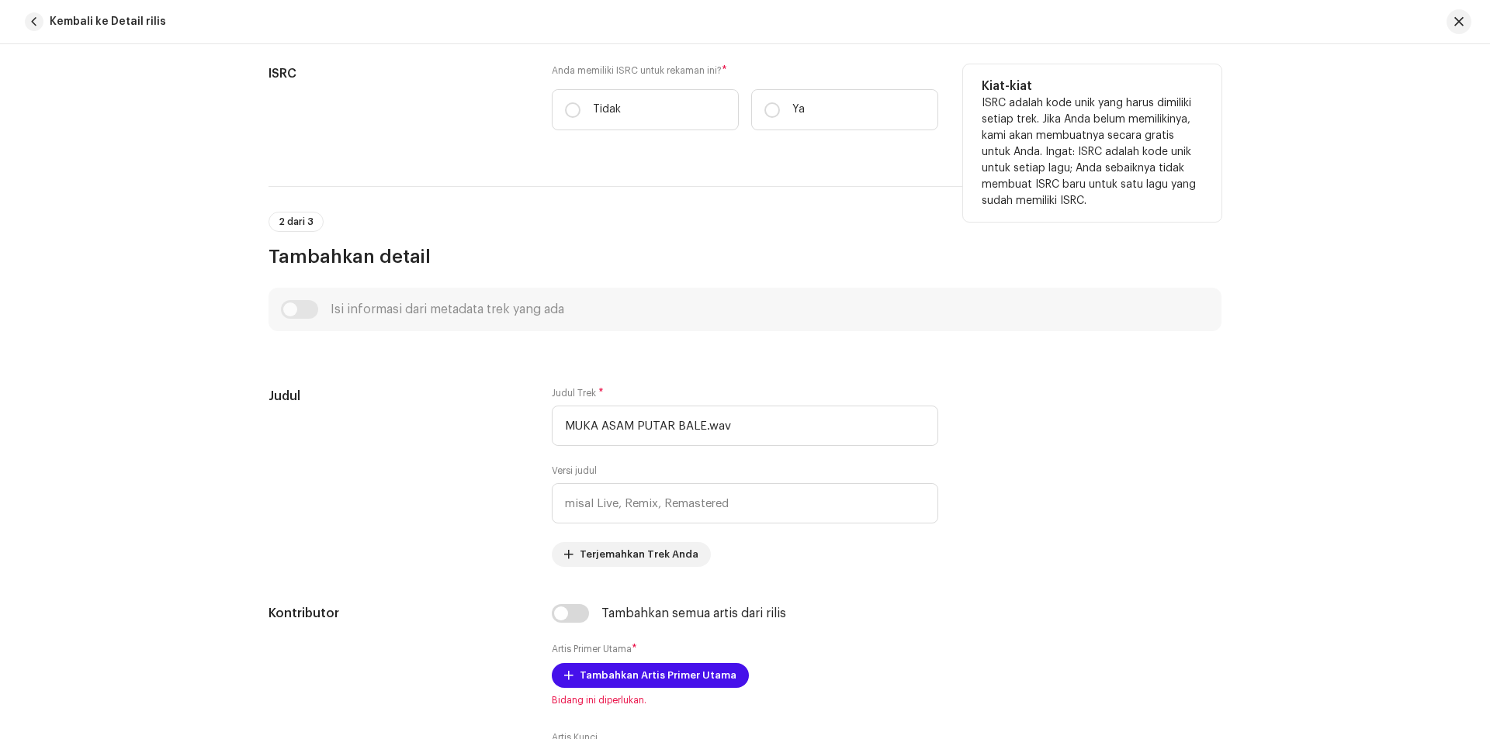
scroll to position [388, 0]
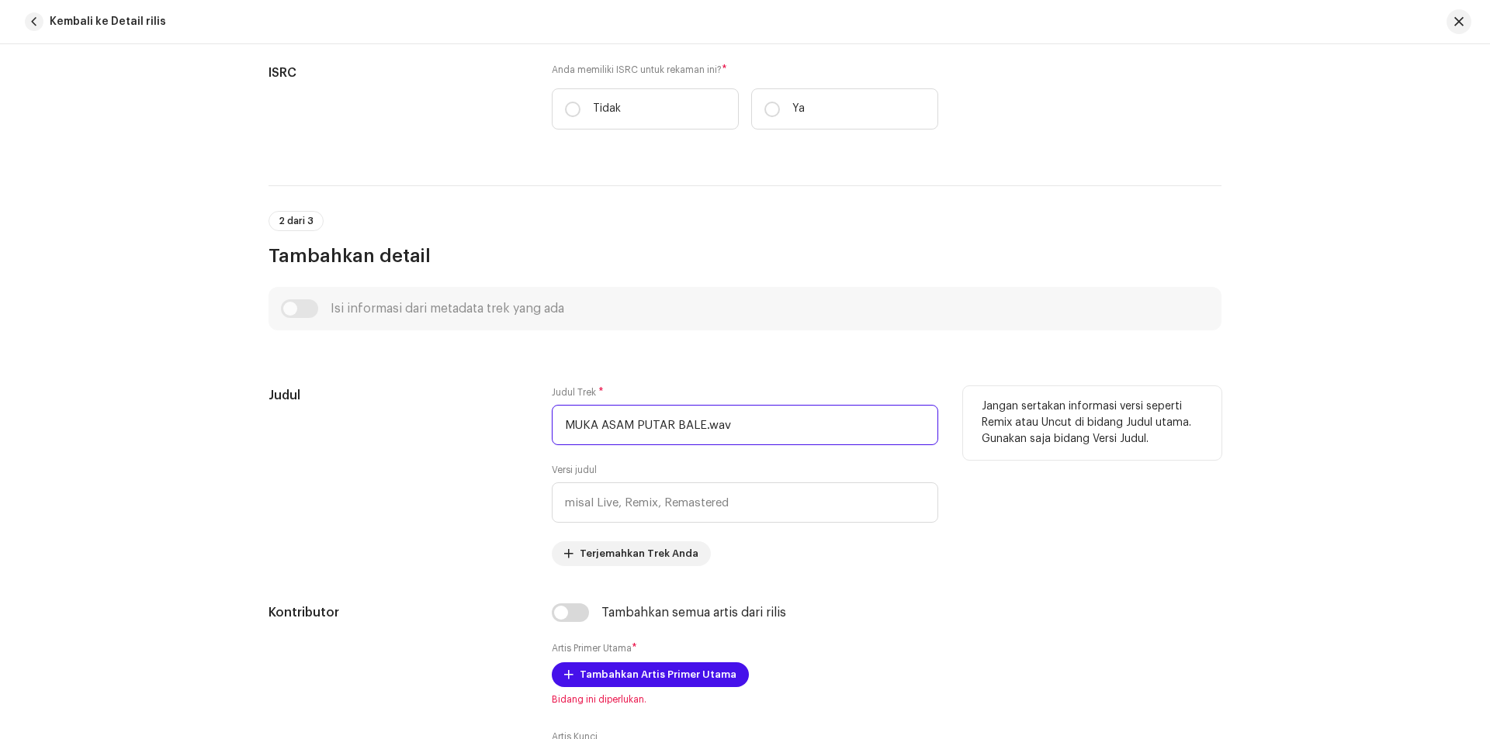
click at [749, 422] on input "MUKA ASAM PUTAR BALE.wav" at bounding box center [745, 425] width 386 height 40
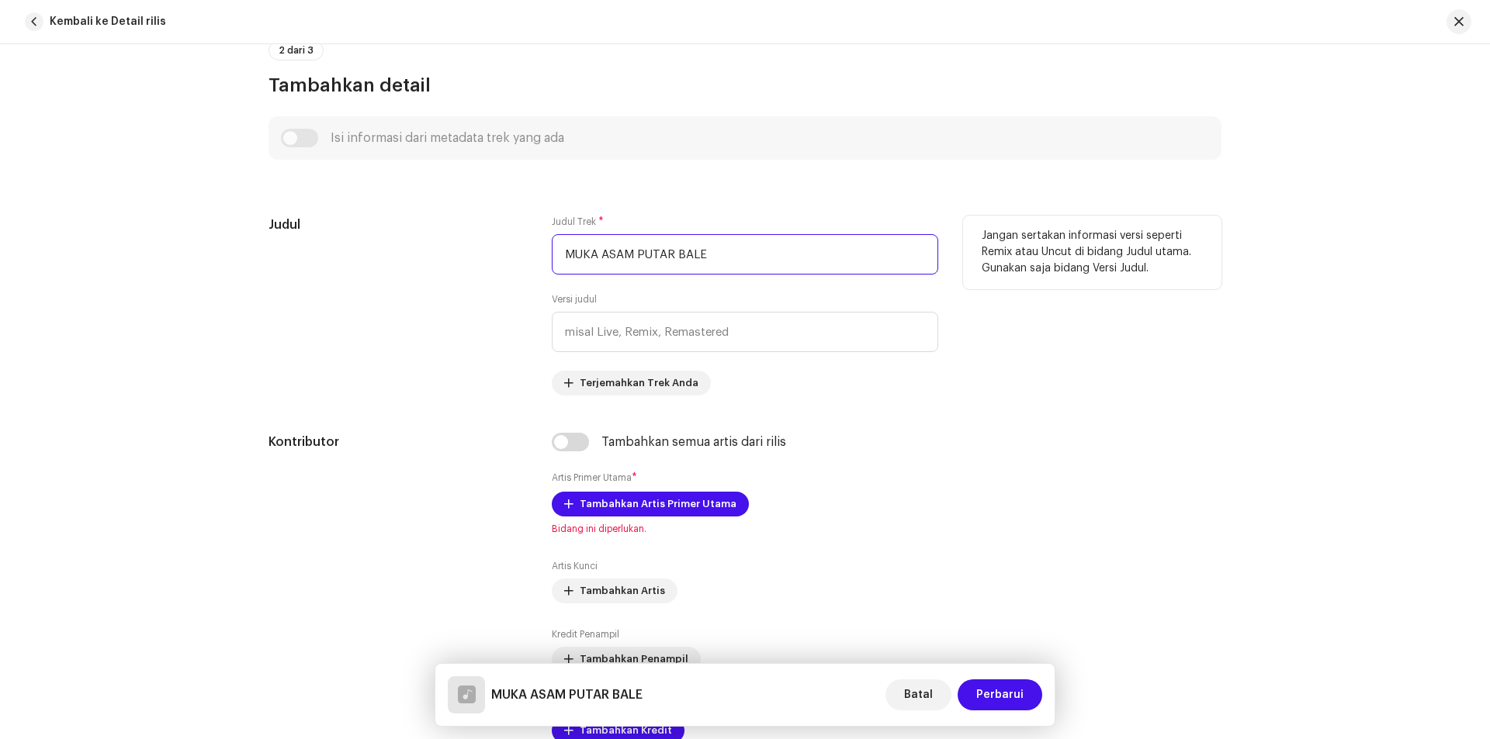
scroll to position [621, 0]
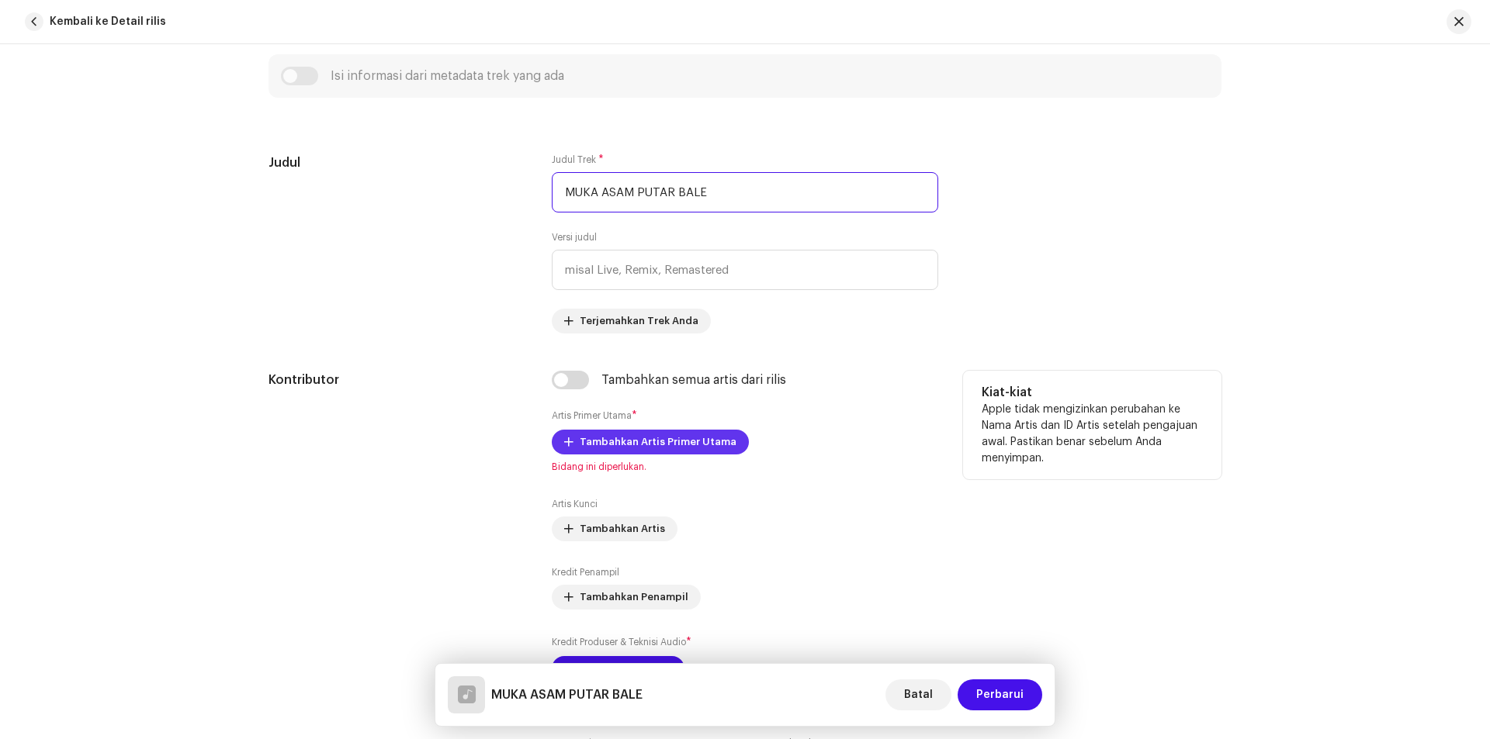
type input "MUKA ASAM PUTAR BALE"
click at [627, 445] on span "Tambahkan Artis Primer Utama" at bounding box center [658, 442] width 157 height 31
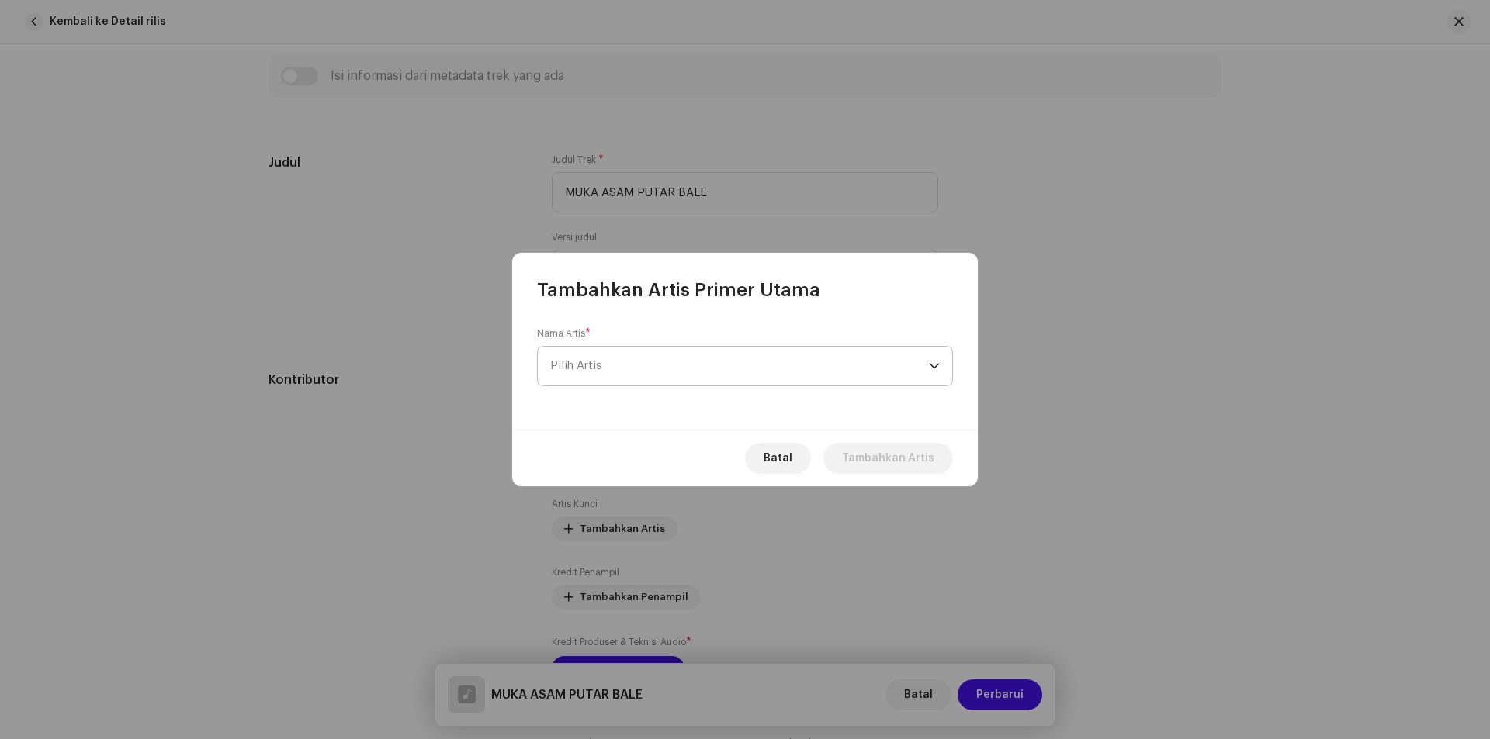
click at [766, 365] on span "Pilih Artis" at bounding box center [739, 366] width 379 height 39
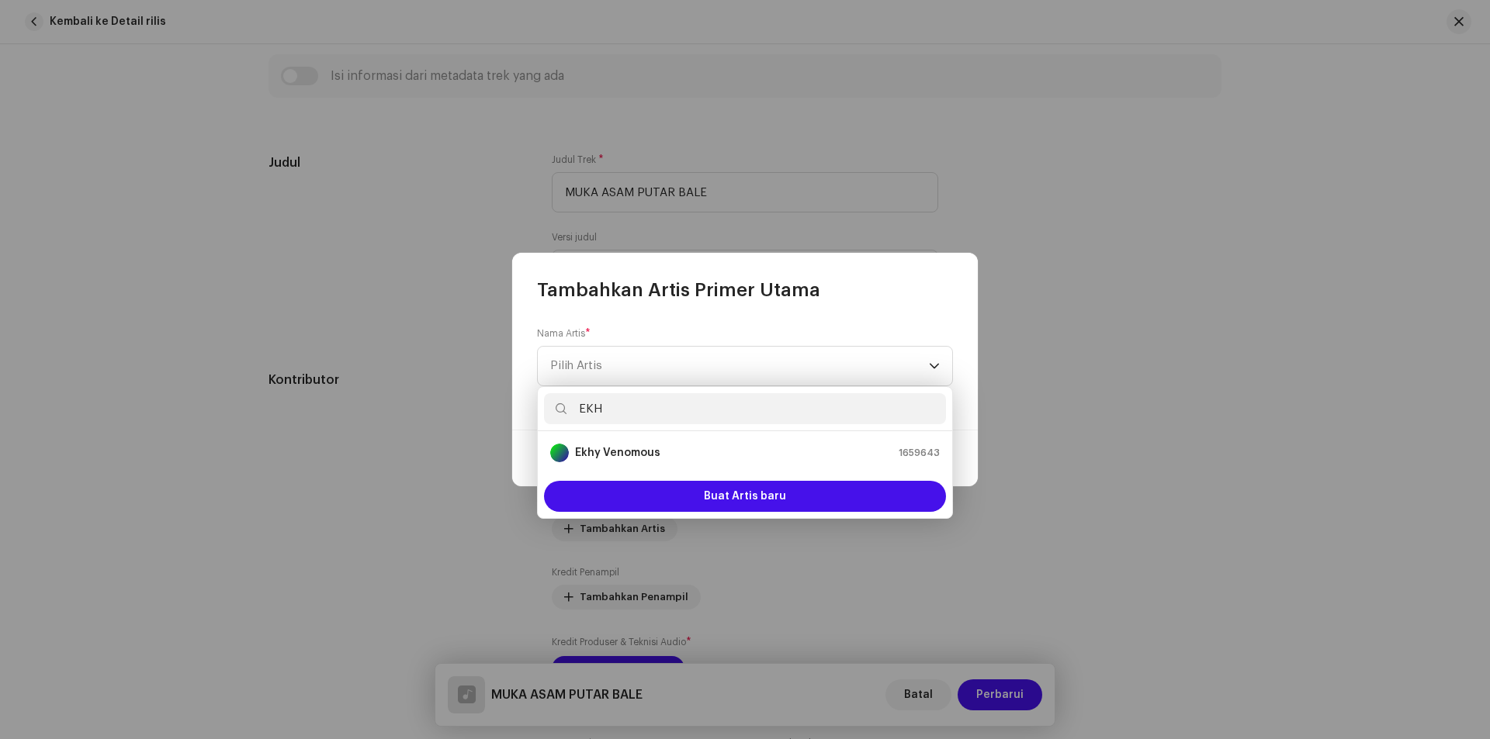
drag, startPoint x: 617, startPoint y: 409, endPoint x: 559, endPoint y: 411, distance: 57.5
click at [559, 411] on p-iconfield "EKH" at bounding box center [745, 408] width 402 height 31
paste input "khy gacor"
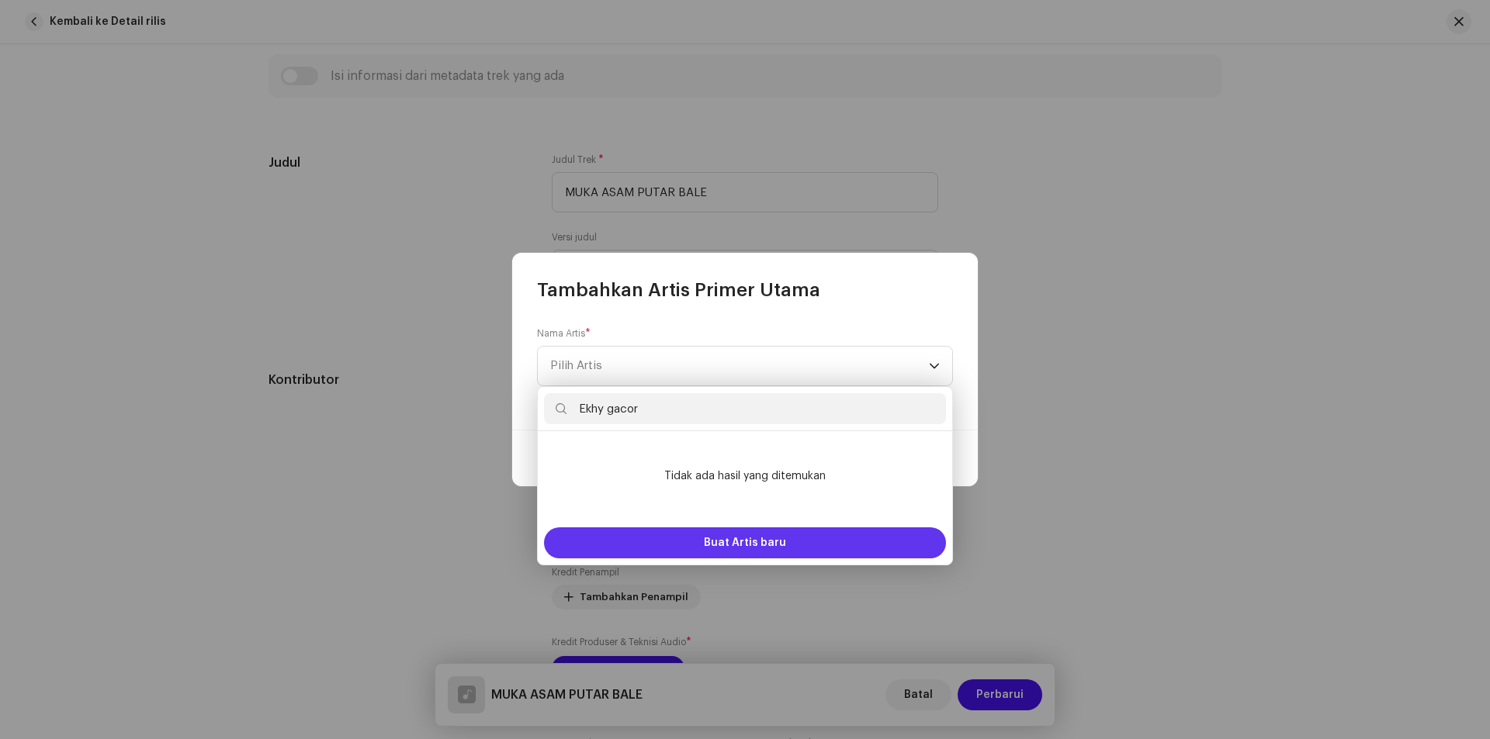
type input "Ekhy gacor"
click at [734, 539] on span "Buat Artis baru" at bounding box center [745, 543] width 82 height 31
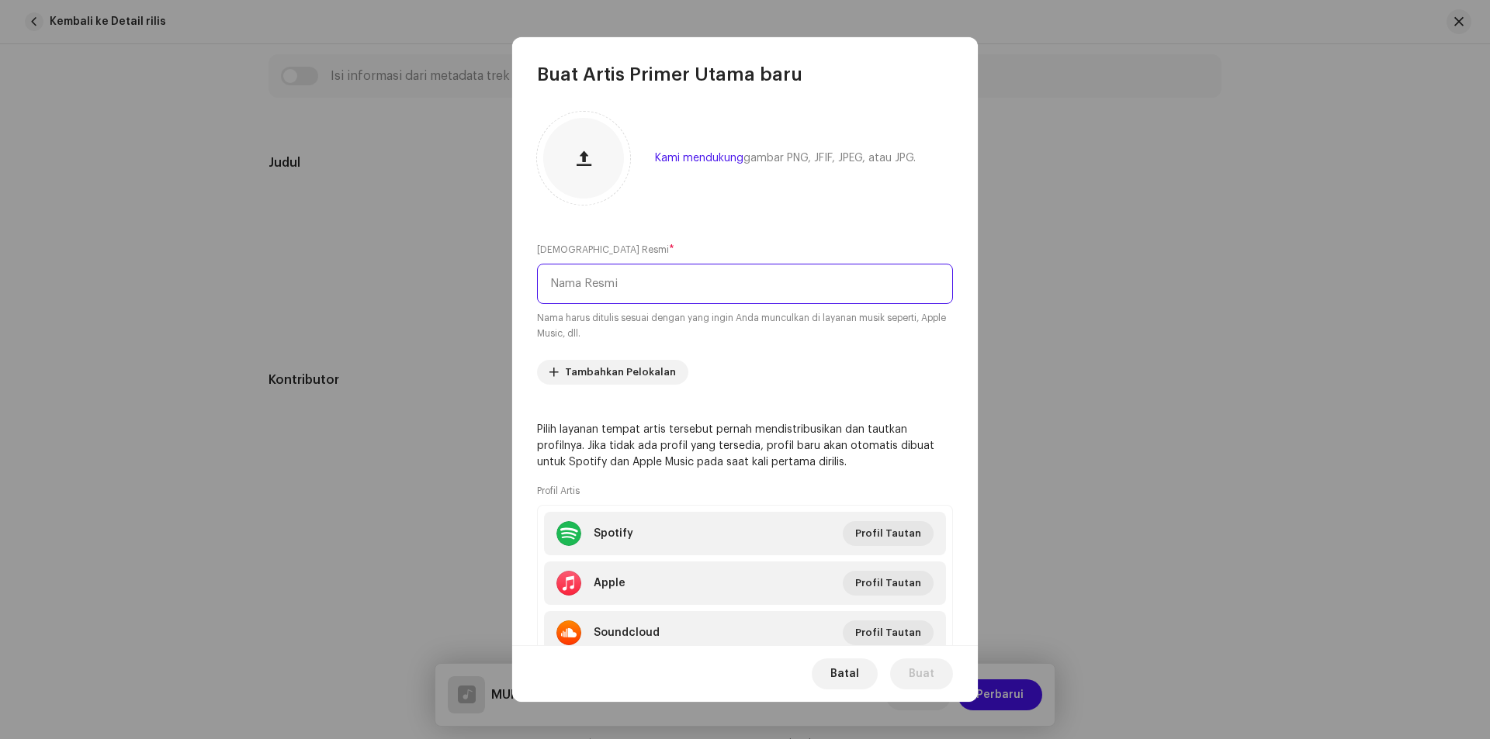
click at [604, 279] on input "text" at bounding box center [745, 284] width 416 height 40
paste input "Ekhy gacor"
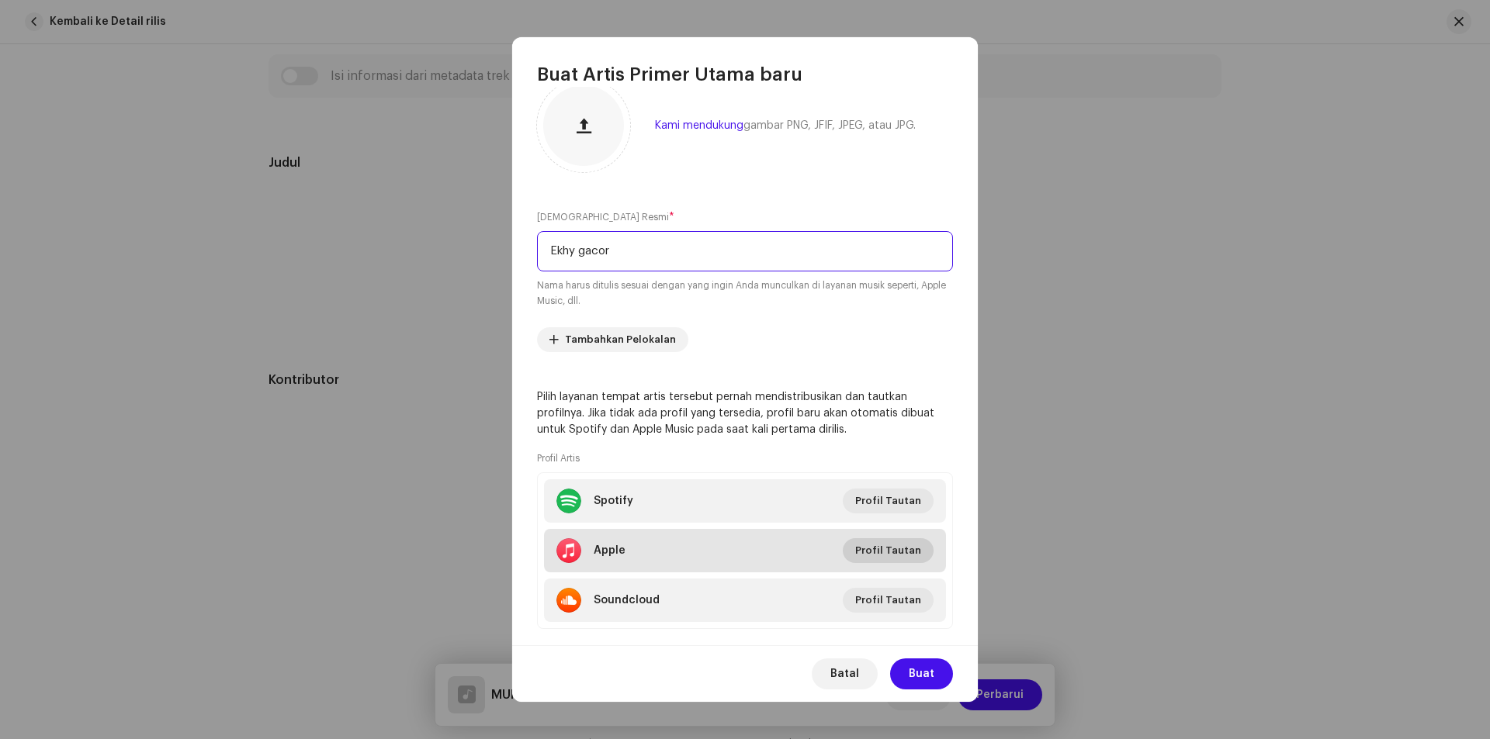
scroll to position [59, 0]
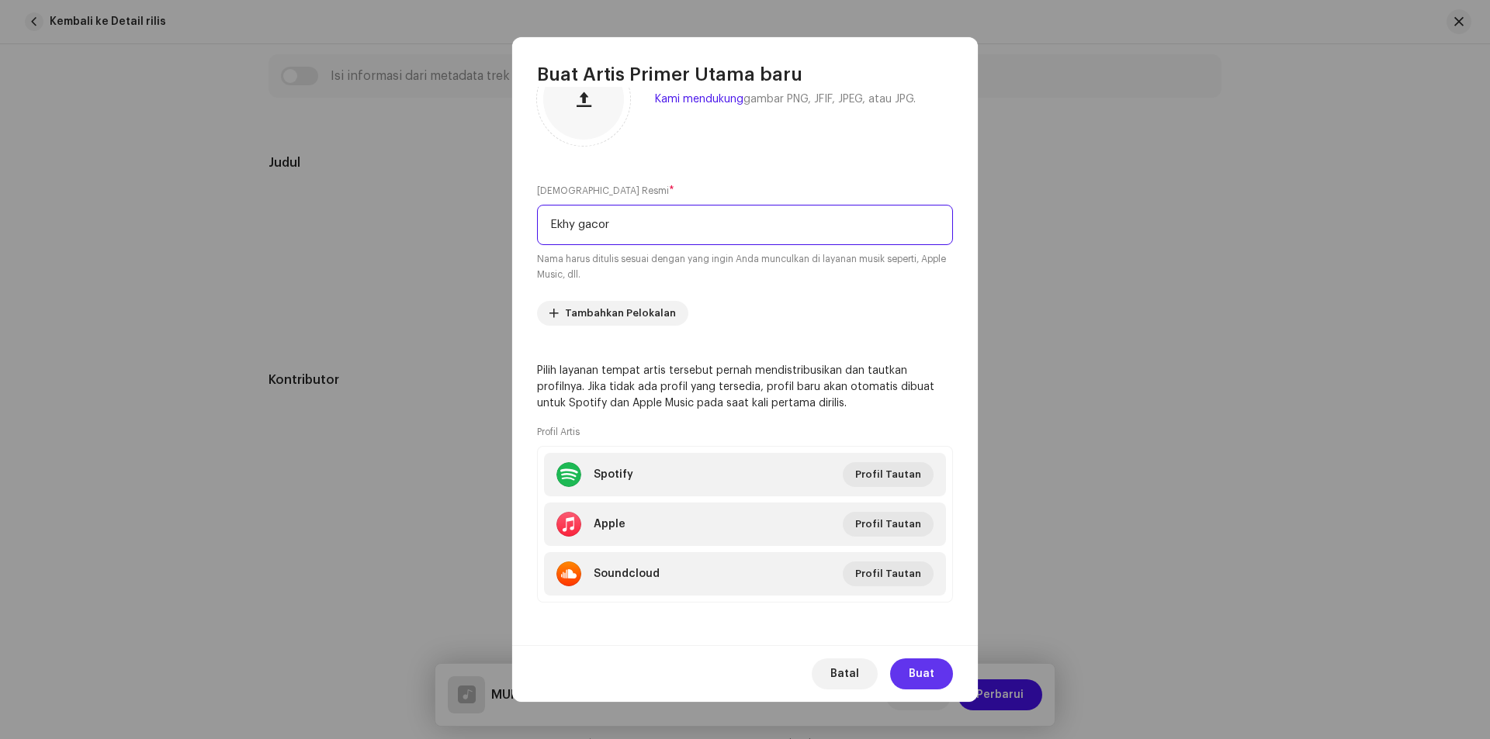
type input "Ekhy gacor"
click at [920, 673] on span "Buat" at bounding box center [922, 674] width 26 height 31
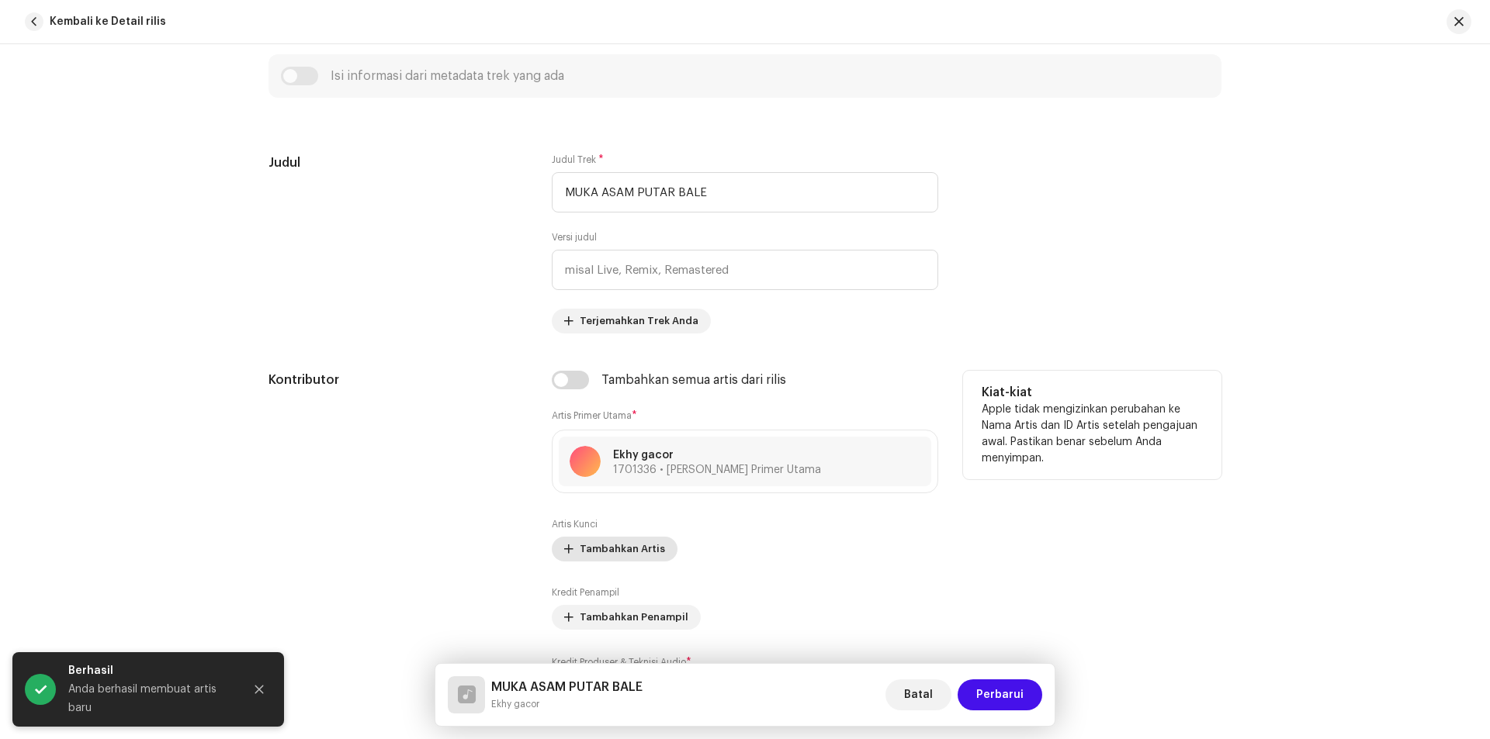
click at [601, 542] on span "Tambahkan Artis" at bounding box center [622, 549] width 85 height 31
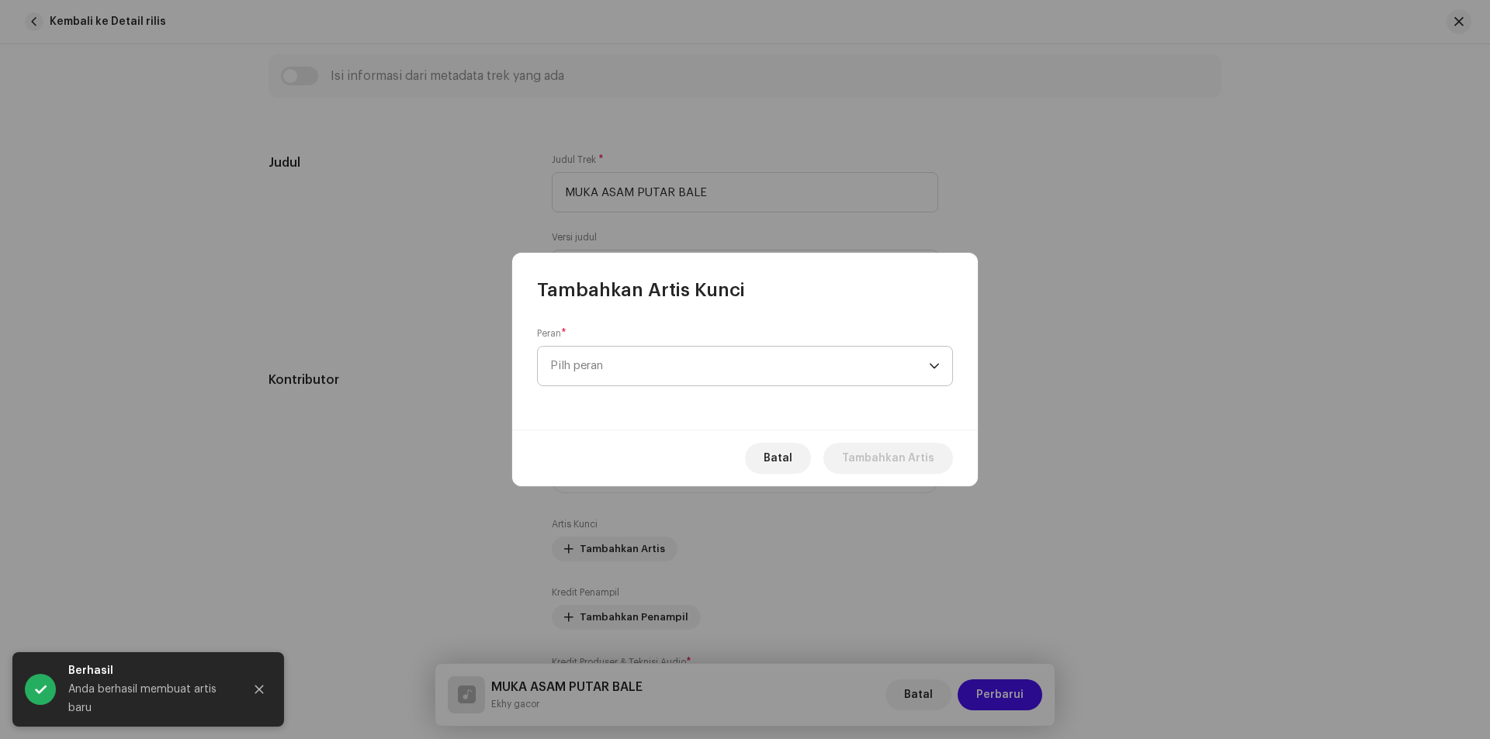
click at [632, 356] on span "Pilh peran" at bounding box center [739, 366] width 379 height 39
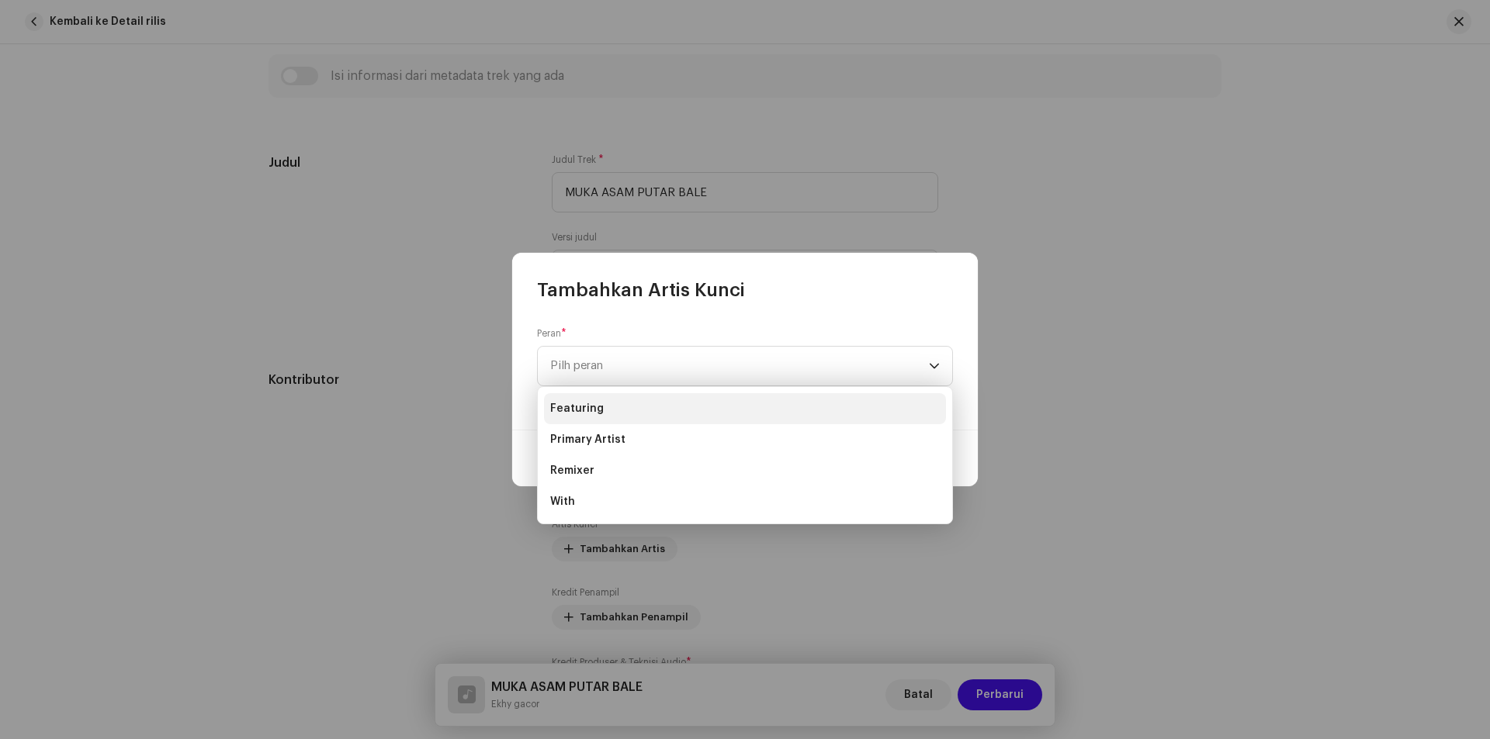
click at [598, 404] on span "Featuring" at bounding box center [577, 409] width 54 height 16
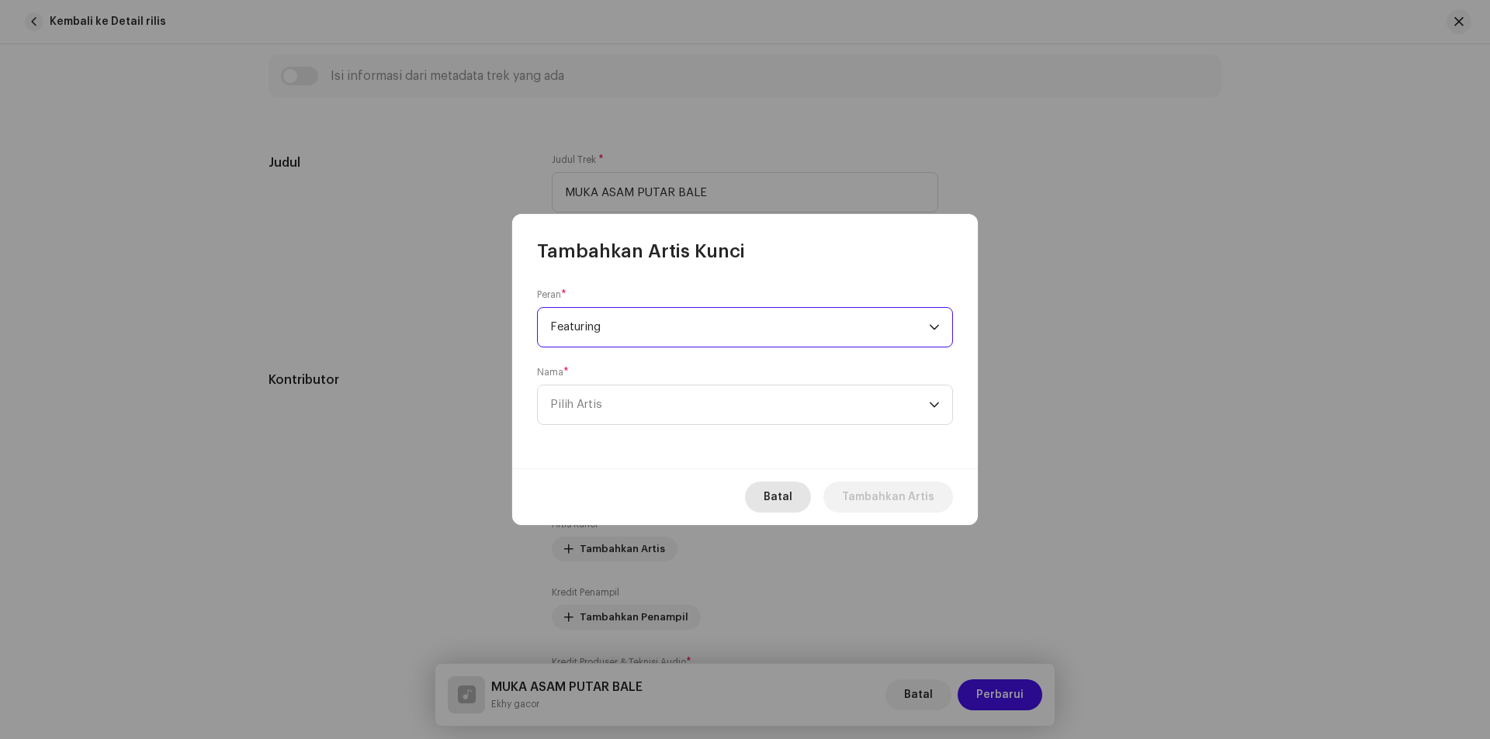
click at [792, 500] on span "Batal" at bounding box center [778, 497] width 29 height 31
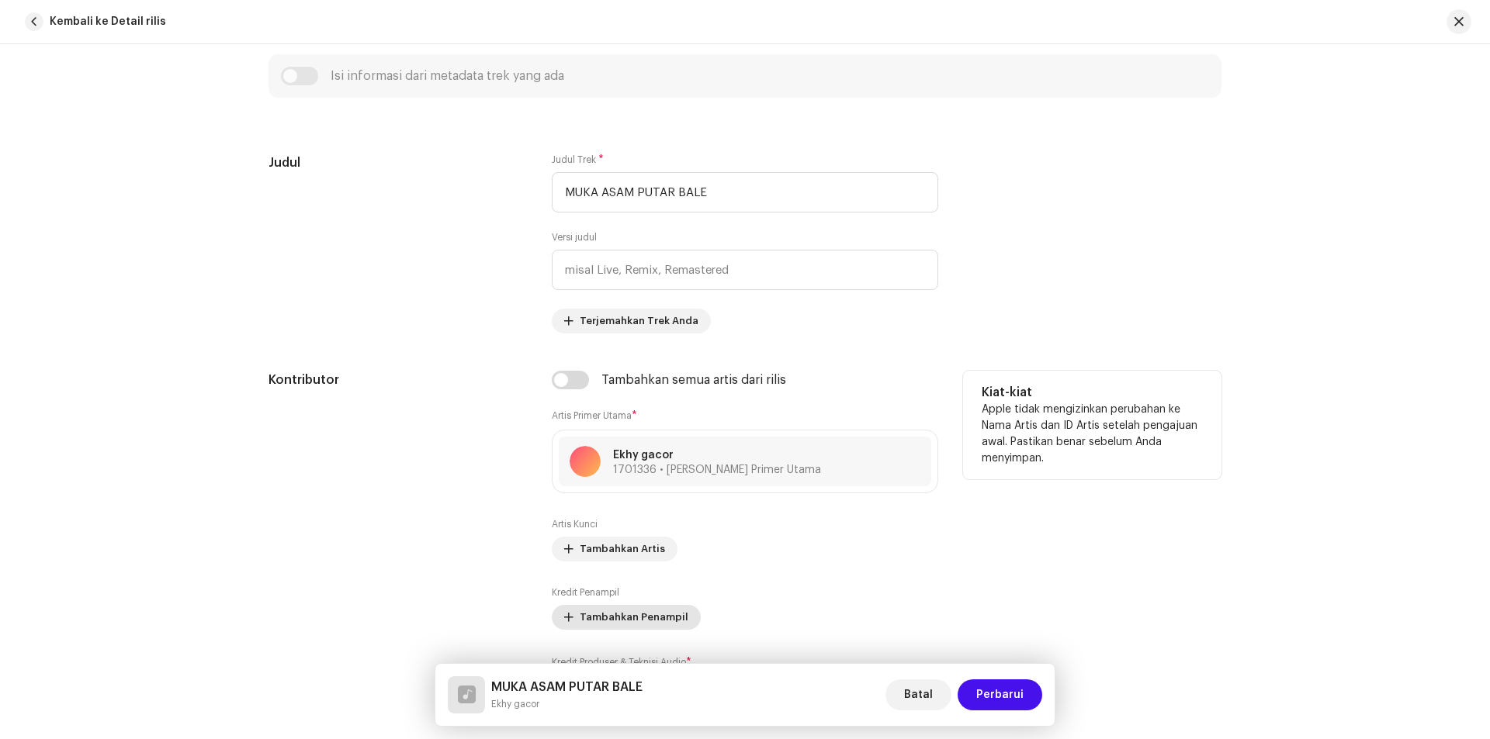
click at [571, 618] on button "Tambahkan Penampil" at bounding box center [626, 617] width 149 height 25
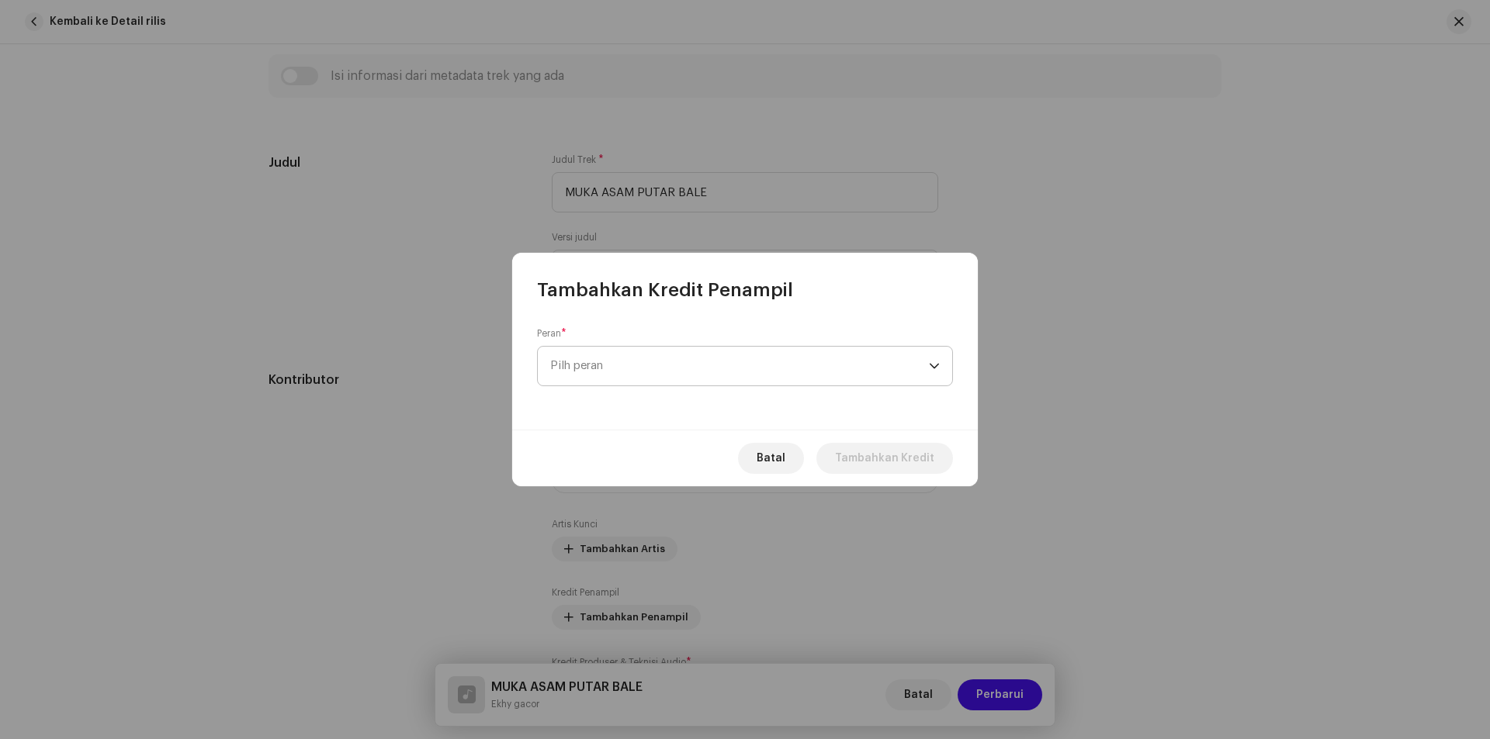
click at [636, 360] on span "Pilh peran" at bounding box center [739, 366] width 379 height 39
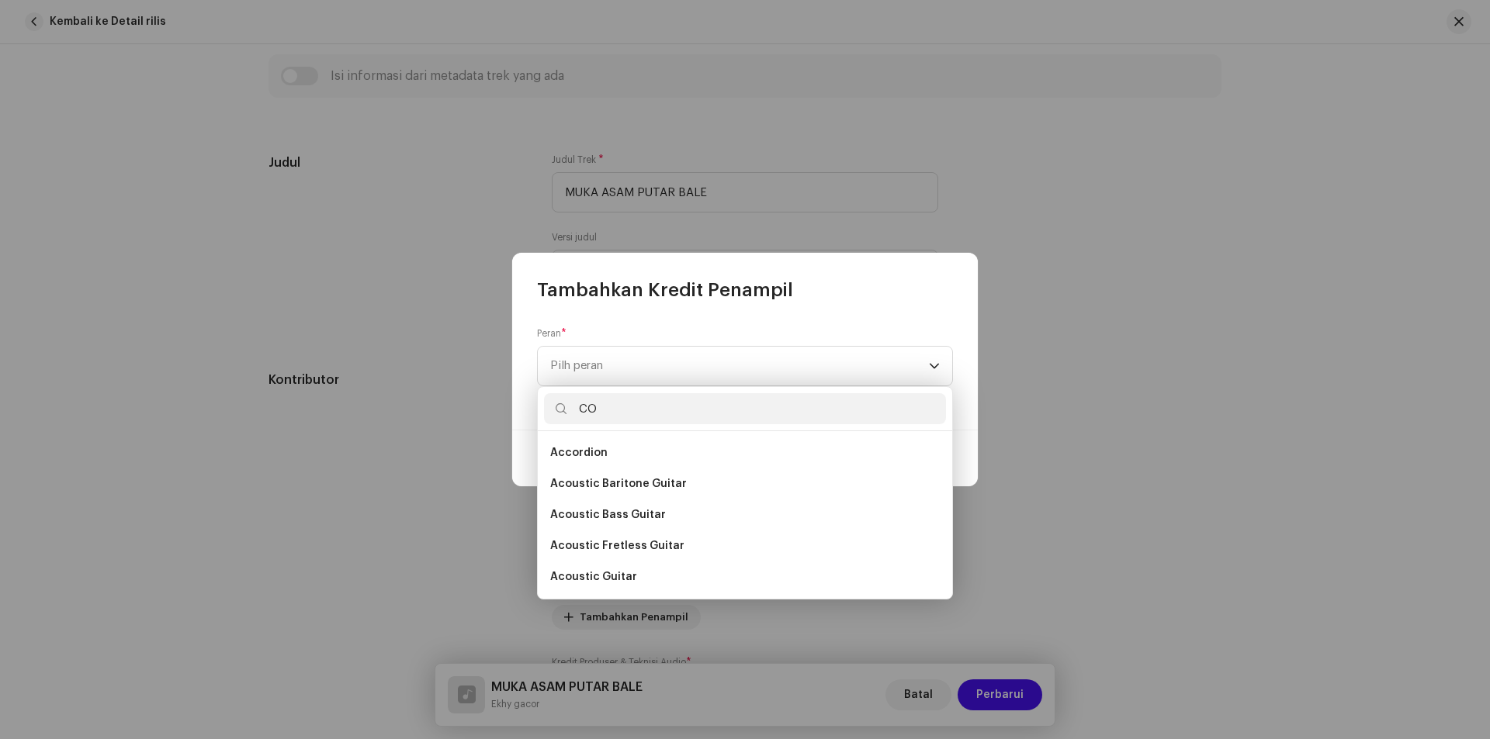
type input "C"
type input "P"
type input "p"
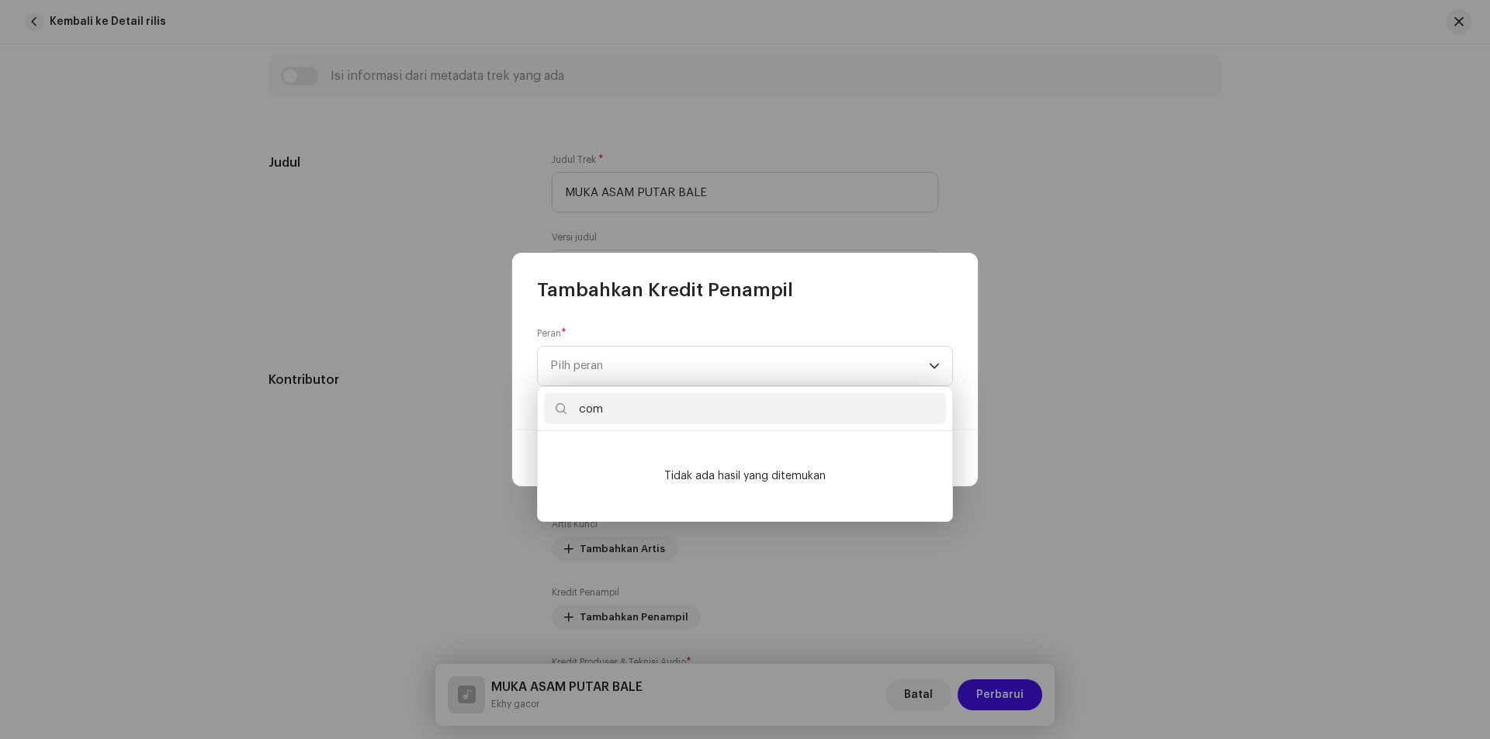
type input "com"
click at [684, 323] on div "Peran * Pilh peran" at bounding box center [745, 366] width 466 height 127
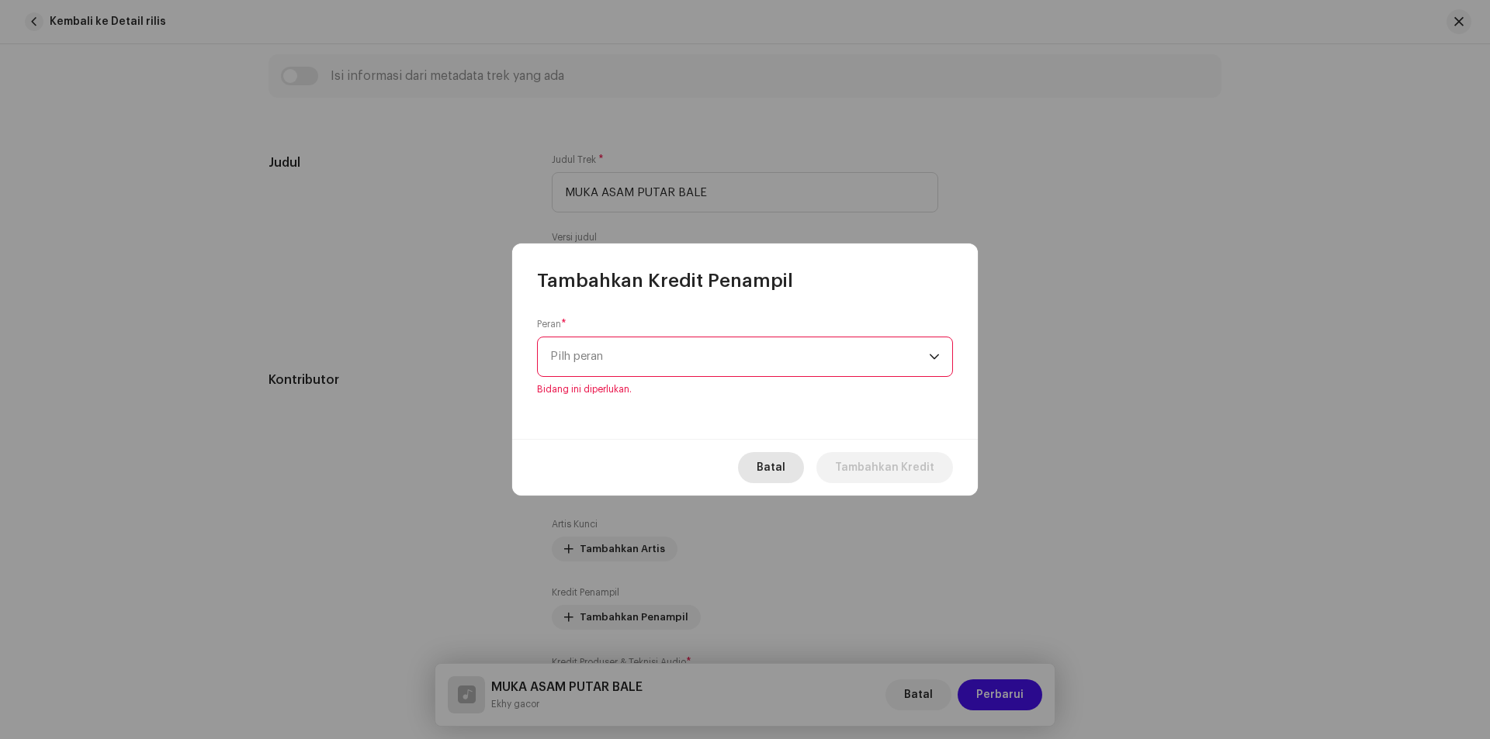
click at [748, 462] on button "Batal" at bounding box center [771, 467] width 66 height 31
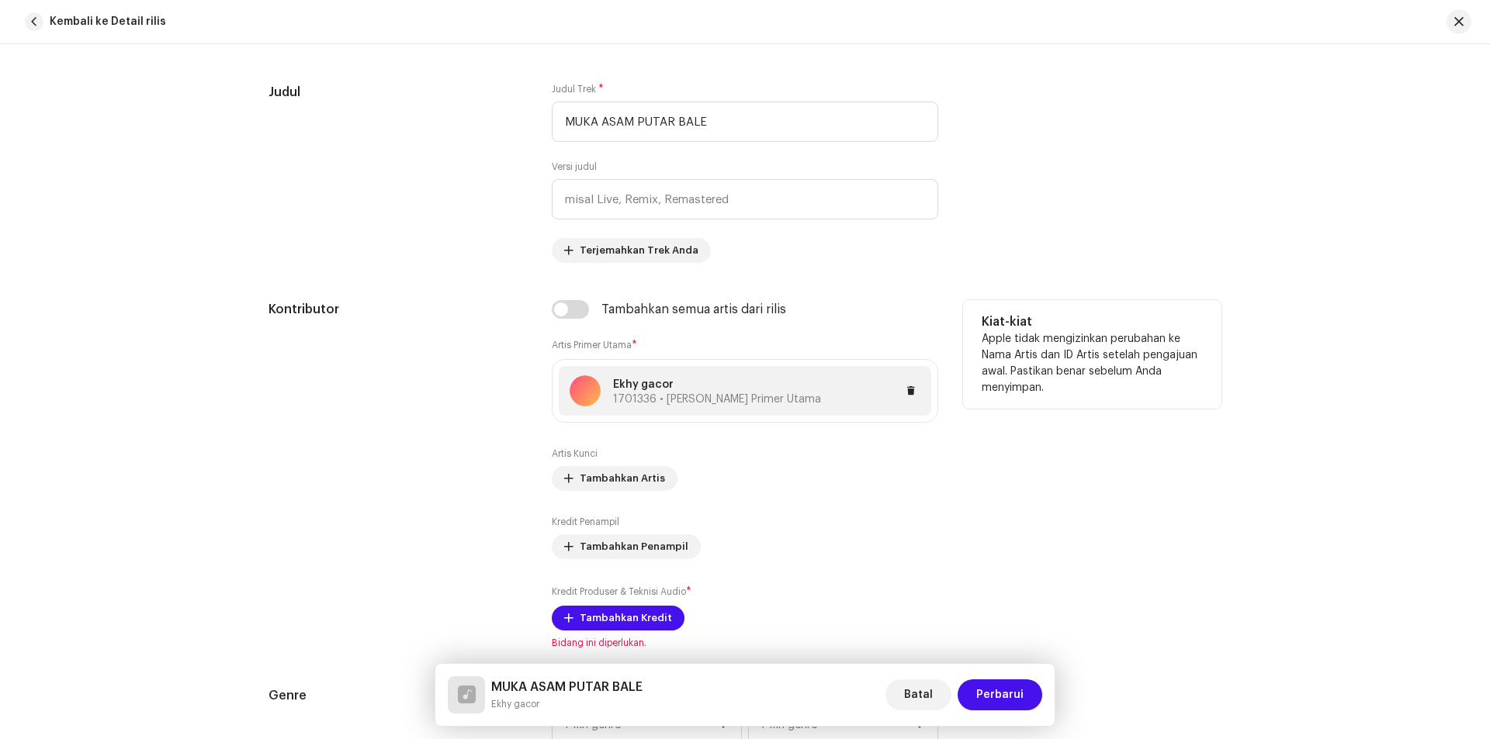
scroll to position [776, 0]
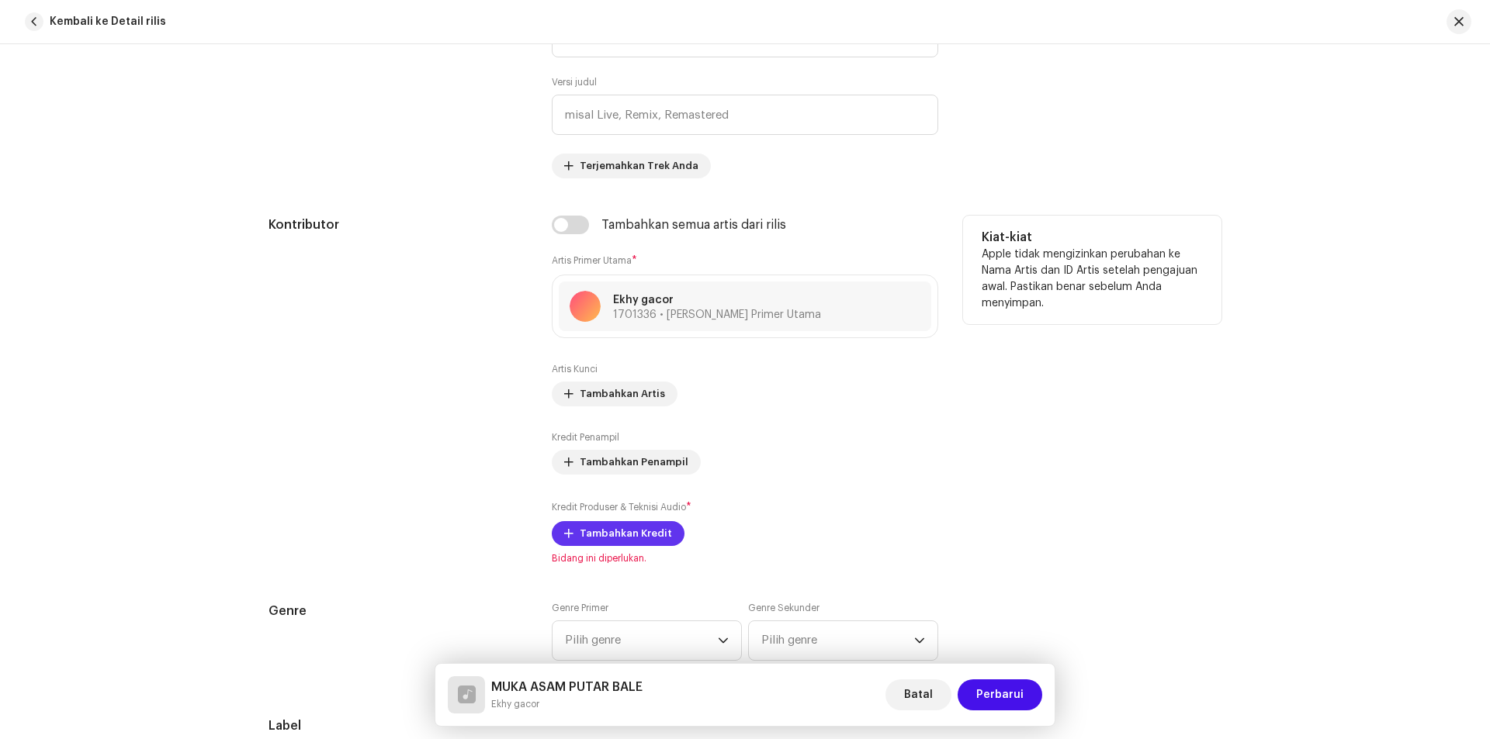
click at [603, 536] on span "Tambahkan Kredit" at bounding box center [626, 533] width 92 height 31
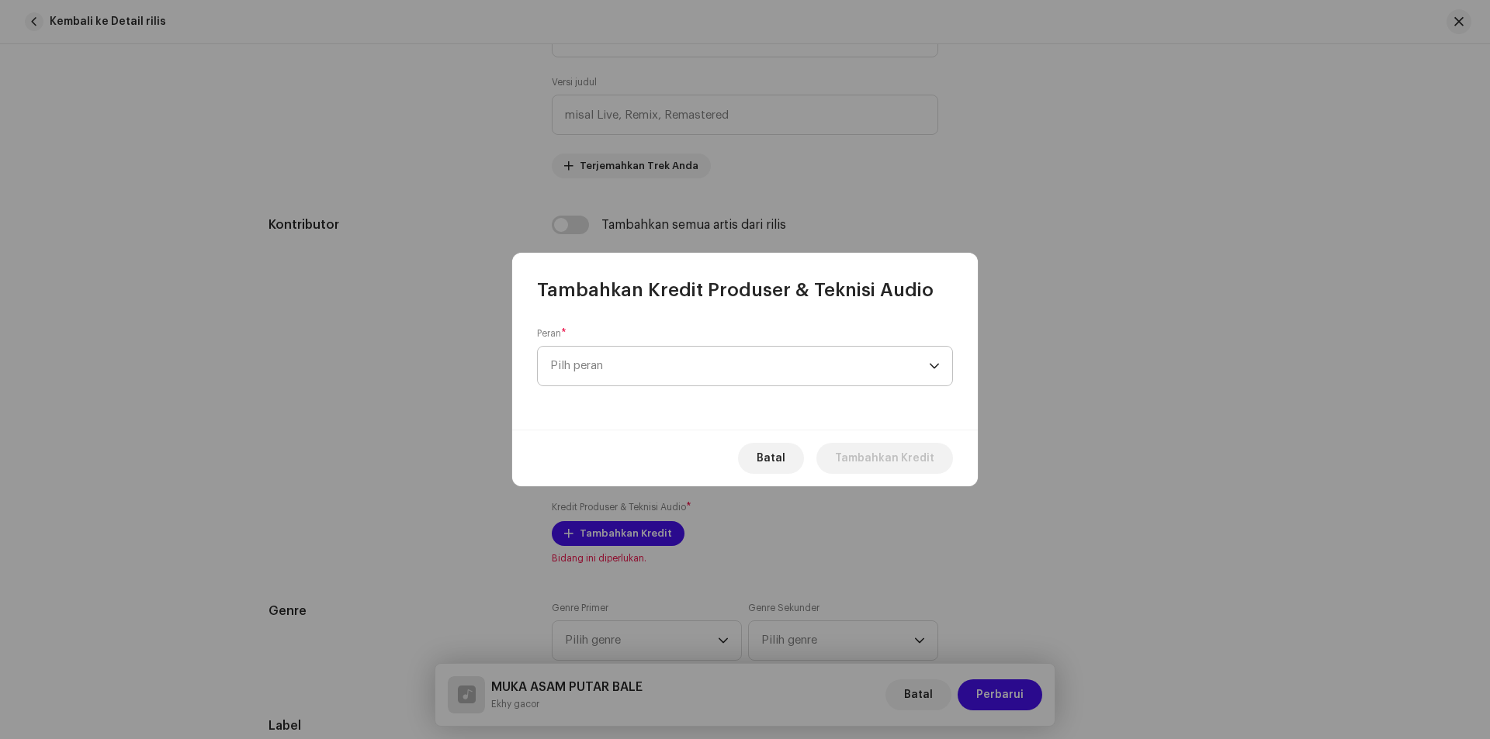
click at [695, 362] on span "Pilh peran" at bounding box center [739, 366] width 379 height 39
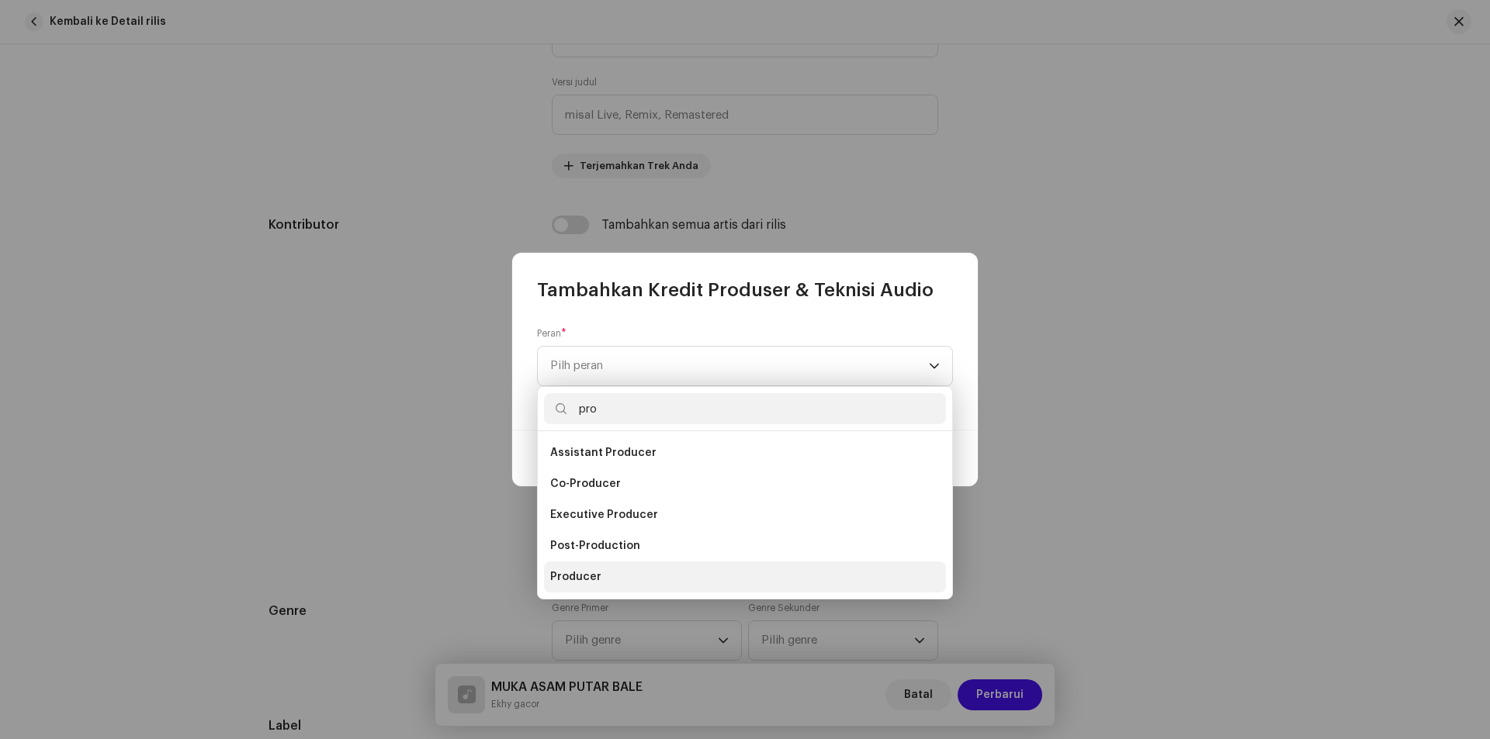
type input "pro"
click at [603, 573] on li "Producer" at bounding box center [745, 577] width 402 height 31
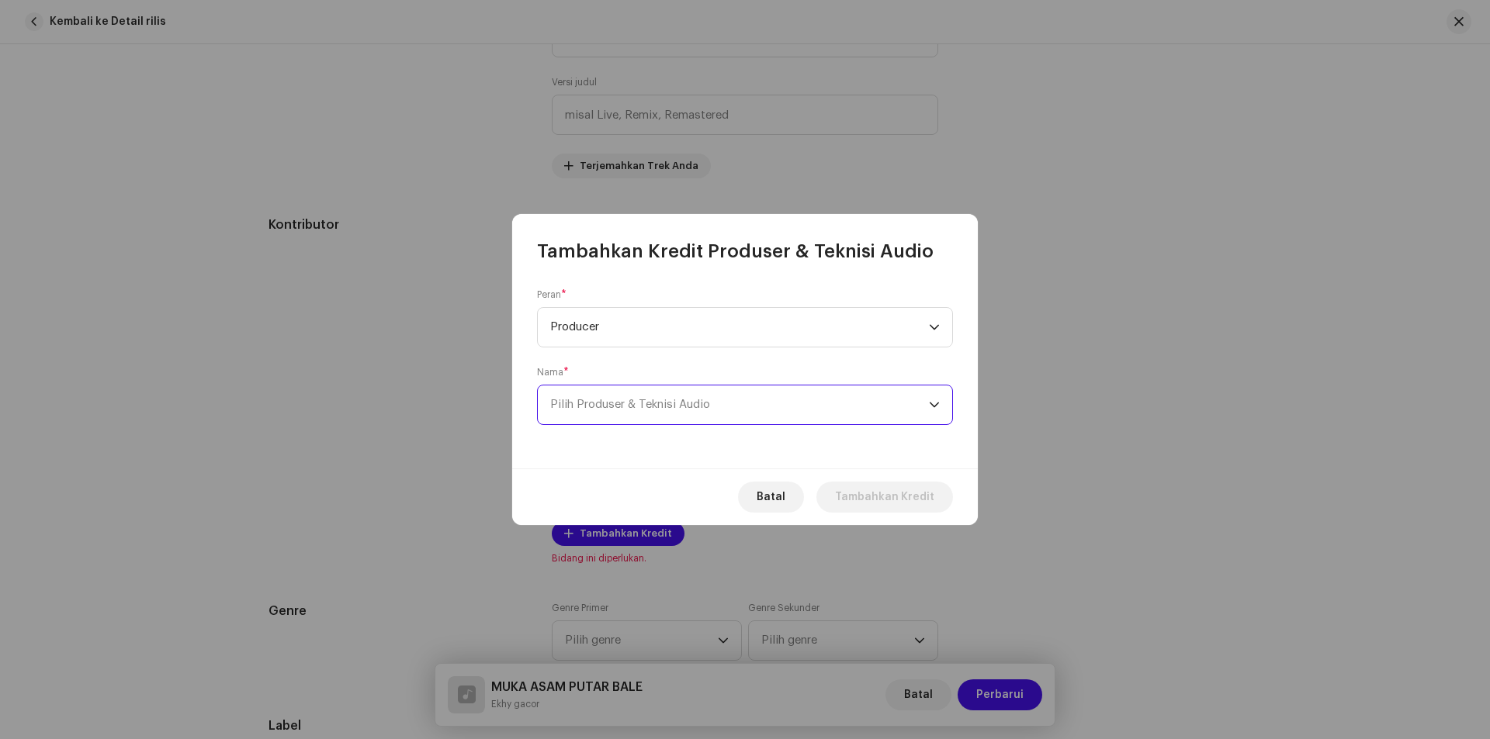
click at [734, 407] on span "Pilih Produser & Teknisi Audio" at bounding box center [739, 405] width 379 height 39
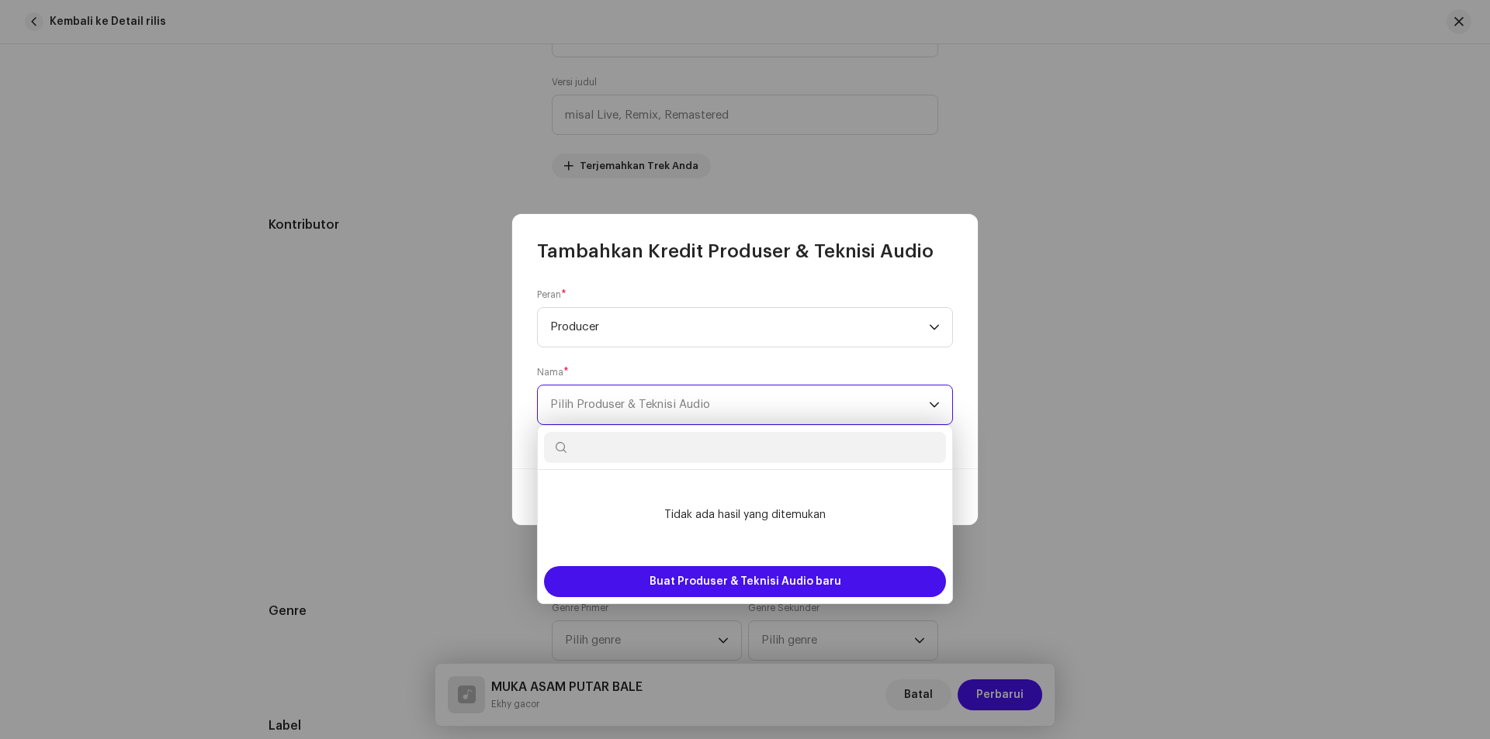
click at [734, 407] on span "Pilih Produser & Teknisi Audio" at bounding box center [739, 405] width 379 height 39
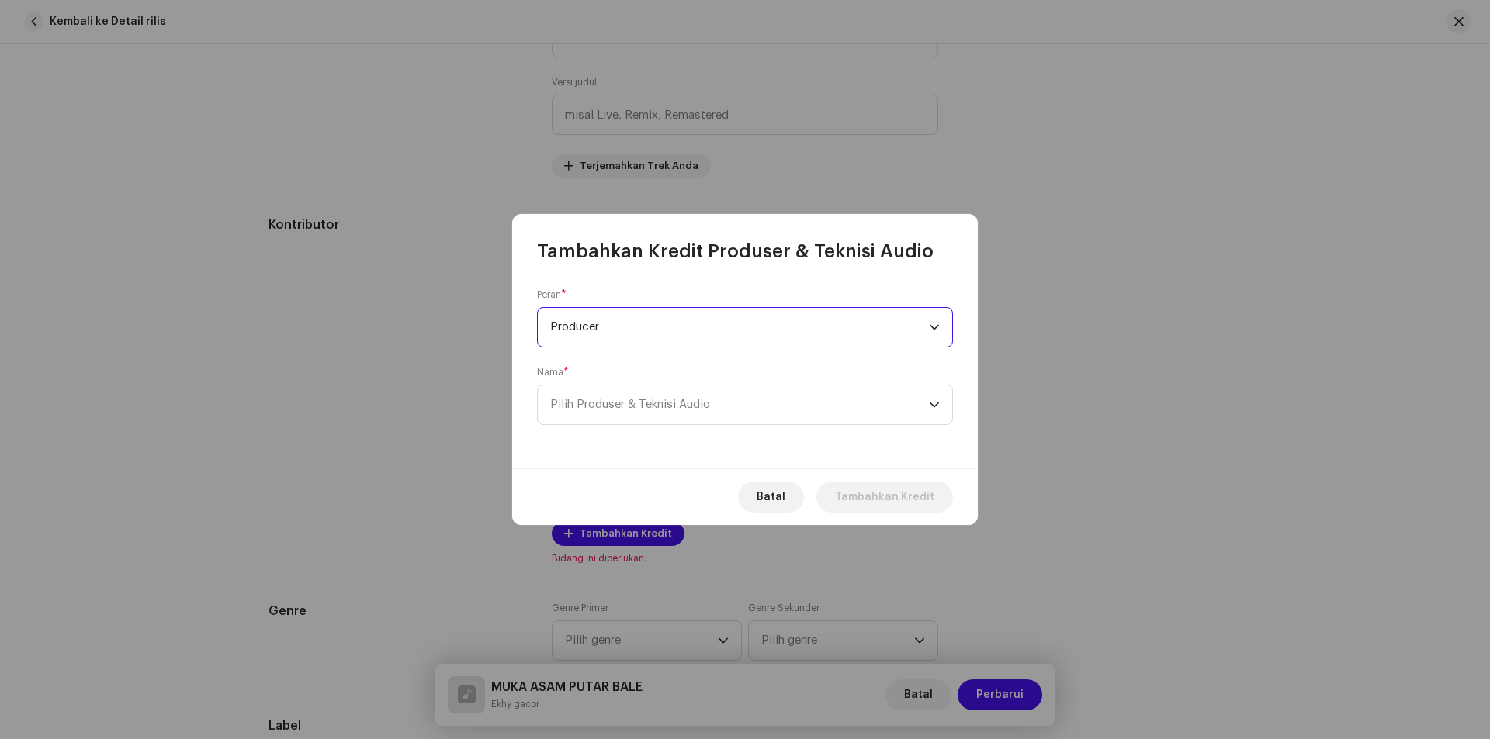
drag, startPoint x: 662, startPoint y: 325, endPoint x: 569, endPoint y: 313, distance: 93.9
click at [569, 313] on span "Producer" at bounding box center [739, 327] width 379 height 39
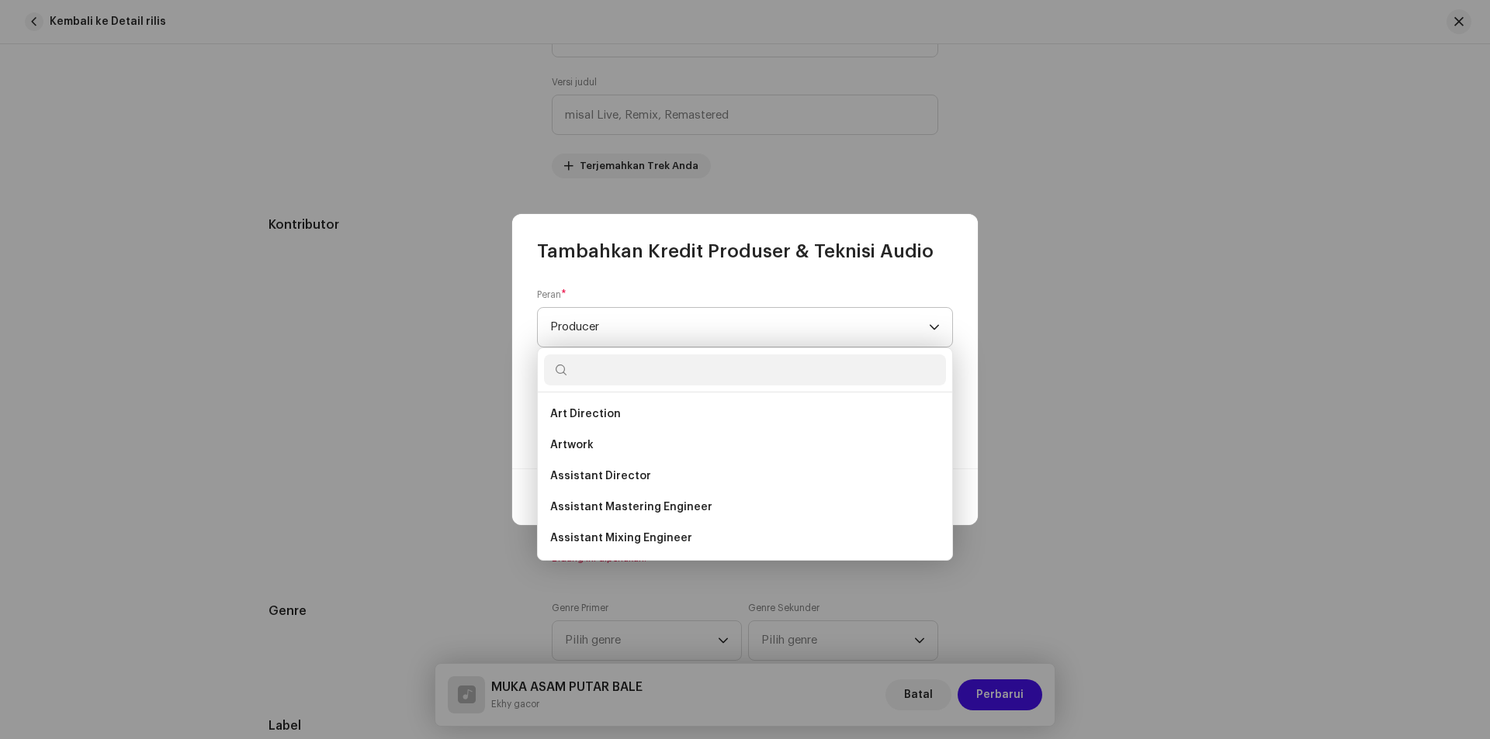
scroll to position [490, 0]
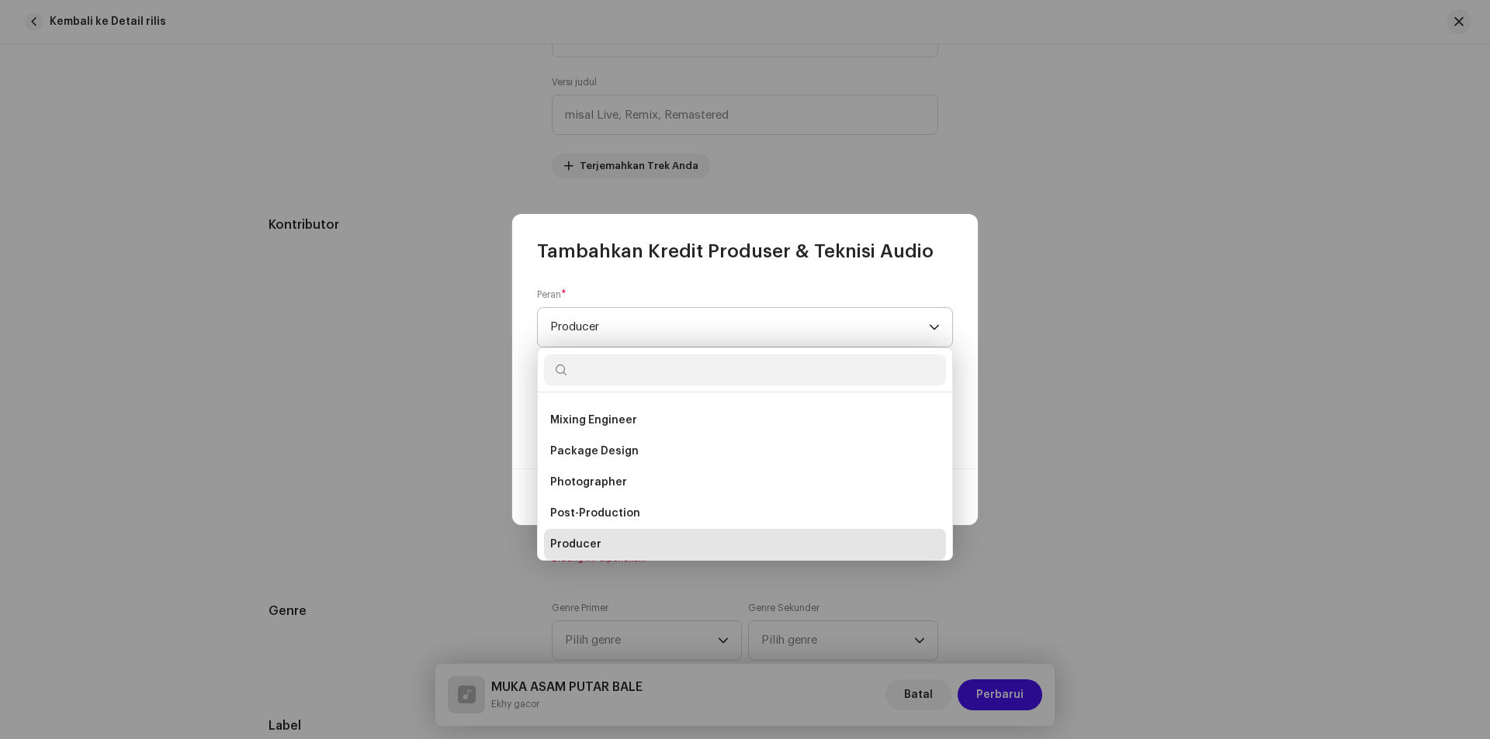
click at [623, 329] on span "Producer" at bounding box center [739, 327] width 379 height 39
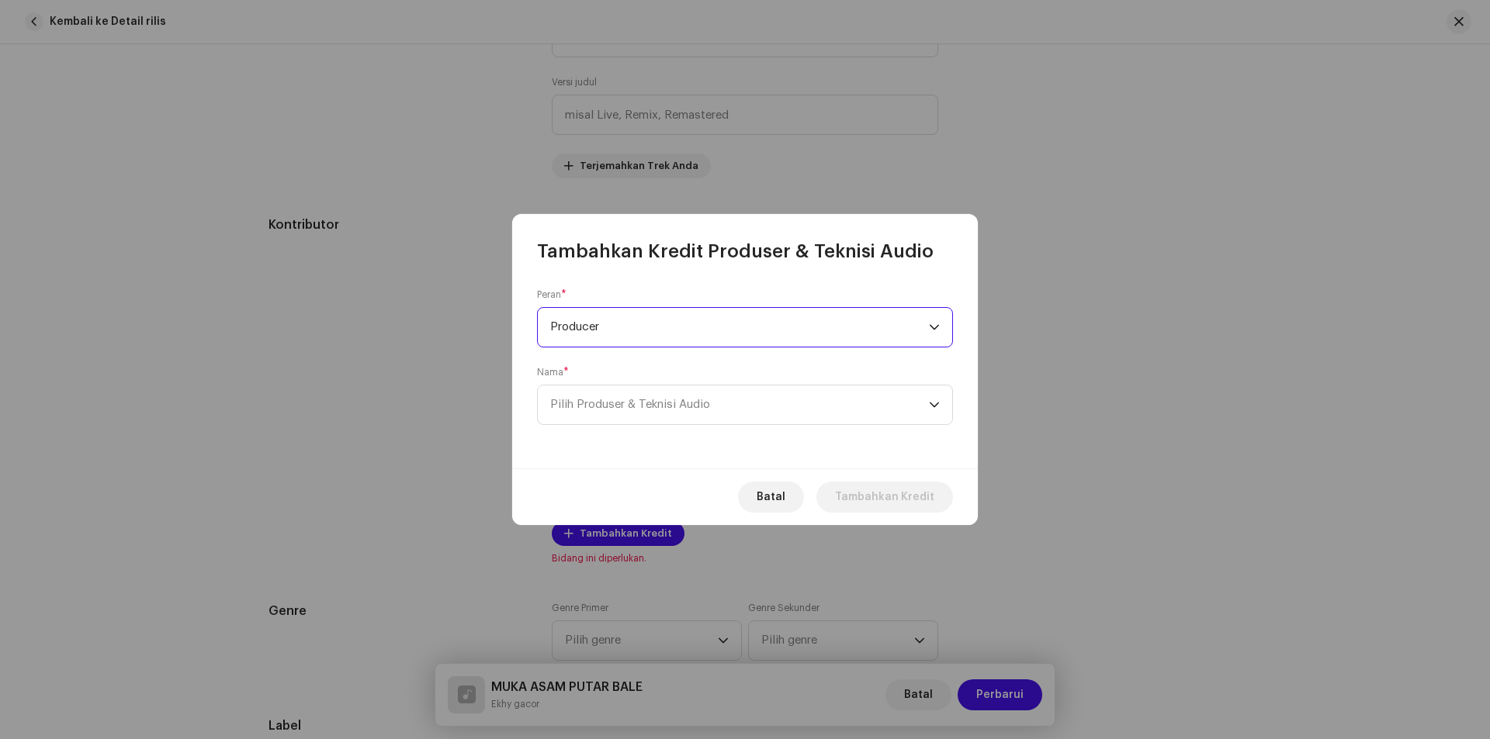
click at [623, 329] on span "Producer" at bounding box center [739, 327] width 379 height 39
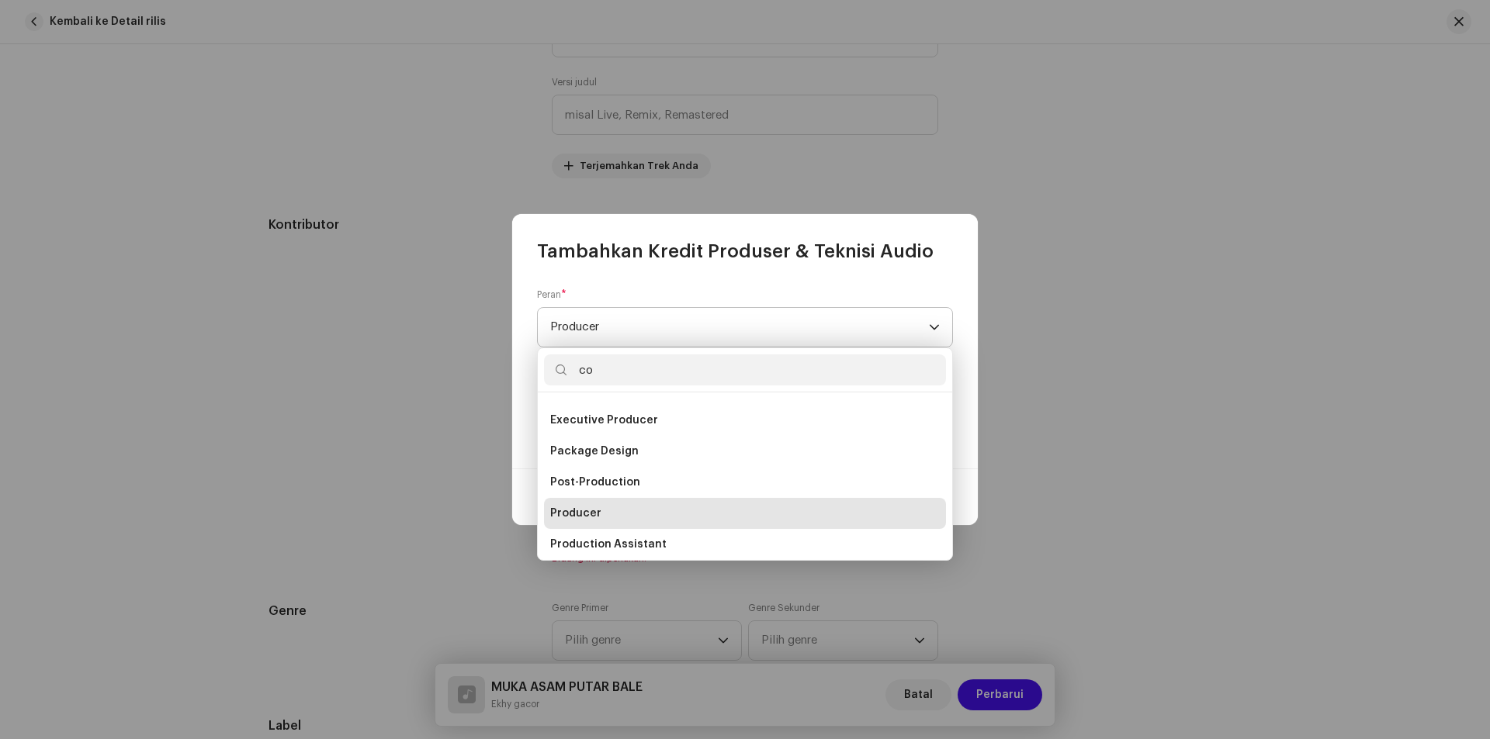
scroll to position [0, 0]
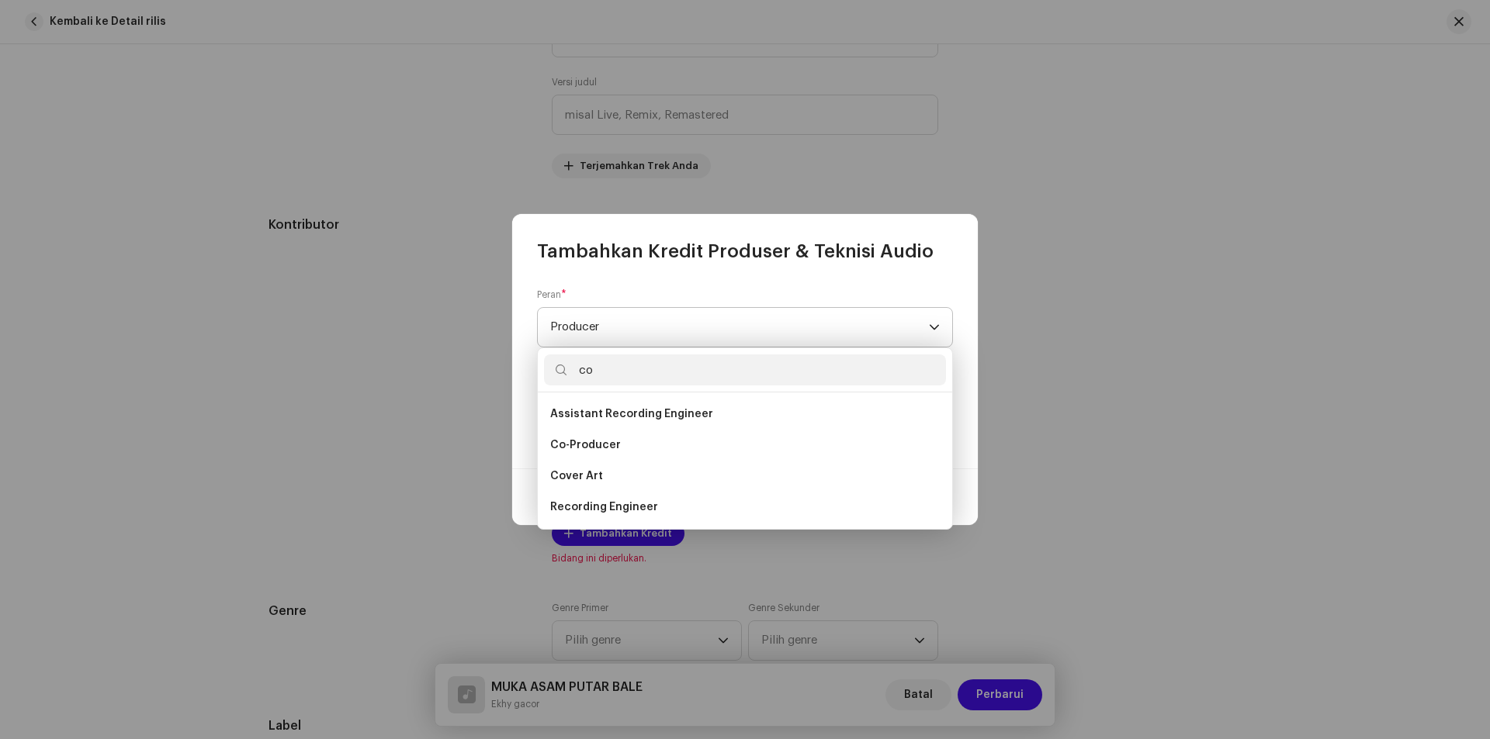
type input "c"
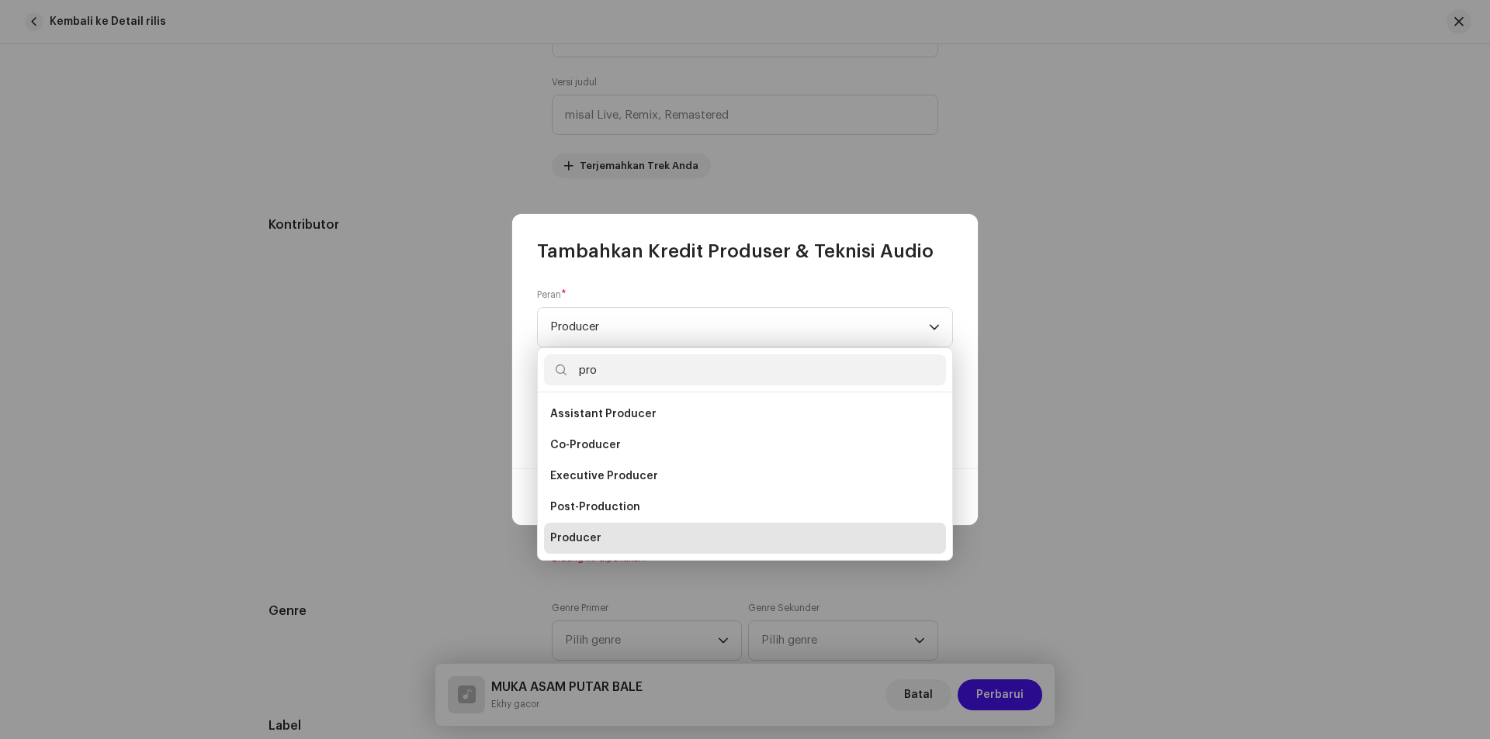
type input "pro"
click at [600, 538] on li "Producer" at bounding box center [745, 538] width 402 height 31
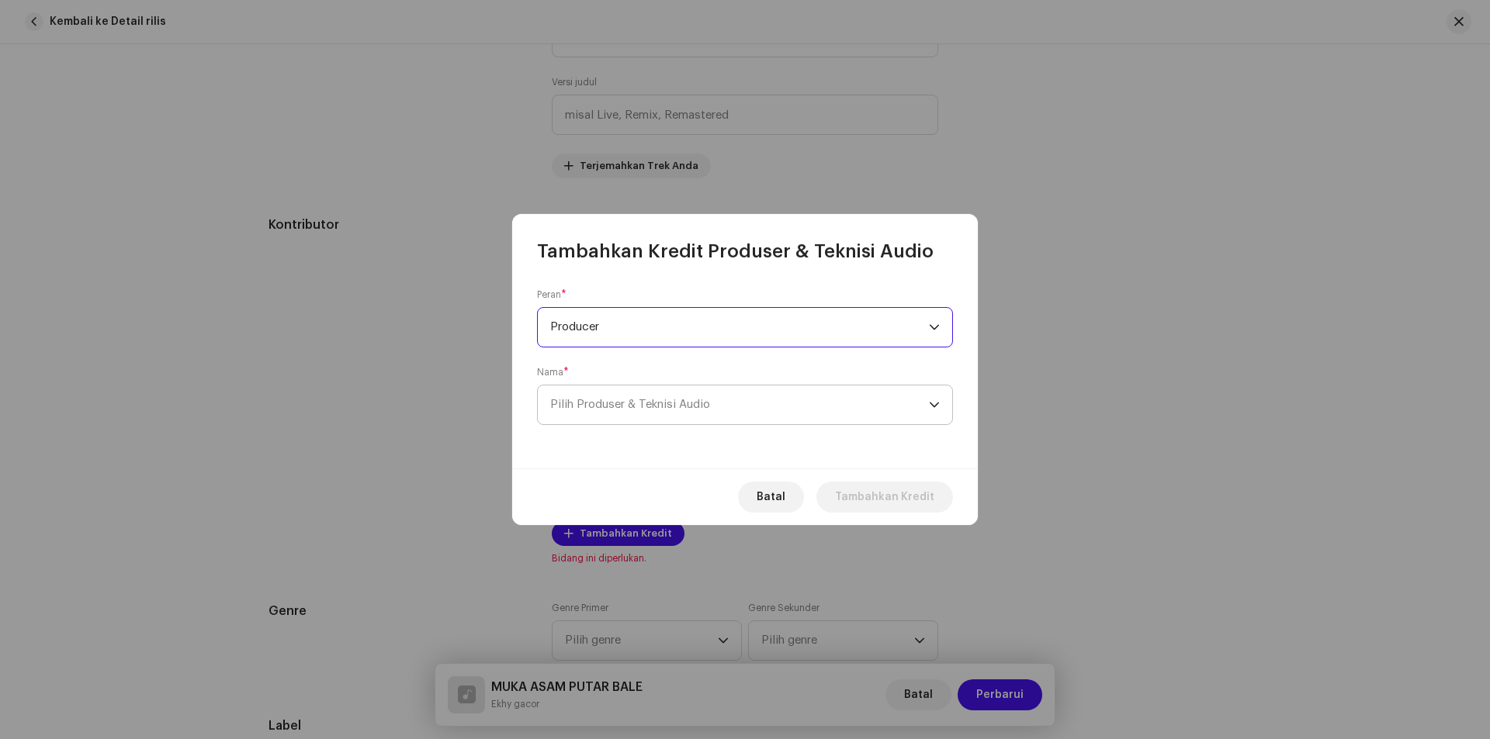
click at [659, 400] on span "Pilih Produser & Teknisi Audio" at bounding box center [630, 405] width 160 height 12
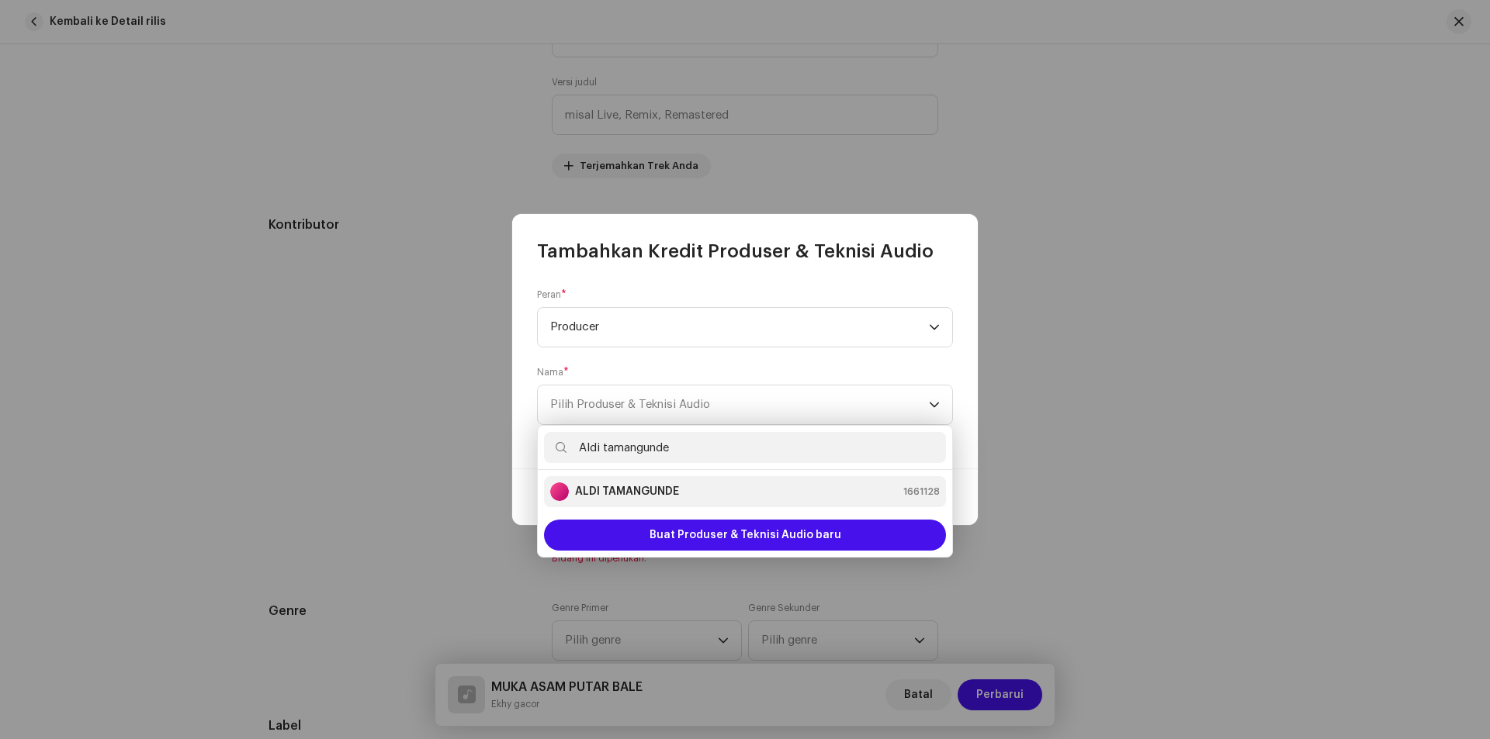
type input "Aldi tamangunde"
click at [629, 494] on strong "ALDI TAMANGUNDE" at bounding box center [627, 492] width 104 height 16
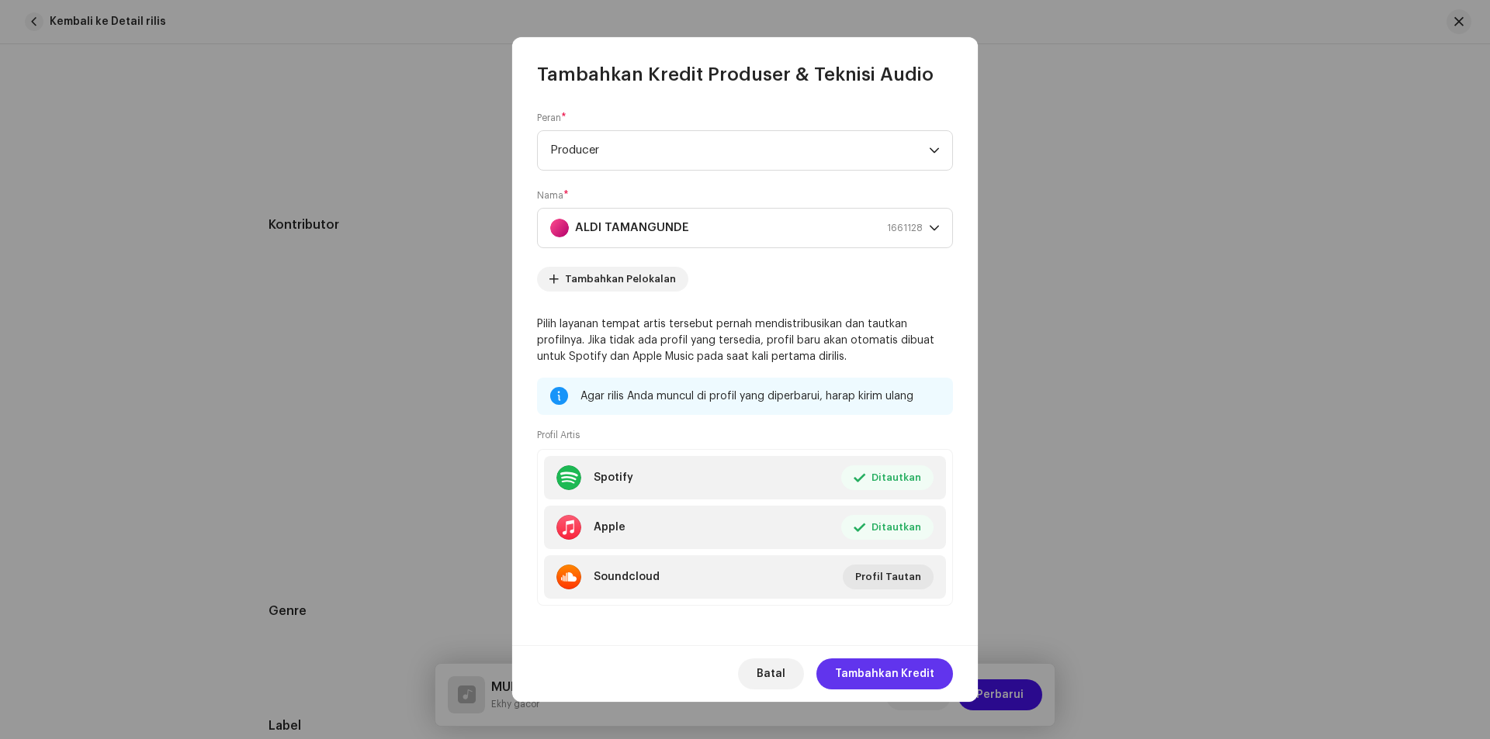
click at [862, 671] on span "Tambahkan Kredit" at bounding box center [884, 674] width 99 height 31
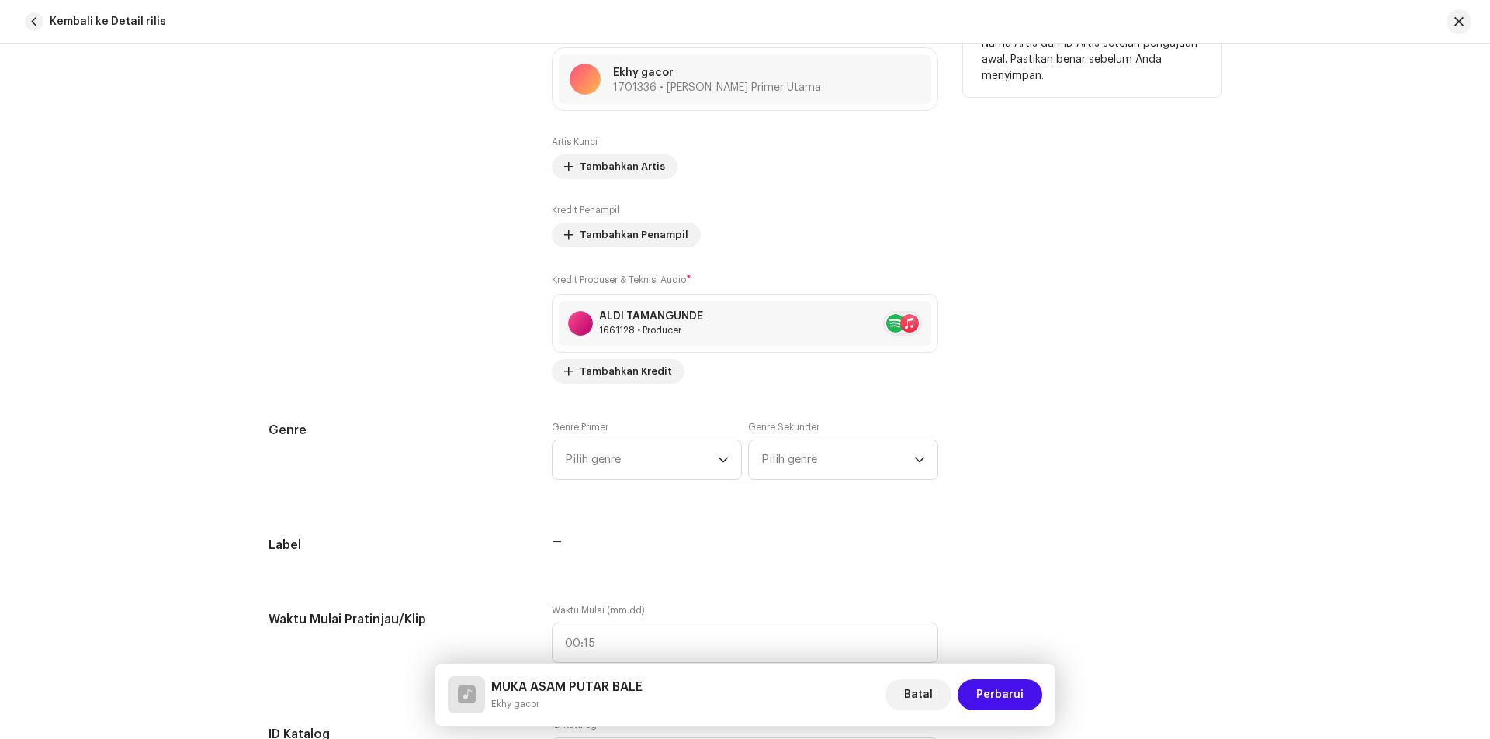
scroll to position [1086, 0]
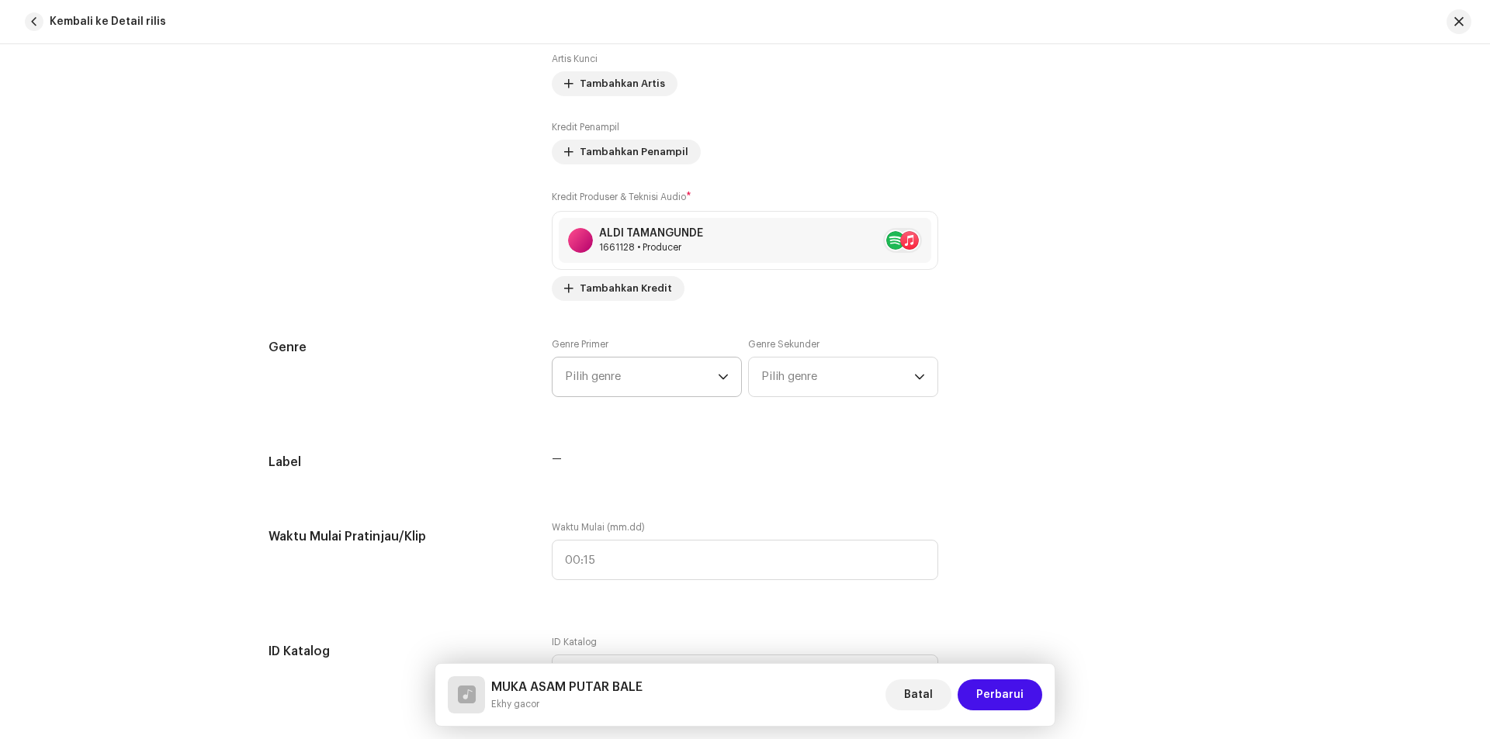
click at [623, 382] on span "Pilih genre" at bounding box center [641, 377] width 153 height 39
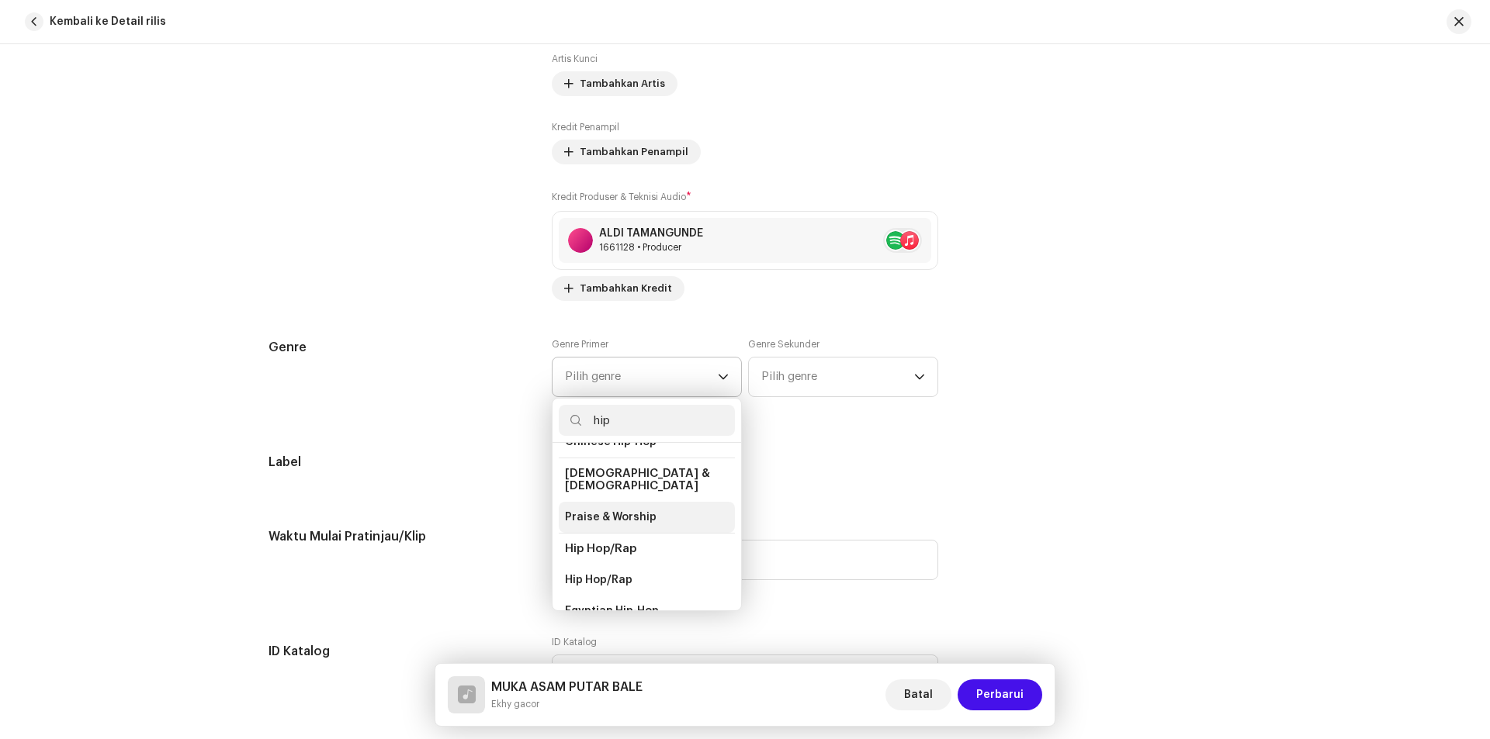
scroll to position [78, 0]
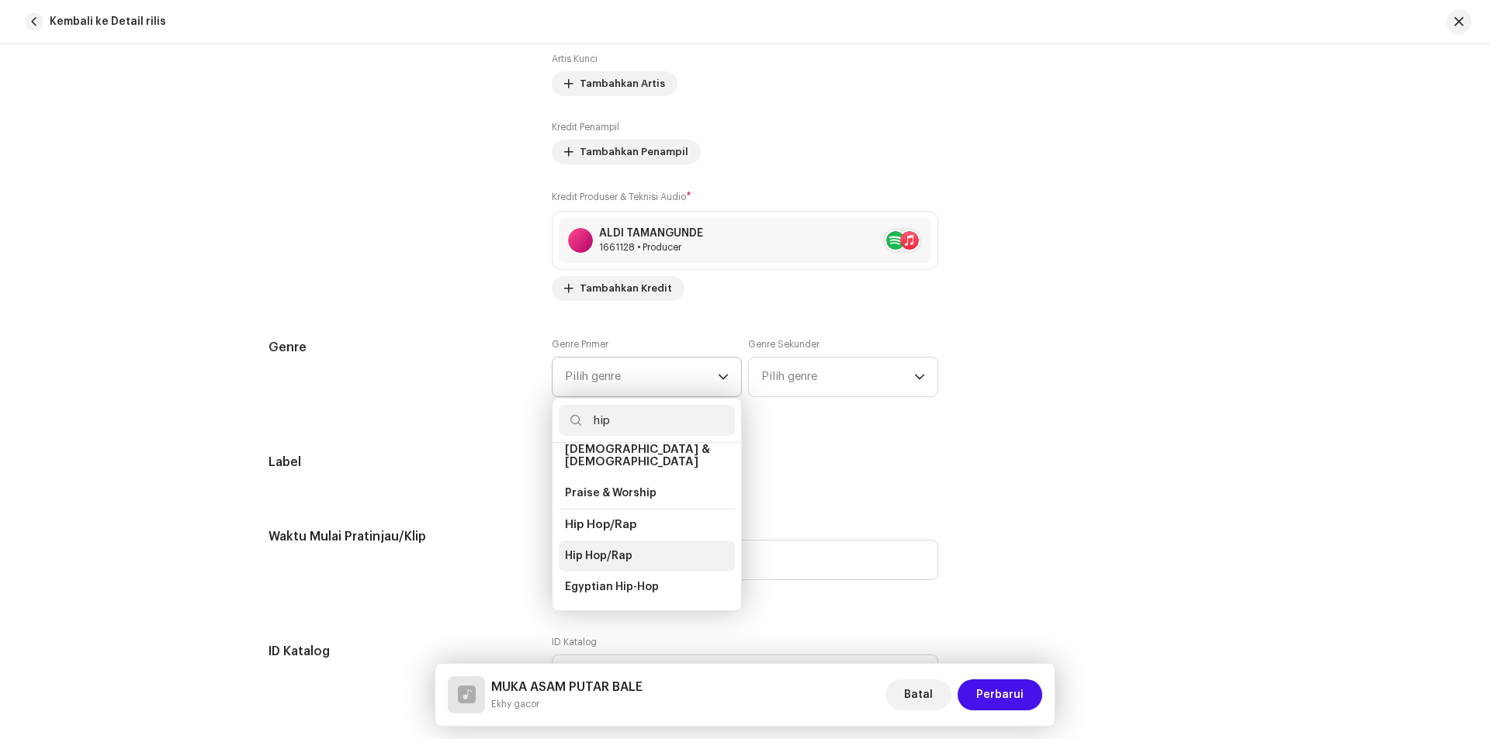
type input "hip"
click at [608, 549] on span "Hip Hop/Rap" at bounding box center [599, 557] width 68 height 16
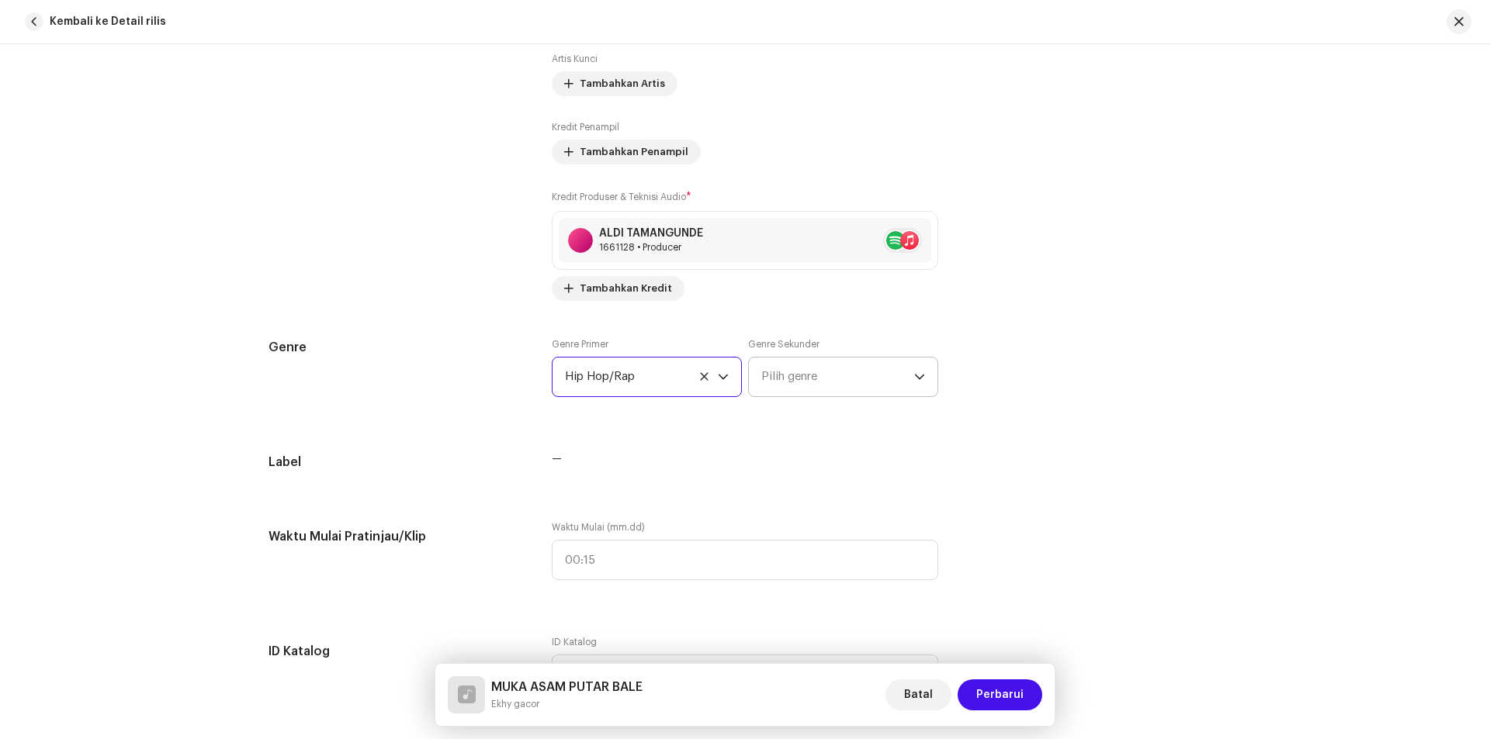
click at [894, 383] on span "Pilih genre" at bounding box center [837, 377] width 153 height 39
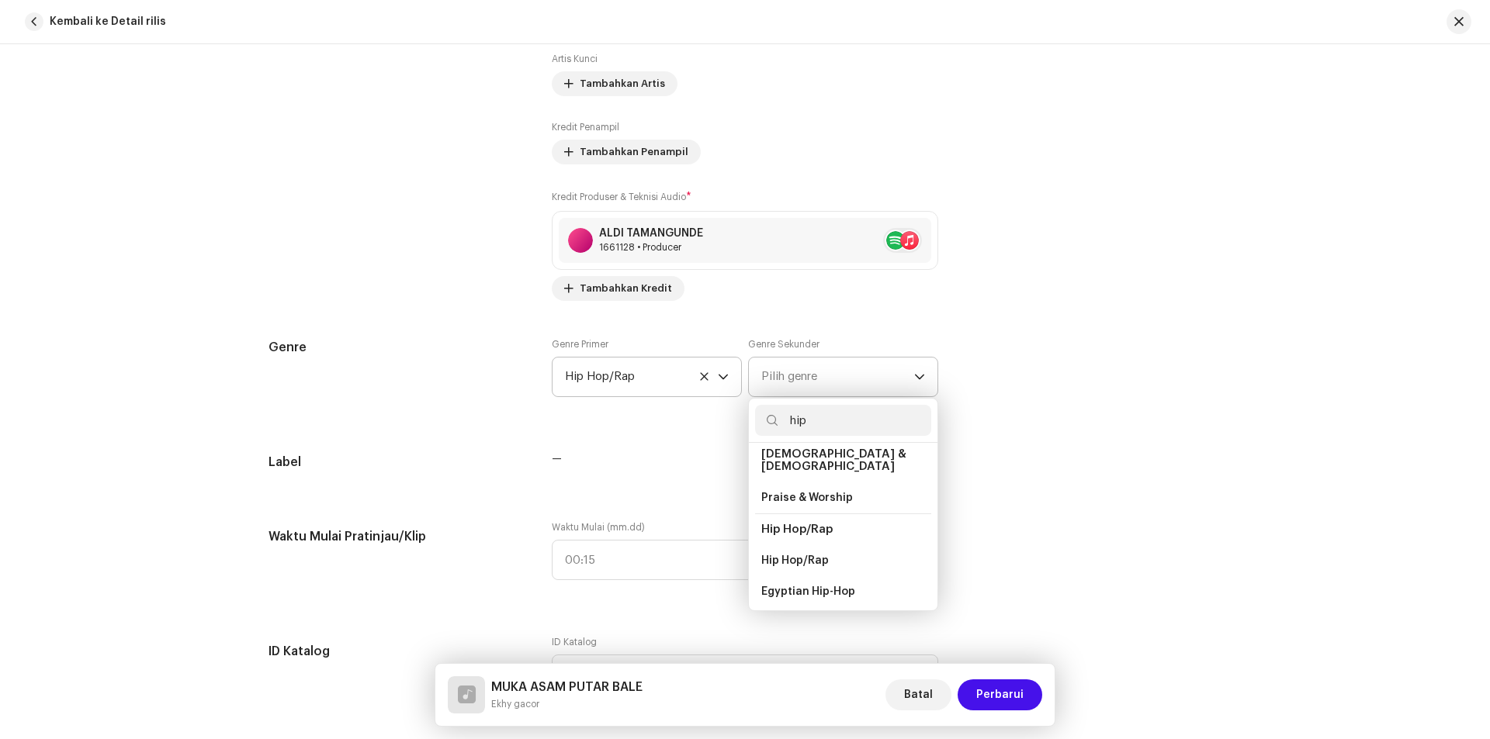
scroll to position [155, 0]
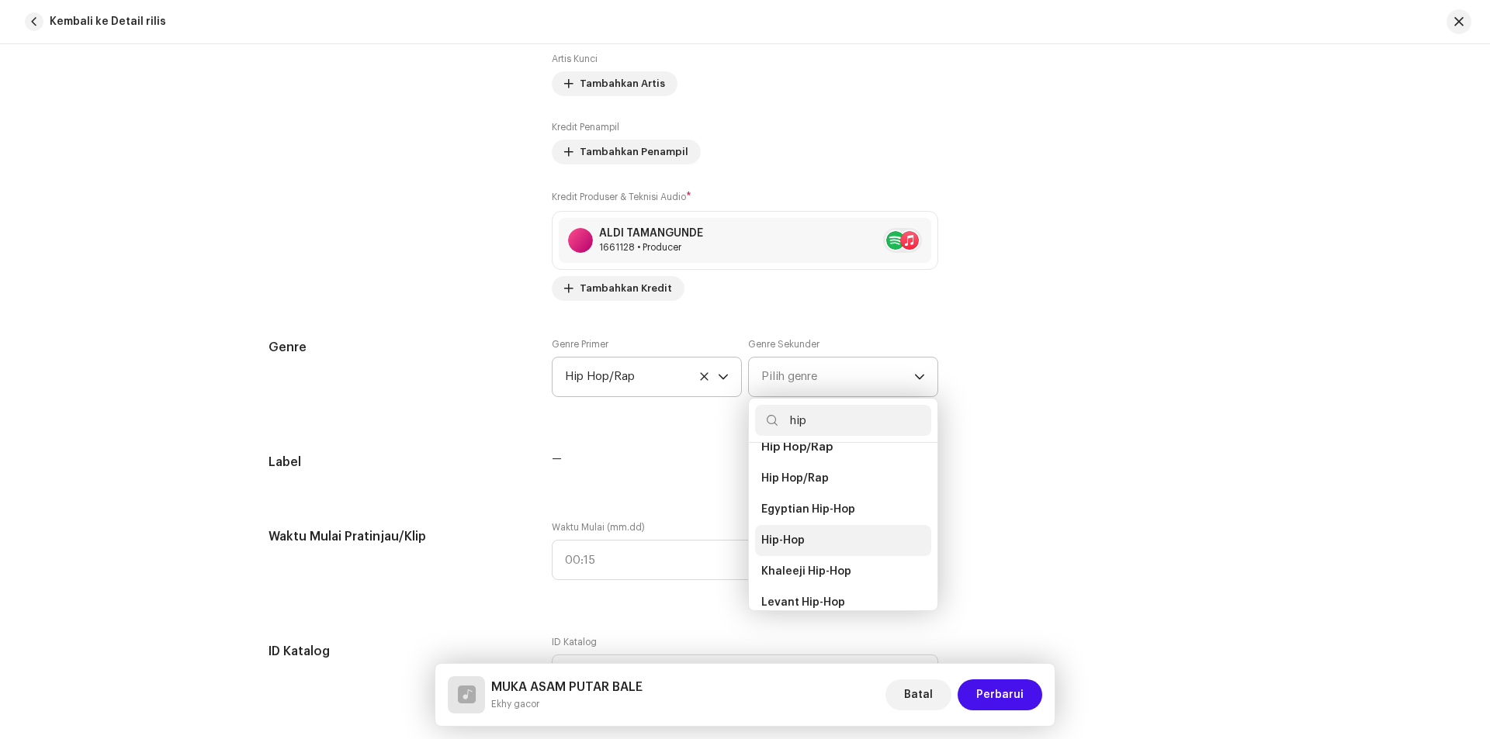
type input "hip"
click at [776, 533] on span "Hip-Hop" at bounding box center [782, 541] width 43 height 16
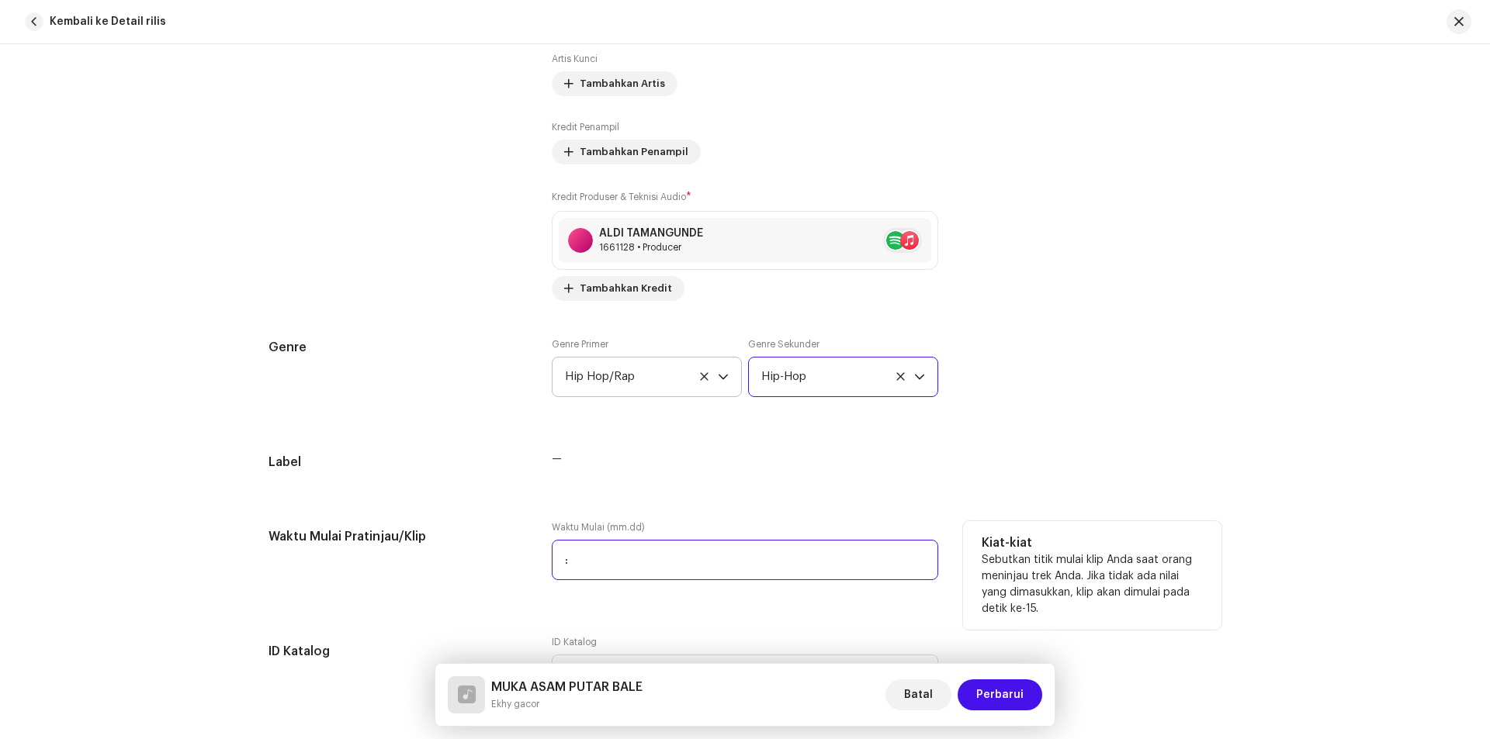
click at [663, 566] on input ":" at bounding box center [745, 560] width 386 height 40
type input "00:01"
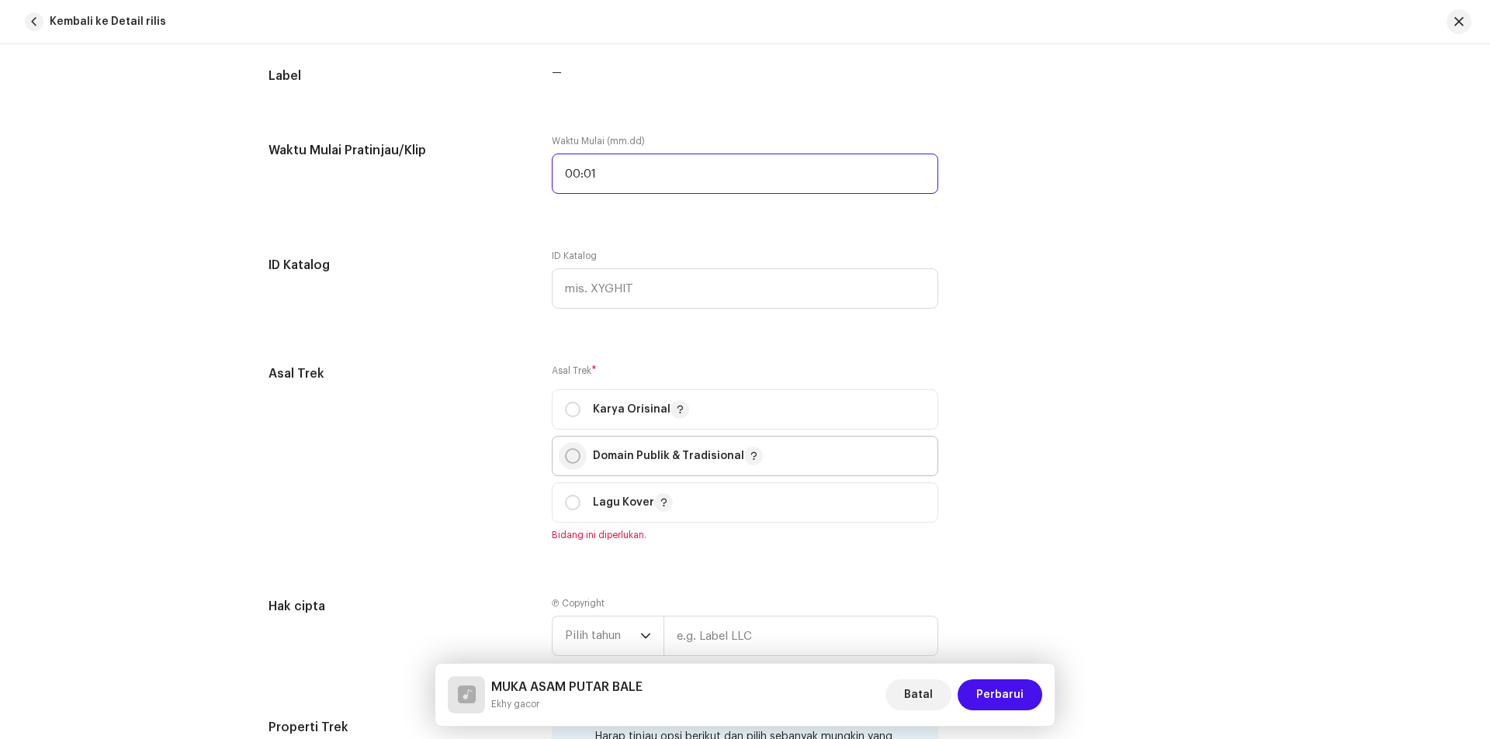
scroll to position [1474, 0]
click at [566, 406] on input "radio" at bounding box center [573, 408] width 16 height 16
radio input "true"
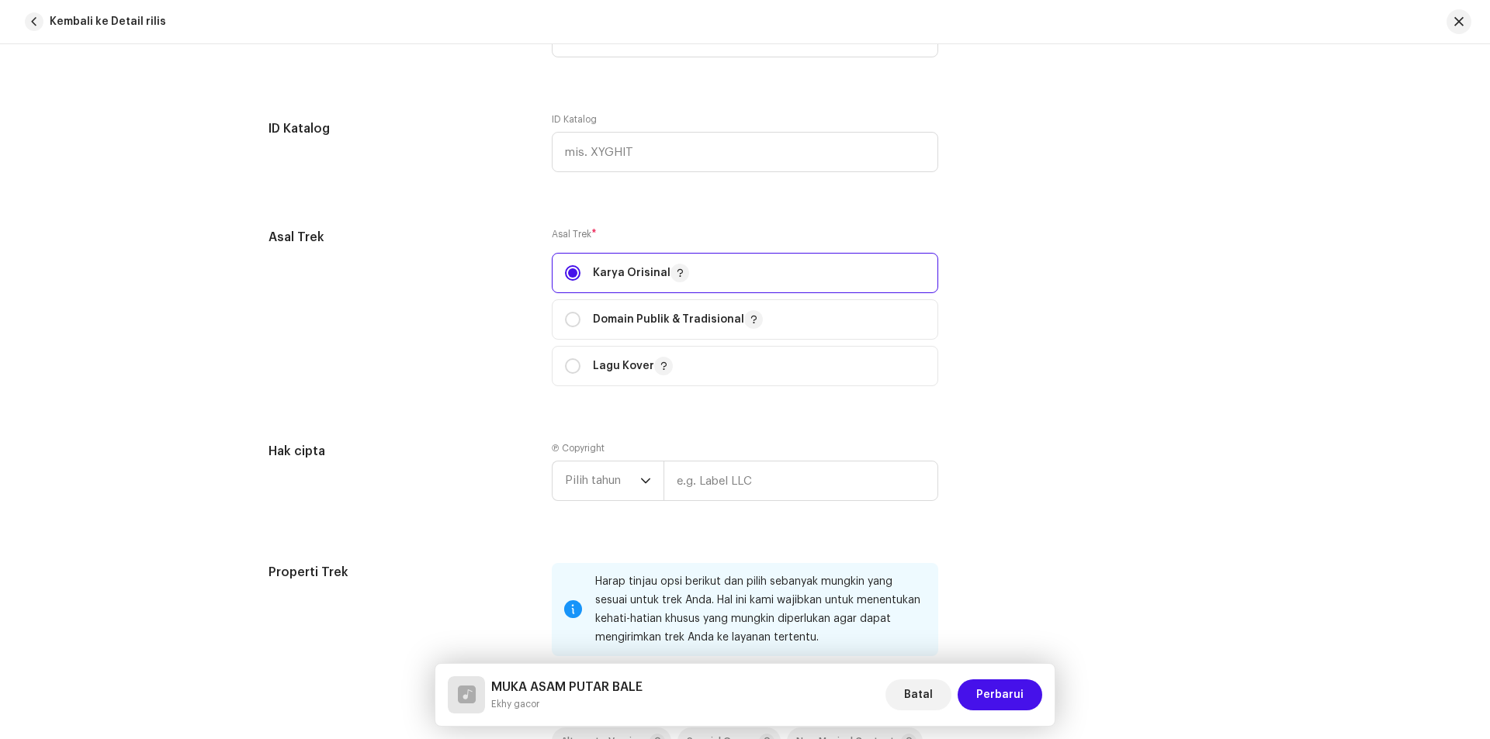
scroll to position [1630, 0]
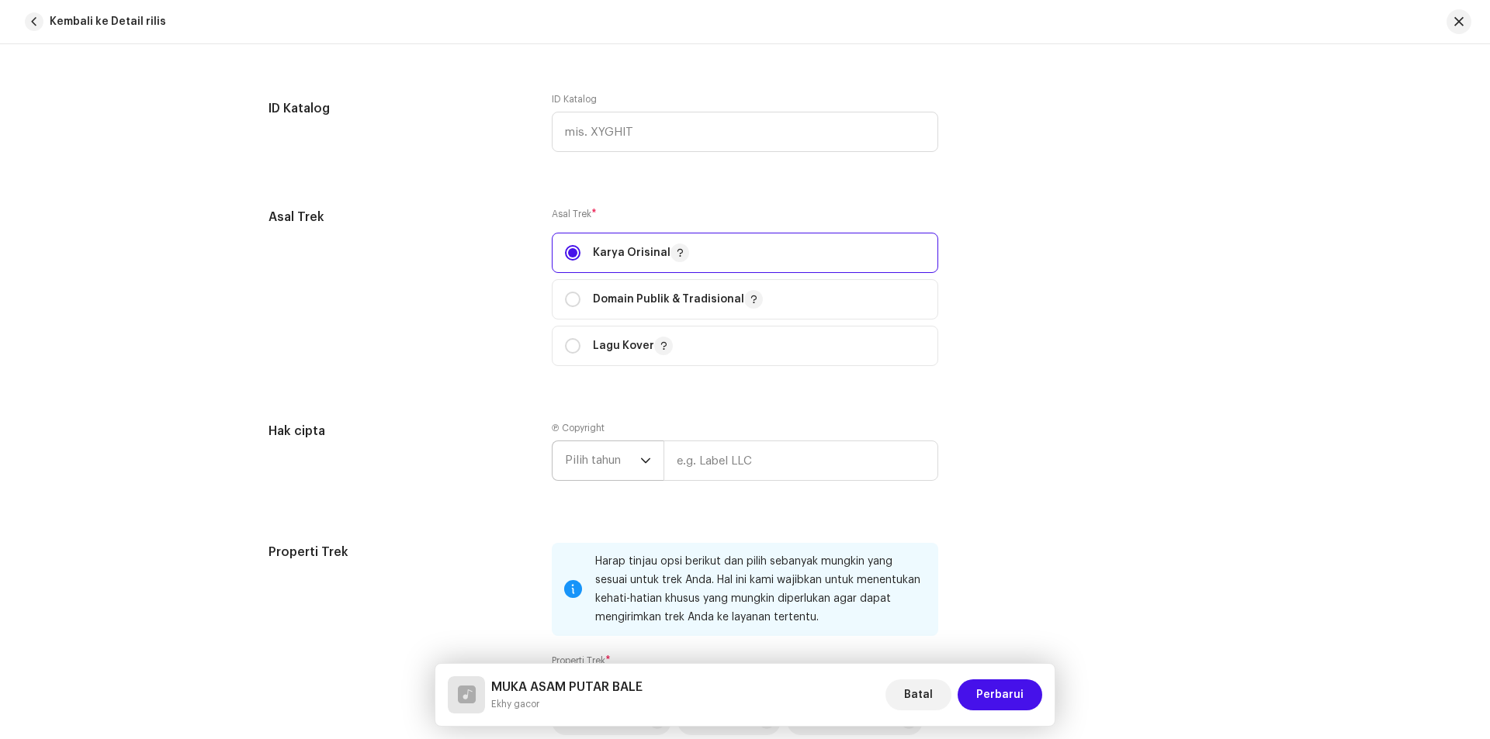
click at [625, 459] on span "Pilih tahun" at bounding box center [602, 461] width 75 height 39
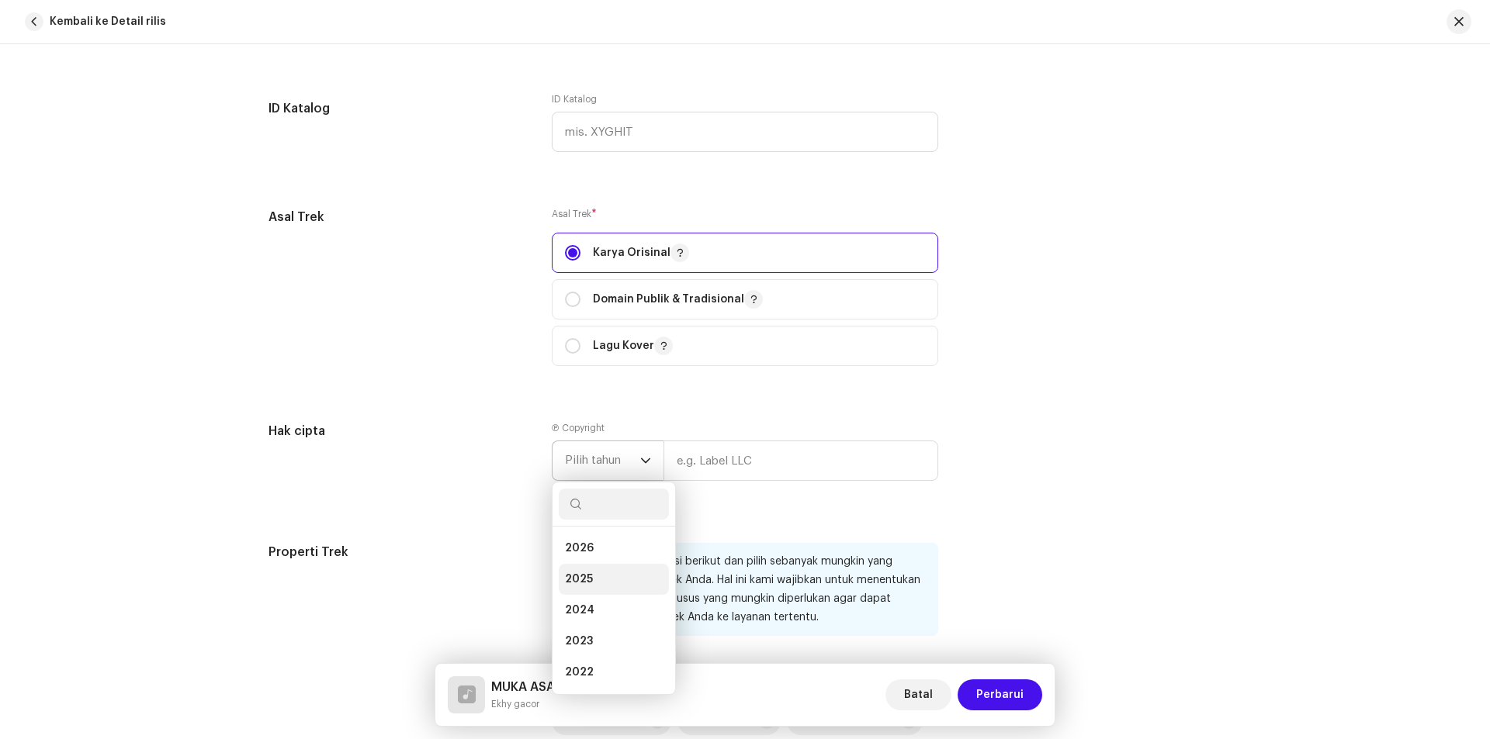
click at [585, 572] on span "2025" at bounding box center [579, 580] width 28 height 16
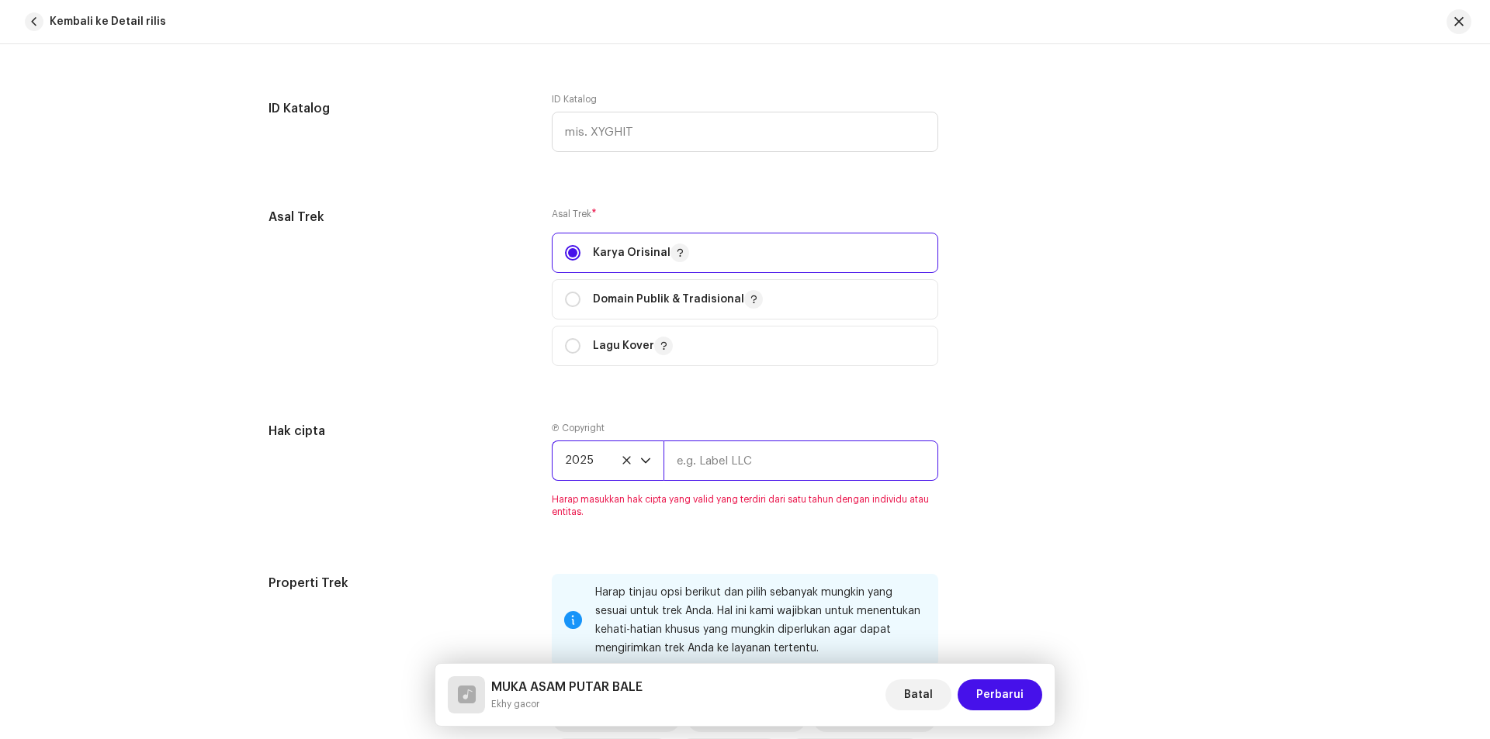
click at [728, 459] on input "text" at bounding box center [800, 461] width 275 height 40
paste input "Ekhy gacor"
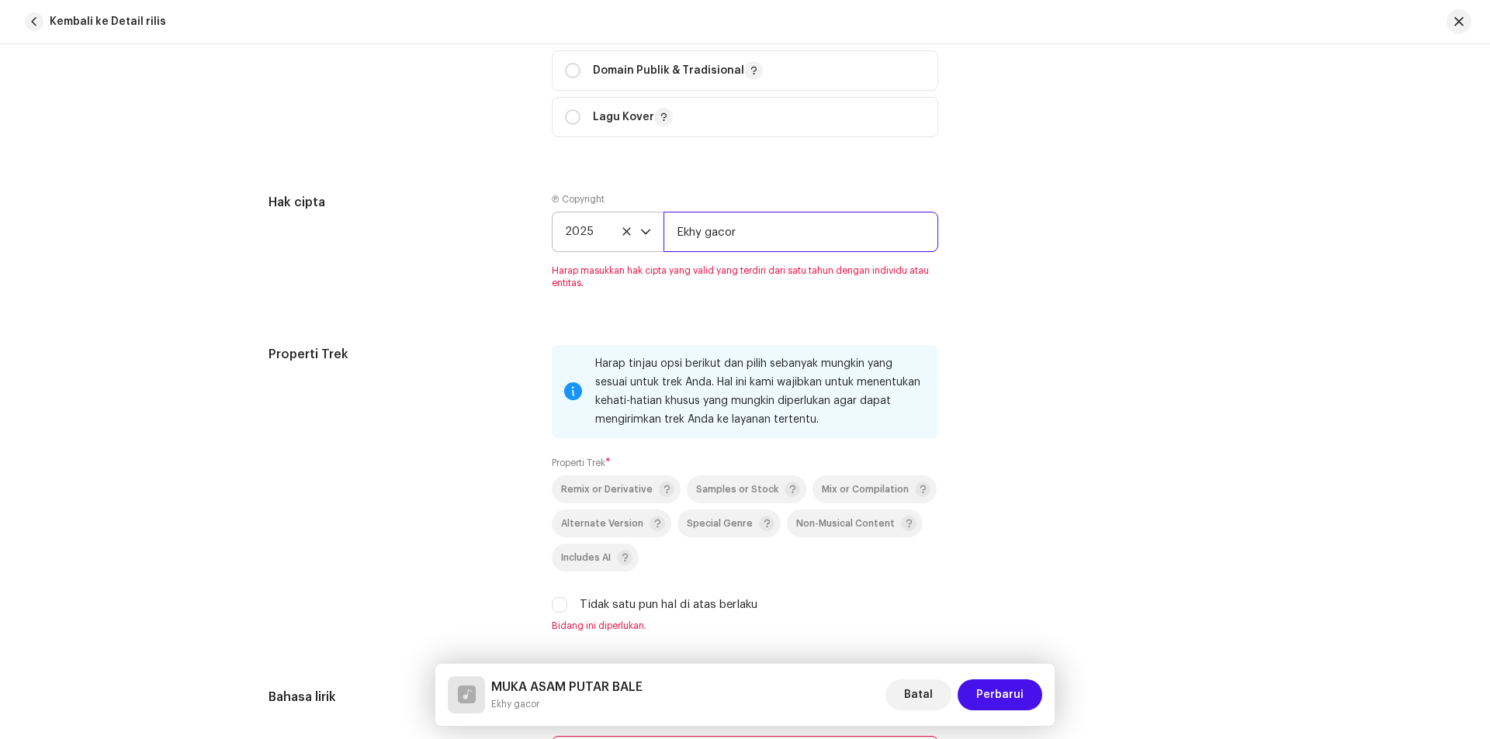
scroll to position [1862, 0]
type input "Ekhy gacor"
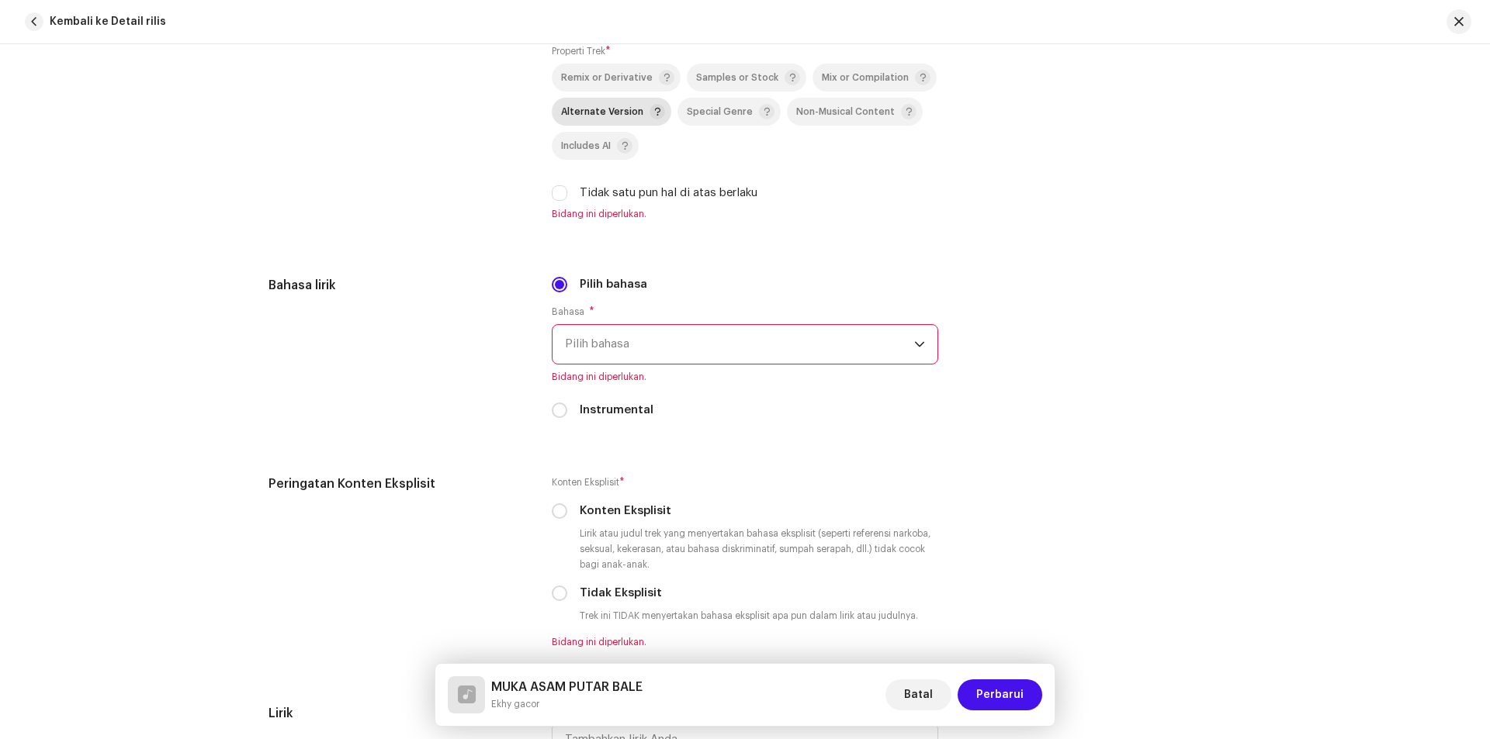
scroll to position [2250, 0]
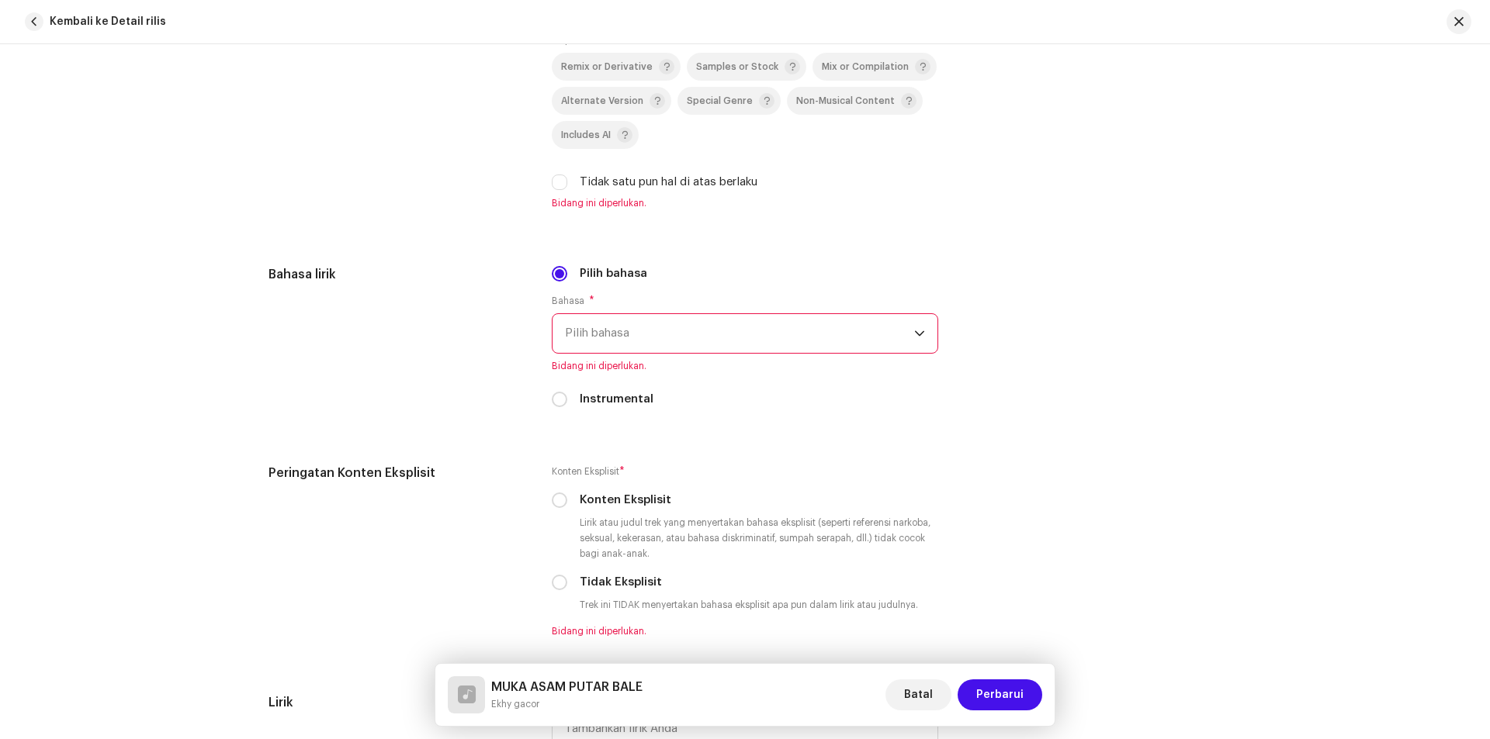
click at [682, 329] on span "Pilih bahasa" at bounding box center [739, 333] width 349 height 39
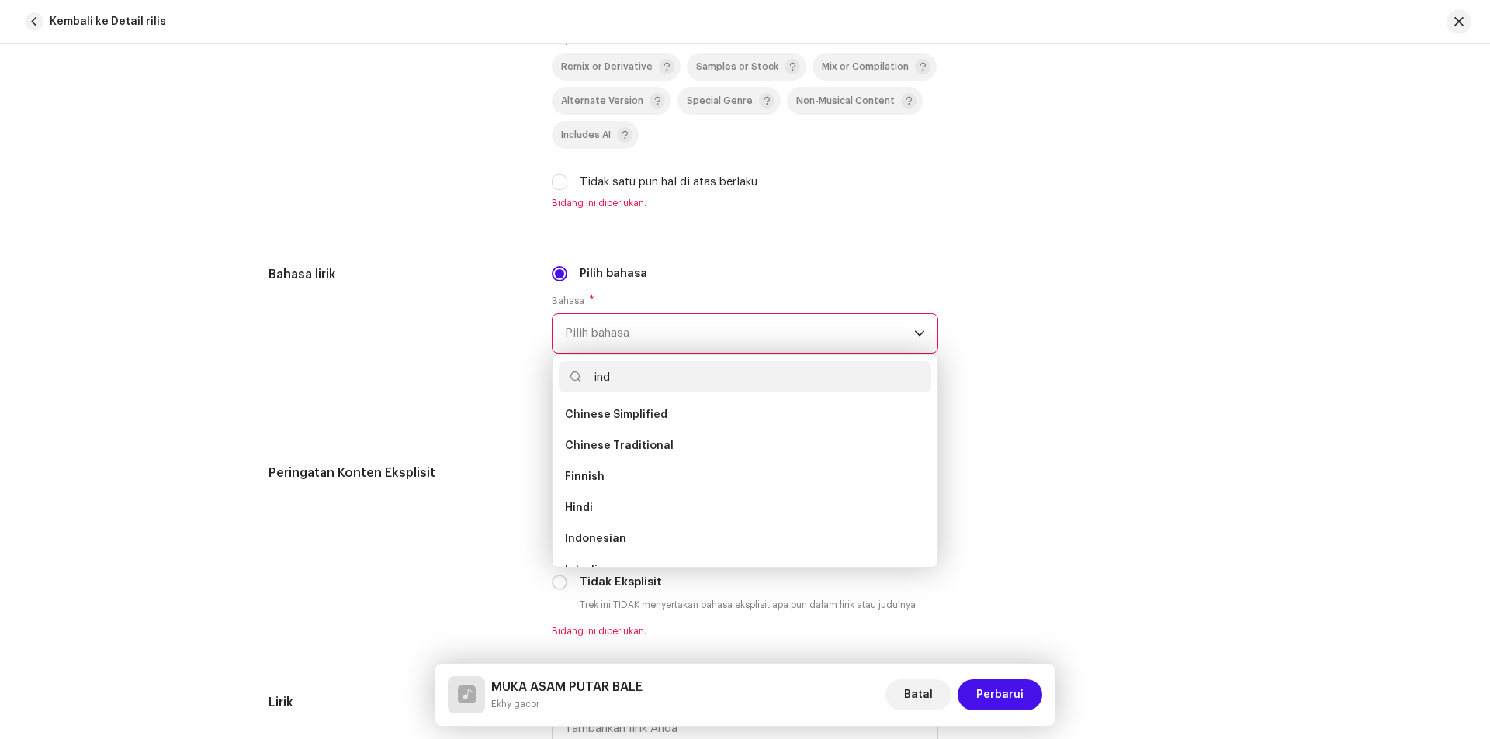
scroll to position [0, 0]
type input "ind"
click at [625, 445] on li "Indonesian" at bounding box center [745, 452] width 372 height 31
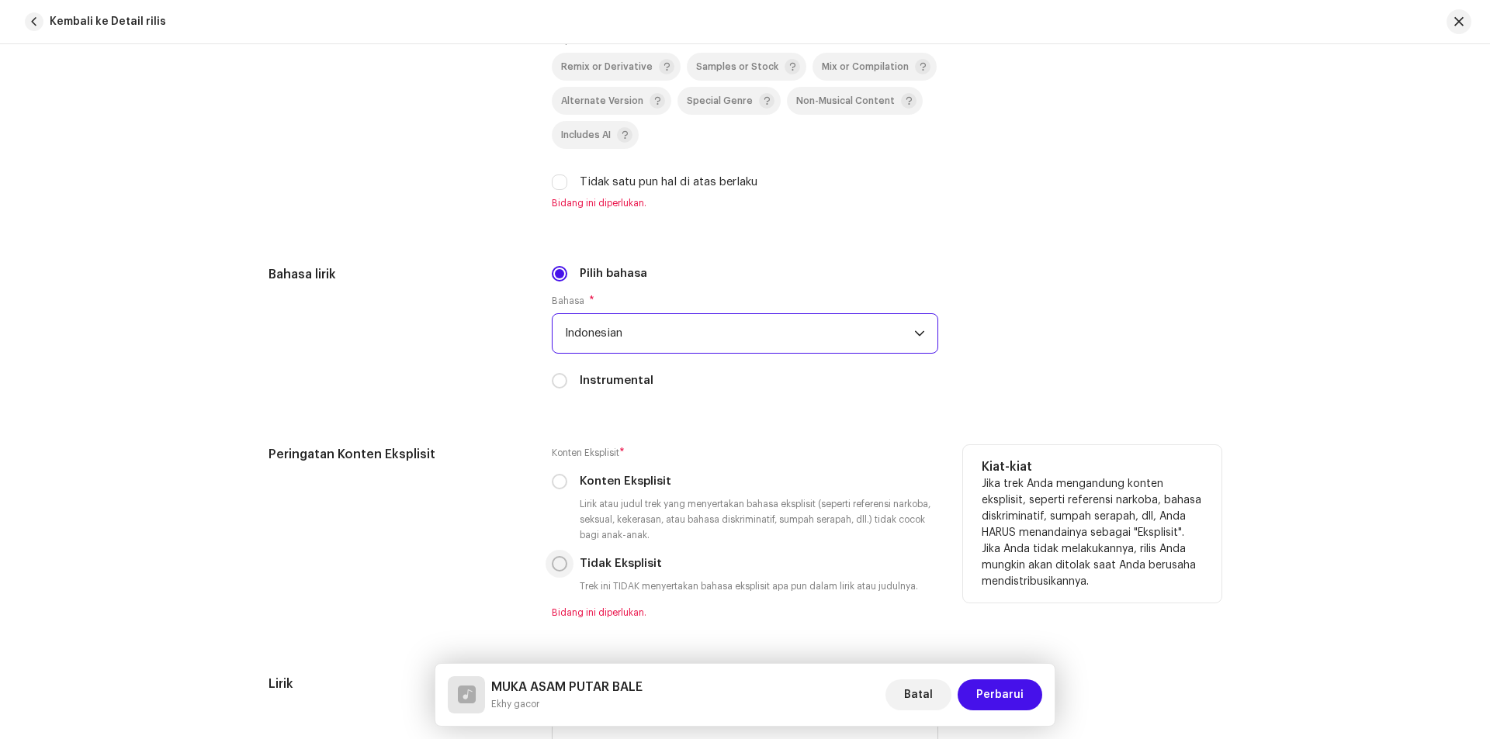
click at [552, 564] on input "Tidak Eksplisit" at bounding box center [560, 564] width 16 height 16
radio input "true"
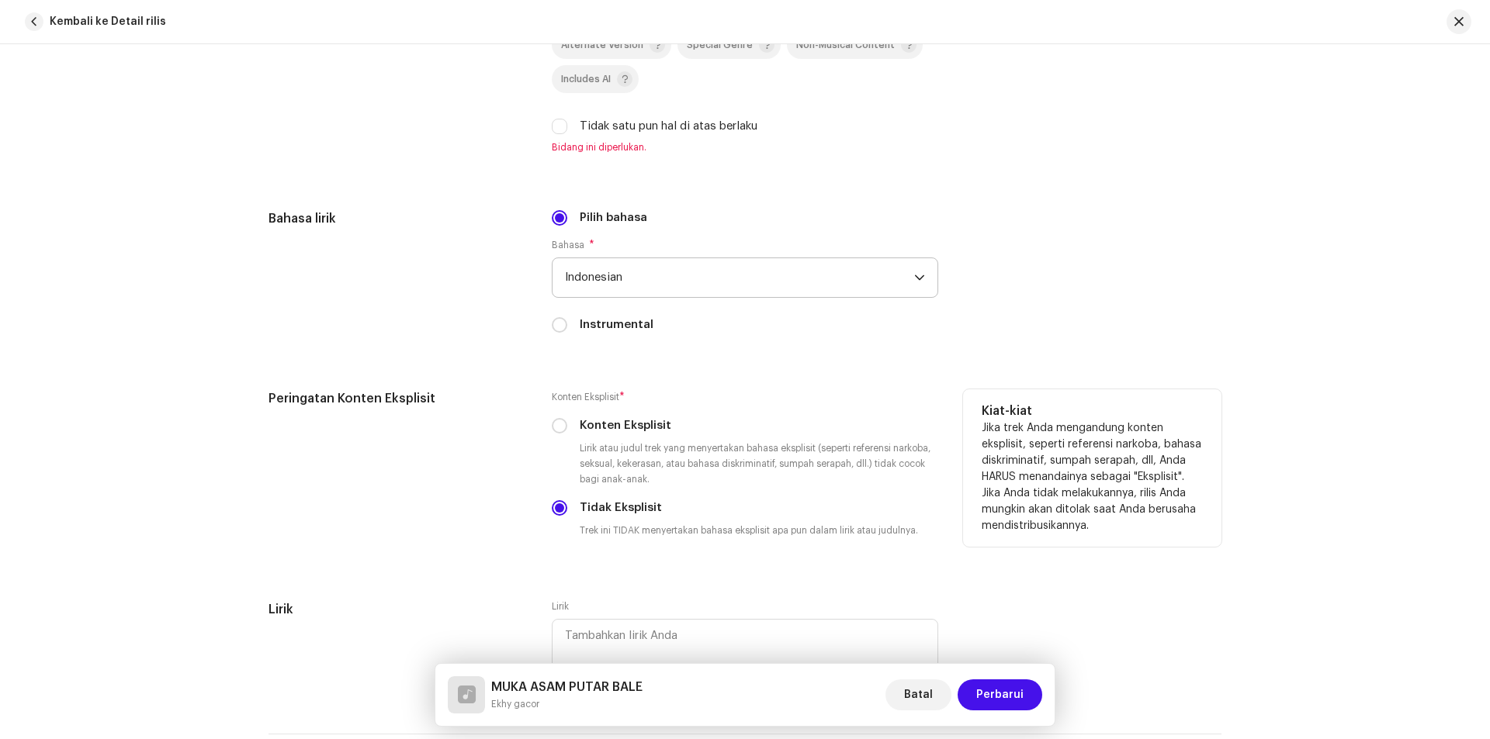
scroll to position [2176, 0]
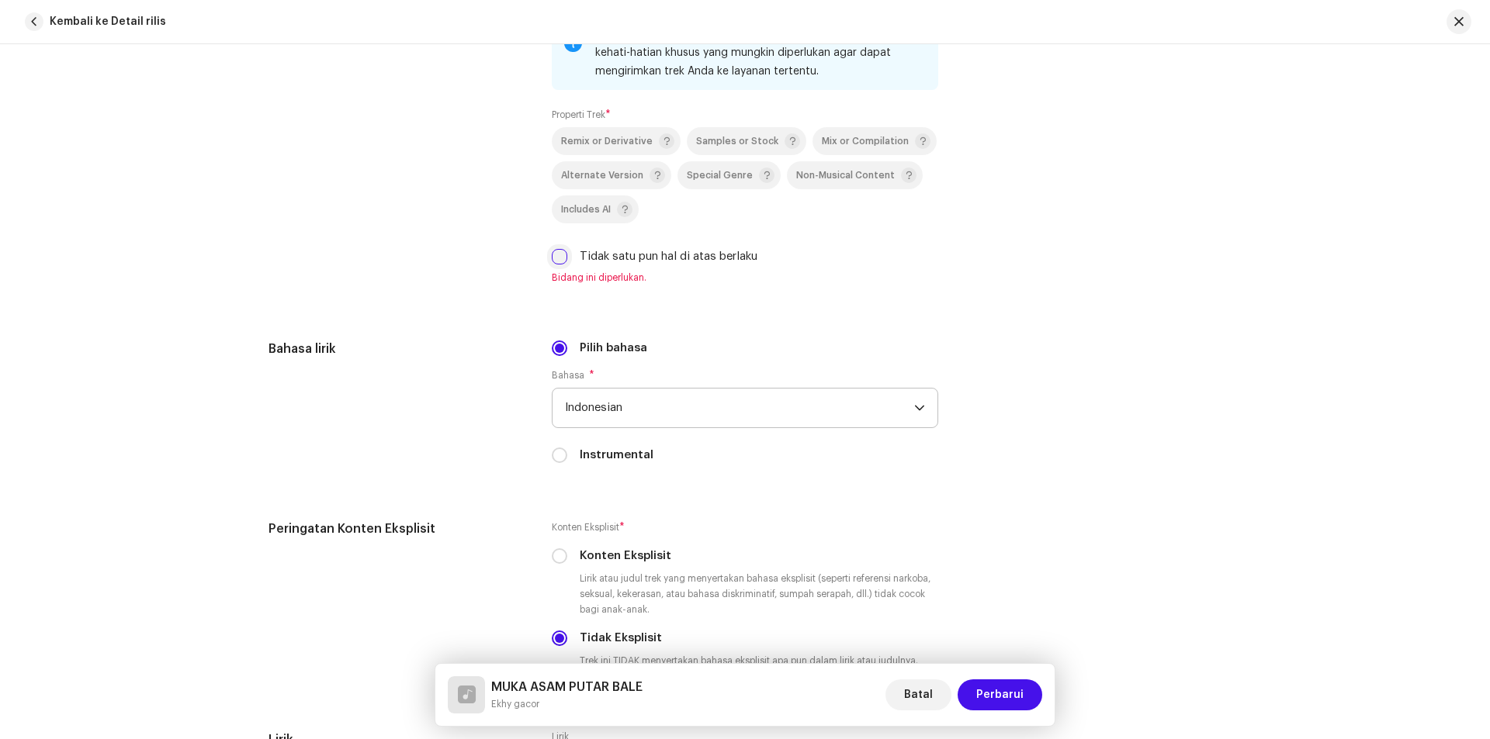
click at [554, 258] on input "Tidak satu pun hal di atas berlaku" at bounding box center [560, 257] width 16 height 16
checkbox input "true"
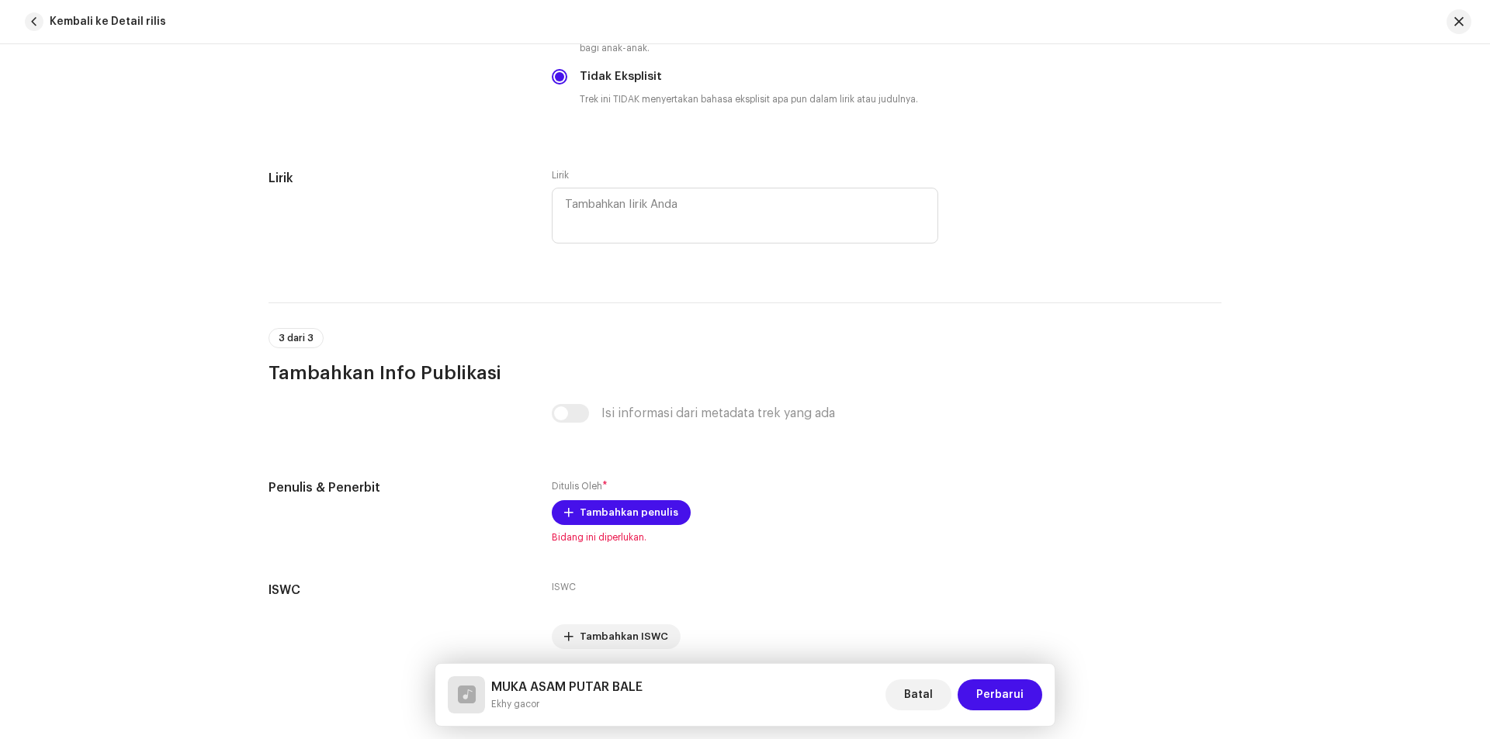
scroll to position [2778, 0]
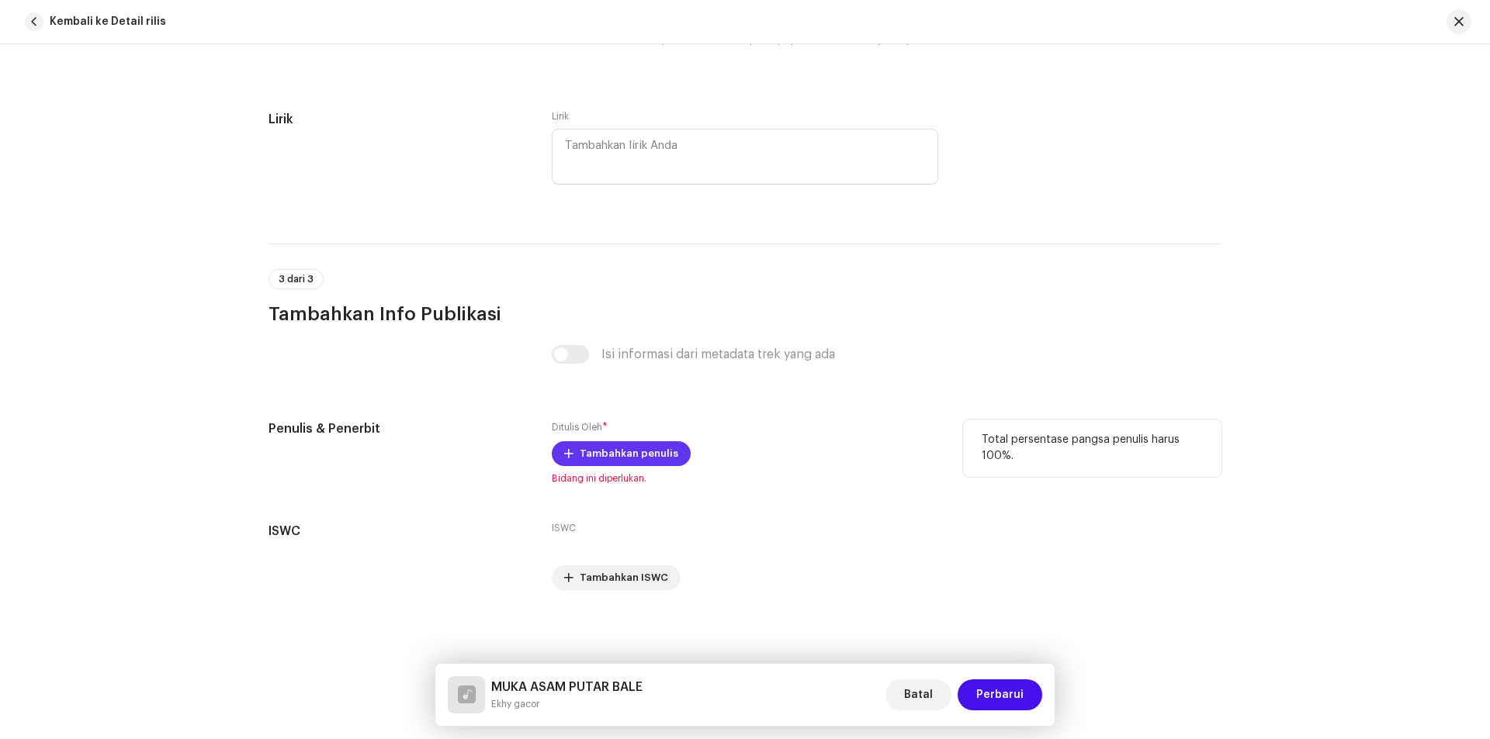
click at [614, 454] on span "Tambahkan penulis" at bounding box center [629, 453] width 99 height 31
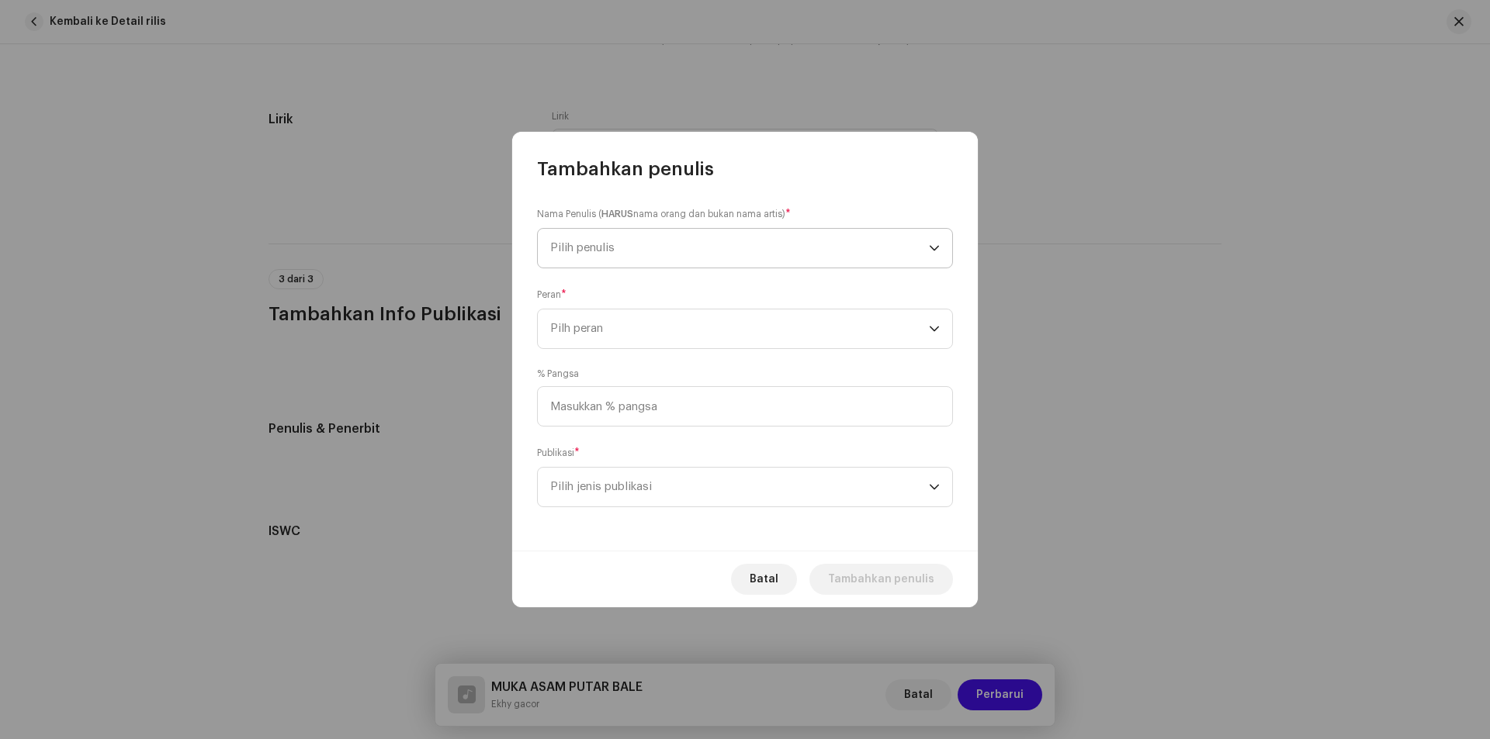
click at [622, 245] on span "Pilih penulis" at bounding box center [739, 248] width 379 height 39
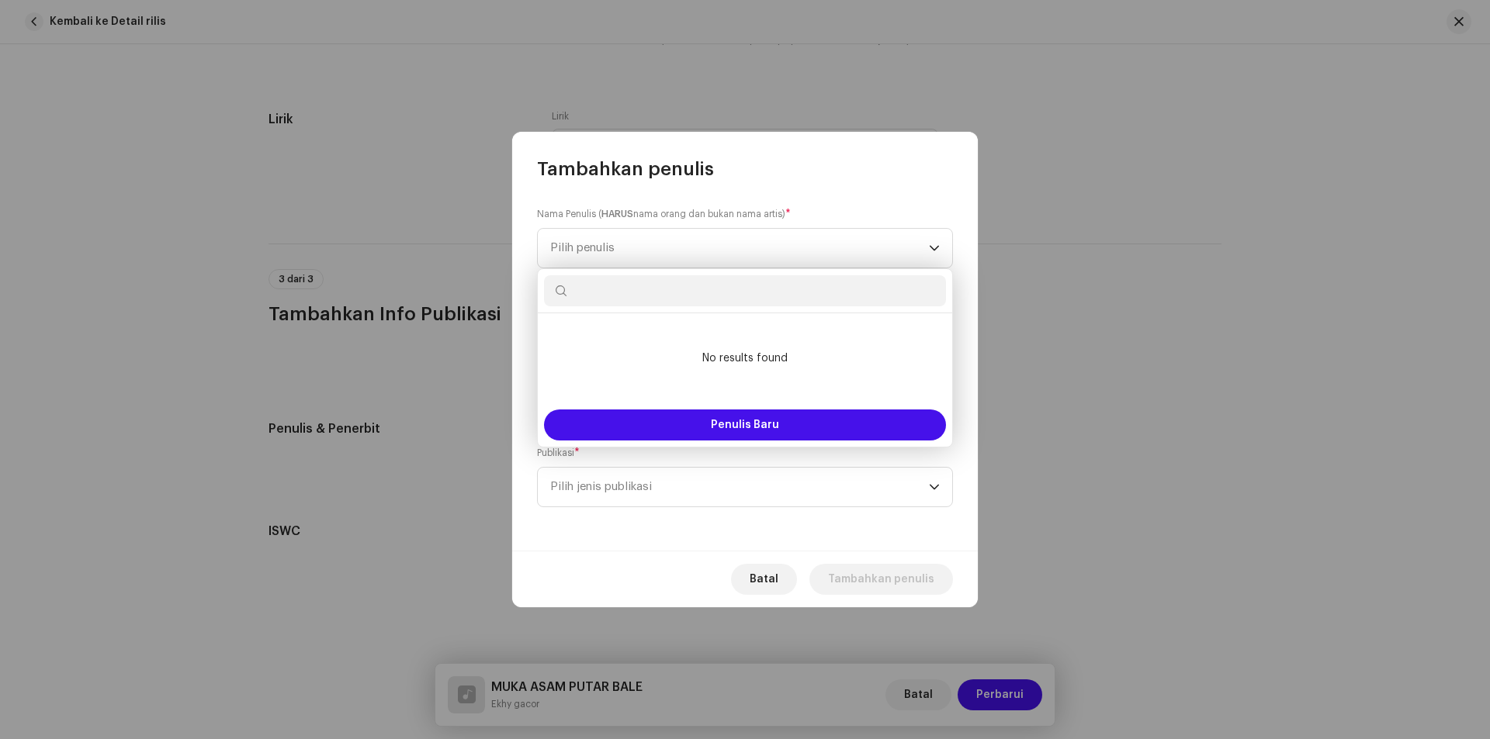
click at [617, 288] on input "text" at bounding box center [745, 290] width 402 height 31
click at [622, 243] on span "Pilih penulis" at bounding box center [739, 248] width 379 height 39
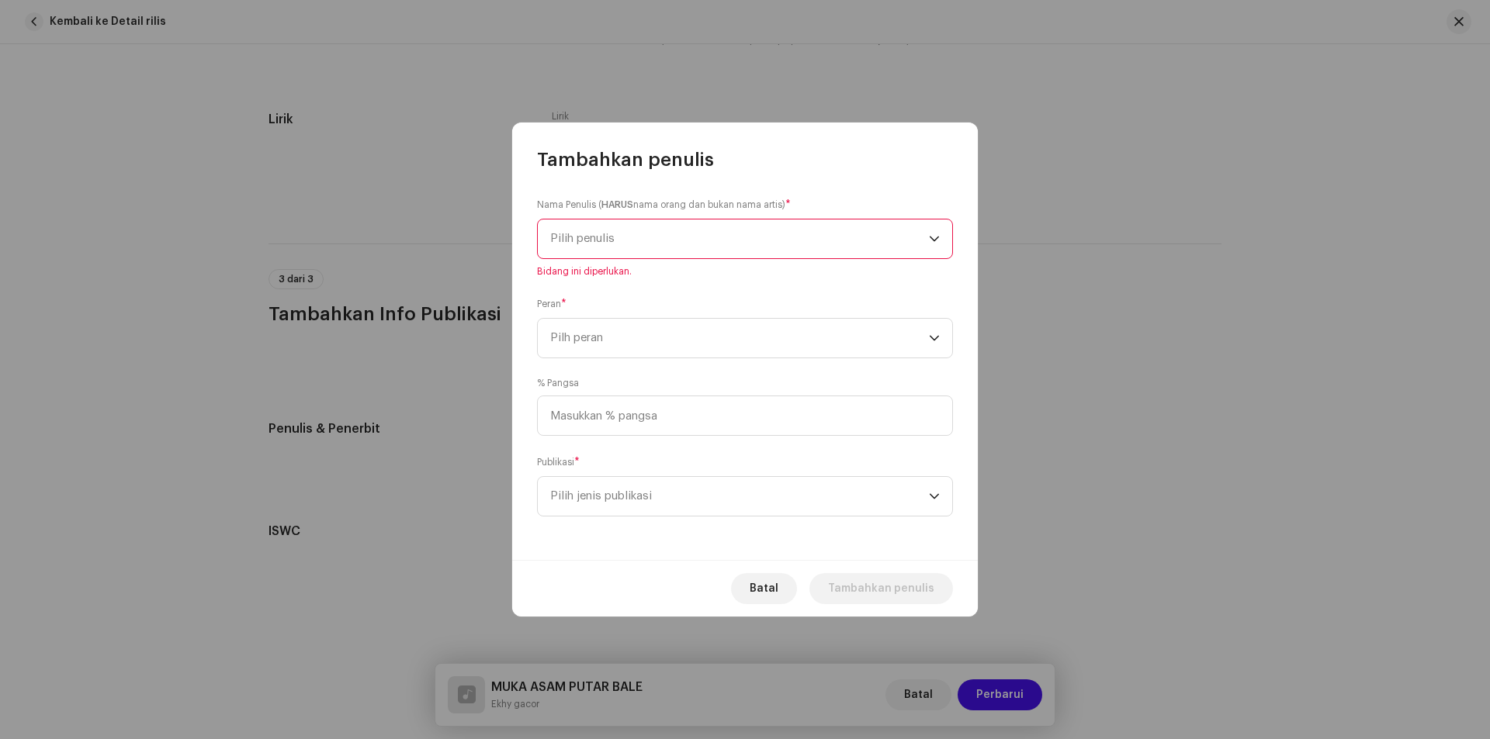
click at [624, 240] on span "Pilih penulis" at bounding box center [739, 239] width 379 height 39
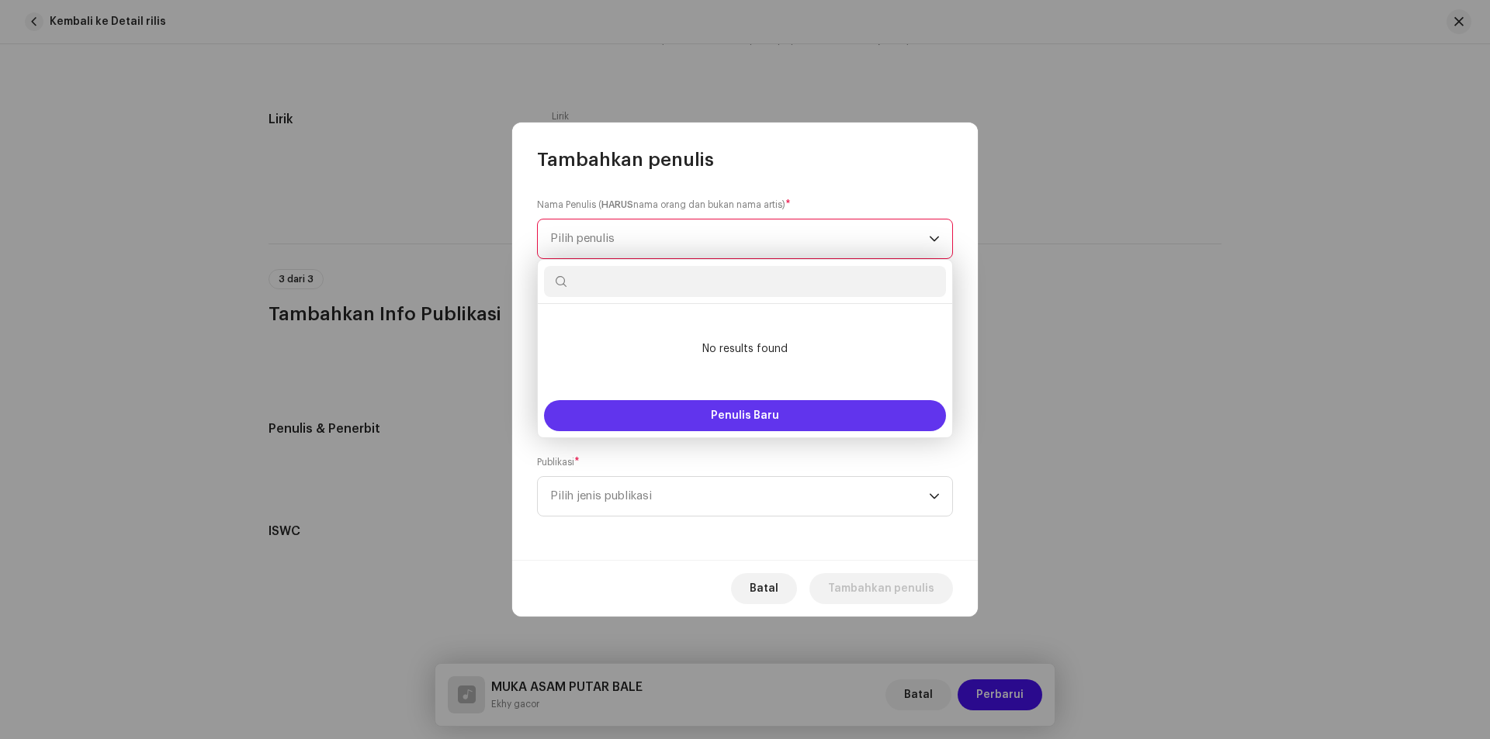
click at [717, 419] on span "Penulis Baru" at bounding box center [745, 415] width 68 height 11
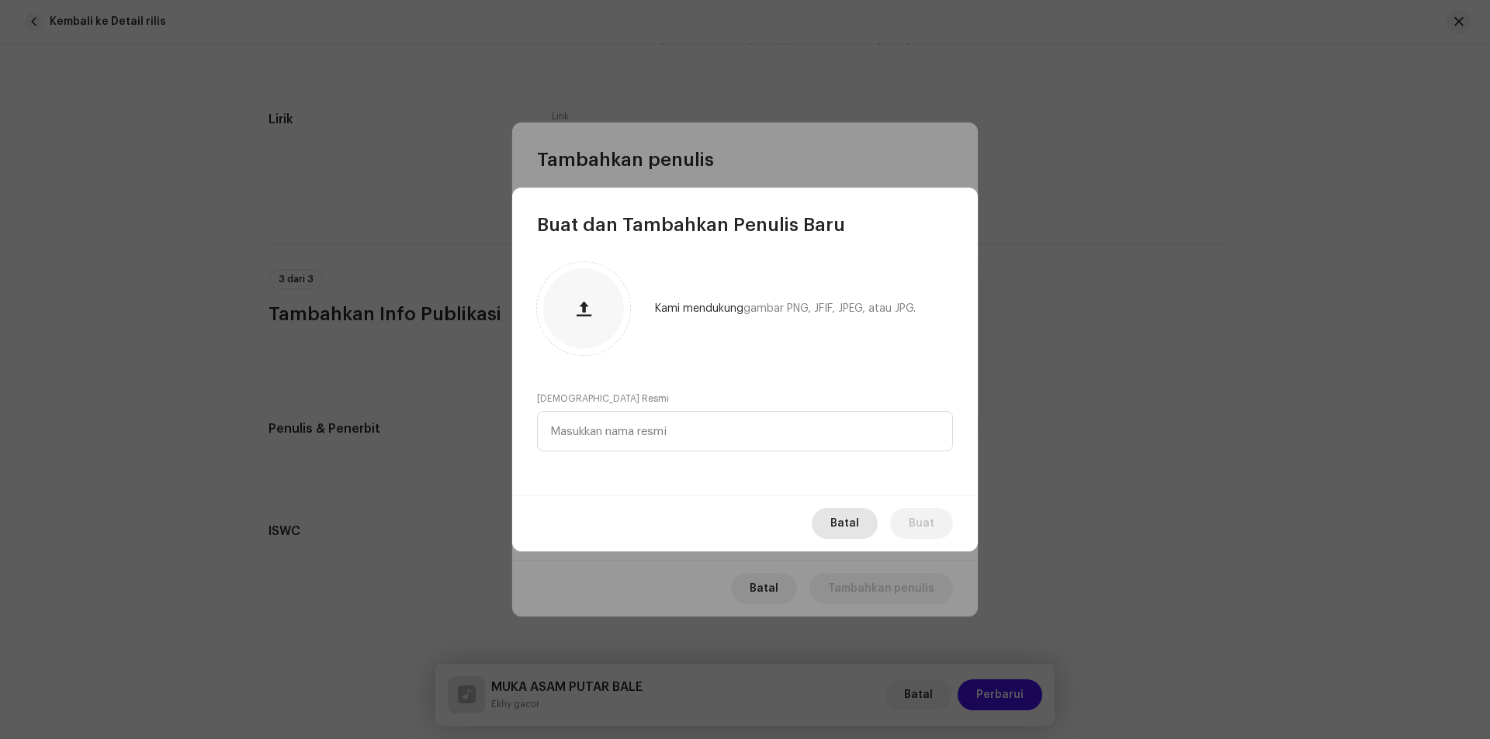
click at [836, 525] on span "Batal" at bounding box center [844, 523] width 29 height 31
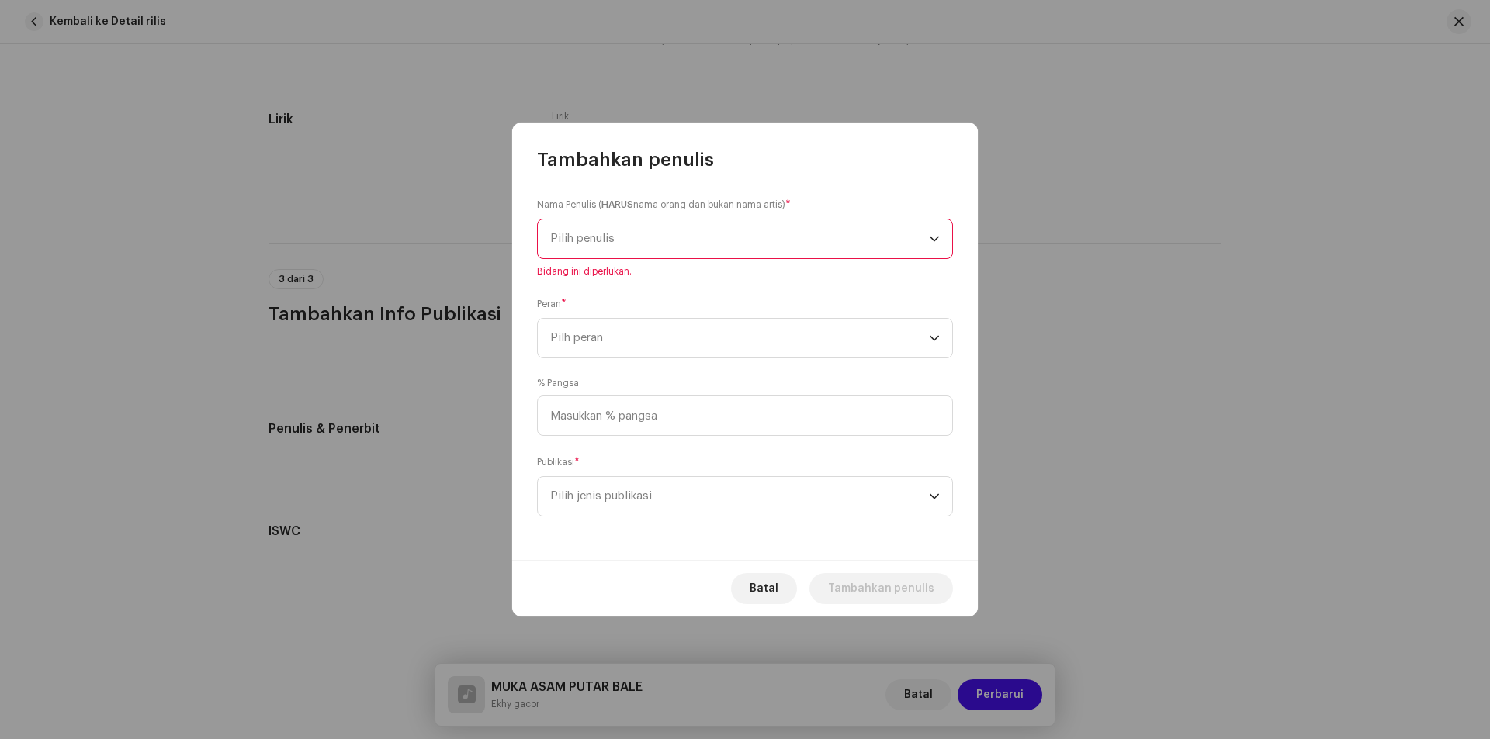
click at [619, 236] on span "Pilih penulis" at bounding box center [739, 239] width 379 height 39
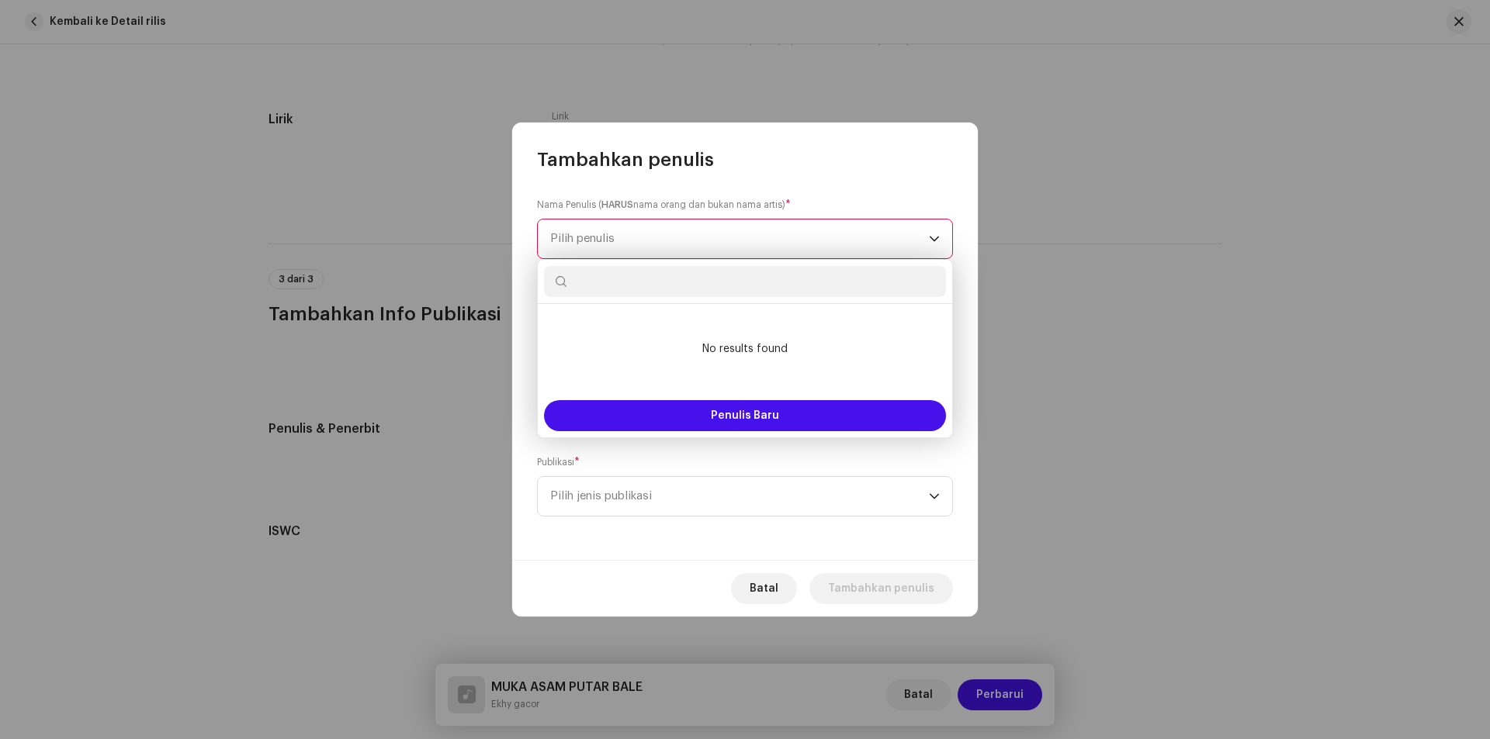
click at [619, 236] on span "Pilih penulis" at bounding box center [739, 239] width 379 height 39
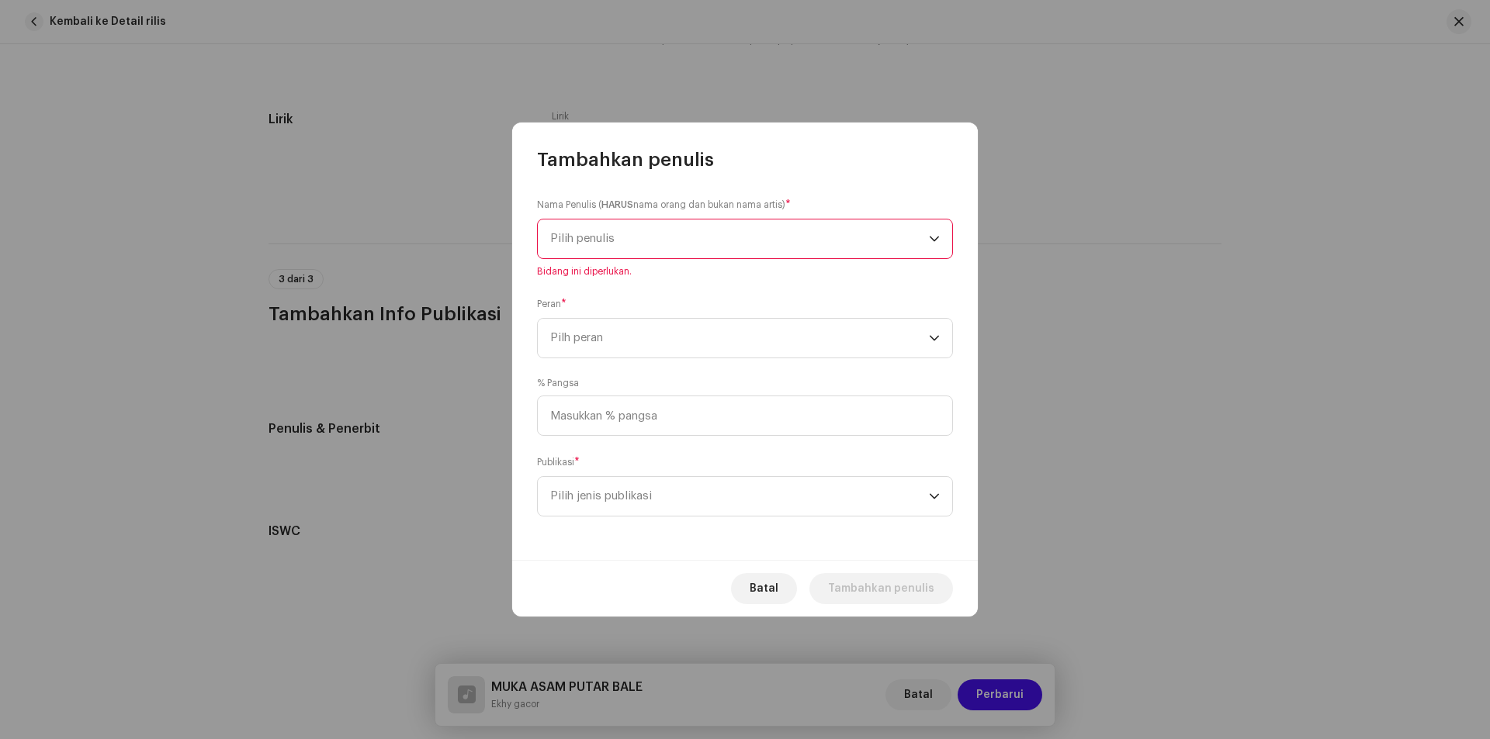
click at [616, 235] on span "Pilih penulis" at bounding box center [739, 239] width 379 height 39
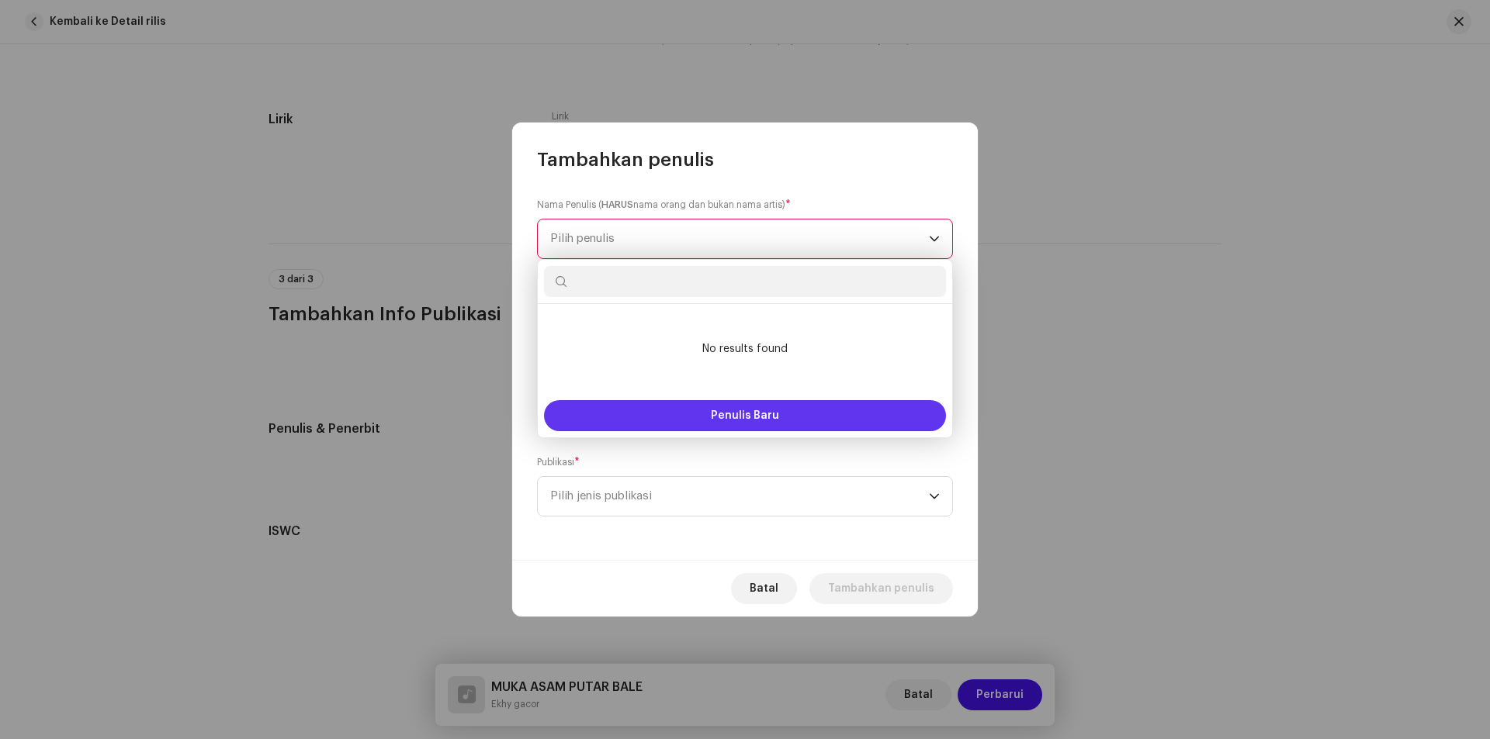
click at [730, 417] on span "Penulis Baru" at bounding box center [745, 415] width 68 height 11
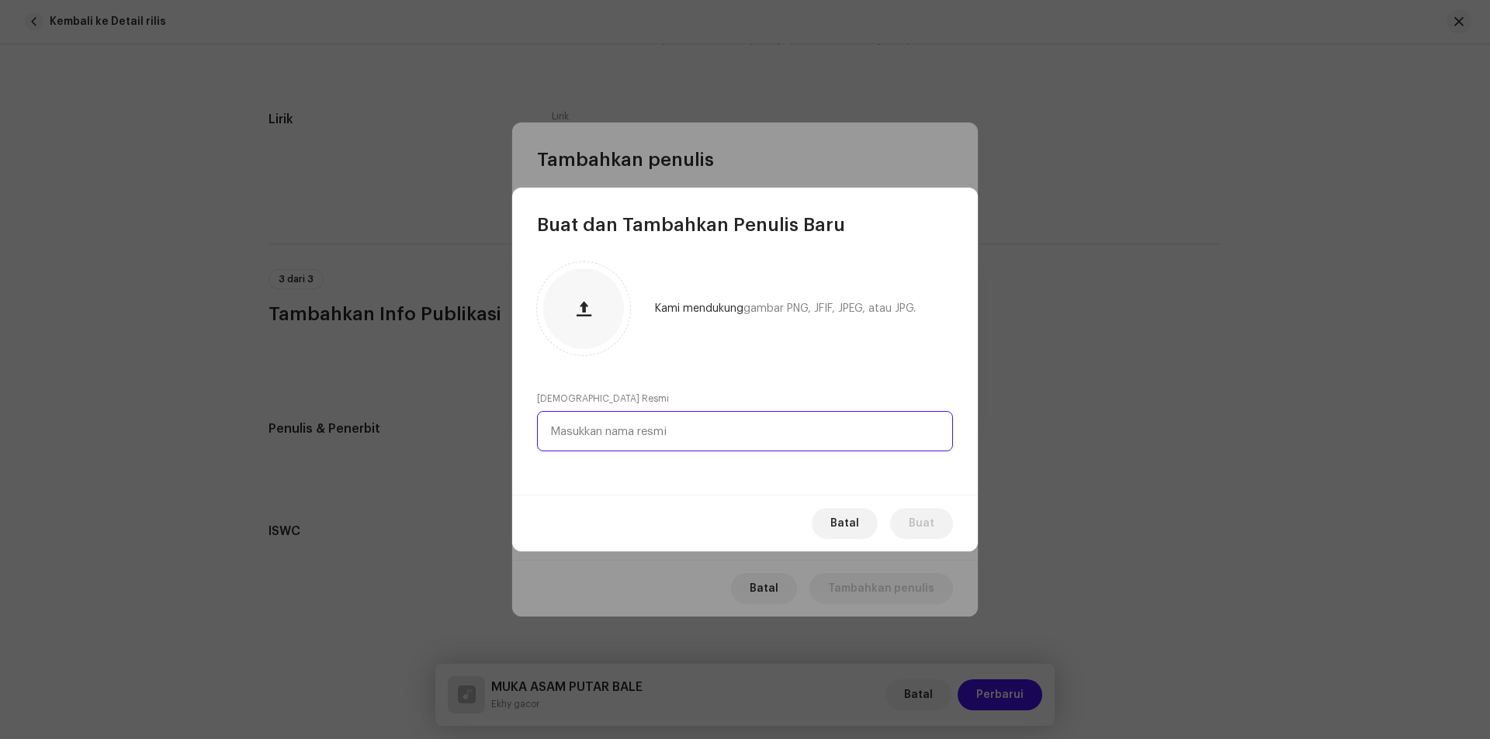
click at [678, 430] on input "text" at bounding box center [745, 431] width 416 height 40
paste input "Ekhy Turangan"
type input "Ekhy Turangan"
click at [913, 525] on span "Buat" at bounding box center [922, 523] width 26 height 31
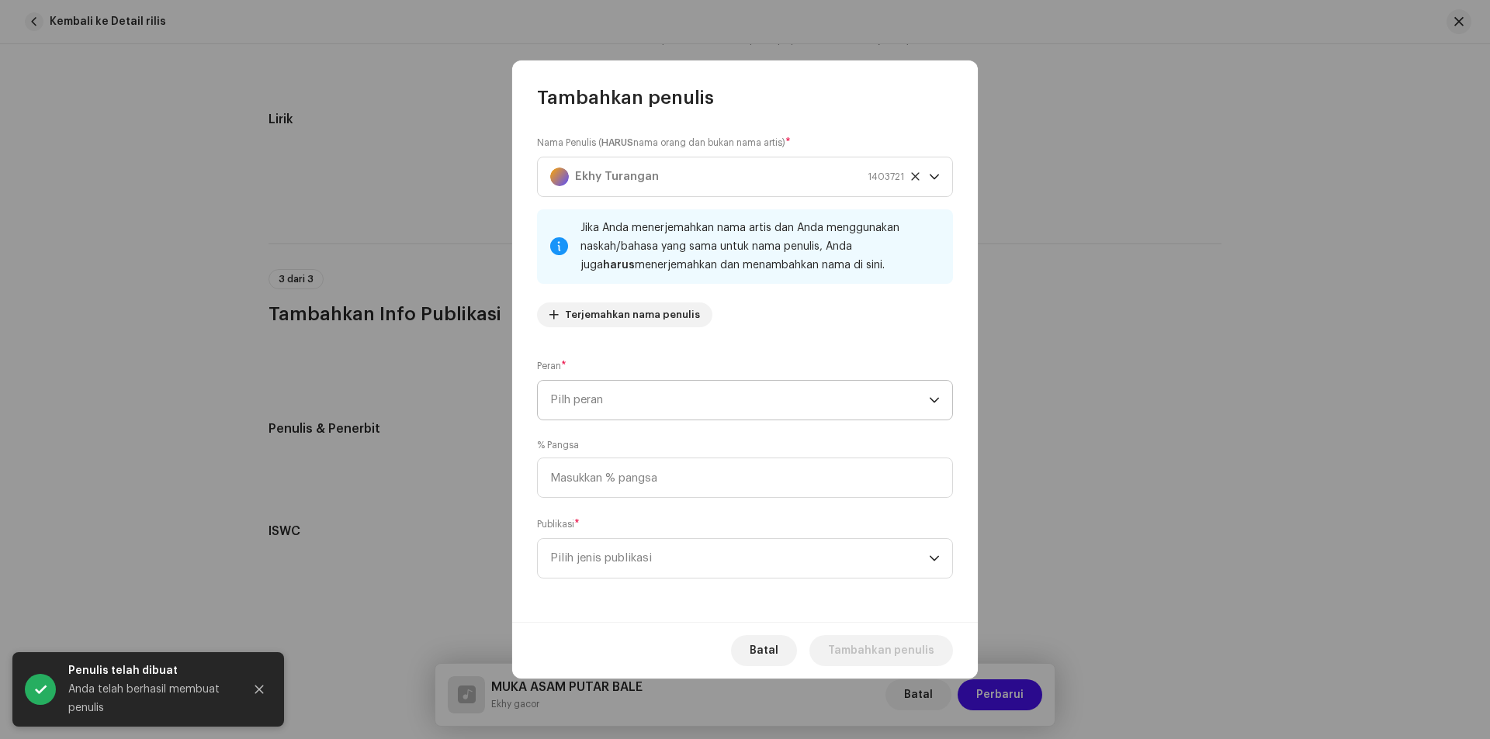
click at [679, 398] on span "Pilh peran" at bounding box center [739, 400] width 379 height 39
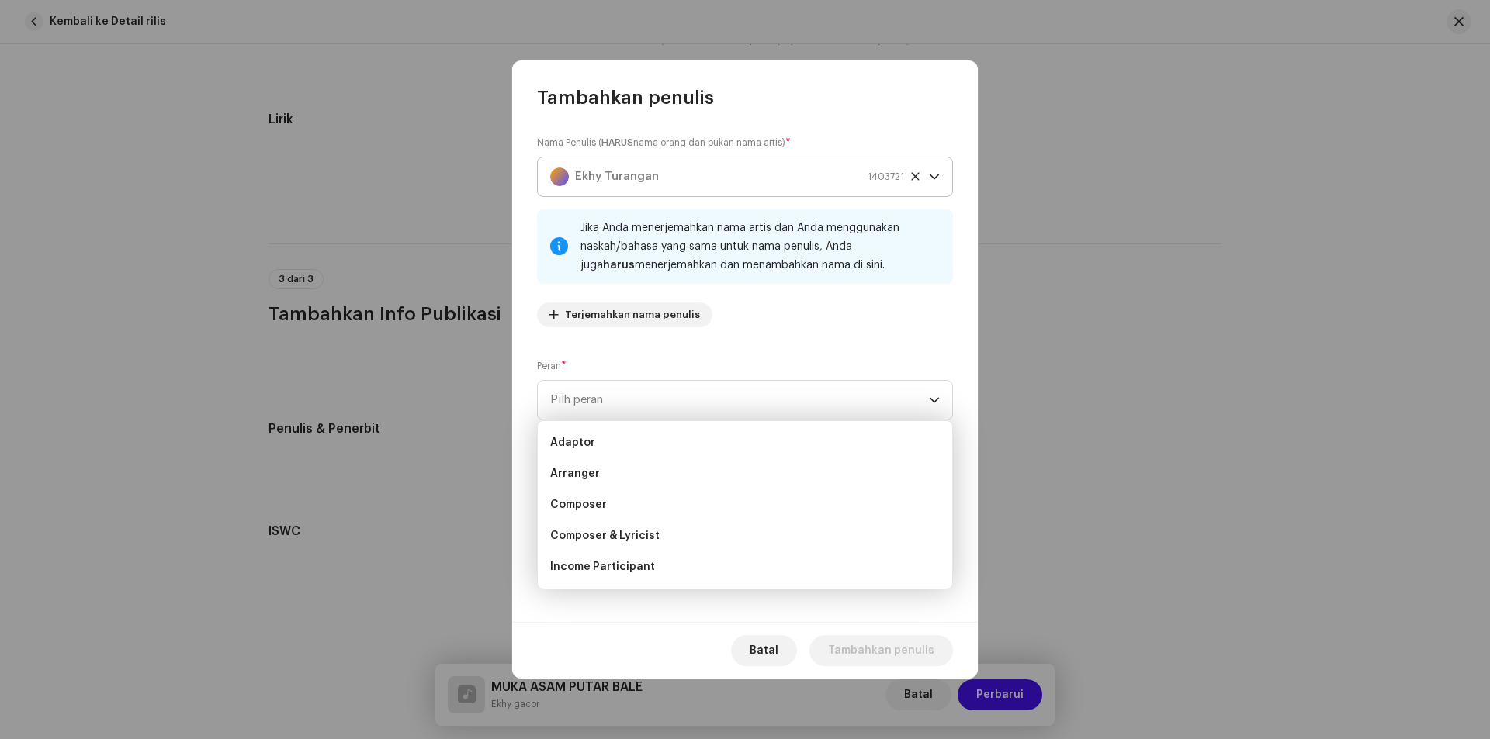
click at [742, 185] on div "Ekhy Turangan 1403721" at bounding box center [727, 177] width 354 height 39
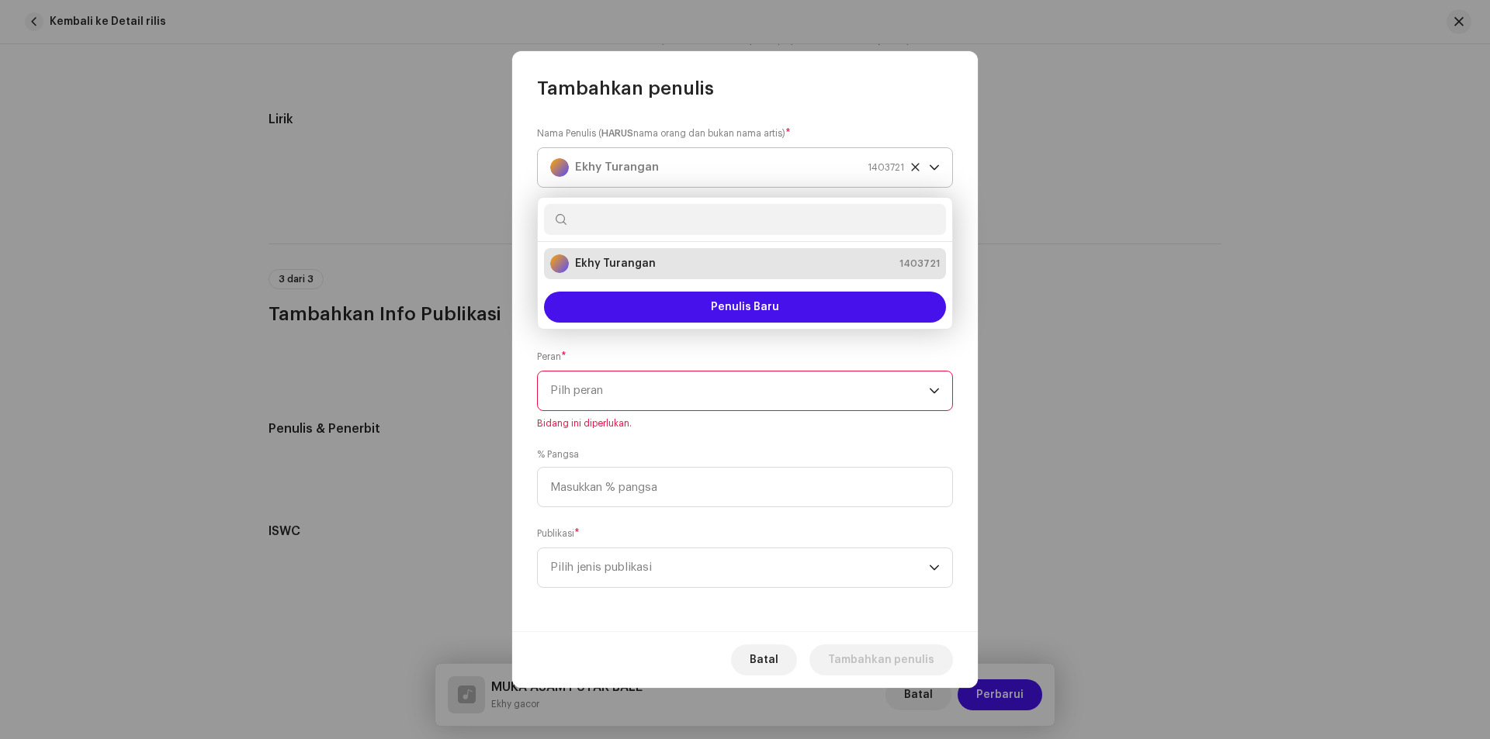
click at [913, 163] on icon at bounding box center [915, 167] width 10 height 10
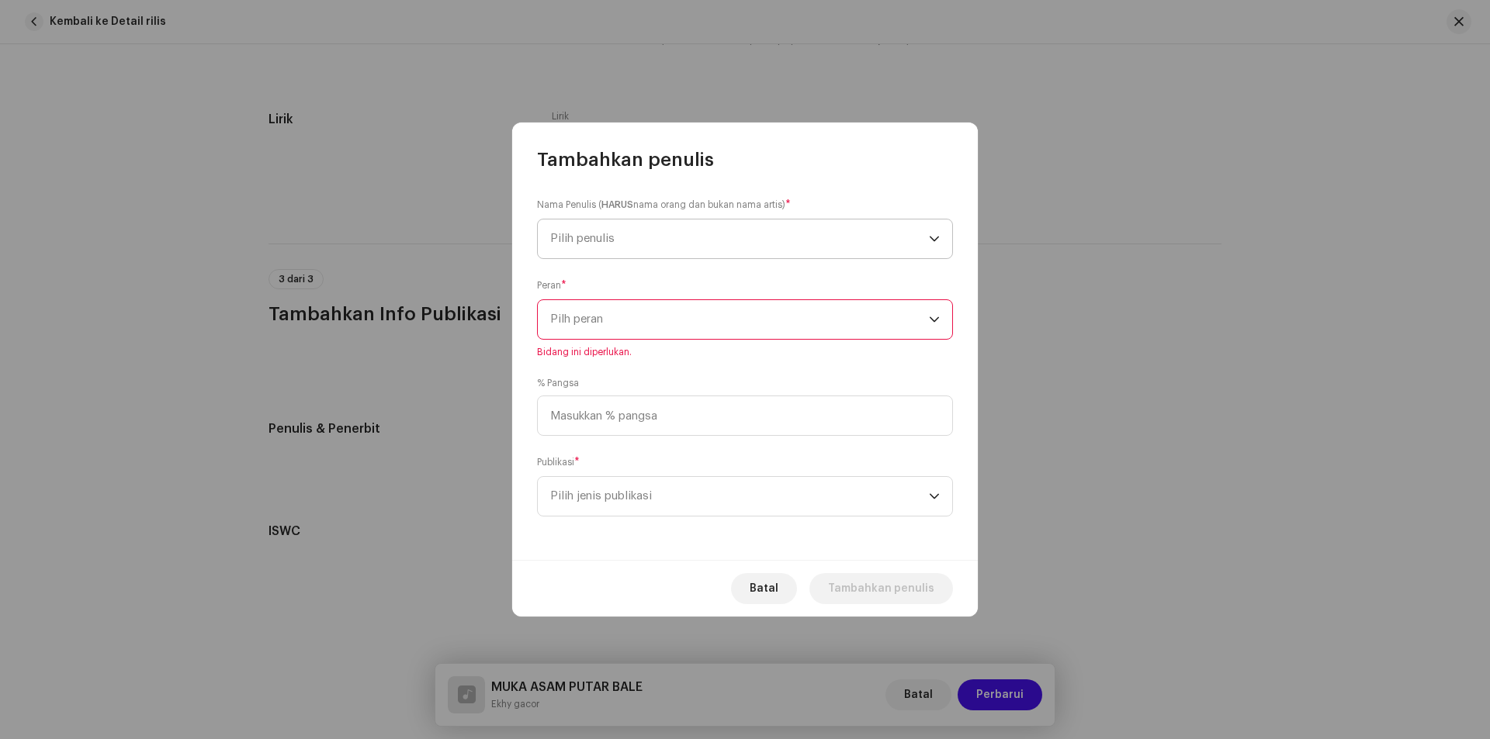
click at [678, 315] on span "Pilh peran" at bounding box center [739, 319] width 379 height 39
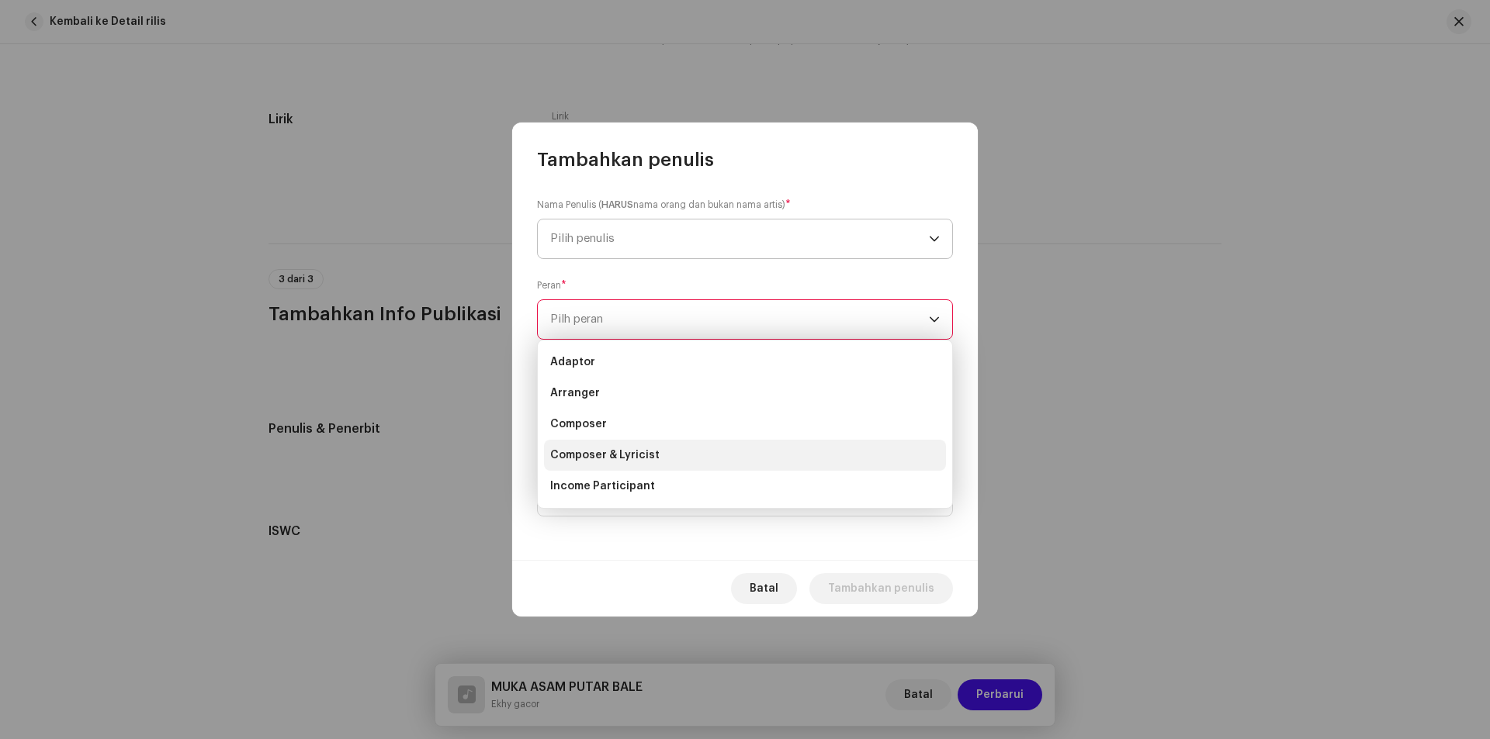
click at [622, 456] on span "Composer & Lyricist" at bounding box center [604, 456] width 109 height 16
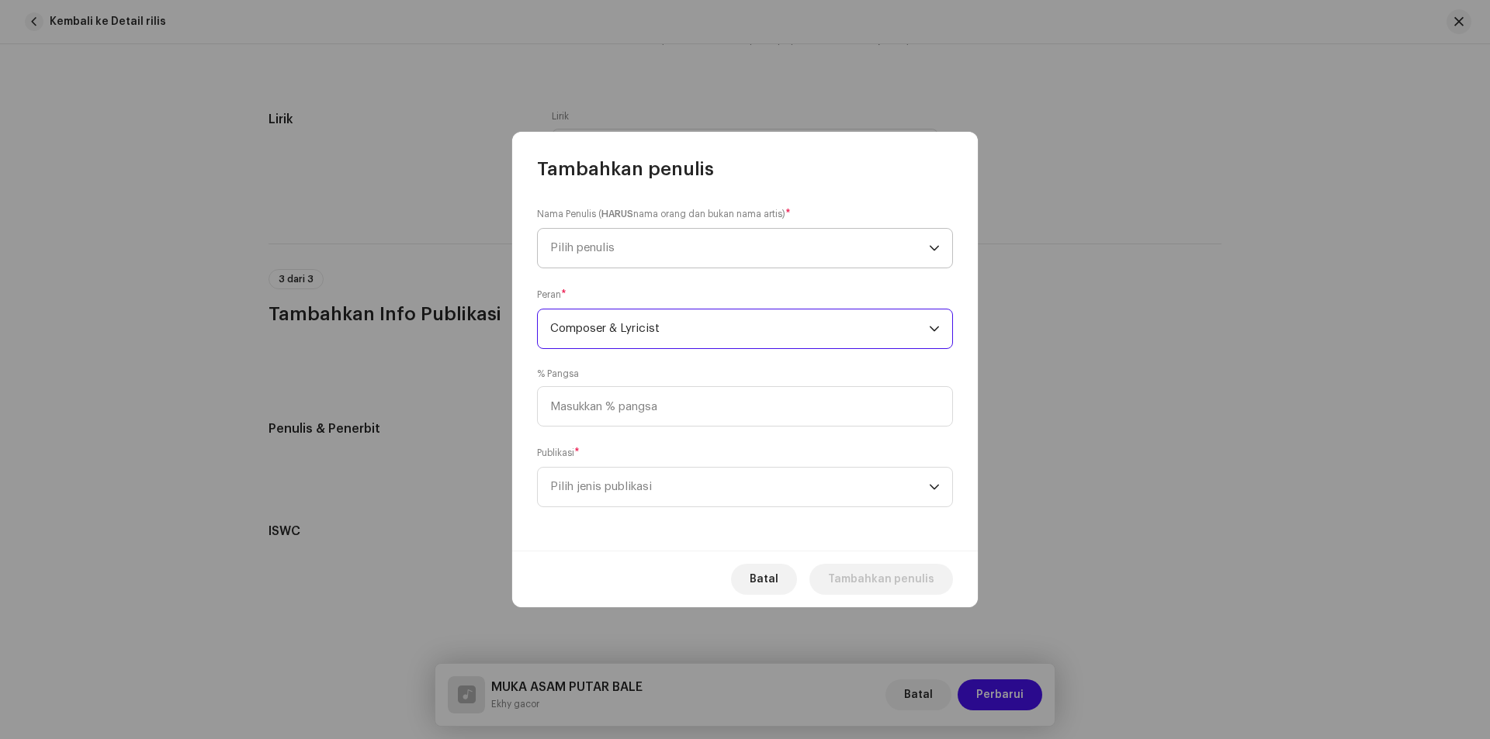
click at [649, 239] on span "Pilih penulis" at bounding box center [739, 248] width 379 height 39
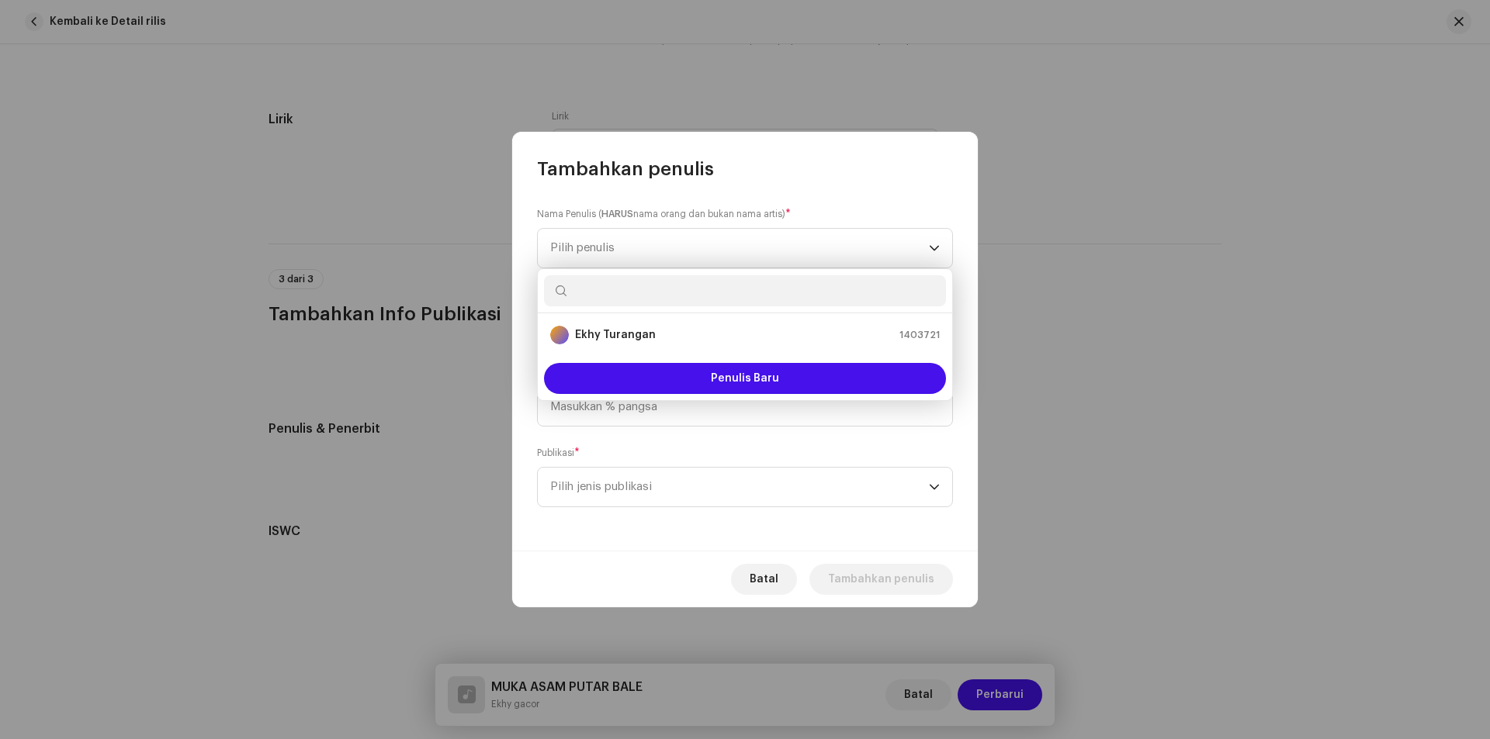
click at [599, 290] on input "text" at bounding box center [745, 290] width 402 height 31
paste input "Aldi tamangunde"
type input "Aldi tamangunde"
click at [681, 338] on div "ALDI TAMANGUNDE 1363961" at bounding box center [745, 335] width 390 height 19
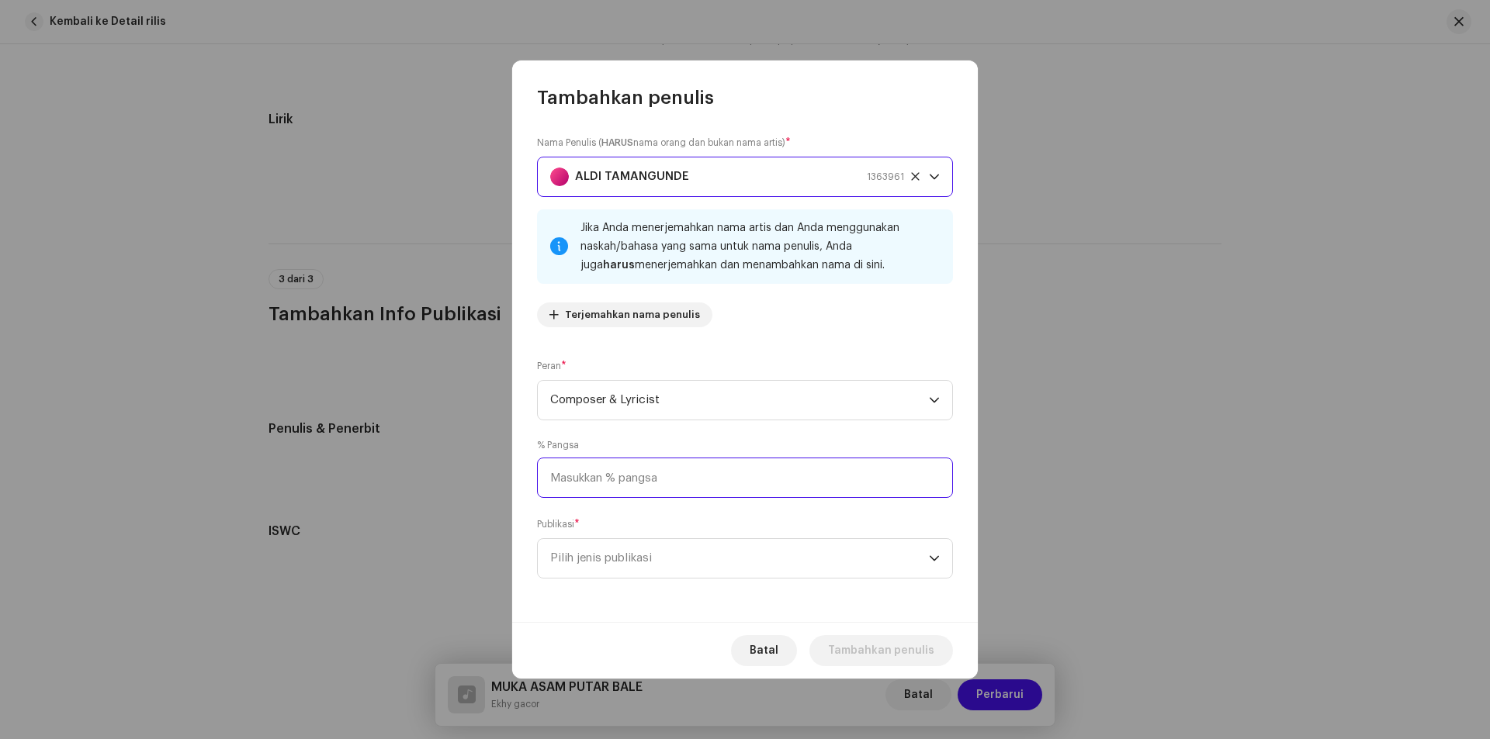
click at [663, 469] on input at bounding box center [745, 478] width 416 height 40
type input "100,00"
click at [584, 554] on span "Pilih jenis publikasi" at bounding box center [739, 558] width 379 height 39
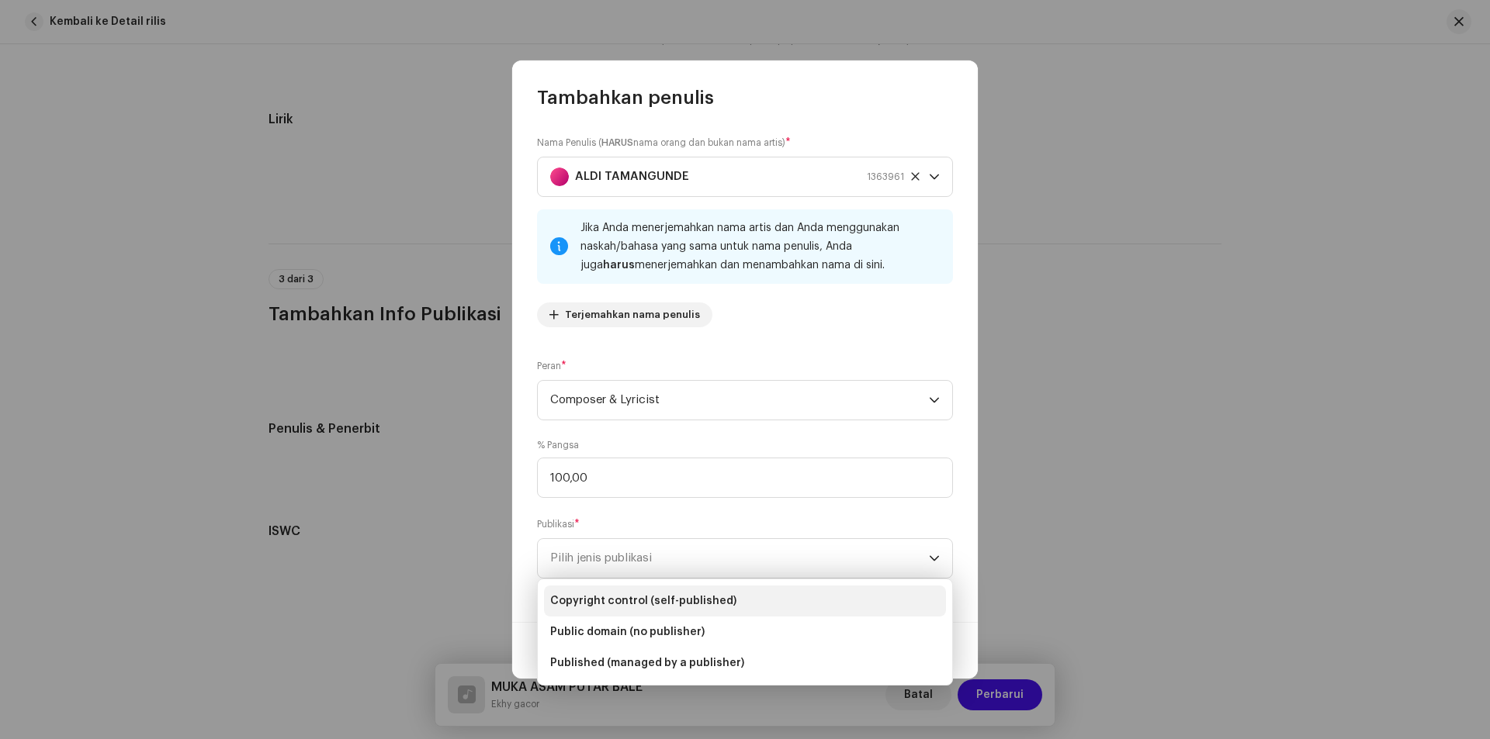
click at [597, 601] on span "Copyright control (self-published)" at bounding box center [643, 602] width 186 height 16
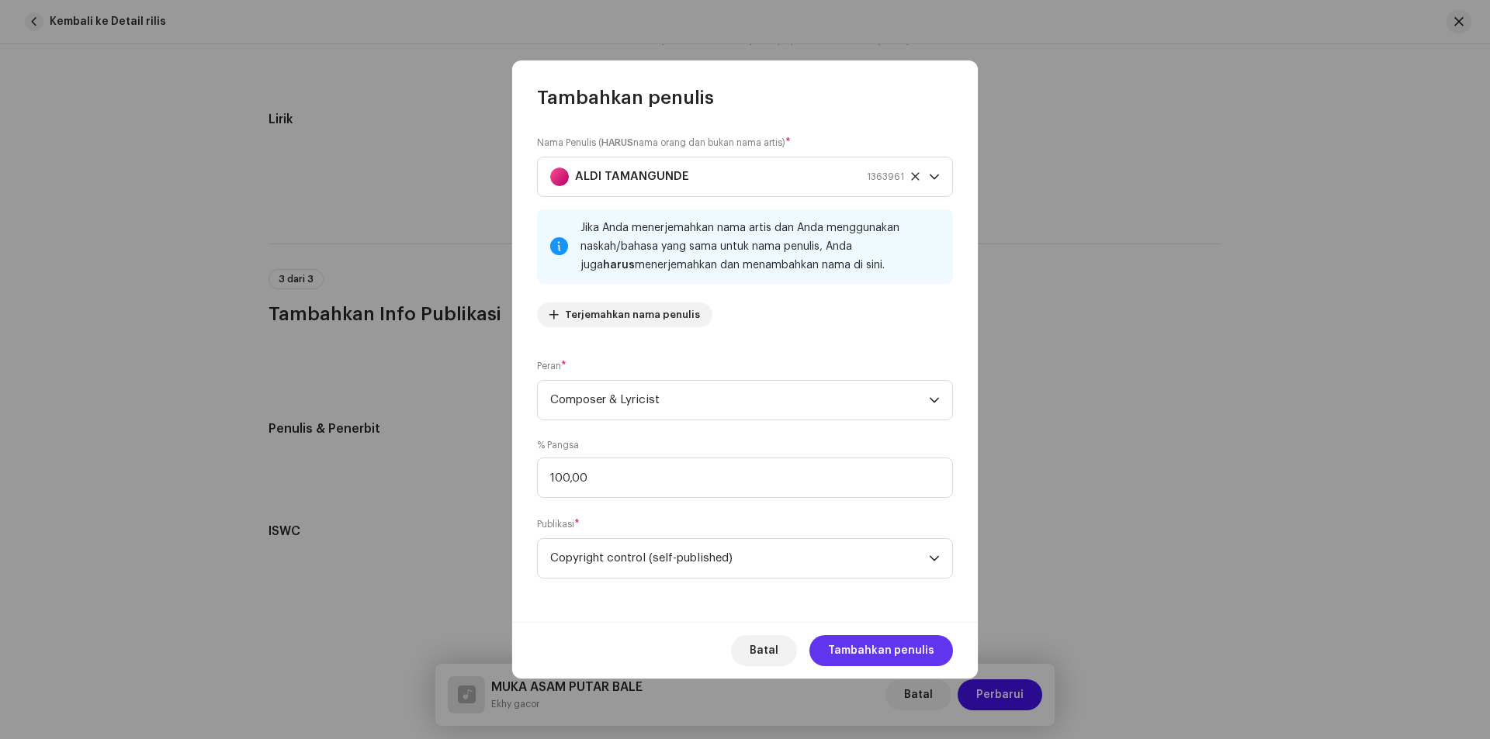
click at [869, 645] on span "Tambahkan penulis" at bounding box center [881, 651] width 106 height 31
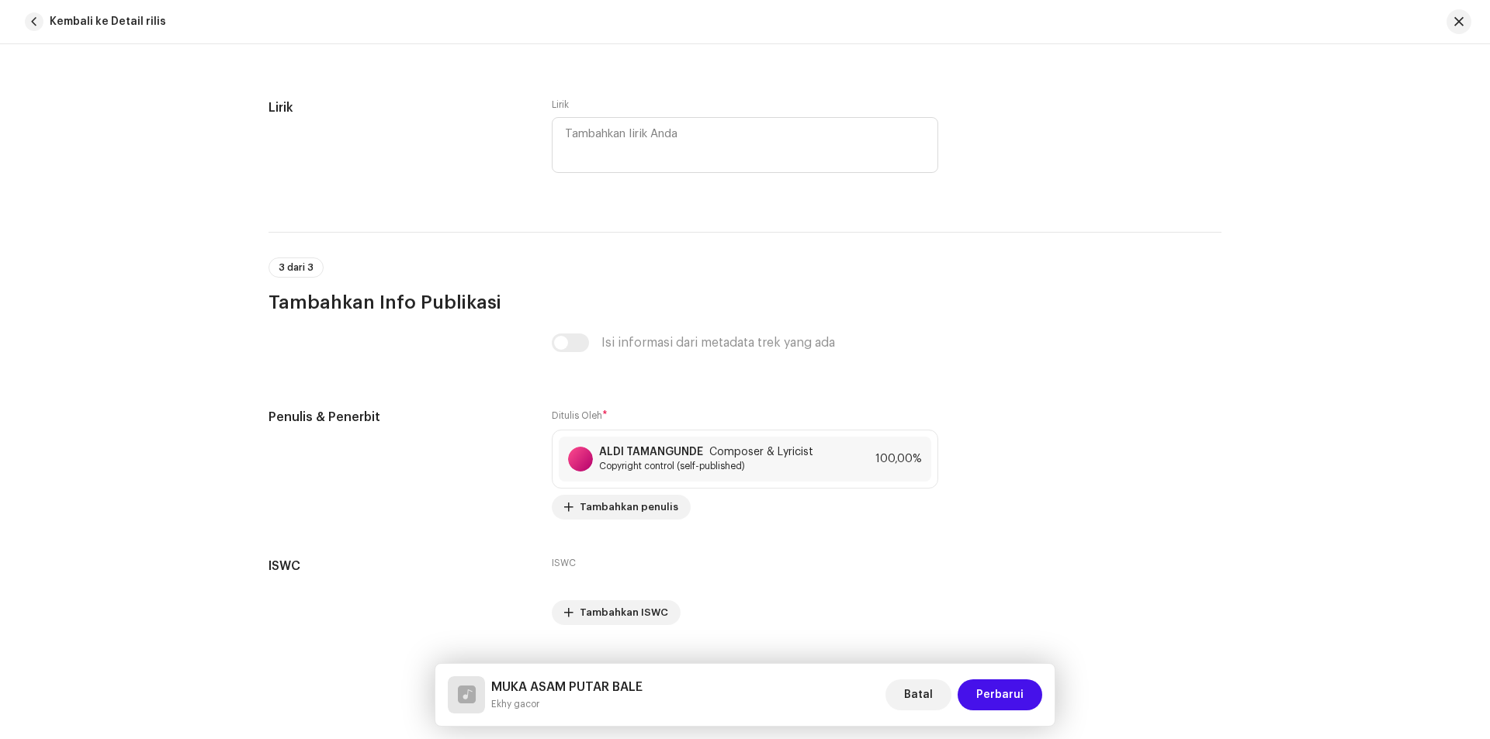
scroll to position [2825, 0]
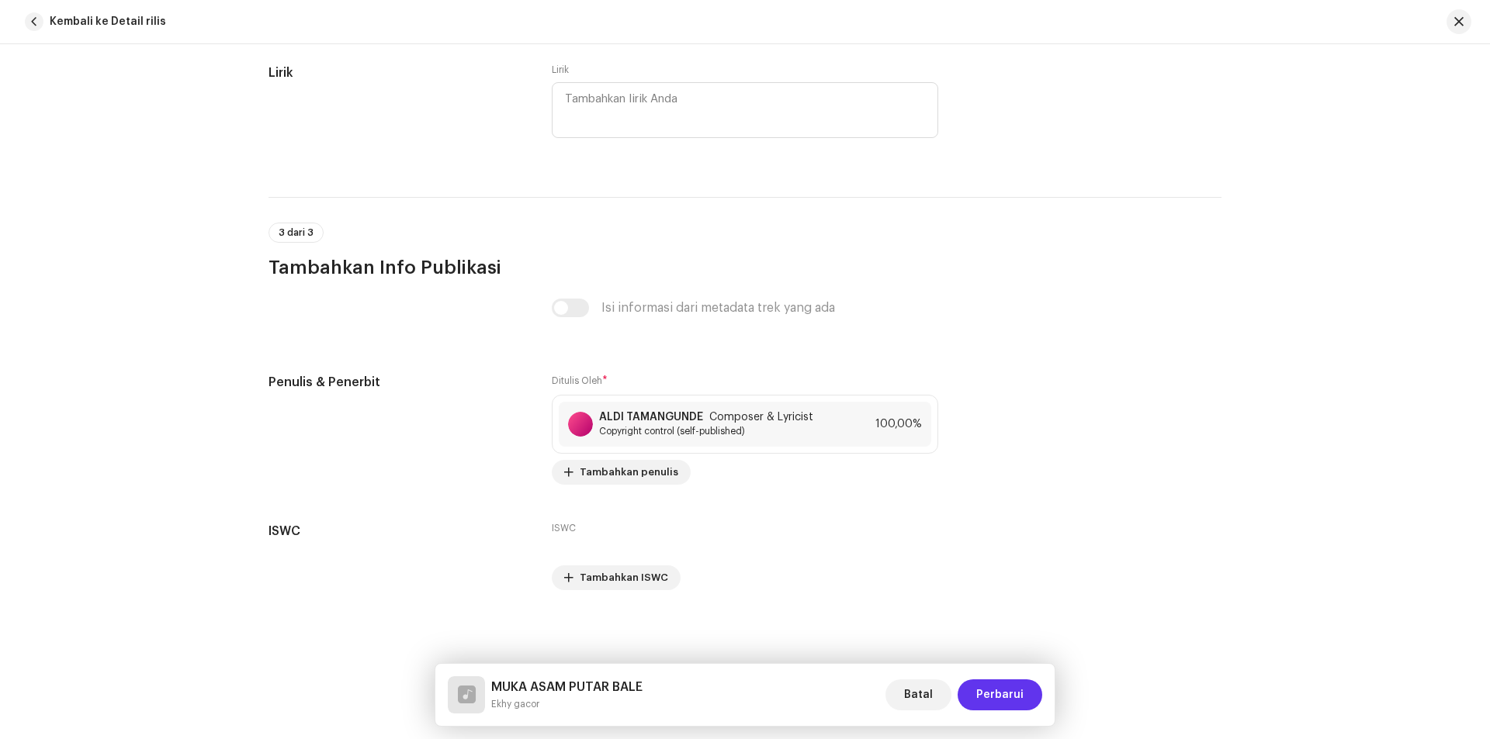
click at [1011, 695] on span "Perbarui" at bounding box center [999, 695] width 47 height 31
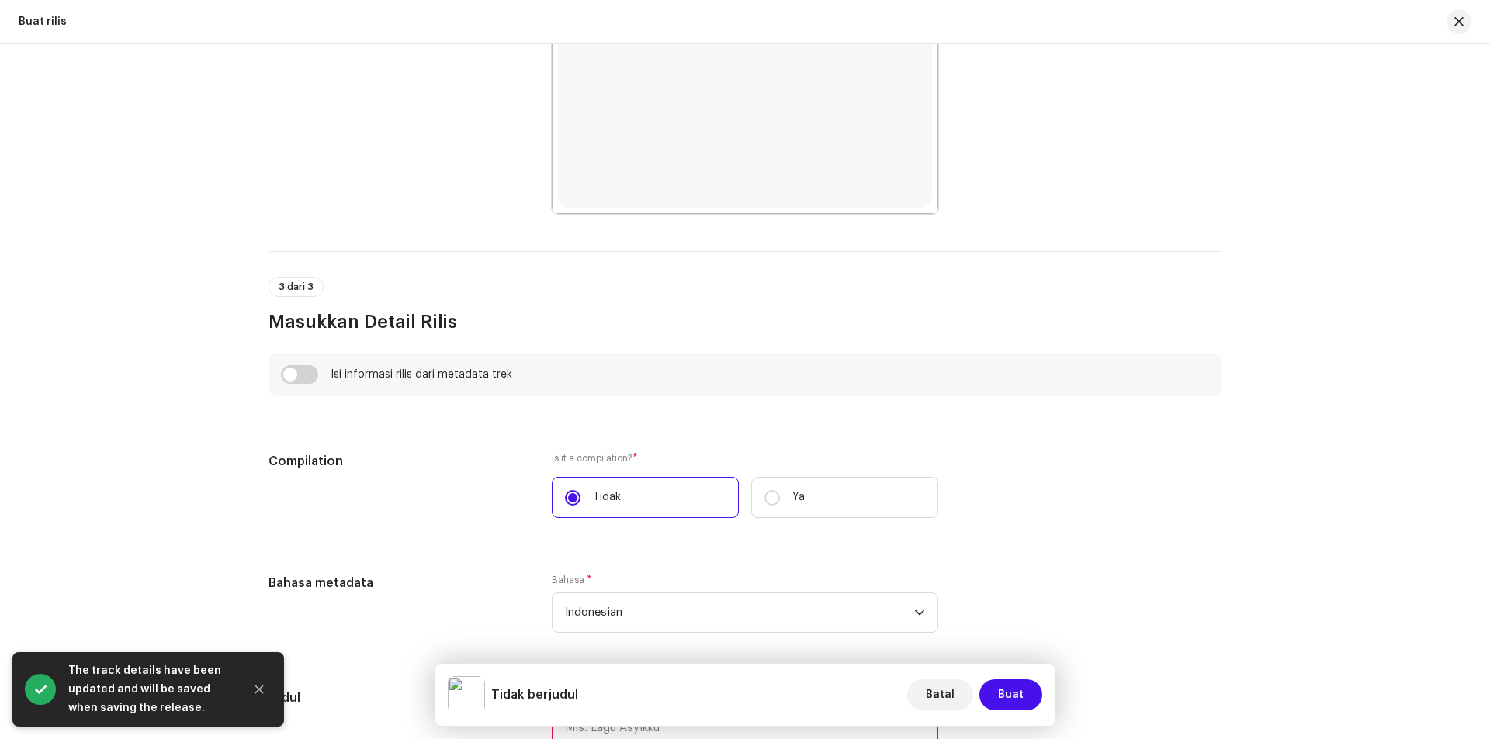
scroll to position [854, 0]
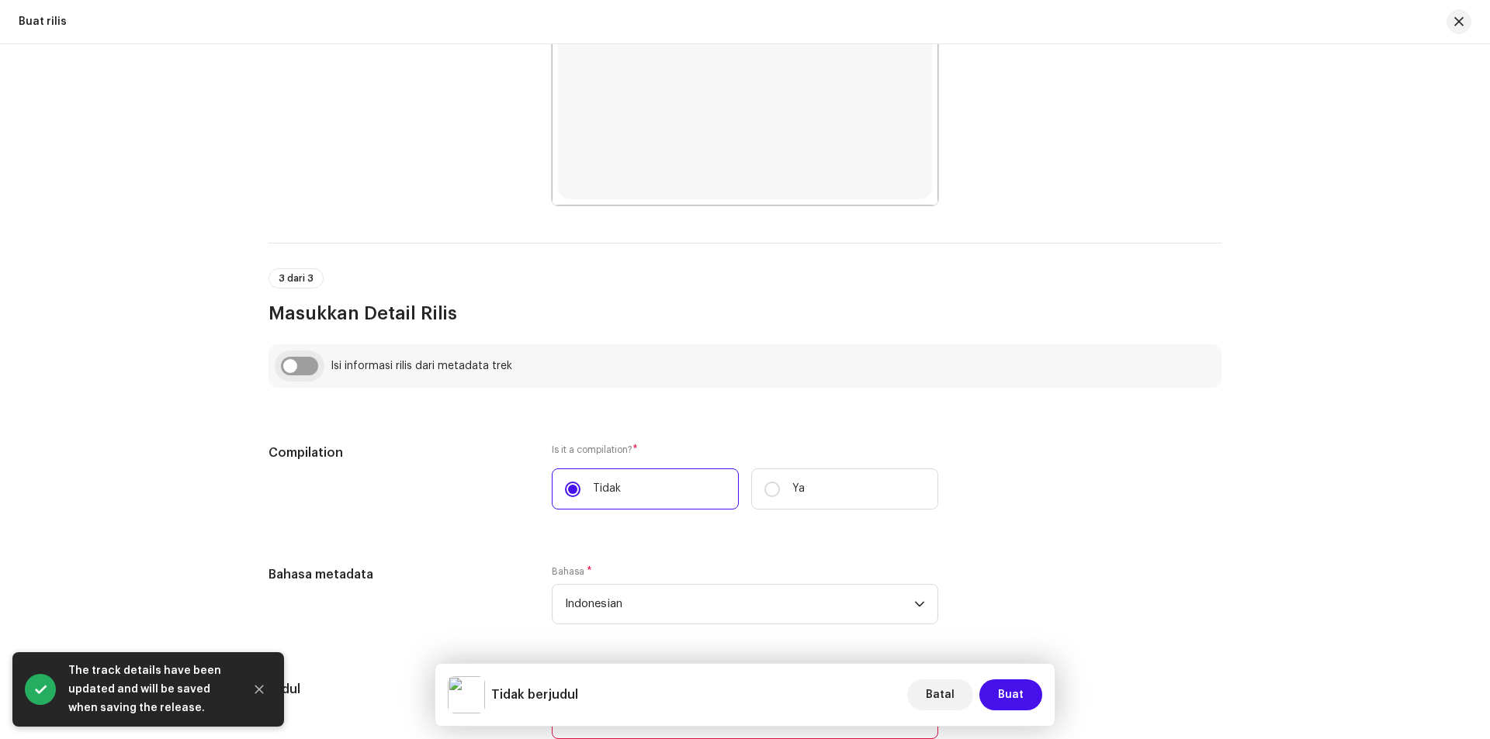
click at [293, 362] on input "checkbox" at bounding box center [299, 366] width 37 height 19
checkbox input "true"
type input "MUKA ASAM PUTAR BALE"
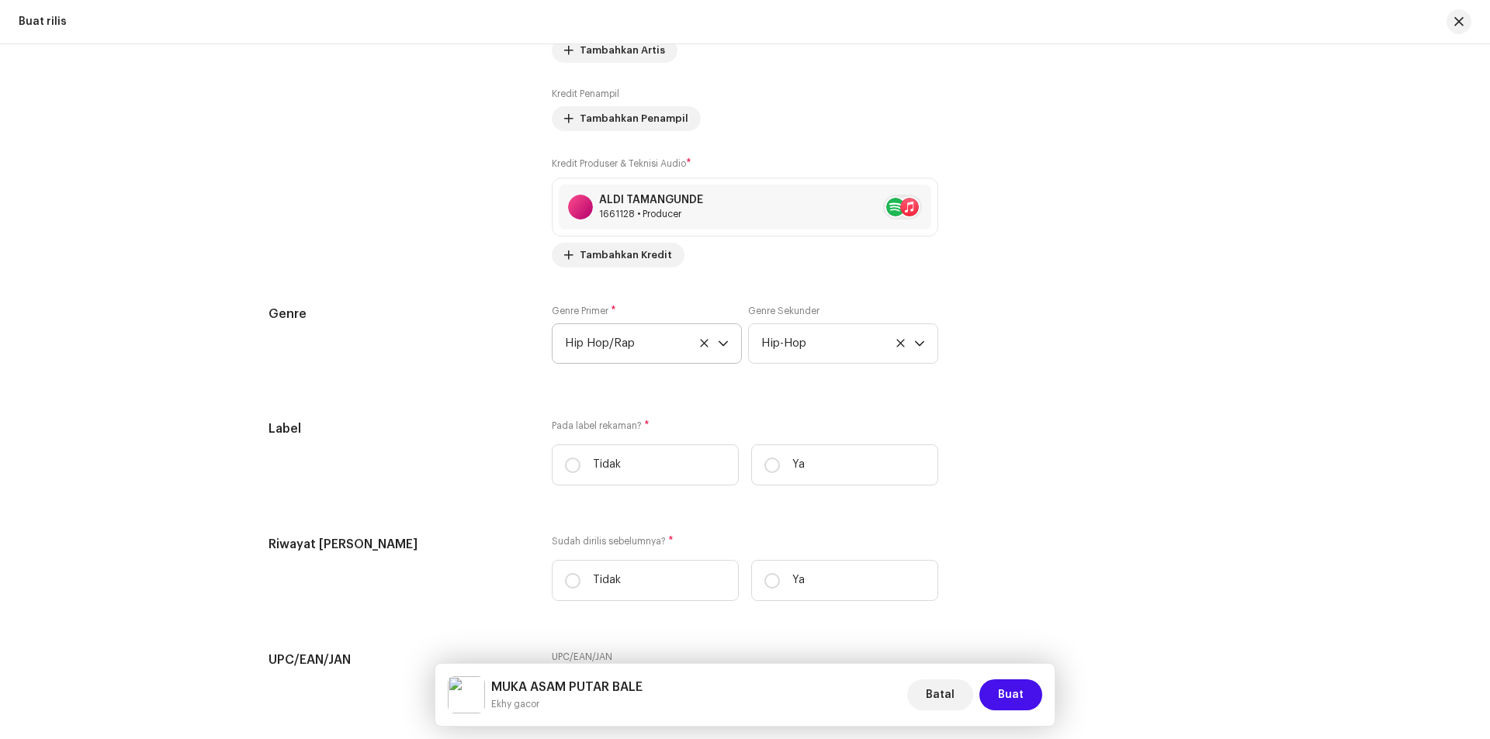
scroll to position [2018, 0]
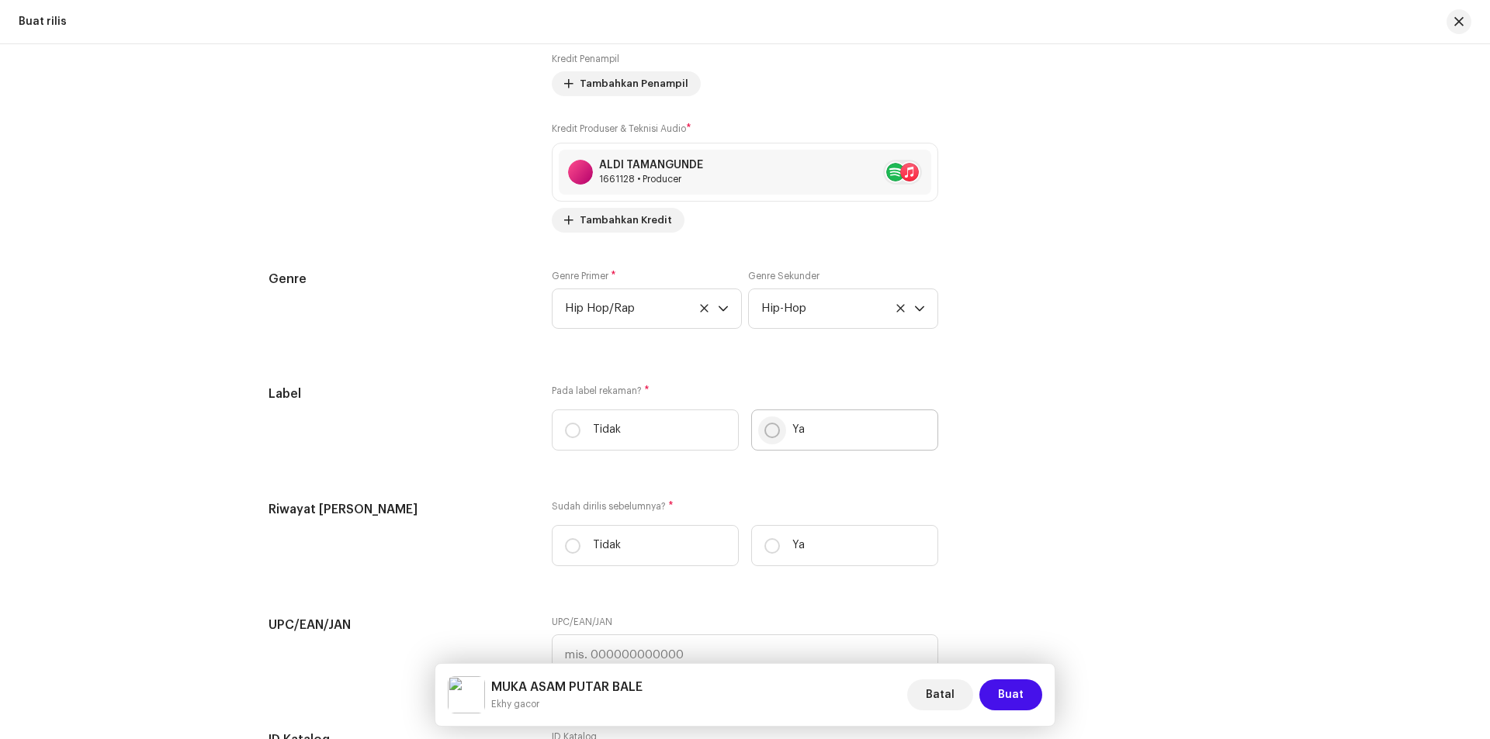
click at [768, 431] on input "Ya" at bounding box center [772, 431] width 16 height 16
radio input "true"
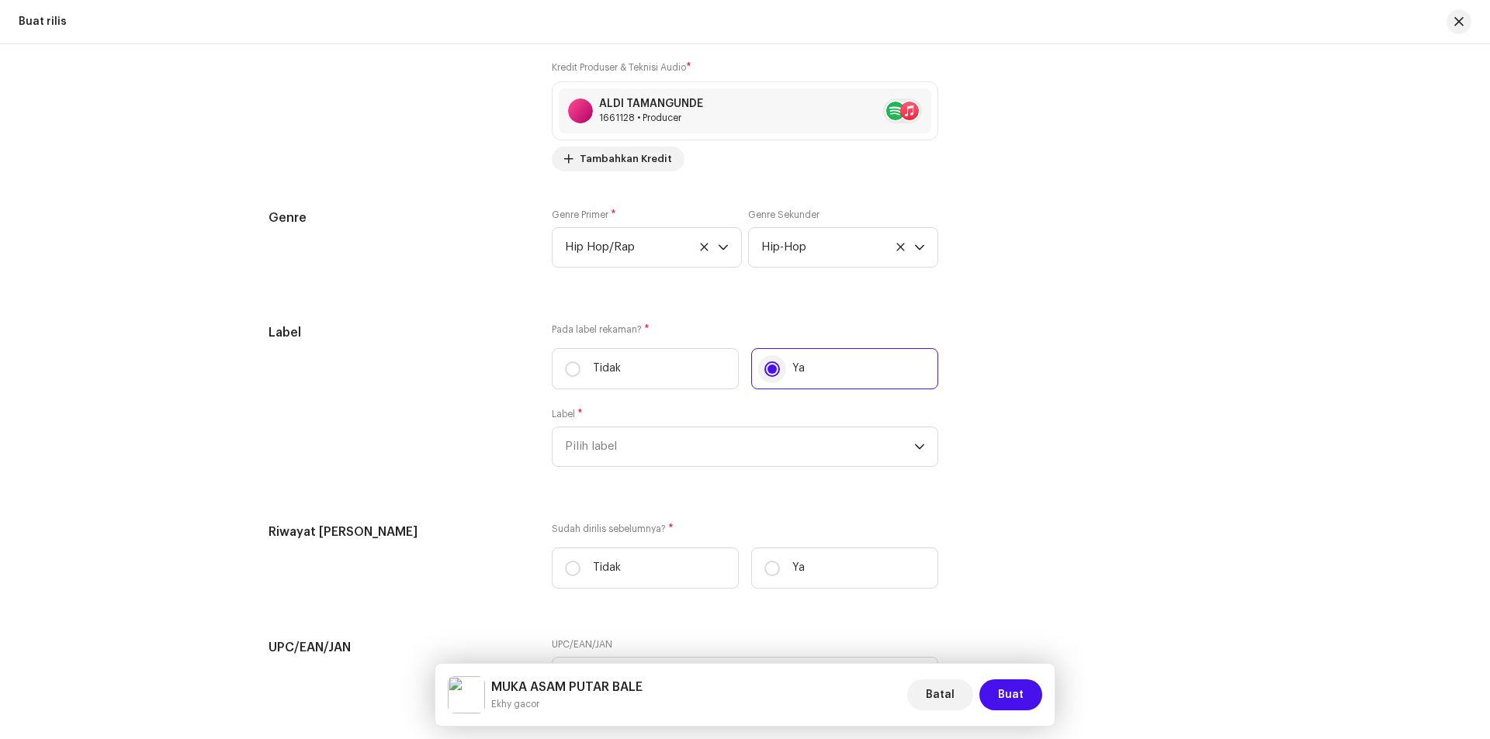
scroll to position [2173, 0]
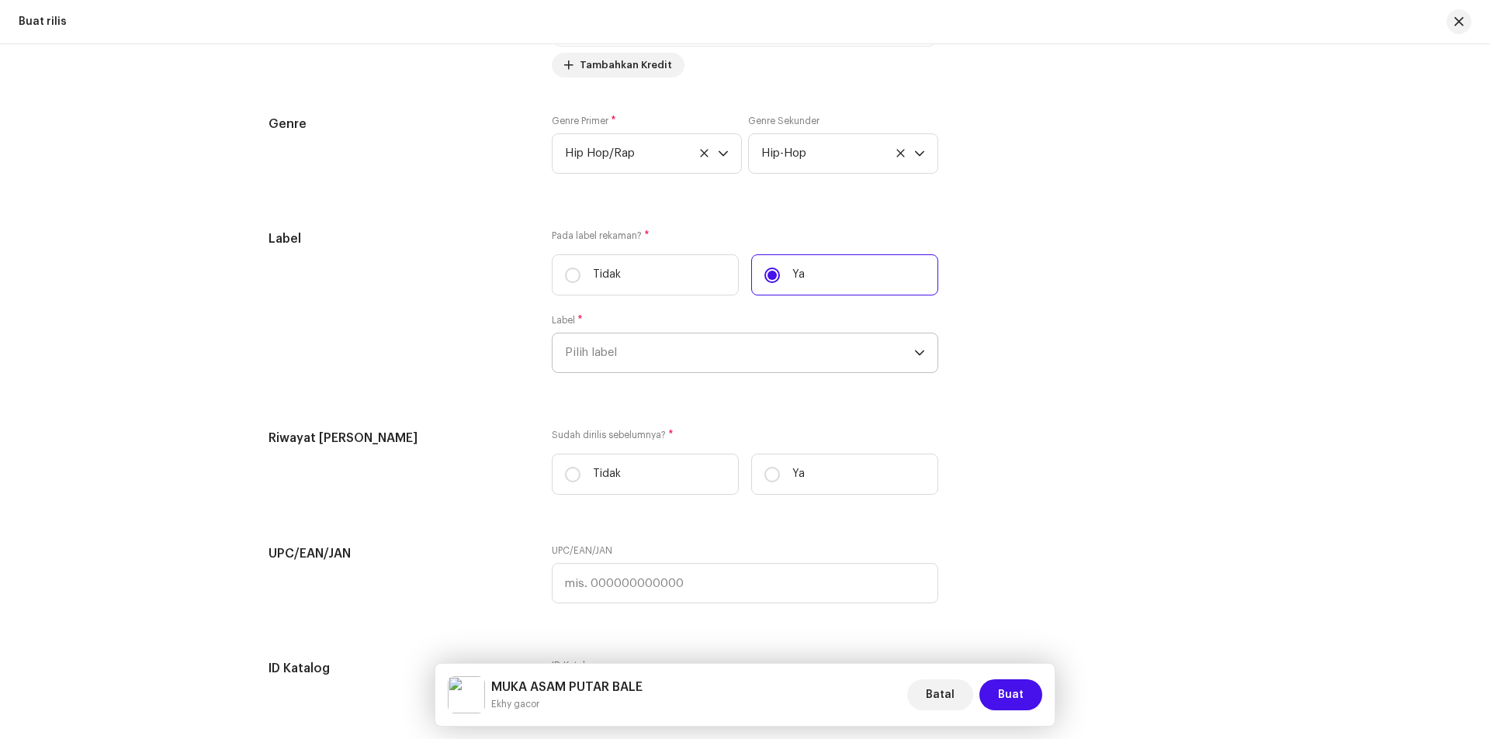
click at [791, 358] on span "Pilih label" at bounding box center [739, 353] width 349 height 39
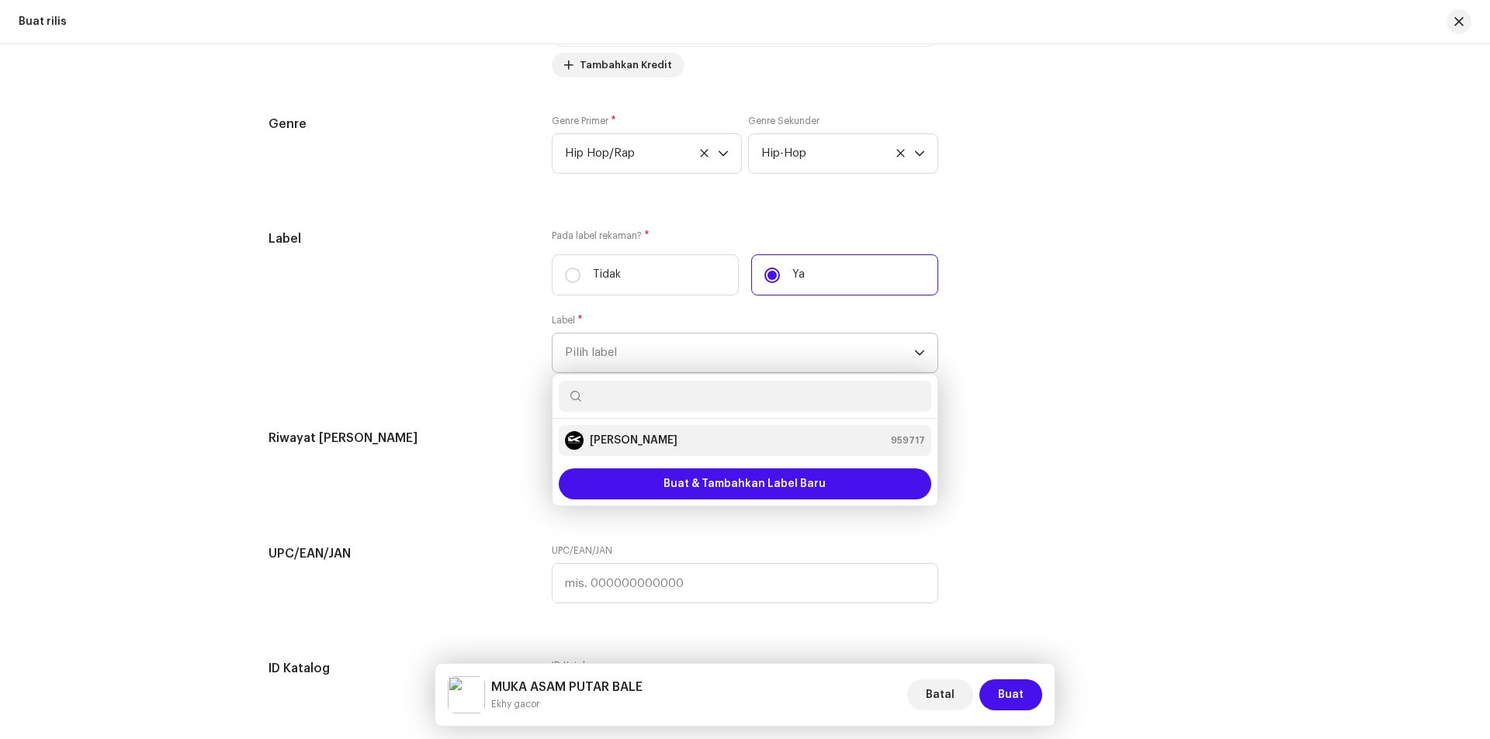
click at [653, 439] on strong "[PERSON_NAME]" at bounding box center [634, 441] width 88 height 16
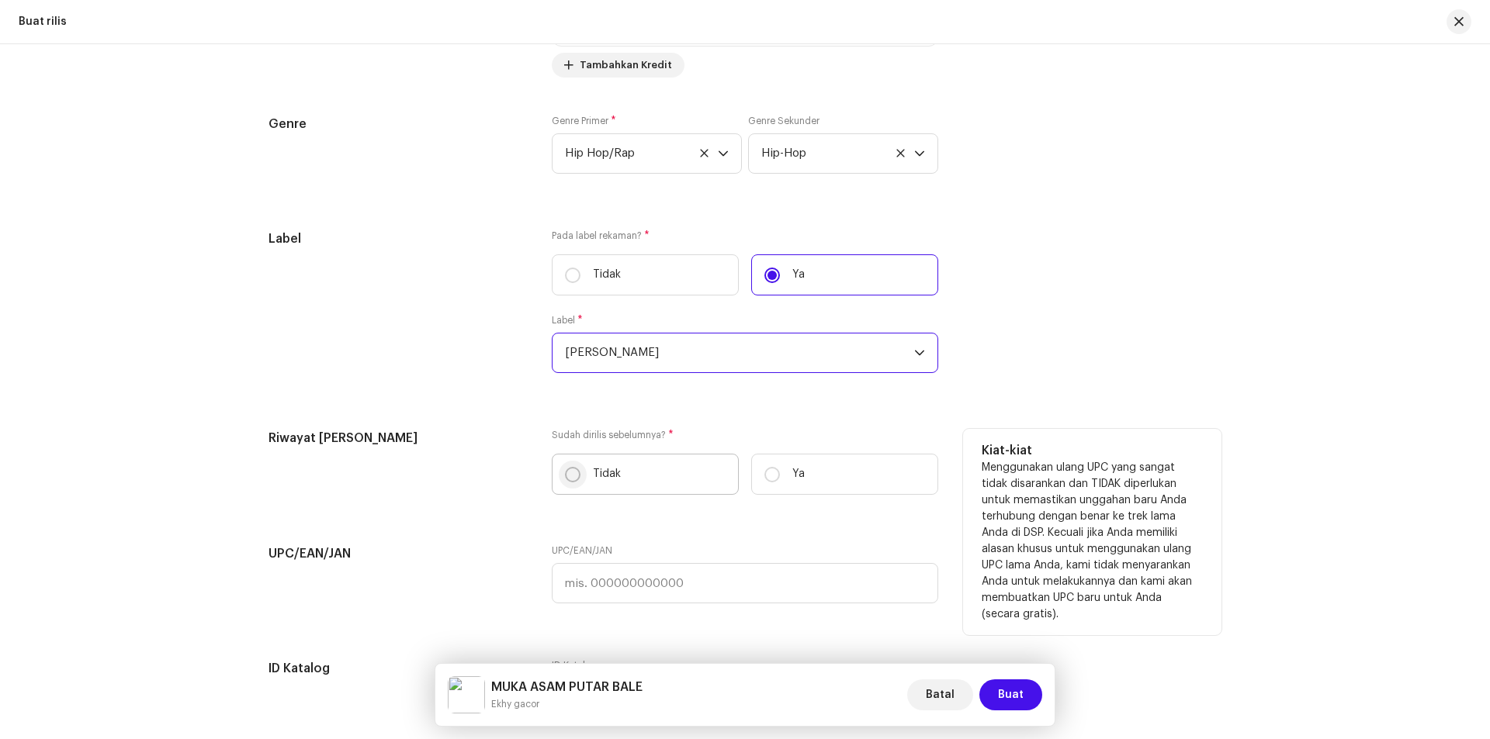
click at [571, 469] on input "Tidak" at bounding box center [573, 475] width 16 height 16
radio input "true"
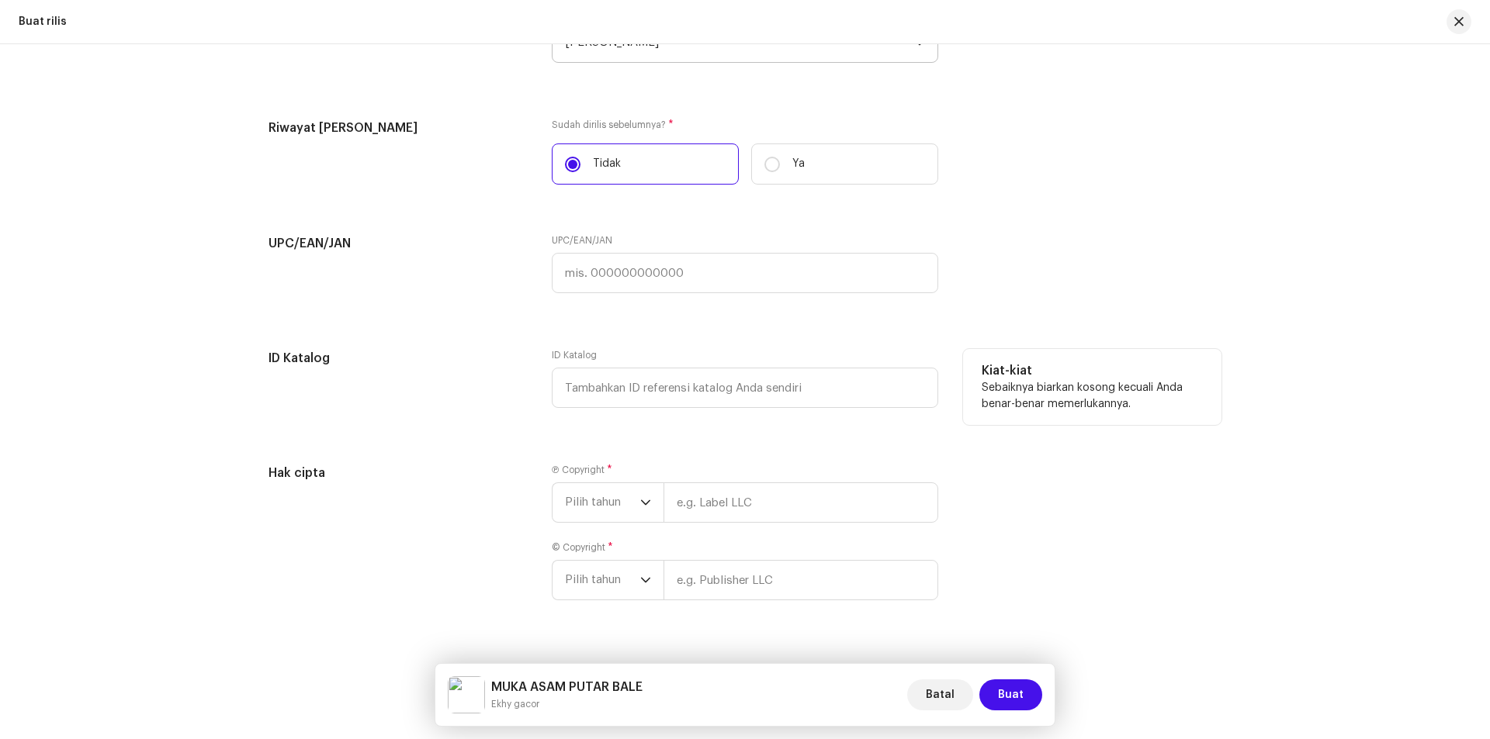
scroll to position [2512, 0]
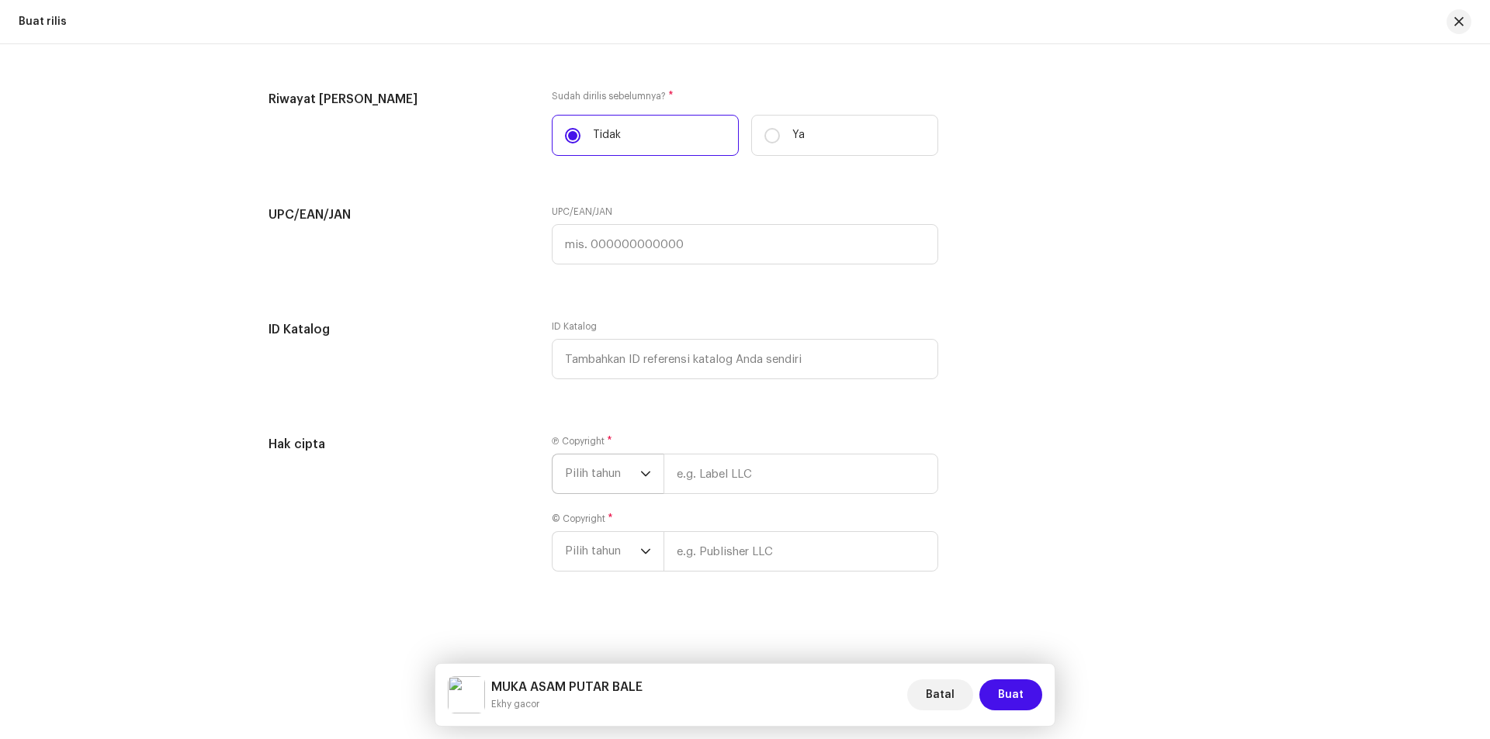
click at [641, 474] on icon "dropdown trigger" at bounding box center [645, 474] width 9 height 5
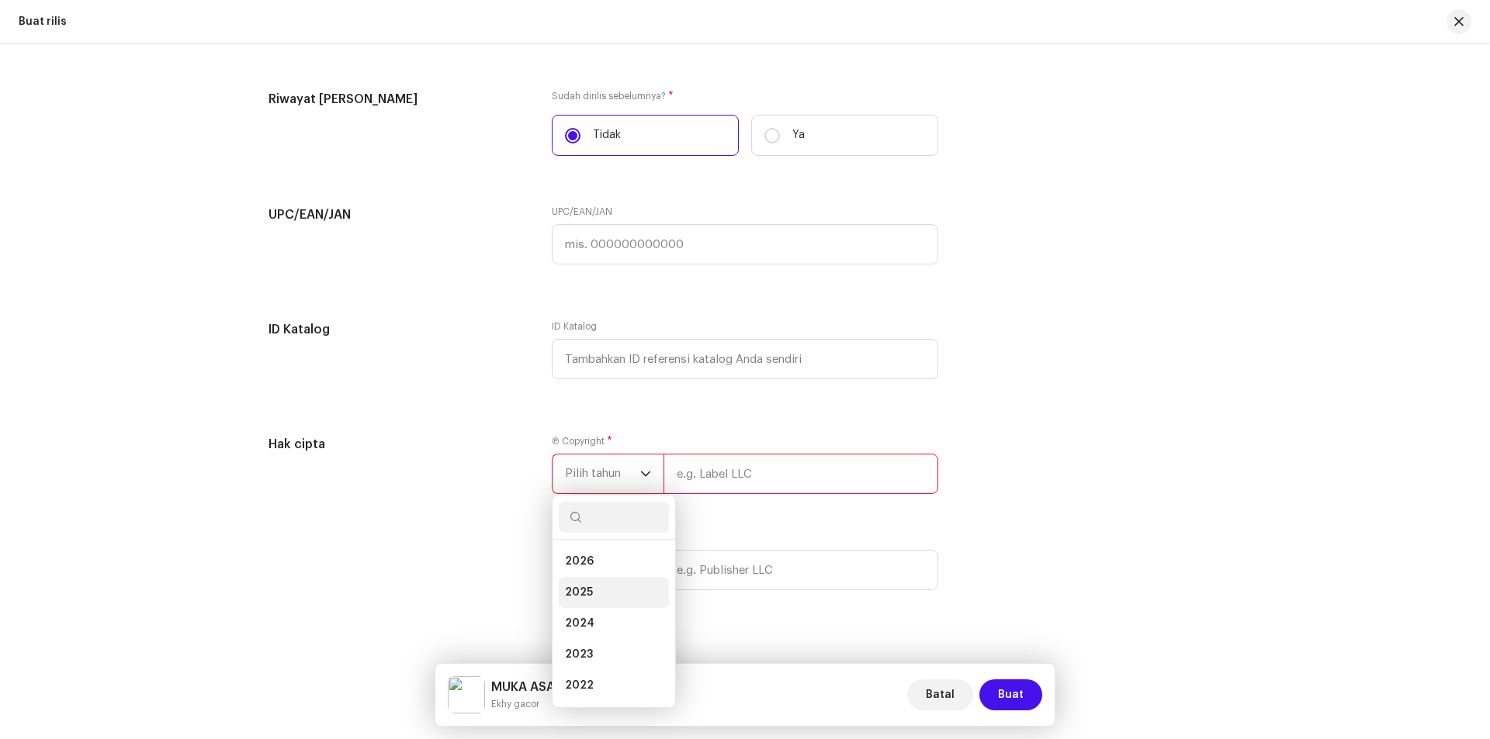
click at [577, 586] on span "2025" at bounding box center [579, 593] width 28 height 16
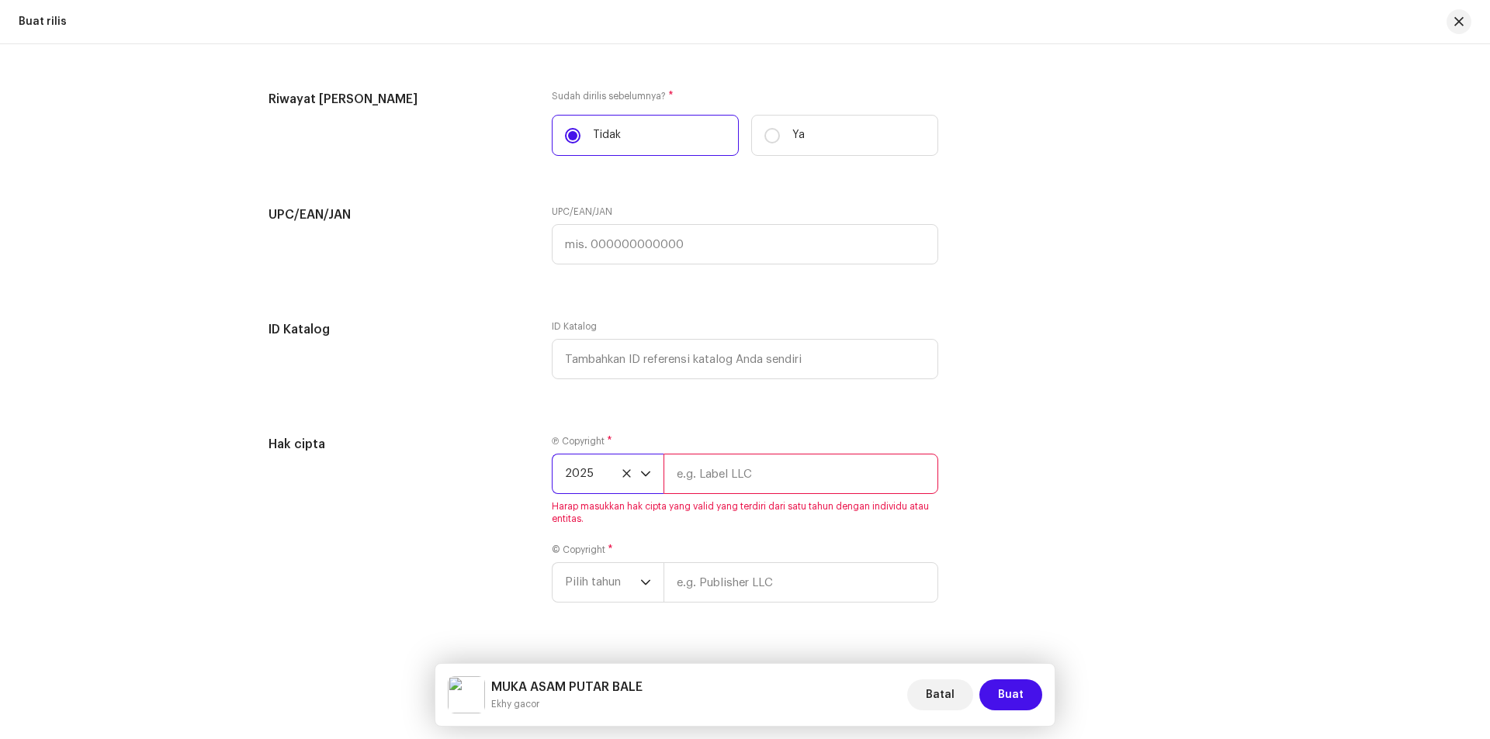
click at [725, 476] on input "text" at bounding box center [800, 474] width 275 height 40
paste input "Aldi tamangunde"
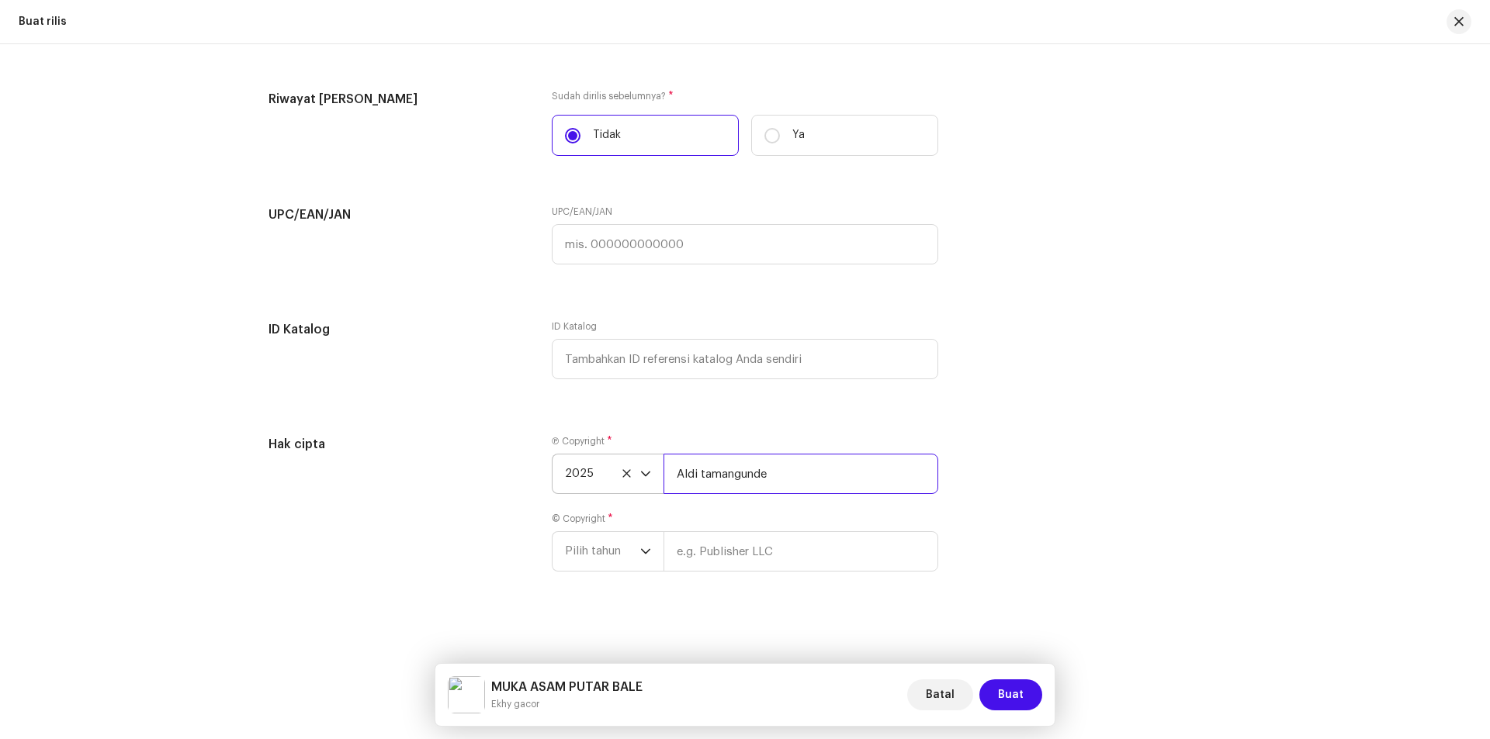
drag, startPoint x: 782, startPoint y: 466, endPoint x: 676, endPoint y: 482, distance: 107.4
click at [676, 482] on input "Aldi tamangunde" at bounding box center [800, 474] width 275 height 40
type input "Ekhy gacor"
click at [644, 556] on icon "dropdown trigger" at bounding box center [645, 551] width 11 height 11
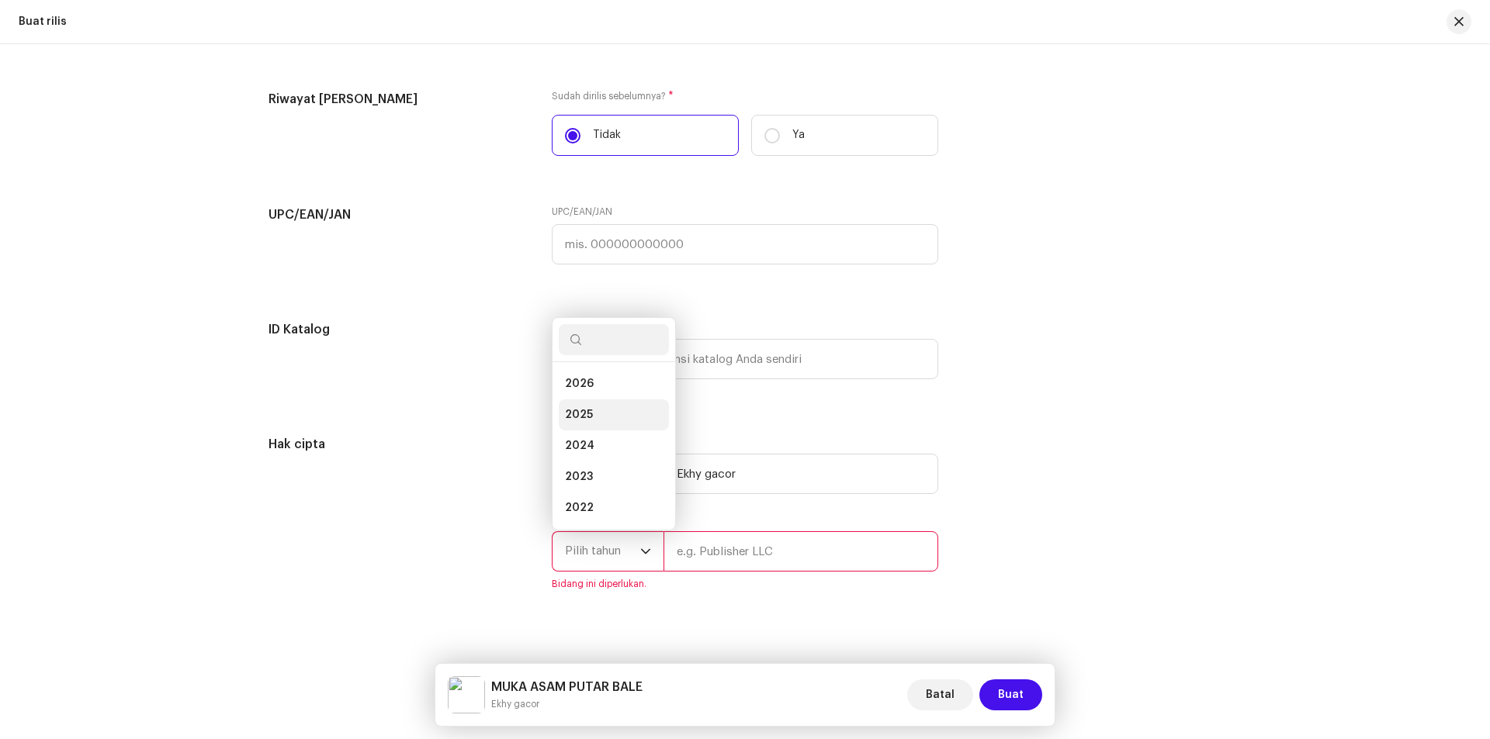
click at [578, 404] on li "2025" at bounding box center [614, 415] width 110 height 31
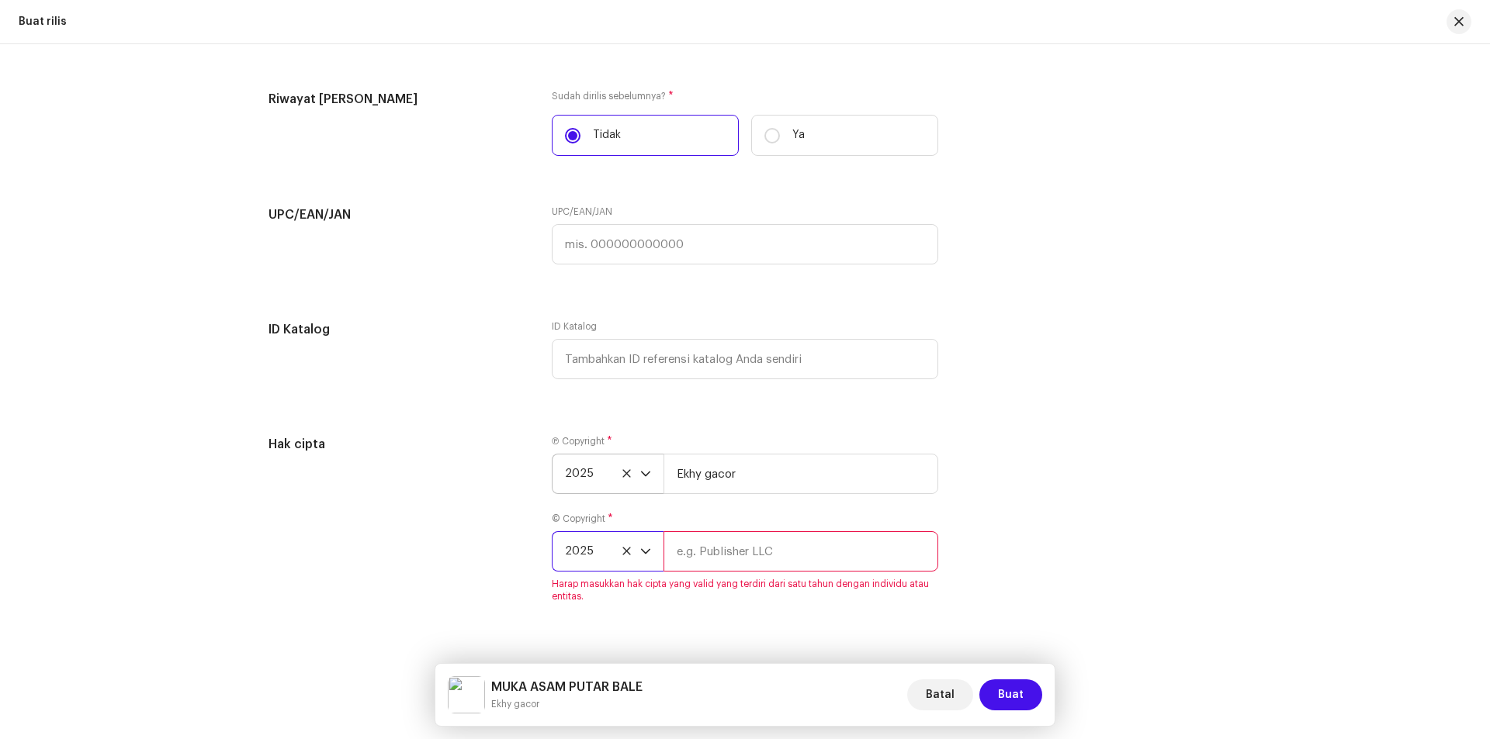
click at [700, 557] on input "text" at bounding box center [800, 552] width 275 height 40
type input "Ekhy gacor"
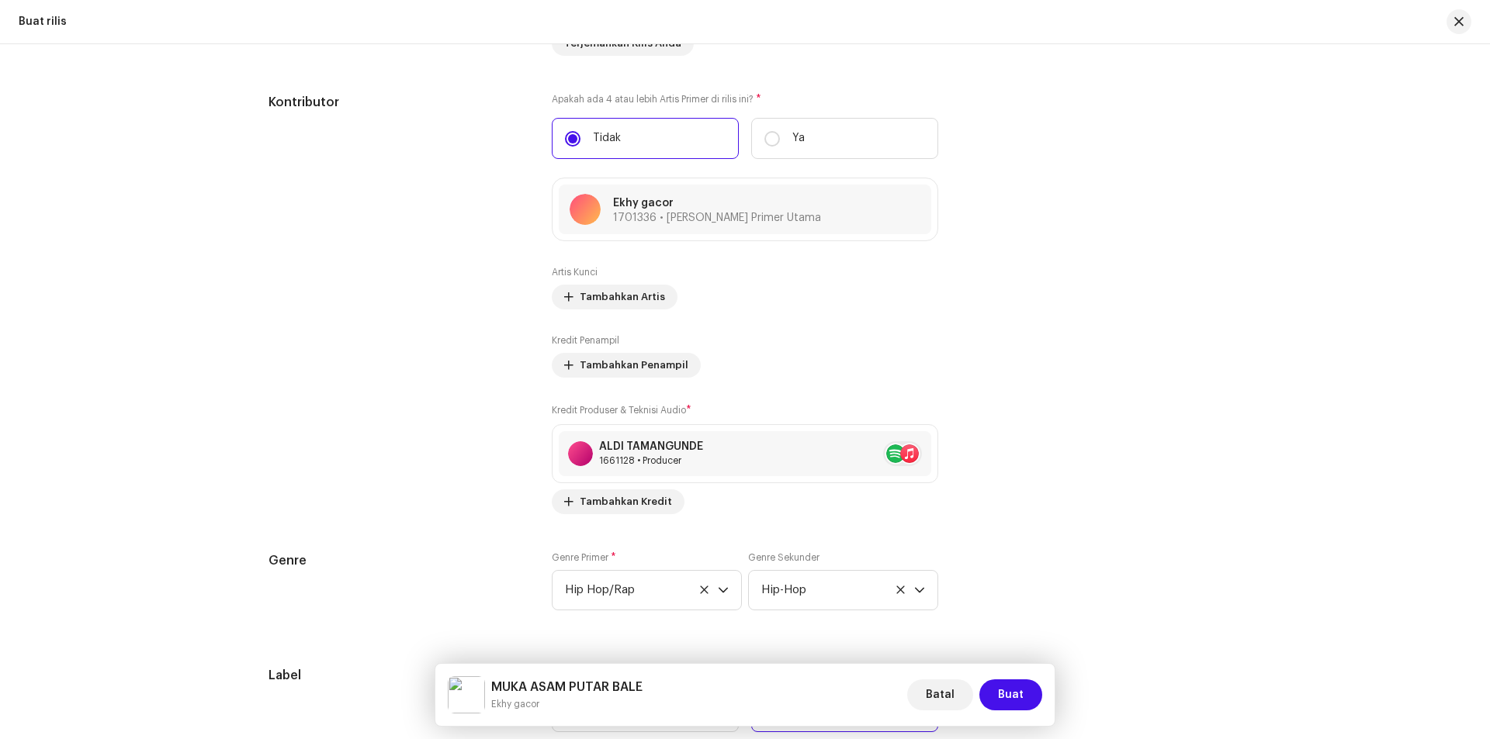
scroll to position [1658, 0]
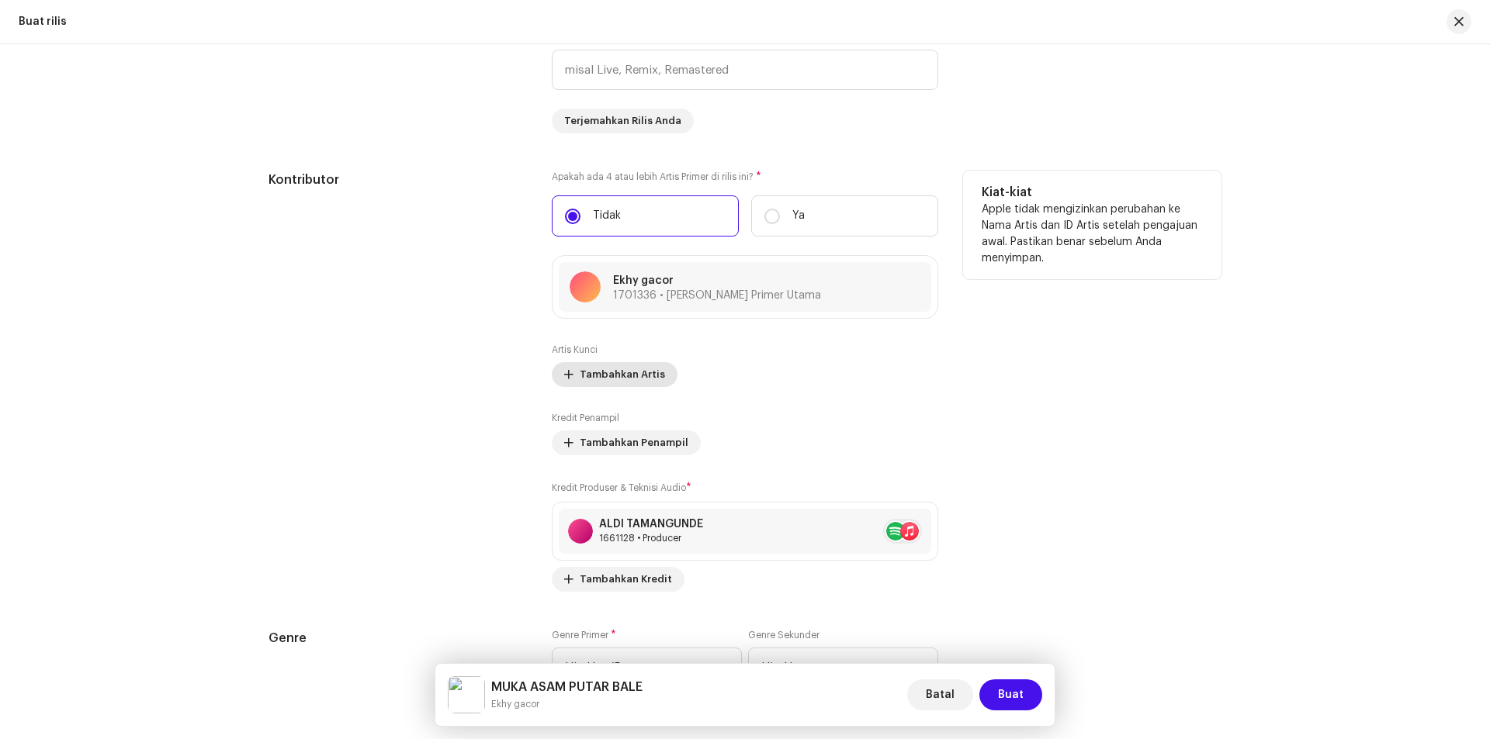
click at [625, 374] on span "Tambahkan Artis" at bounding box center [622, 374] width 85 height 31
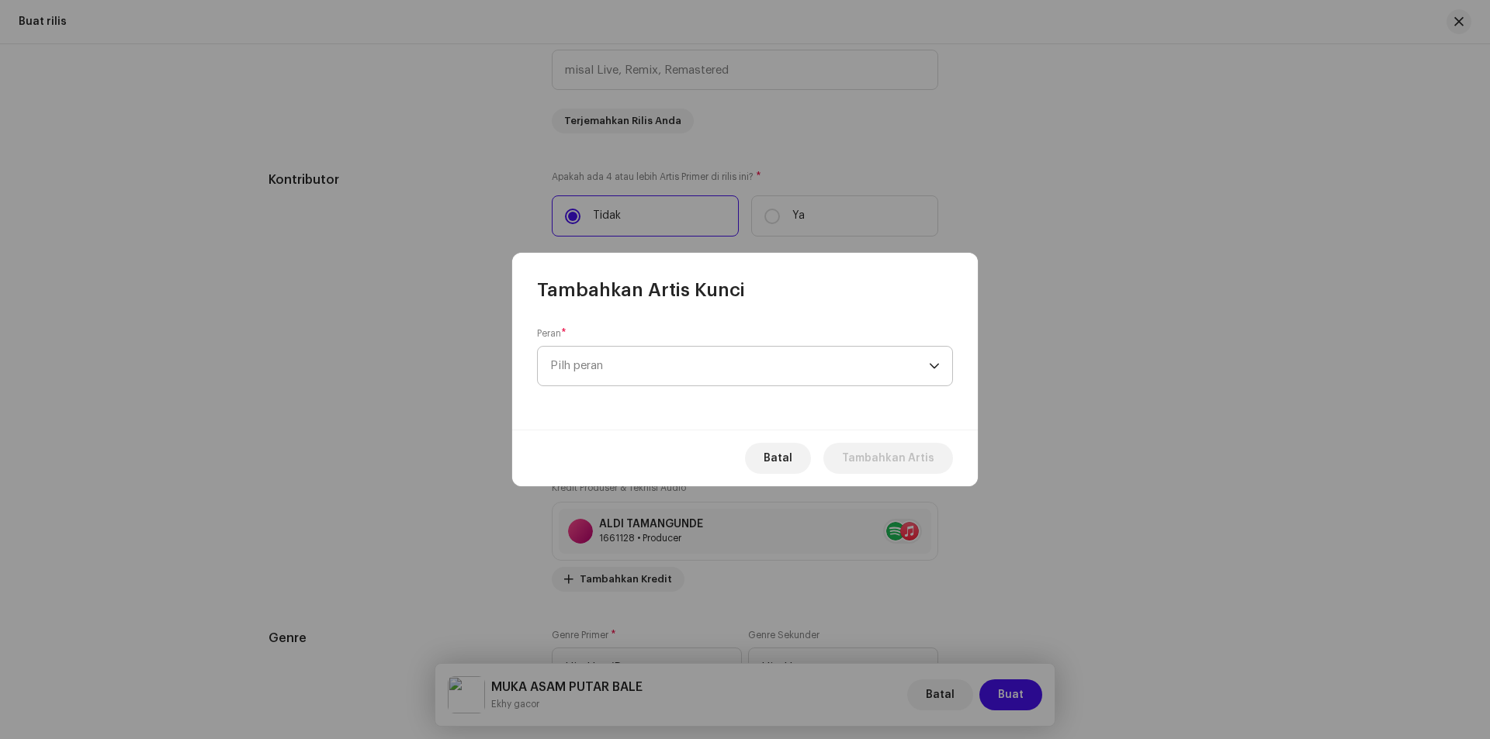
click at [659, 368] on span "Pilh peran" at bounding box center [739, 366] width 379 height 39
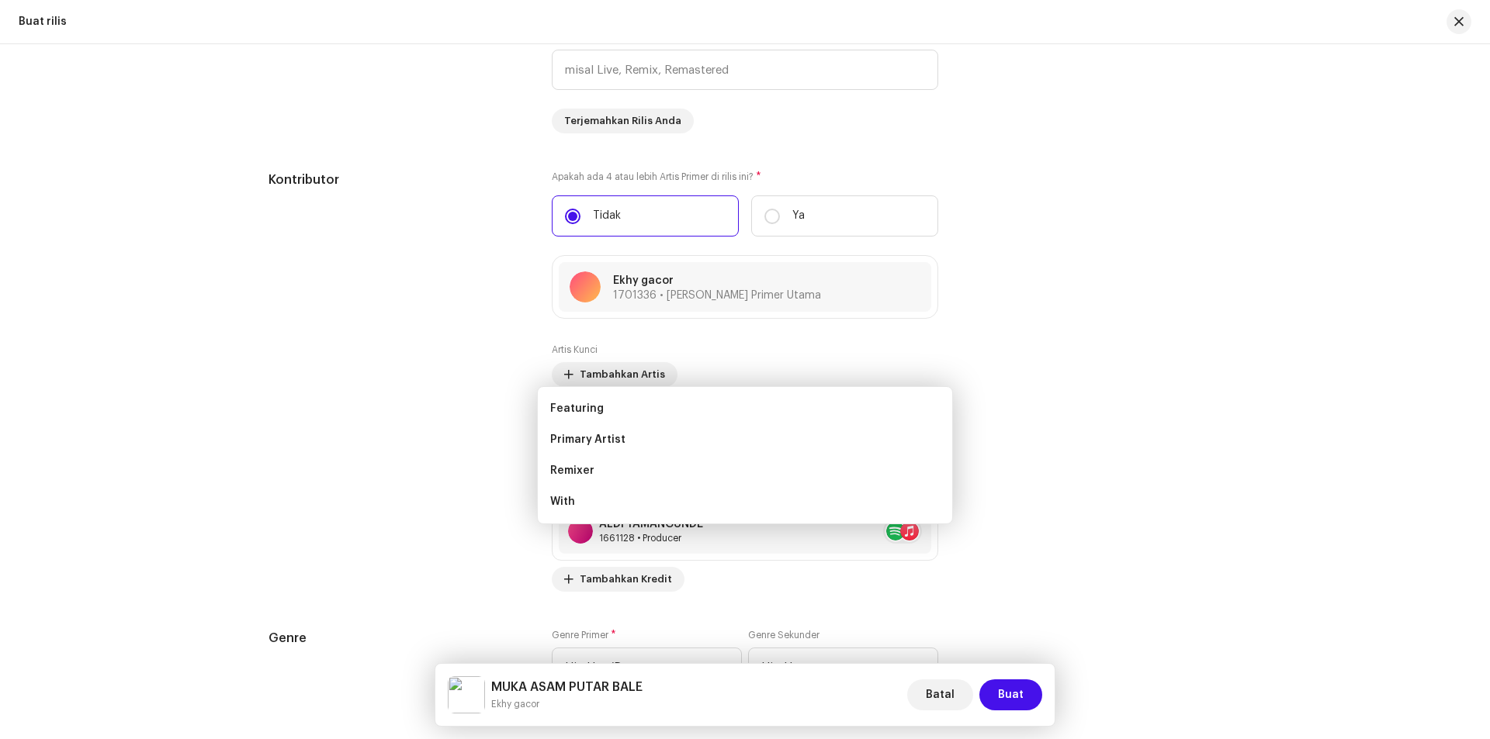
click at [1054, 292] on div "Tambahkan Artis Kunci Peran * Pilh peran Batal Tambahkan Artis" at bounding box center [745, 369] width 1490 height 739
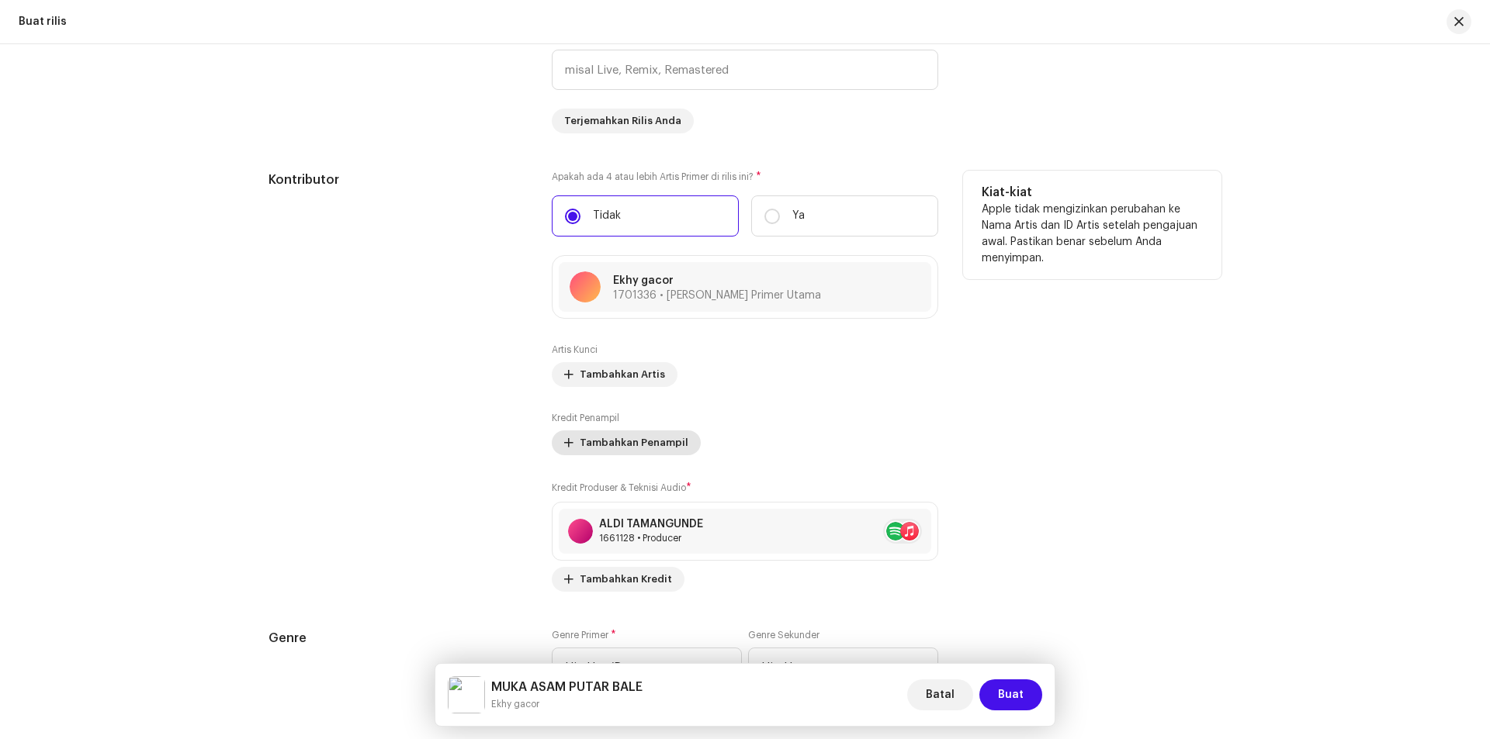
click at [633, 438] on span "Tambahkan Penampil" at bounding box center [634, 443] width 109 height 31
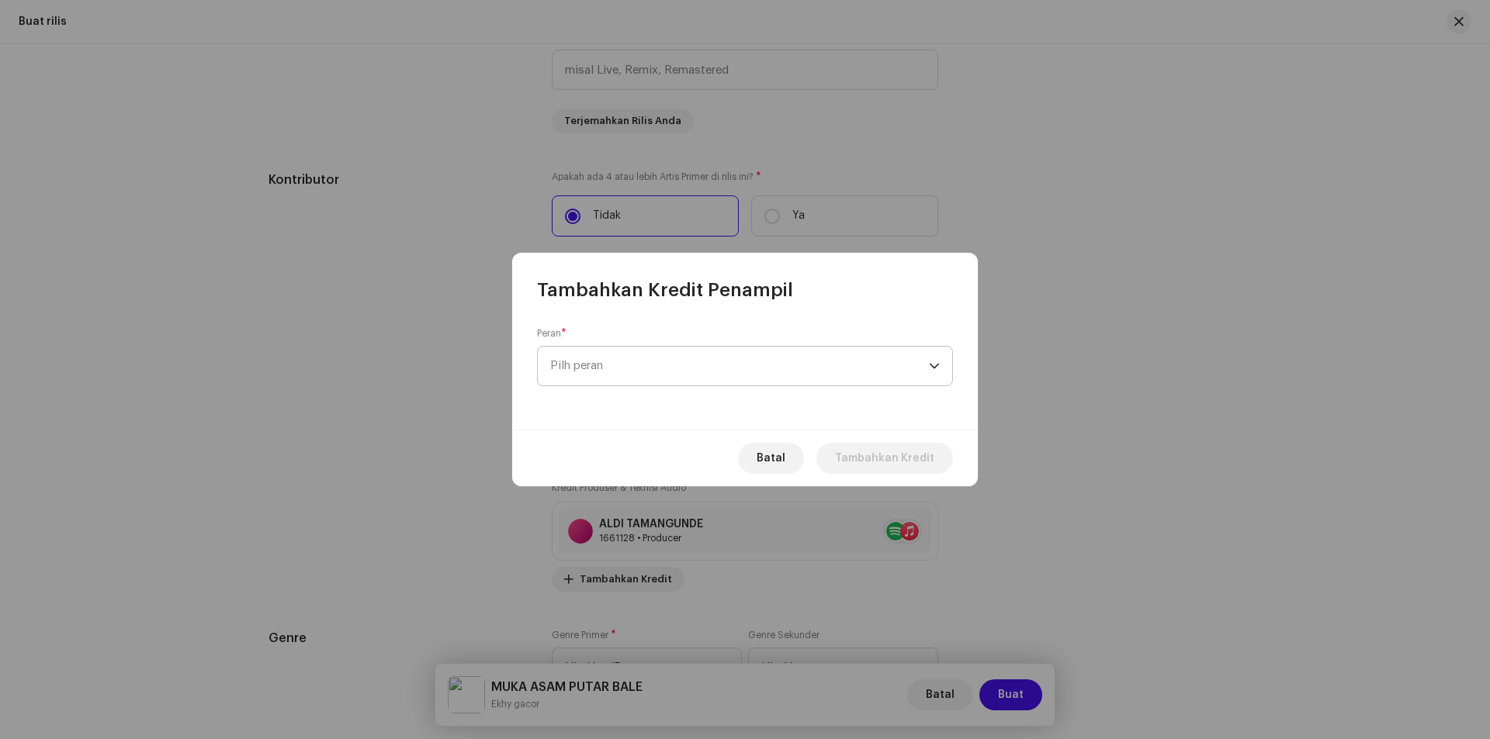
click at [684, 363] on span "Pilh peran" at bounding box center [739, 366] width 379 height 39
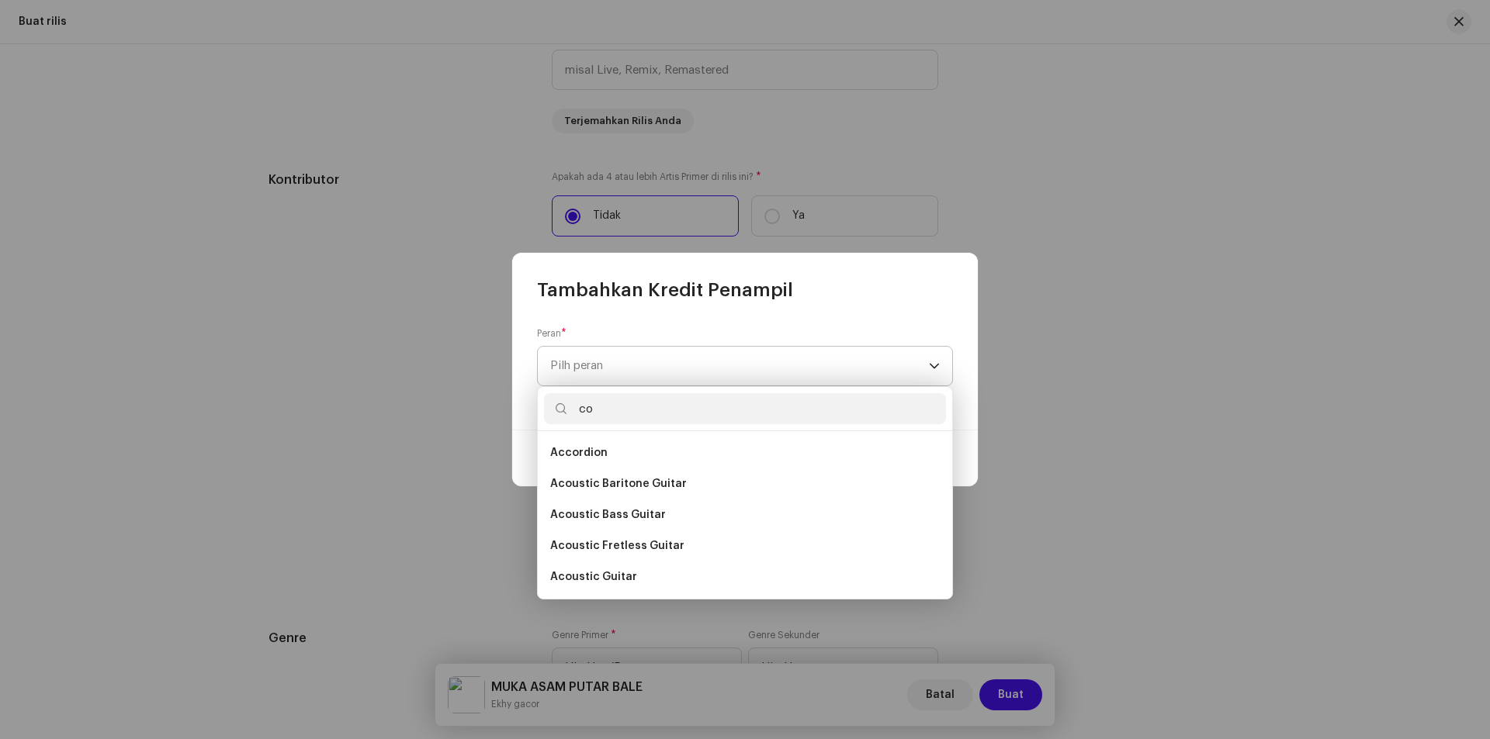
type input "c"
click at [967, 314] on div "Peran * Pilh peran" at bounding box center [745, 366] width 466 height 127
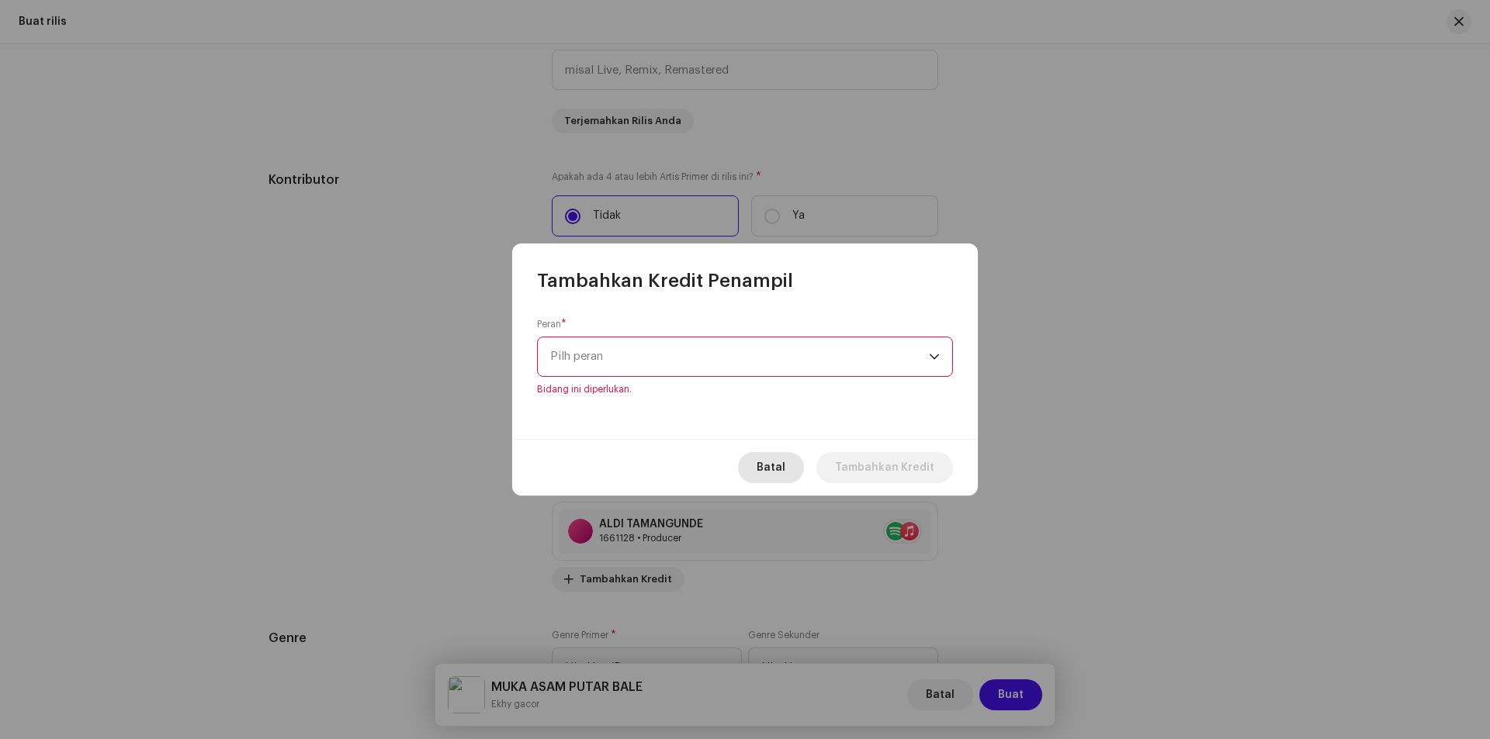
click at [774, 468] on span "Batal" at bounding box center [771, 467] width 29 height 31
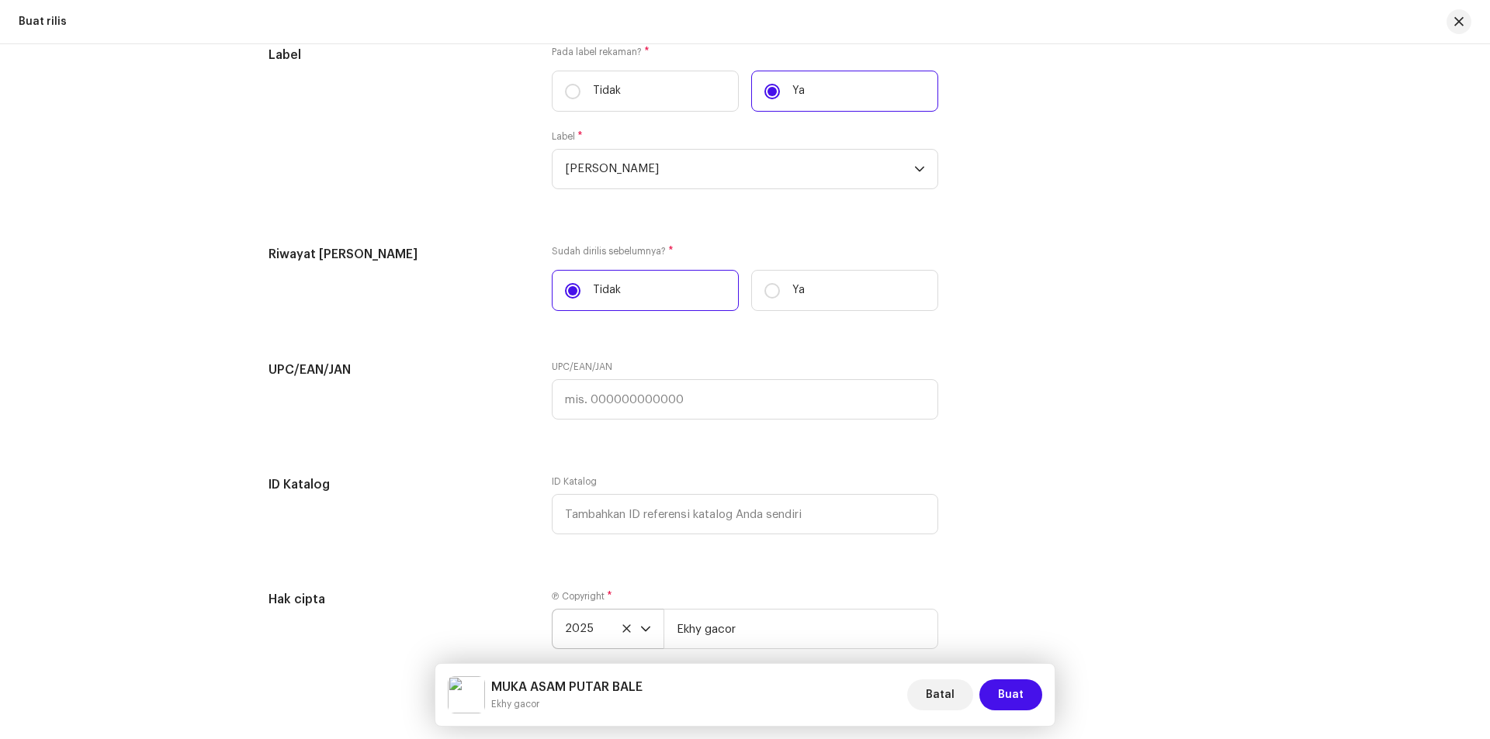
scroll to position [2512, 0]
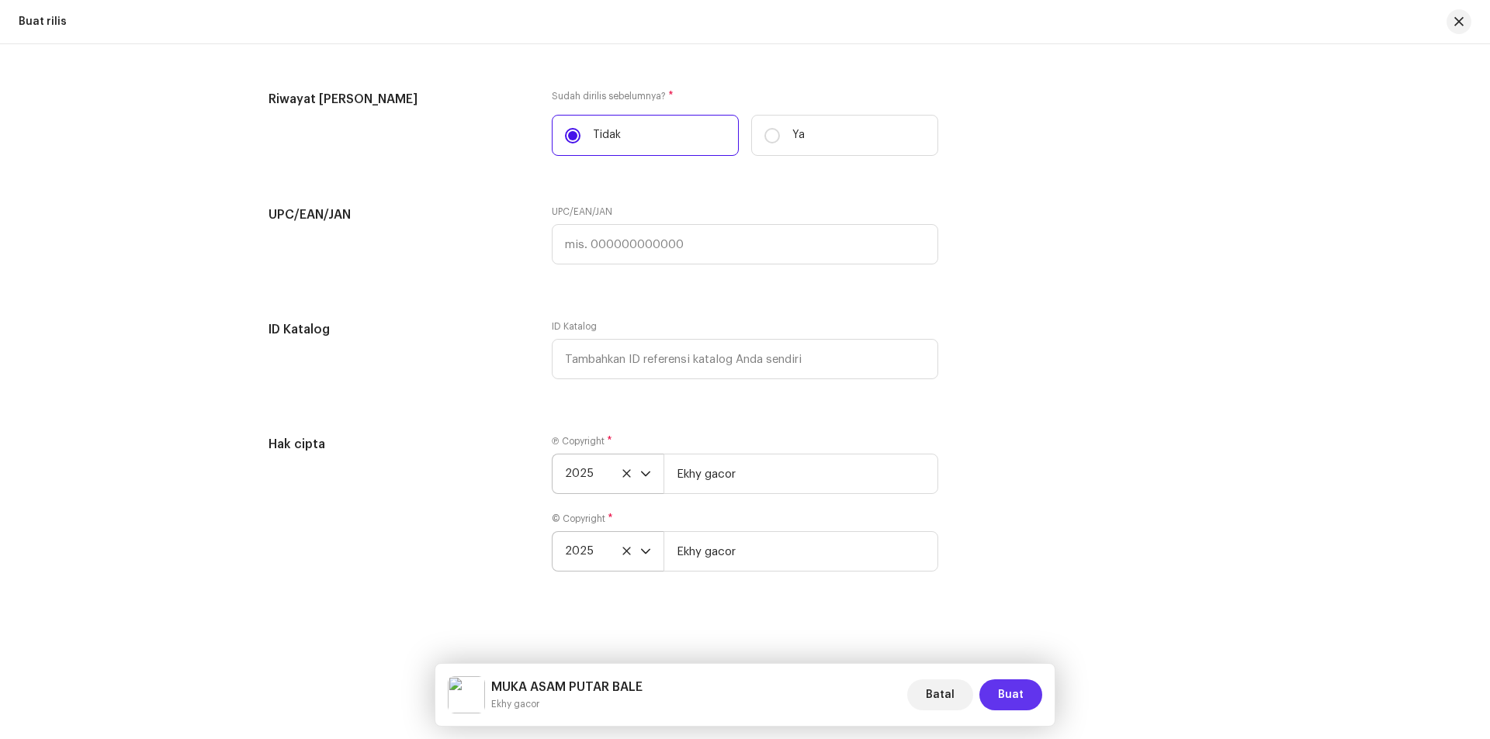
click at [1003, 694] on span "Buat" at bounding box center [1011, 695] width 26 height 31
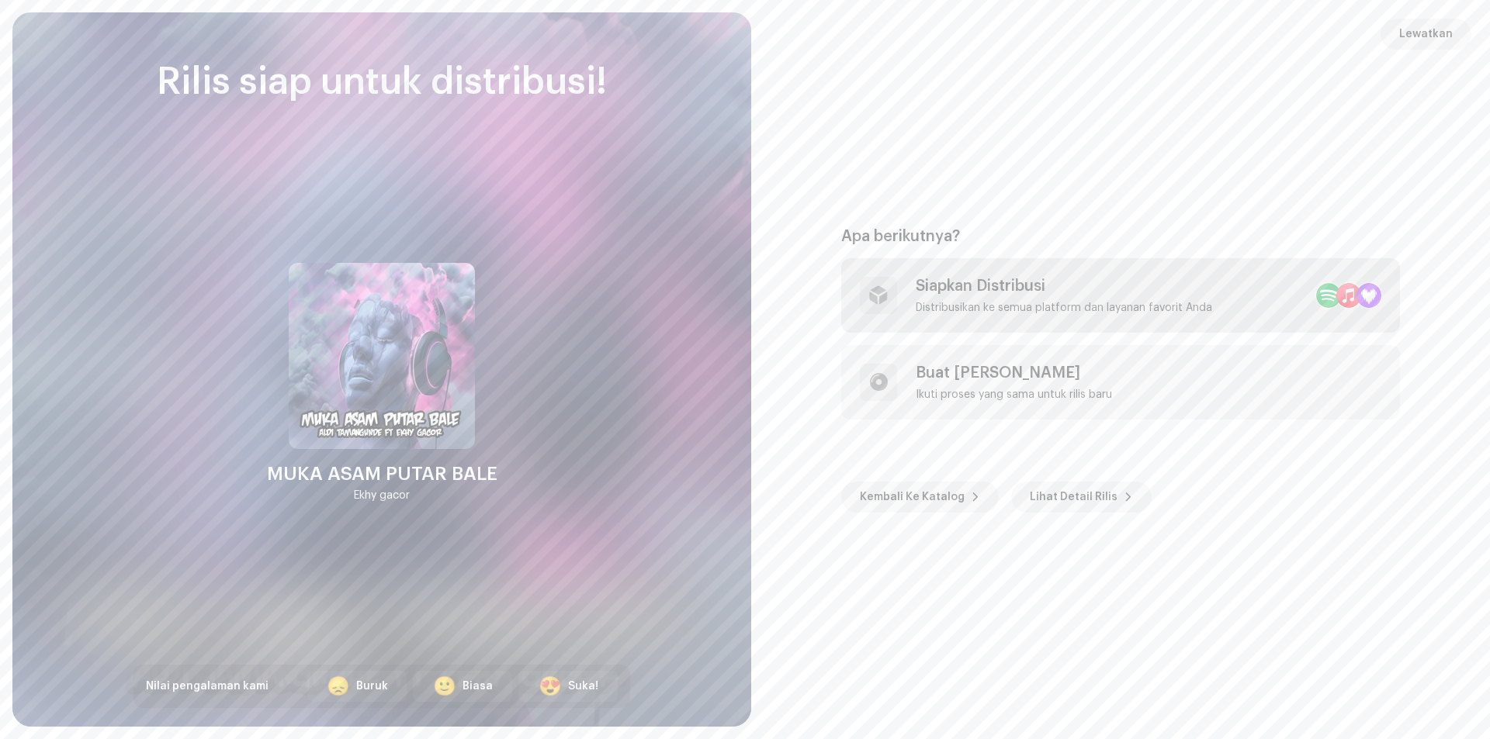
click at [1044, 300] on div "Siapkan Distribusi Distribusikan ke semua platform dan layanan favorit Anda" at bounding box center [1064, 295] width 296 height 37
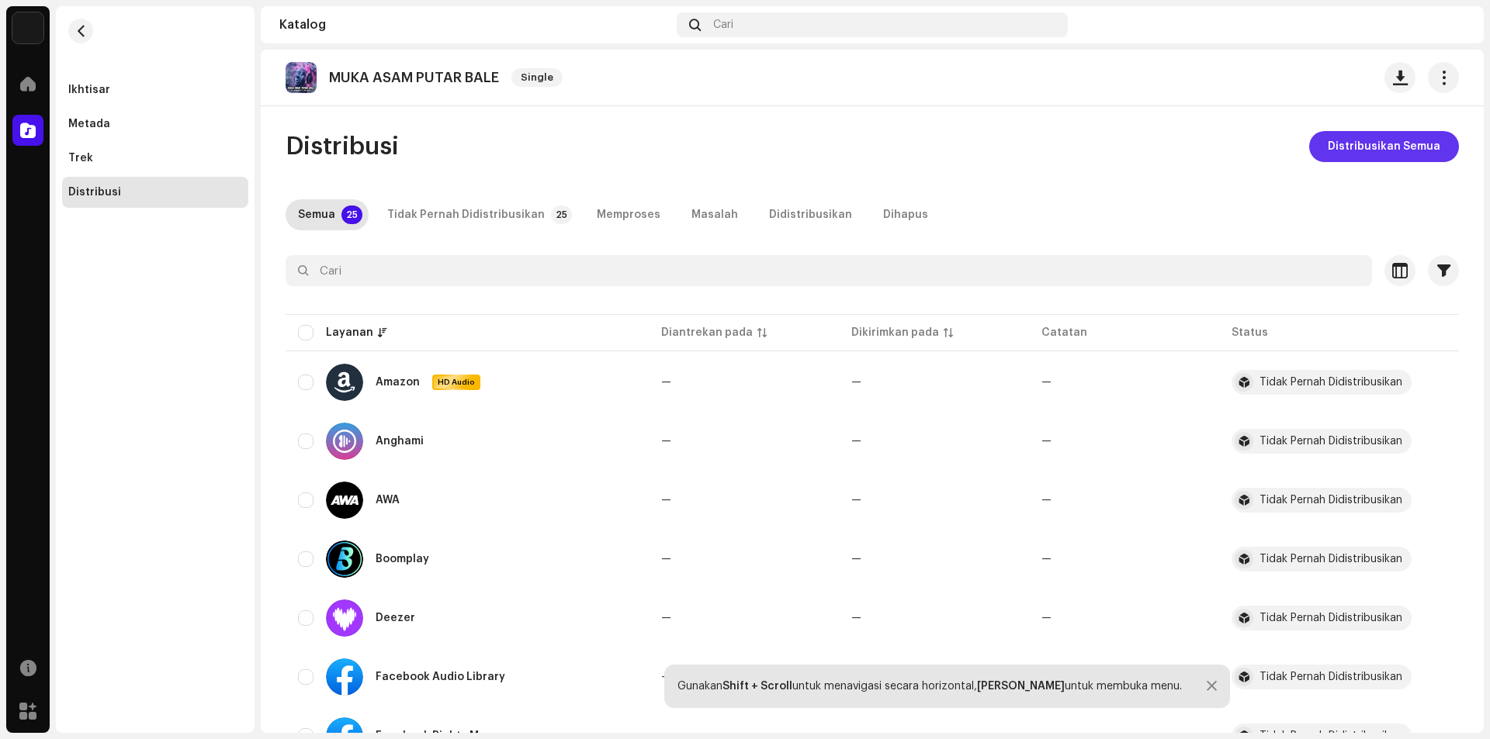
click at [1379, 148] on span "Distribusikan Semua" at bounding box center [1384, 146] width 113 height 31
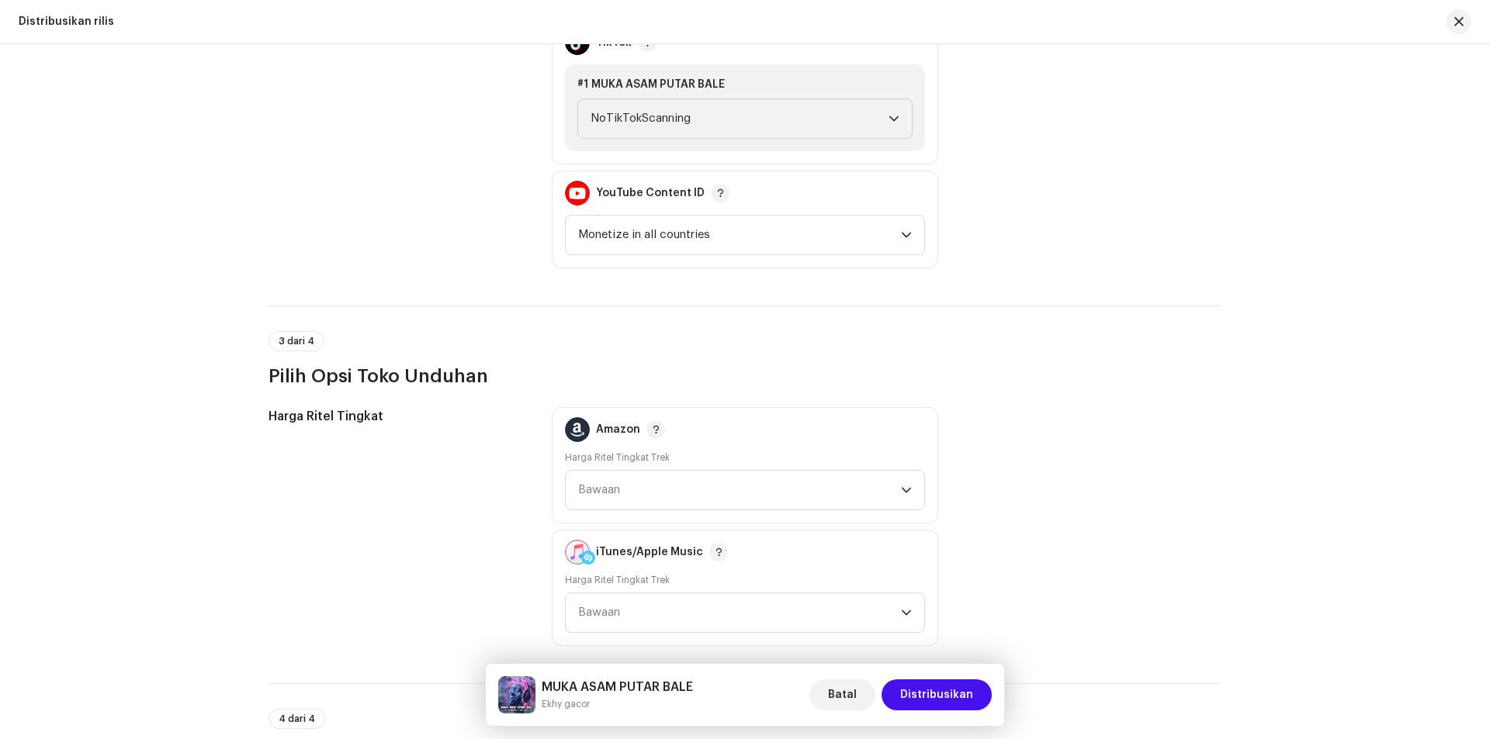
scroll to position [1552, 0]
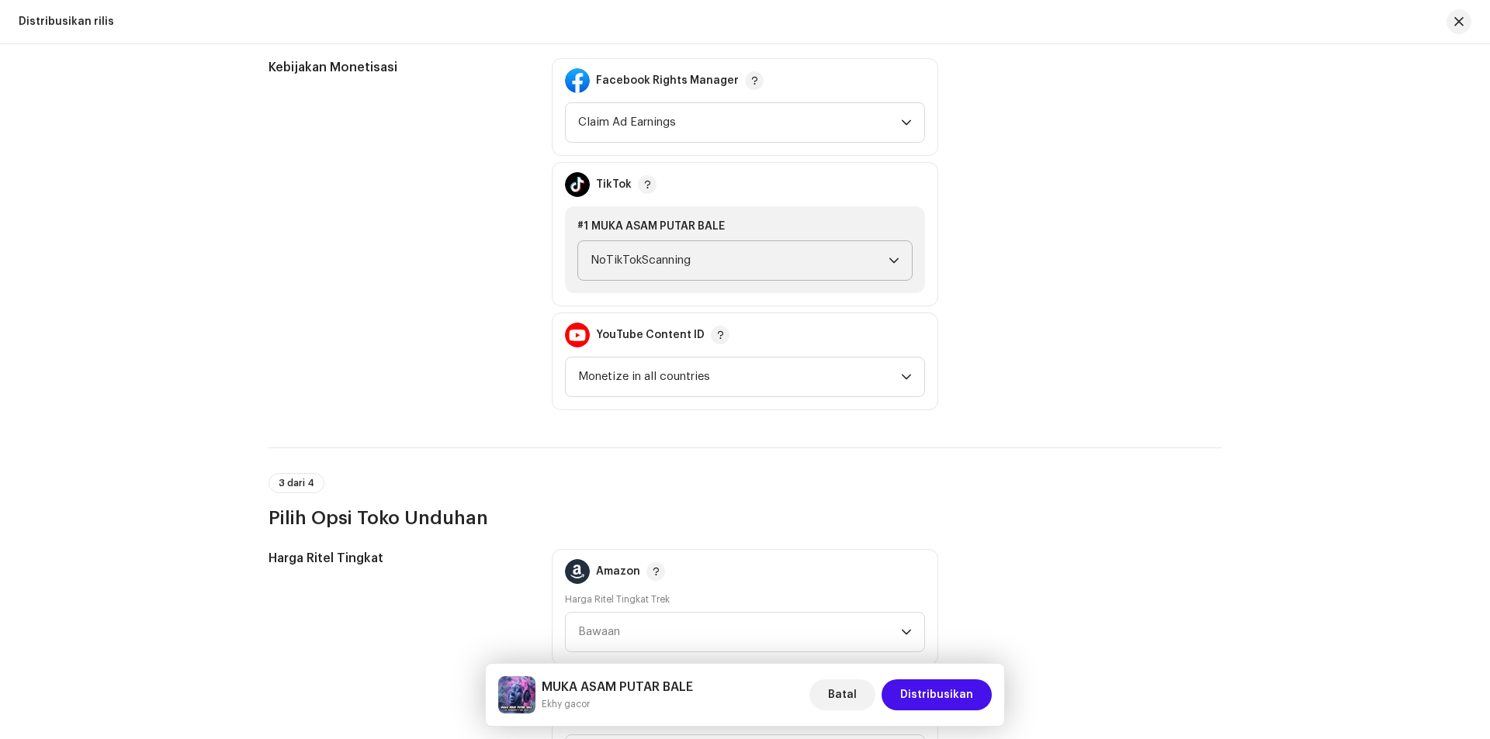
click at [820, 251] on span "NoTikTokScanning" at bounding box center [740, 260] width 298 height 39
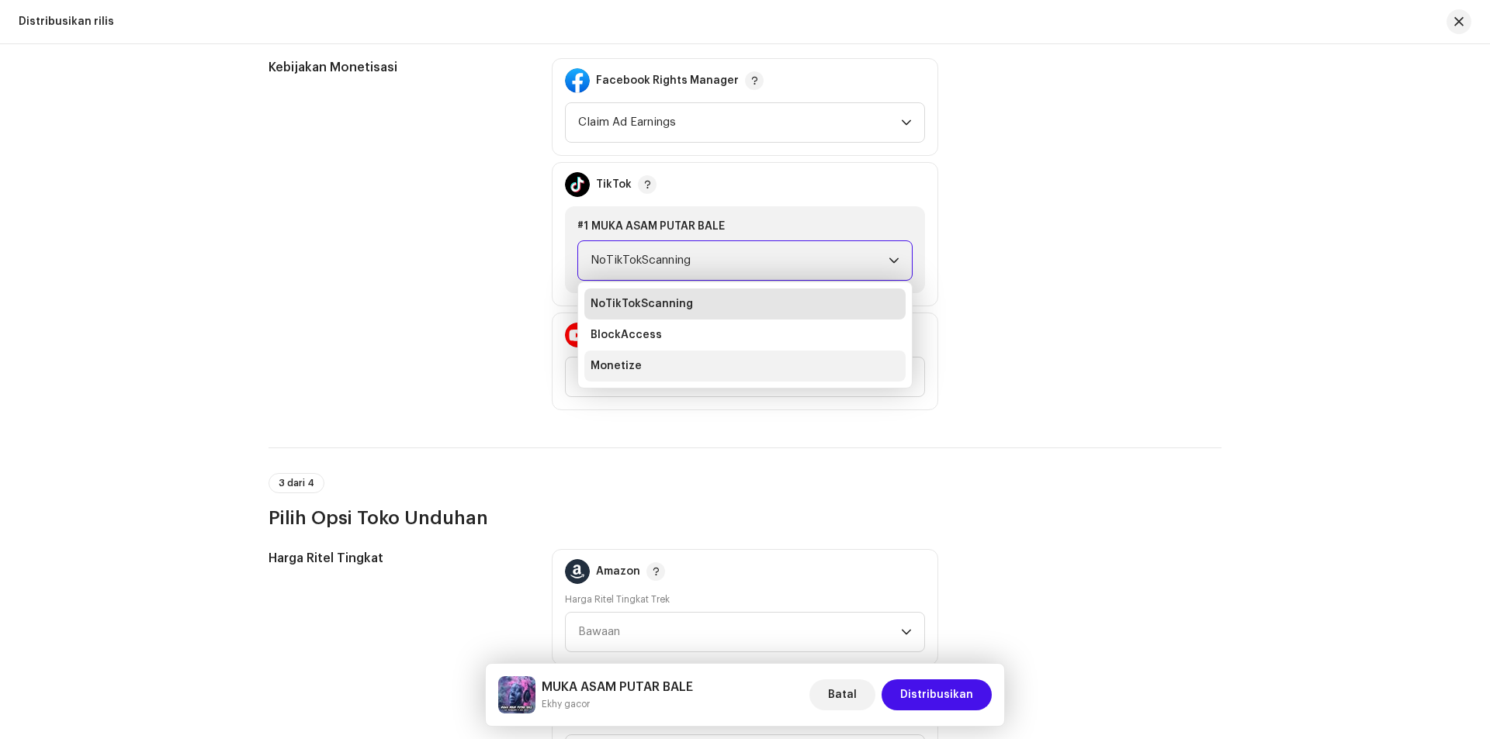
click at [632, 359] on span "Monetize" at bounding box center [616, 366] width 51 height 16
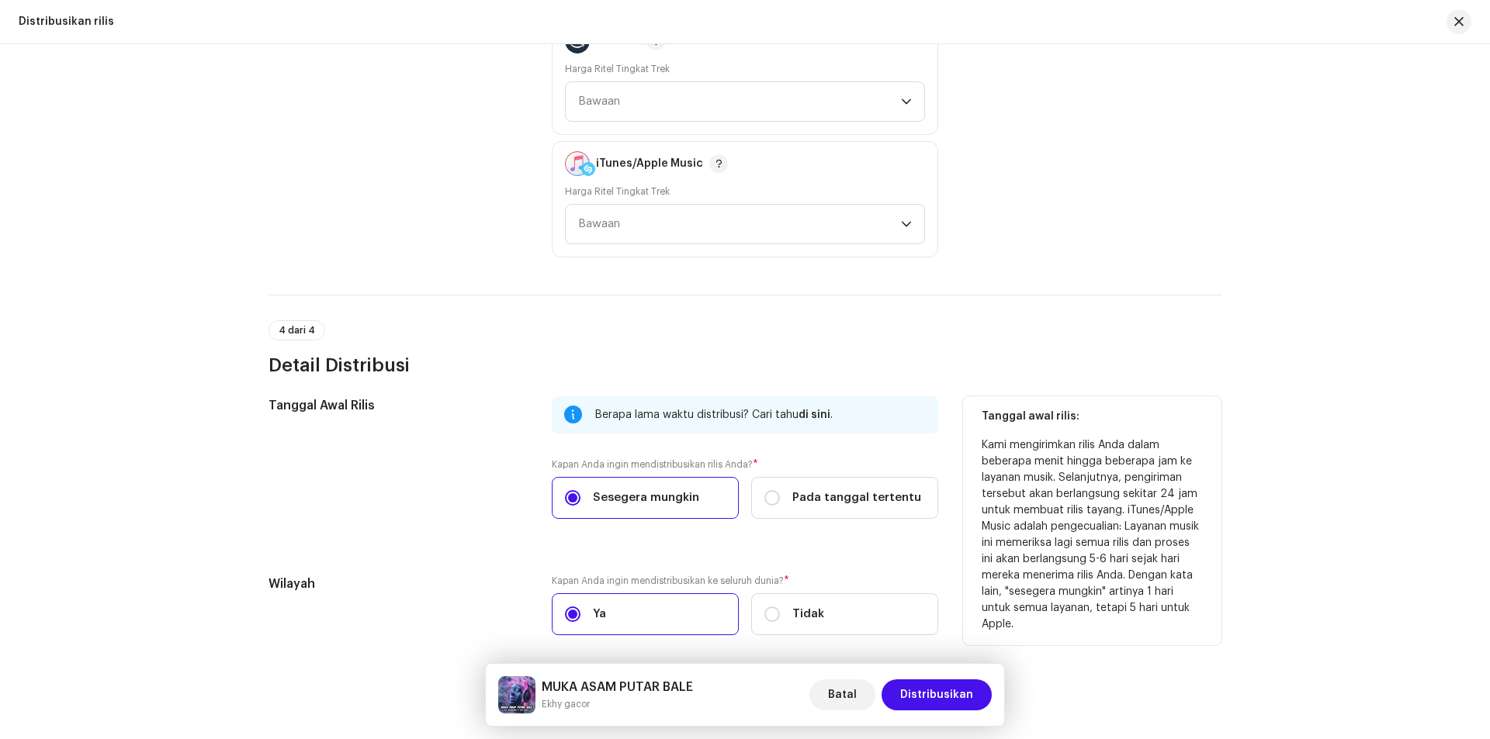
scroll to position [2146, 0]
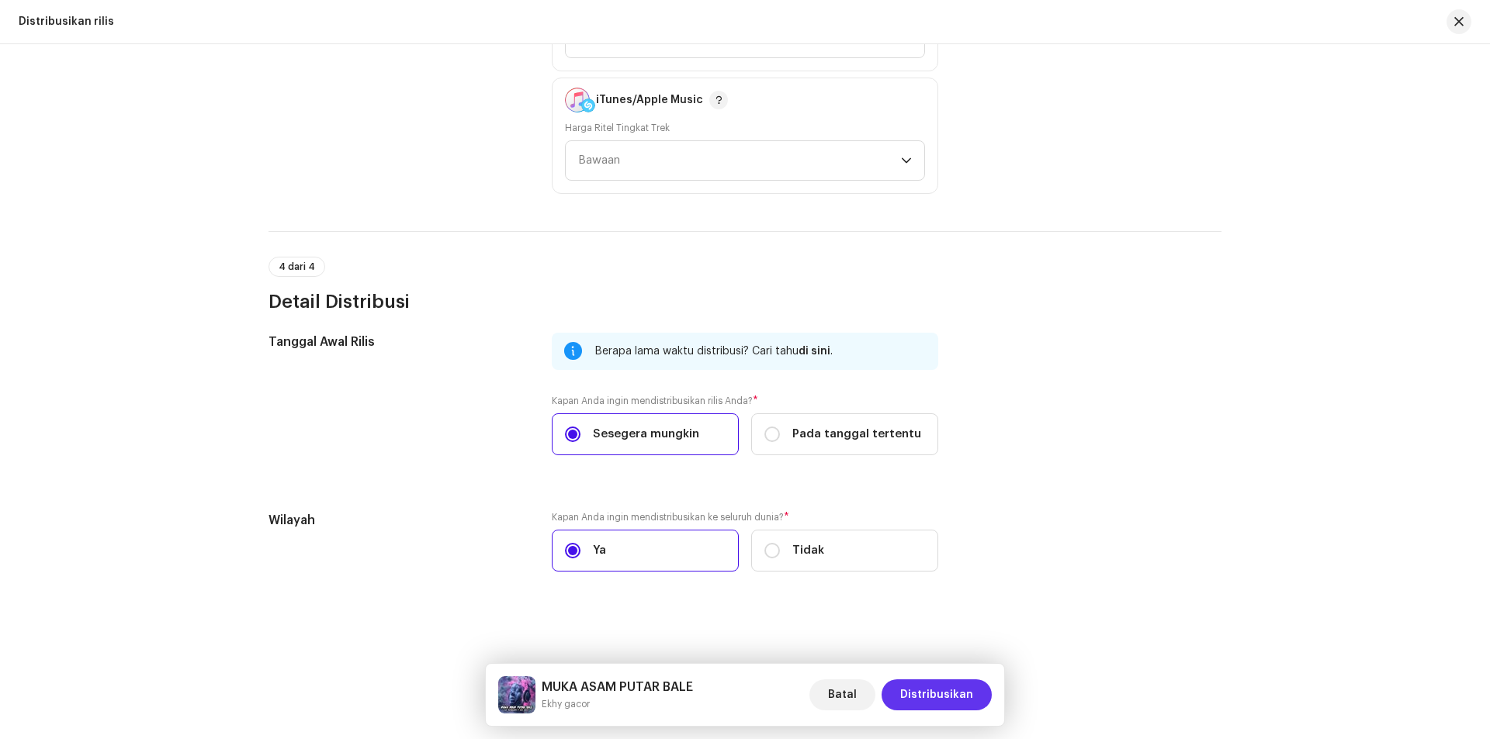
click at [931, 696] on span "Distribusikan" at bounding box center [936, 695] width 73 height 31
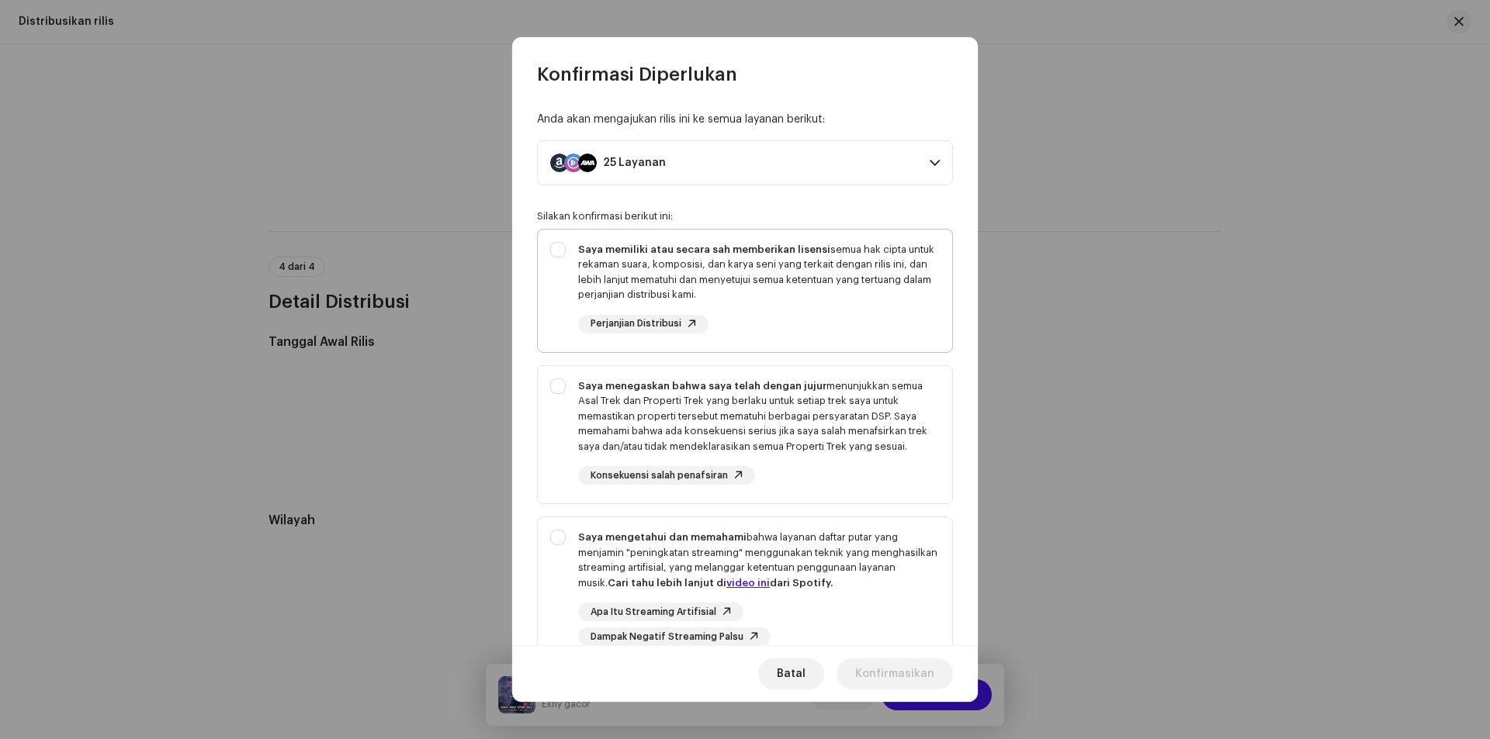
click at [557, 244] on div "Saya memiliki atau secara sah memberikan lisensi semua hak cipta untuk rekaman …" at bounding box center [745, 288] width 414 height 116
checkbox input "true"
click at [560, 384] on div "Saya menegaskan bahwa saya telah dengan jujur menunjukkan semua Asal Trek dan P…" at bounding box center [745, 432] width 414 height 132
checkbox input "true"
click at [560, 532] on div "Saya mengetahui dan memahami bahwa layanan daftar putar yang menjamin "peningka…" at bounding box center [745, 588] width 414 height 141
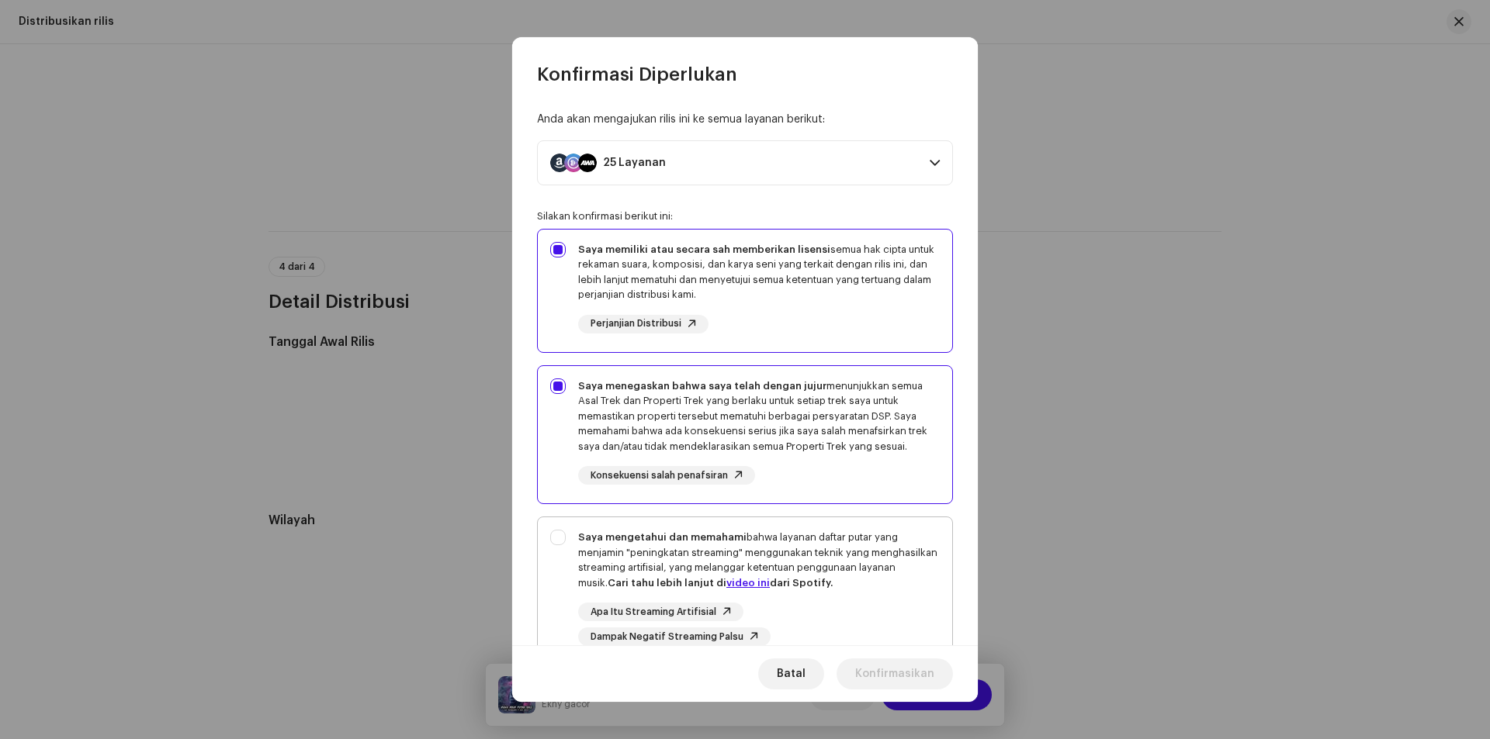
checkbox input "true"
click at [885, 673] on span "Konfirmasikan" at bounding box center [894, 674] width 79 height 31
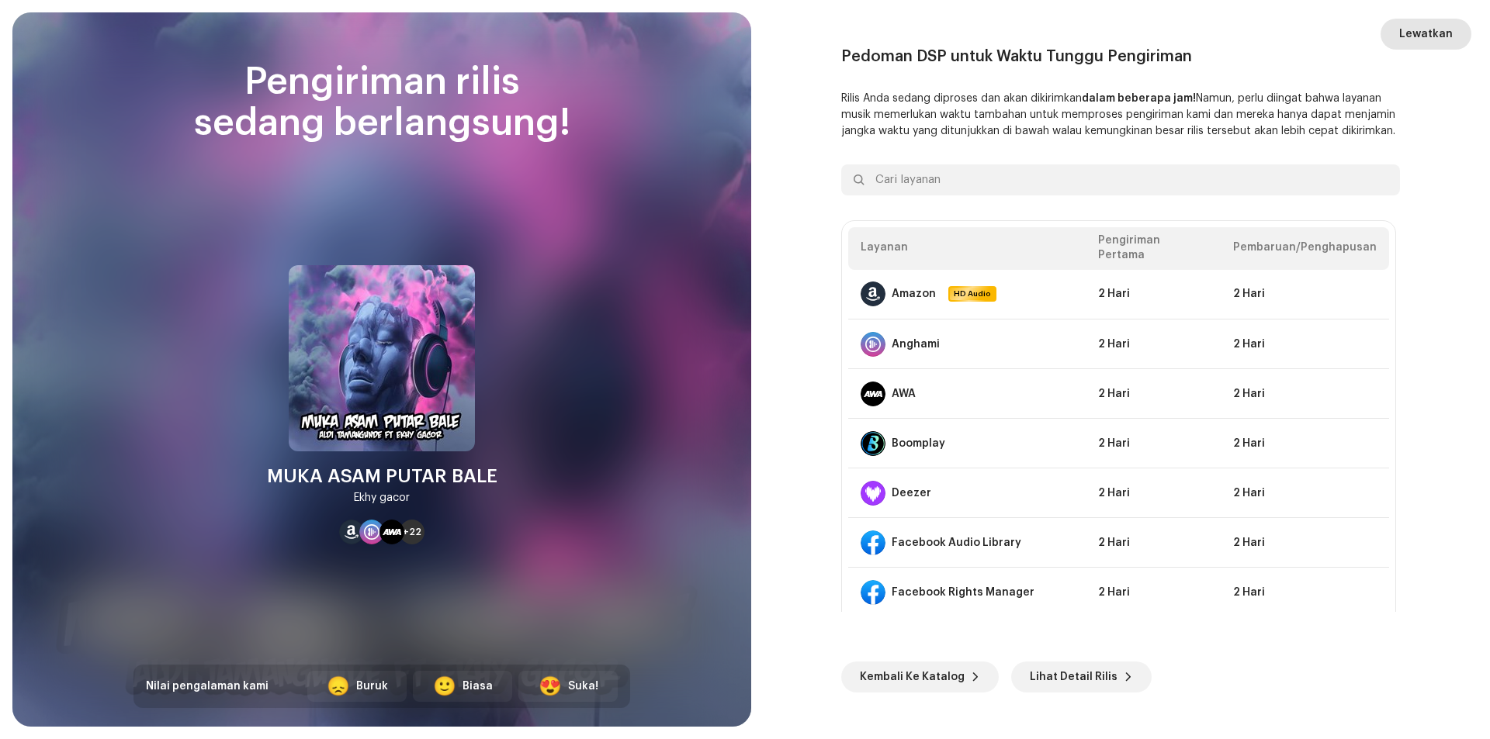
click at [1415, 33] on span "Lewatkan" at bounding box center [1426, 34] width 54 height 31
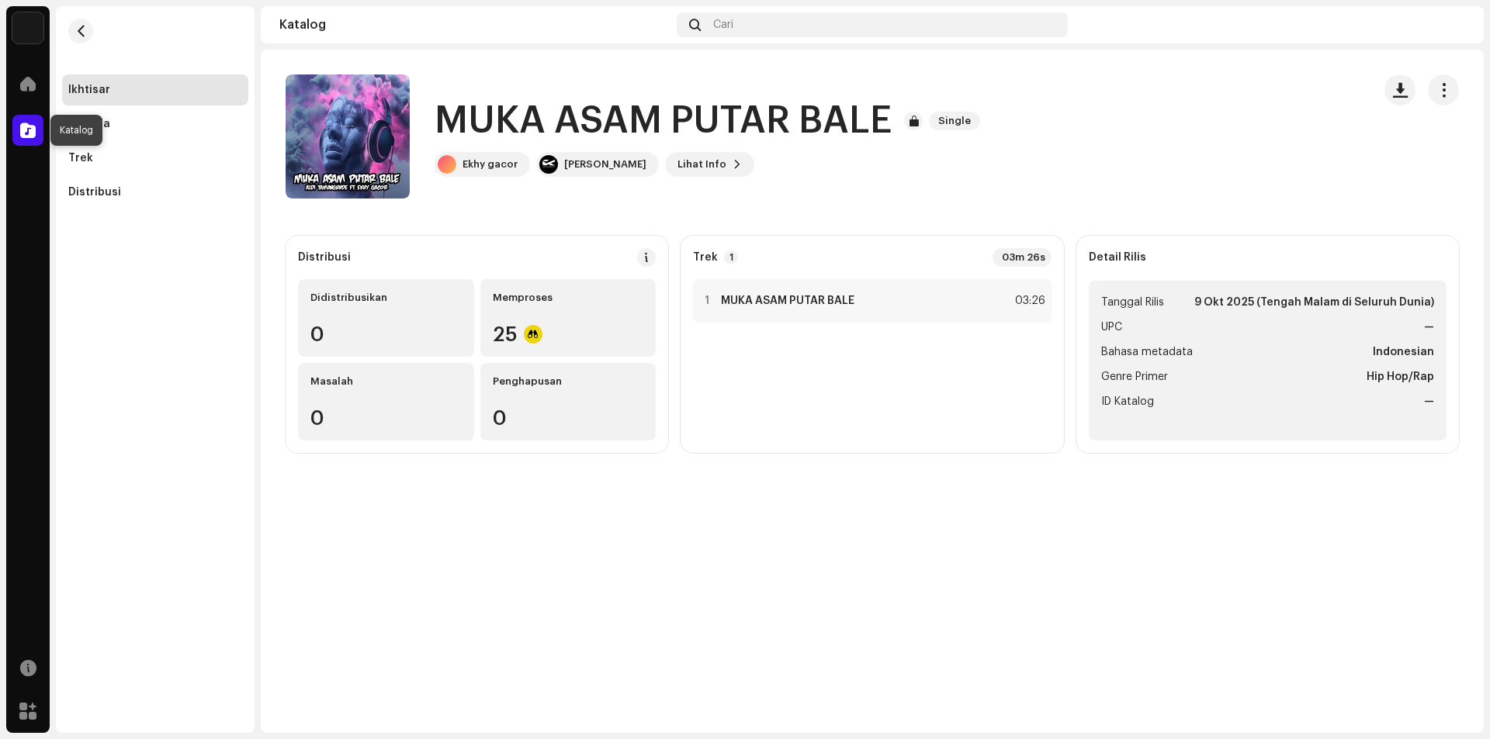
click at [31, 131] on span at bounding box center [28, 130] width 16 height 12
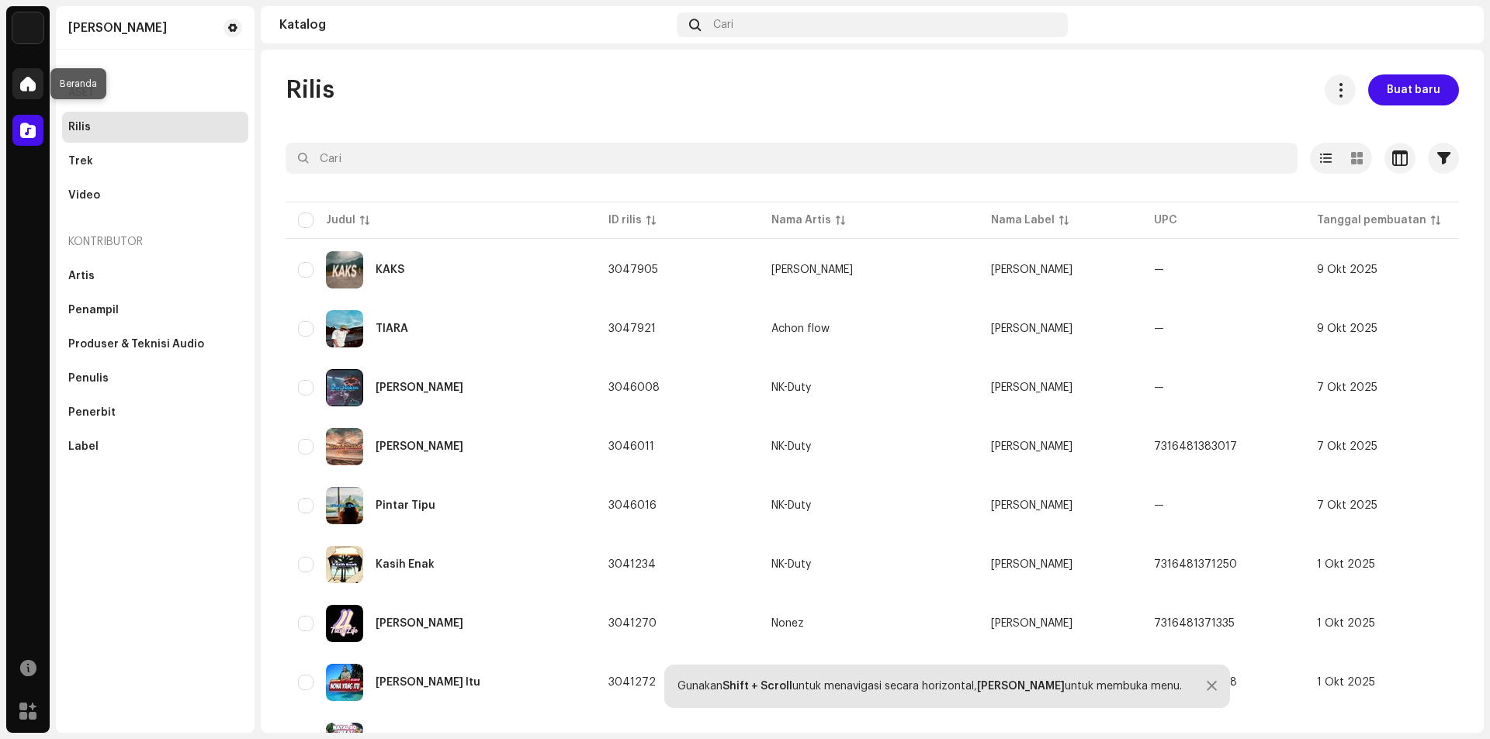
click at [16, 84] on div at bounding box center [27, 83] width 31 height 31
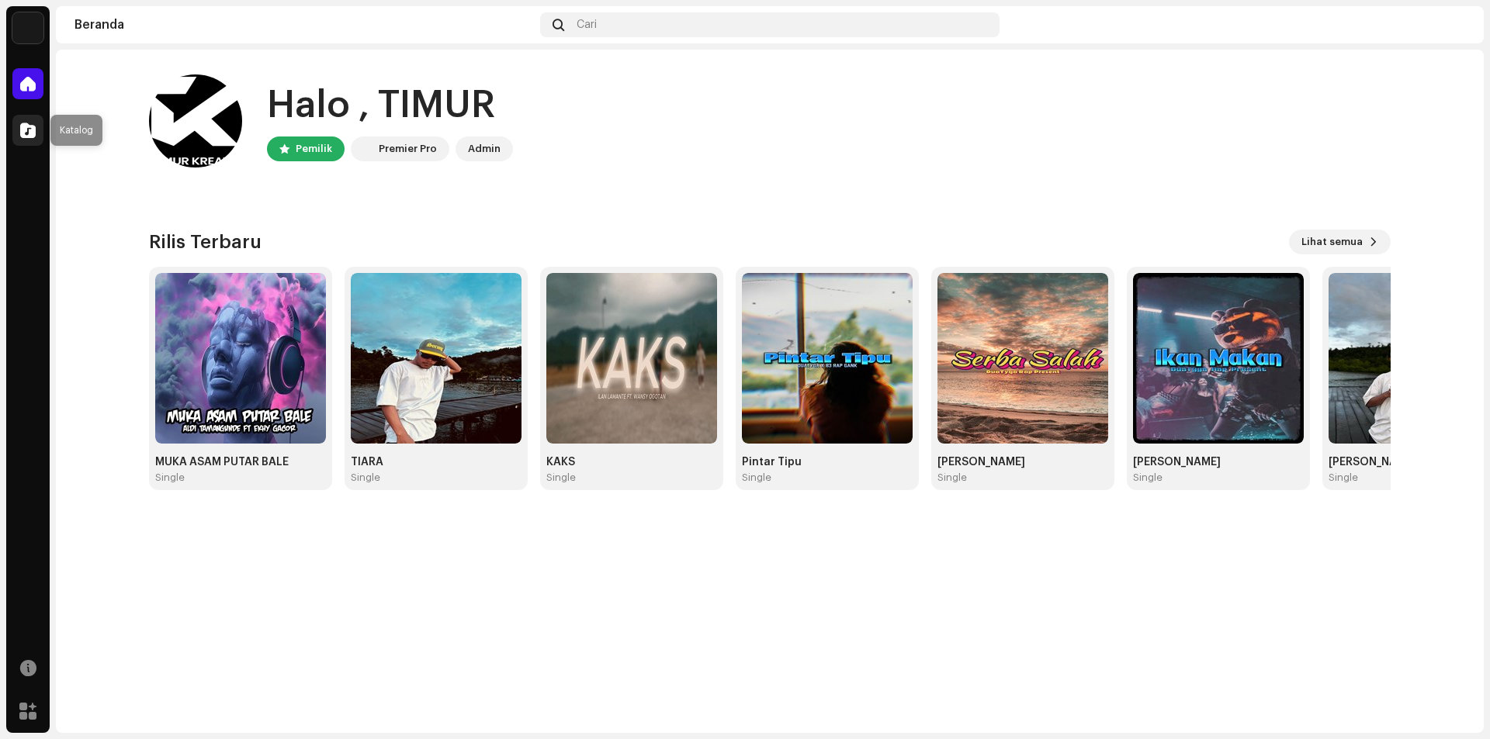
click at [20, 130] on span at bounding box center [28, 130] width 16 height 12
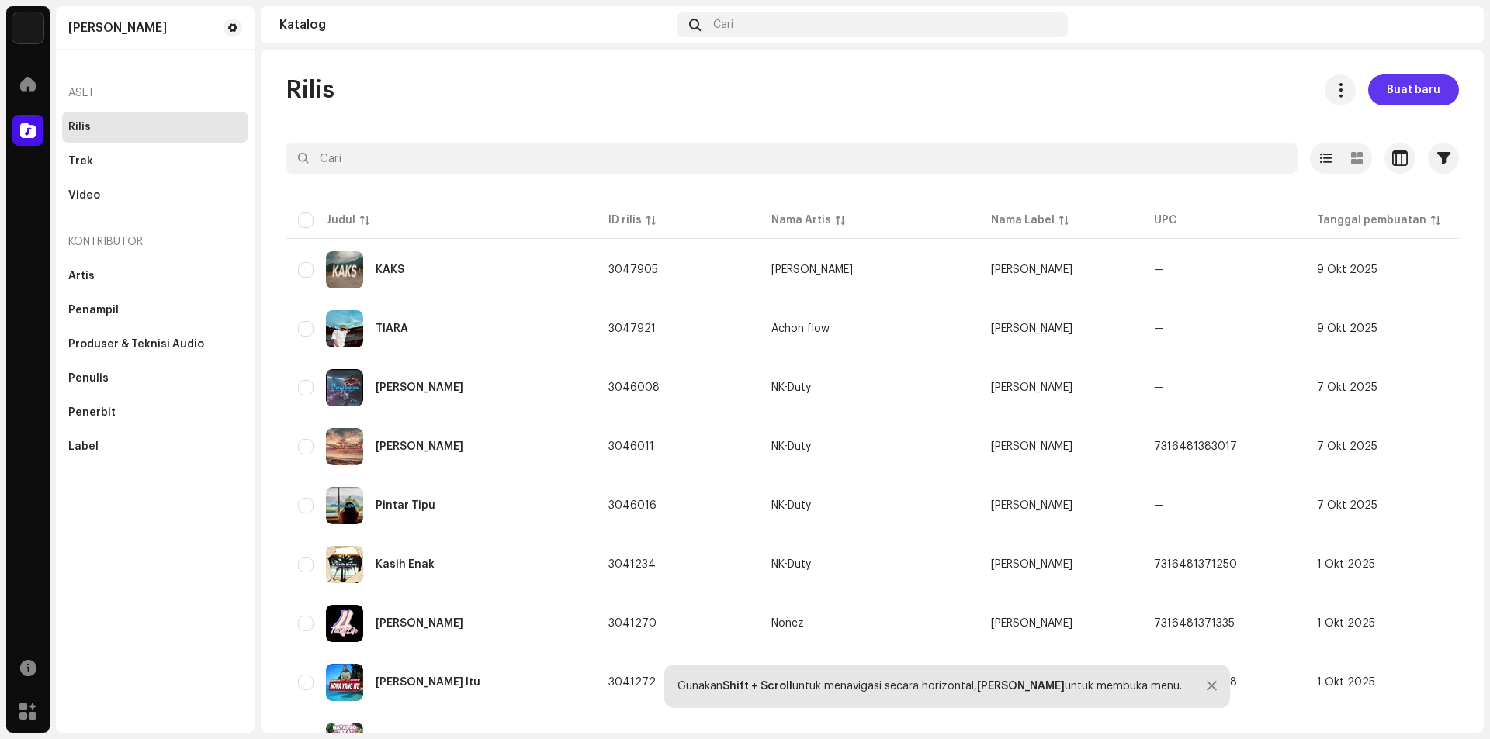
click at [1401, 89] on span "Buat baru" at bounding box center [1414, 89] width 54 height 31
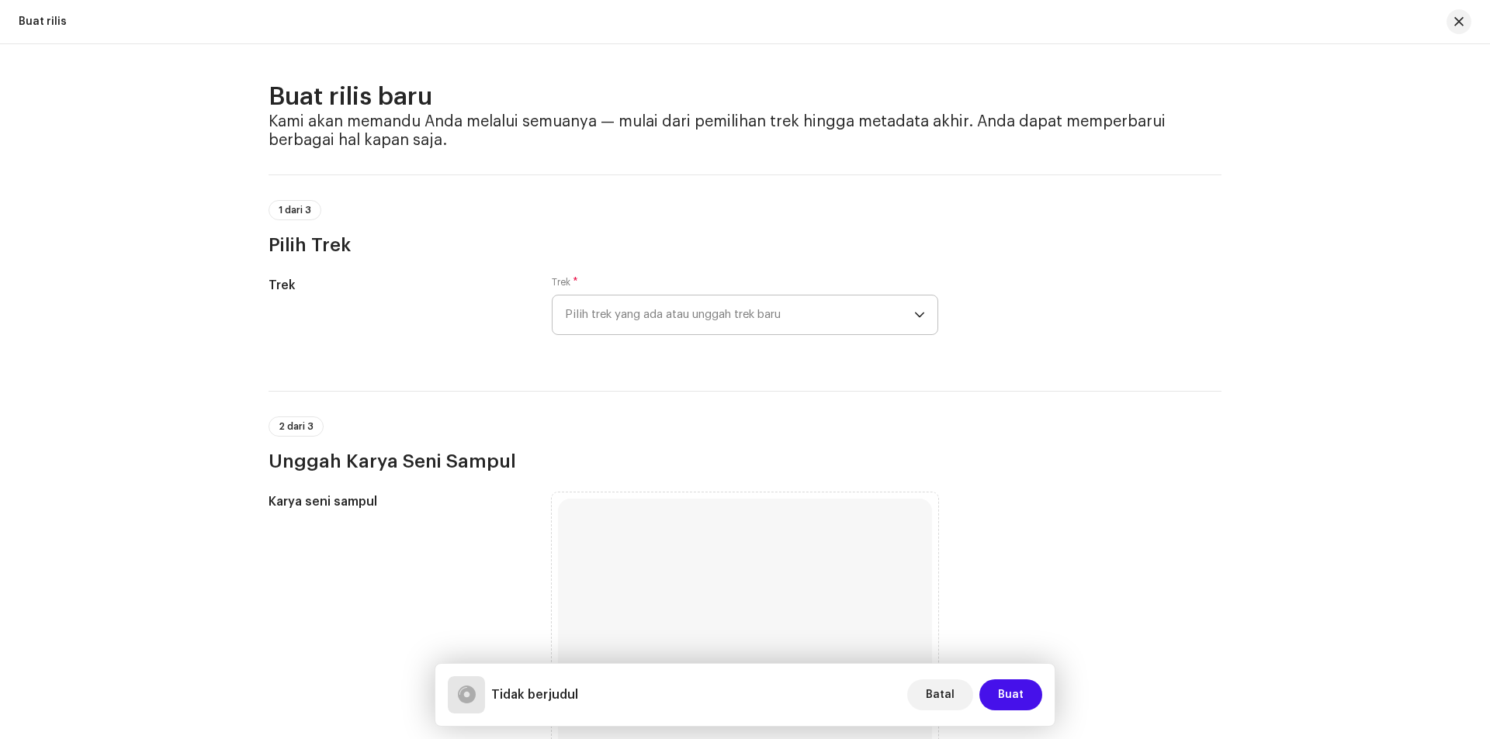
click at [643, 311] on span "Pilih trek yang ada atau unggah trek baru" at bounding box center [739, 315] width 349 height 39
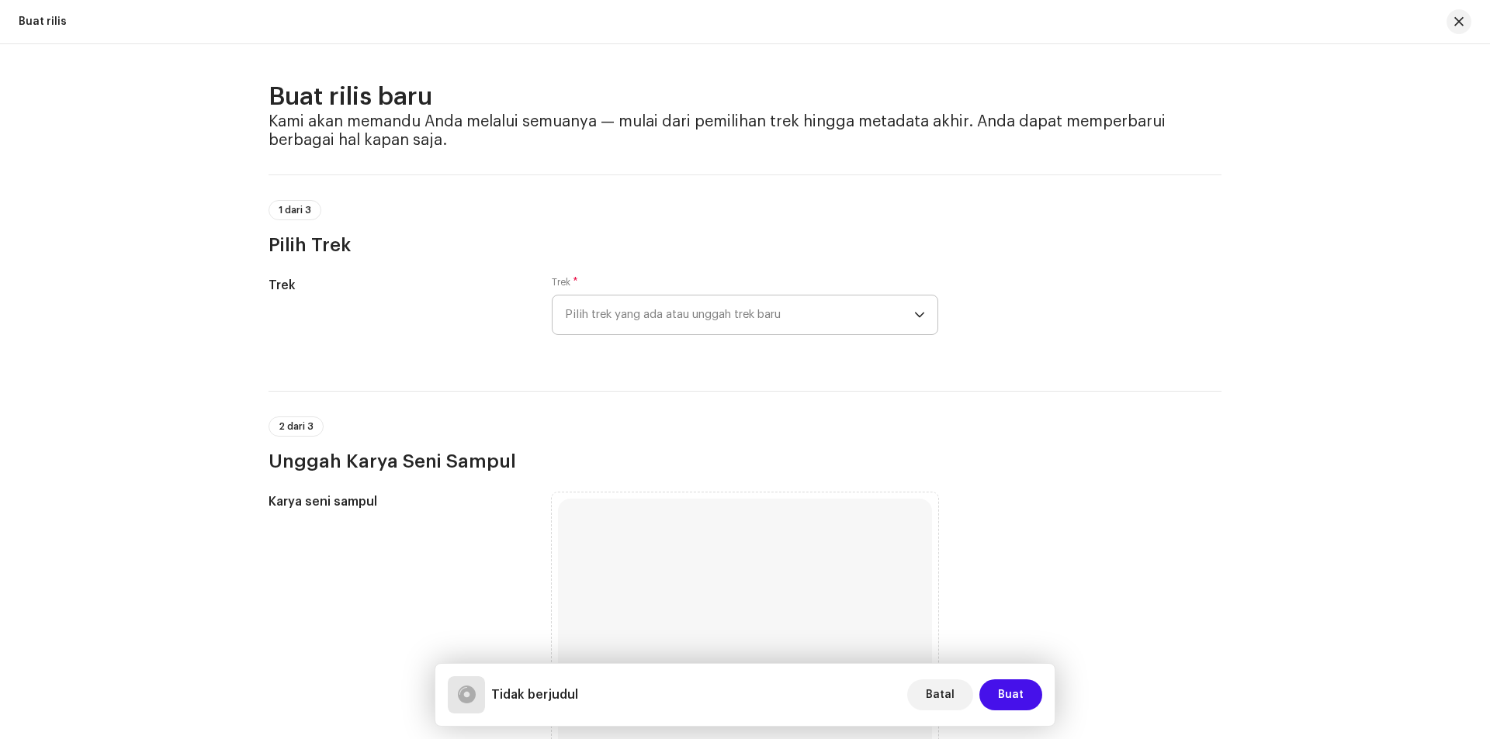
click at [748, 316] on span "Pilih trek yang ada atau unggah trek baru" at bounding box center [739, 315] width 349 height 39
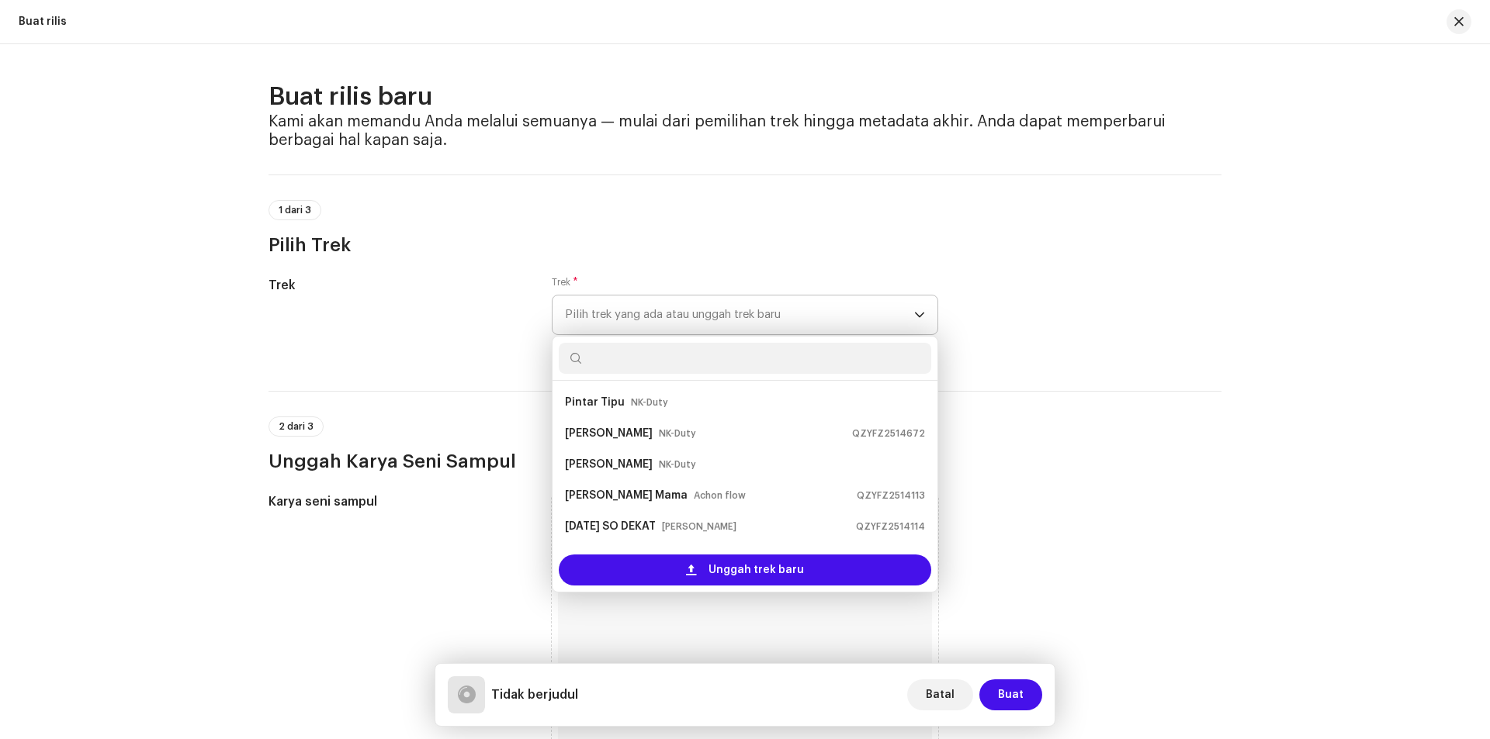
scroll to position [25, 0]
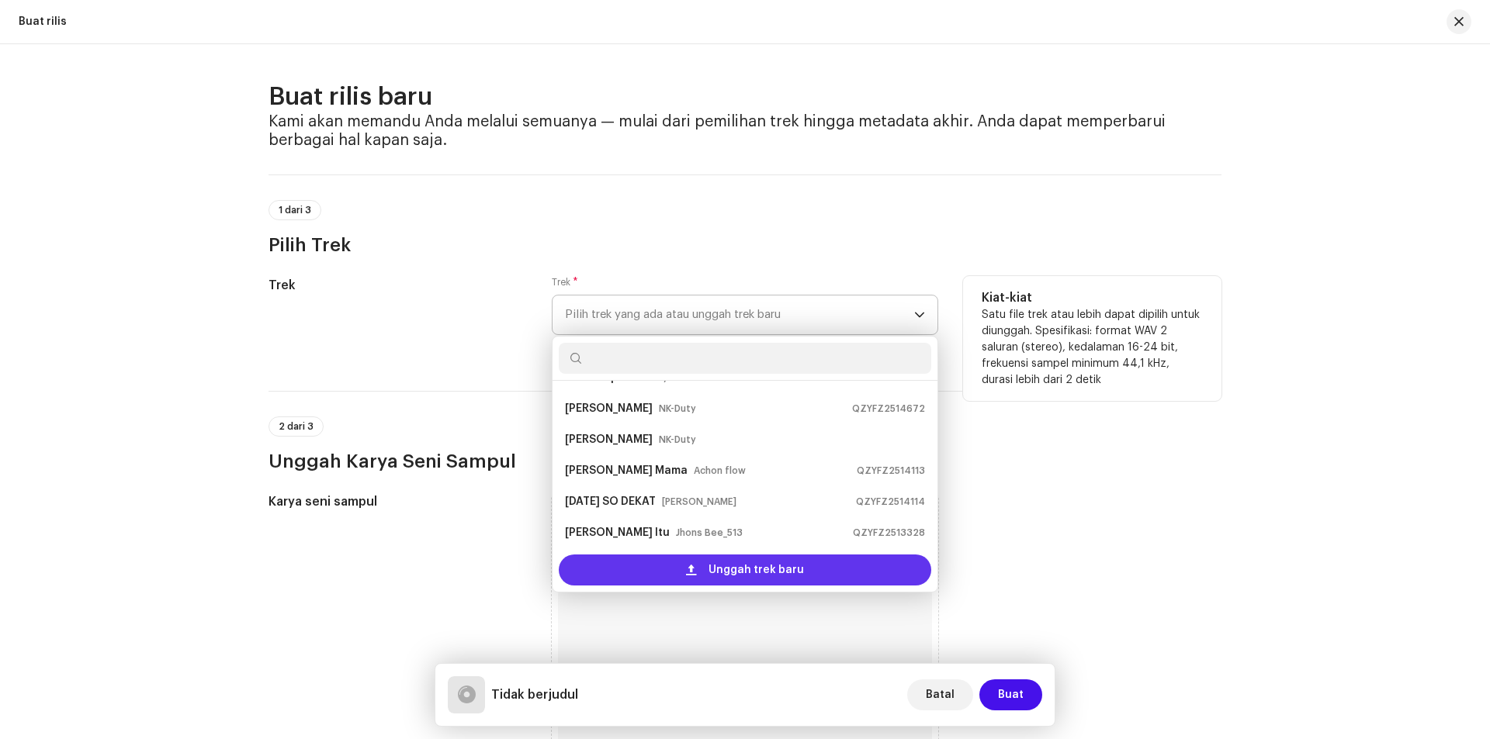
click at [659, 563] on div "Unggah trek baru" at bounding box center [745, 570] width 372 height 31
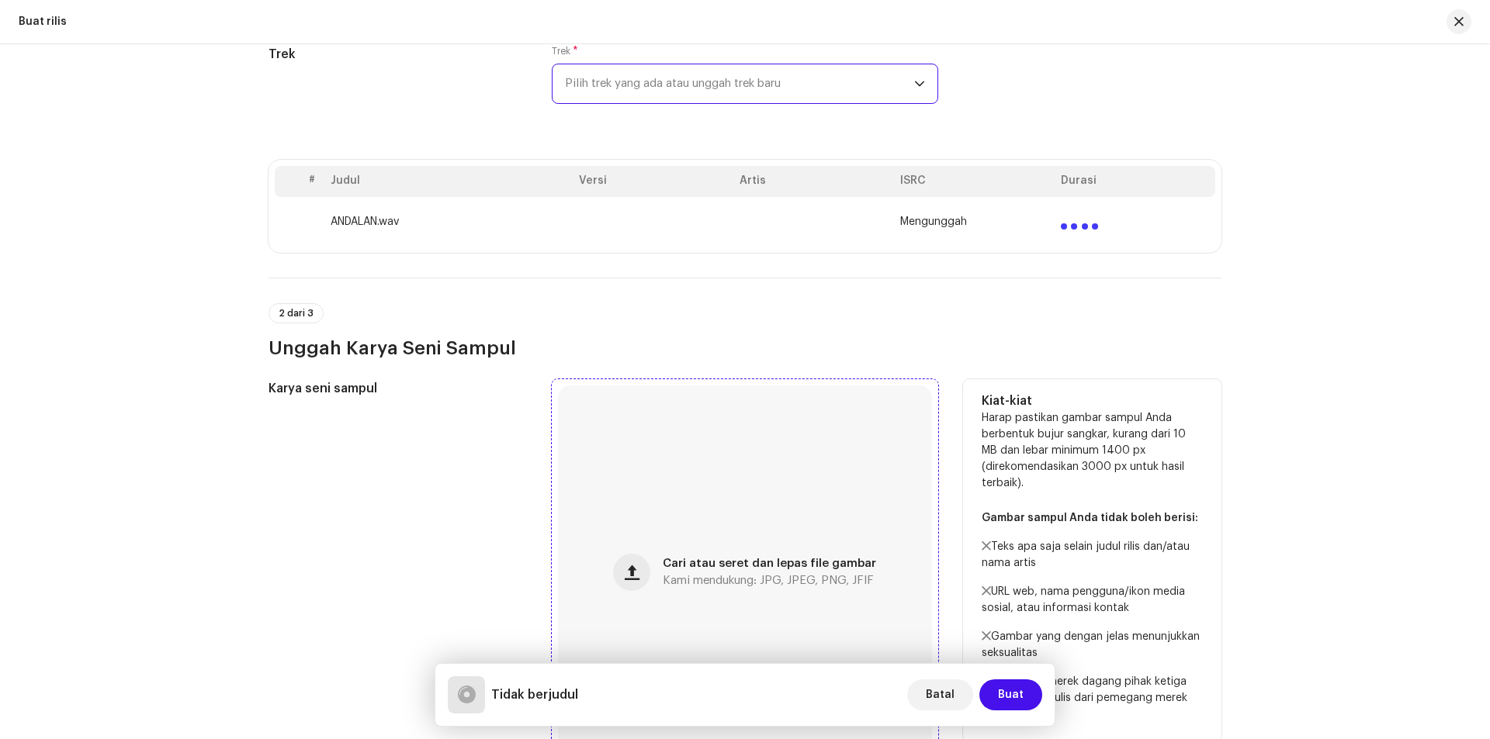
scroll to position [233, 0]
click at [635, 573] on span "button" at bounding box center [632, 571] width 15 height 12
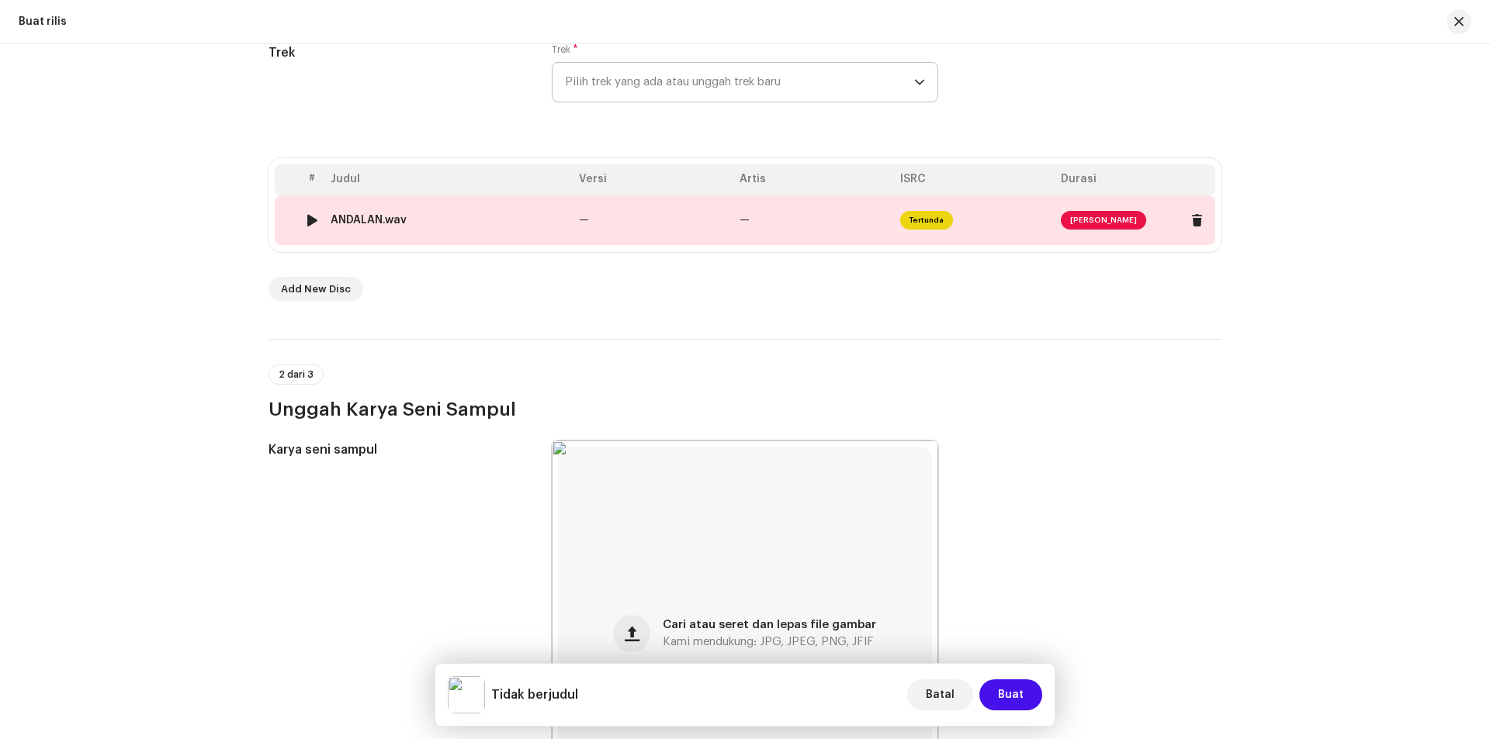
click at [1103, 220] on span "[PERSON_NAME]" at bounding box center [1103, 220] width 85 height 19
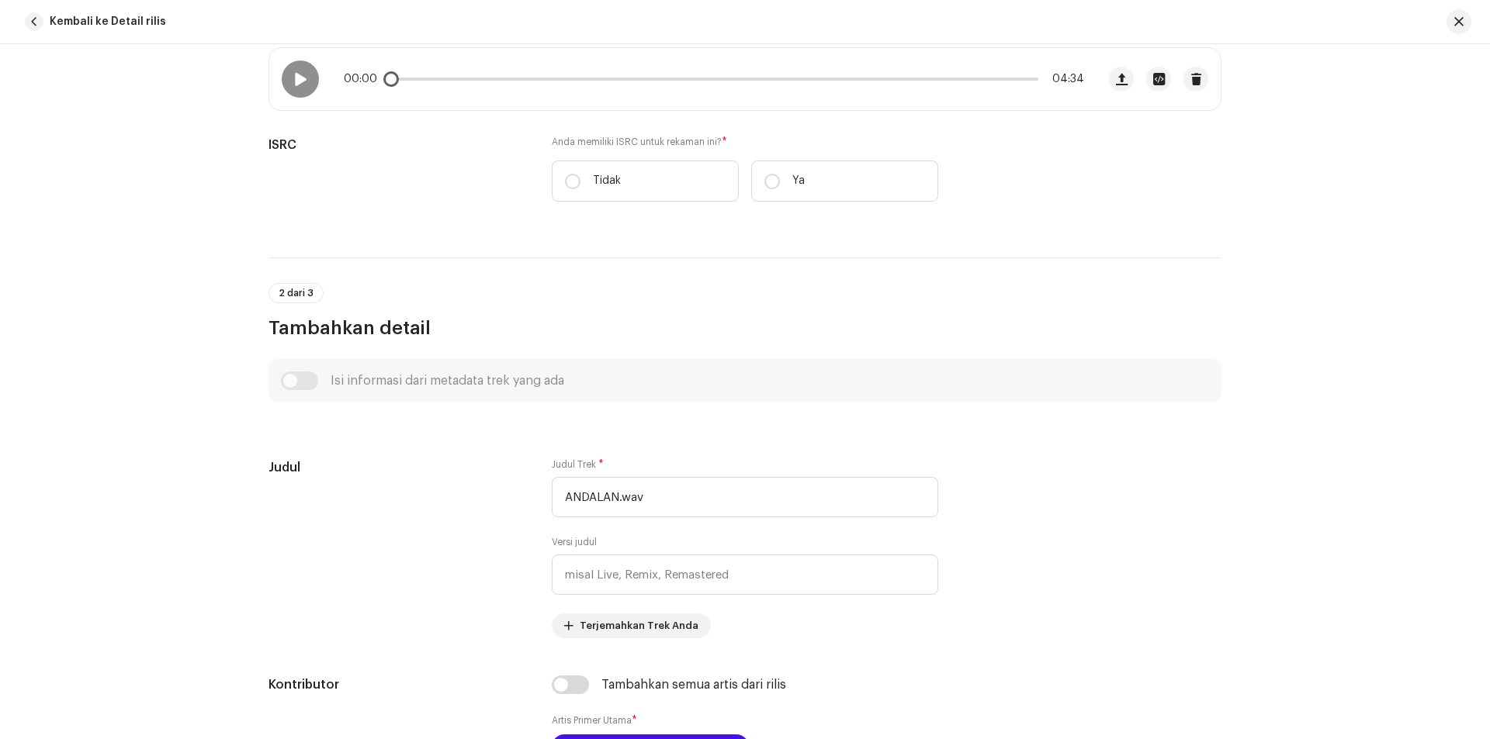
scroll to position [466, 0]
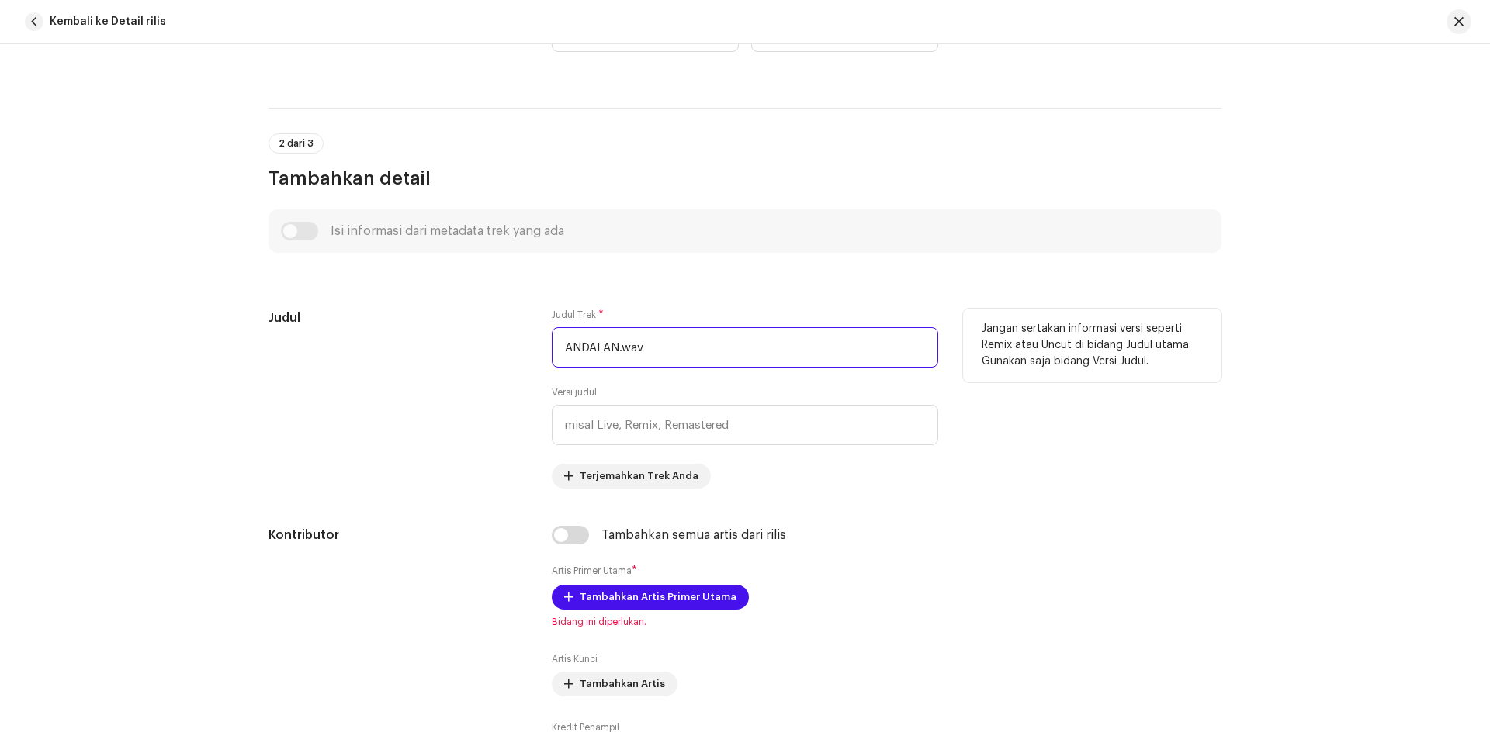
click at [666, 338] on input "ANDALAN.wav" at bounding box center [745, 347] width 386 height 40
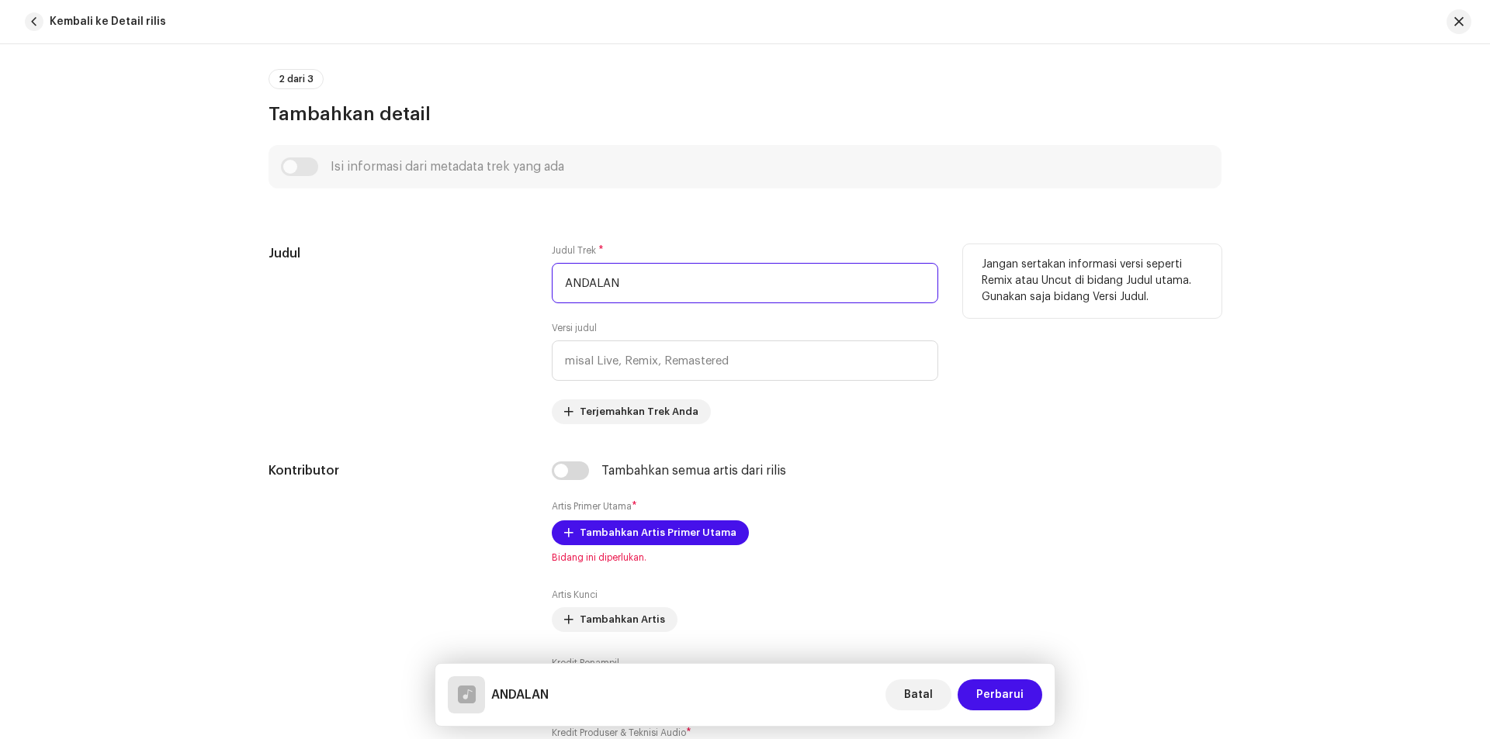
scroll to position [698, 0]
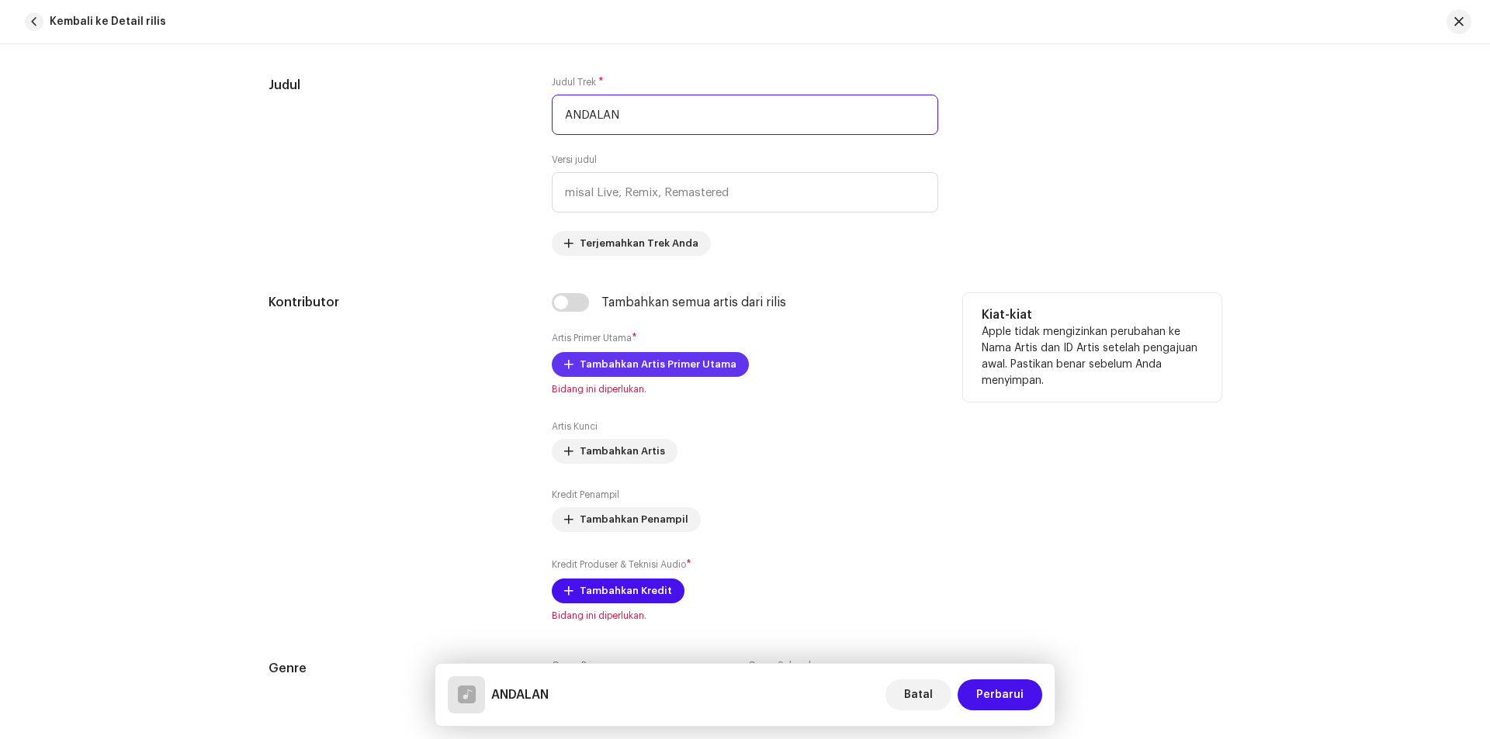
type input "ANDALAN"
click at [622, 361] on span "Tambahkan Artis Primer Utama" at bounding box center [658, 364] width 157 height 31
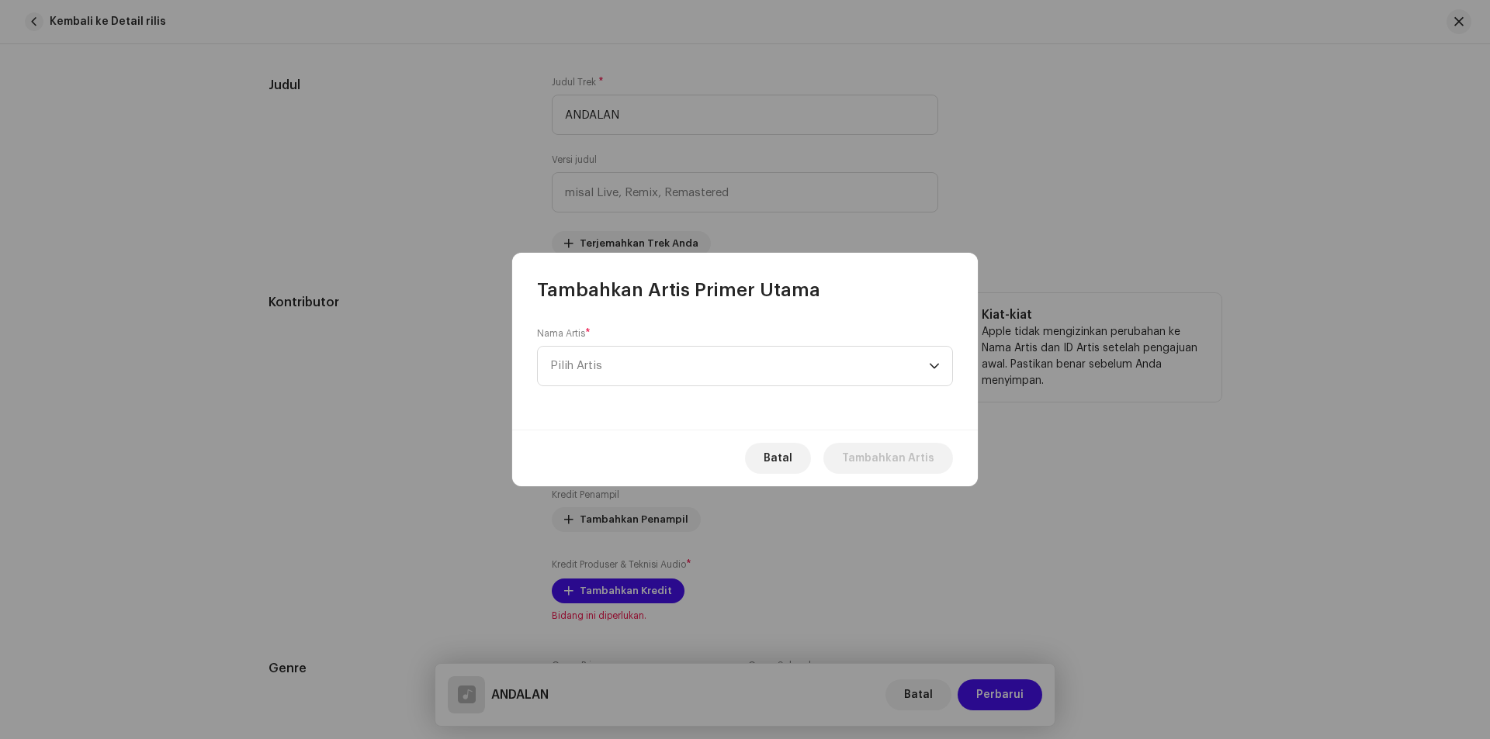
click at [622, 361] on span "Pilih Artis" at bounding box center [739, 366] width 379 height 39
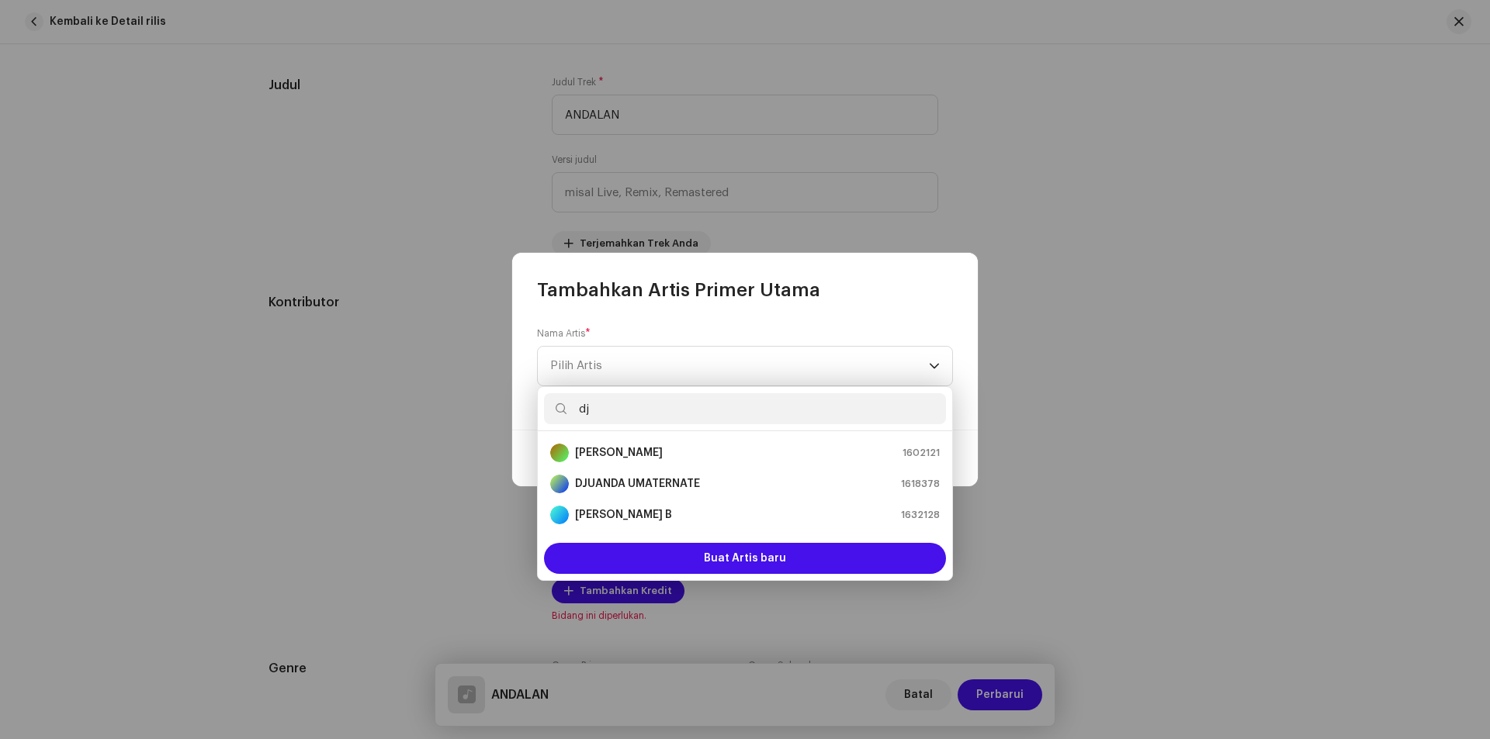
type input "dj"
click at [650, 486] on strong "DJUANDA UMATERNATE" at bounding box center [637, 484] width 125 height 16
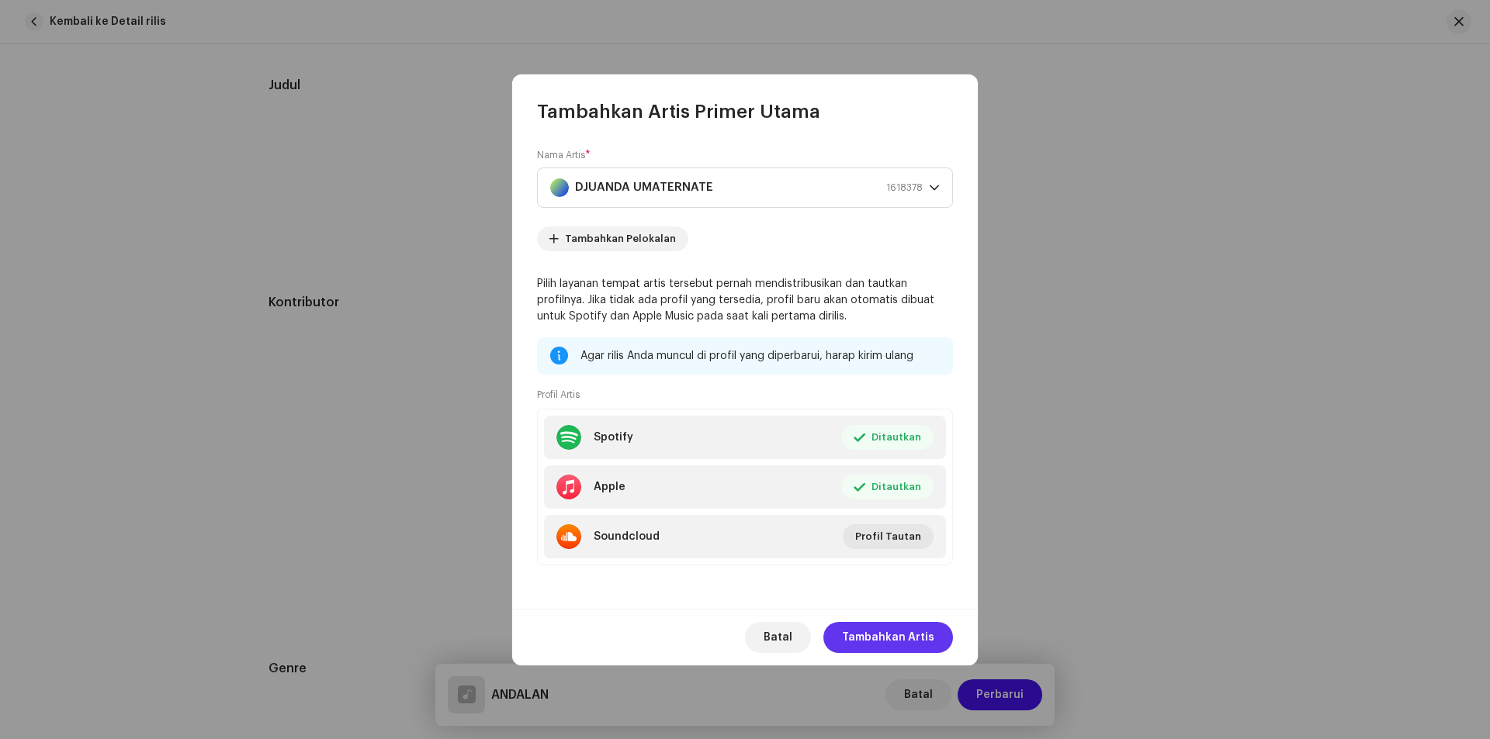
click at [879, 635] on span "Tambahkan Artis" at bounding box center [888, 637] width 92 height 31
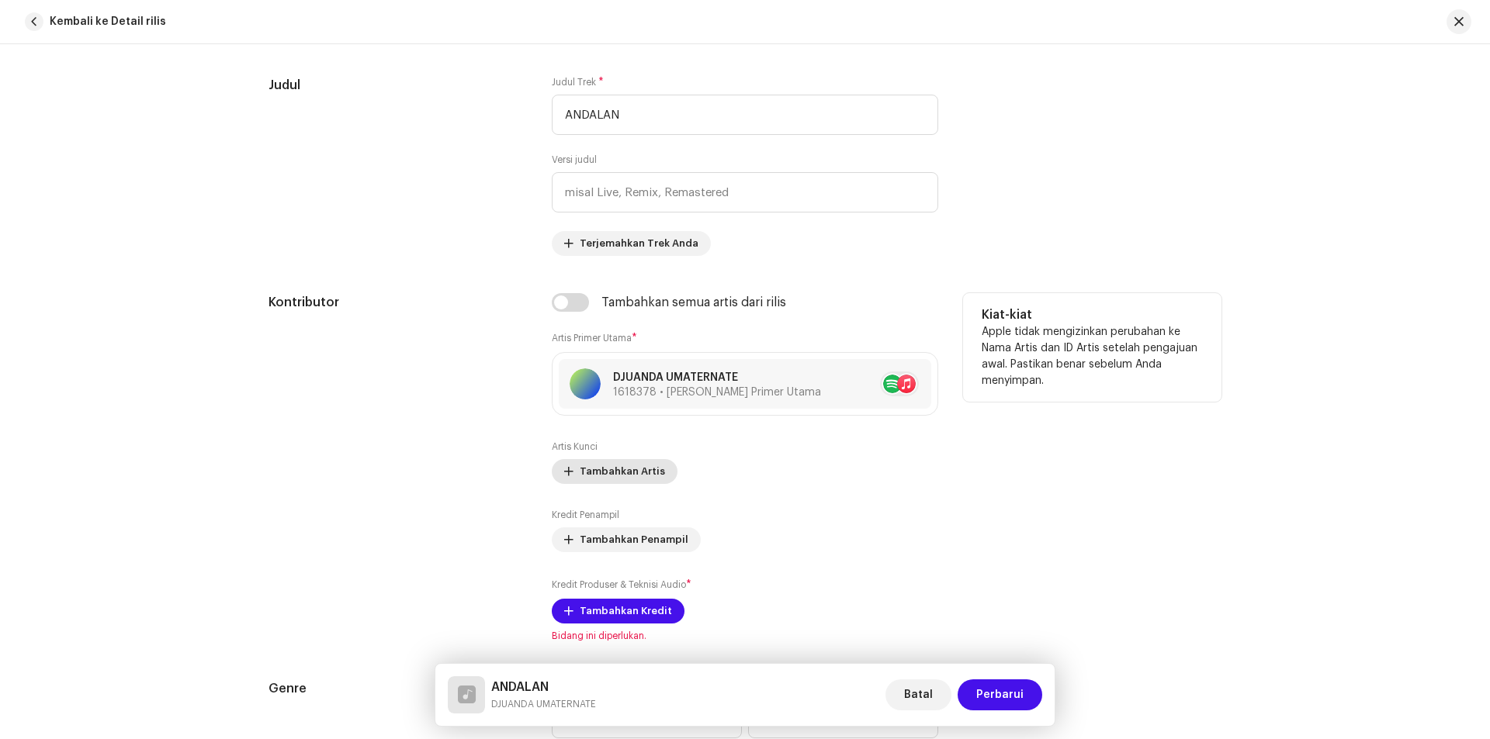
click at [615, 473] on span "Tambahkan Artis" at bounding box center [622, 471] width 85 height 31
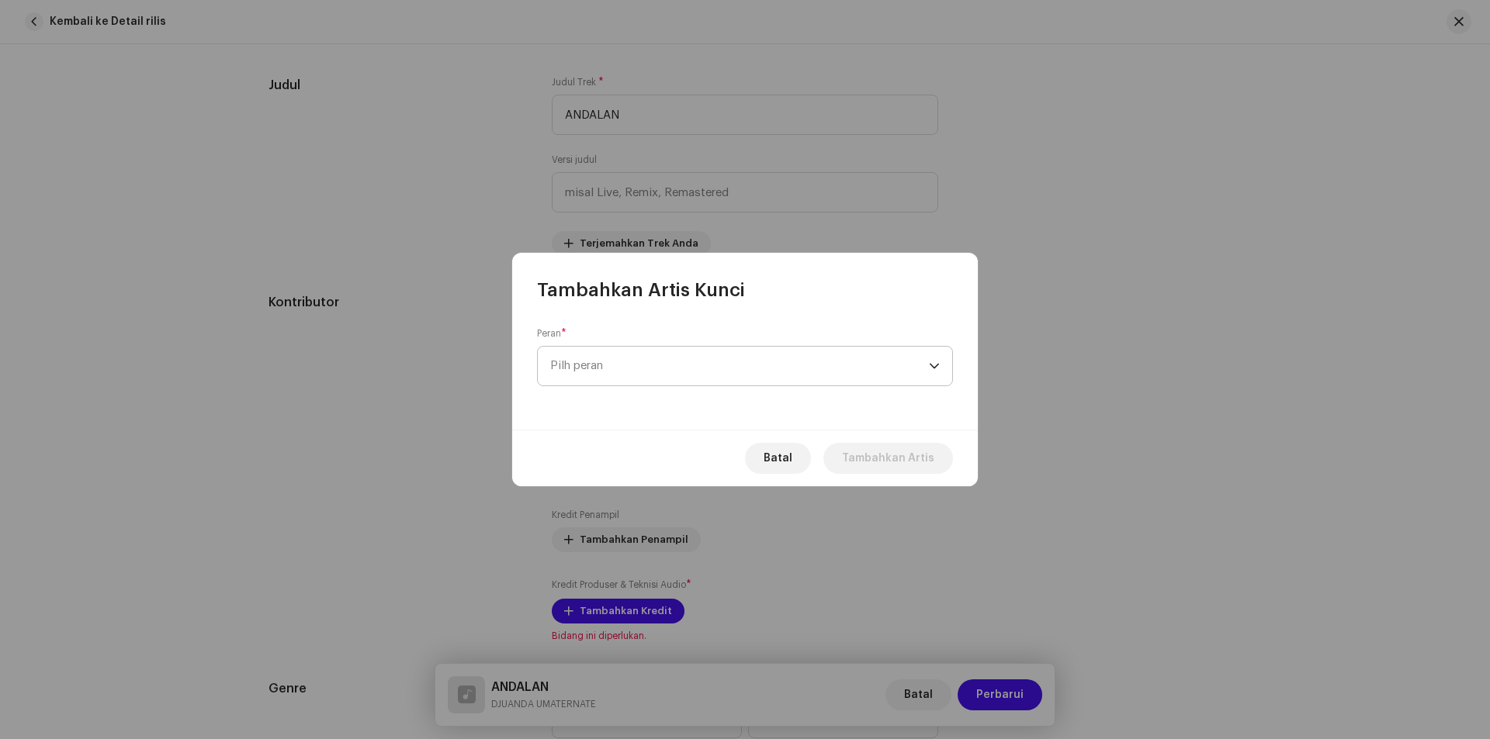
click at [688, 354] on span "Pilh peran" at bounding box center [739, 366] width 379 height 39
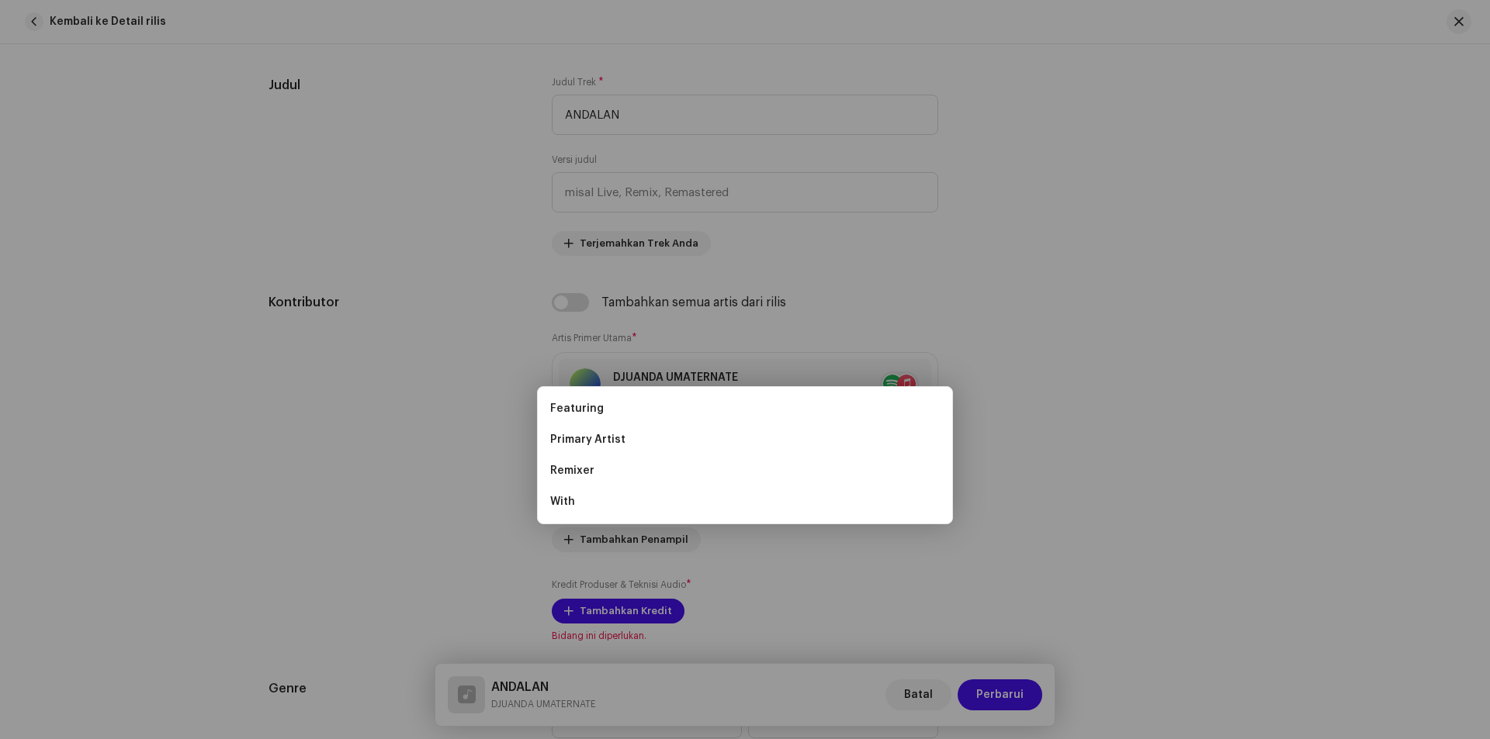
click at [1057, 361] on div "Tambahkan Artis Kunci Peran * Pilh peran Batal Tambahkan Artis" at bounding box center [745, 369] width 1490 height 739
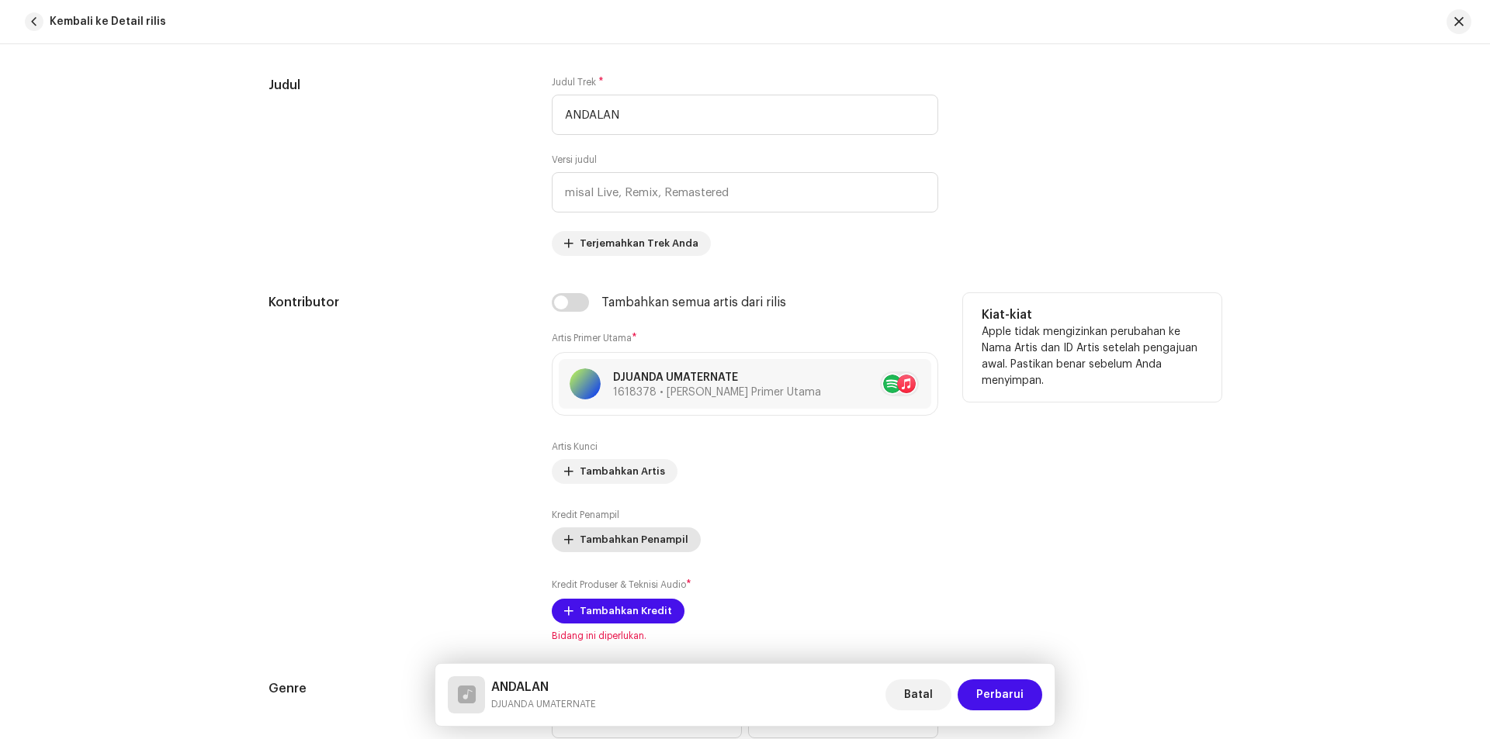
click at [602, 537] on span "Tambahkan Penampil" at bounding box center [634, 540] width 109 height 31
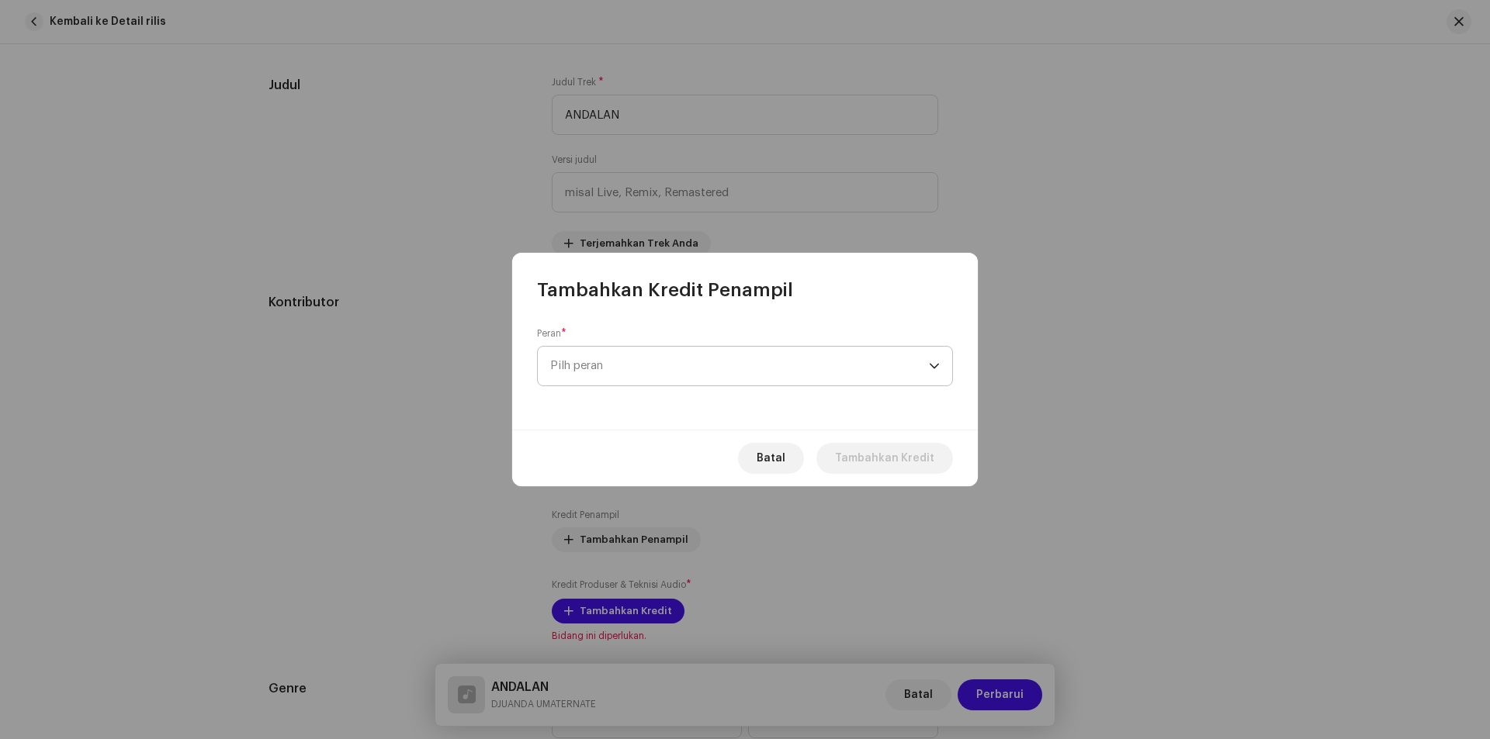
click at [666, 362] on span "Pilh peran" at bounding box center [739, 366] width 379 height 39
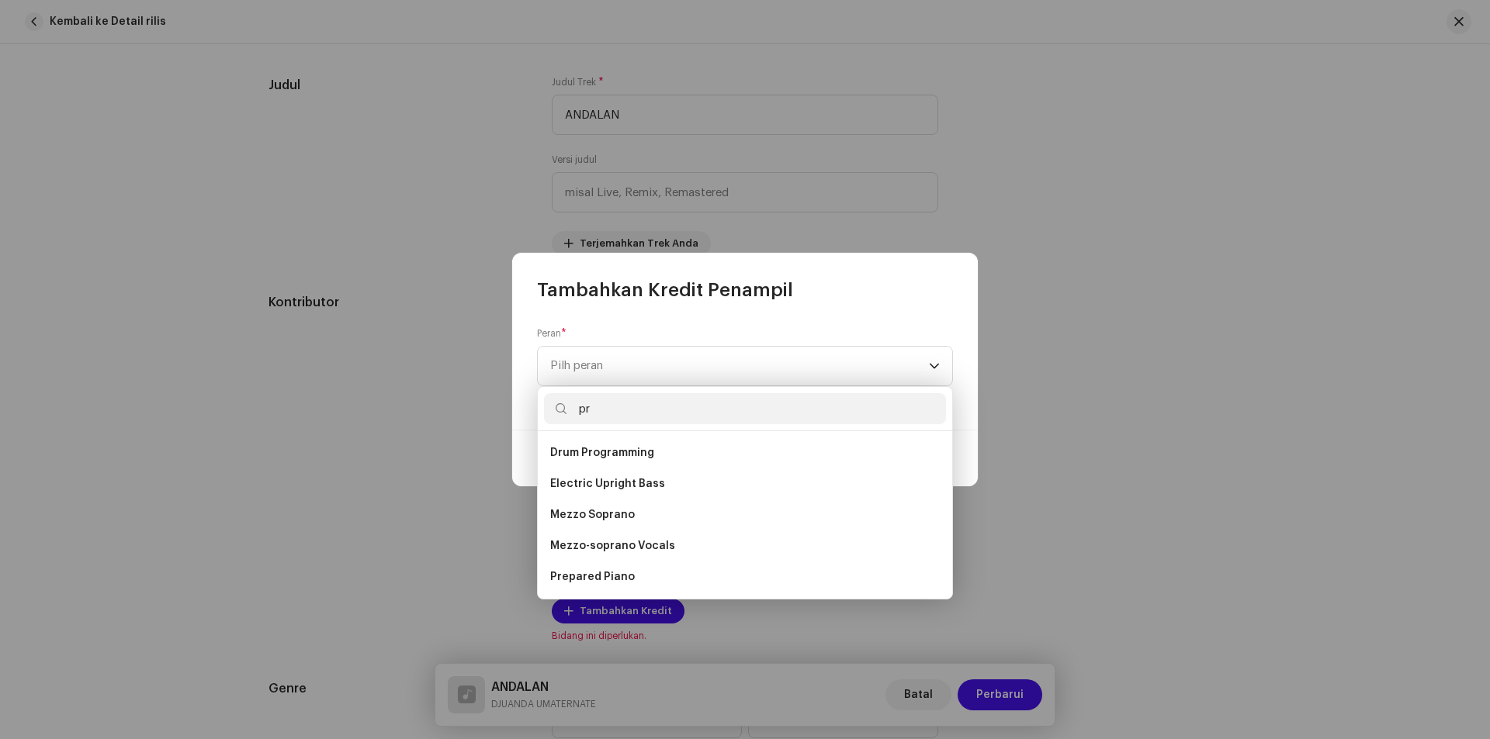
type input "p"
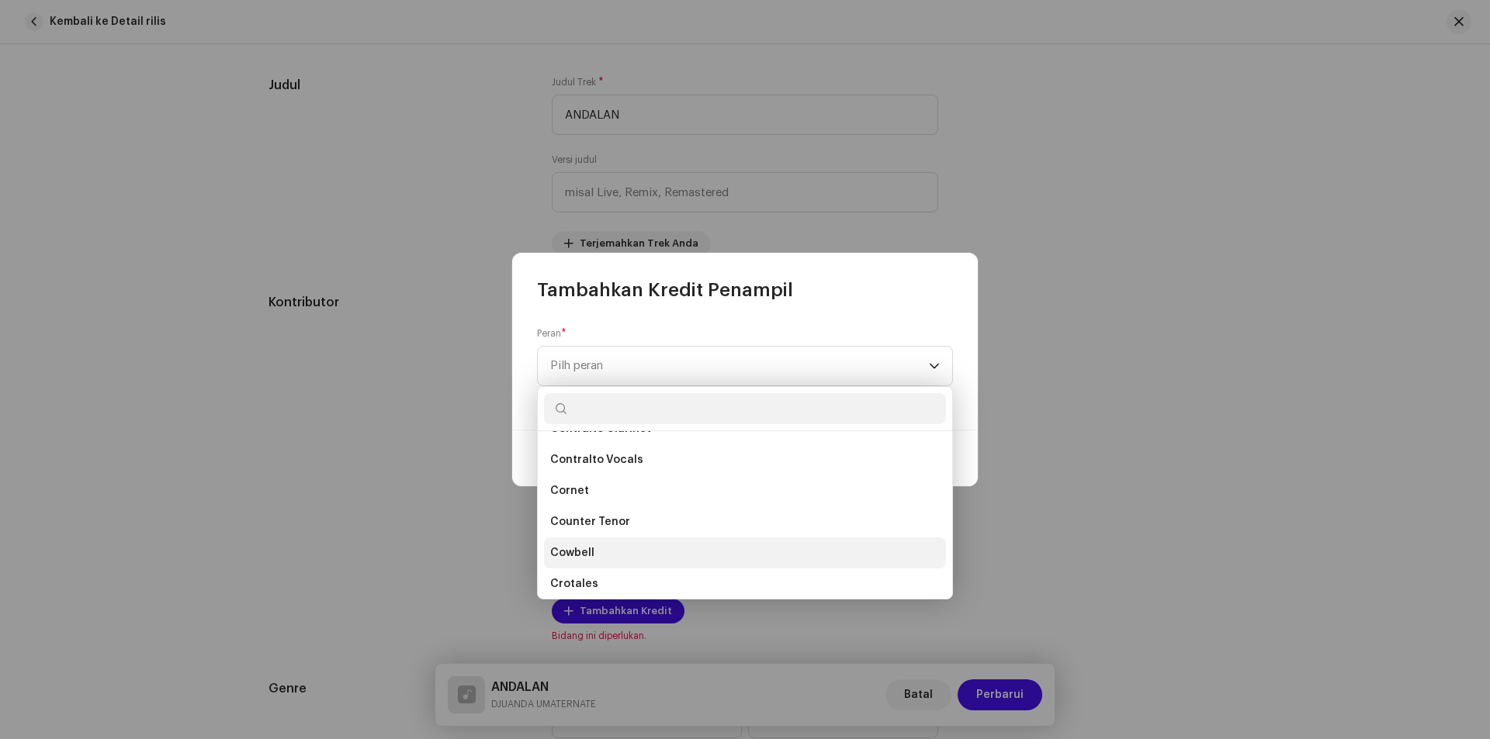
scroll to position [3259, 0]
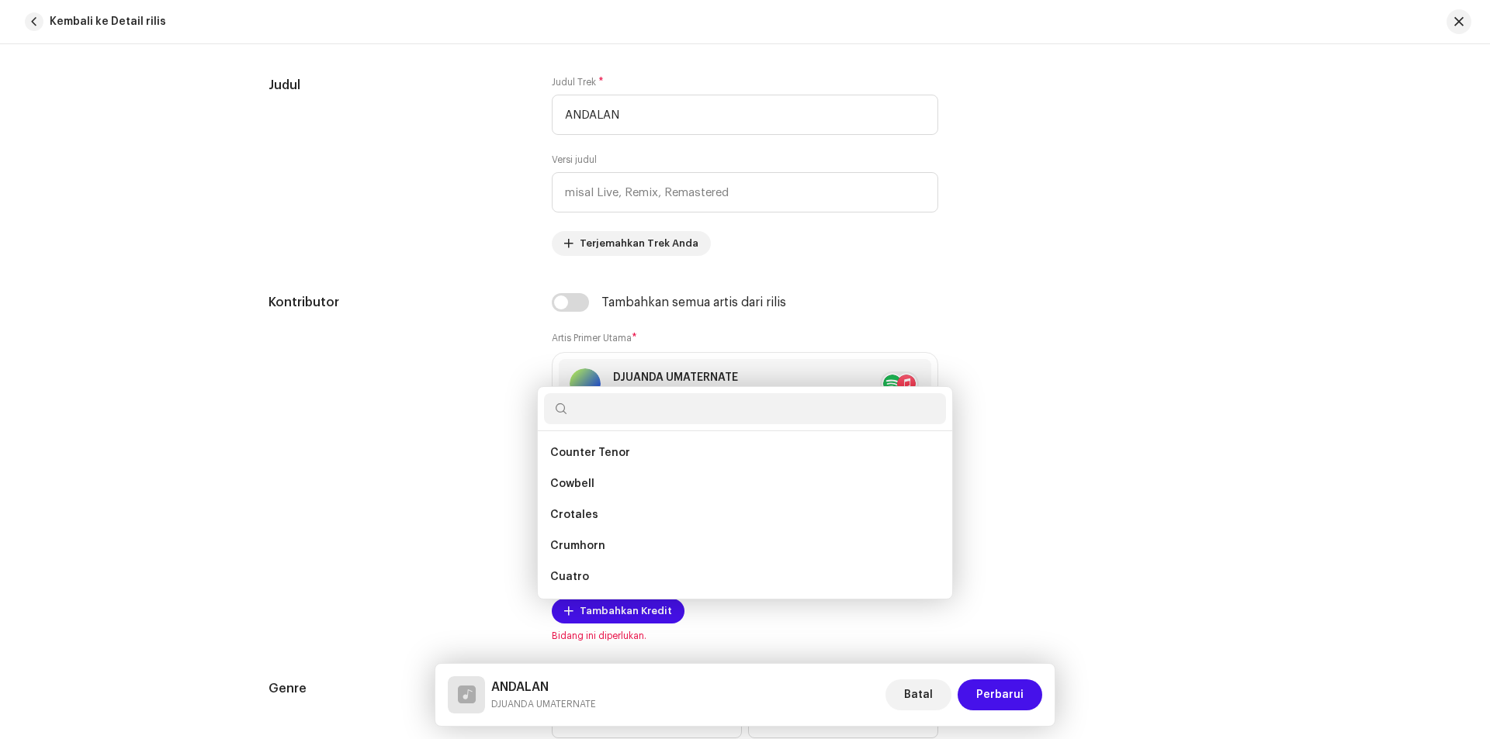
click at [1056, 462] on div "Tambahkan Kredit Penampil Peran * Pilh peran Batal Tambahkan Kredit" at bounding box center [745, 369] width 1490 height 739
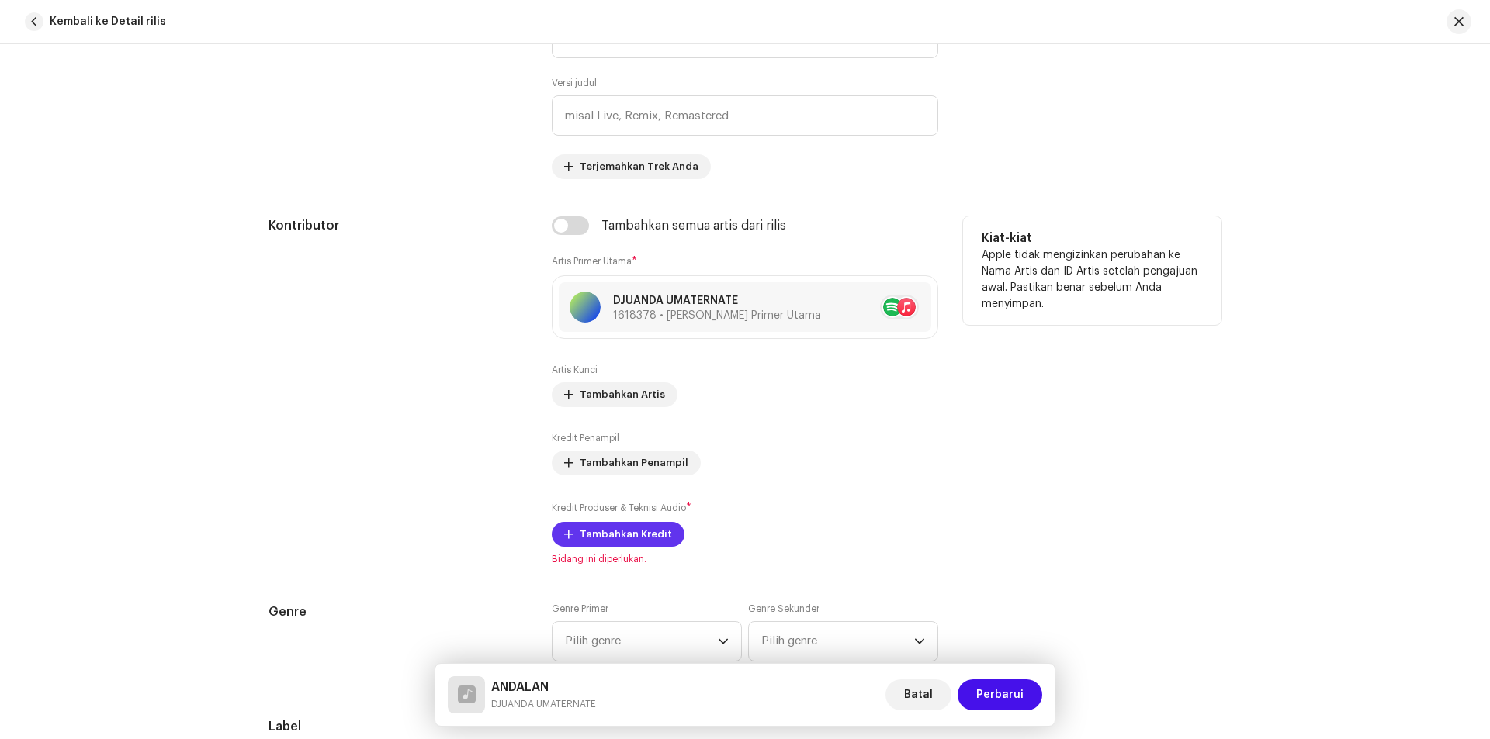
scroll to position [776, 0]
click at [636, 531] on span "Tambahkan Kredit" at bounding box center [626, 533] width 92 height 31
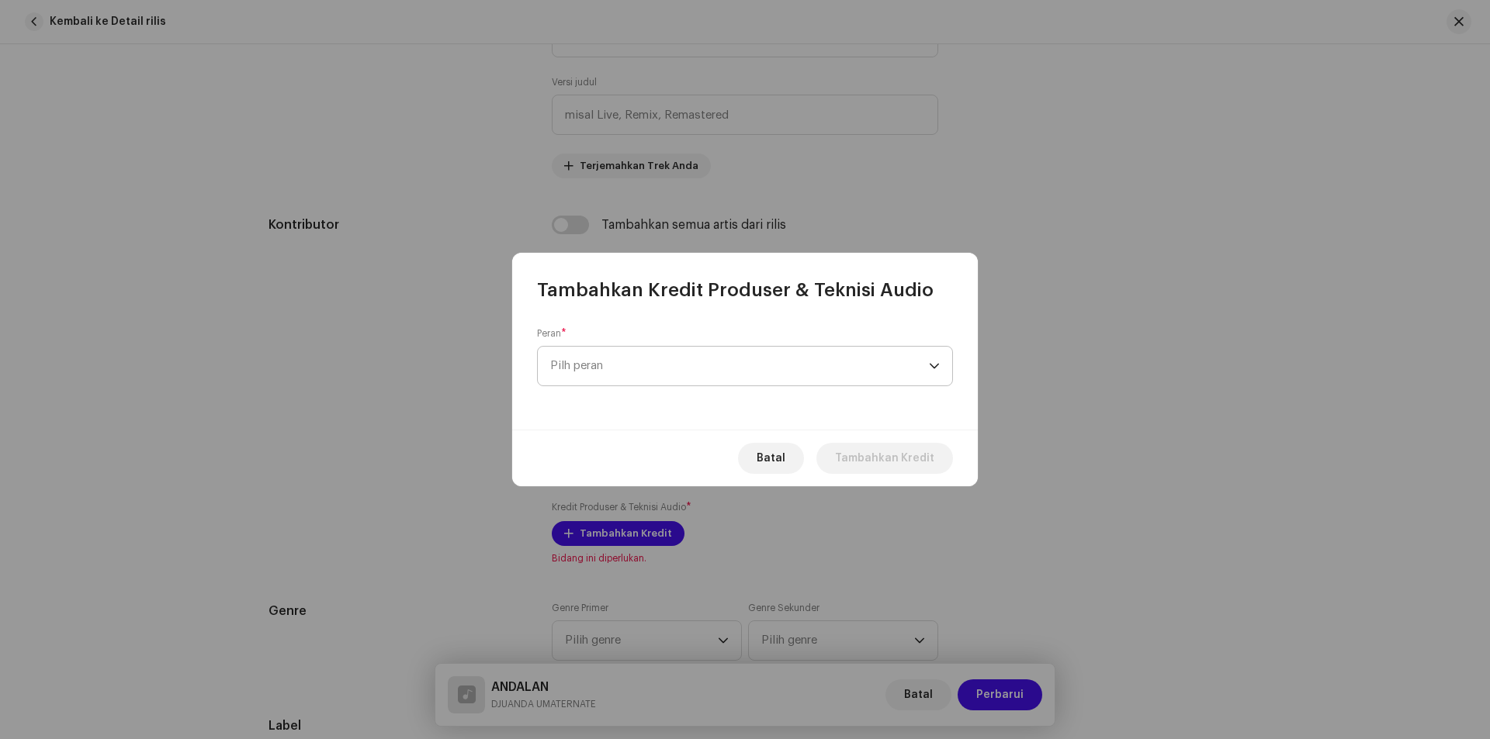
click at [708, 355] on span "Pilh peran" at bounding box center [739, 366] width 379 height 39
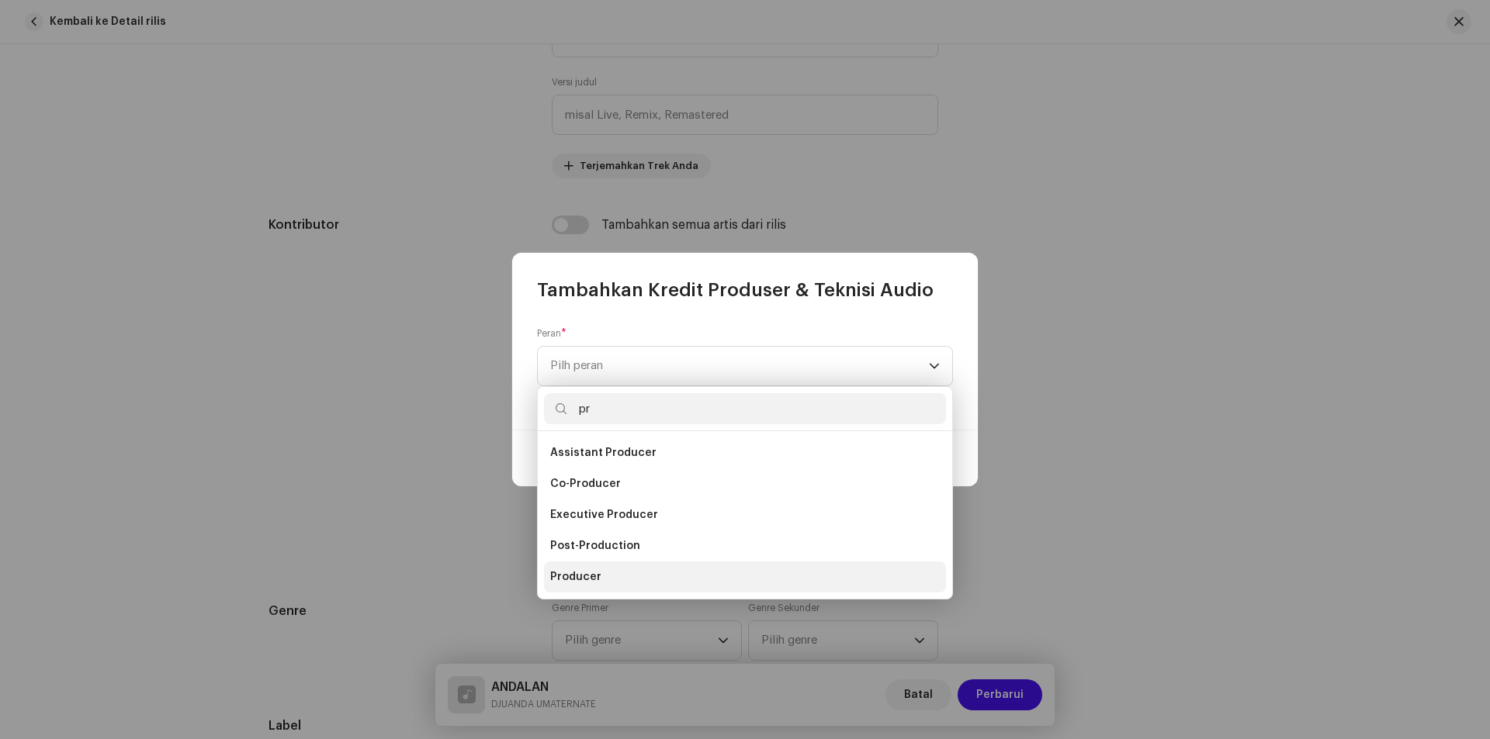
type input "pr"
click at [578, 572] on span "Producer" at bounding box center [575, 578] width 51 height 16
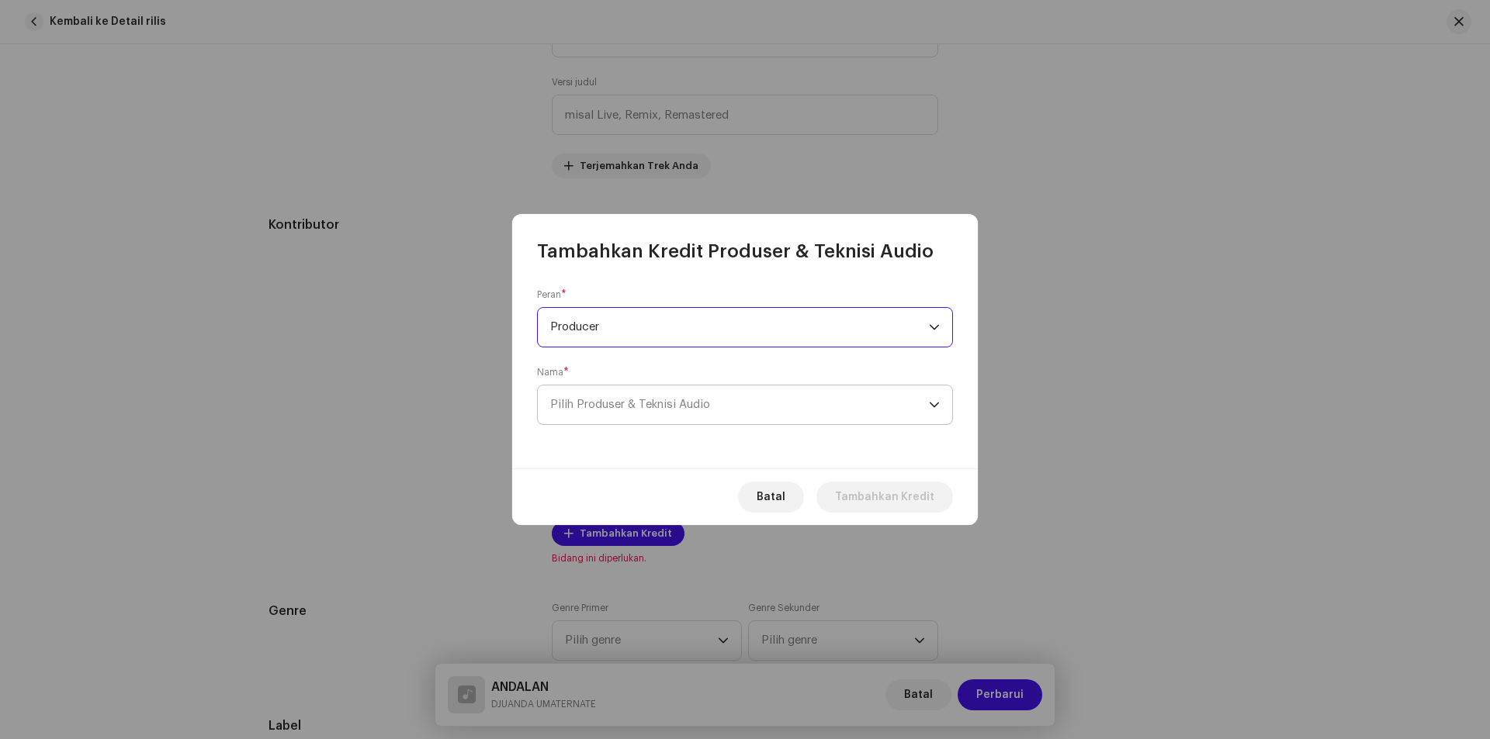
click at [719, 407] on span "Pilih Produser & Teknisi Audio" at bounding box center [739, 405] width 379 height 39
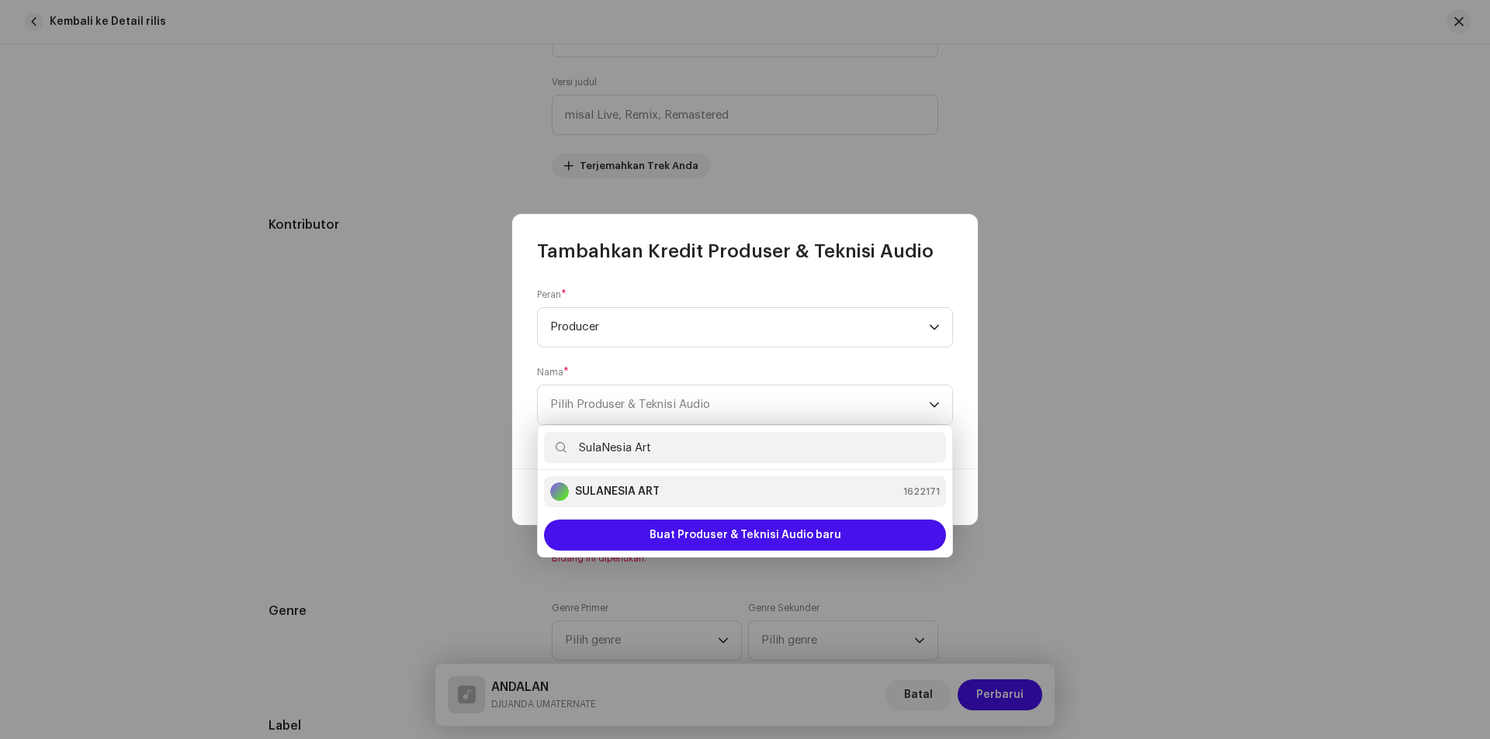
type input "SulaNesia Art"
click at [638, 494] on strong "SULANESIA ART" at bounding box center [617, 492] width 85 height 16
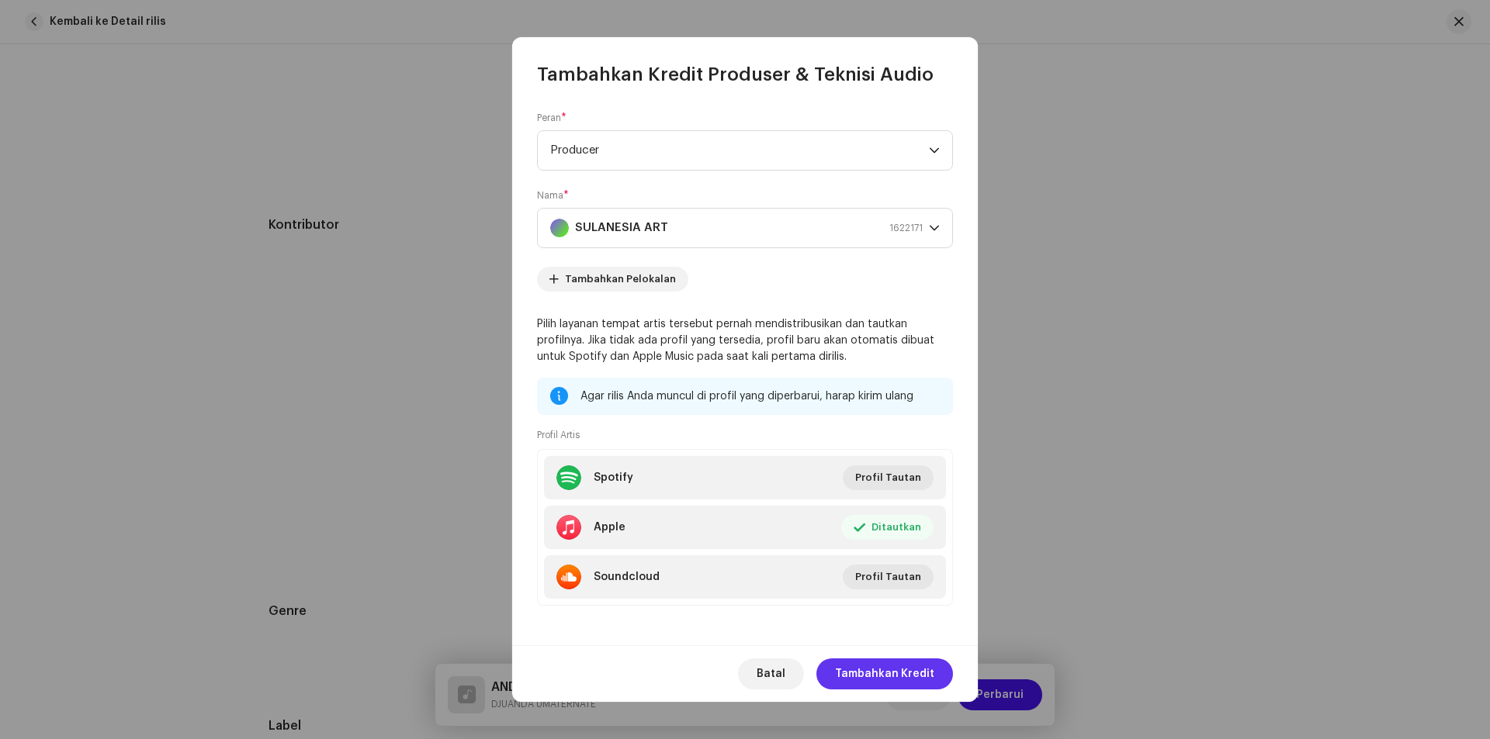
click at [853, 670] on span "Tambahkan Kredit" at bounding box center [884, 674] width 99 height 31
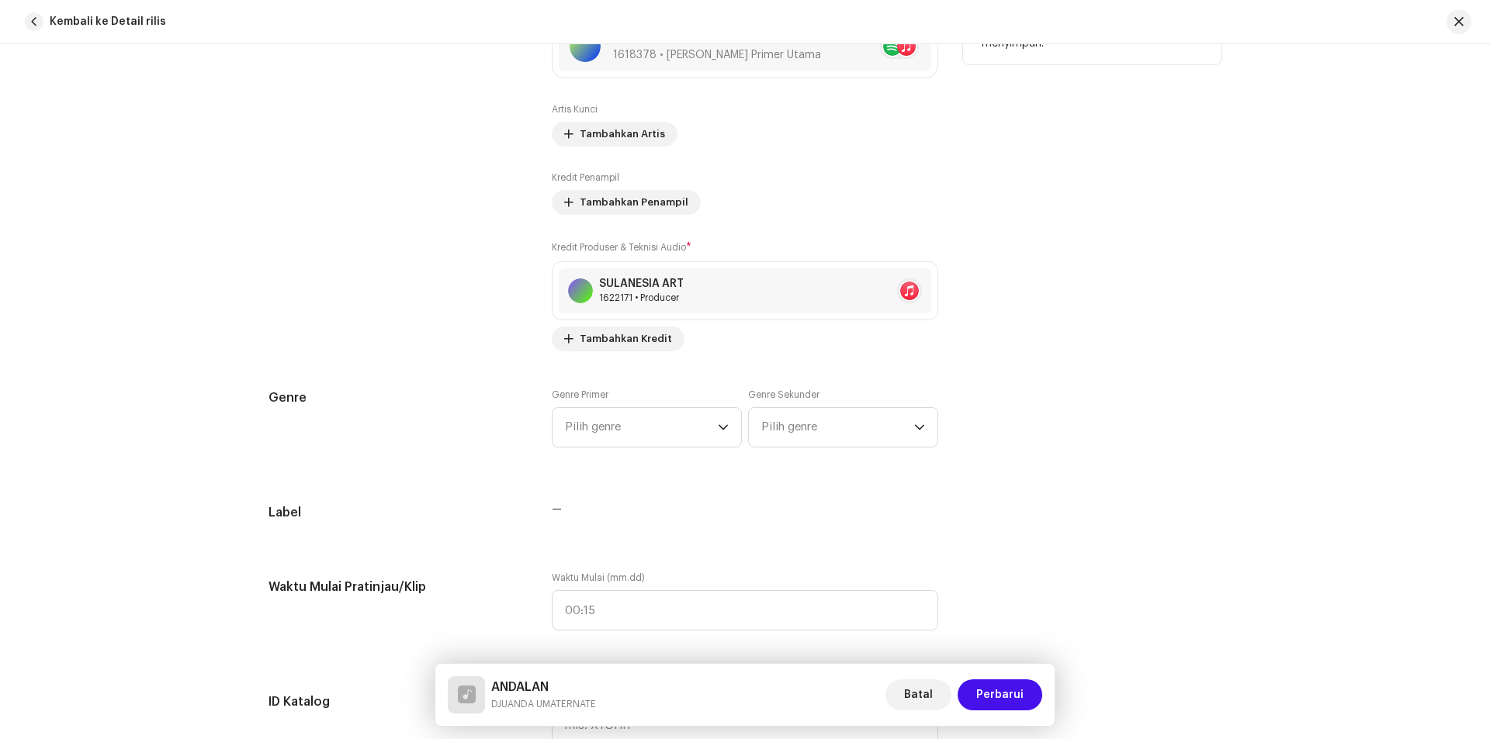
scroll to position [1086, 0]
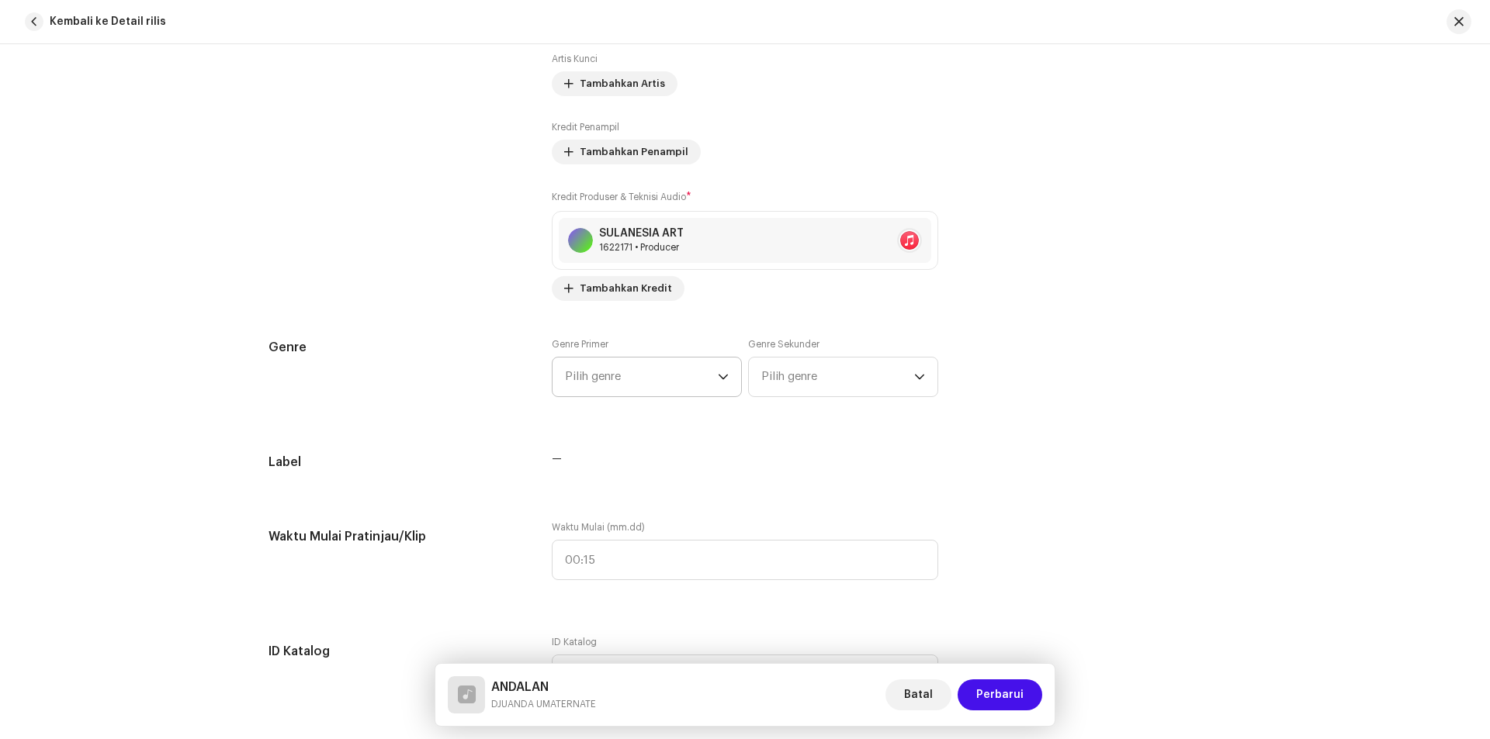
click at [642, 369] on span "Pilih genre" at bounding box center [641, 377] width 153 height 39
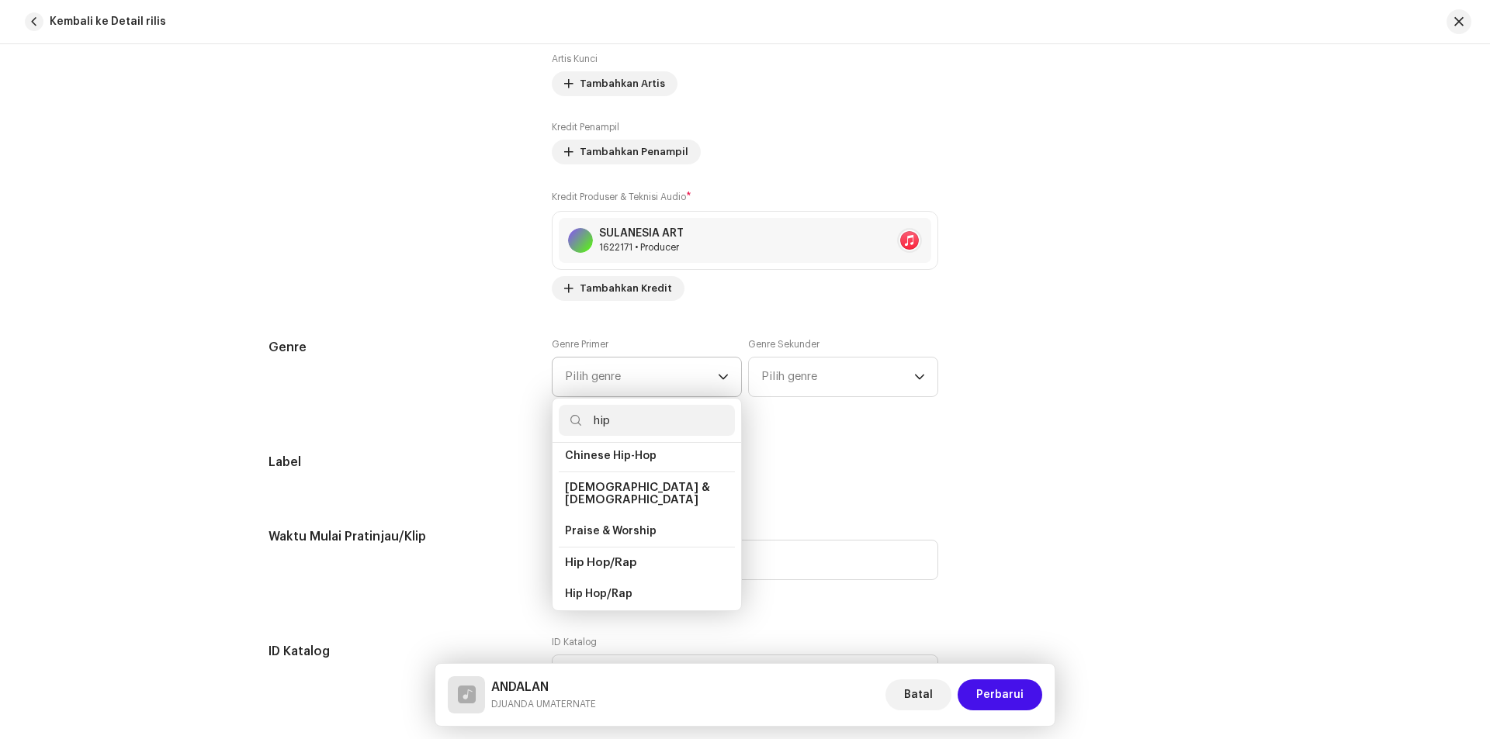
scroll to position [78, 0]
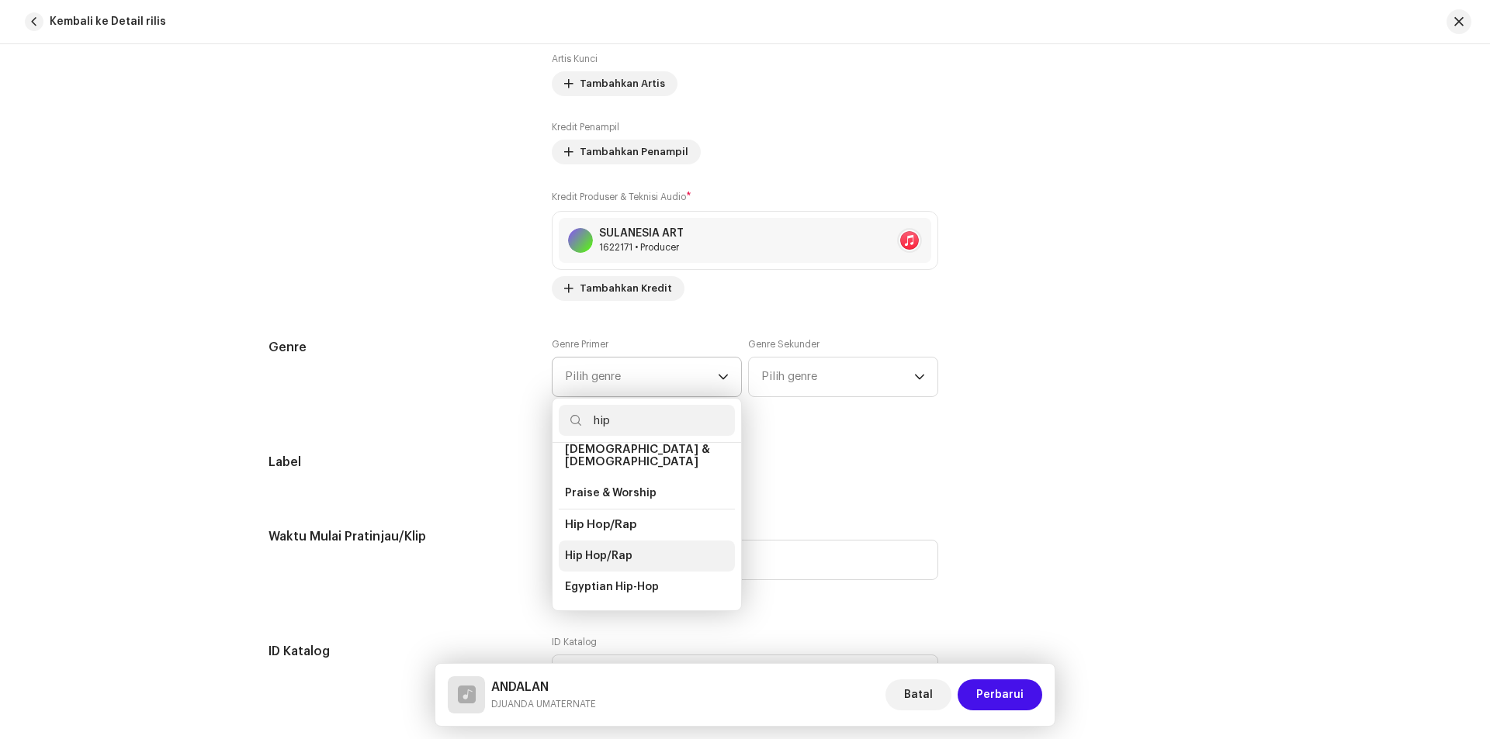
type input "hip"
click at [608, 549] on span "Hip Hop/Rap" at bounding box center [599, 557] width 68 height 16
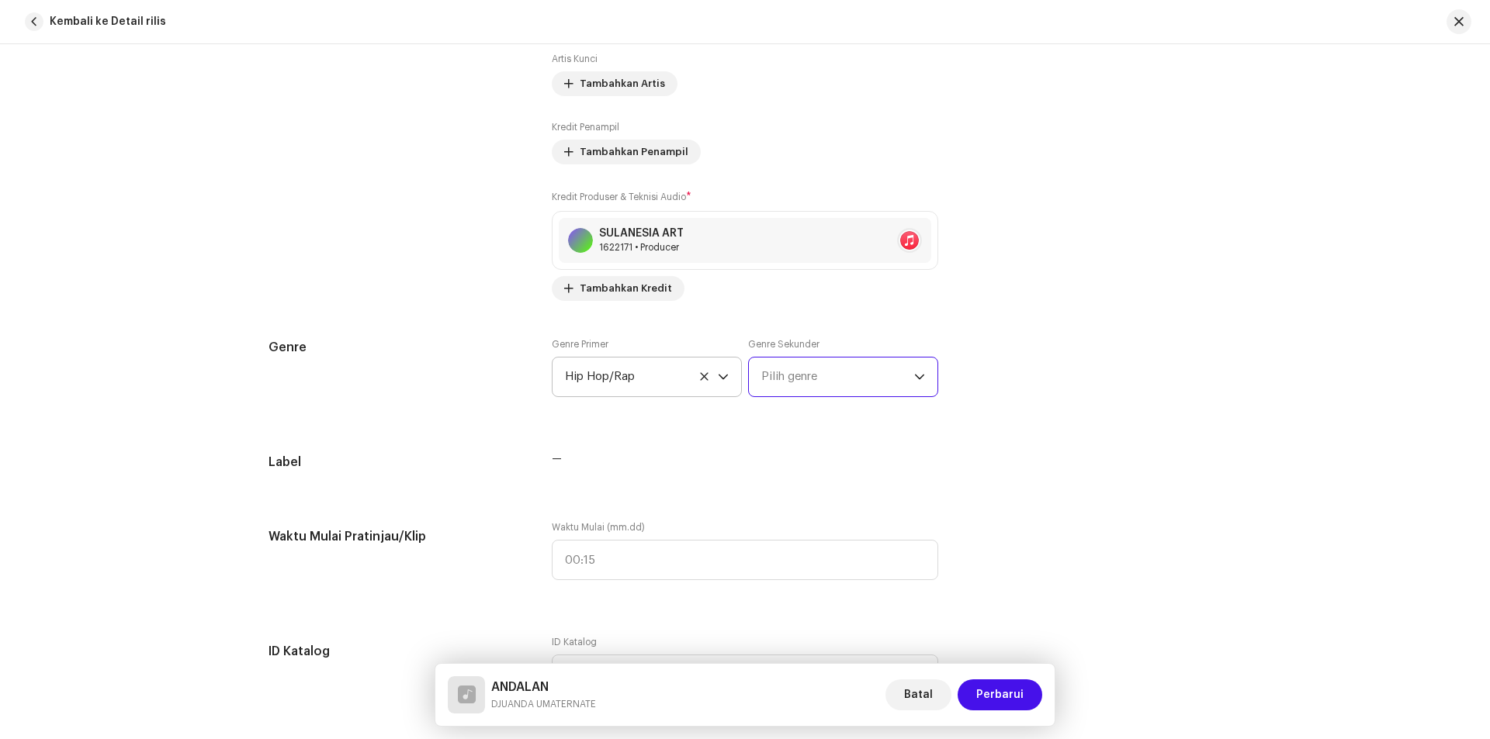
click at [819, 377] on span "Pilih genre" at bounding box center [837, 377] width 153 height 39
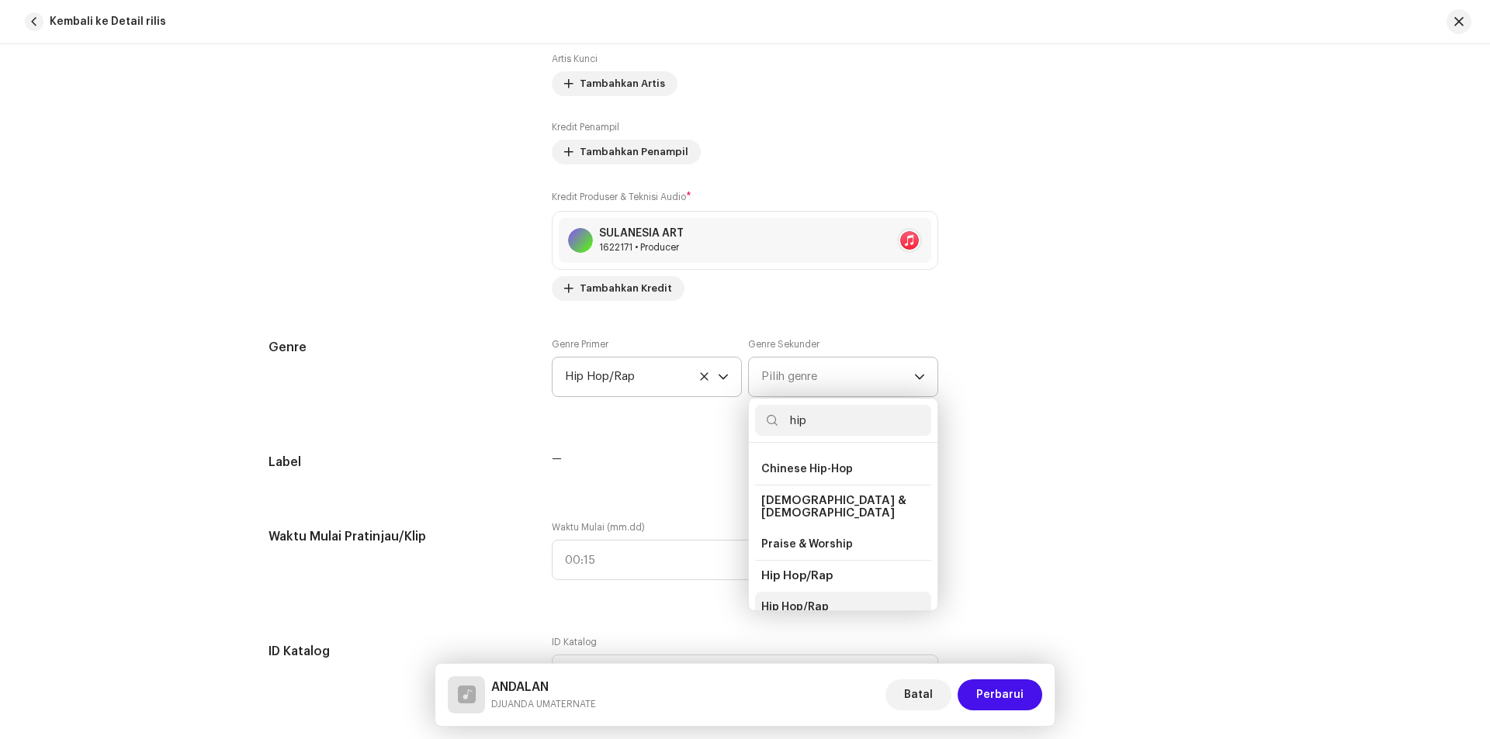
scroll to position [104, 0]
type input "hip"
click at [800, 522] on span "Hip Hop/Rap" at bounding box center [795, 530] width 68 height 16
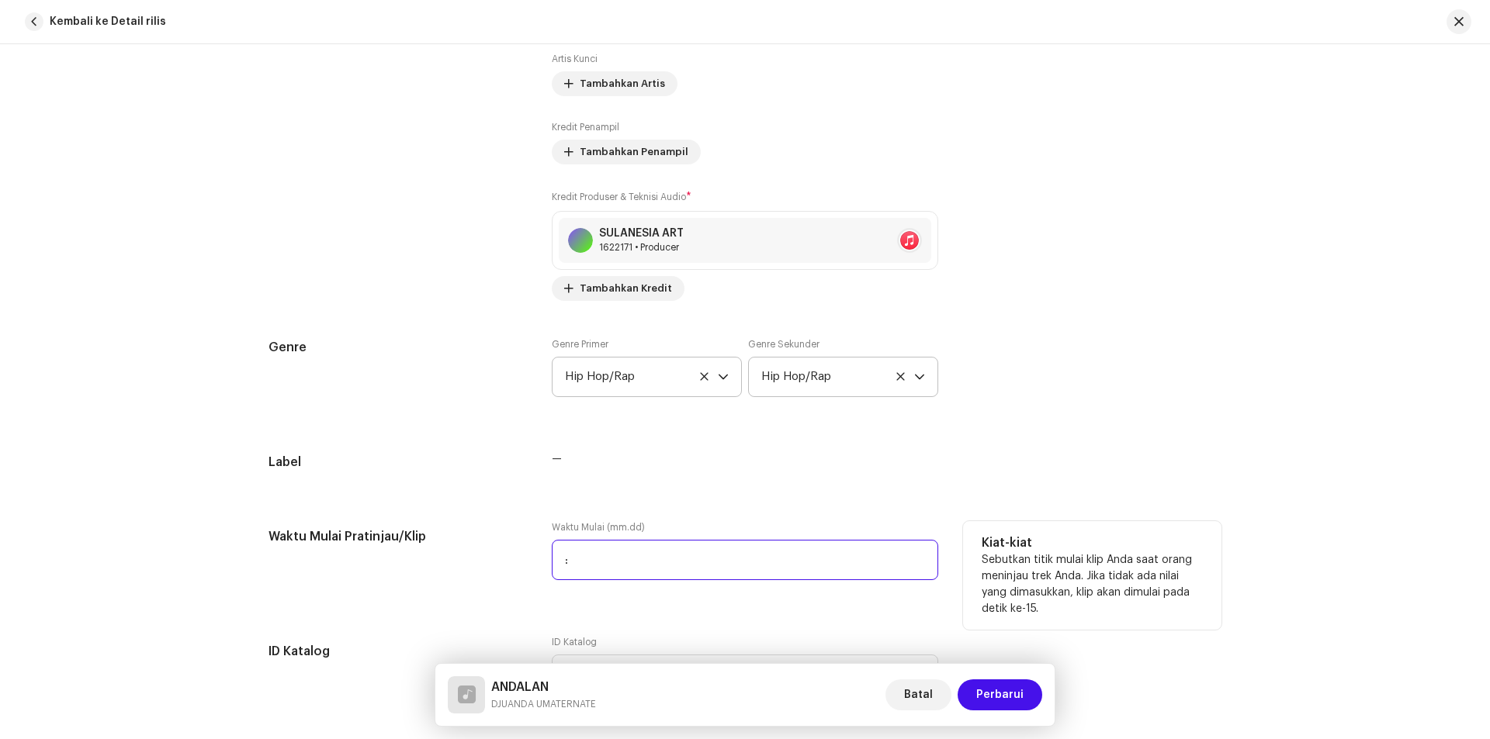
click at [603, 557] on input ":" at bounding box center [745, 560] width 386 height 40
click at [615, 552] on input "00:01" at bounding box center [745, 560] width 386 height 40
type input "00:05"
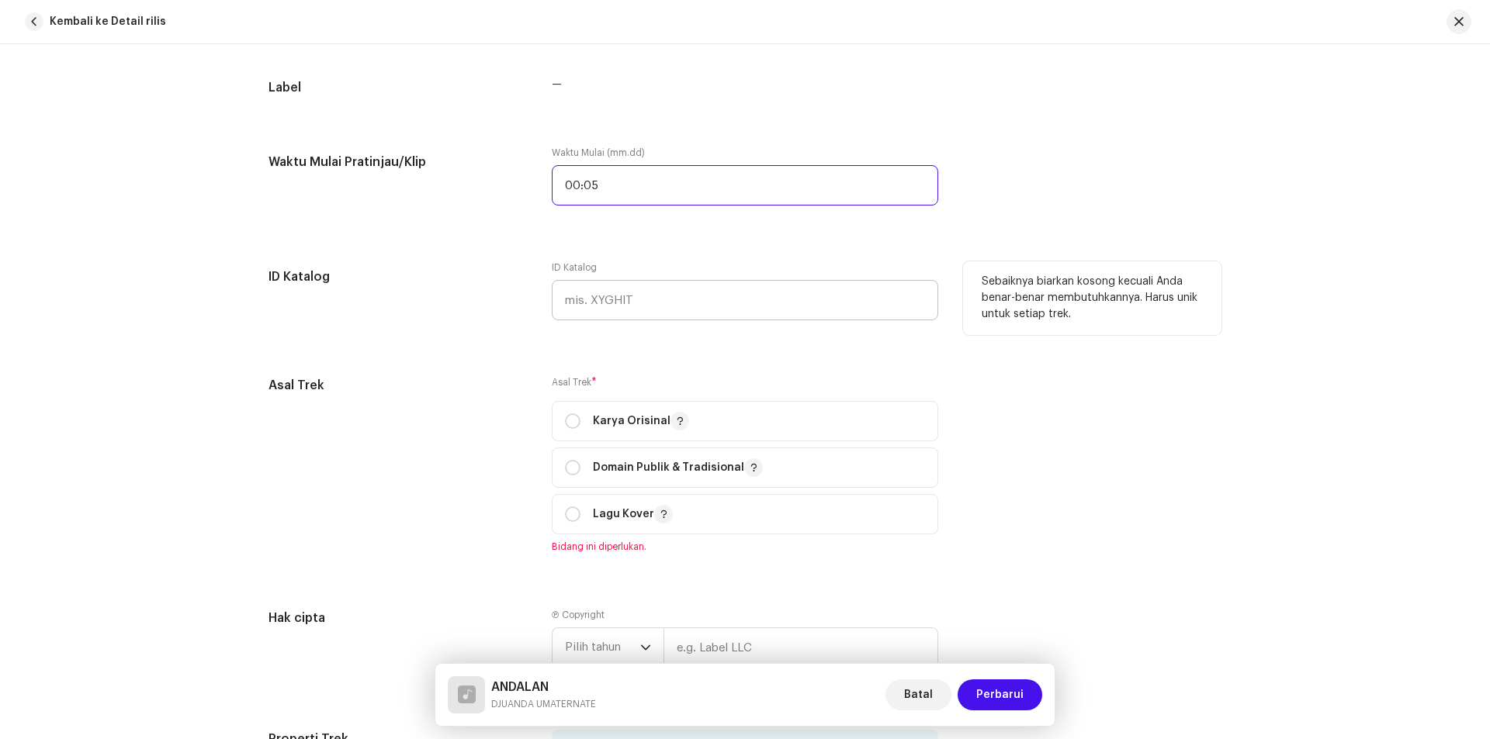
scroll to position [1474, 0]
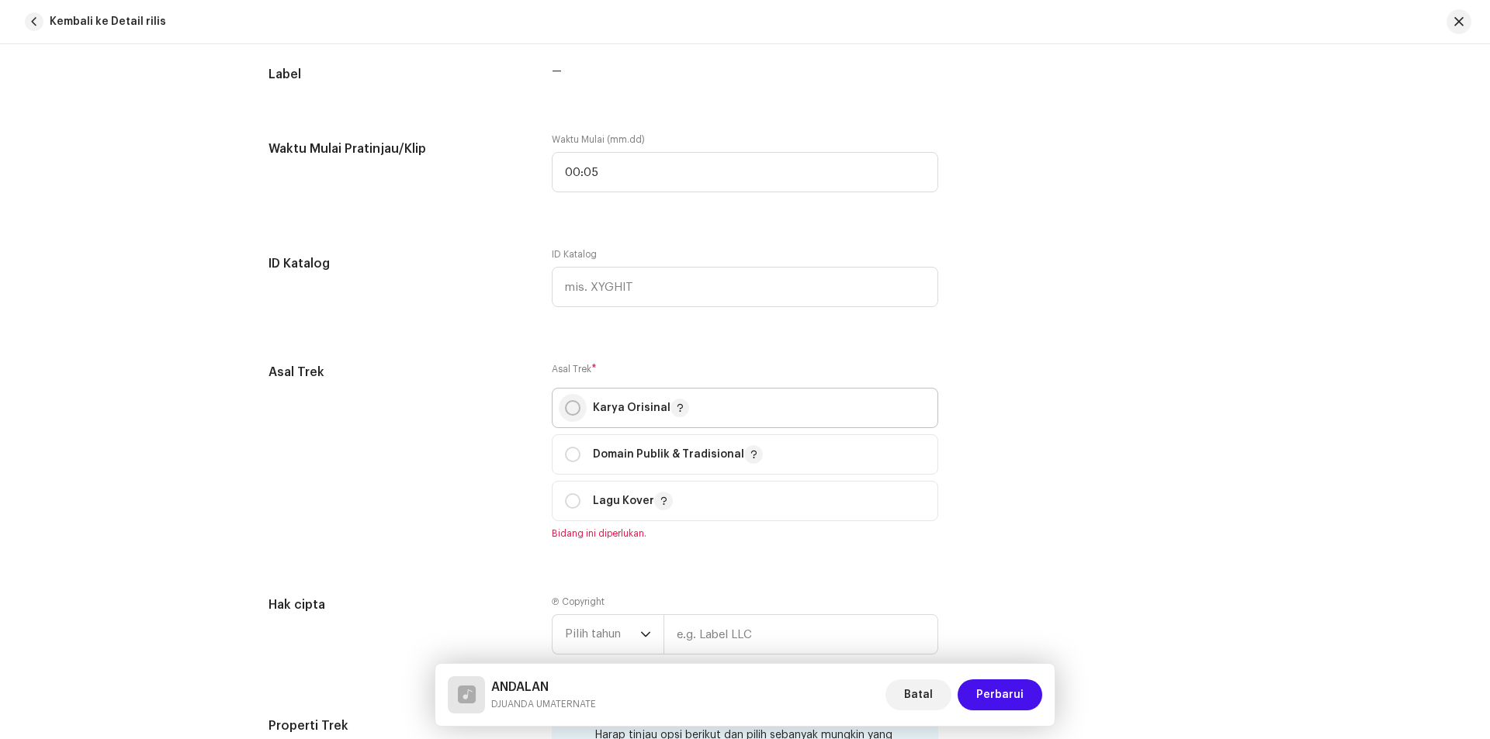
click at [565, 404] on input "radio" at bounding box center [573, 408] width 16 height 16
radio input "true"
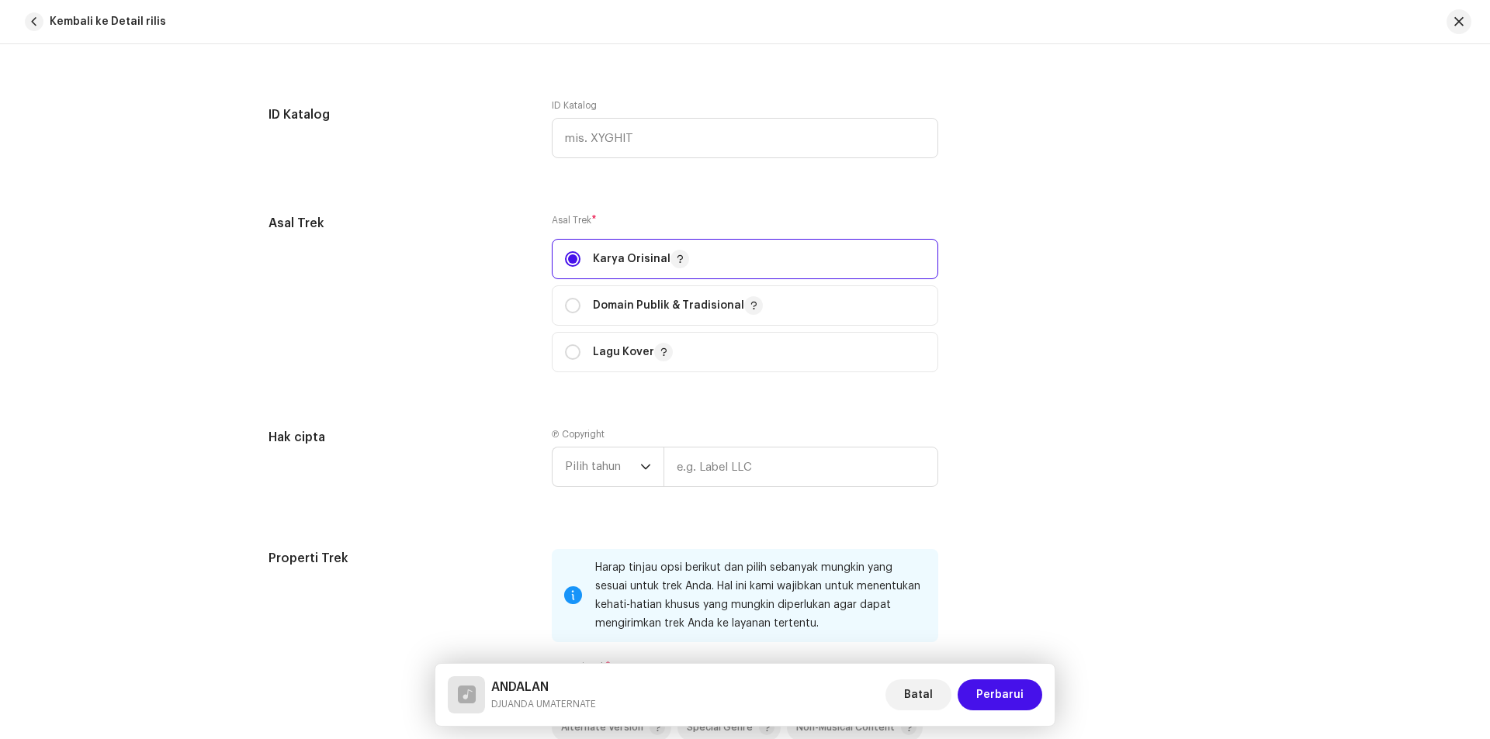
scroll to position [1630, 0]
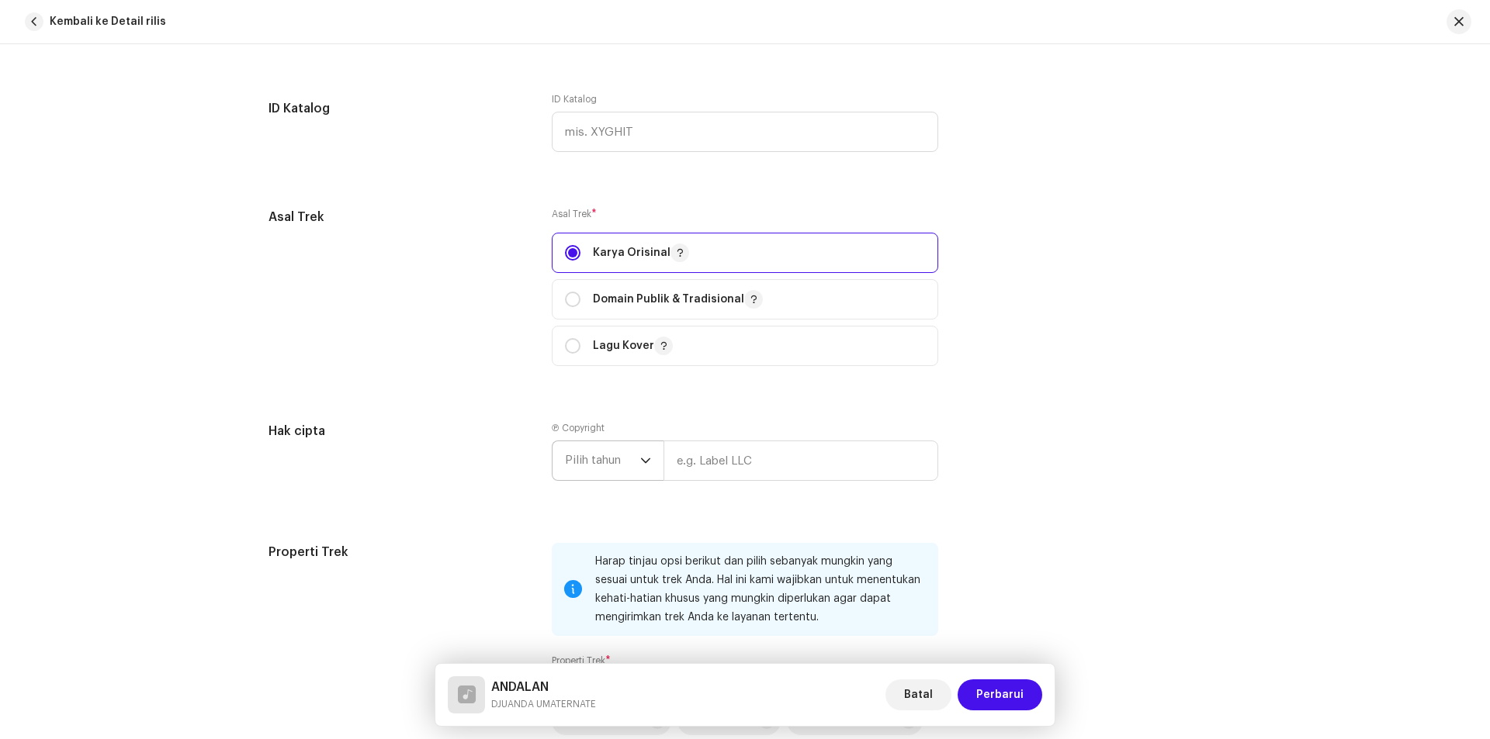
click at [619, 452] on span "Pilih tahun" at bounding box center [602, 461] width 75 height 39
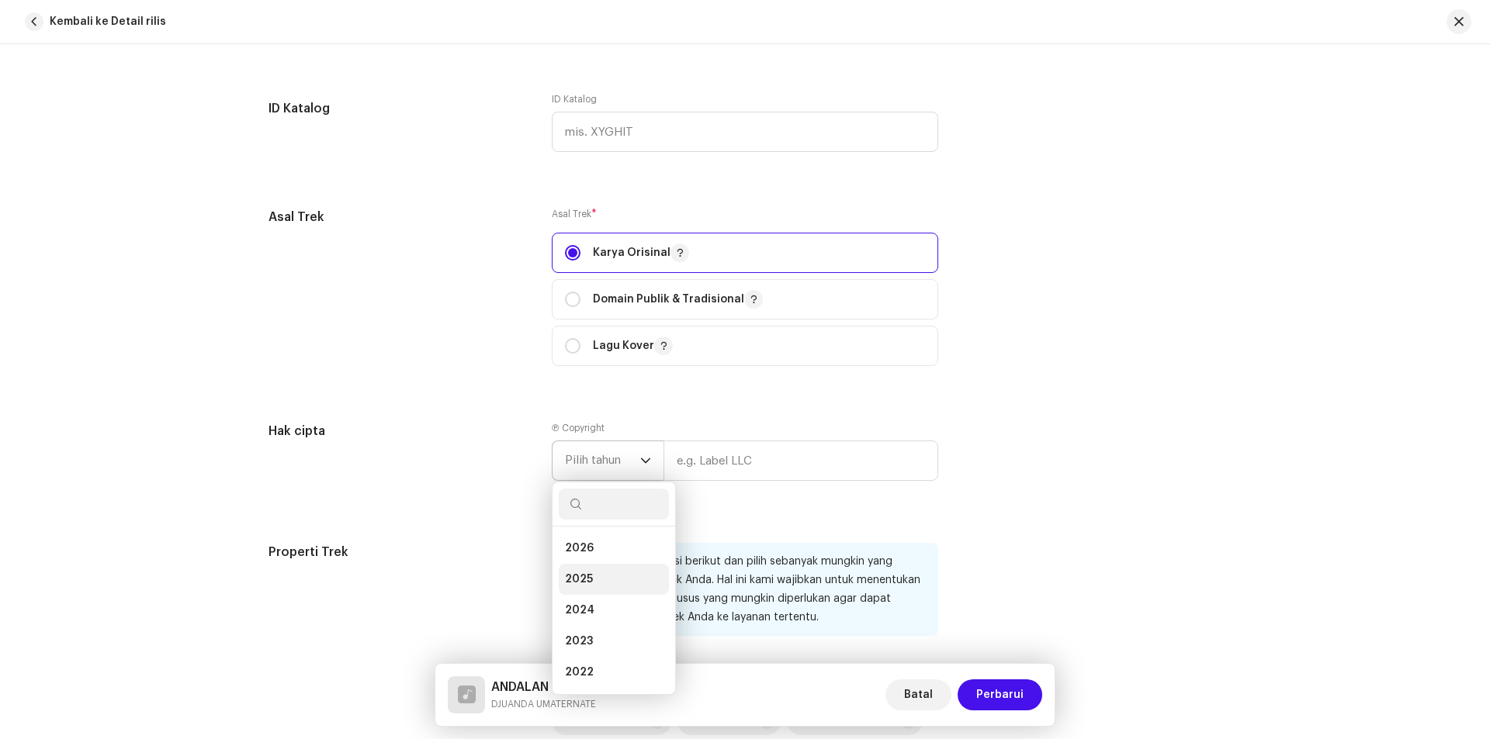
click at [589, 570] on li "2025" at bounding box center [614, 579] width 110 height 31
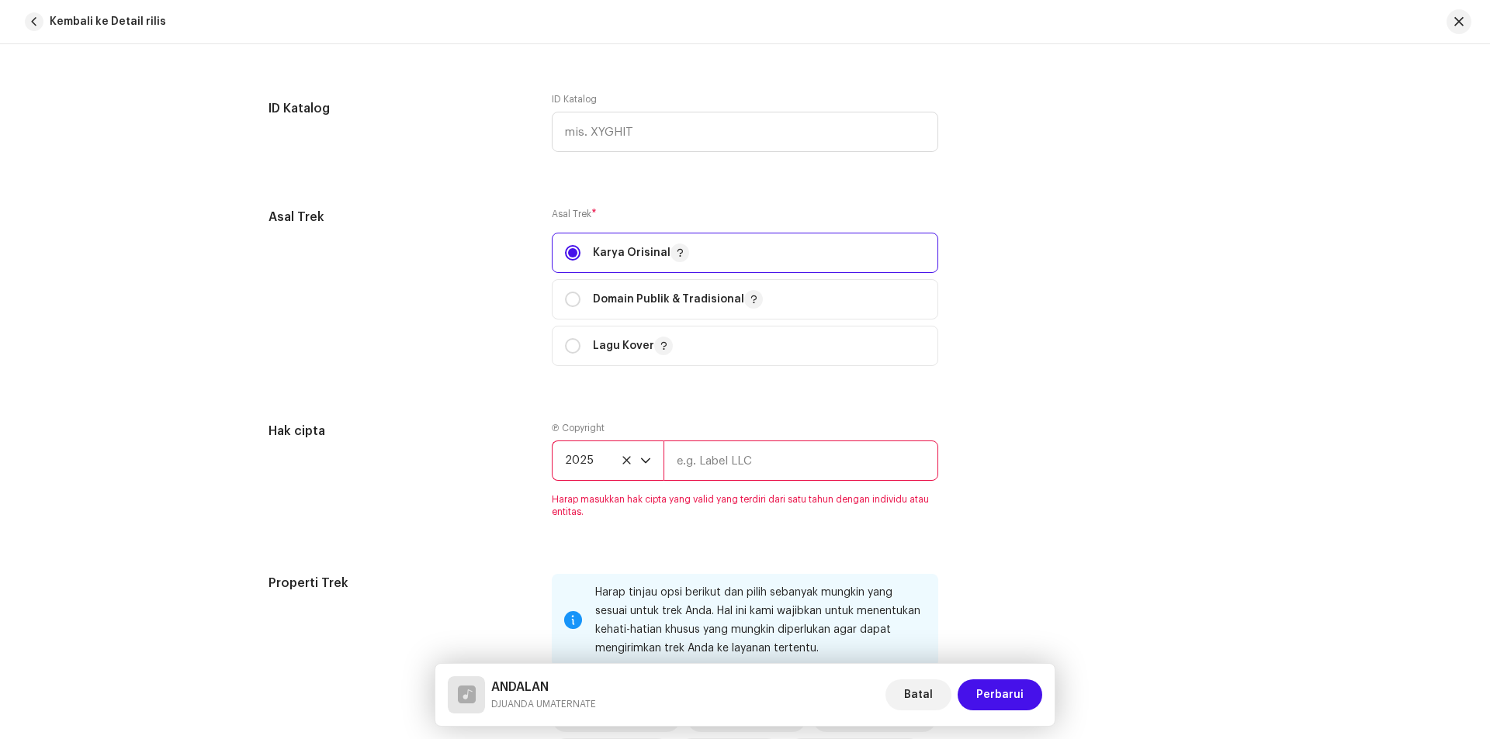
click at [714, 458] on input "text" at bounding box center [800, 461] width 275 height 40
type input "d"
paste input "Djuan Umaternate"
click at [812, 466] on input "Djuan Umaternate" at bounding box center [800, 461] width 275 height 40
type input "Djuan Umaternate"
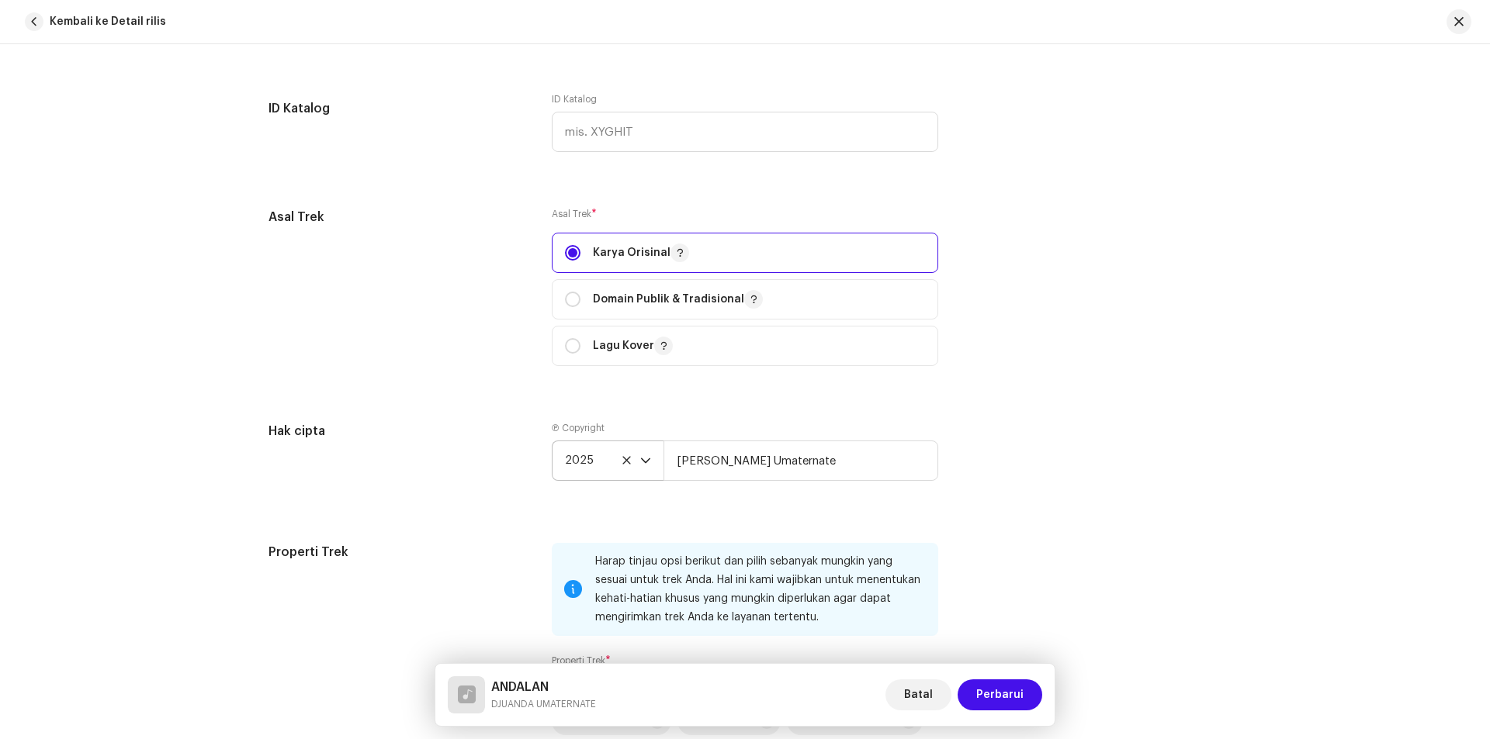
click at [1003, 492] on div "Hak cipta Ⓟ Copyright 2025 Djuan Umaternate" at bounding box center [744, 464] width 953 height 84
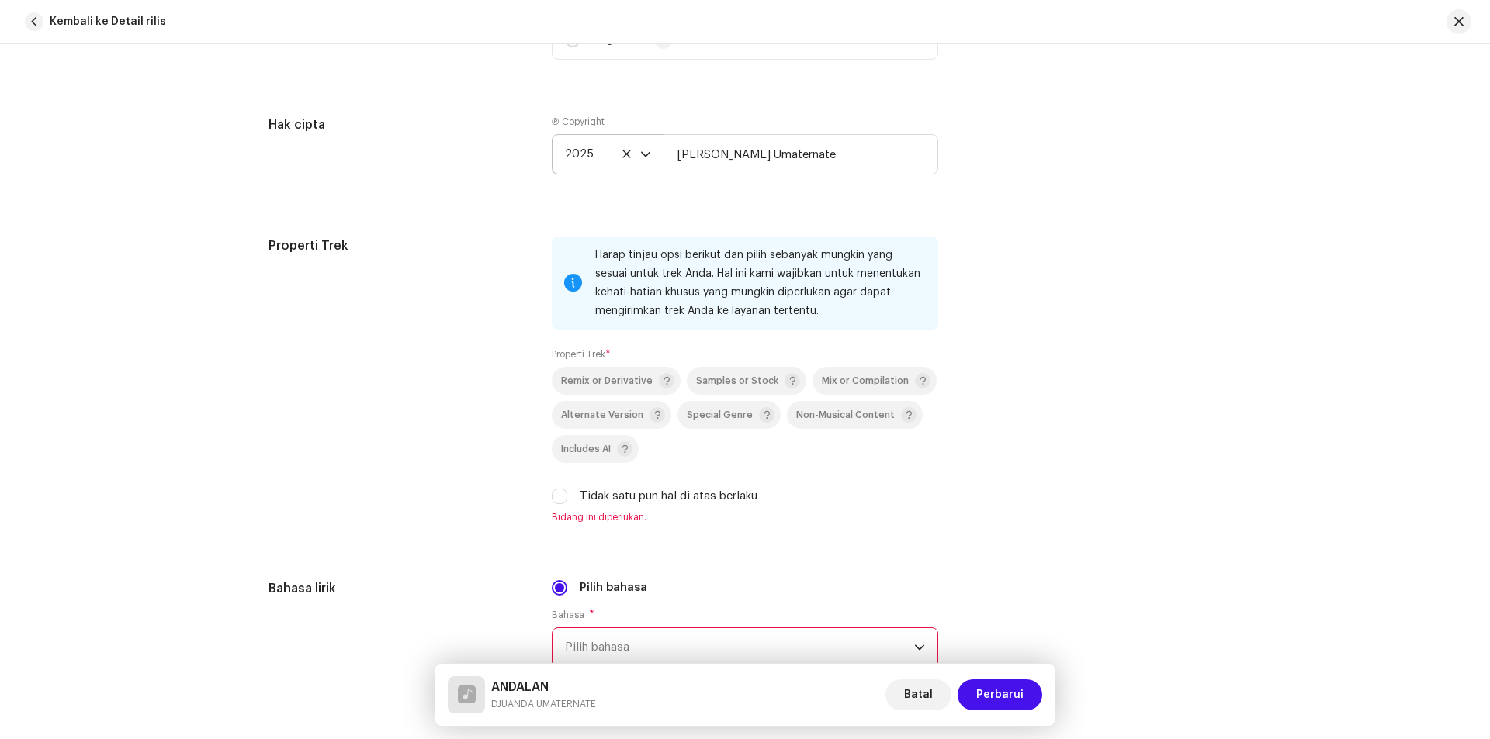
scroll to position [2018, 0]
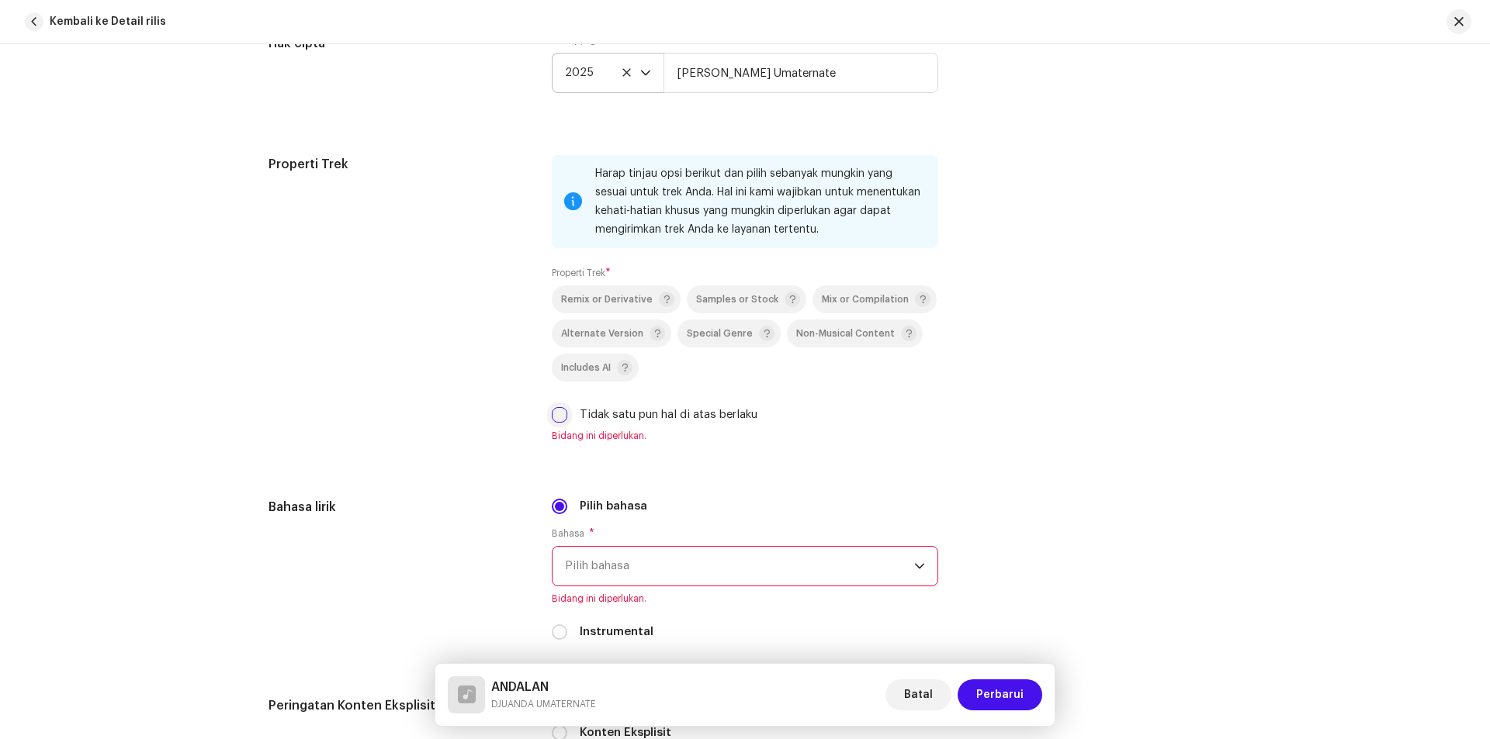
click at [562, 414] on input "Tidak satu pun hal di atas berlaku" at bounding box center [560, 415] width 16 height 16
checkbox input "true"
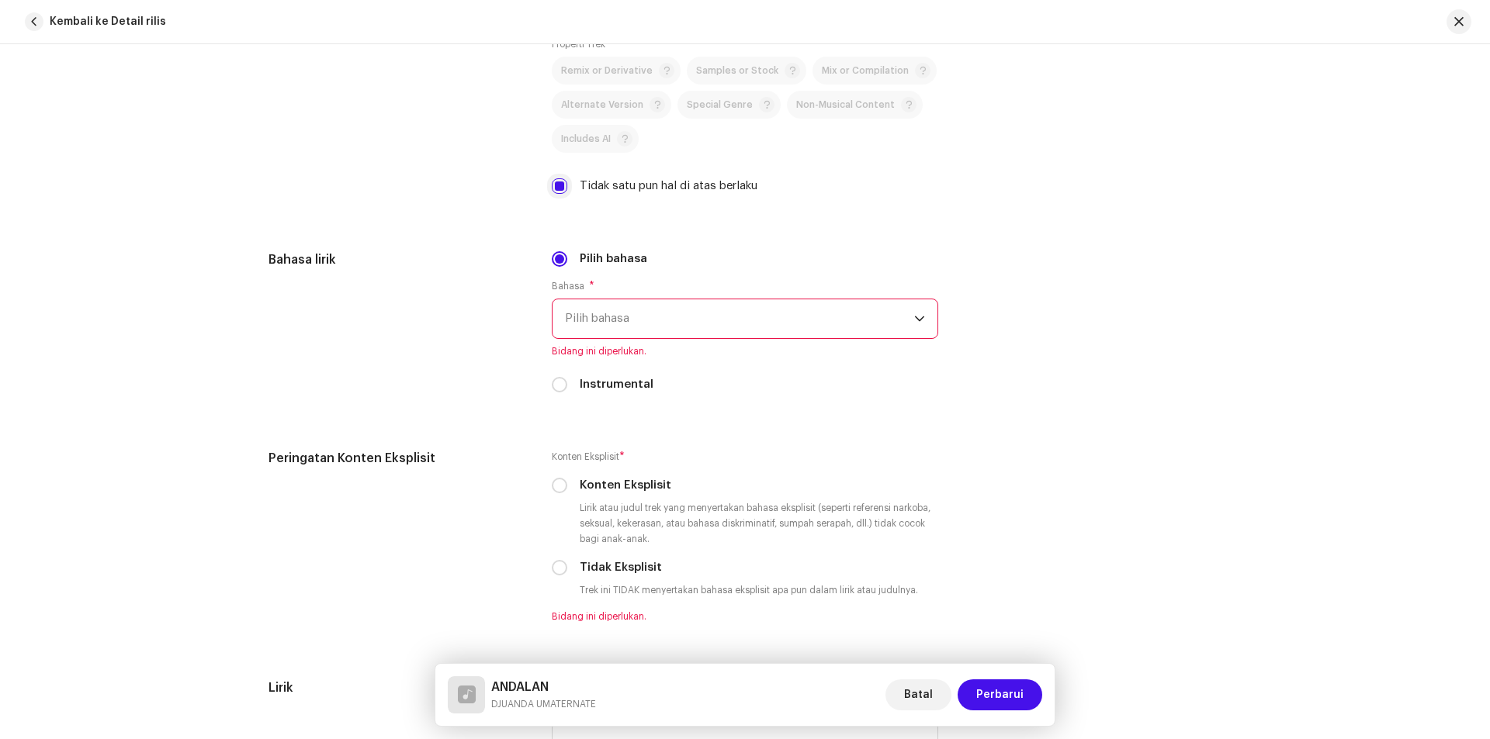
scroll to position [2250, 0]
click at [678, 306] on span "Pilih bahasa" at bounding box center [739, 315] width 349 height 39
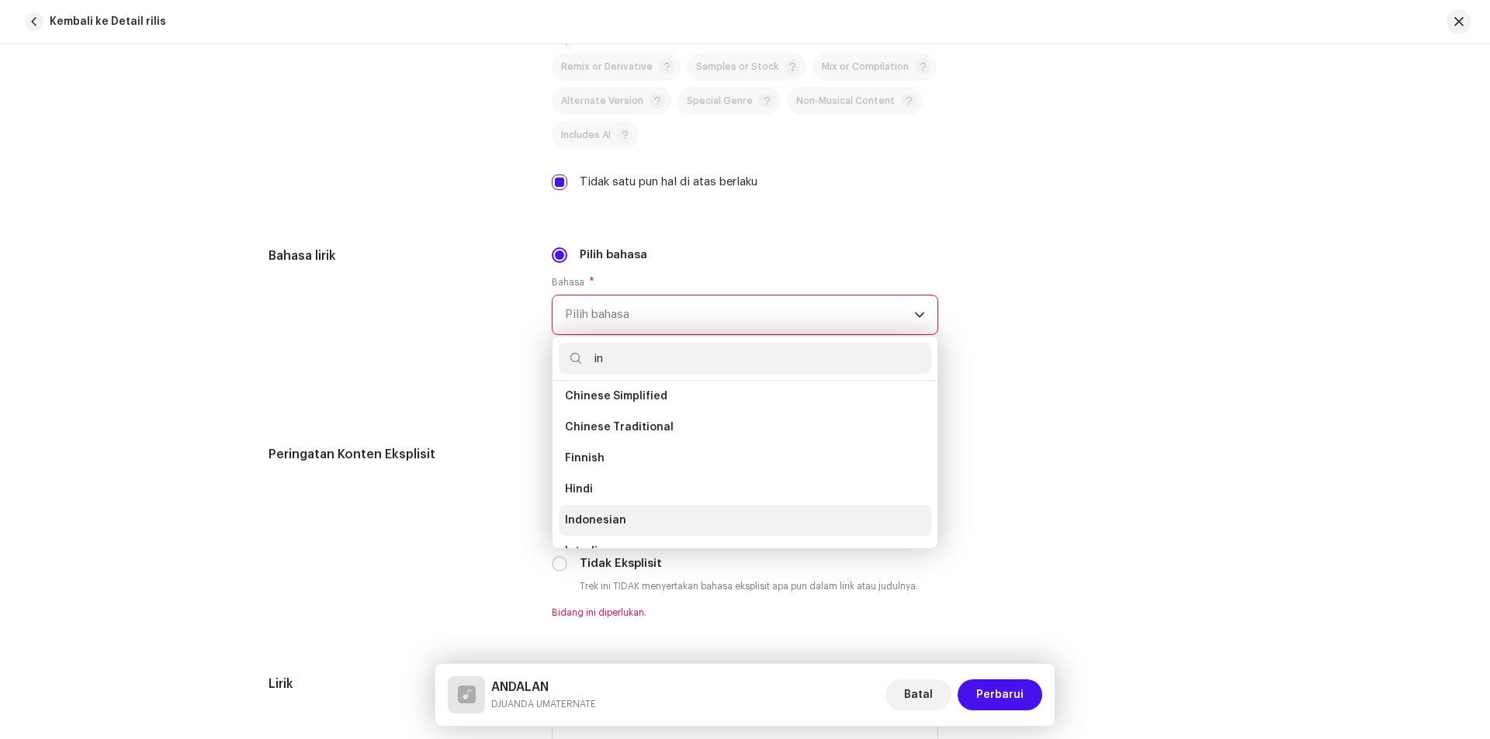
scroll to position [25, 0]
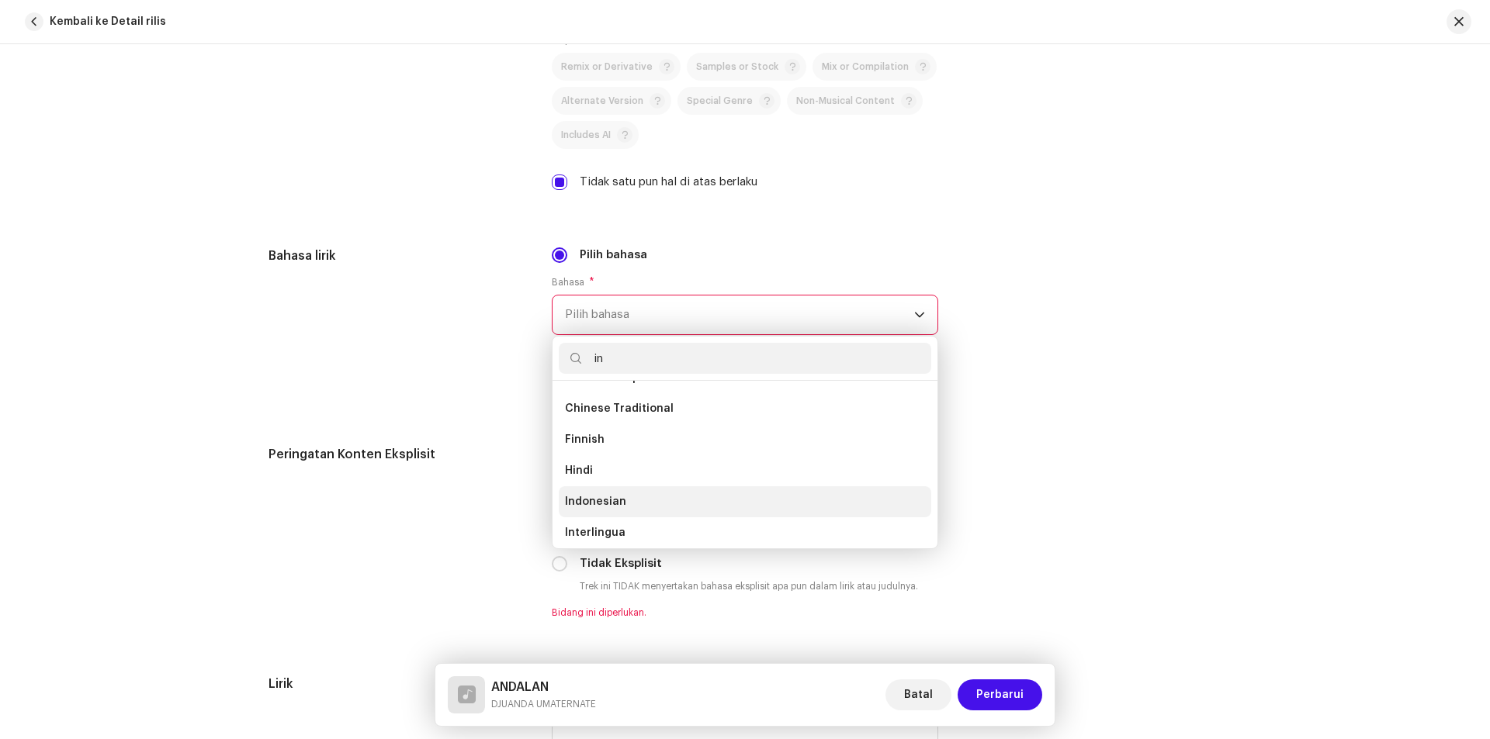
type input "in"
click at [593, 500] on span "Indonesian" at bounding box center [595, 502] width 61 height 16
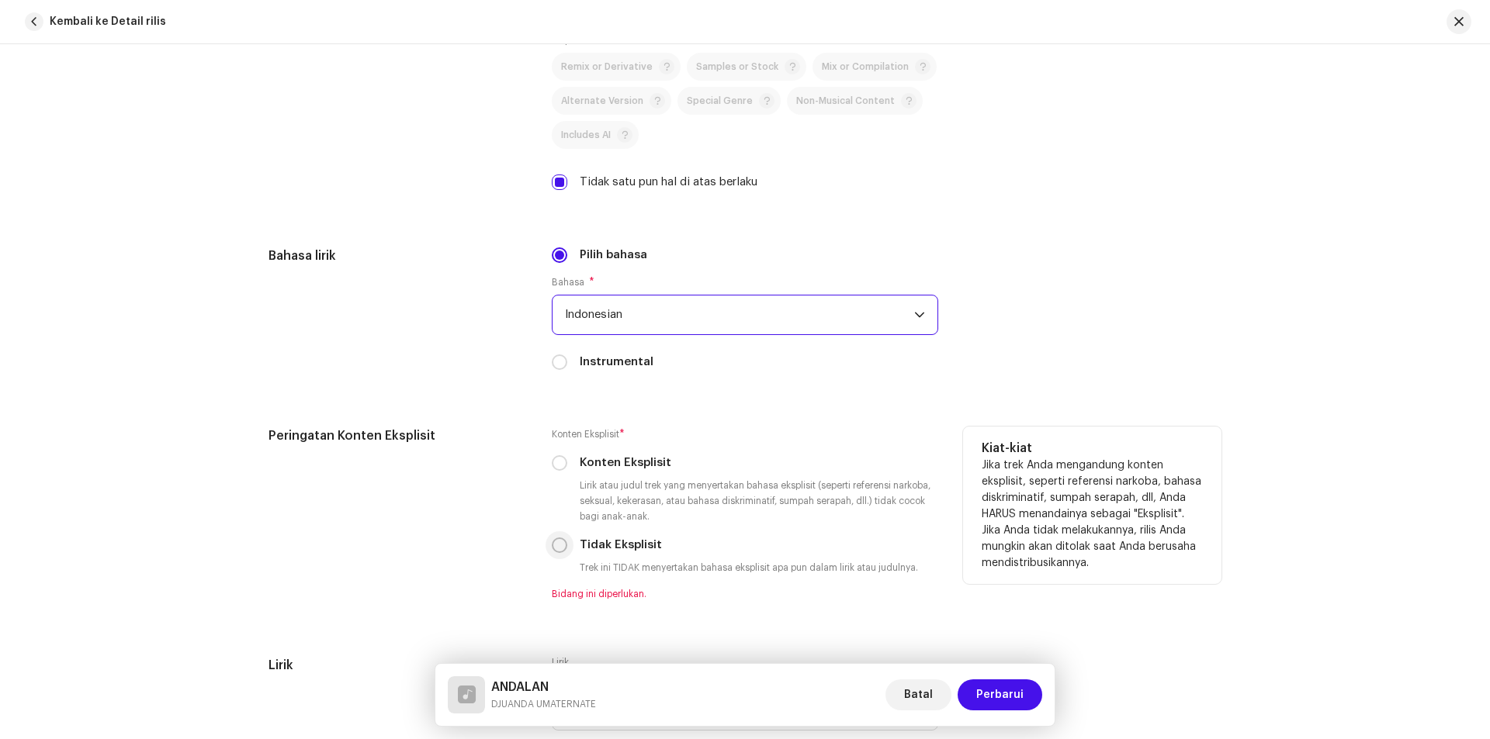
click at [563, 546] on input "Tidak Eksplisit" at bounding box center [560, 546] width 16 height 16
radio input "true"
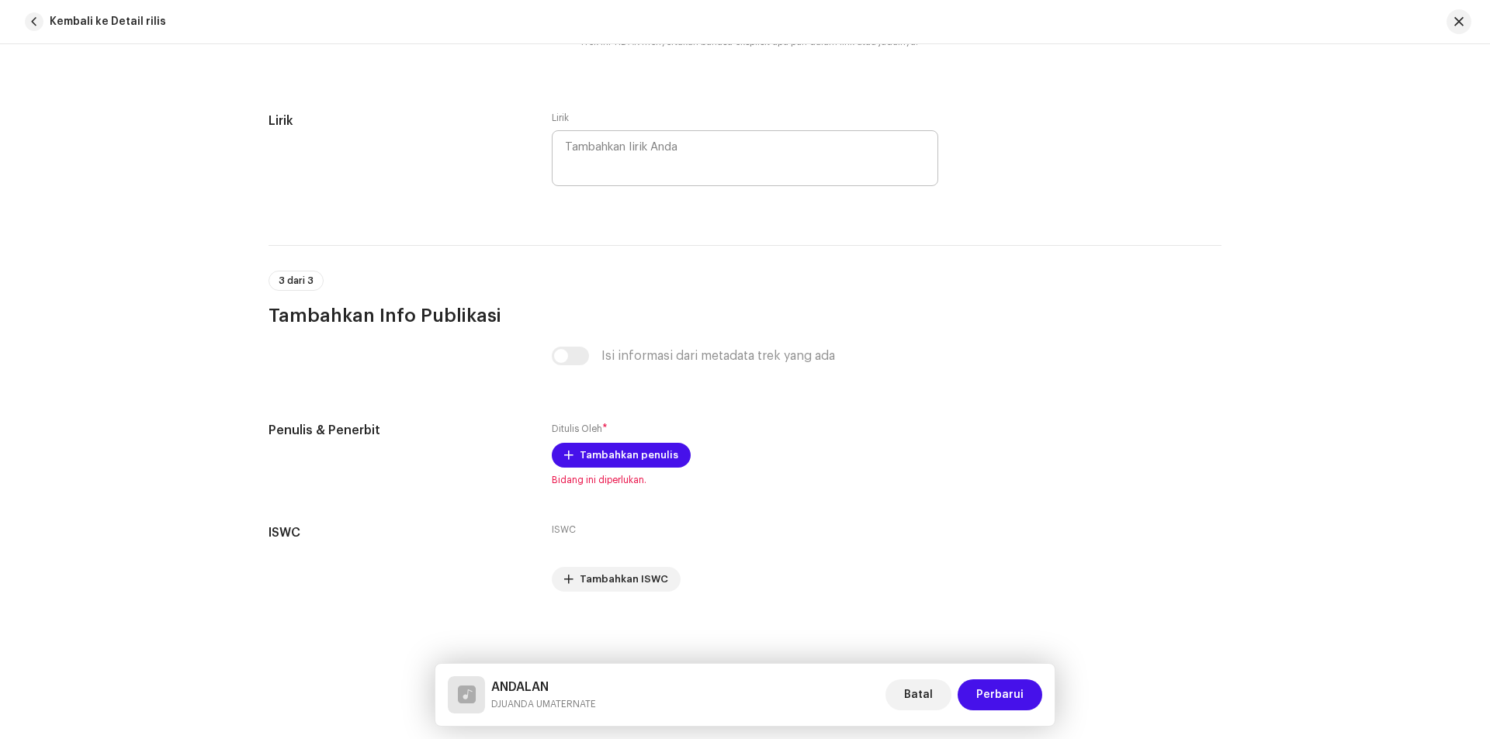
scroll to position [2778, 0]
click at [618, 457] on span "Tambahkan penulis" at bounding box center [629, 453] width 99 height 31
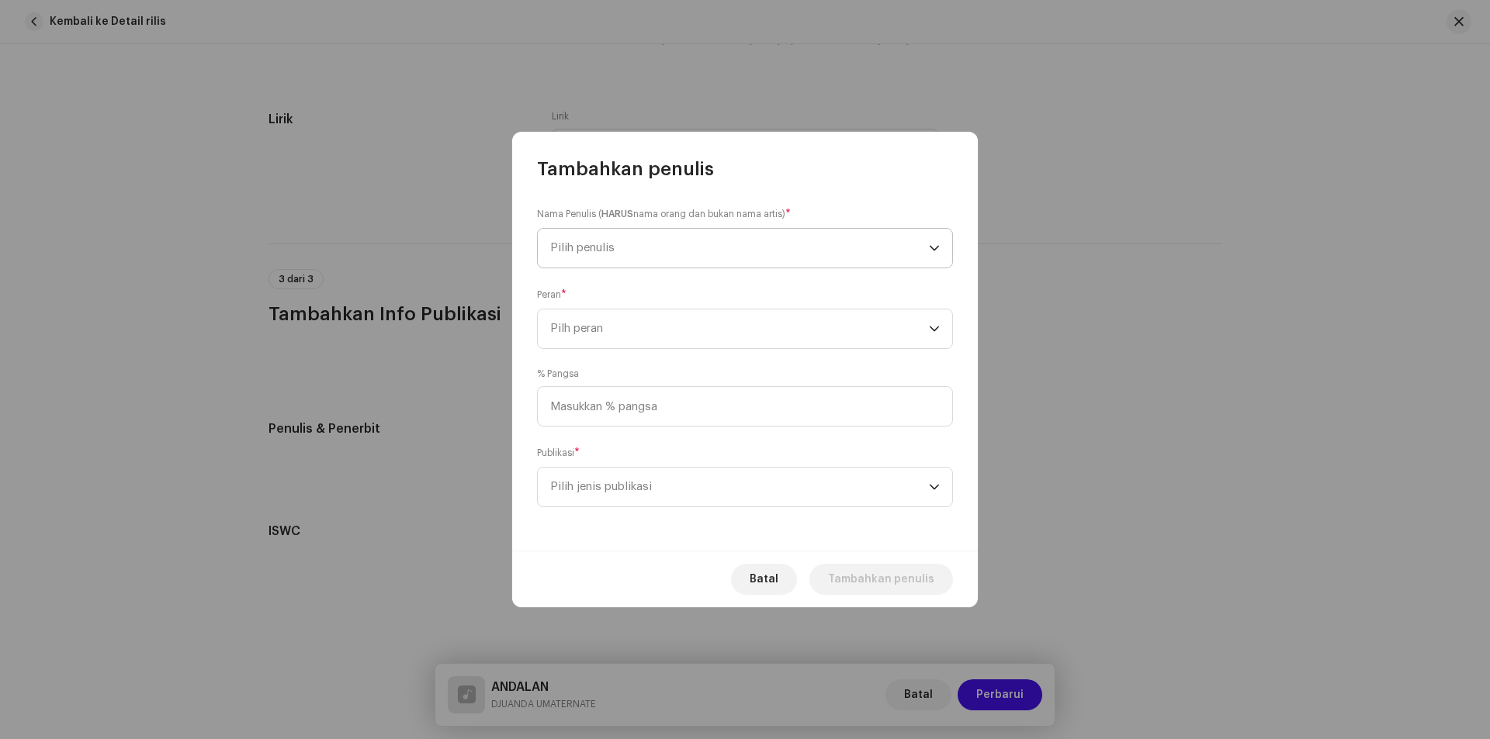
click at [638, 241] on span "Pilih penulis" at bounding box center [739, 248] width 379 height 39
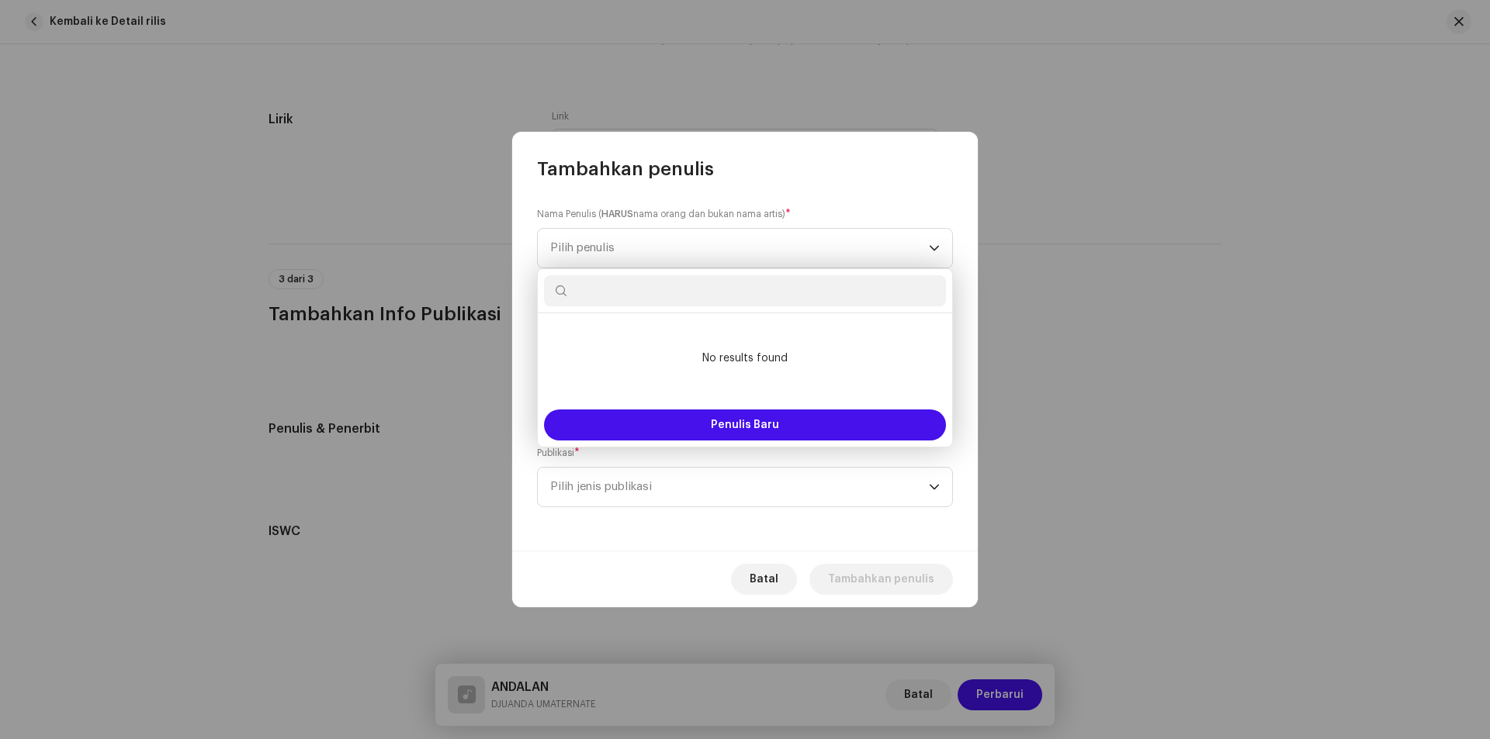
paste input "Djuan Umaternate"
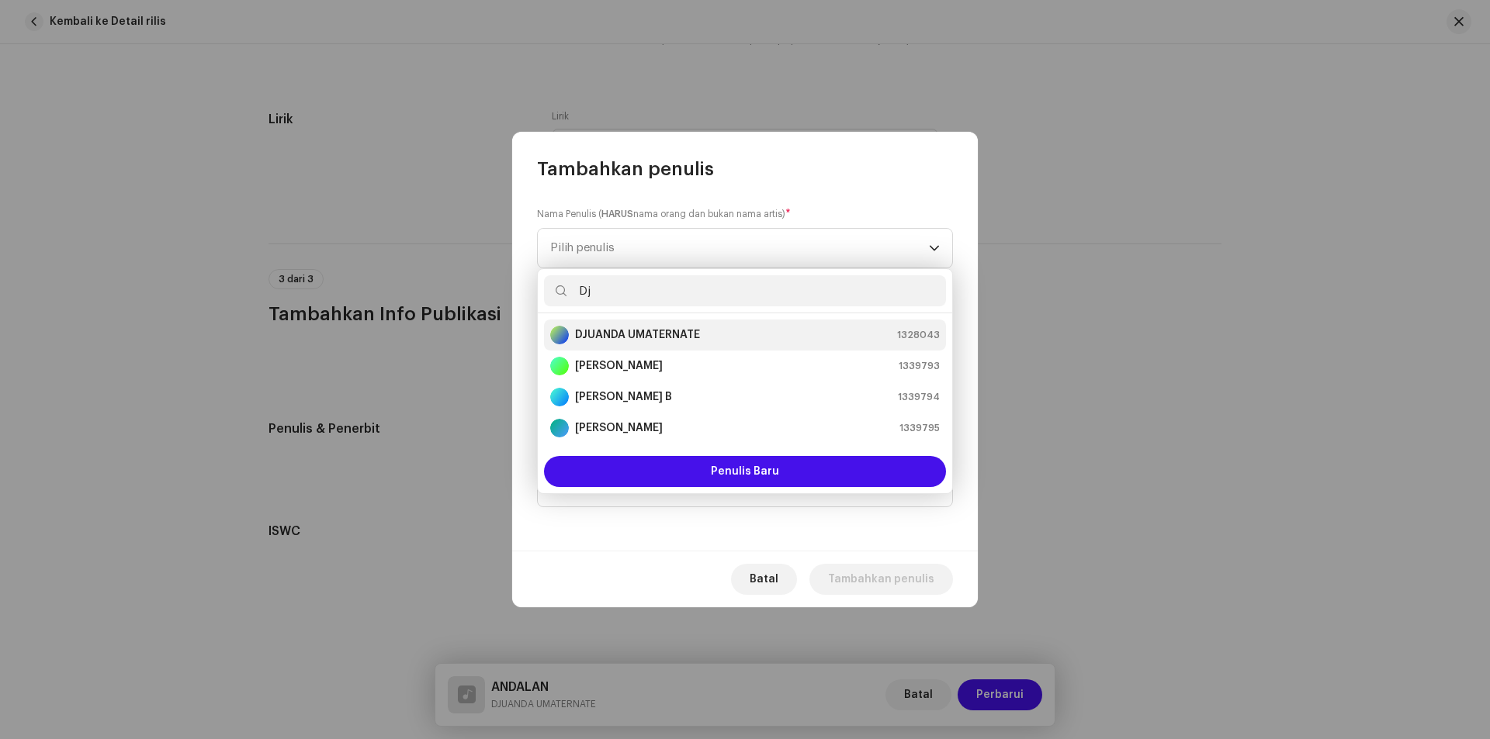
type input "Dj"
click at [641, 331] on strong "DJUANDA UMATERNATE" at bounding box center [637, 335] width 125 height 16
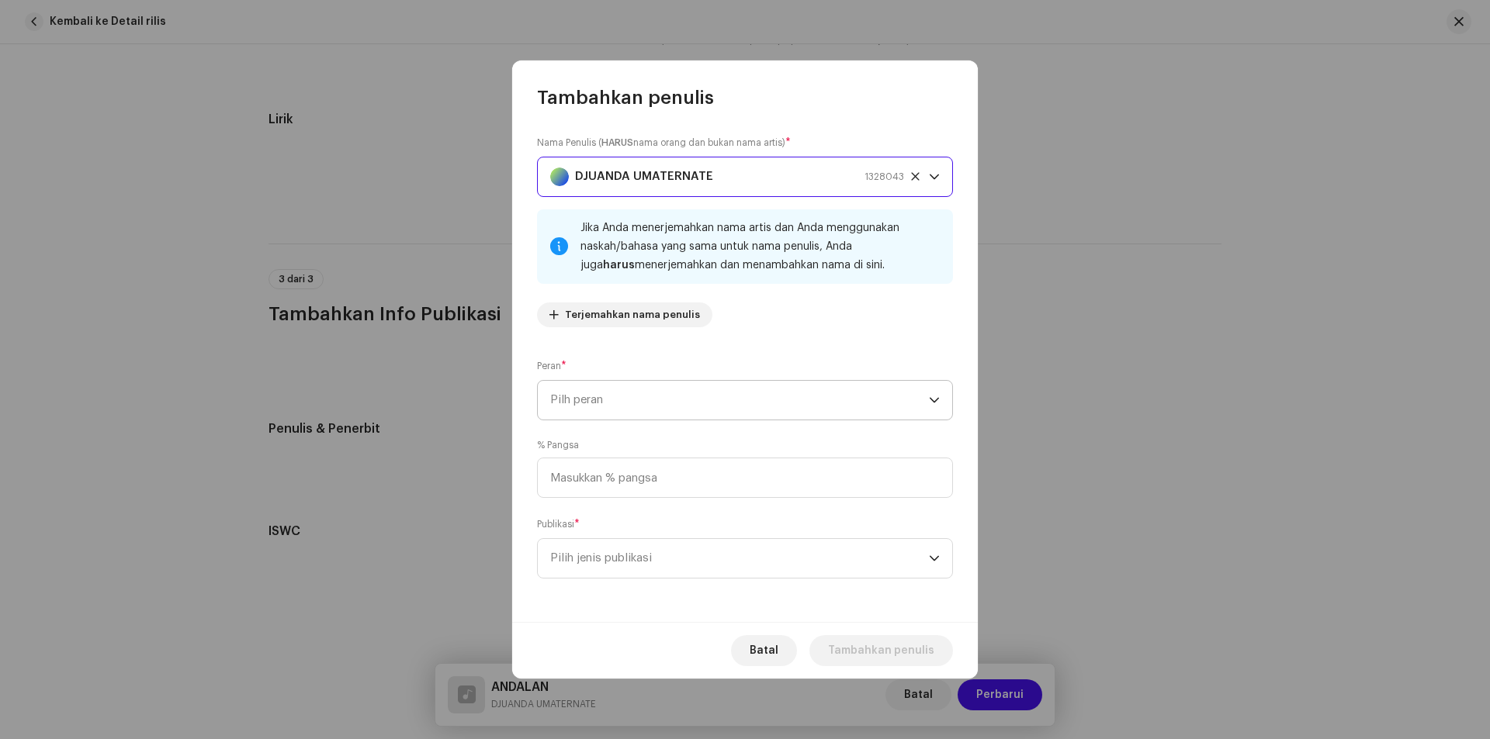
click at [605, 395] on span "Pilh peran" at bounding box center [739, 400] width 379 height 39
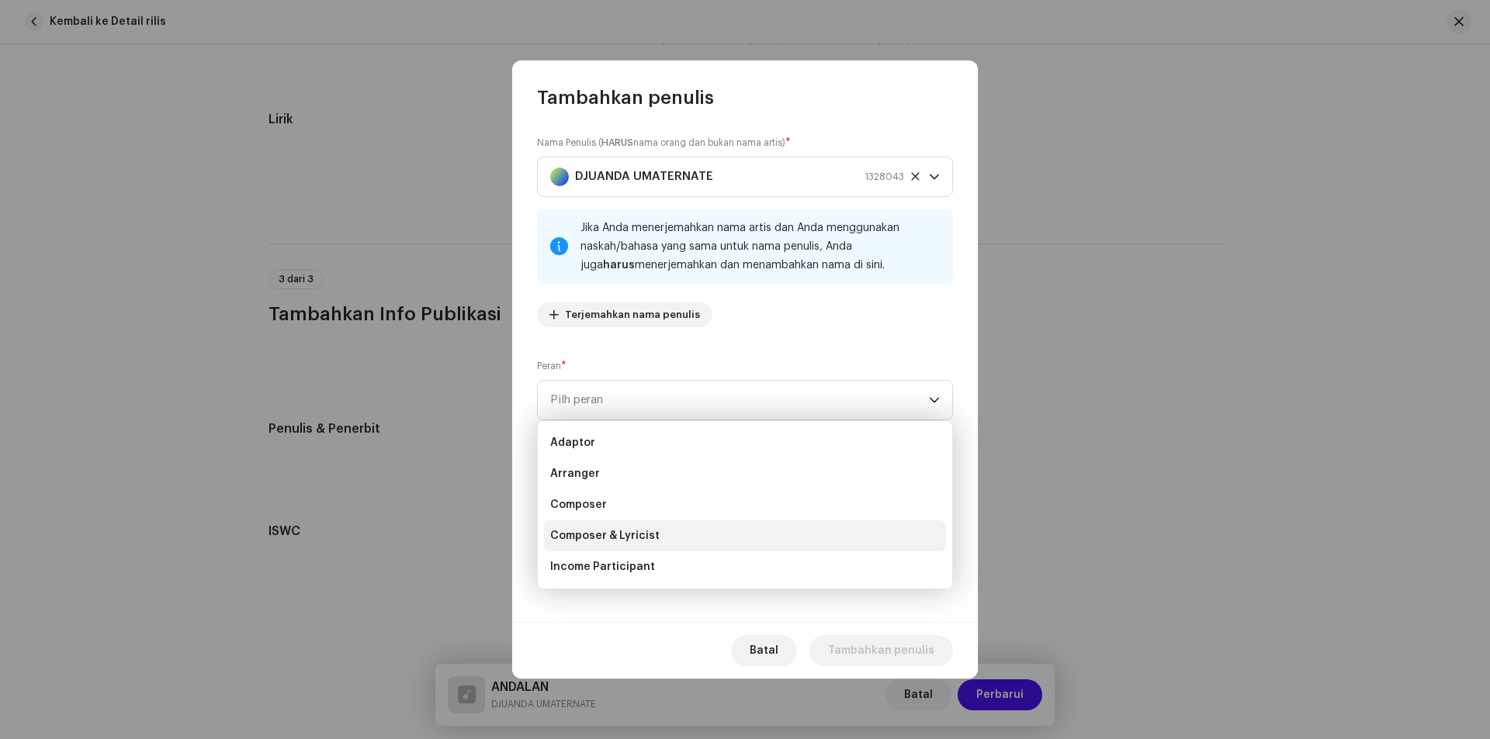
click at [607, 535] on span "Composer & Lyricist" at bounding box center [604, 536] width 109 height 16
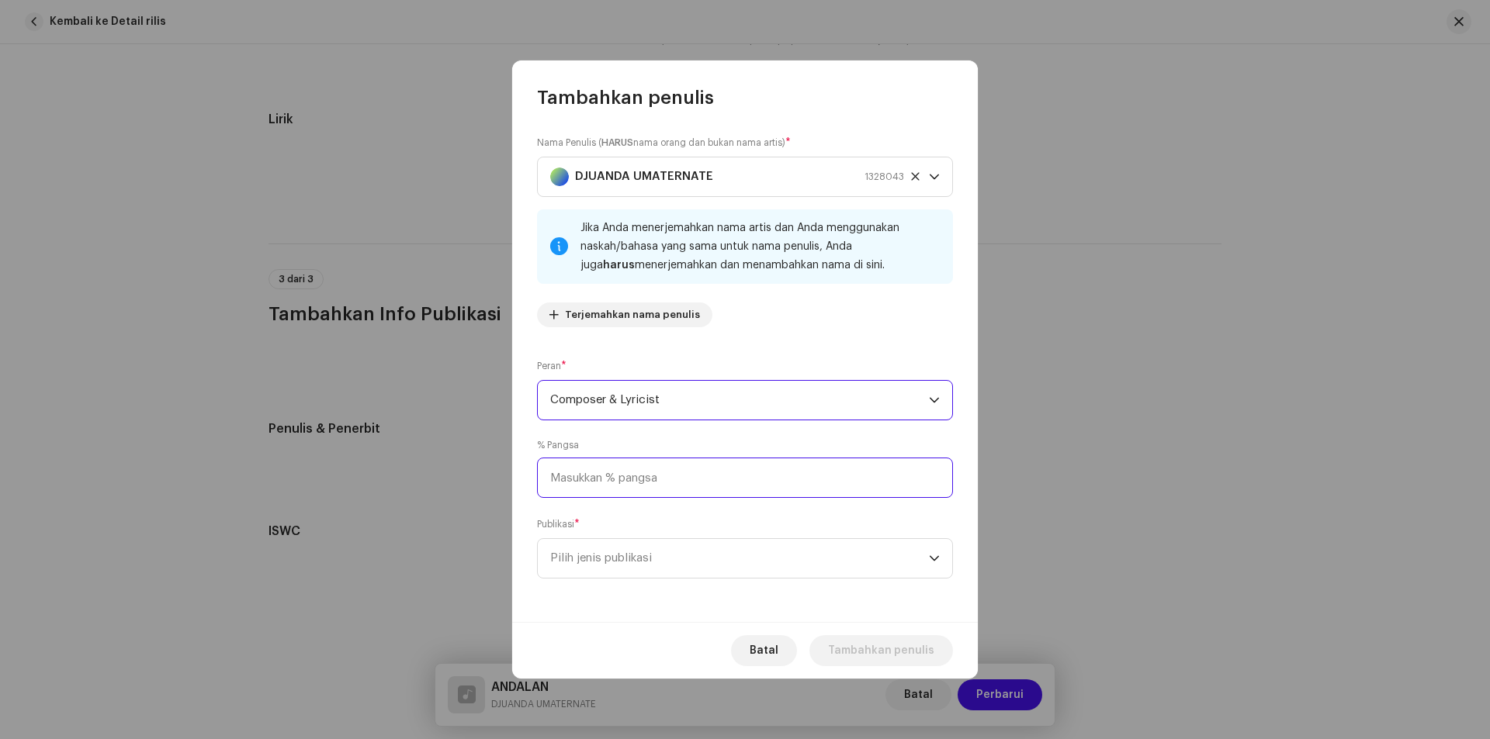
click at [625, 479] on input at bounding box center [745, 478] width 416 height 40
type input "100,00"
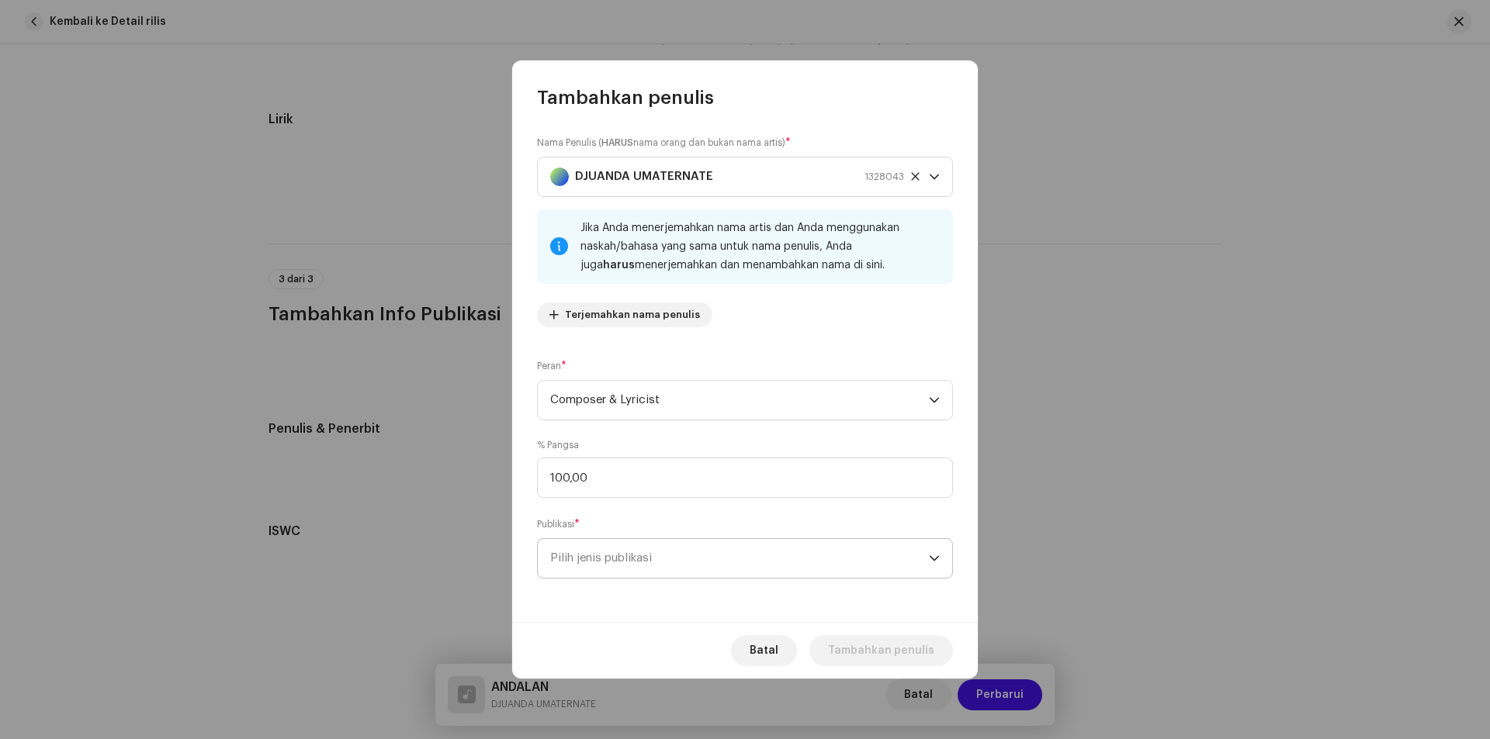
click at [637, 549] on span "Pilih jenis publikasi" at bounding box center [739, 558] width 379 height 39
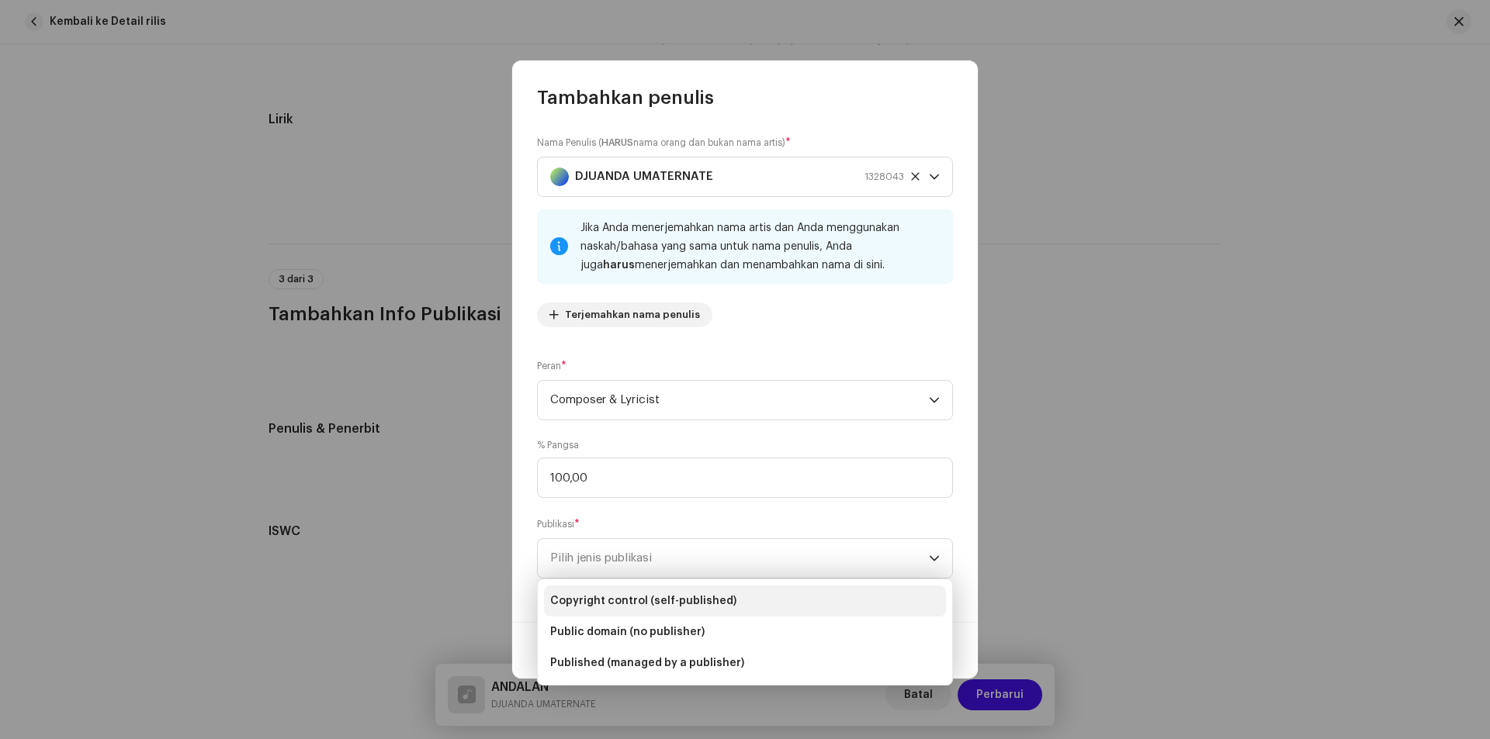
click at [625, 603] on span "Copyright control (self-published)" at bounding box center [643, 602] width 186 height 16
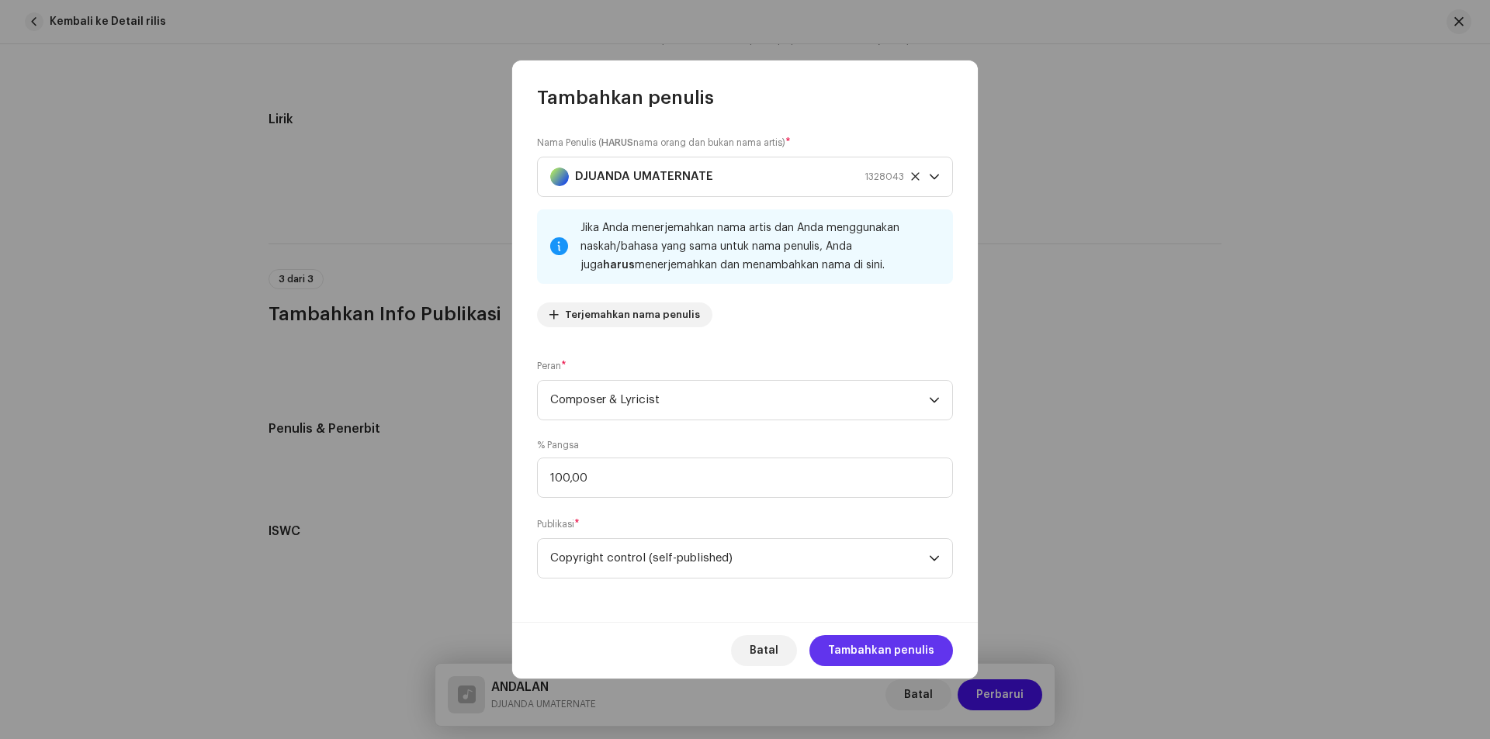
click at [854, 645] on span "Tambahkan penulis" at bounding box center [881, 651] width 106 height 31
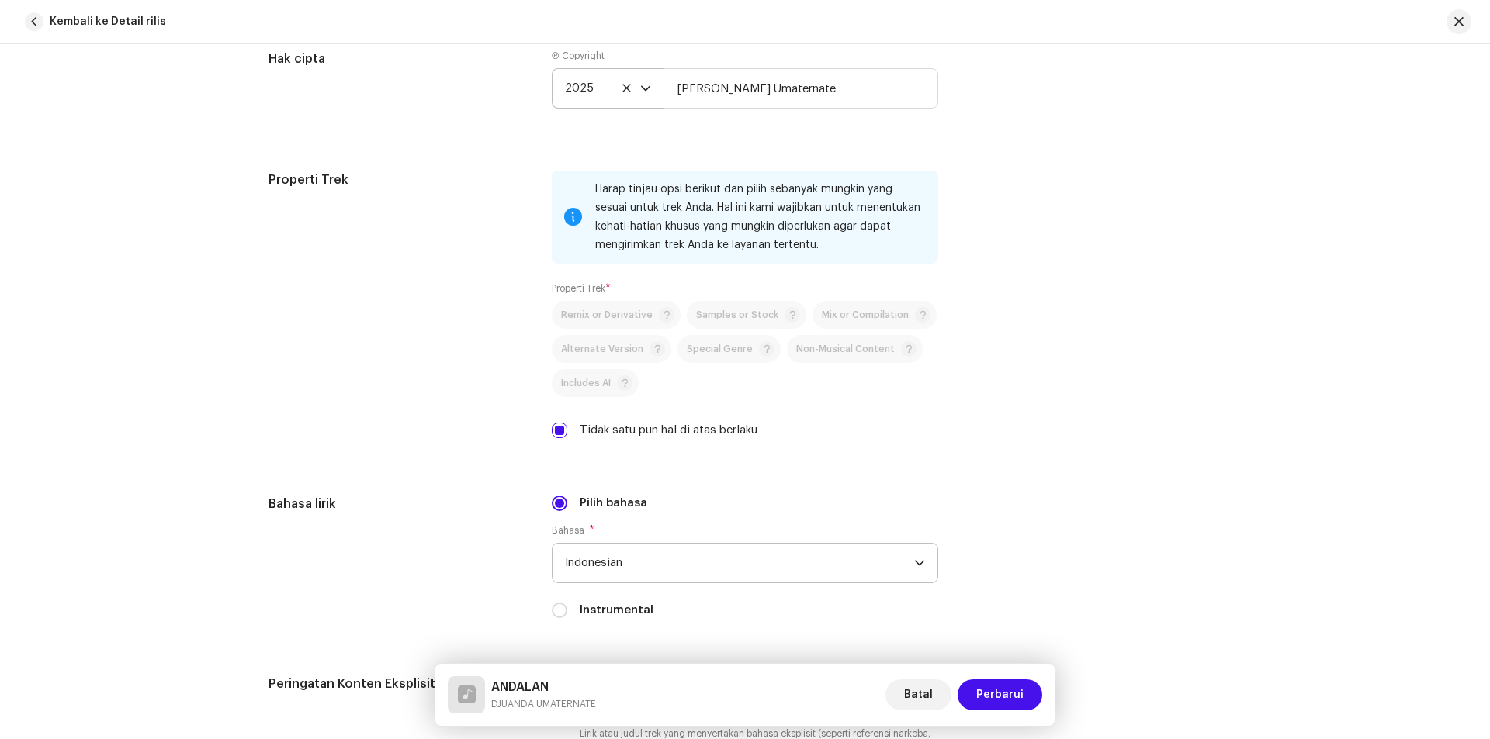
scroll to position [1769, 0]
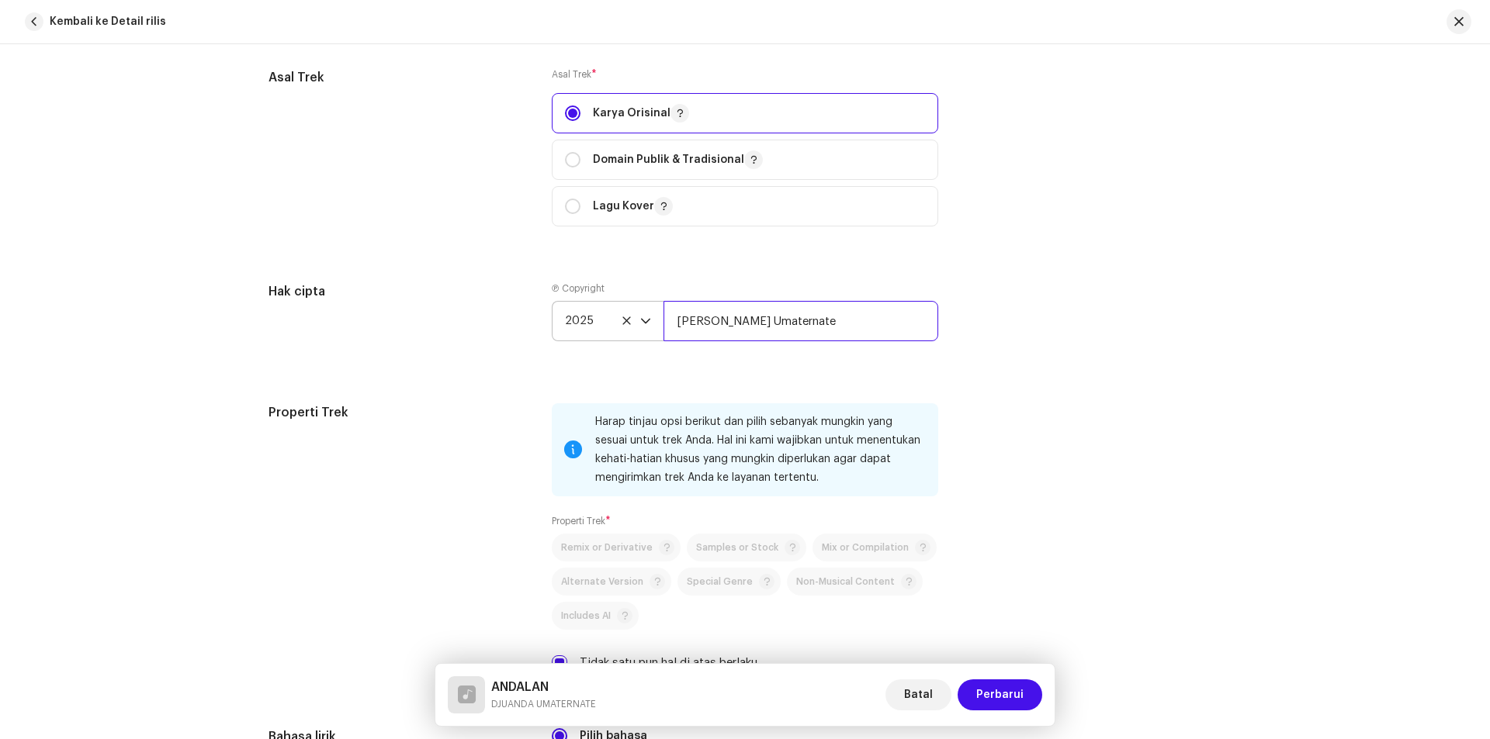
click at [776, 320] on input "Djuan Umaternate" at bounding box center [800, 321] width 275 height 40
drag, startPoint x: 776, startPoint y: 320, endPoint x: 681, endPoint y: 327, distance: 95.7
click at [681, 327] on input "Djuan Umaternate" at bounding box center [800, 321] width 275 height 40
type input "D"
type input "d"
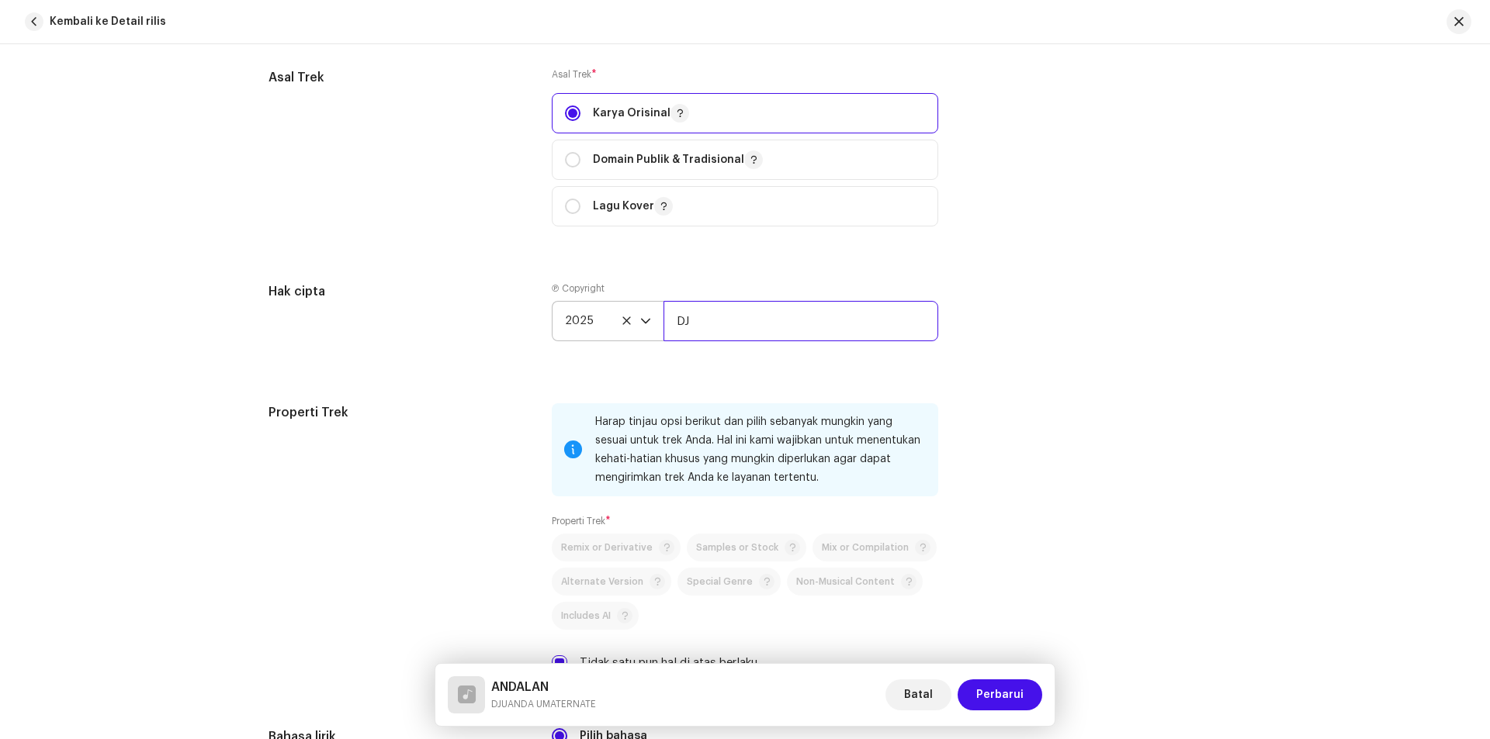
drag, startPoint x: 710, startPoint y: 321, endPoint x: 667, endPoint y: 320, distance: 43.5
click at [667, 320] on input "DJ" at bounding box center [800, 321] width 275 height 40
paste input "juan Umaternate"
type input "Djuan Umaternate"
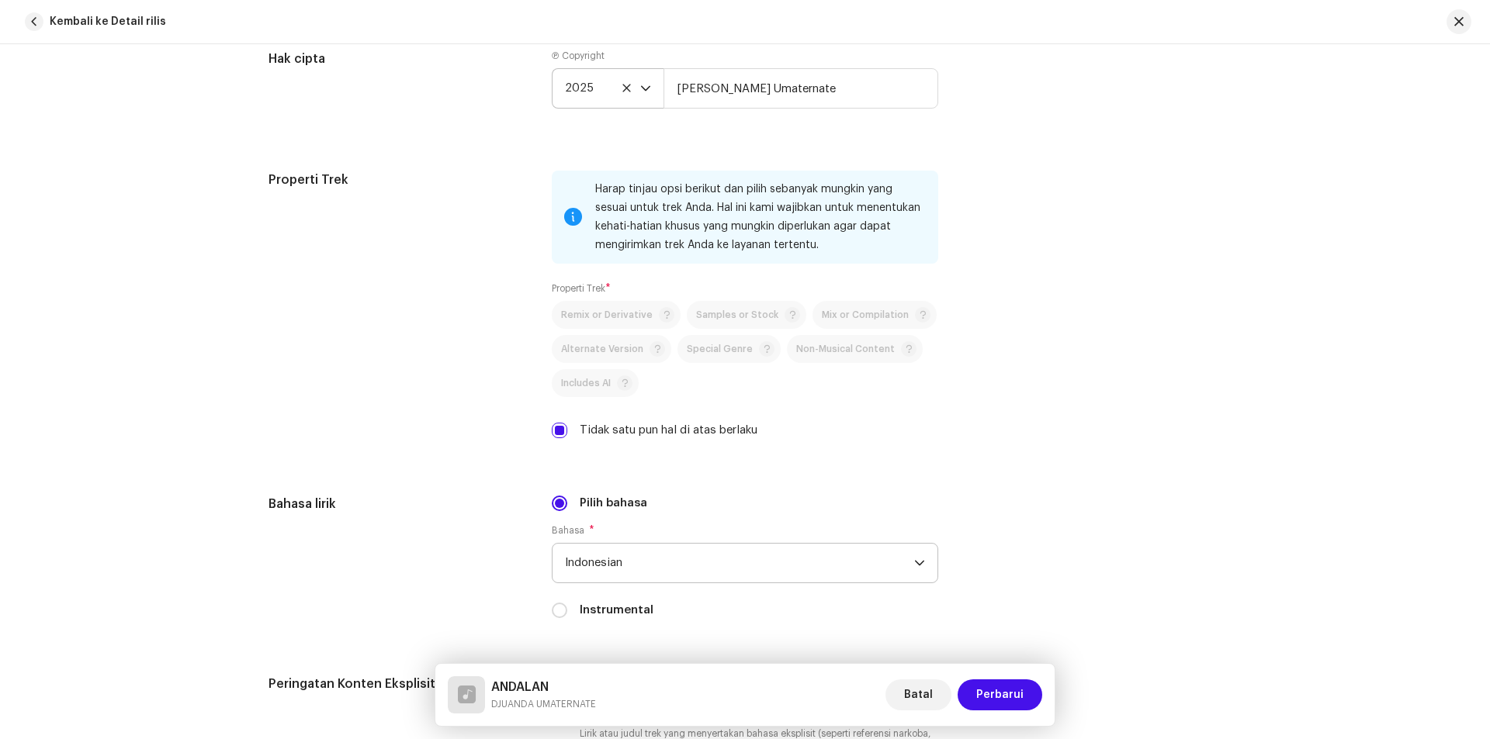
click at [1047, 253] on div "Properti Trek Harap tinjau opsi berikut dan pilih sebanyak mungkin yang sesuai …" at bounding box center [744, 314] width 953 height 287
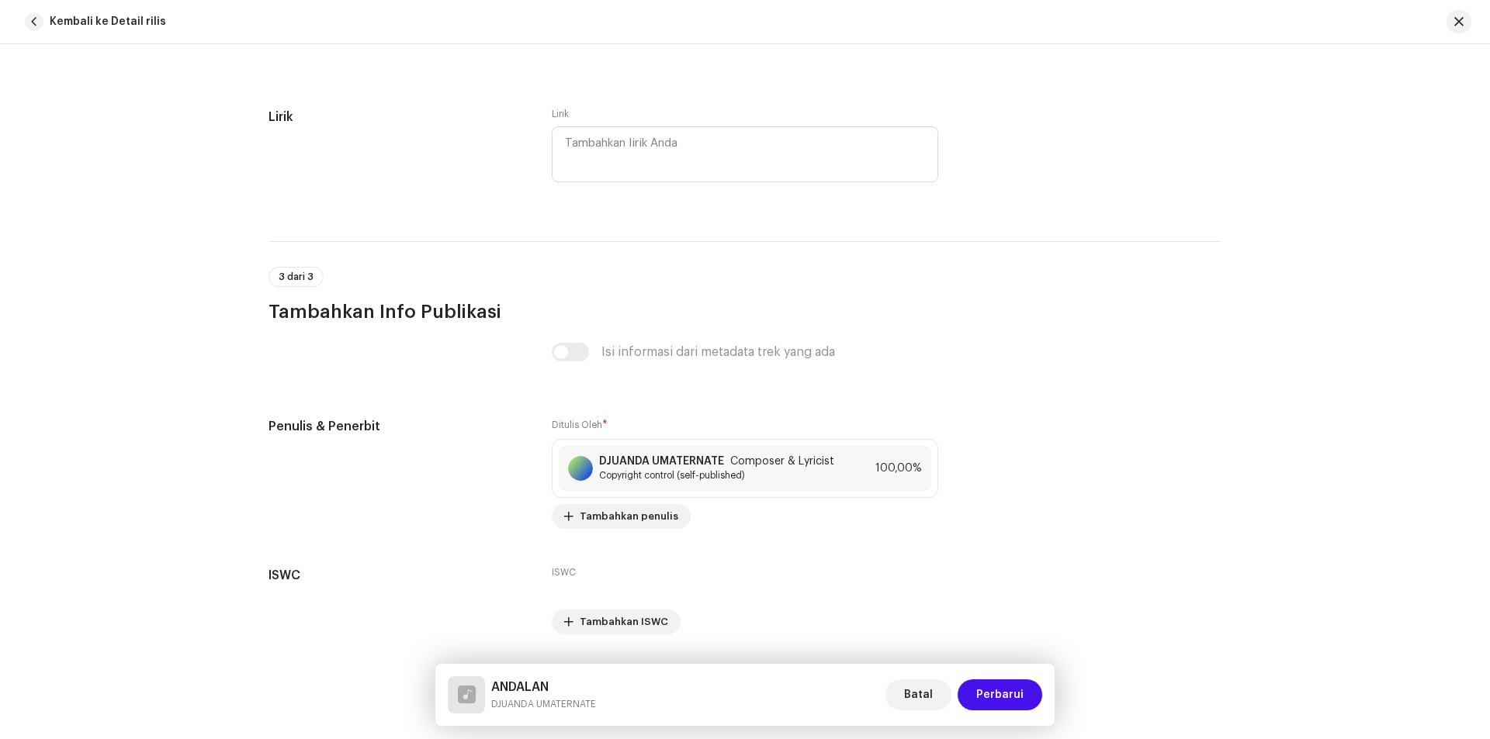
scroll to position [2793, 0]
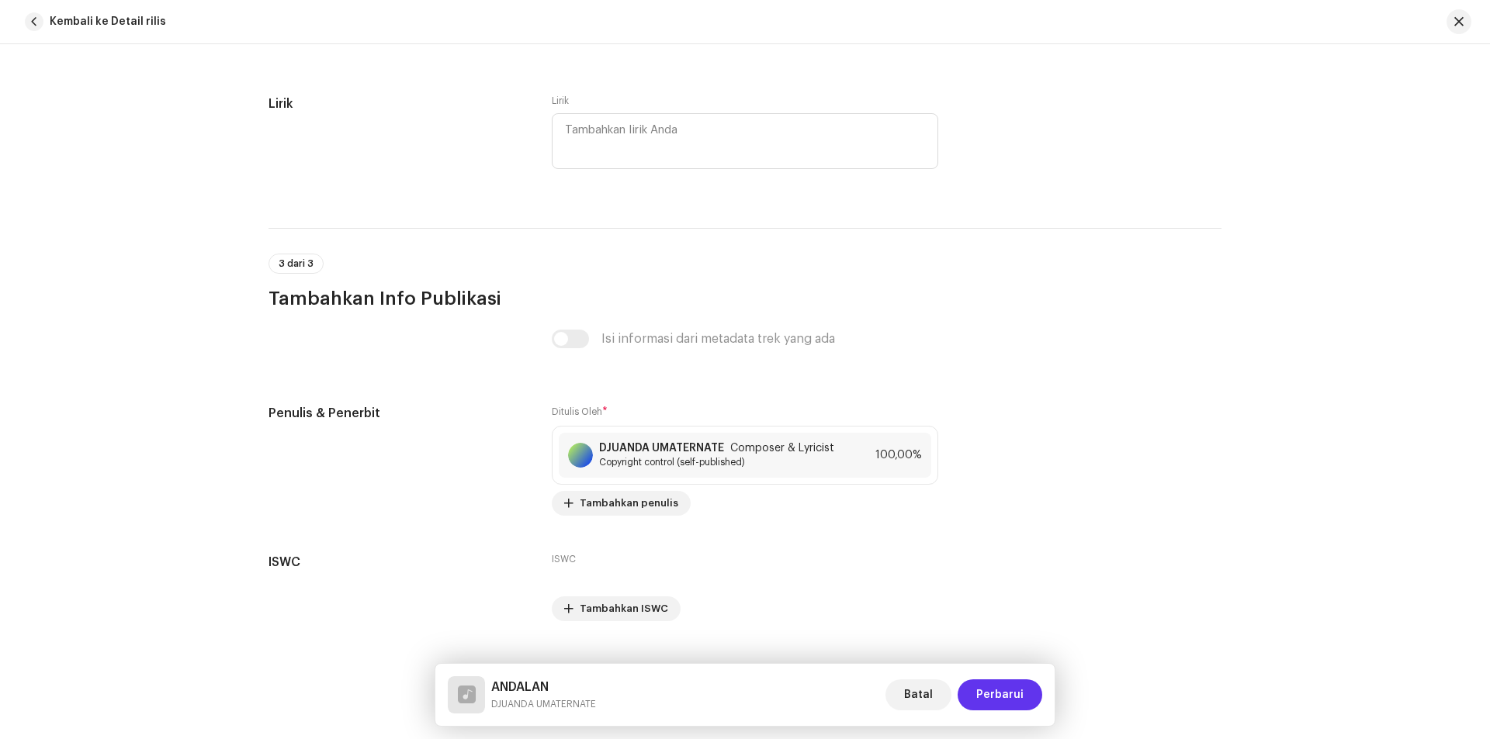
click at [1003, 691] on span "Perbarui" at bounding box center [999, 695] width 47 height 31
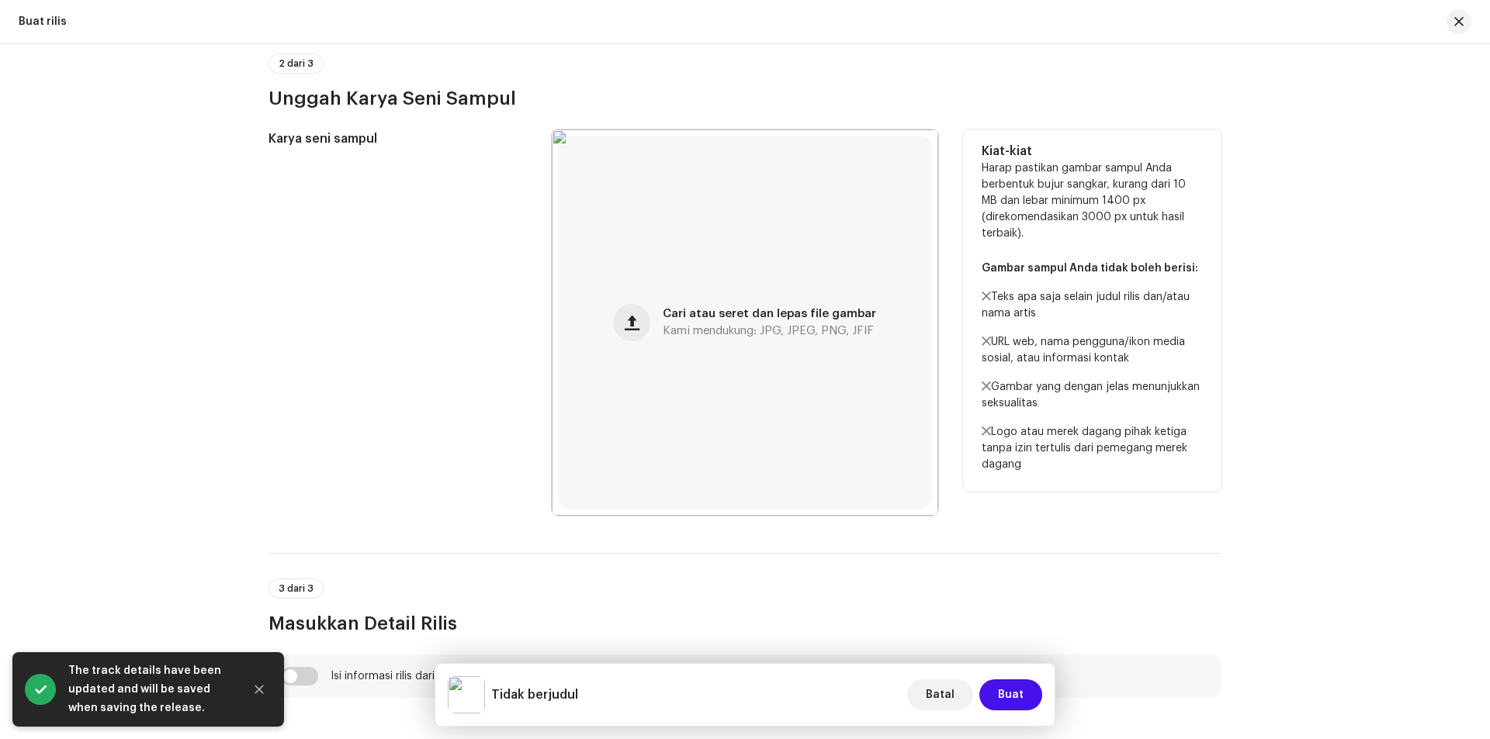
scroll to position [776, 0]
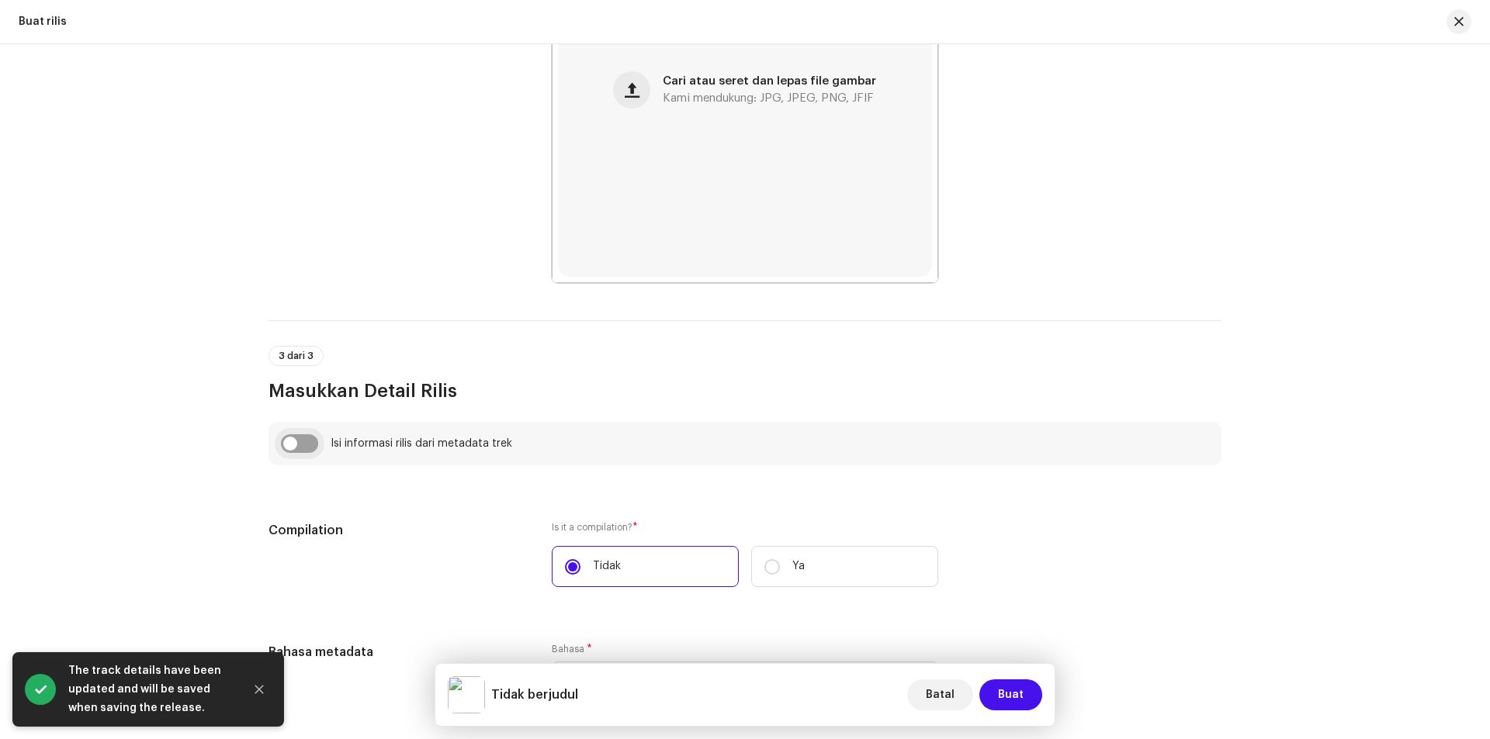
click at [293, 445] on input "checkbox" at bounding box center [299, 444] width 37 height 19
checkbox input "true"
type input "ANDALAN"
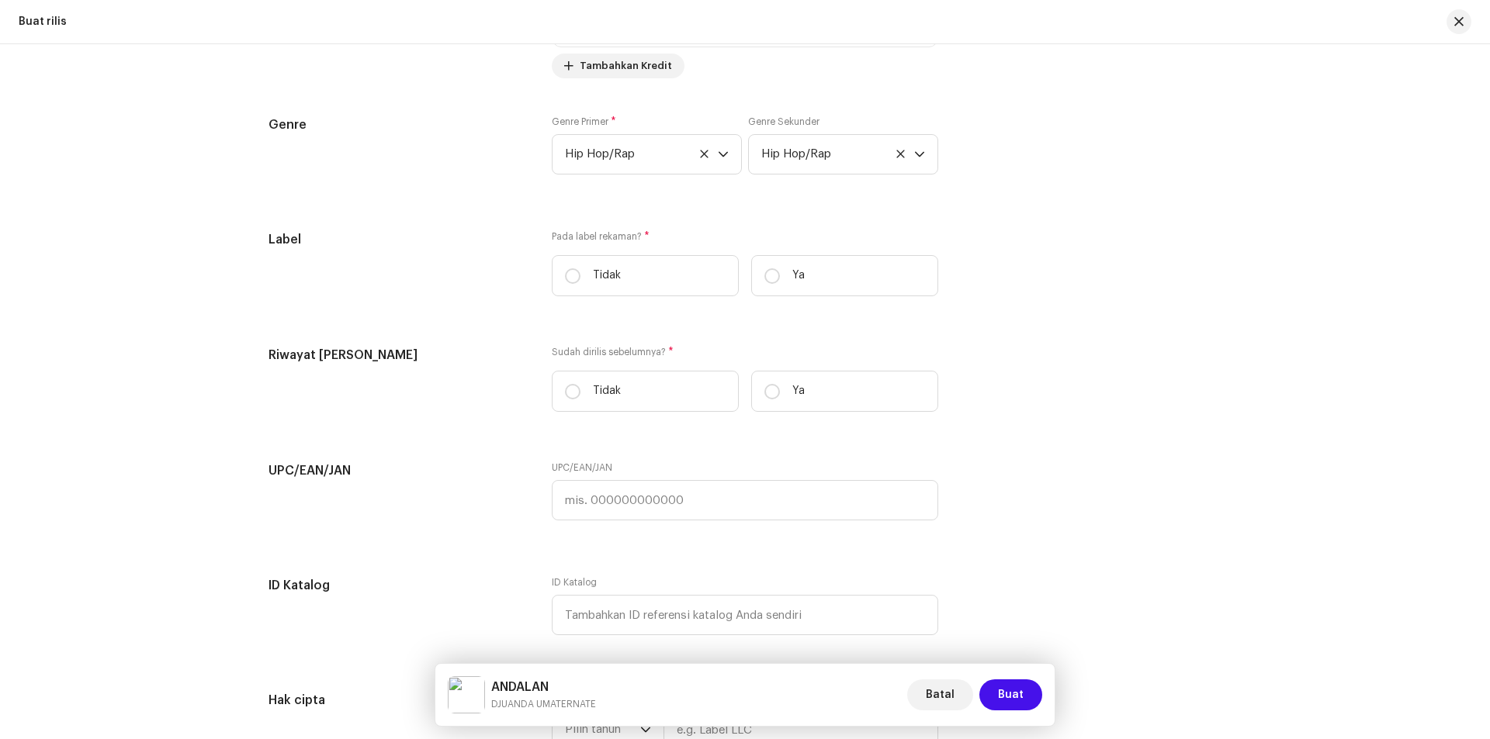
scroll to position [2173, 0]
click at [771, 272] on input "Ya" at bounding box center [772, 276] width 16 height 16
radio input "true"
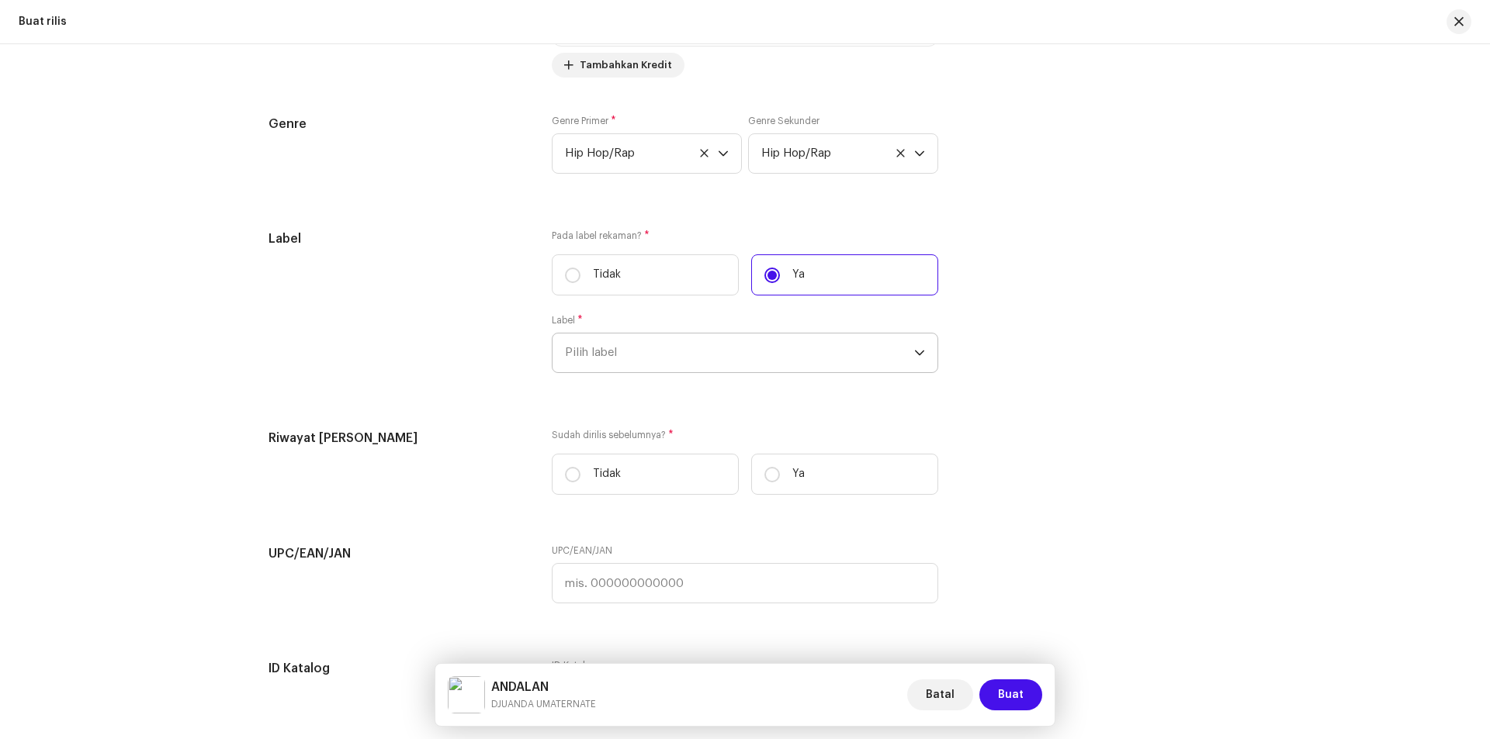
click at [681, 351] on span "Pilih label" at bounding box center [739, 353] width 349 height 39
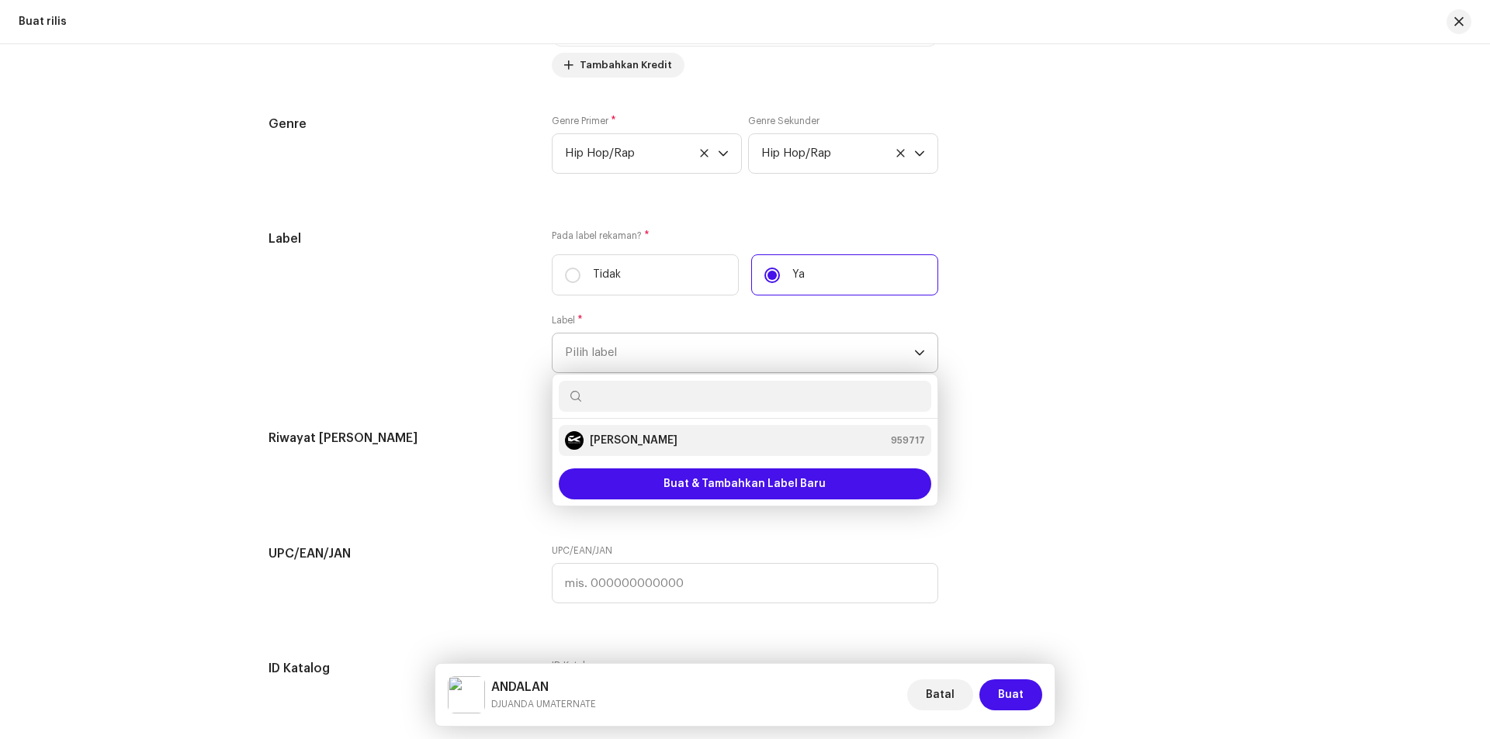
click at [633, 440] on strong "[PERSON_NAME]" at bounding box center [634, 441] width 88 height 16
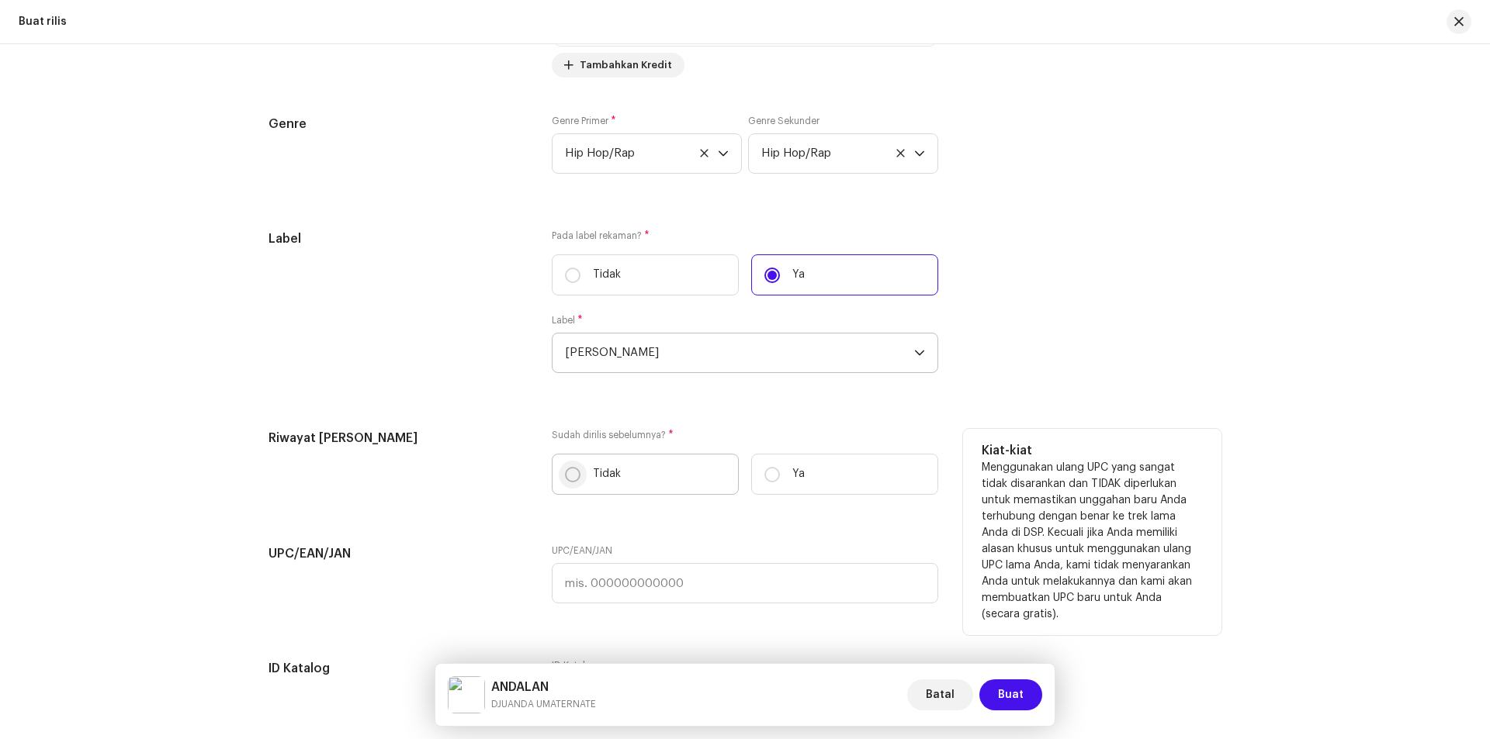
click at [577, 468] on p-radiobutton at bounding box center [573, 475] width 16 height 16
click at [577, 468] on input "Tidak" at bounding box center [573, 475] width 16 height 16
radio input "true"
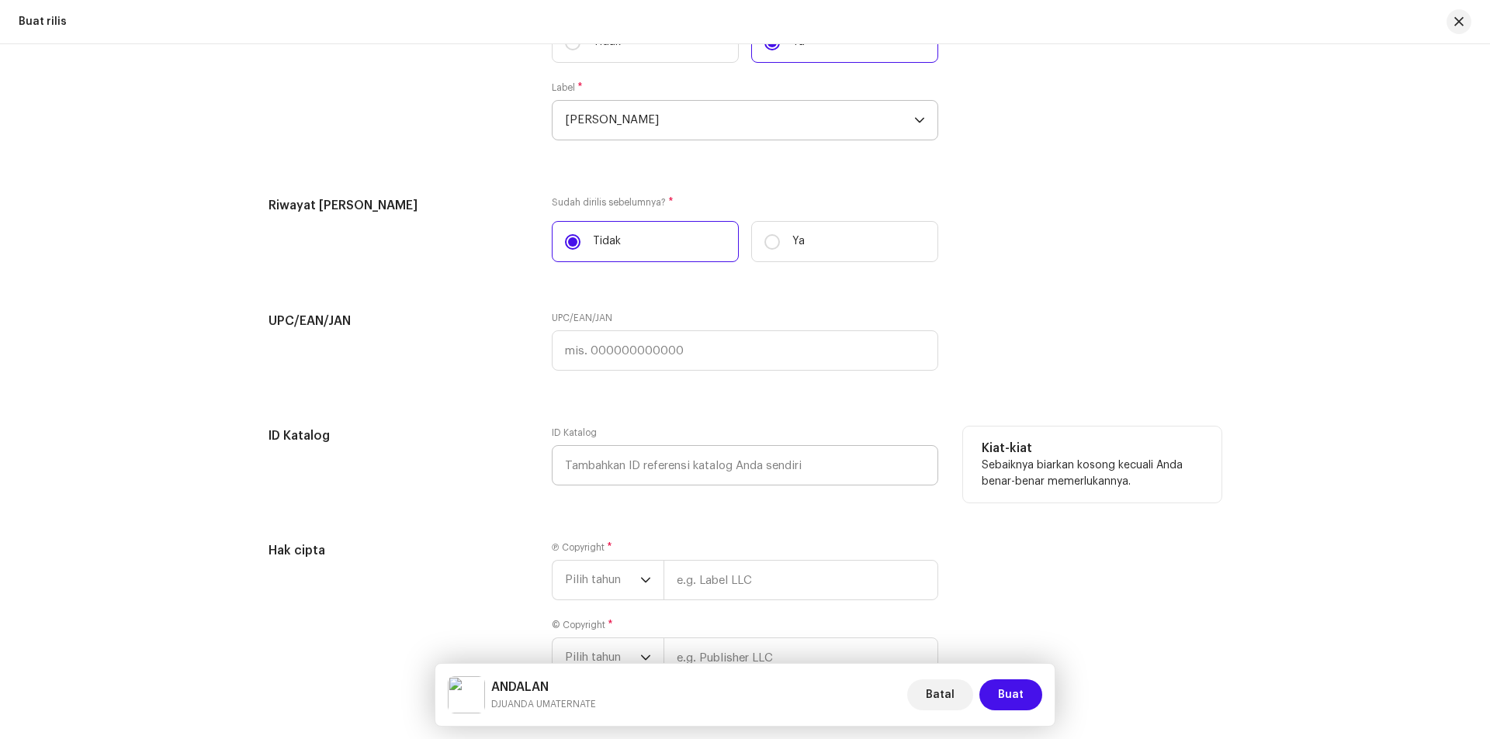
scroll to position [2512, 0]
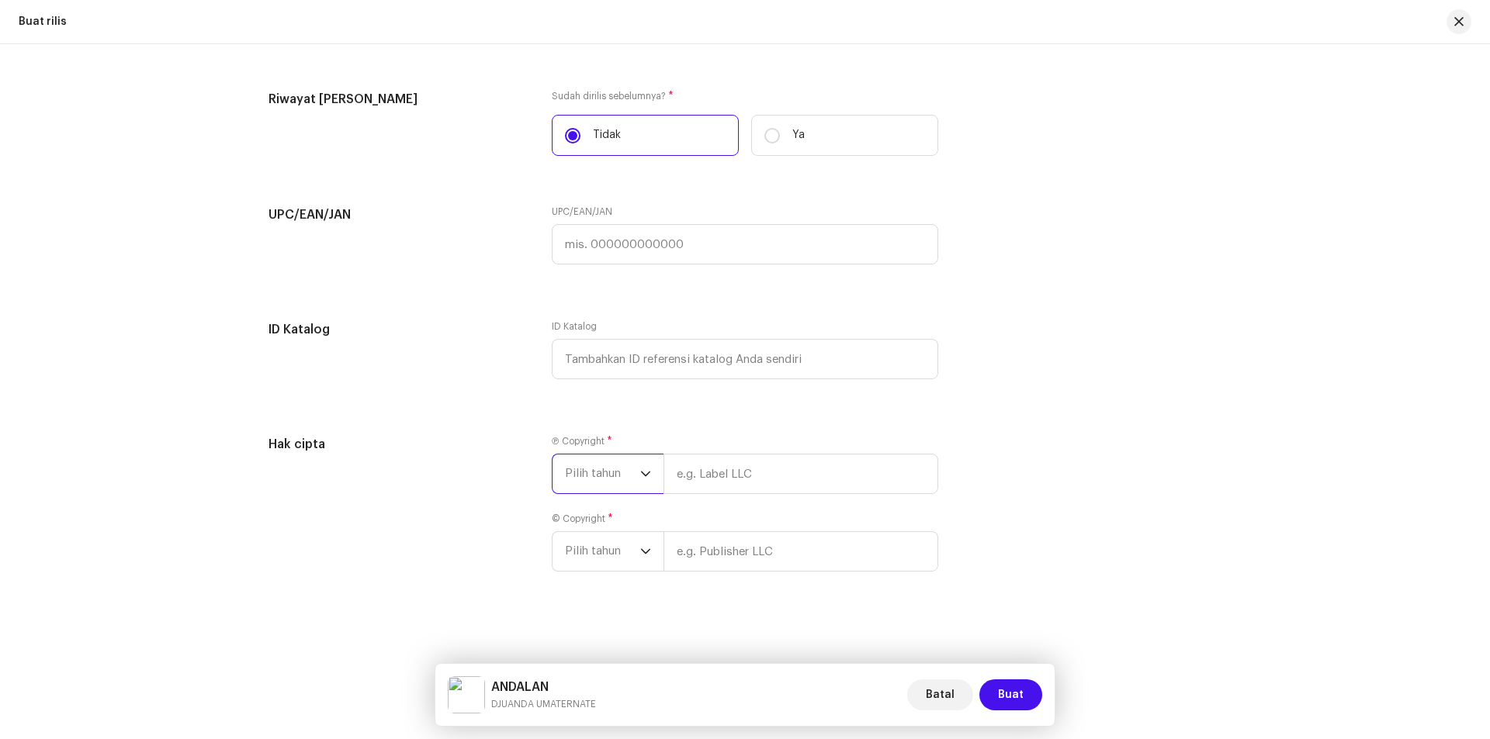
click at [633, 472] on span "Pilih tahun" at bounding box center [602, 474] width 75 height 39
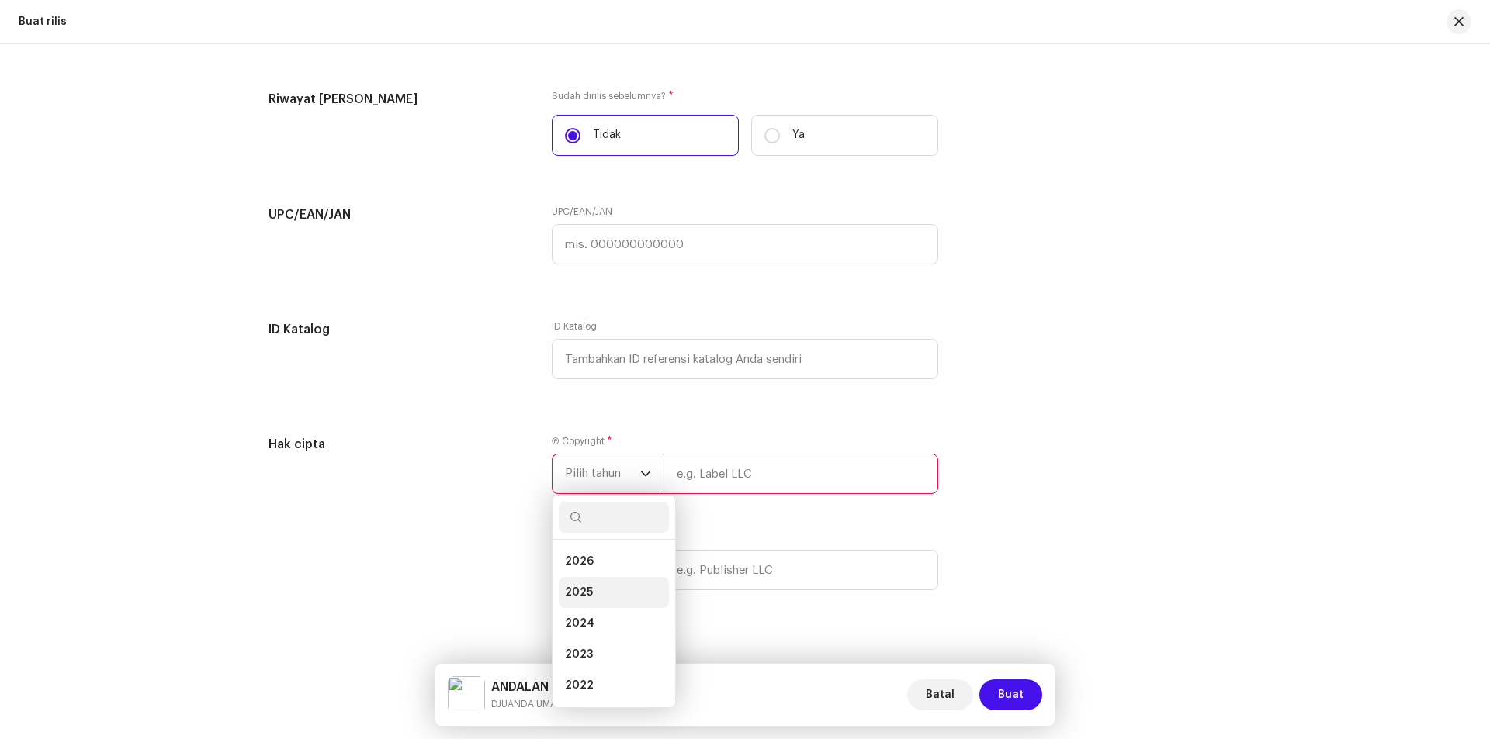
click at [580, 586] on span "2025" at bounding box center [579, 593] width 28 height 16
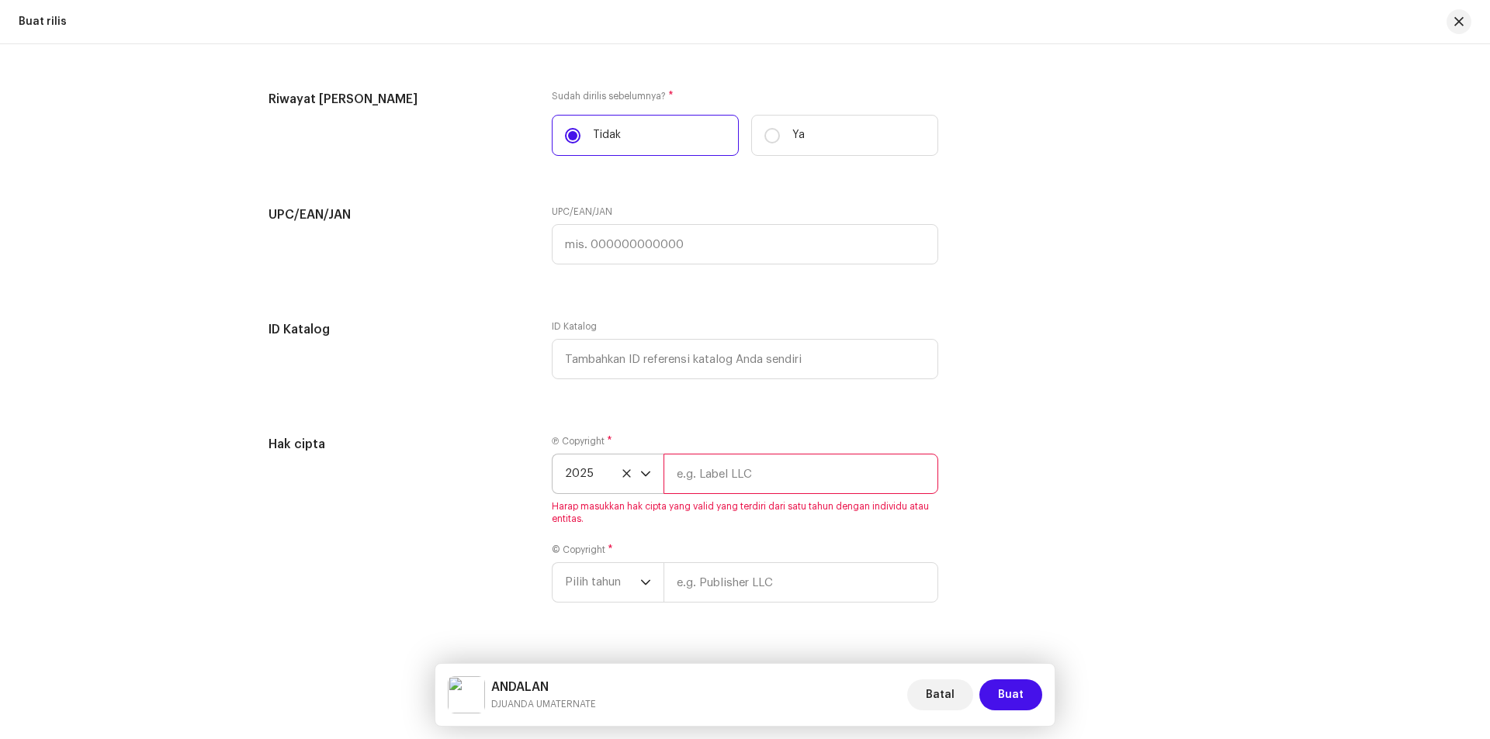
click at [722, 470] on input "text" at bounding box center [800, 474] width 275 height 40
type input "Djuan Umaternate"
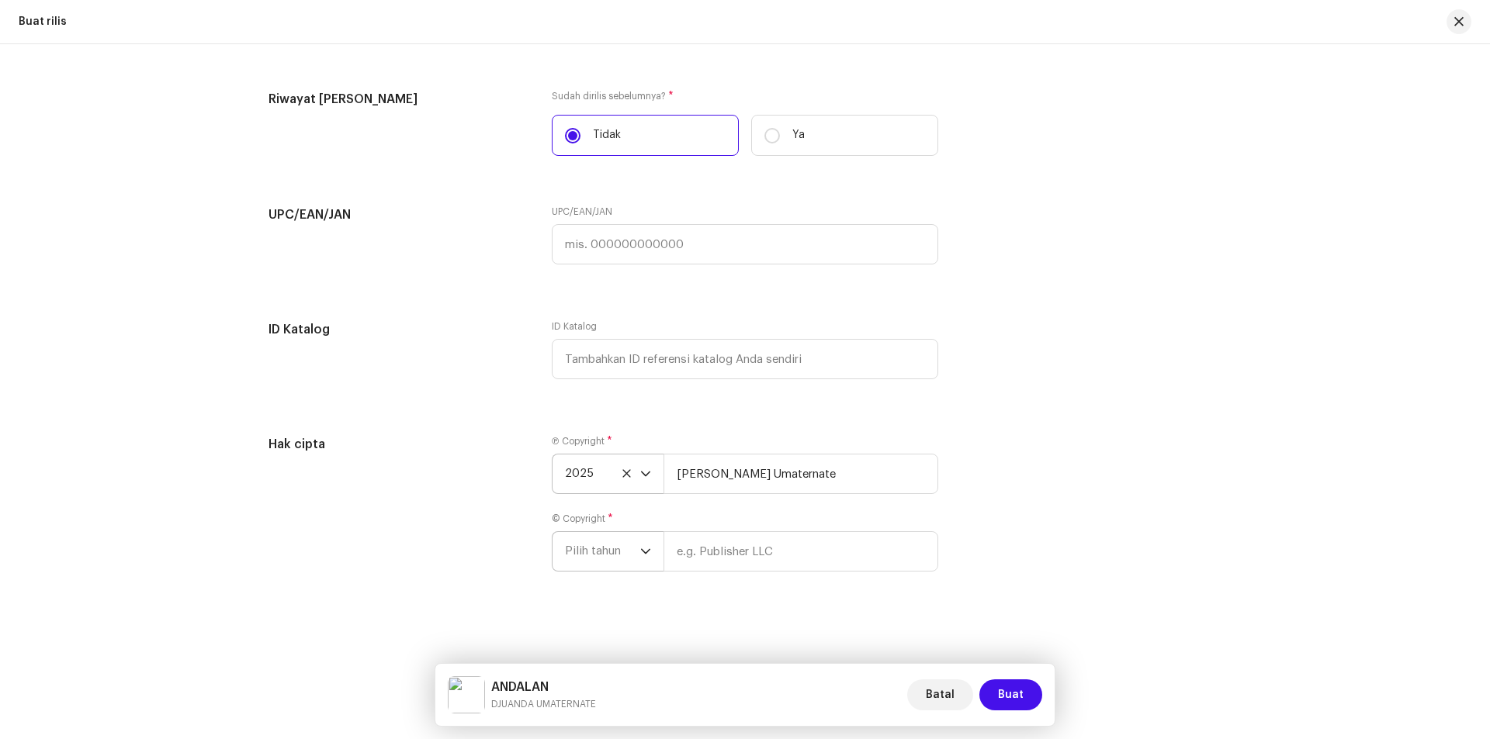
click at [621, 556] on span "Pilih tahun" at bounding box center [602, 551] width 75 height 39
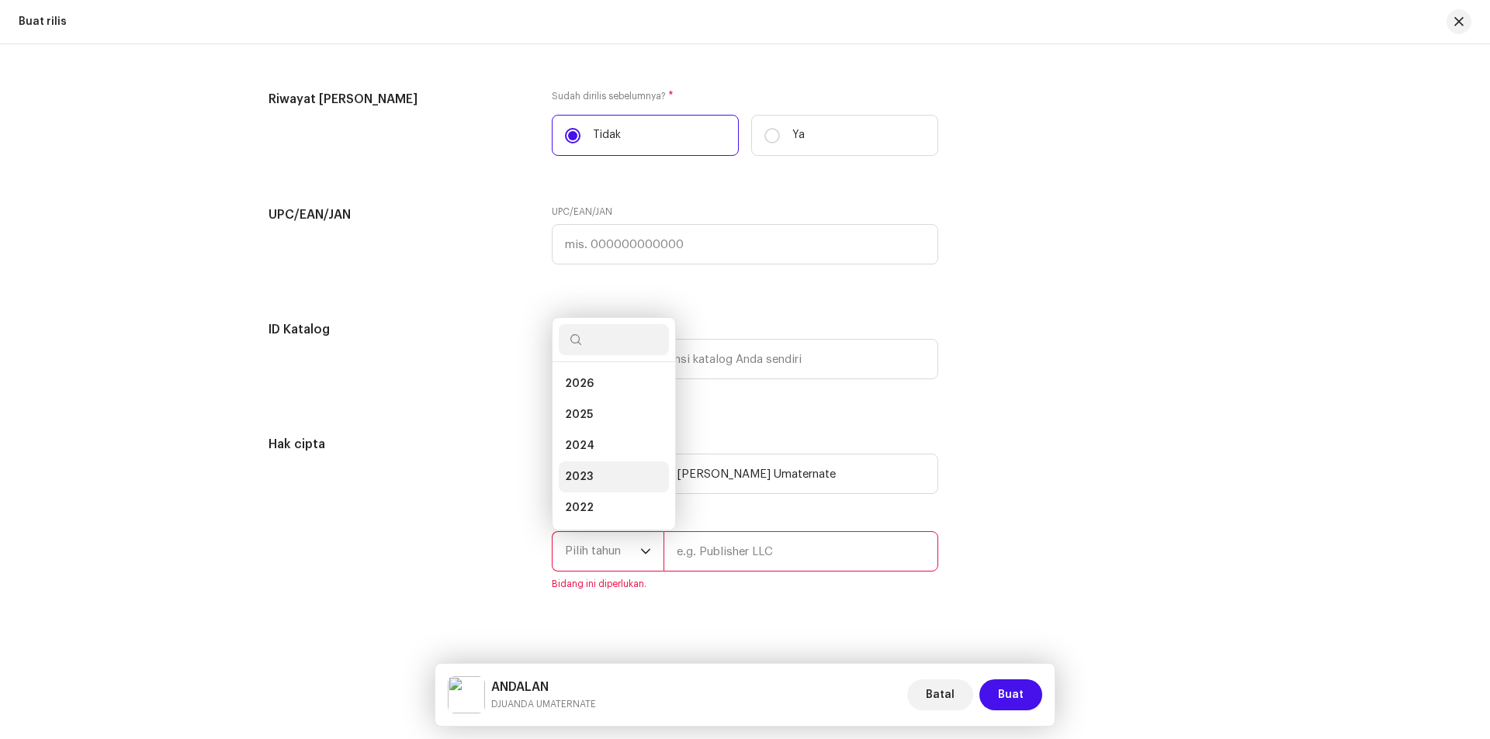
scroll to position [25, 0]
click at [587, 390] on span "2025" at bounding box center [579, 391] width 28 height 16
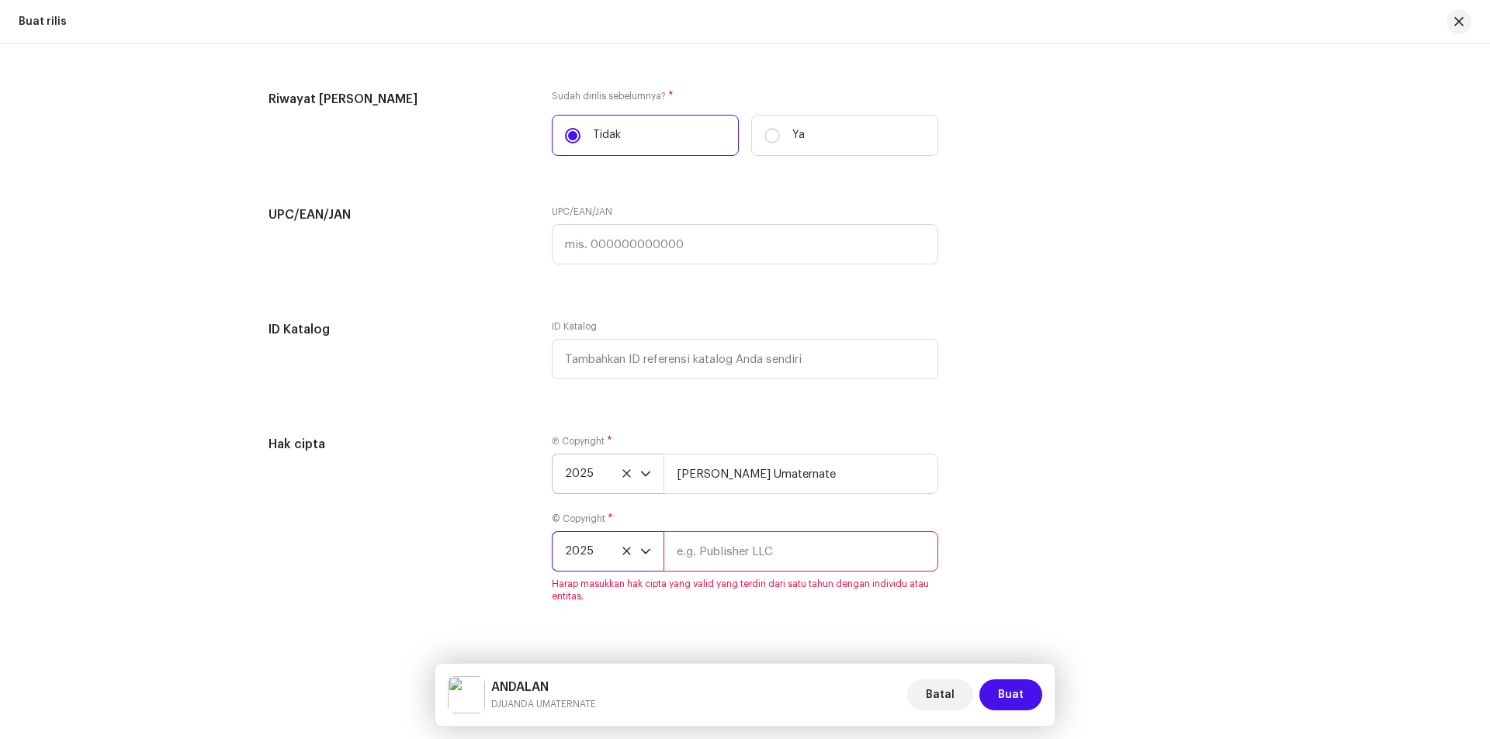
click at [717, 547] on input "text" at bounding box center [800, 552] width 275 height 40
type input "Djuan Umaternate"
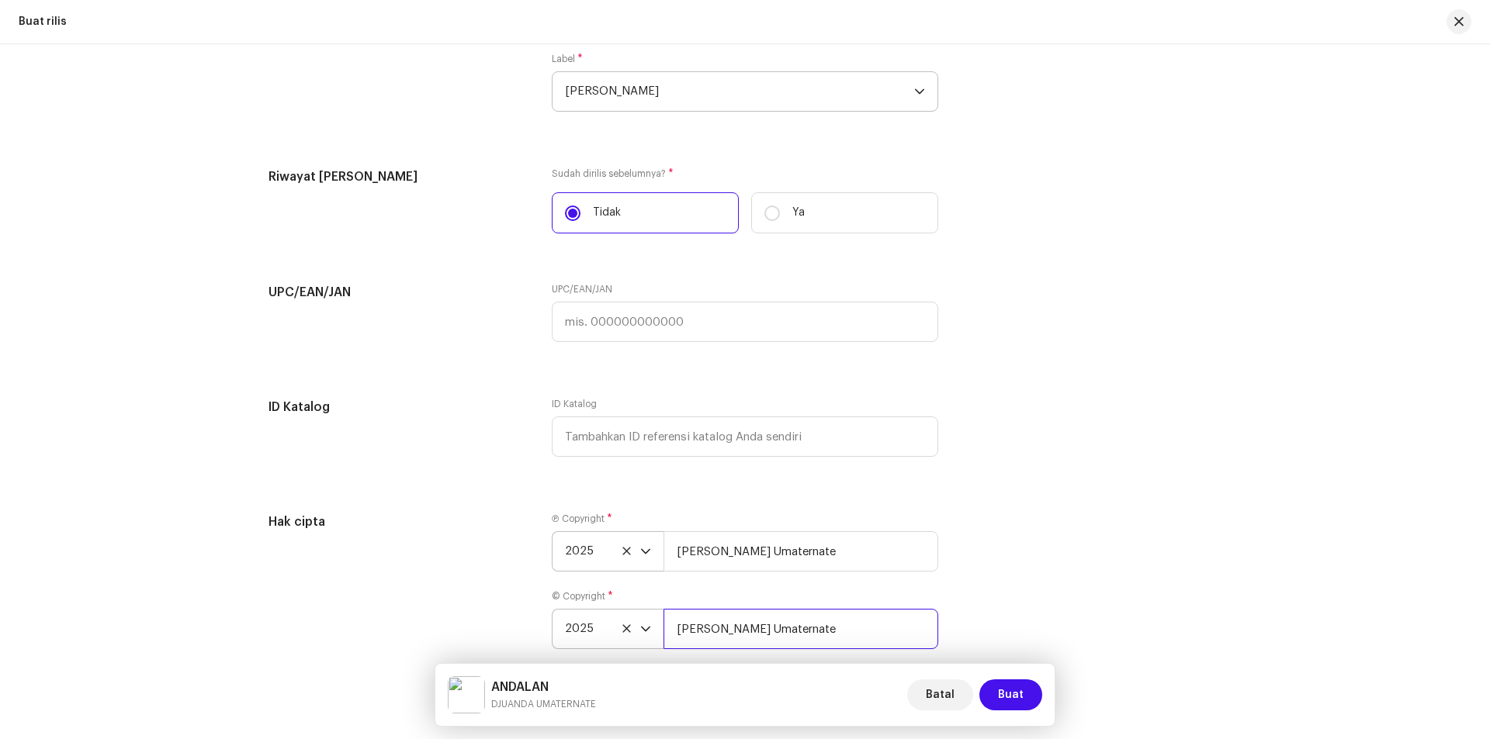
scroll to position [2512, 0]
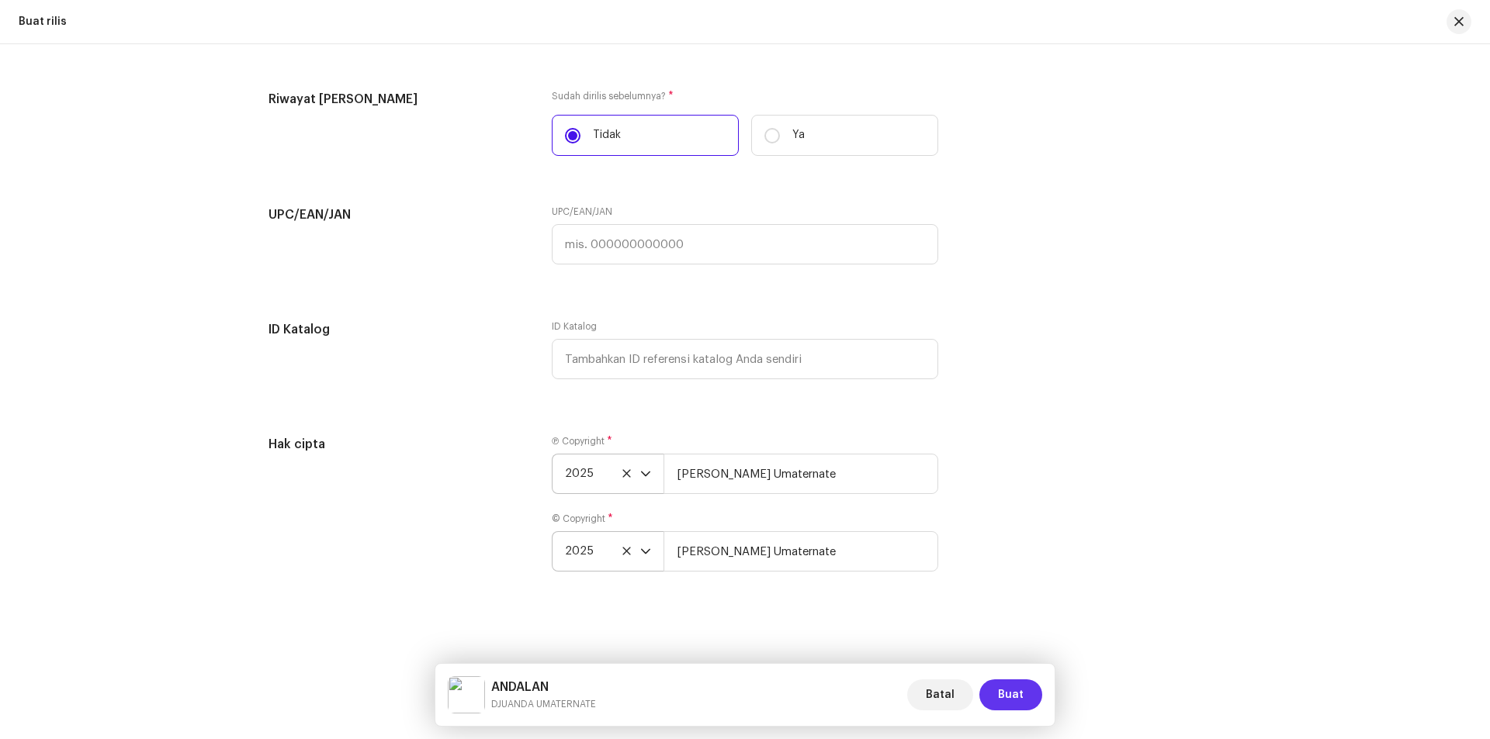
click at [1003, 695] on span "Buat" at bounding box center [1011, 695] width 26 height 31
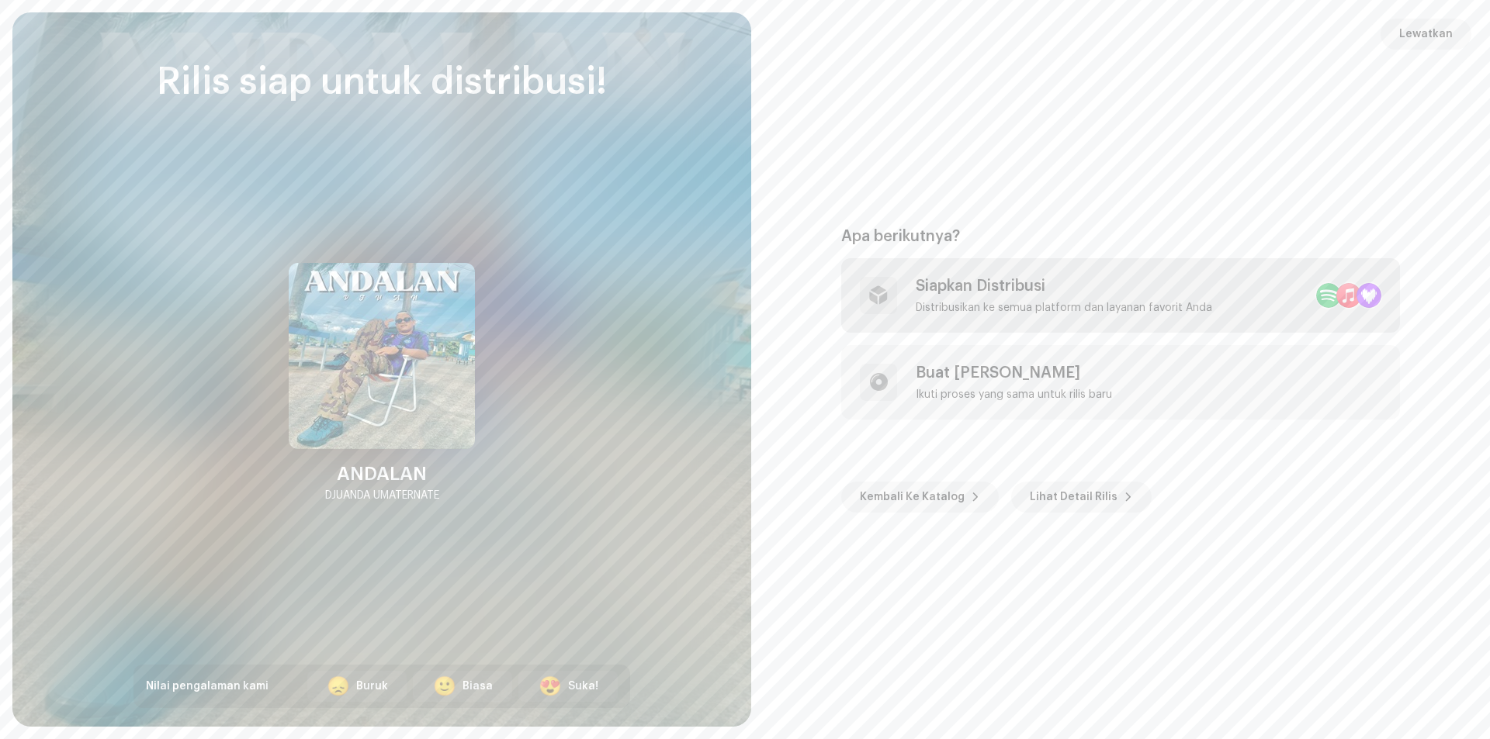
click at [1041, 305] on div "Distribusikan ke semua platform dan layanan favorit Anda" at bounding box center [1064, 308] width 296 height 12
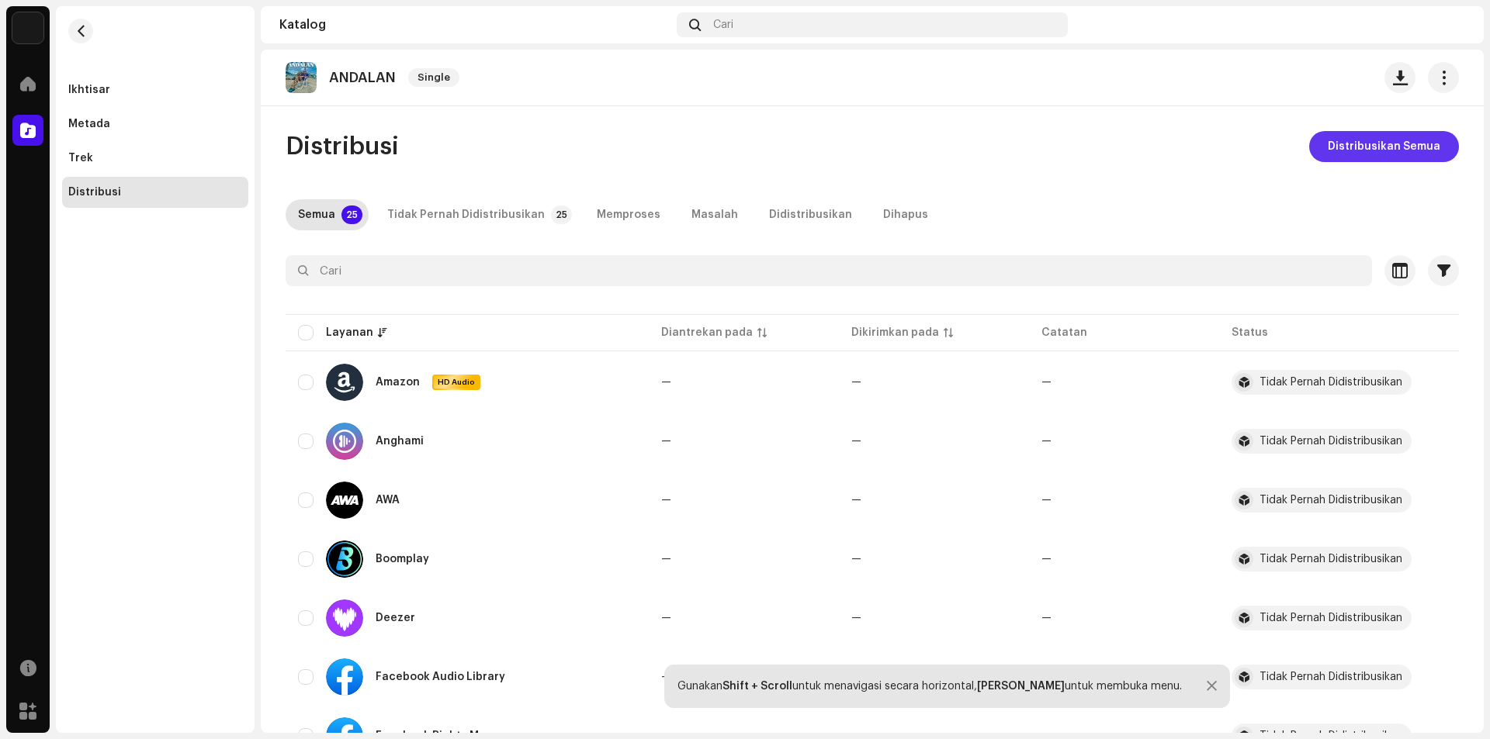
click at [1390, 151] on span "Distribusikan Semua" at bounding box center [1384, 146] width 113 height 31
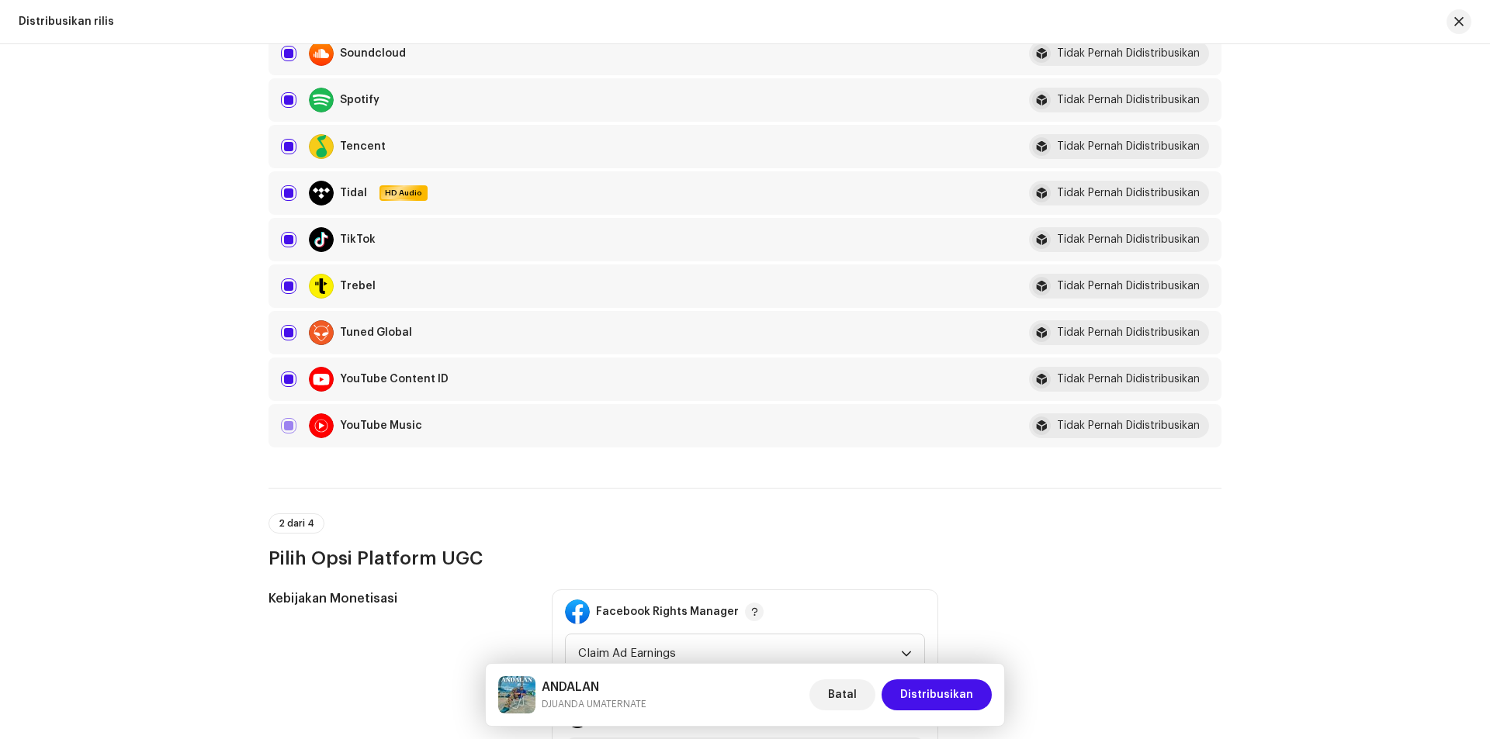
scroll to position [1319, 0]
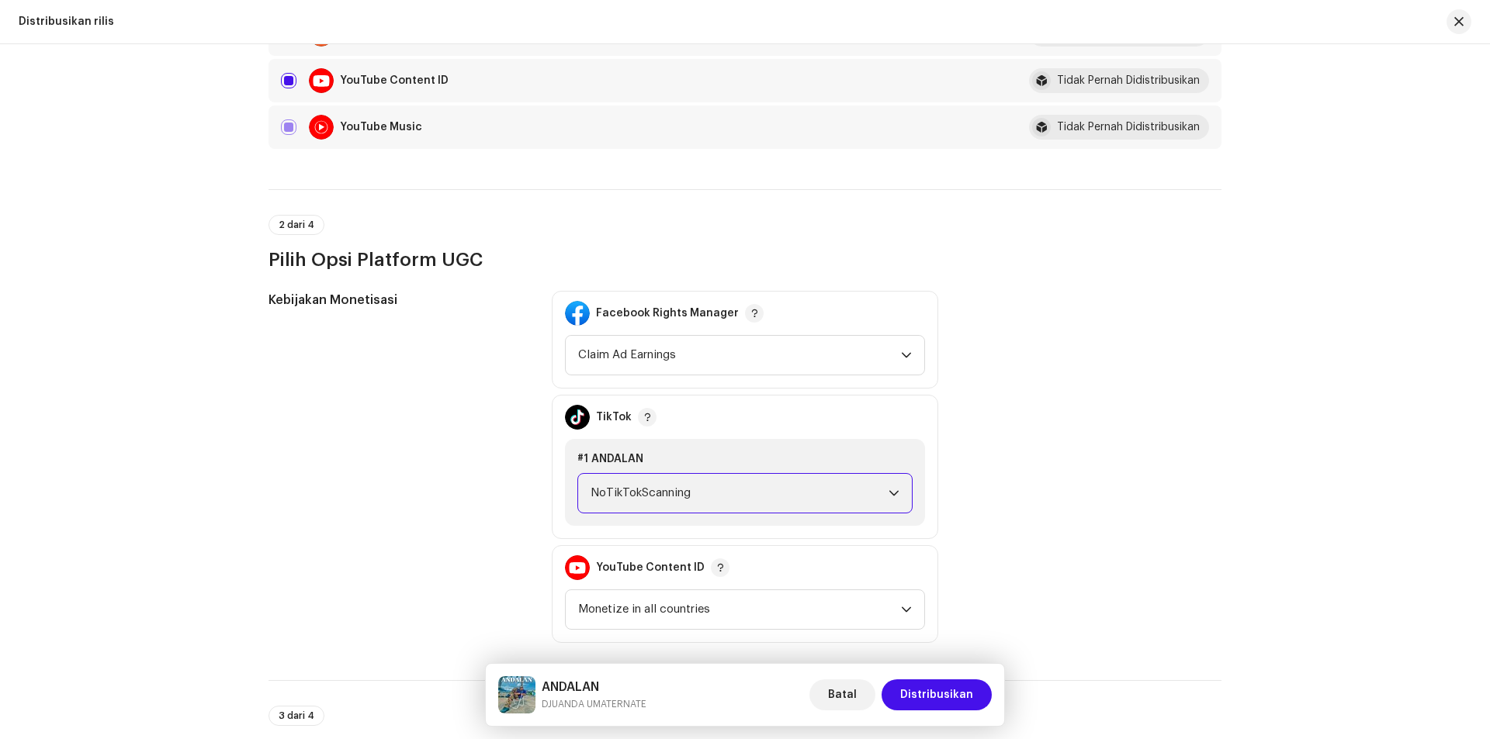
click at [789, 487] on span "NoTikTokScanning" at bounding box center [740, 493] width 298 height 39
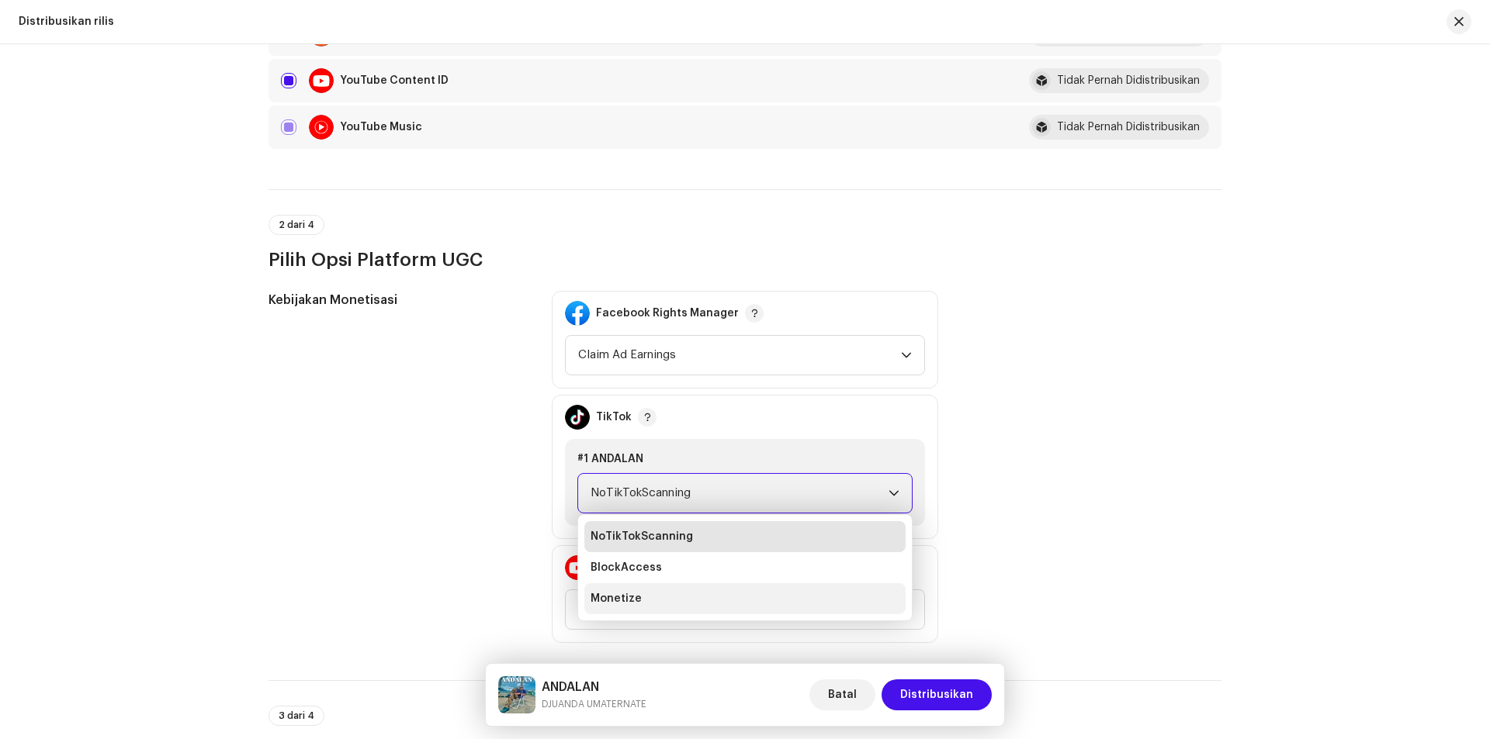
click at [656, 590] on li "Monetize" at bounding box center [744, 599] width 321 height 31
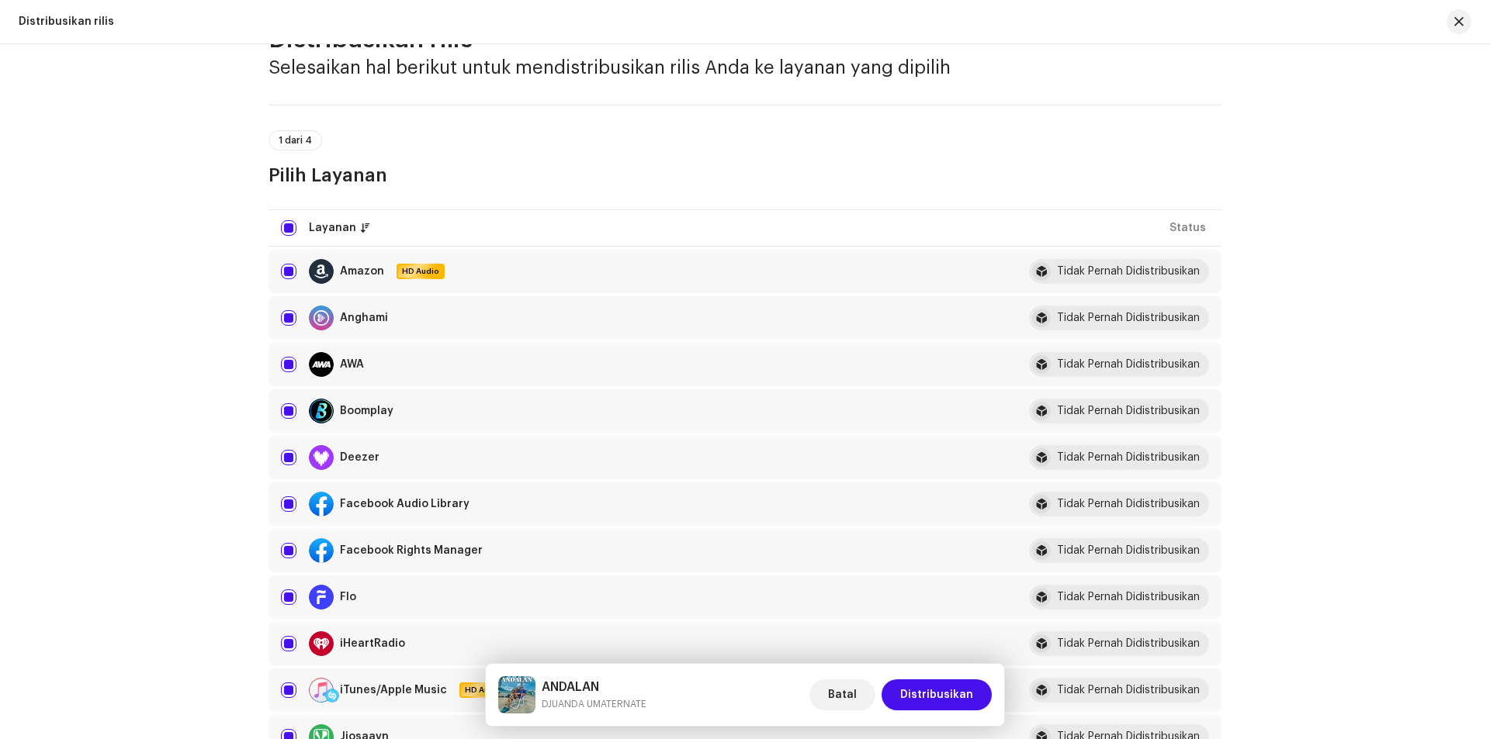
scroll to position [0, 0]
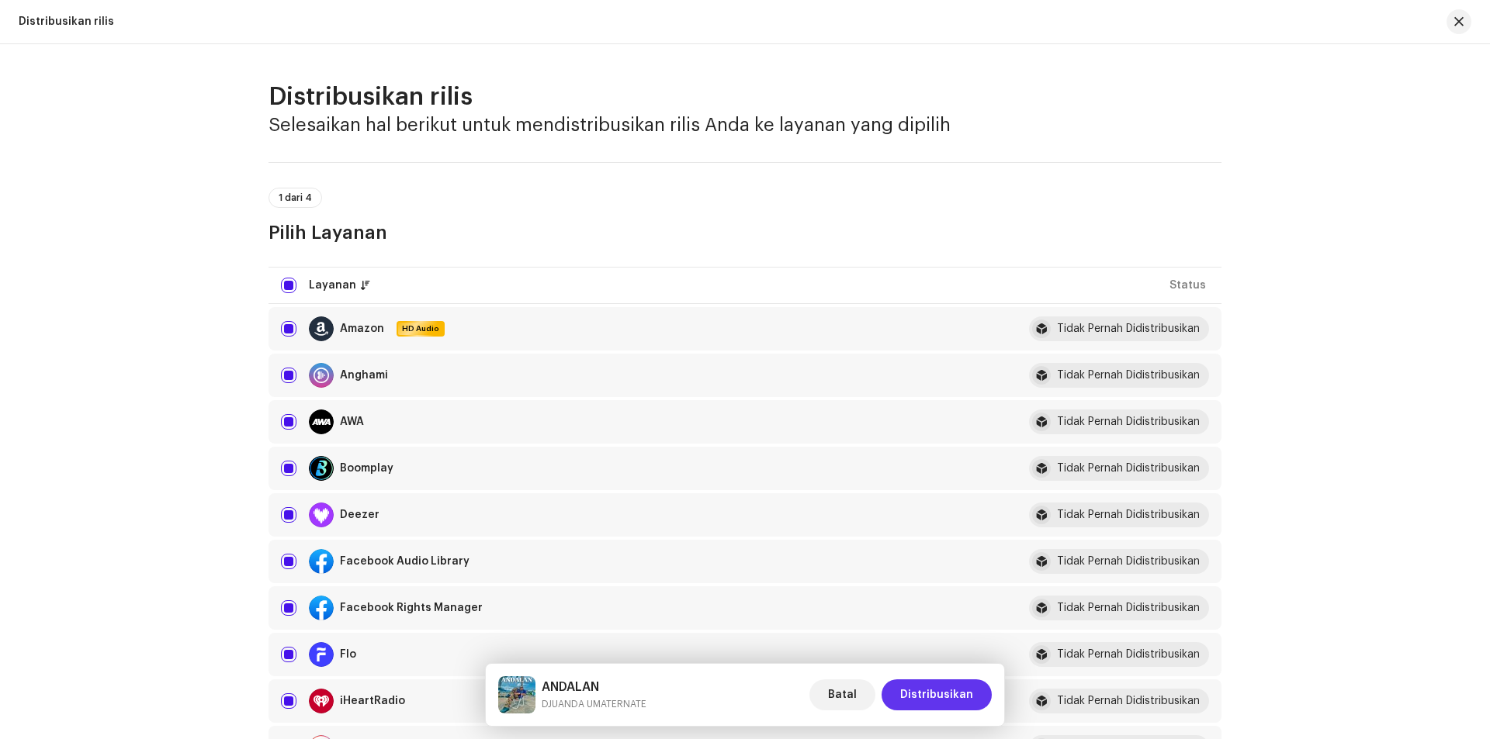
click at [937, 696] on span "Distribusikan" at bounding box center [936, 695] width 73 height 31
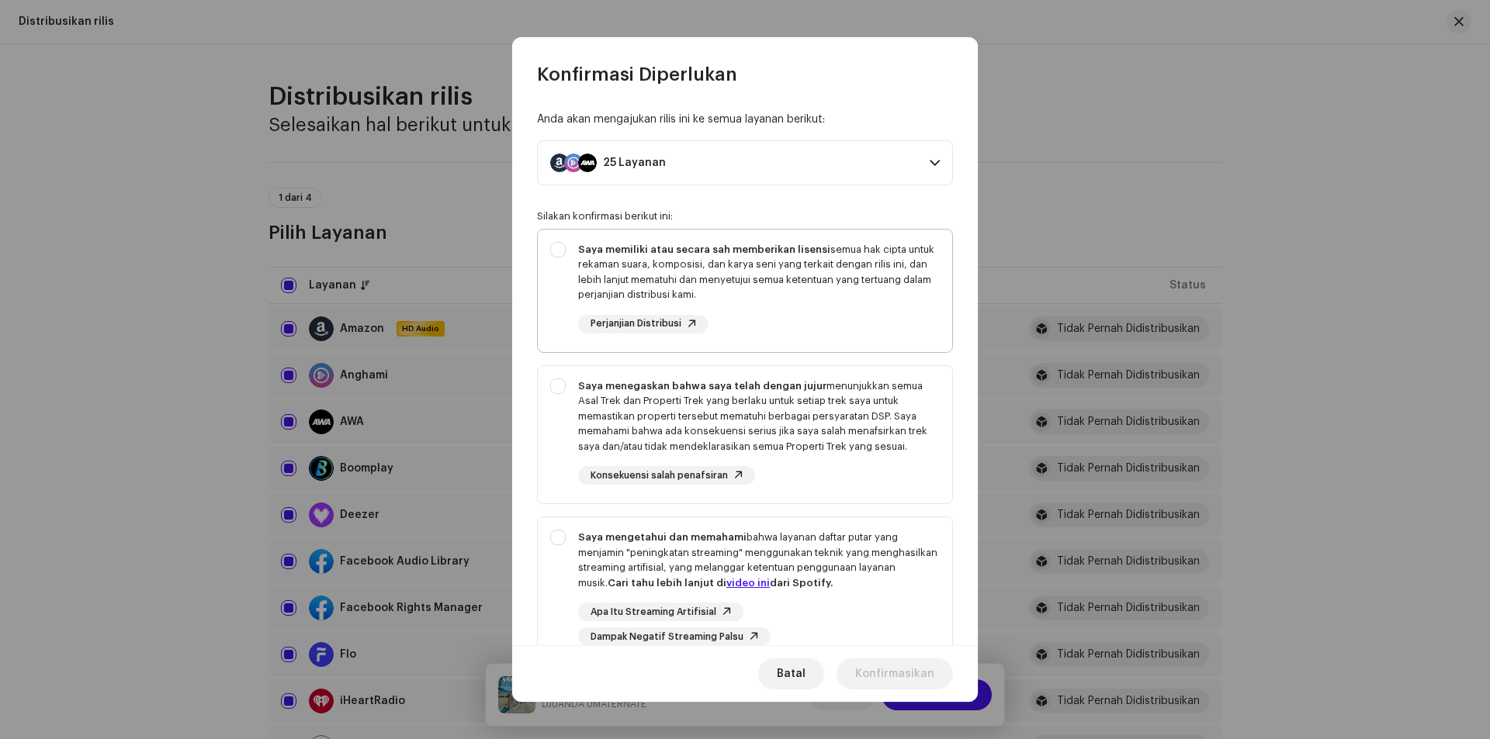
click at [567, 252] on div "Saya memiliki atau secara sah memberikan lisensi semua hak cipta untuk rekaman …" at bounding box center [745, 288] width 414 height 116
checkbox input "true"
click at [554, 378] on div "Saya menegaskan bahwa saya telah dengan jujur menunjukkan semua Asal Trek dan P…" at bounding box center [745, 432] width 414 height 132
checkbox input "true"
click at [564, 532] on div "Saya mengetahui dan memahami bahwa layanan daftar putar yang menjamin "peningka…" at bounding box center [745, 588] width 414 height 141
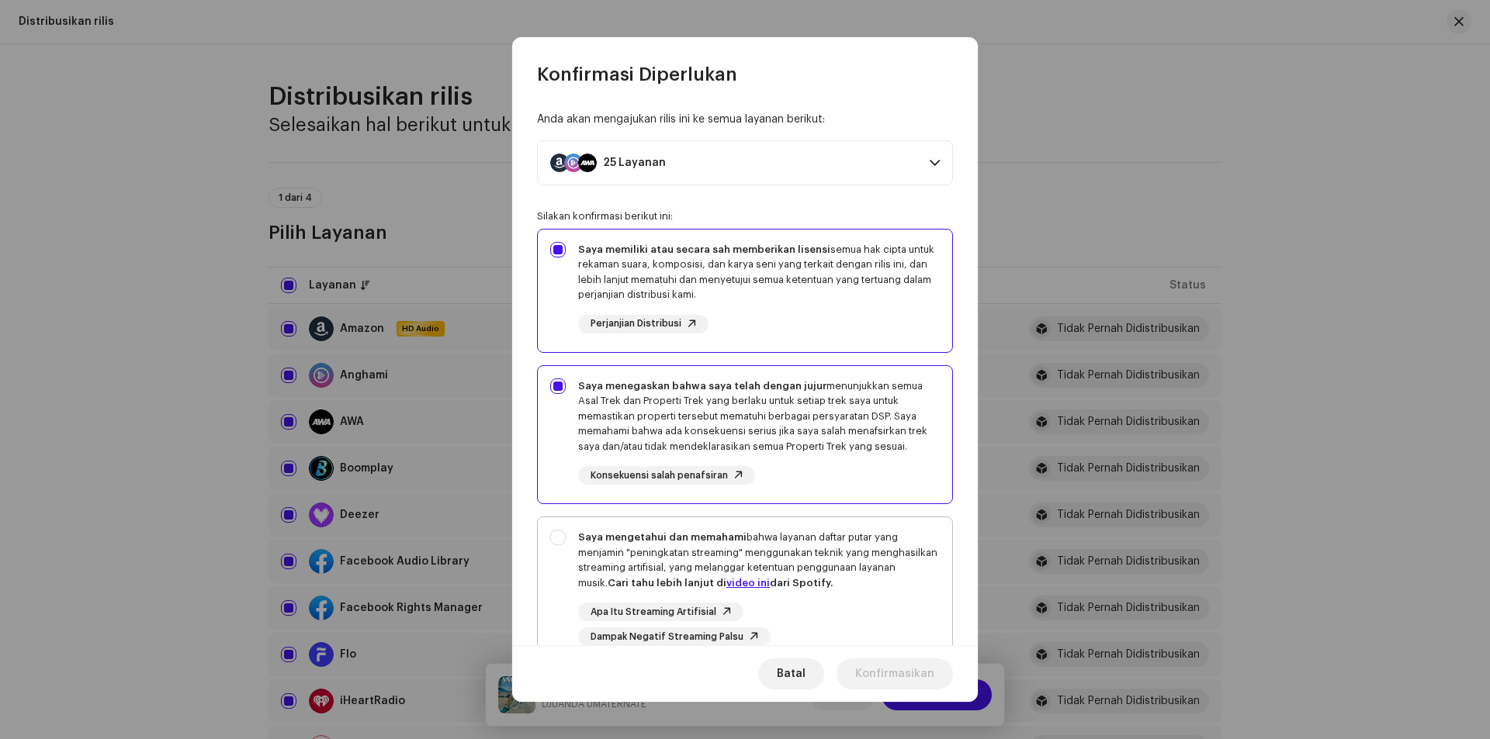
checkbox input "true"
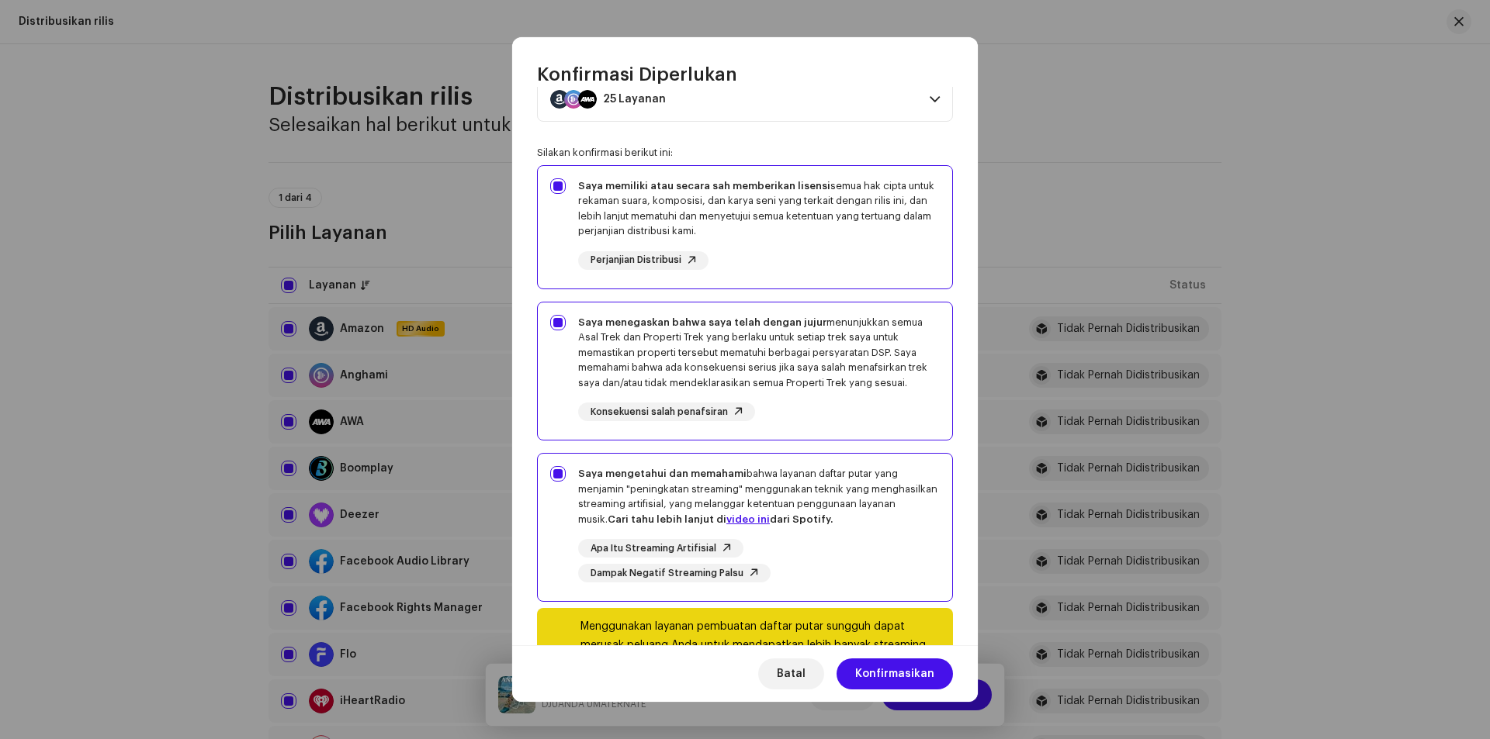
scroll to position [119, 0]
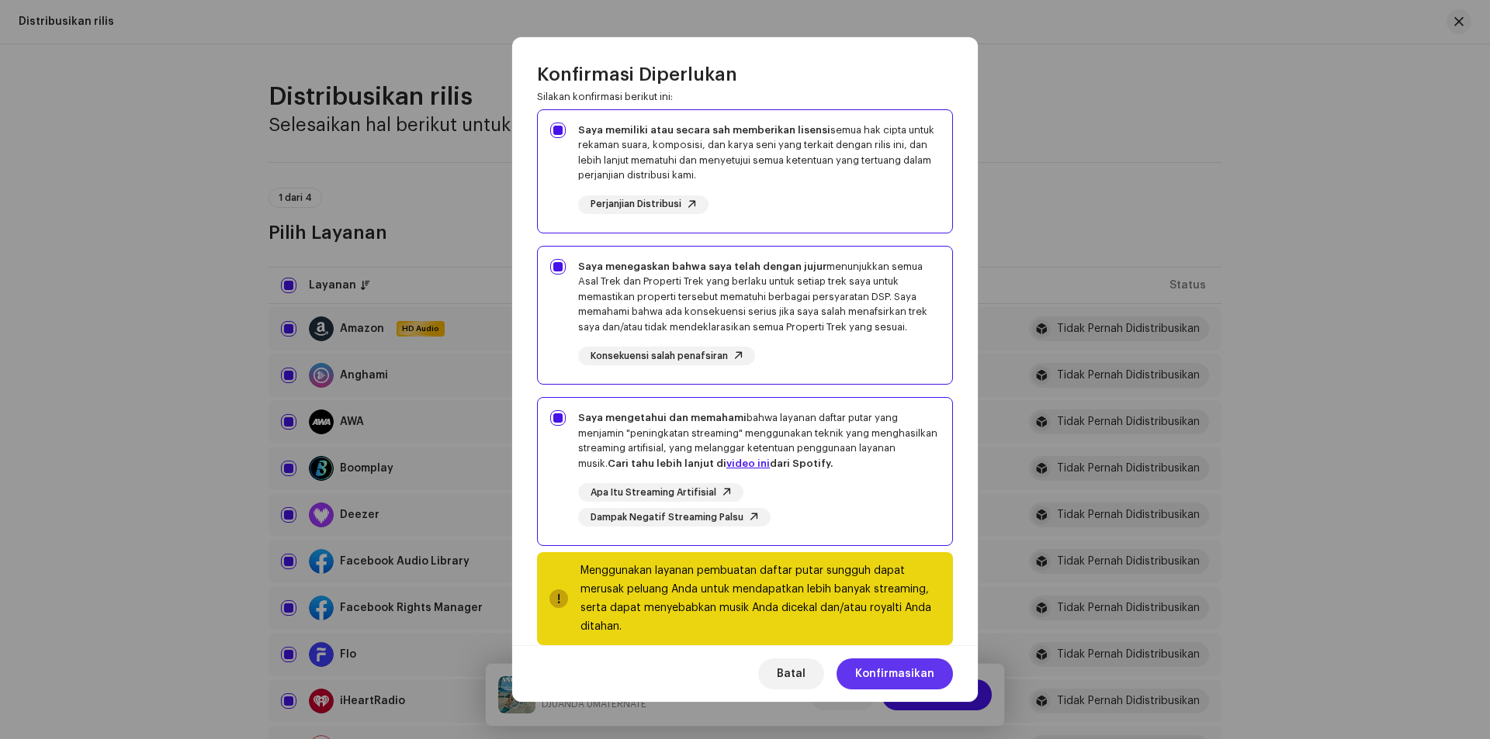
click at [879, 677] on span "Konfirmasikan" at bounding box center [894, 674] width 79 height 31
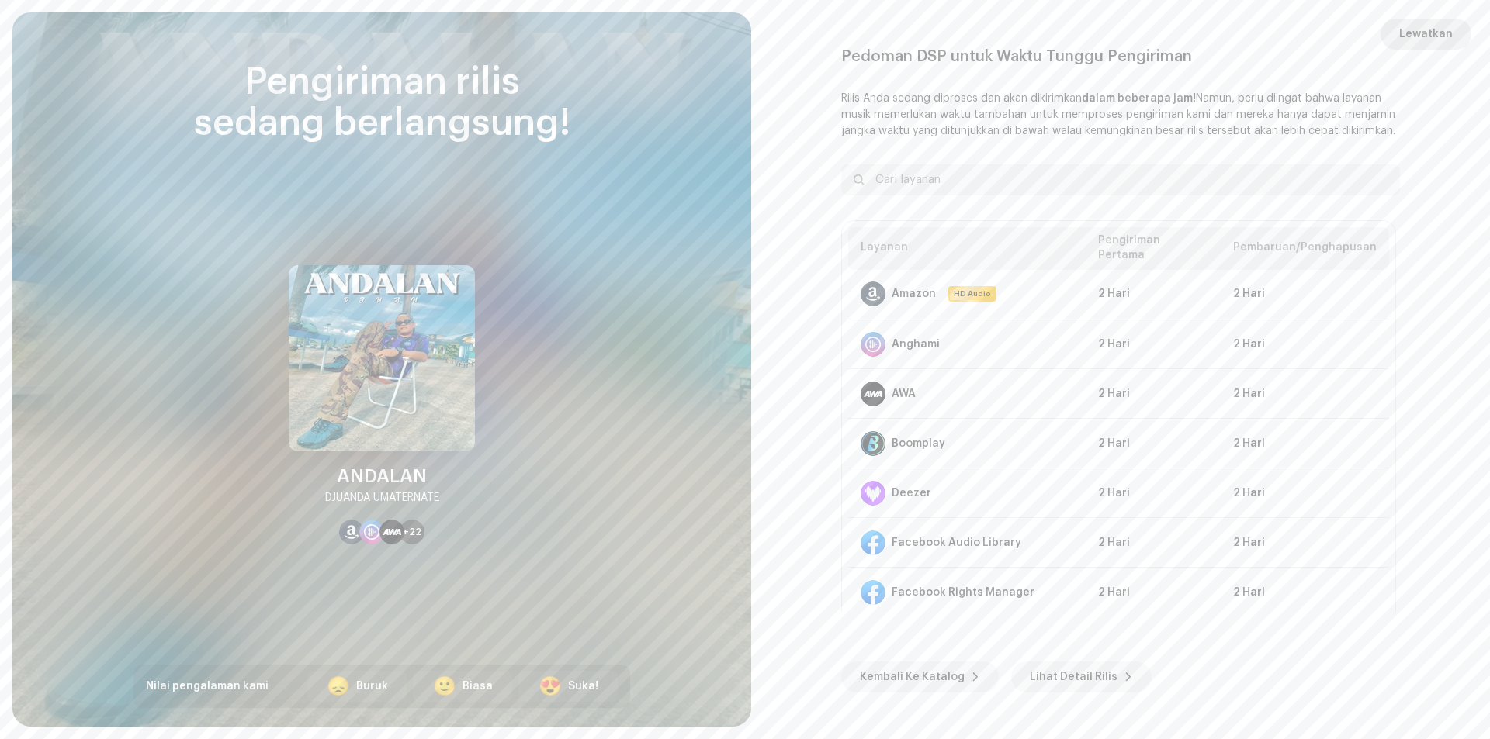
click at [1415, 33] on span "Lewatkan" at bounding box center [1426, 34] width 54 height 31
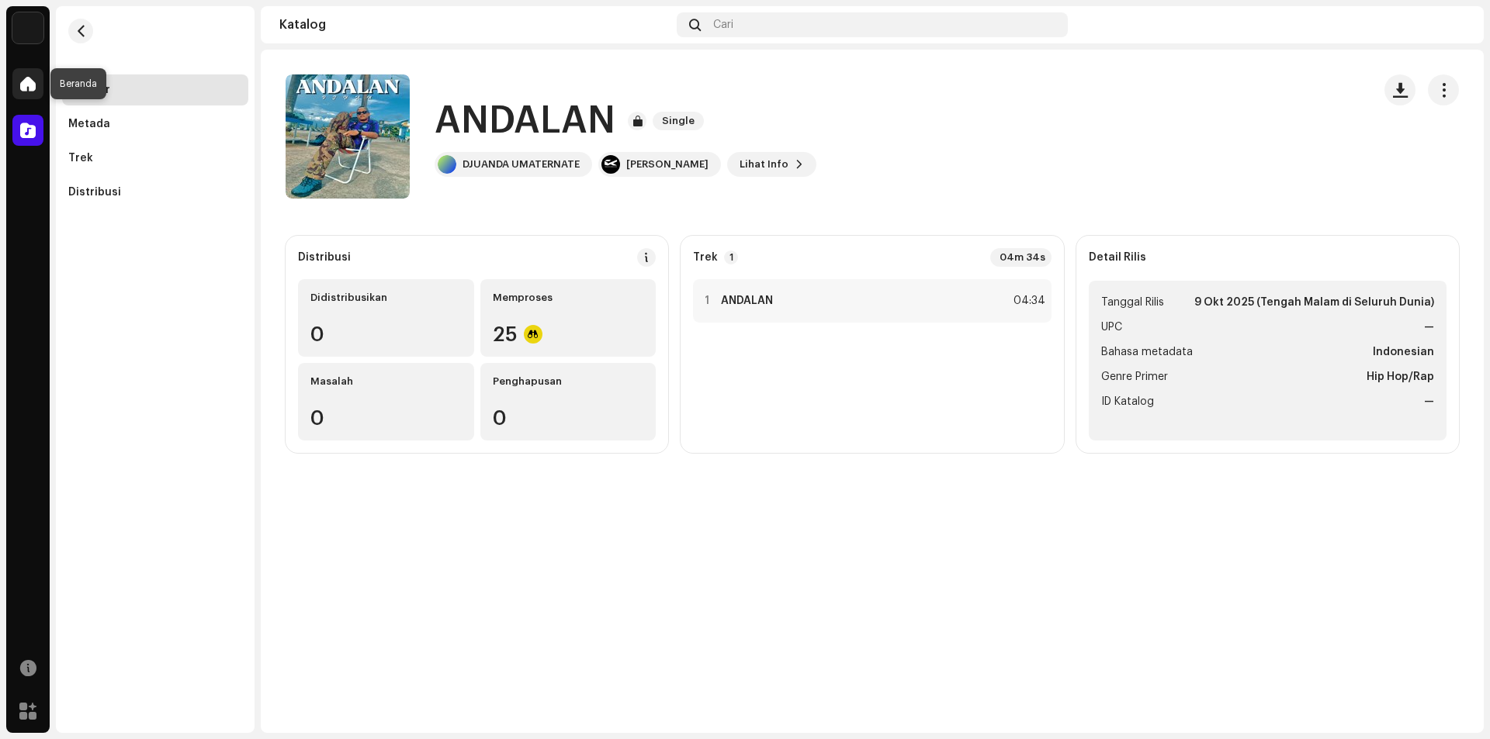
click at [23, 88] on span at bounding box center [28, 84] width 16 height 12
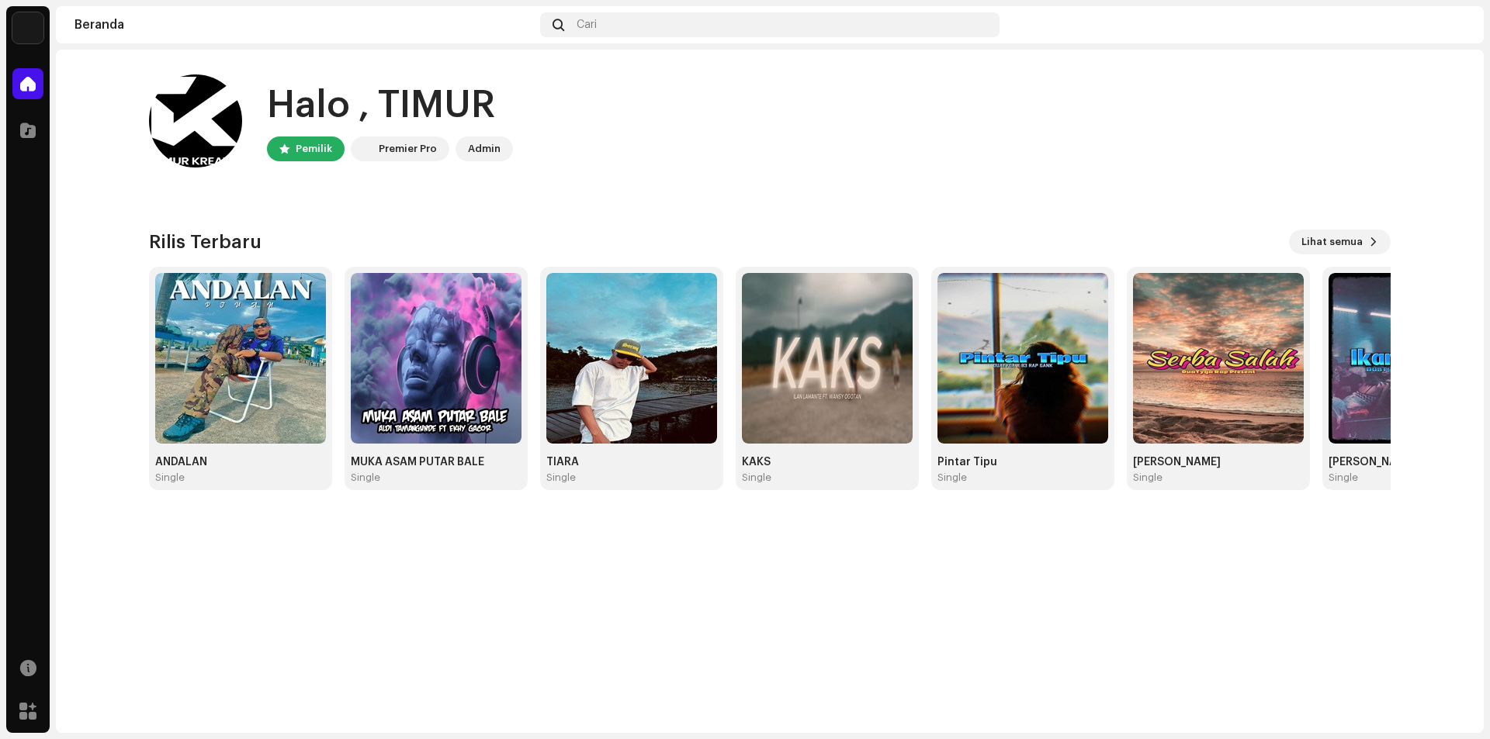
click at [1453, 33] on img at bounding box center [1452, 24] width 25 height 25
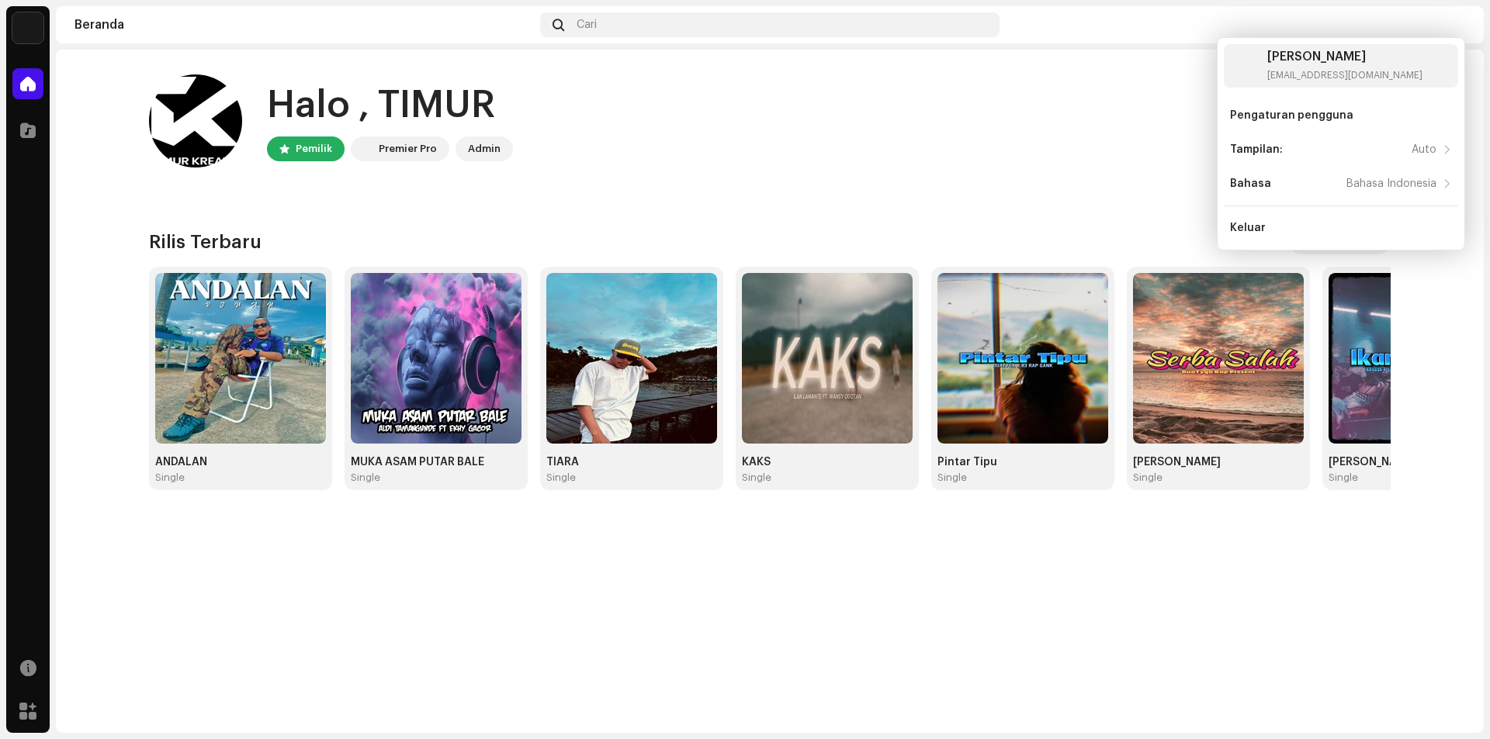
click at [1238, 15] on div at bounding box center [1235, 24] width 459 height 25
